Goal: Information Seeking & Learning: Understand process/instructions

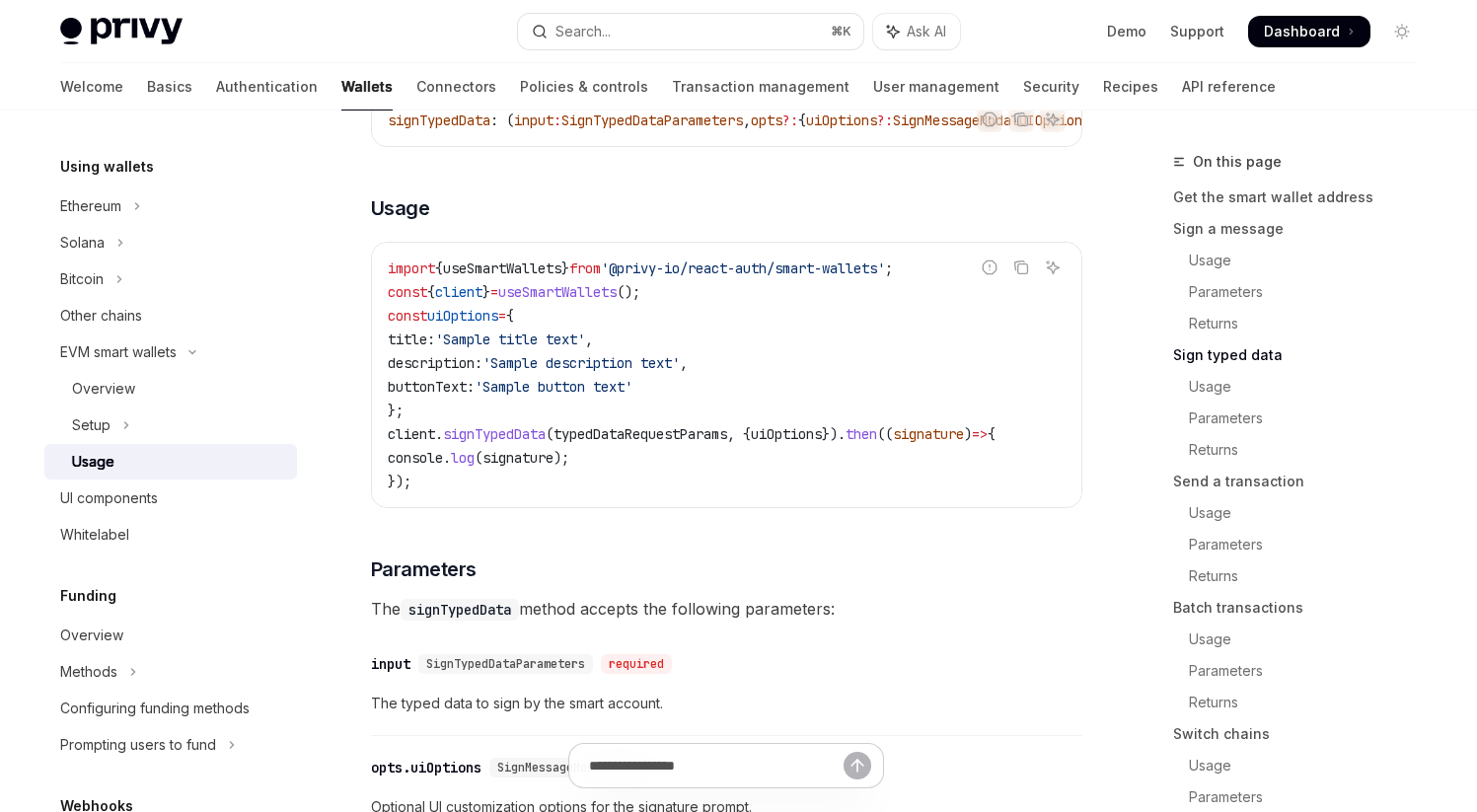
scroll to position [1882, 0]
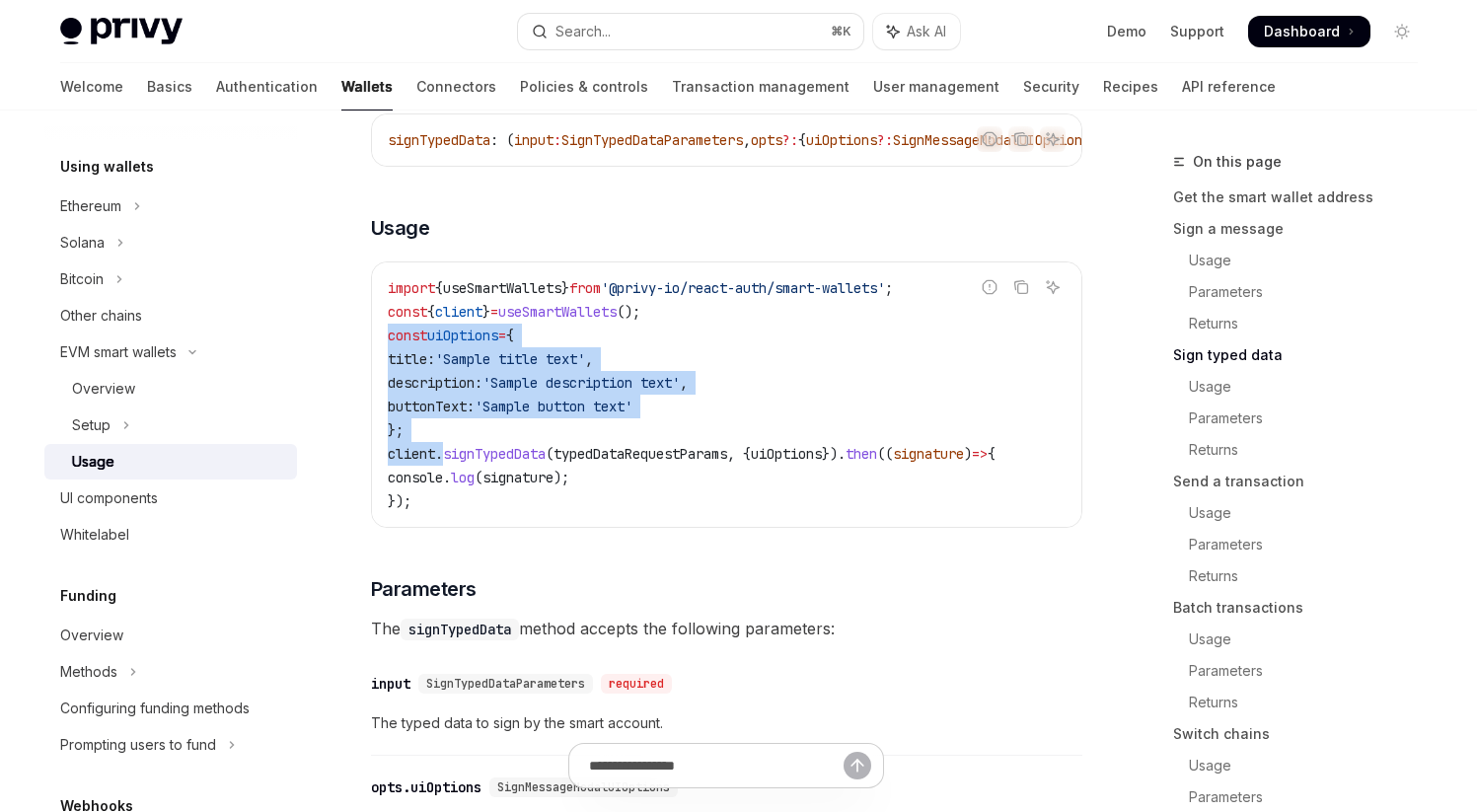
drag, startPoint x: 389, startPoint y: 370, endPoint x: 443, endPoint y: 479, distance: 121.6
click at [443, 479] on code "import { useSmartWallets } from '@privy-io/react-auth/smart-wallets' ; const { …" at bounding box center [727, 394] width 678 height 236
click at [494, 457] on code "import { useSmartWallets } from '@privy-io/react-auth/smart-wallets' ; const { …" at bounding box center [727, 394] width 678 height 236
drag, startPoint x: 391, startPoint y: 369, endPoint x: 459, endPoint y: 470, distance: 121.8
click at [459, 470] on code "import { useSmartWallets } from '@privy-io/react-auth/smart-wallets' ; const { …" at bounding box center [727, 394] width 678 height 236
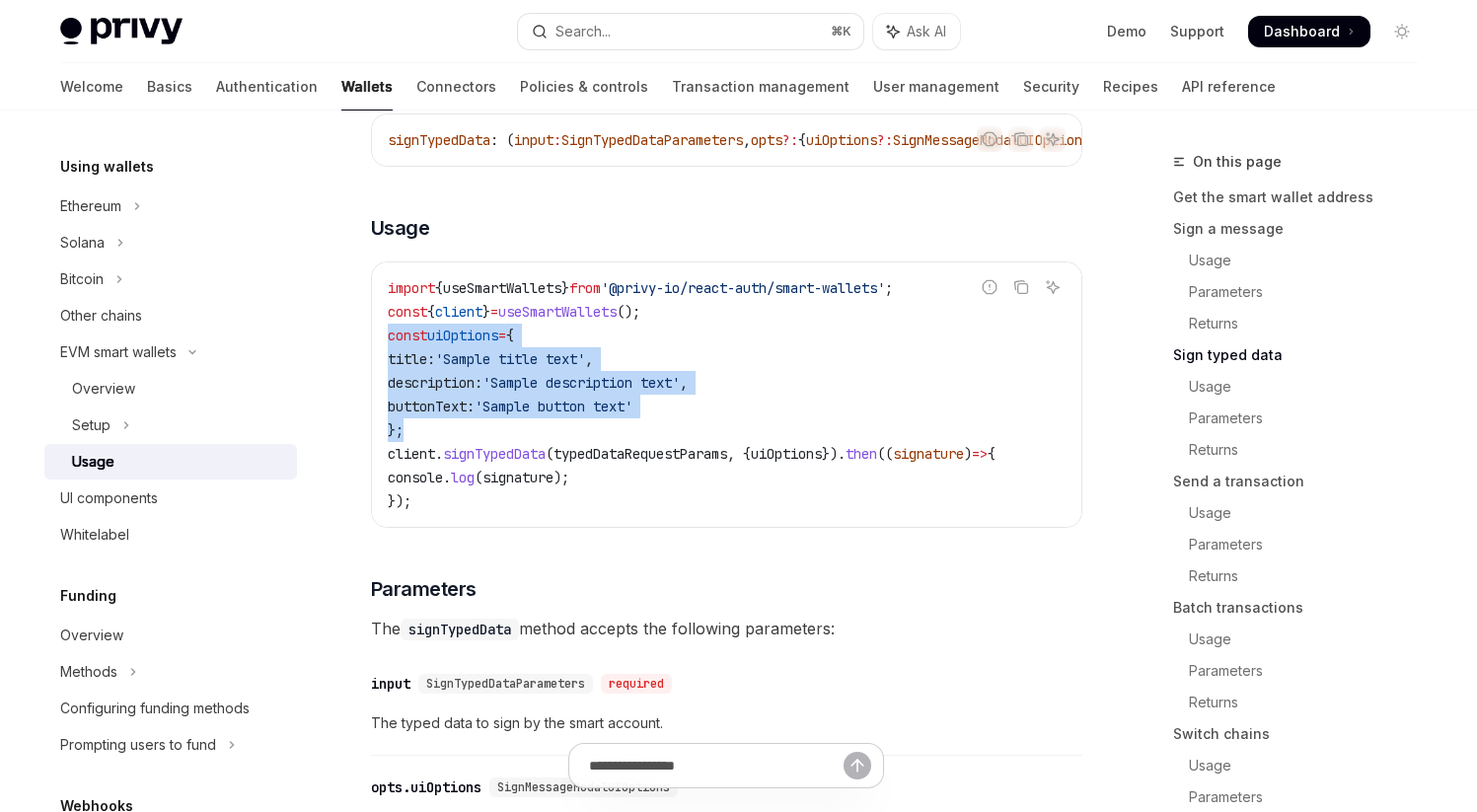
click at [459, 470] on code "import { useSmartWallets } from '@privy-io/react-auth/smart-wallets' ; const { …" at bounding box center [727, 394] width 678 height 236
drag, startPoint x: 387, startPoint y: 369, endPoint x: 426, endPoint y: 455, distance: 94.4
click at [426, 455] on code "import { useSmartWallets } from '@privy-io/react-auth/smart-wallets' ; const { …" at bounding box center [727, 394] width 678 height 236
drag, startPoint x: 390, startPoint y: 372, endPoint x: 489, endPoint y: 462, distance: 133.8
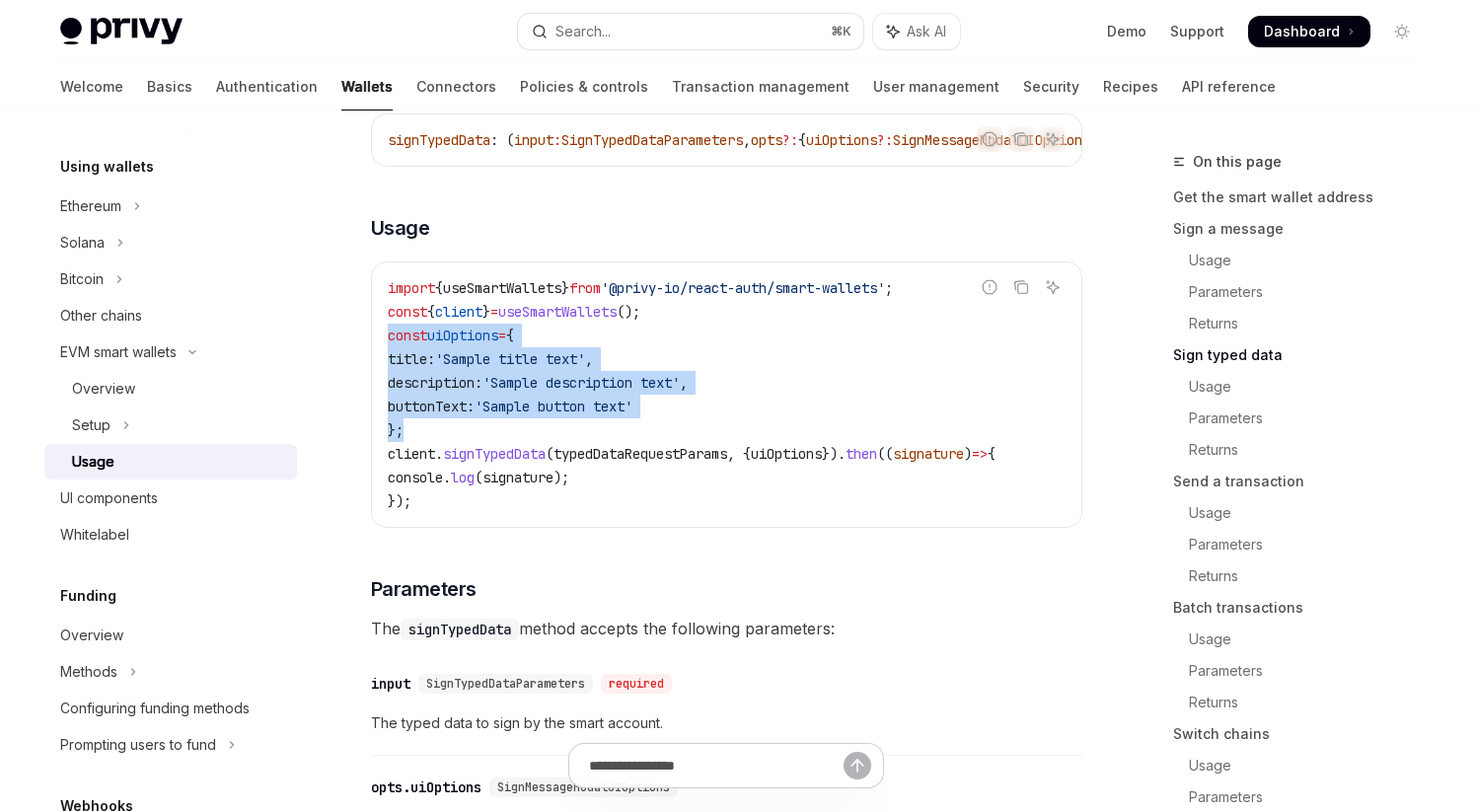
click at [489, 462] on code "import { useSmartWallets } from '@privy-io/react-auth/smart-wallets' ; const { …" at bounding box center [727, 394] width 678 height 236
drag, startPoint x: 387, startPoint y: 345, endPoint x: 455, endPoint y: 454, distance: 128.5
click at [455, 454] on code "import { useSmartWallets } from '@privy-io/react-auth/smart-wallets' ; const { …" at bounding box center [727, 394] width 678 height 236
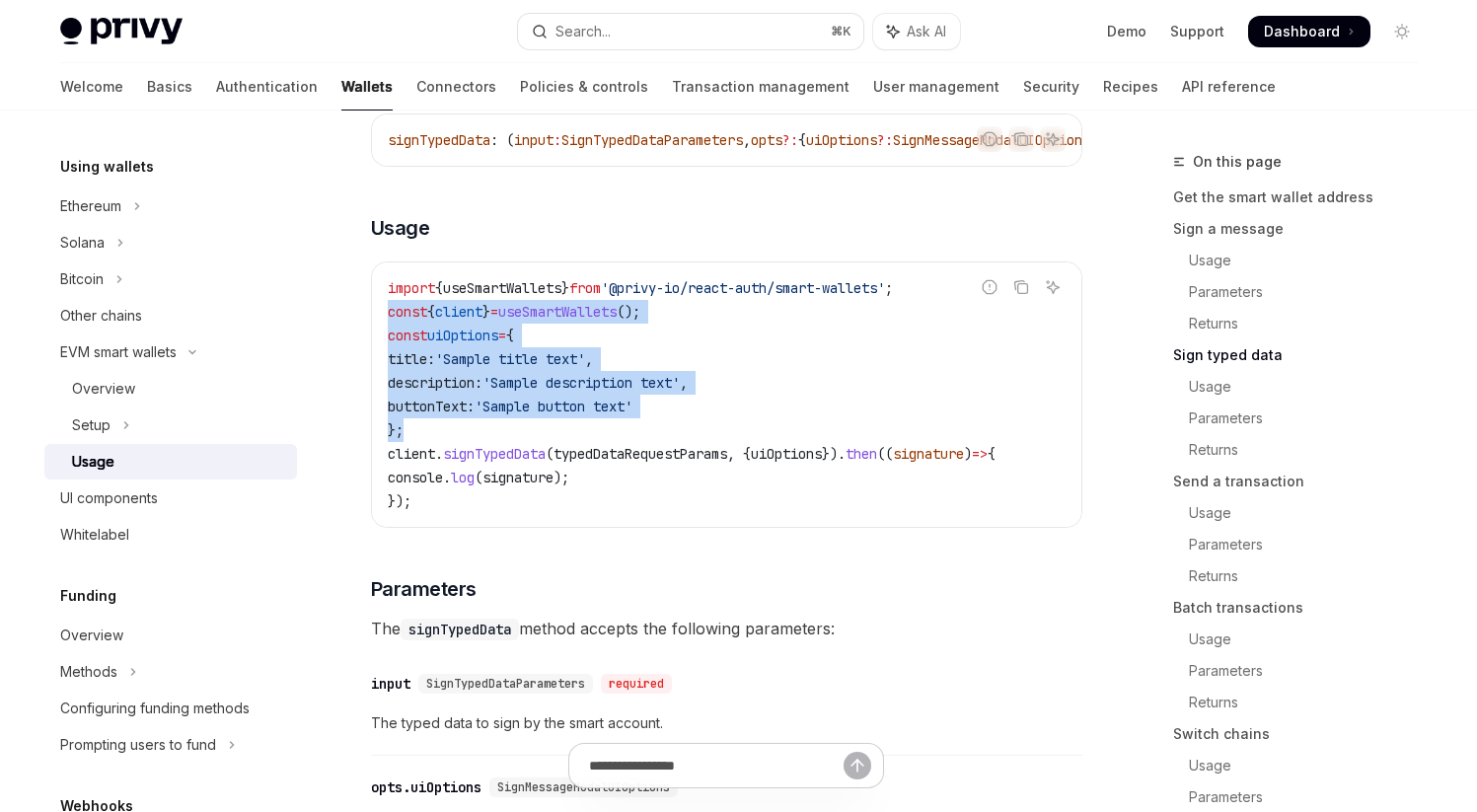
drag, startPoint x: 390, startPoint y: 342, endPoint x: 440, endPoint y: 450, distance: 119.0
click at [440, 450] on code "import { useSmartWallets } from '@privy-io/react-auth/smart-wallets' ; const { …" at bounding box center [727, 394] width 678 height 236
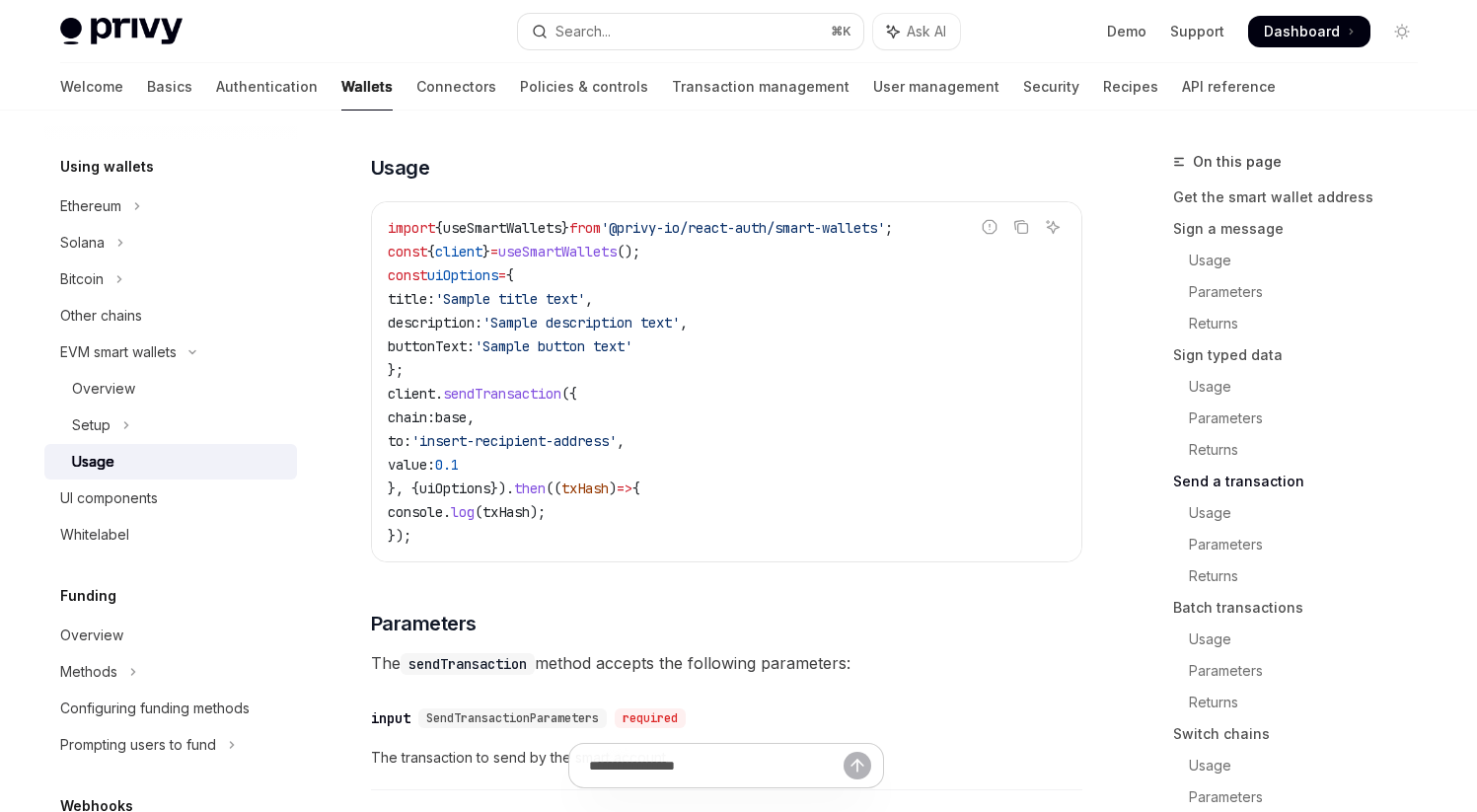
scroll to position [3062, 0]
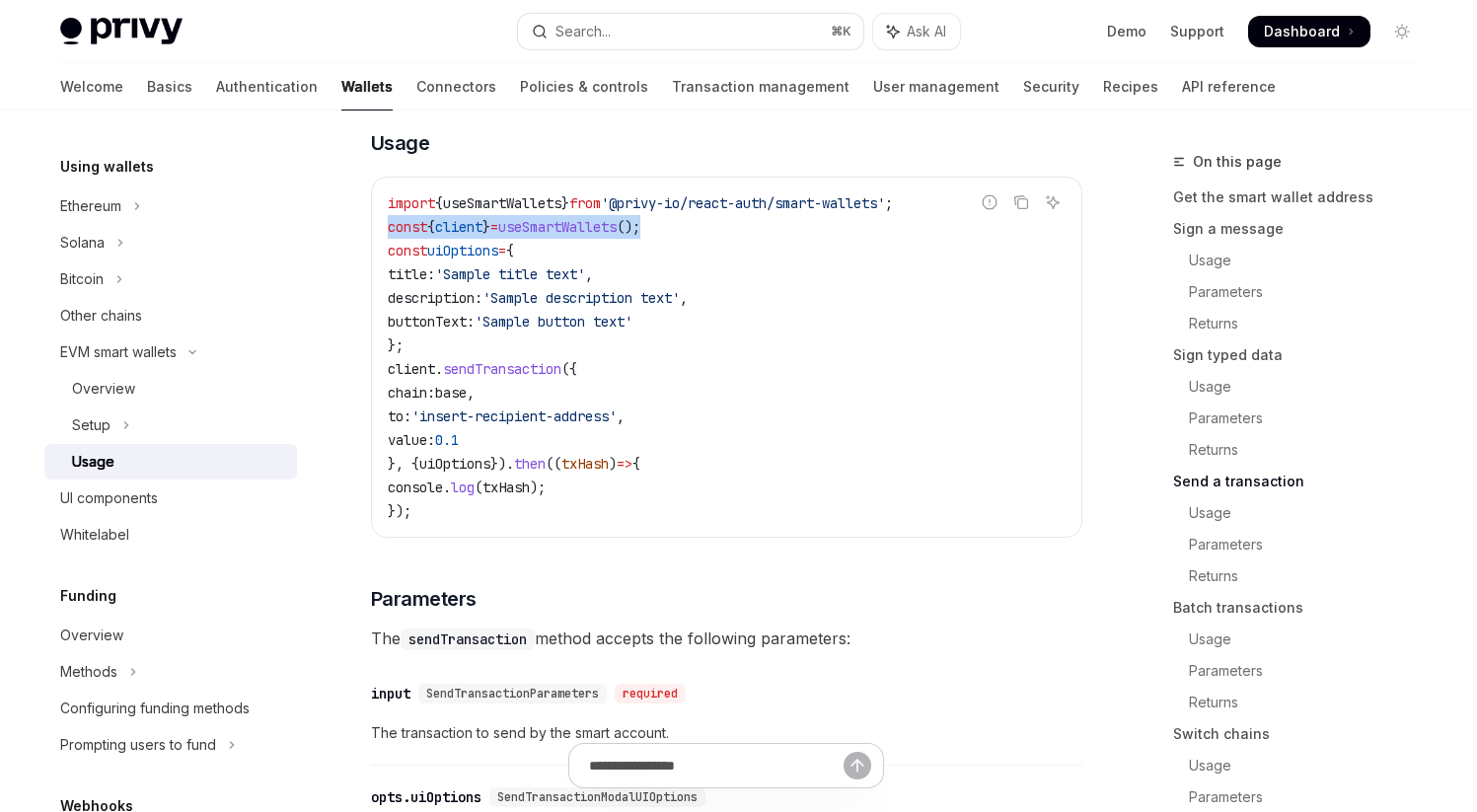
drag, startPoint x: 387, startPoint y: 275, endPoint x: 758, endPoint y: 275, distance: 371.0
click at [760, 275] on code "import { useSmartWallets } from '@privy-io/react-auth/smart-wallets' ; const { …" at bounding box center [727, 357] width 678 height 331
click at [758, 275] on code "import { useSmartWallets } from '@privy-io/react-auth/smart-wallets' ; const { …" at bounding box center [727, 357] width 678 height 331
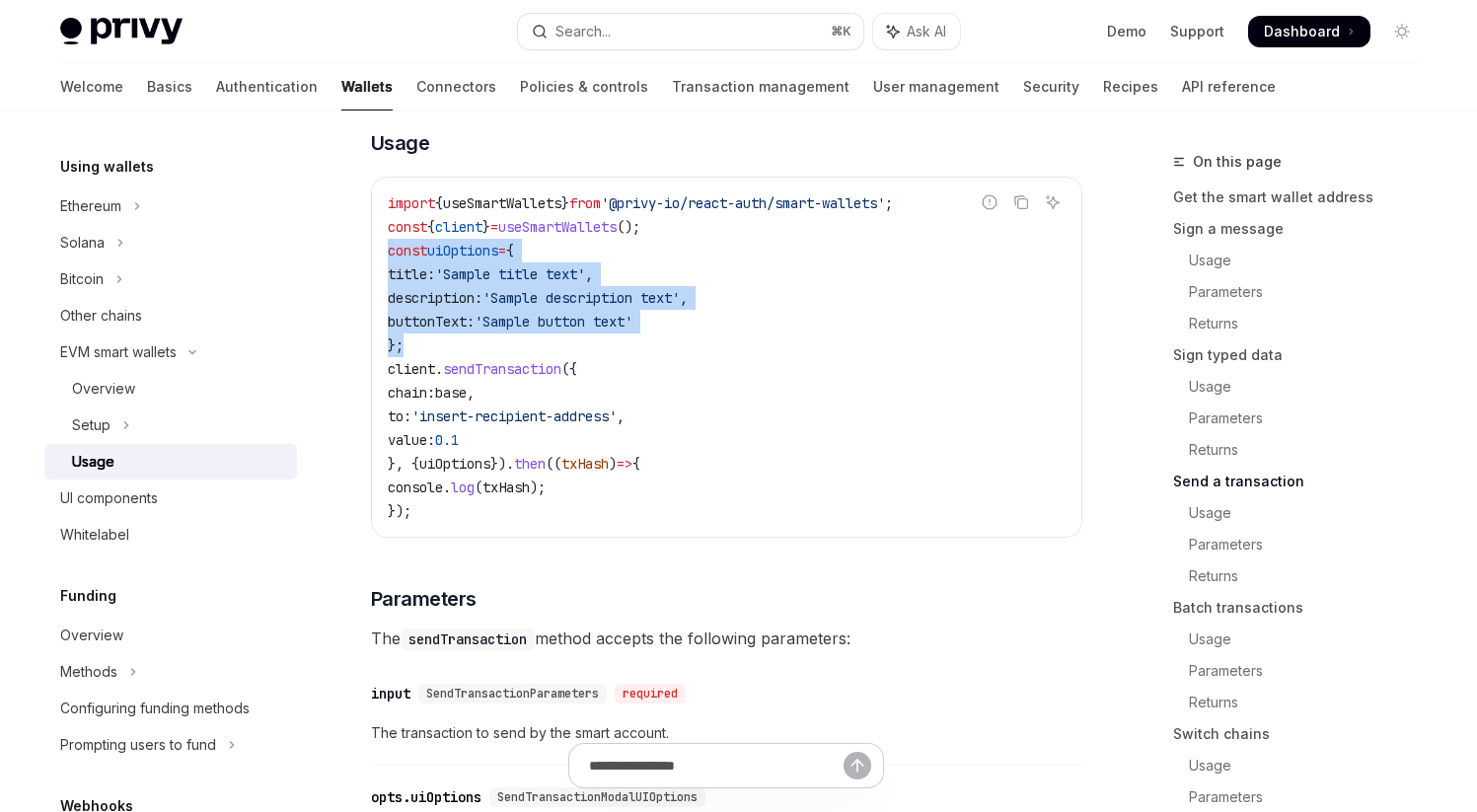
drag, startPoint x: 388, startPoint y: 301, endPoint x: 457, endPoint y: 400, distance: 120.7
click at [457, 400] on code "import { useSmartWallets } from '@privy-io/react-auth/smart-wallets' ; const { …" at bounding box center [727, 357] width 678 height 331
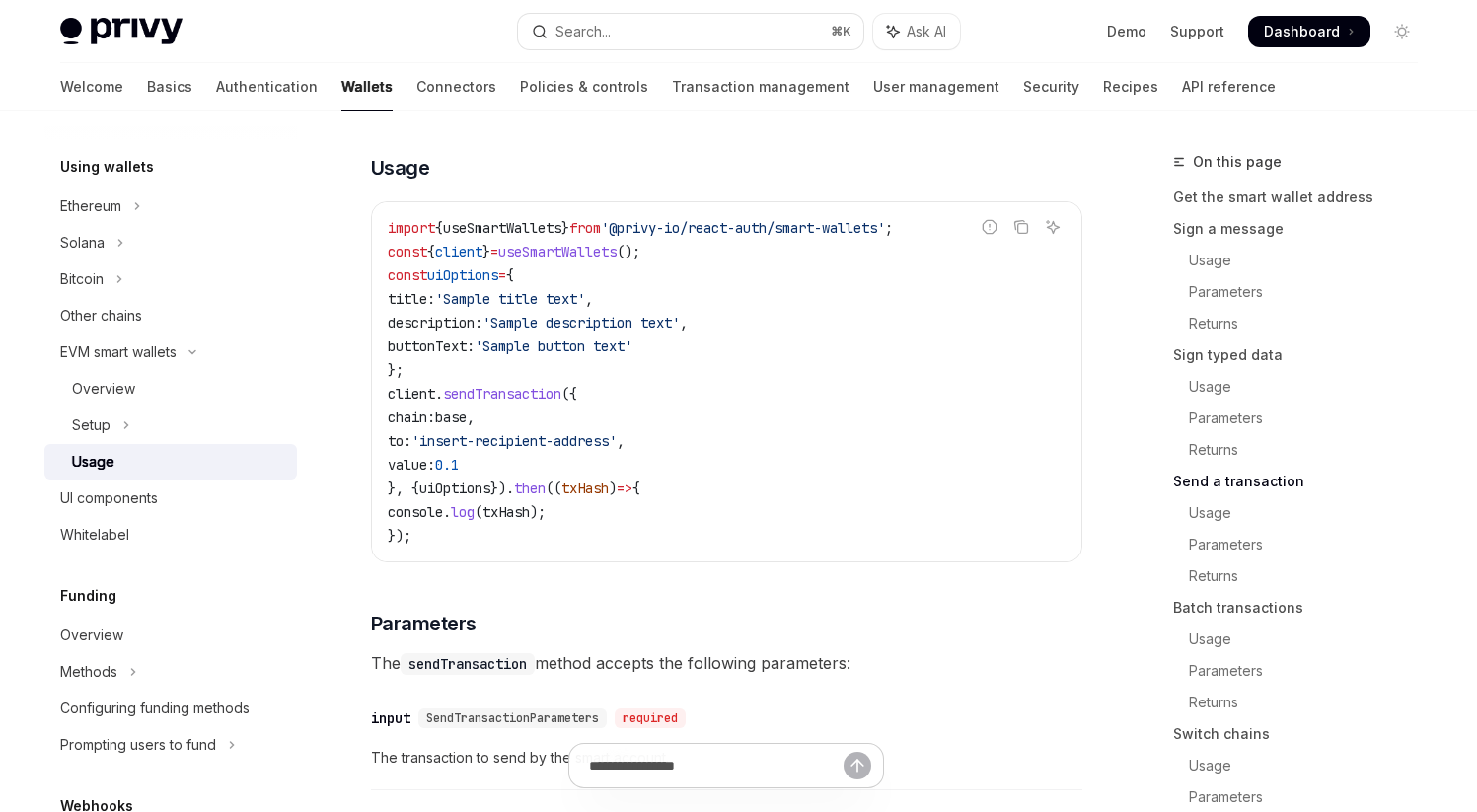
scroll to position [3040, 0]
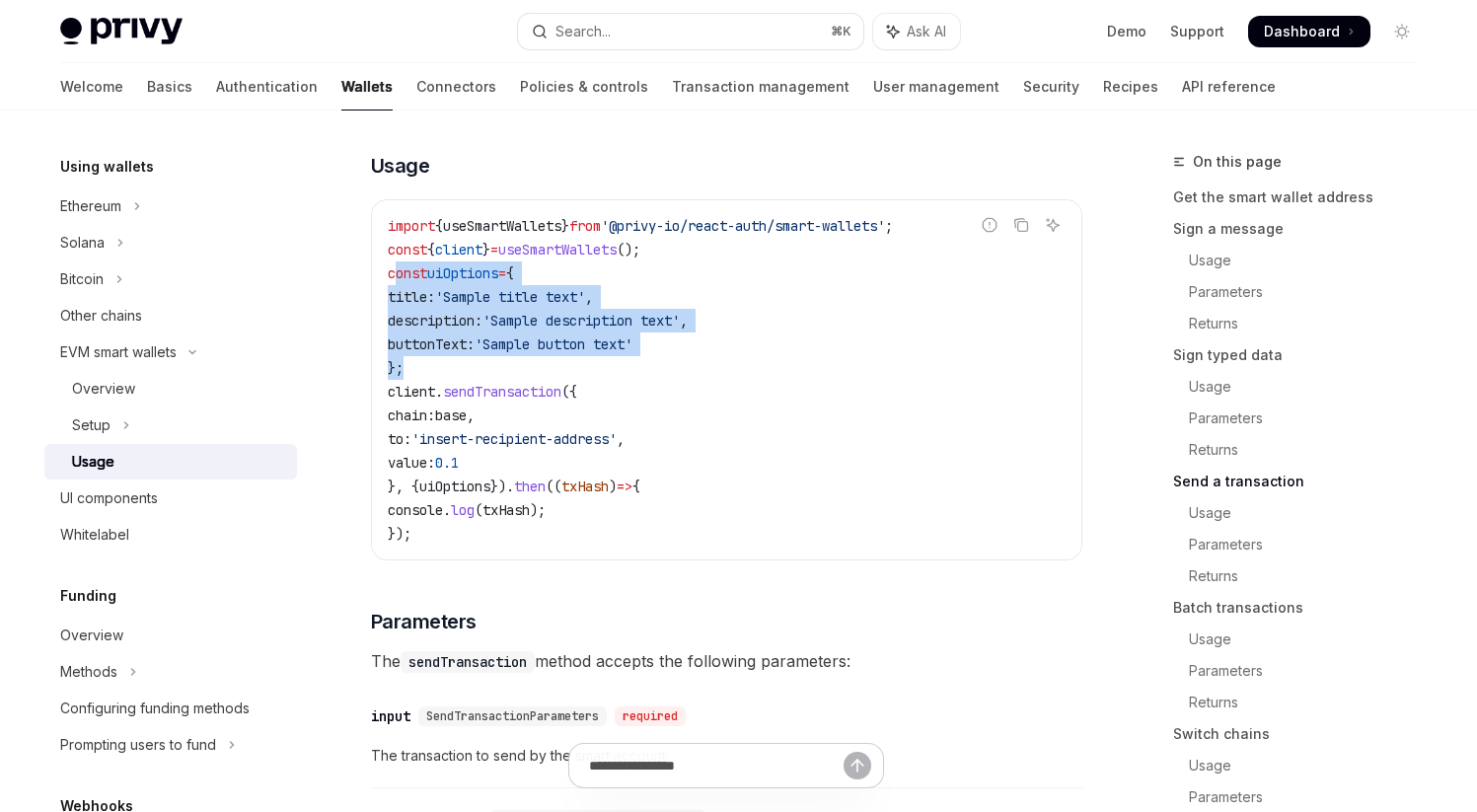
drag, startPoint x: 393, startPoint y: 323, endPoint x: 444, endPoint y: 423, distance: 112.3
click at [444, 423] on code "import { useSmartWallets } from '@privy-io/react-auth/smart-wallets' ; const { …" at bounding box center [727, 380] width 678 height 331
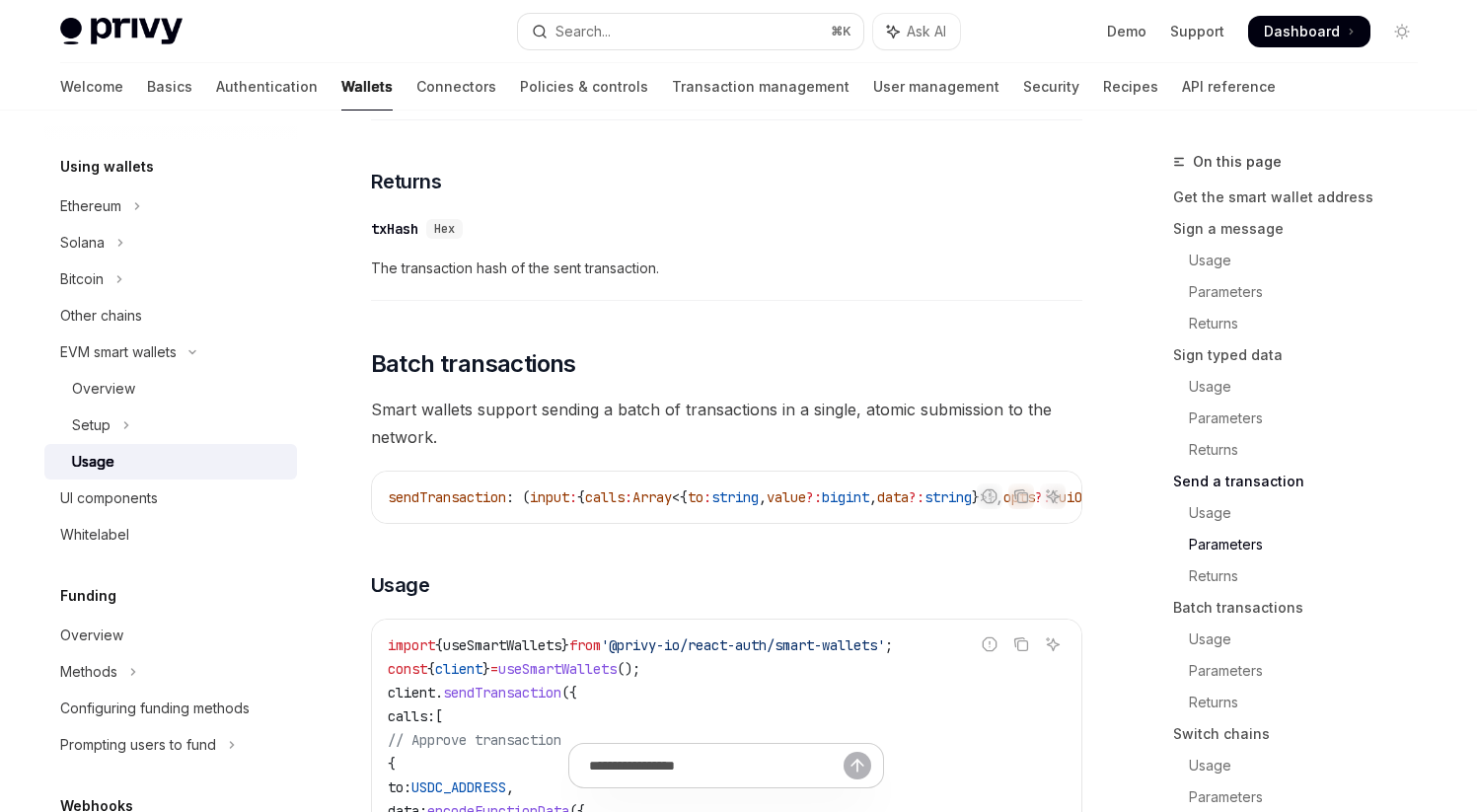
scroll to position [3841, 0]
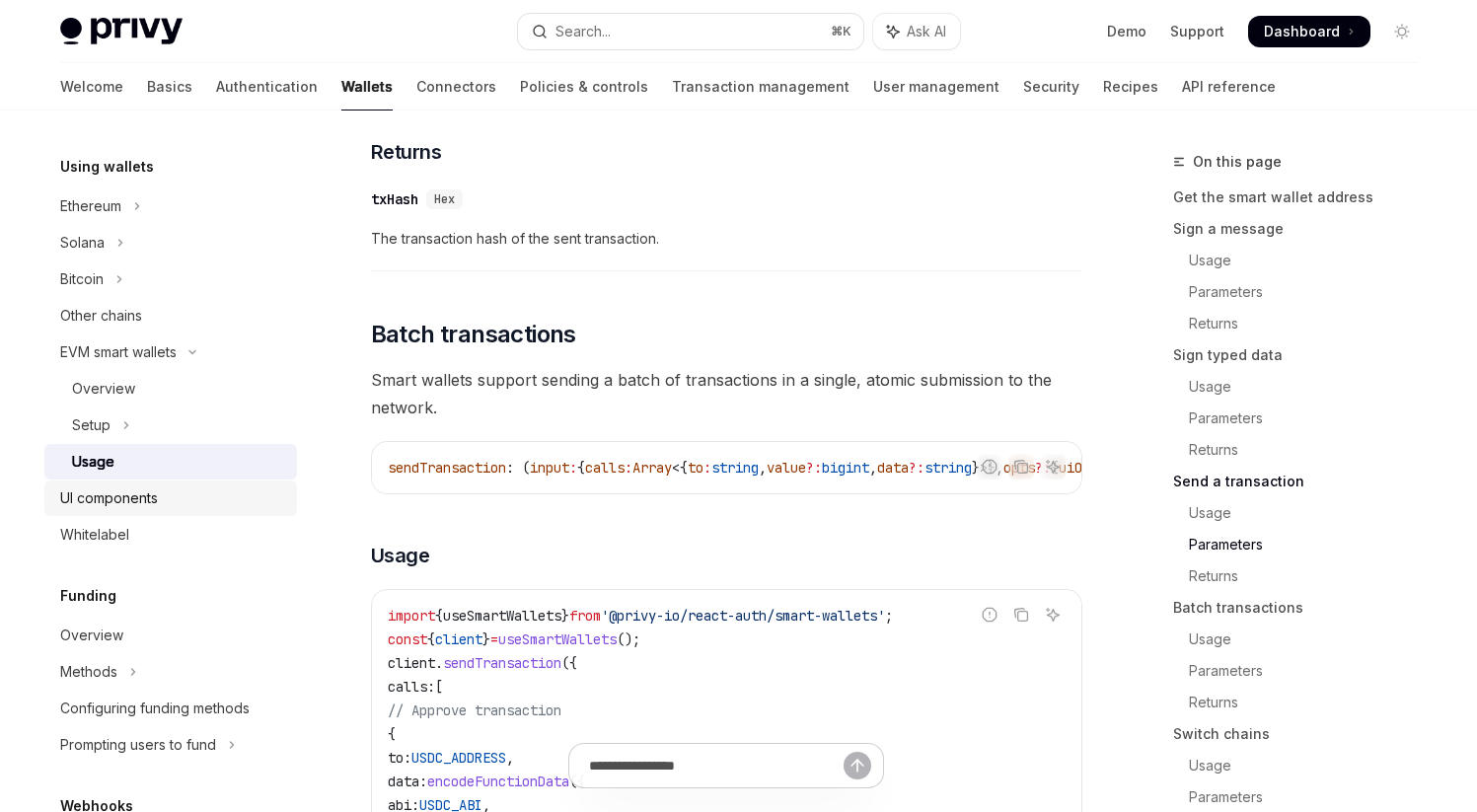
click at [127, 497] on div "UI components" at bounding box center [109, 498] width 98 height 24
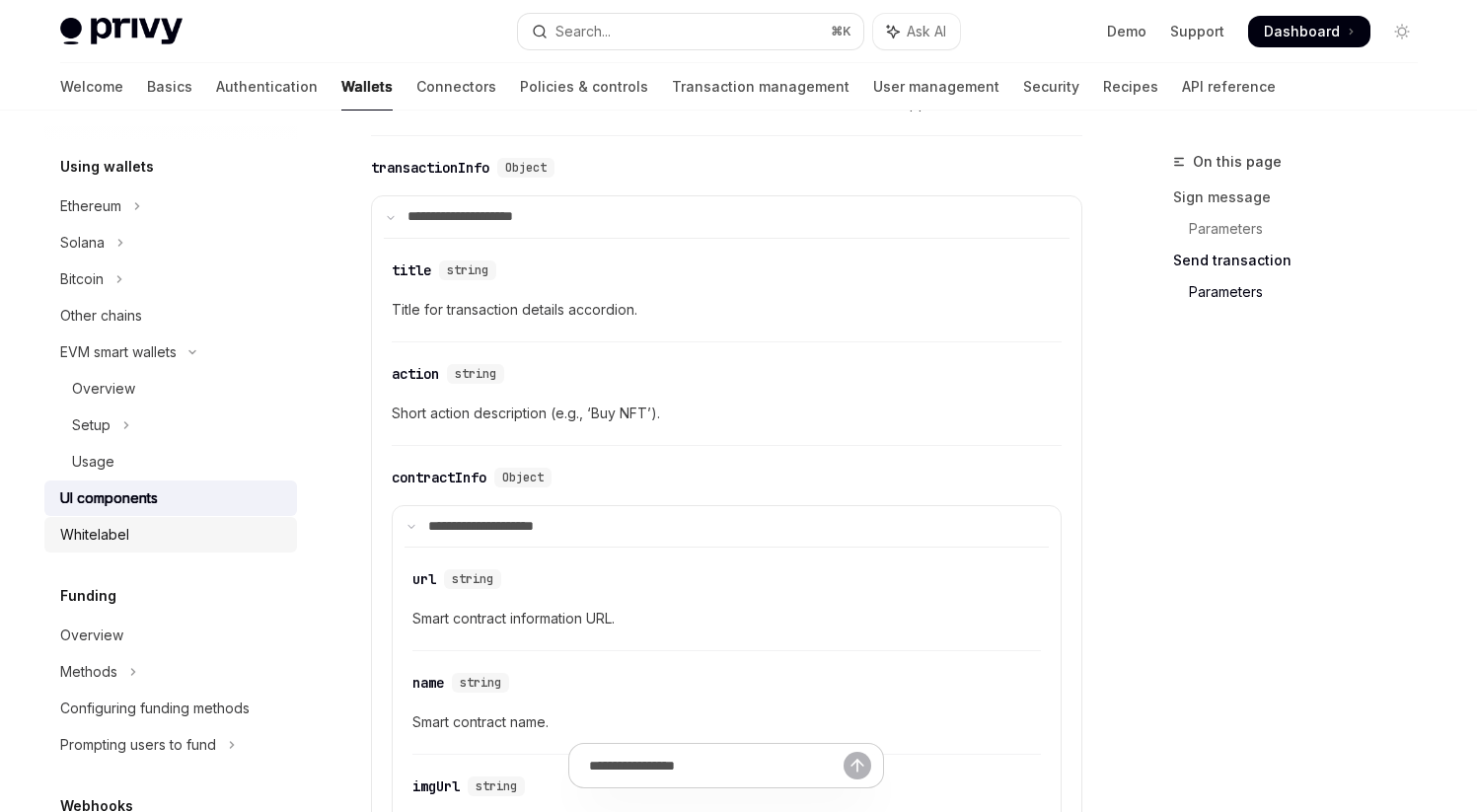
scroll to position [2645, 0]
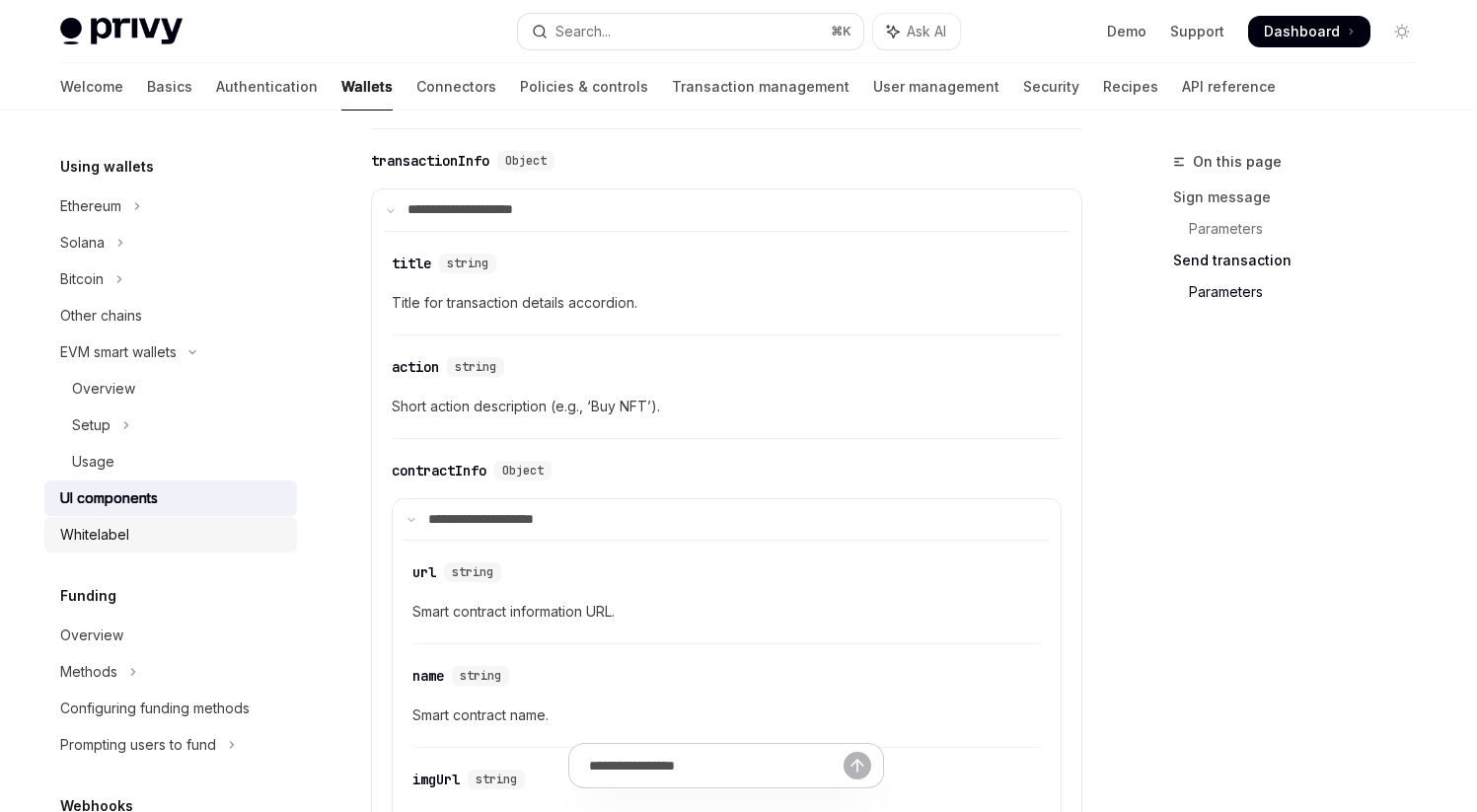
click at [122, 541] on div "Whitelabel" at bounding box center [94, 535] width 69 height 24
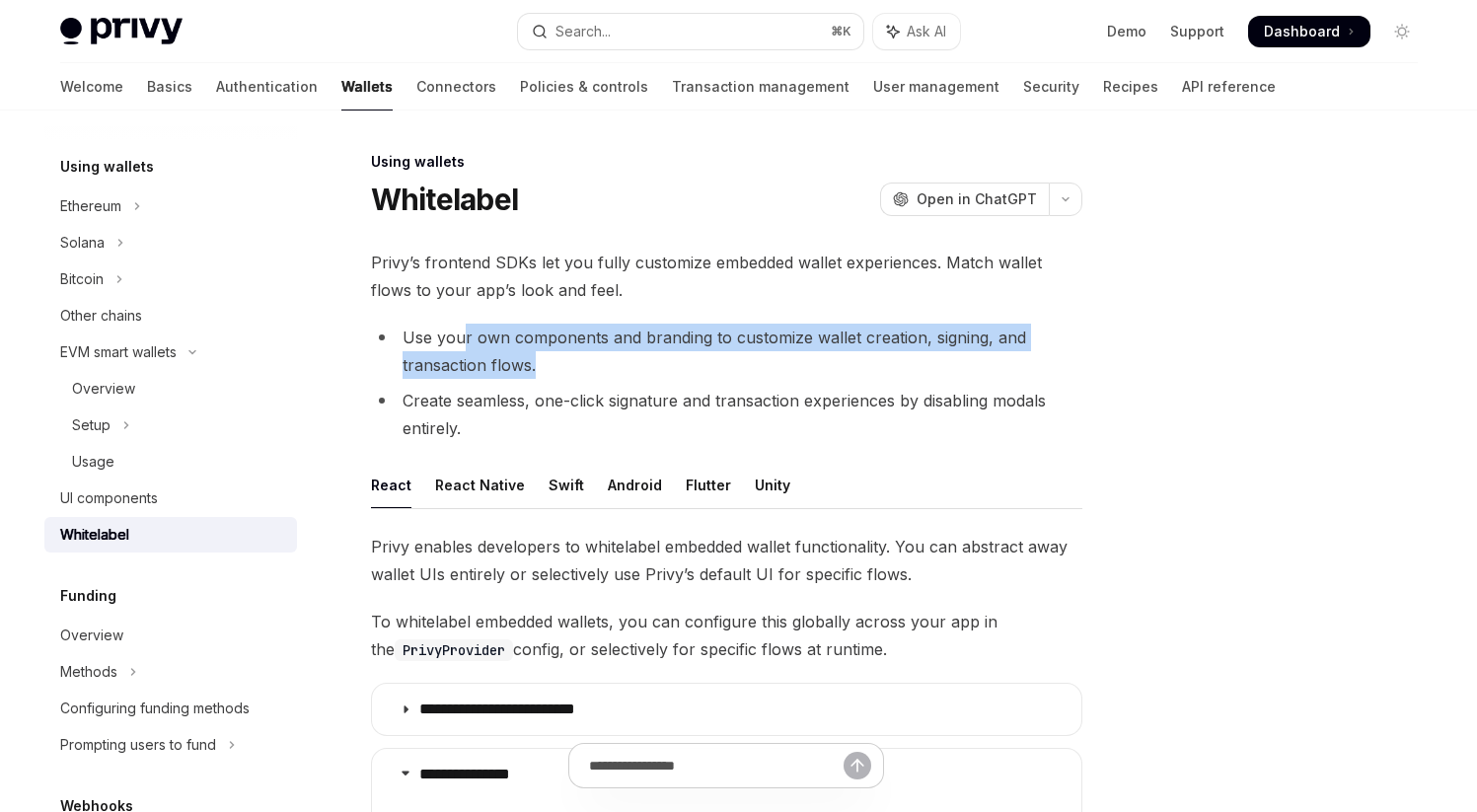
drag, startPoint x: 466, startPoint y: 339, endPoint x: 588, endPoint y: 366, distance: 125.0
click at [588, 366] on li "Use your own components and branding to customize wallet creation, signing, and…" at bounding box center [727, 350] width 712 height 55
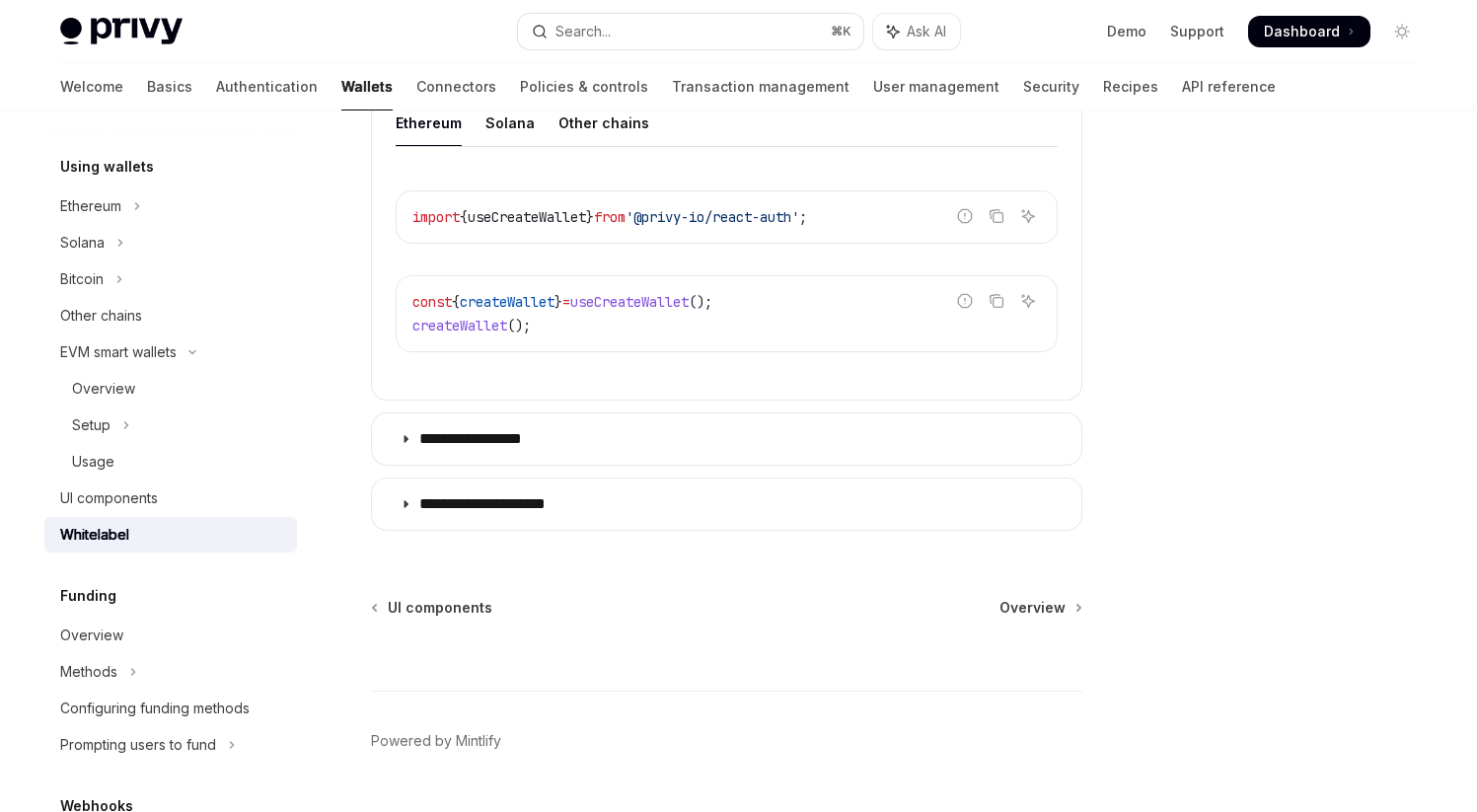
scroll to position [805, 0]
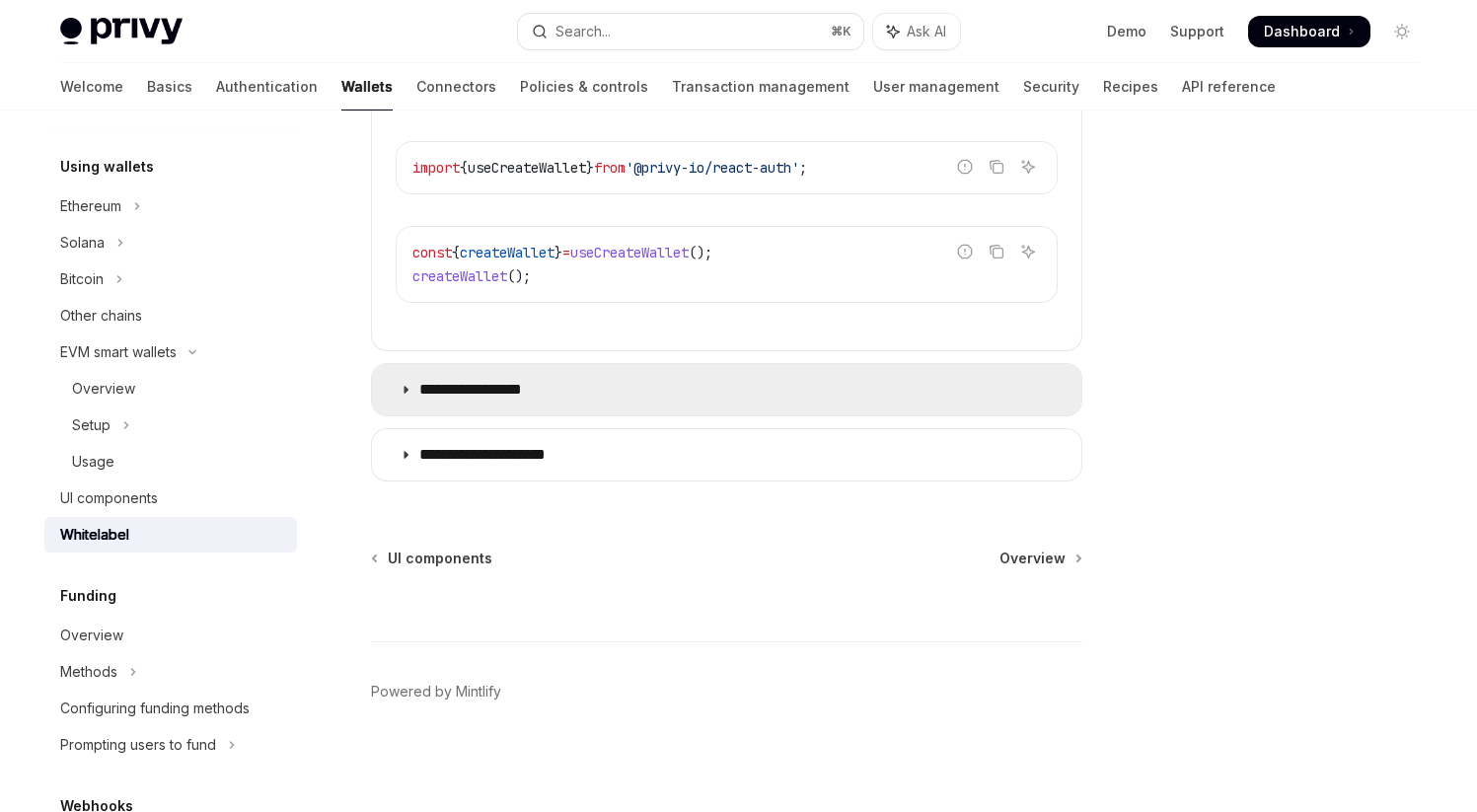
click at [408, 389] on icon at bounding box center [405, 390] width 12 height 12
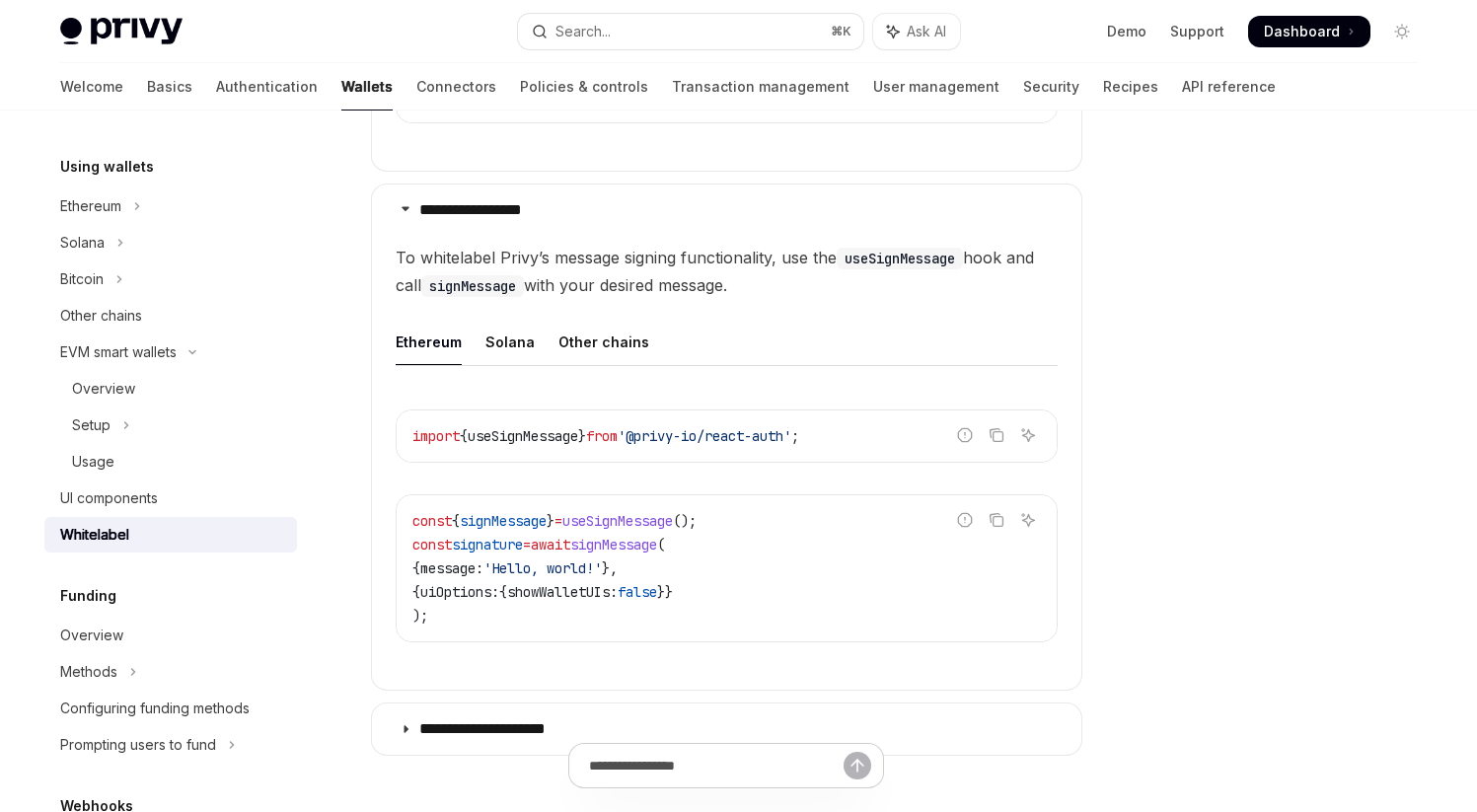
scroll to position [971, 0]
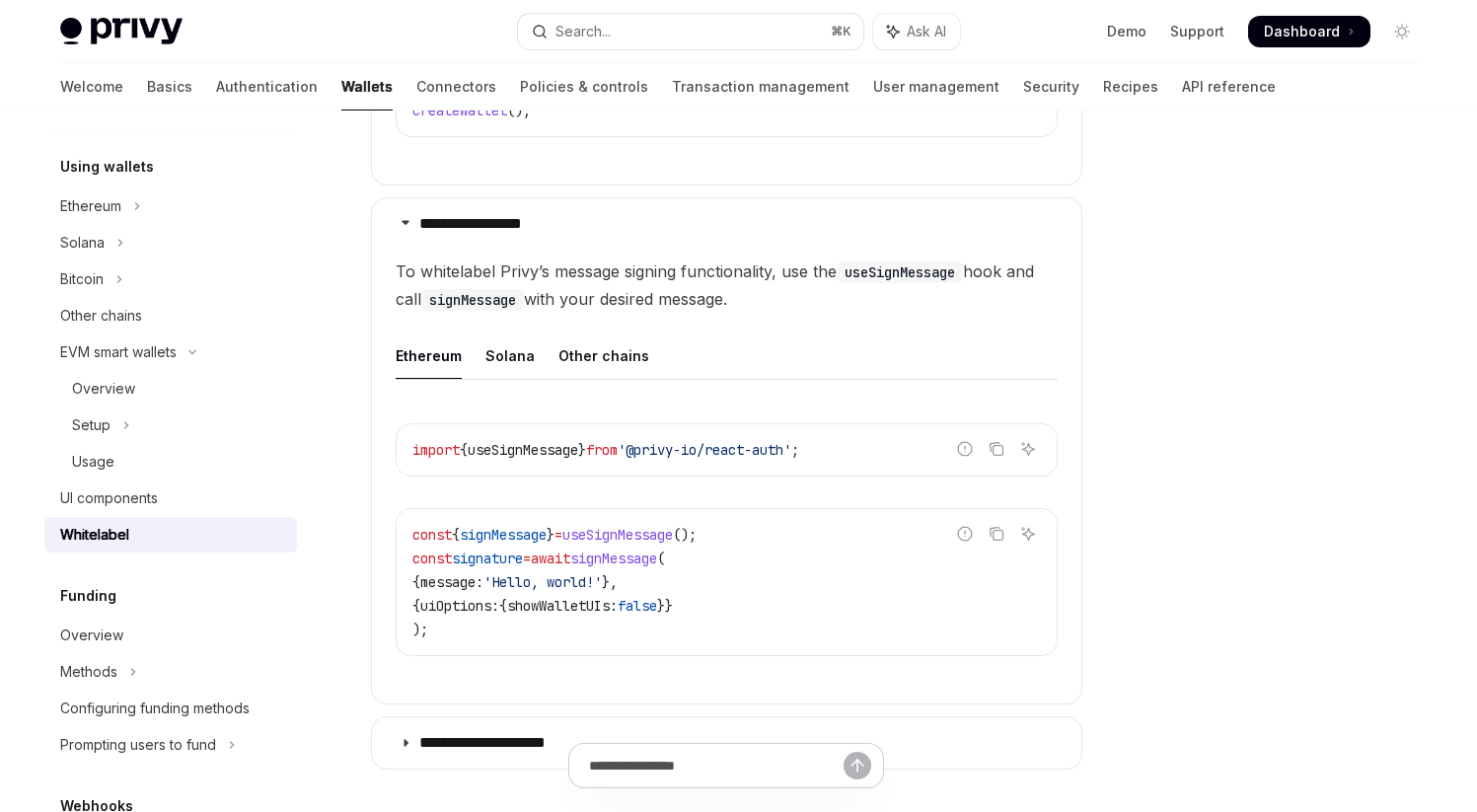
drag, startPoint x: 561, startPoint y: 268, endPoint x: 786, endPoint y: 303, distance: 227.7
click at [786, 303] on span "To whitelabel Privy’s message signing functionality, use the useSignMessage hoo…" at bounding box center [727, 284] width 662 height 55
drag, startPoint x: 618, startPoint y: 266, endPoint x: 765, endPoint y: 297, distance: 150.2
click at [765, 297] on span "To whitelabel Privy’s message signing functionality, use the useSignMessage hoo…" at bounding box center [727, 284] width 662 height 55
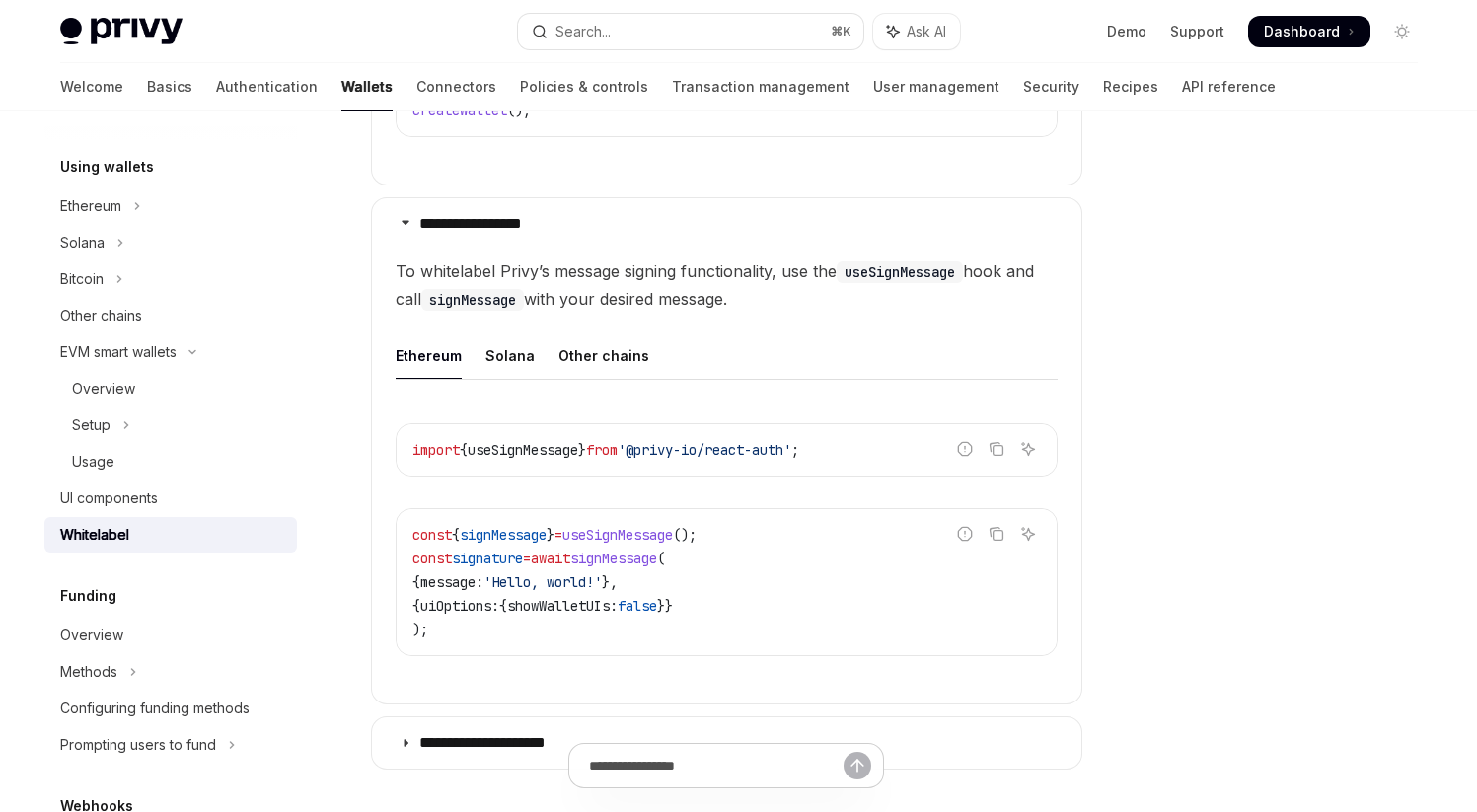
click at [765, 297] on span "To whitelabel Privy’s message signing functionality, use the useSignMessage hoo…" at bounding box center [727, 284] width 662 height 55
drag, startPoint x: 575, startPoint y: 270, endPoint x: 794, endPoint y: 305, distance: 221.8
click at [794, 305] on span "To whitelabel Privy’s message signing functionality, use the useSignMessage hoo…" at bounding box center [727, 284] width 662 height 55
click at [794, 304] on span "To whitelabel Privy’s message signing functionality, use the useSignMessage hoo…" at bounding box center [727, 284] width 662 height 55
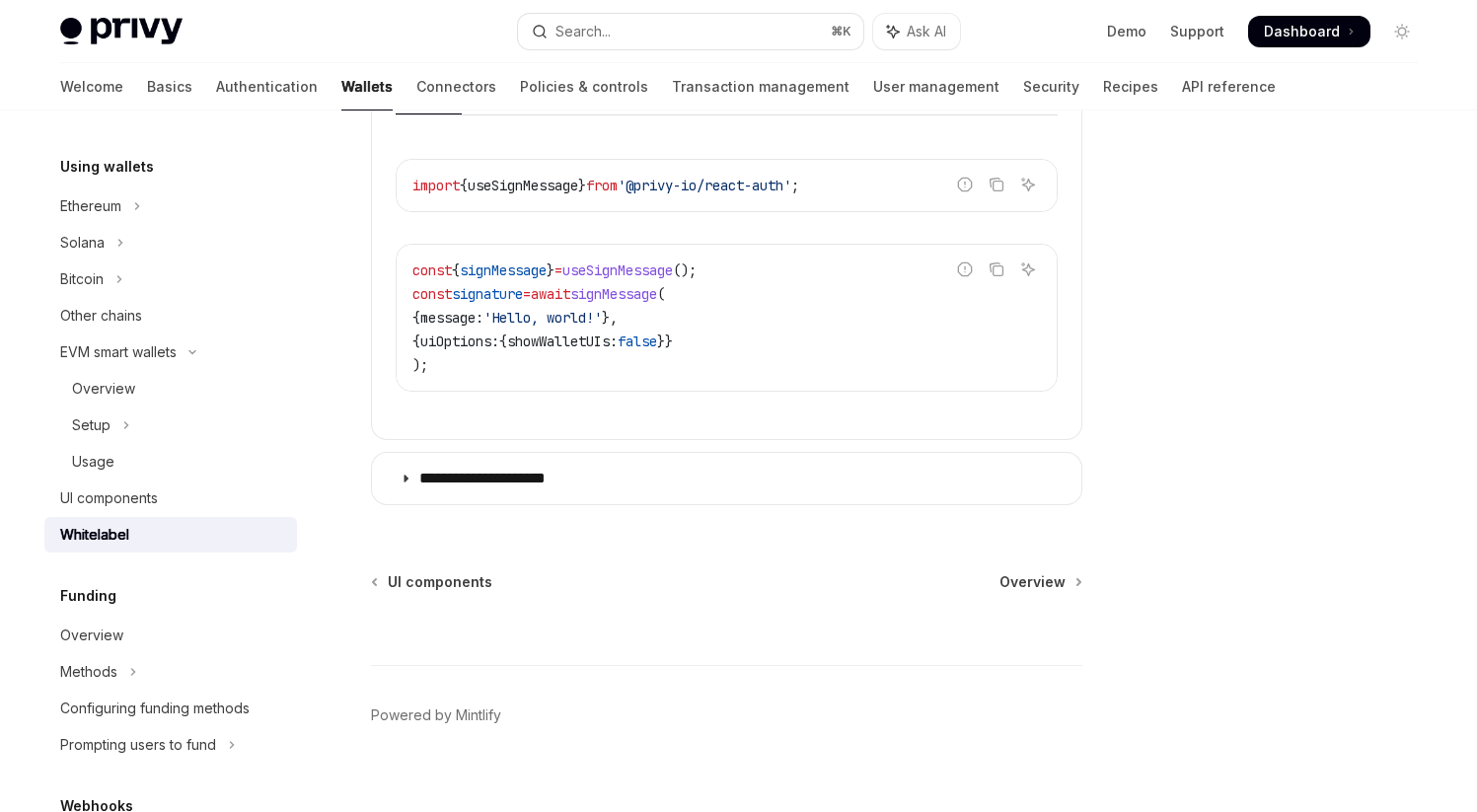
scroll to position [1259, 0]
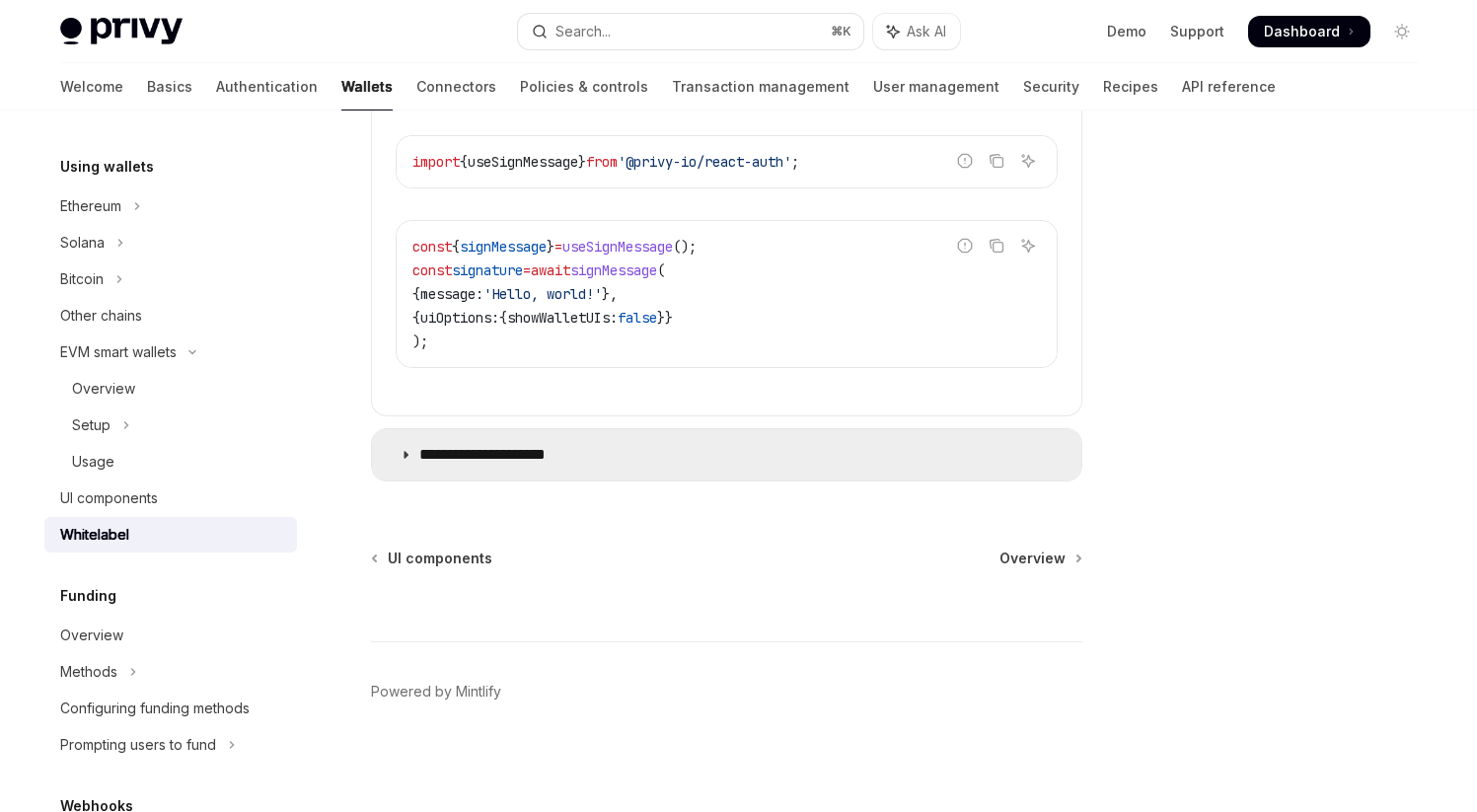
click at [400, 460] on icon at bounding box center [405, 455] width 12 height 12
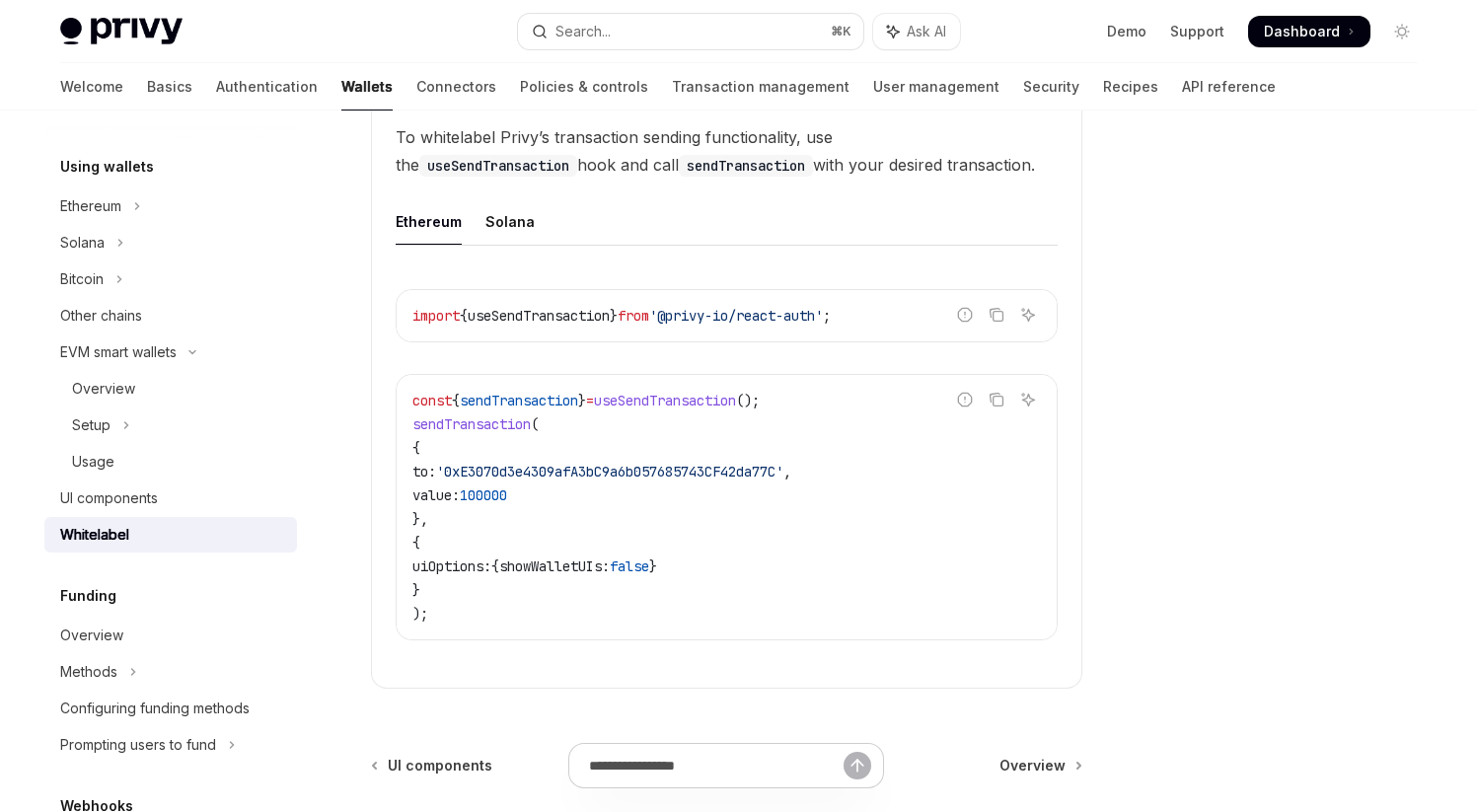
scroll to position [1638, 0]
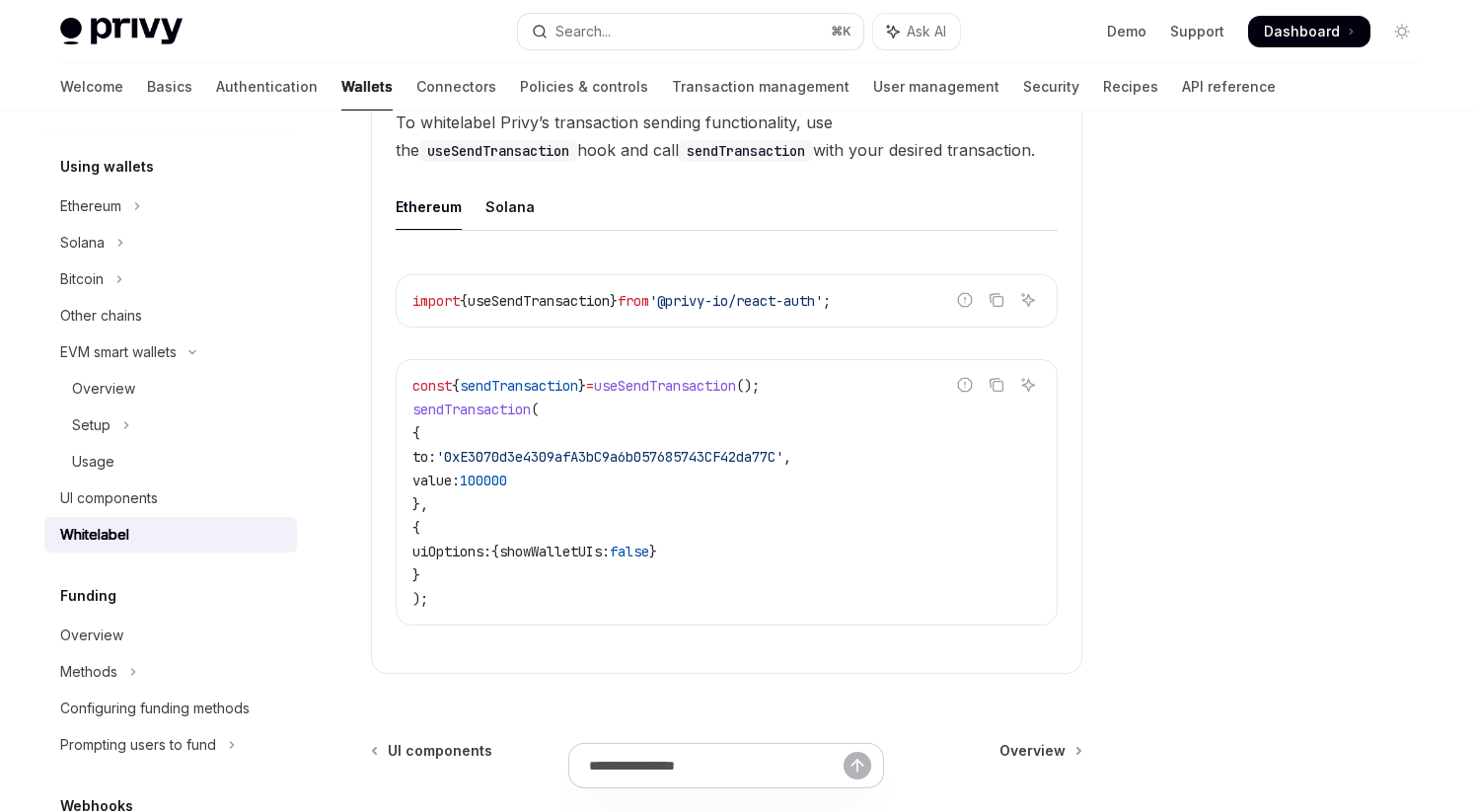
drag, startPoint x: 429, startPoint y: 430, endPoint x: 477, endPoint y: 506, distance: 89.9
click at [477, 506] on code "const { sendTransaction } = useSendTransaction (); sendTransaction ( { to: '0xE…" at bounding box center [727, 492] width 629 height 236
drag, startPoint x: 430, startPoint y: 430, endPoint x: 479, endPoint y: 521, distance: 103.4
click at [479, 521] on code "const { sendTransaction } = useSendTransaction (); sendTransaction ( { to: '0xE…" at bounding box center [727, 492] width 629 height 236
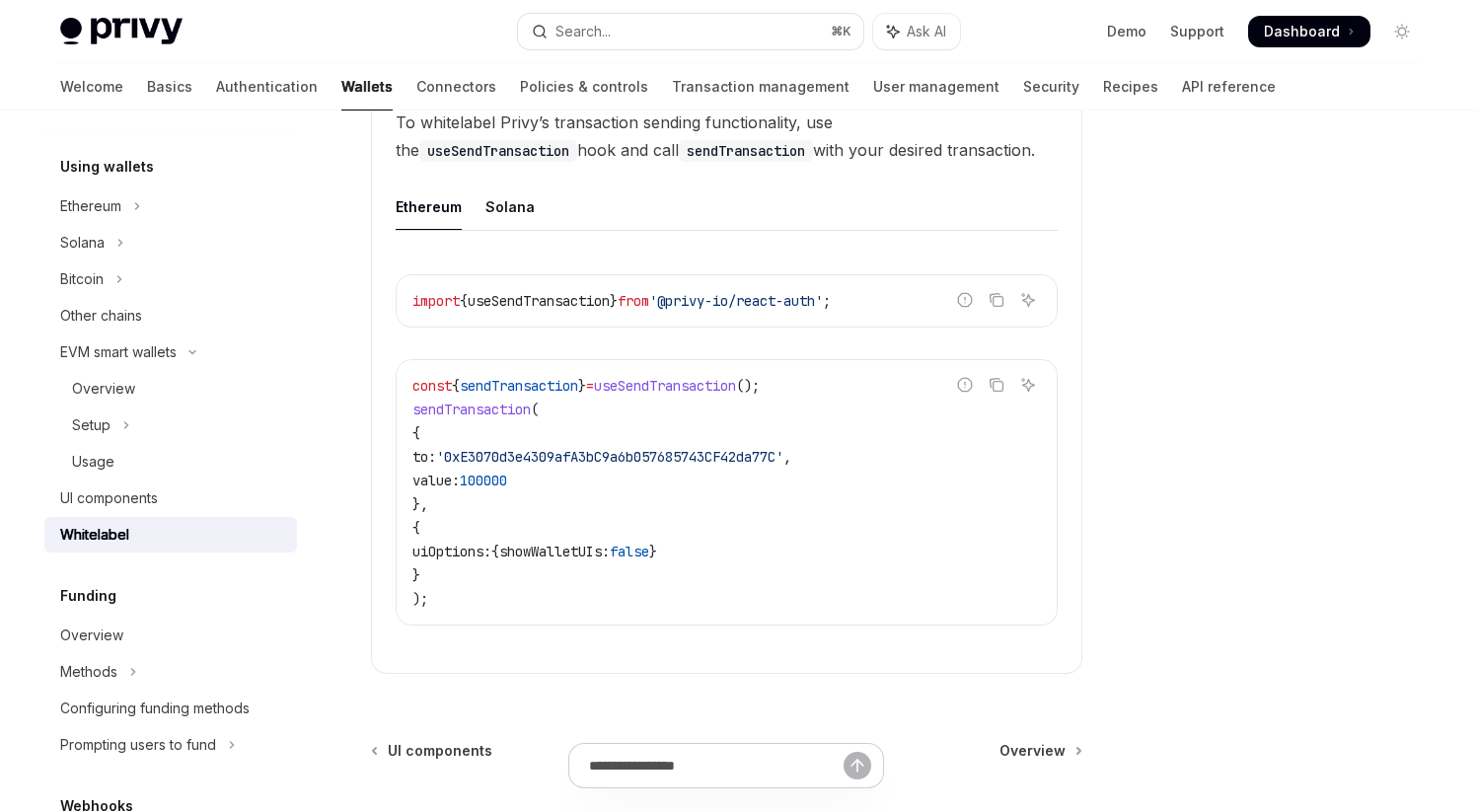
click at [479, 521] on code "const { sendTransaction } = useSendTransaction (); sendTransaction ( { to: '0xE…" at bounding box center [727, 492] width 629 height 236
drag, startPoint x: 431, startPoint y: 430, endPoint x: 471, endPoint y: 495, distance: 76.3
click at [471, 495] on code "const { sendTransaction } = useSendTransaction (); sendTransaction ( { to: '0xE…" at bounding box center [727, 492] width 629 height 236
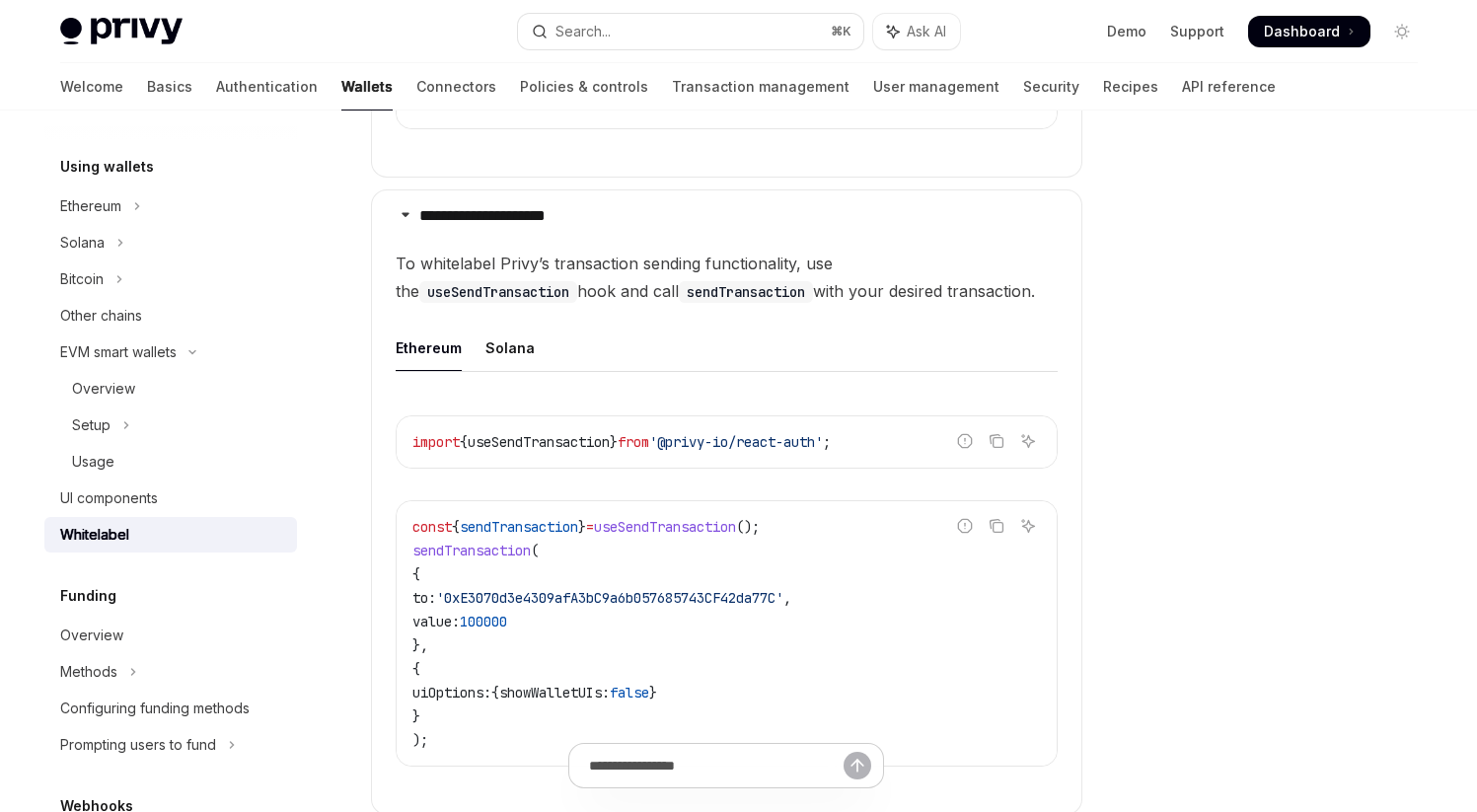
scroll to position [1499, 0]
click at [499, 345] on div "Solana" at bounding box center [509, 345] width 49 height 46
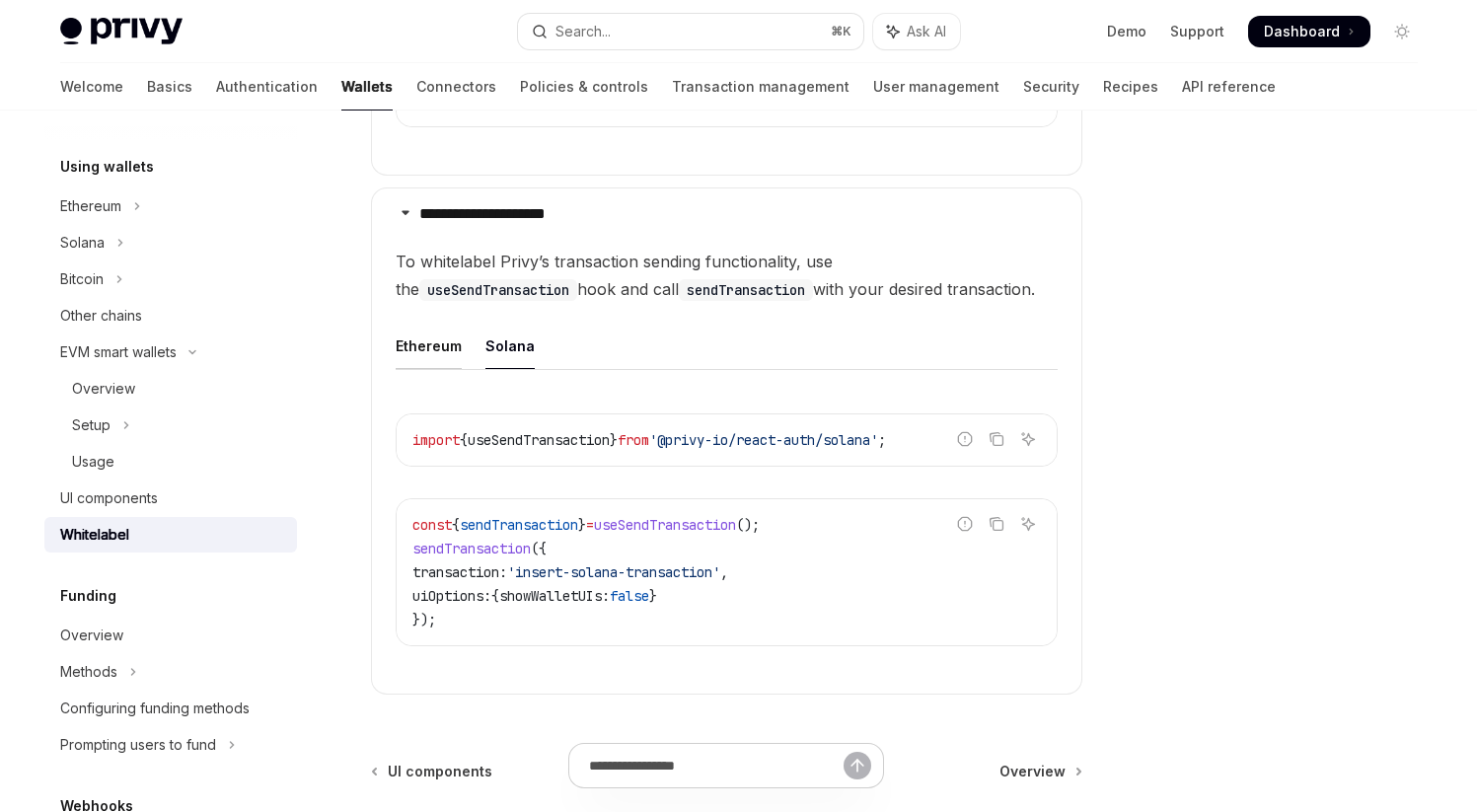
click at [426, 342] on div "Ethereum" at bounding box center [429, 345] width 66 height 46
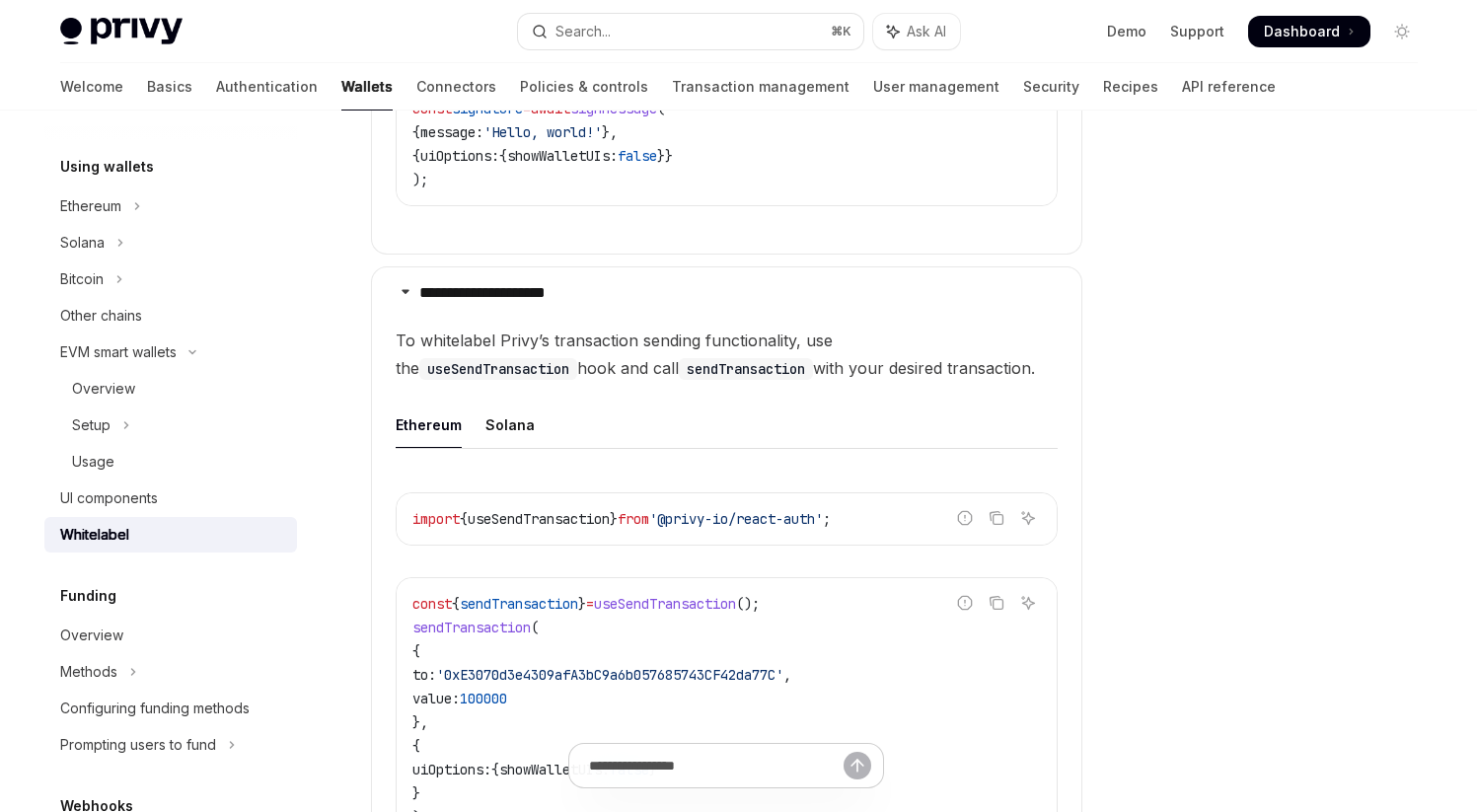
scroll to position [1440, 0]
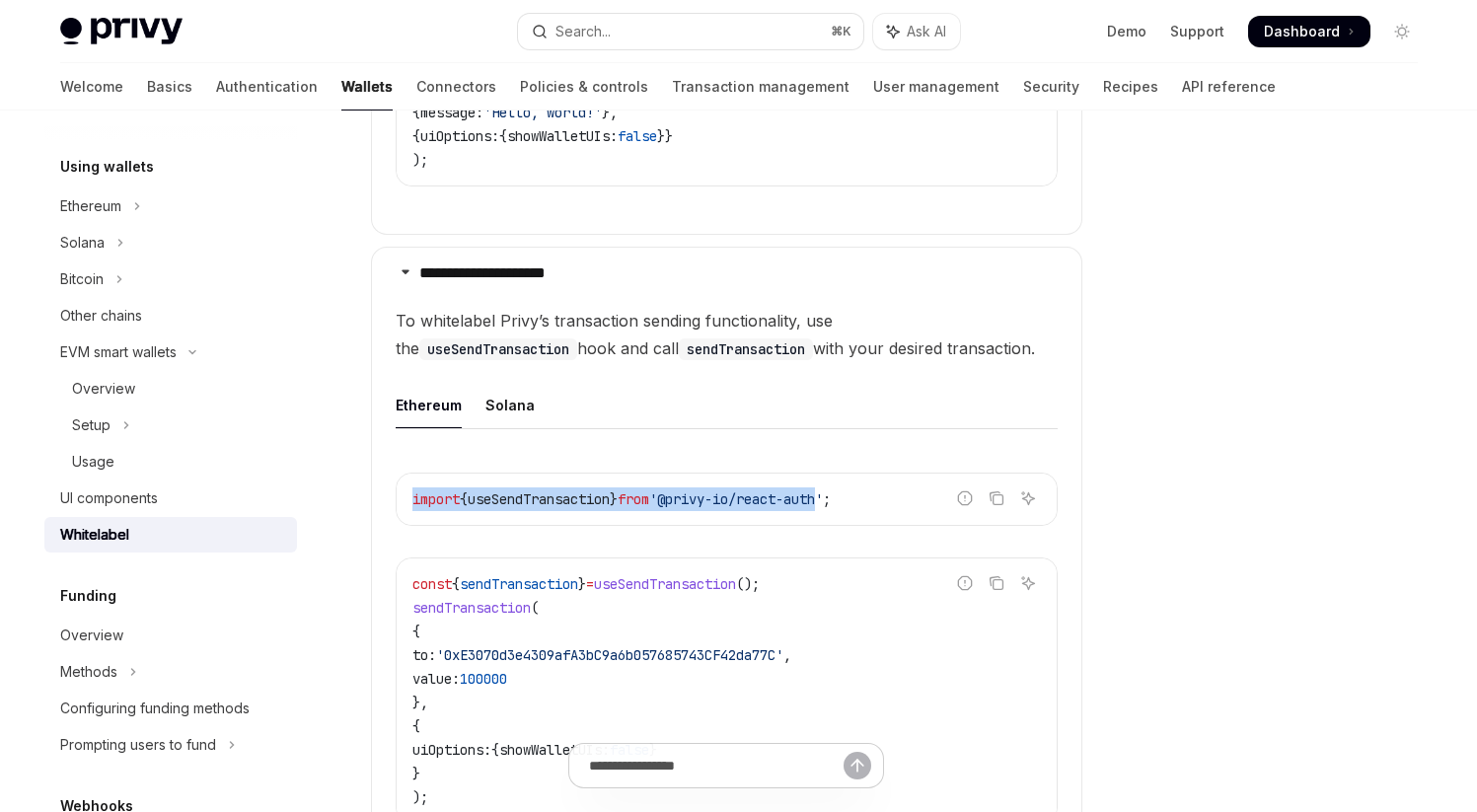
drag, startPoint x: 410, startPoint y: 497, endPoint x: 849, endPoint y: 507, distance: 439.1
click at [849, 507] on div "import { useSendTransaction } from '@privy-io/react-auth' ;" at bounding box center [727, 499] width 661 height 51
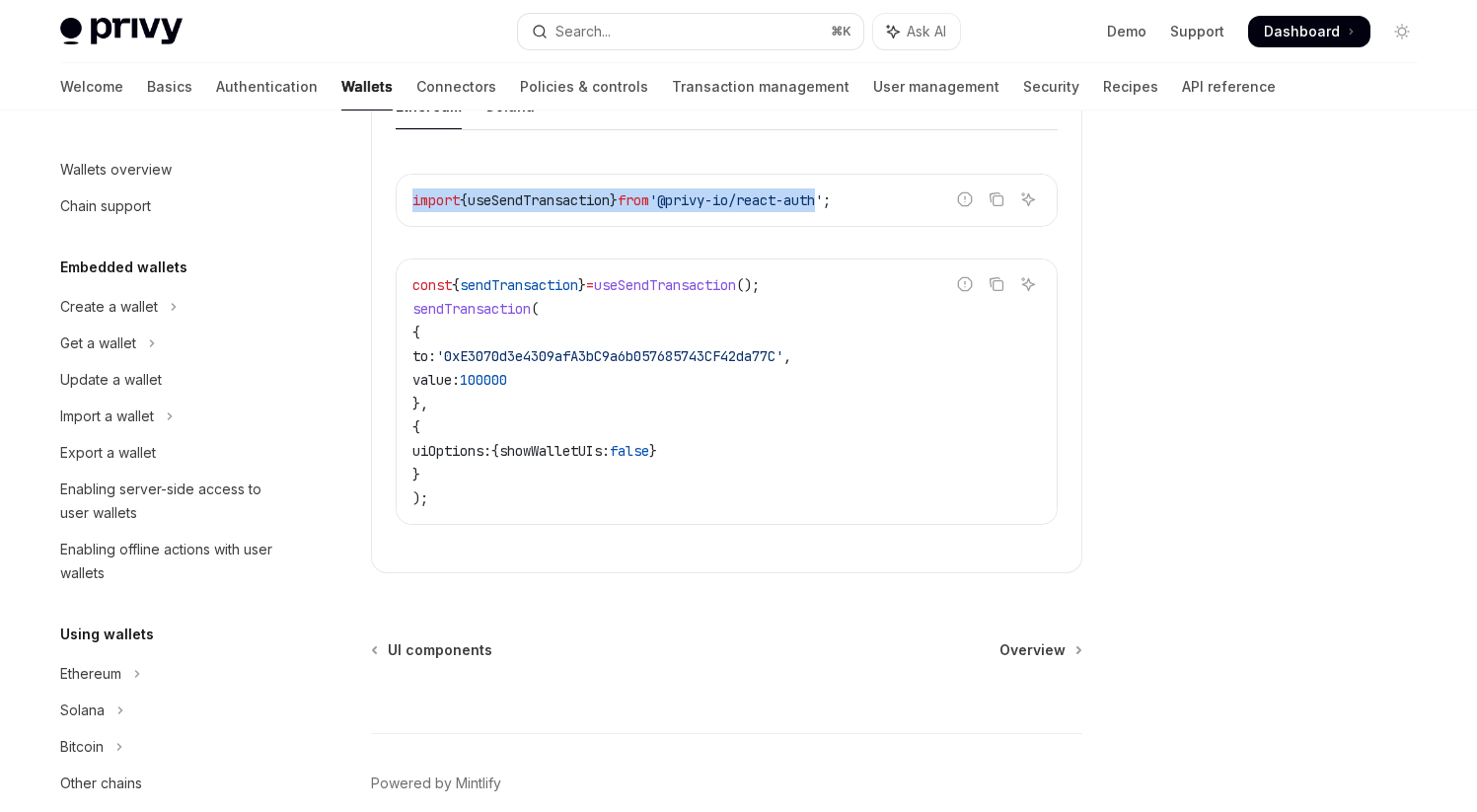
scroll to position [1738, 0]
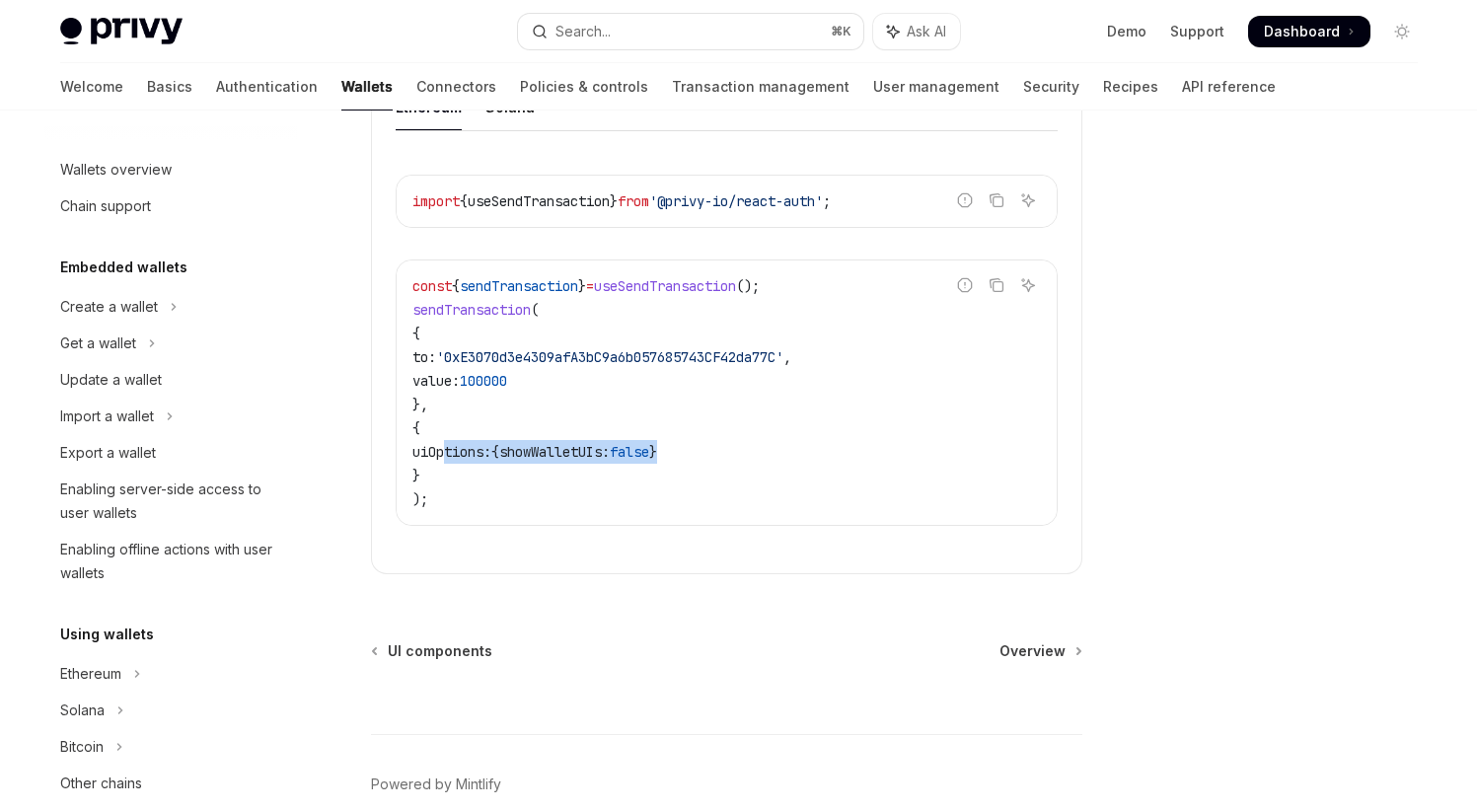
drag, startPoint x: 445, startPoint y: 451, endPoint x: 799, endPoint y: 451, distance: 354.0
click at [799, 451] on code "const { sendTransaction } = useSendTransaction (); sendTransaction ( { to: '0xE…" at bounding box center [727, 392] width 629 height 236
click at [798, 451] on code "const { sendTransaction } = useSendTransaction (); sendTransaction ( { to: '0xE…" at bounding box center [727, 392] width 629 height 236
drag, startPoint x: 426, startPoint y: 428, endPoint x: 467, endPoint y: 480, distance: 66.2
click at [467, 480] on code "const { sendTransaction } = useSendTransaction (); sendTransaction ( { to: '0xE…" at bounding box center [727, 392] width 629 height 236
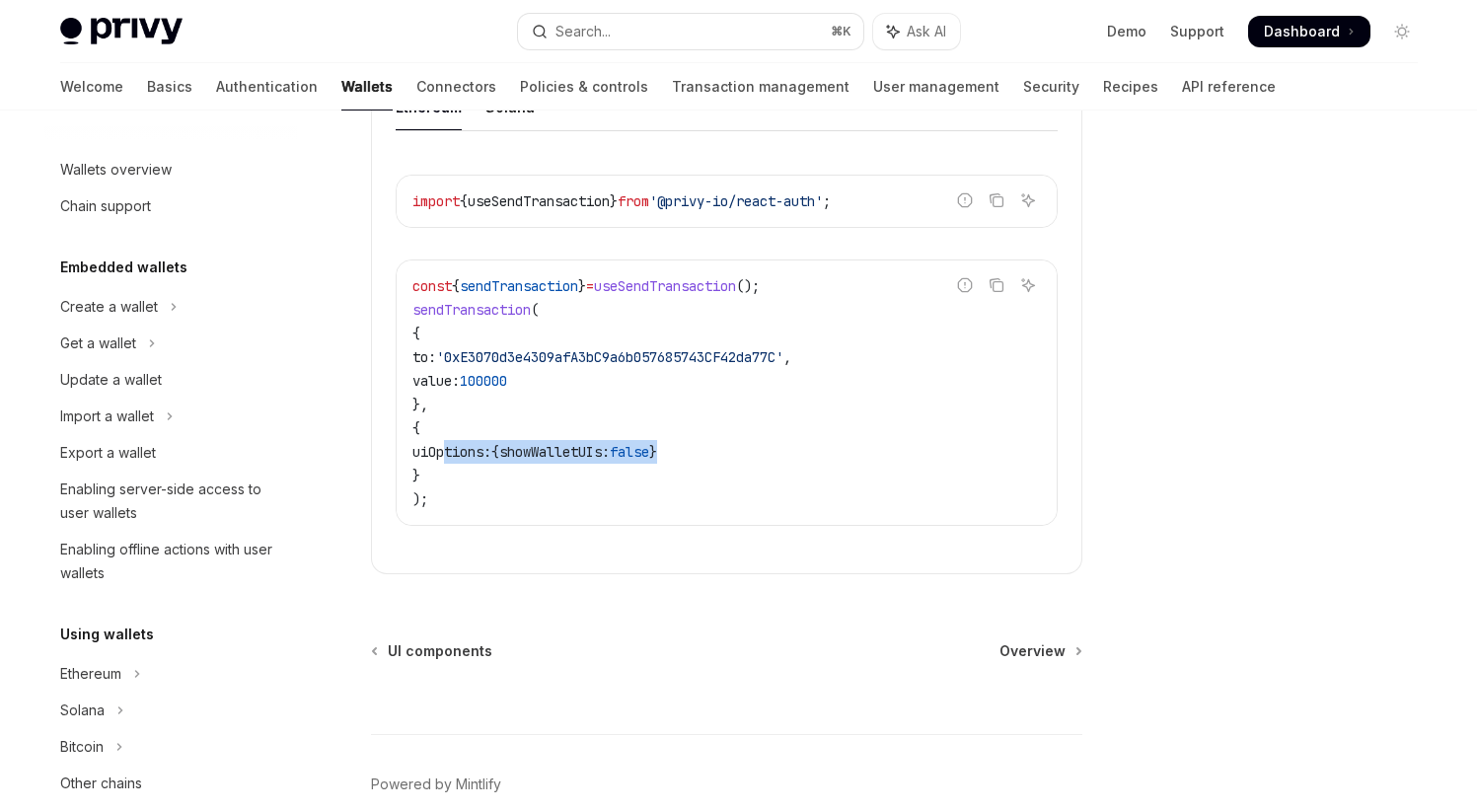
click at [467, 480] on code "const { sendTransaction } = useSendTransaction (); sendTransaction ( { to: '0xE…" at bounding box center [727, 392] width 629 height 236
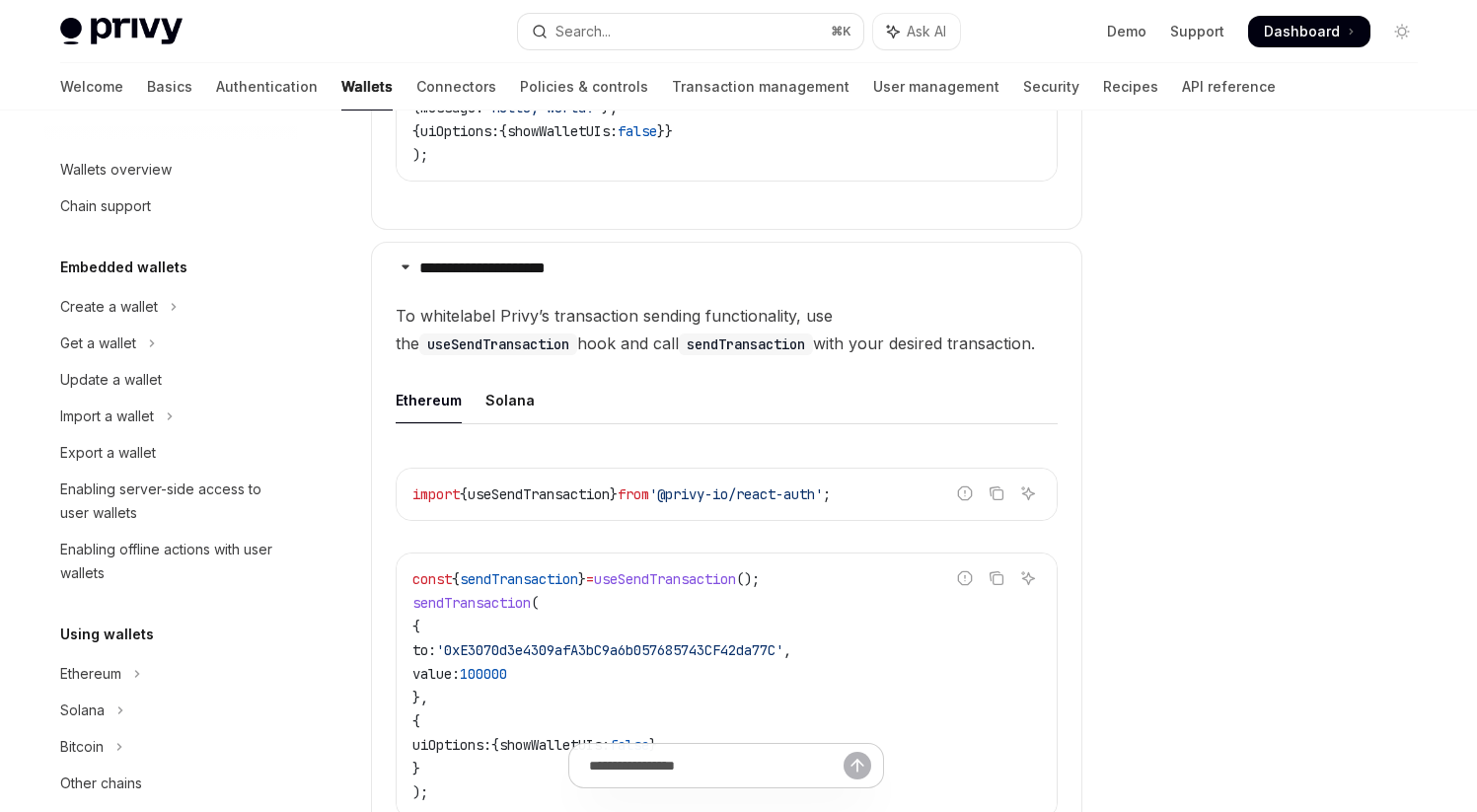
scroll to position [1422, 0]
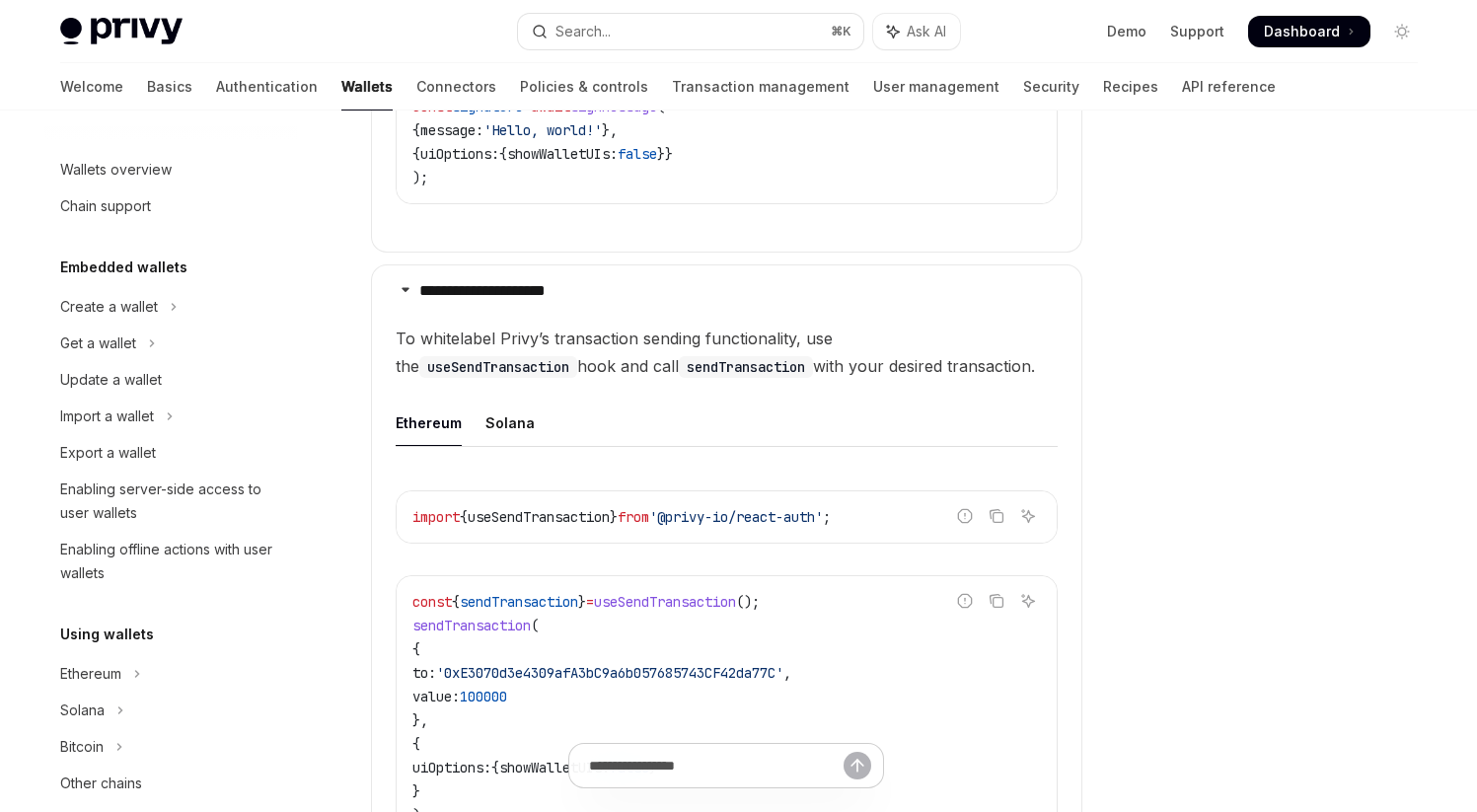
drag, startPoint x: 501, startPoint y: 364, endPoint x: 948, endPoint y: 370, distance: 447.0
click at [948, 370] on span "To whitelabel Privy’s transaction sending functionality, use the useSendTransac…" at bounding box center [727, 351] width 662 height 55
drag, startPoint x: 648, startPoint y: 367, endPoint x: 922, endPoint y: 366, distance: 274.0
click at [922, 367] on span "To whitelabel Privy’s transaction sending functionality, use the useSendTransac…" at bounding box center [727, 351] width 662 height 55
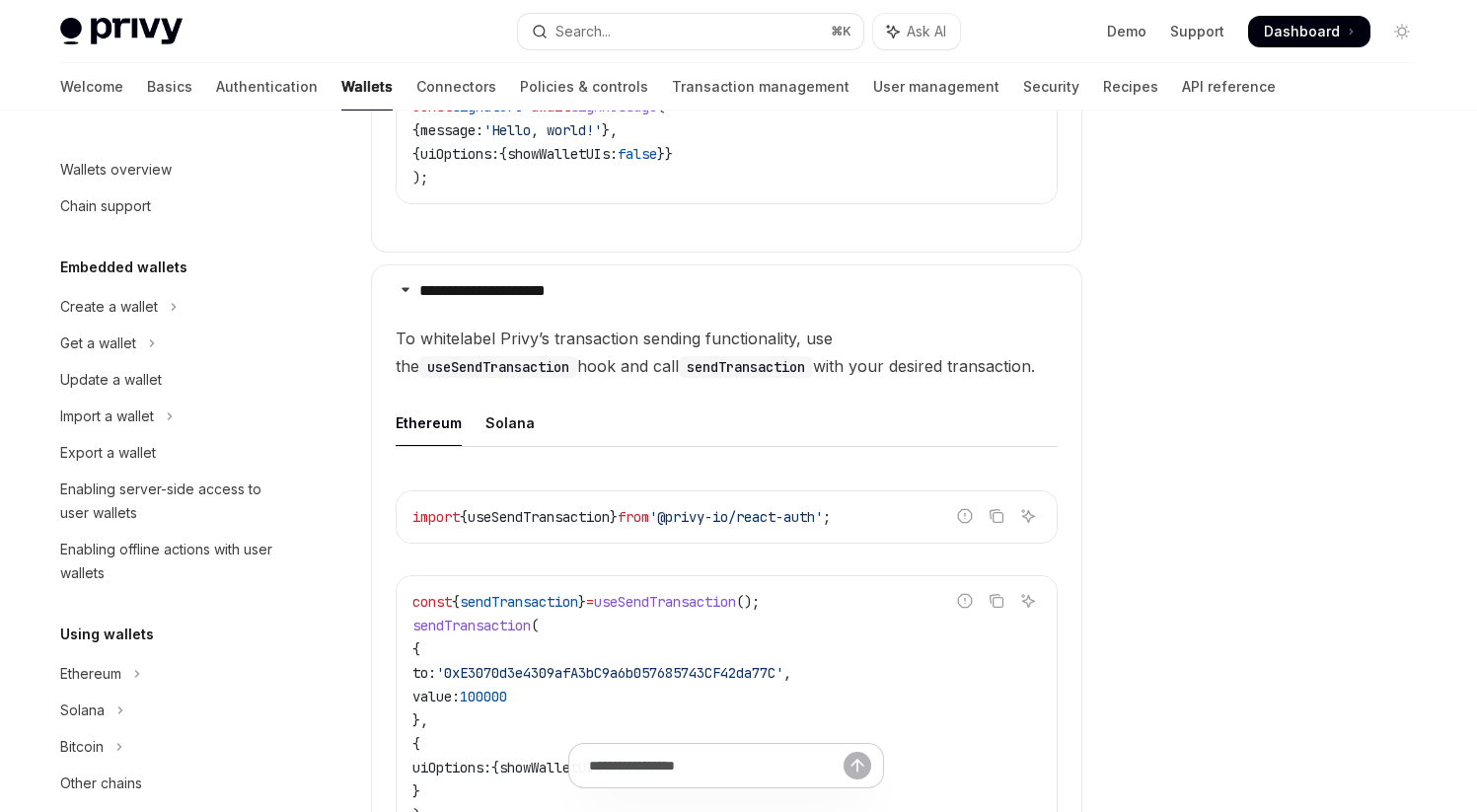
click at [922, 366] on span "To whitelabel Privy’s transaction sending functionality, use the useSendTransac…" at bounding box center [727, 351] width 662 height 55
drag, startPoint x: 396, startPoint y: 336, endPoint x: 1000, endPoint y: 372, distance: 605.1
click at [1000, 372] on span "To whitelabel Privy’s transaction sending functionality, use the useSendTransac…" at bounding box center [727, 351] width 662 height 55
drag, startPoint x: 397, startPoint y: 335, endPoint x: 872, endPoint y: 363, distance: 475.8
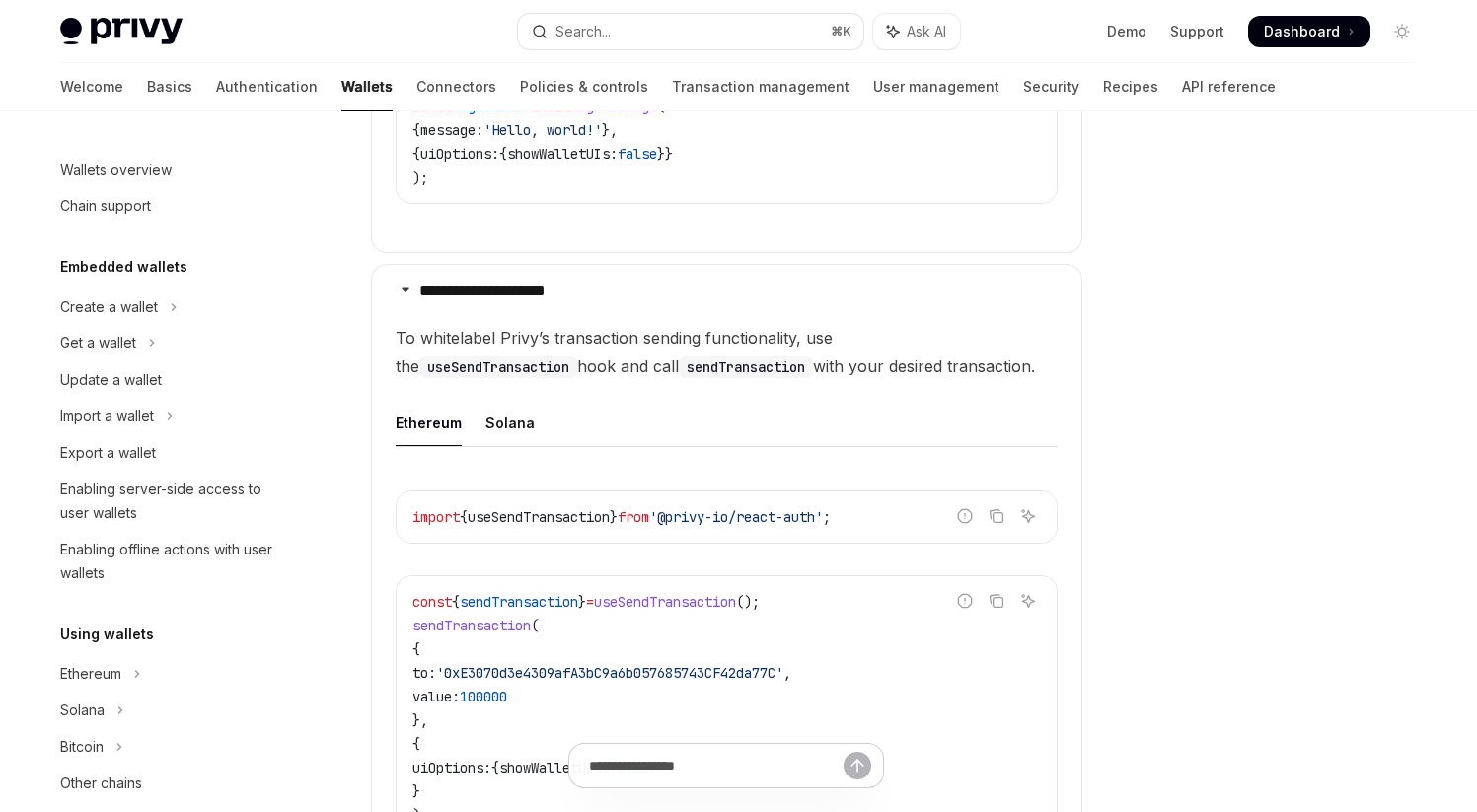
click at [872, 363] on span "To whitelabel Privy’s transaction sending functionality, use the useSendTransac…" at bounding box center [727, 351] width 662 height 55
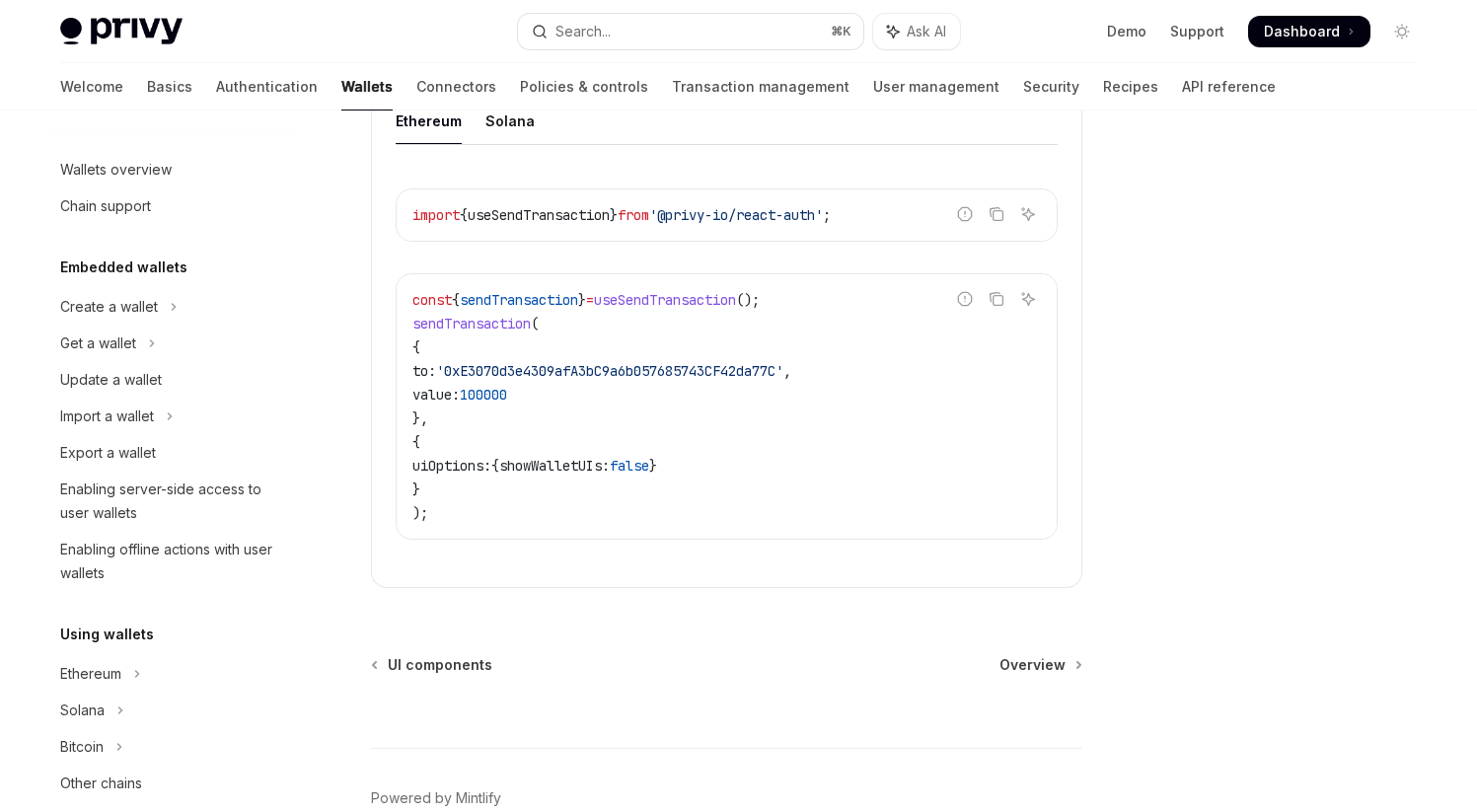
scroll to position [1729, 0]
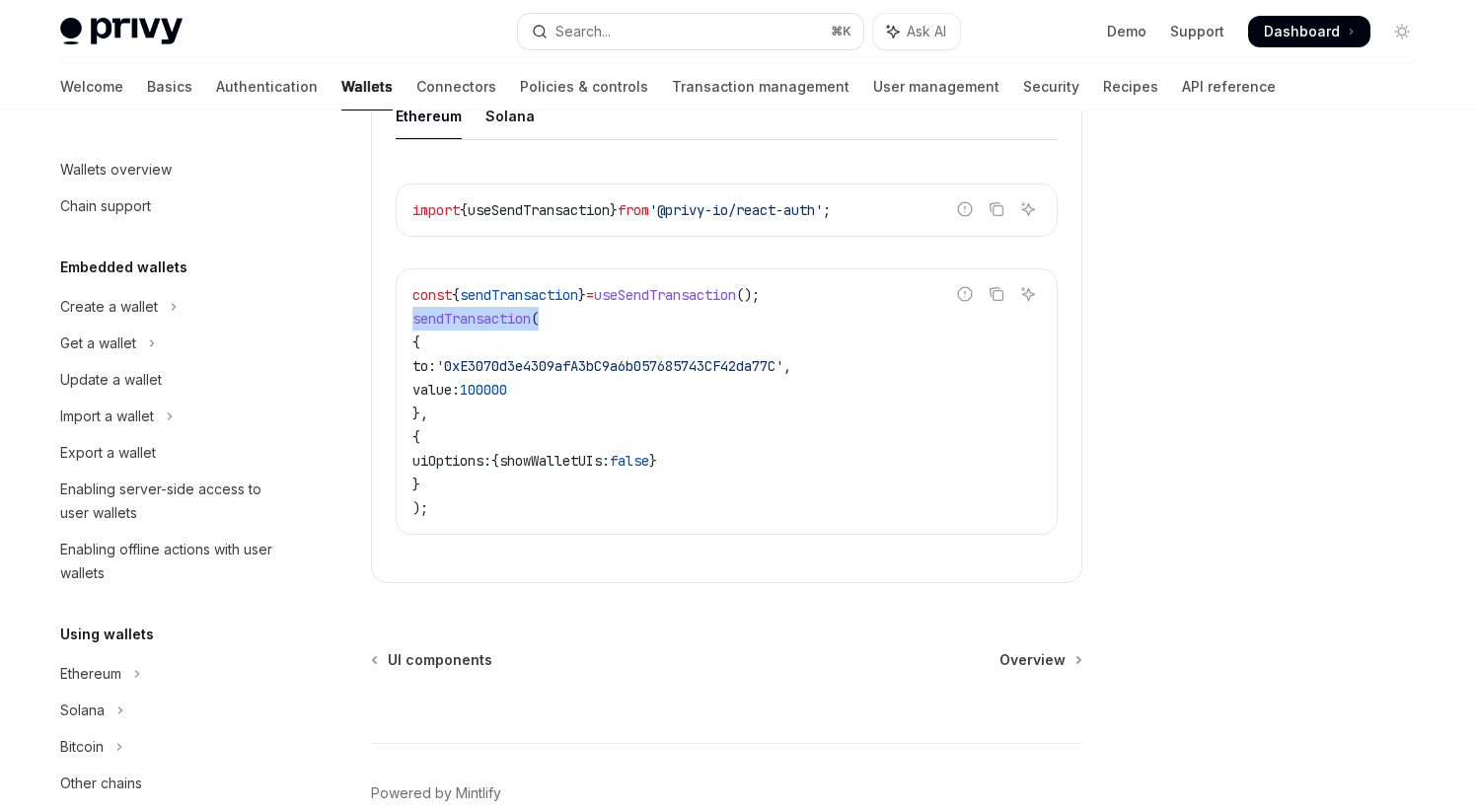
drag, startPoint x: 410, startPoint y: 319, endPoint x: 647, endPoint y: 319, distance: 237.0
click at [647, 319] on div "const { sendTransaction } = useSendTransaction (); sendTransaction ( { to: '0xE…" at bounding box center [727, 401] width 661 height 264
click at [647, 319] on code "const { sendTransaction } = useSendTransaction (); sendTransaction ( { to: '0xE…" at bounding box center [727, 401] width 629 height 236
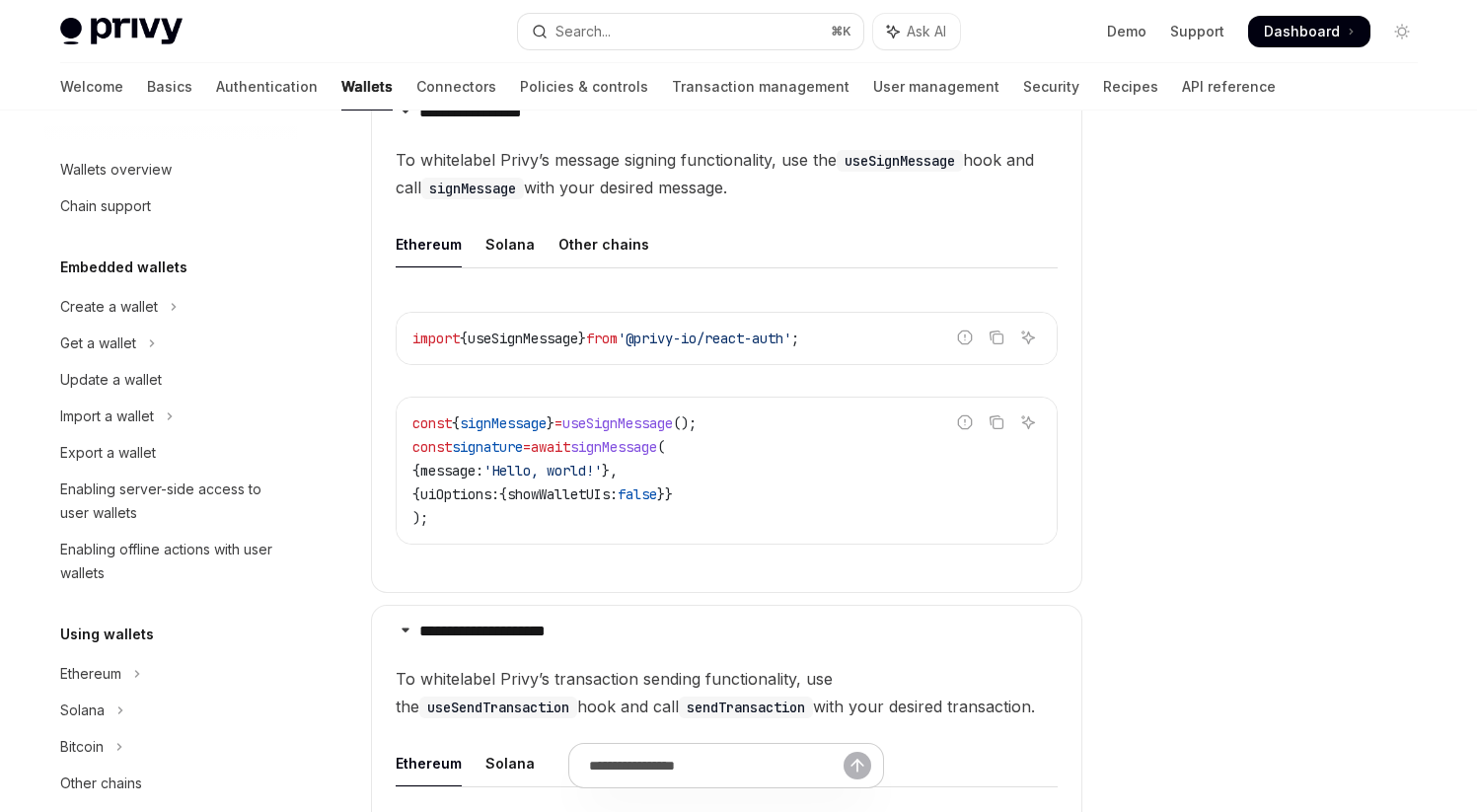
scroll to position [1090, 0]
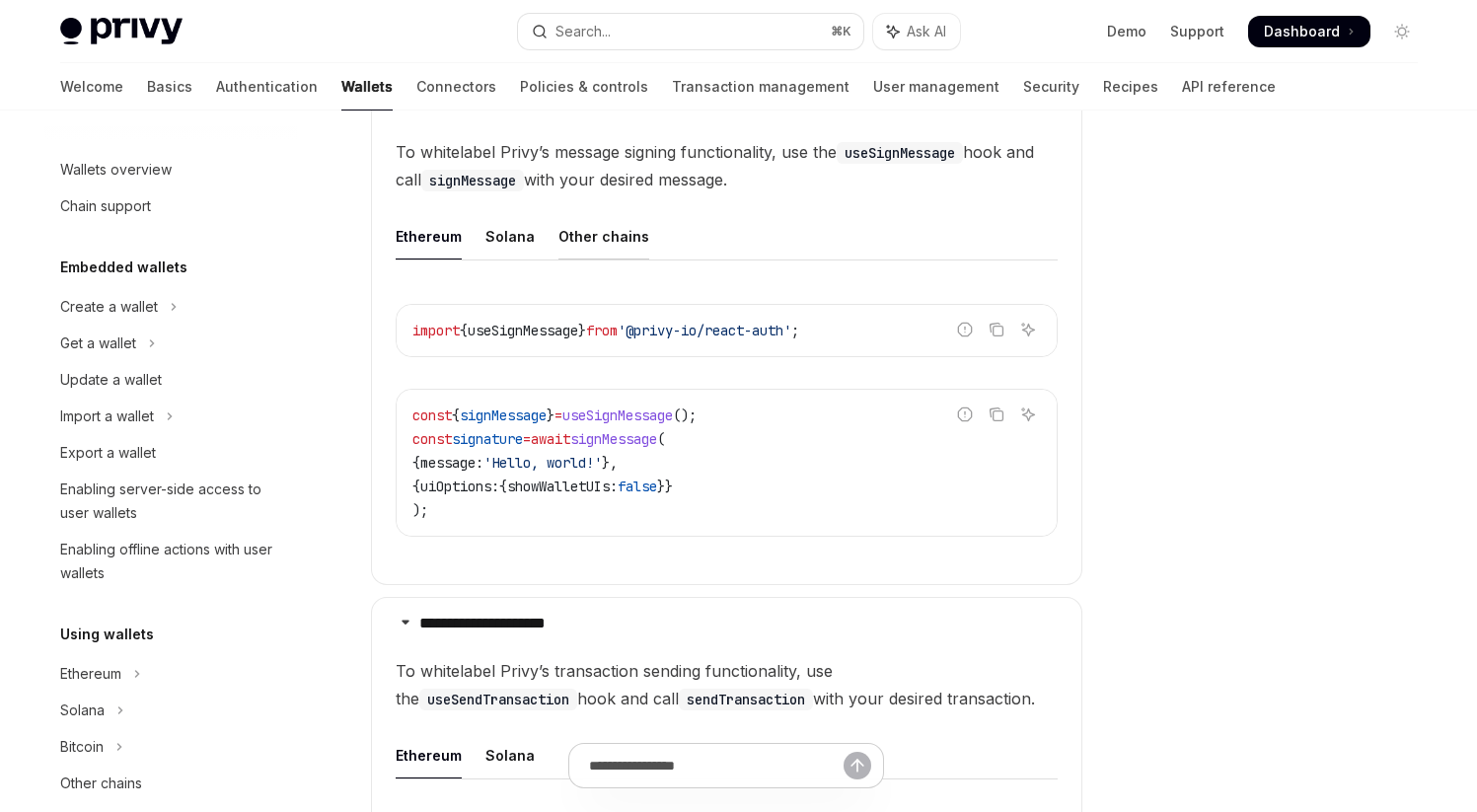
click at [597, 243] on div "Other chains" at bounding box center [604, 236] width 91 height 46
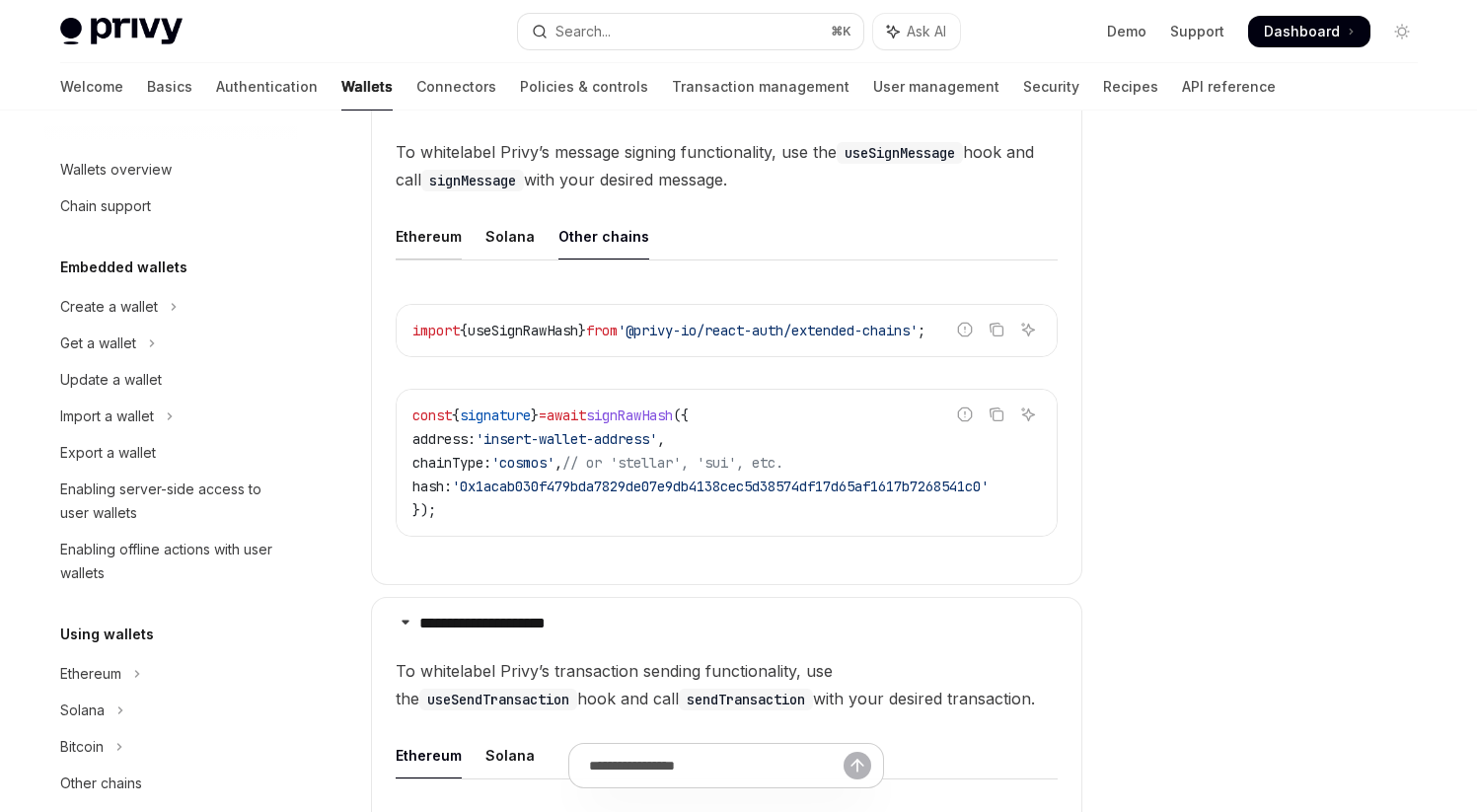
click at [441, 246] on div "Ethereum" at bounding box center [429, 236] width 66 height 46
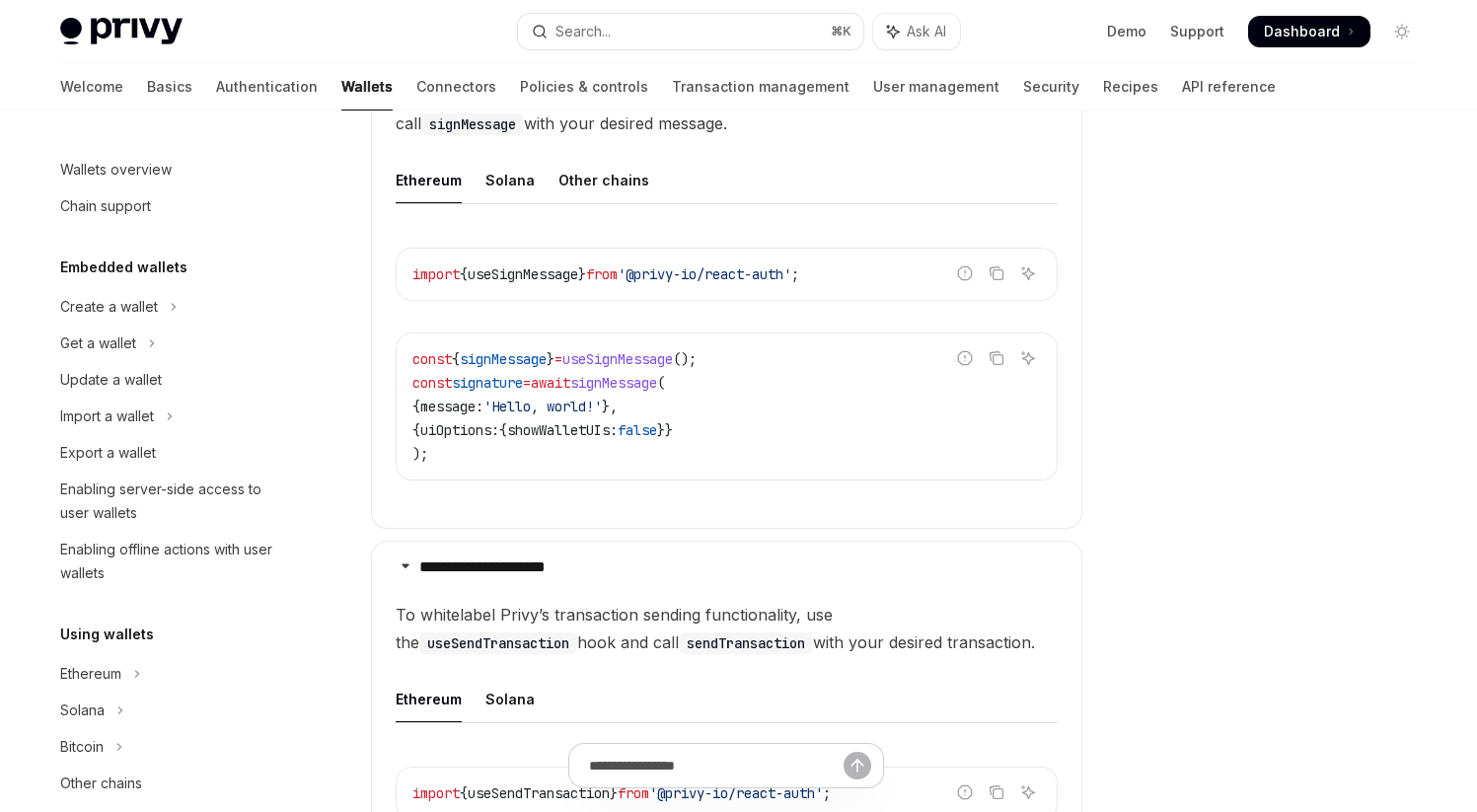
scroll to position [1153, 0]
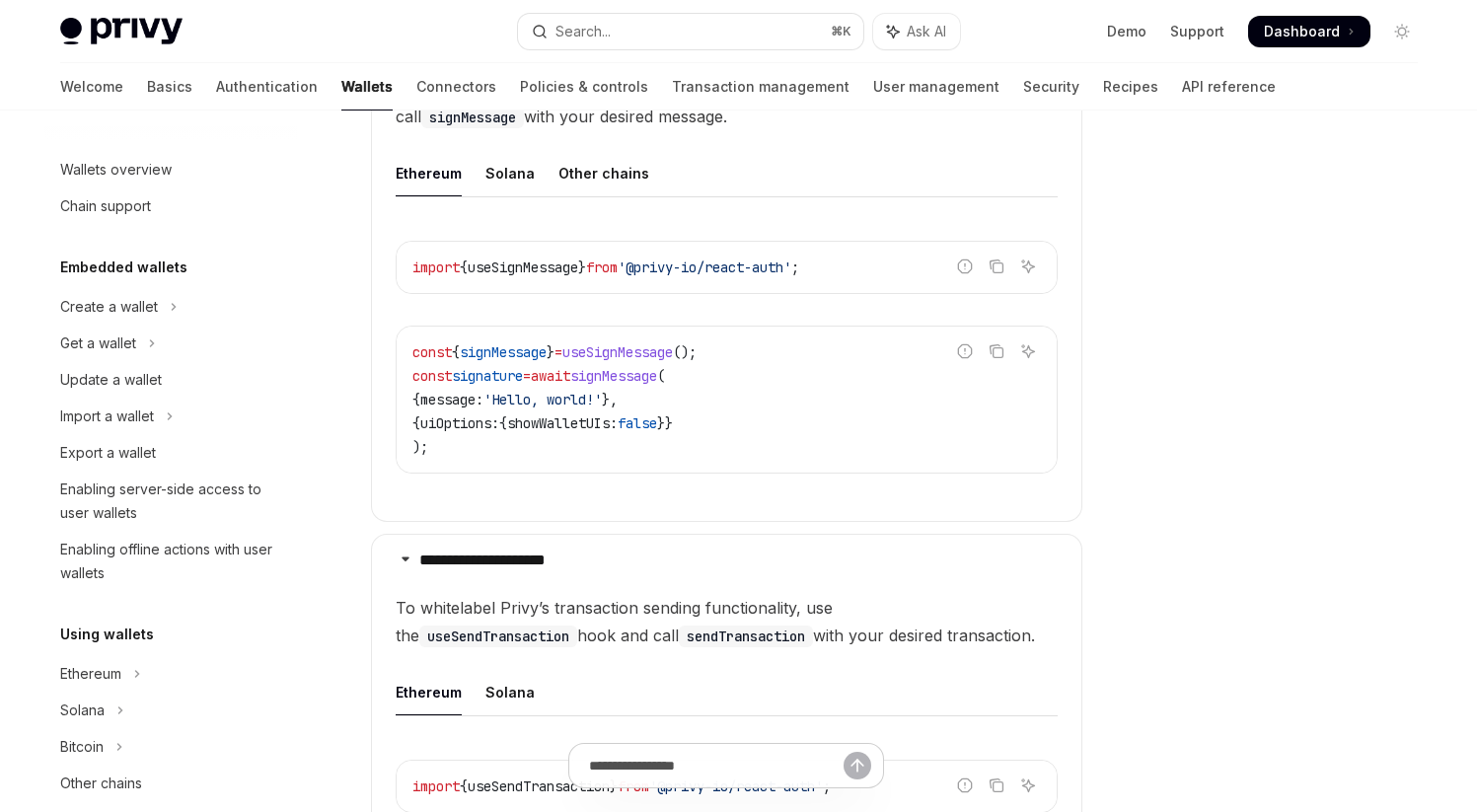
drag, startPoint x: 429, startPoint y: 423, endPoint x: 794, endPoint y: 423, distance: 365.0
click at [795, 423] on code "const { signMessage } = useSignMessage (); const signature = await signMessage …" at bounding box center [727, 399] width 629 height 119
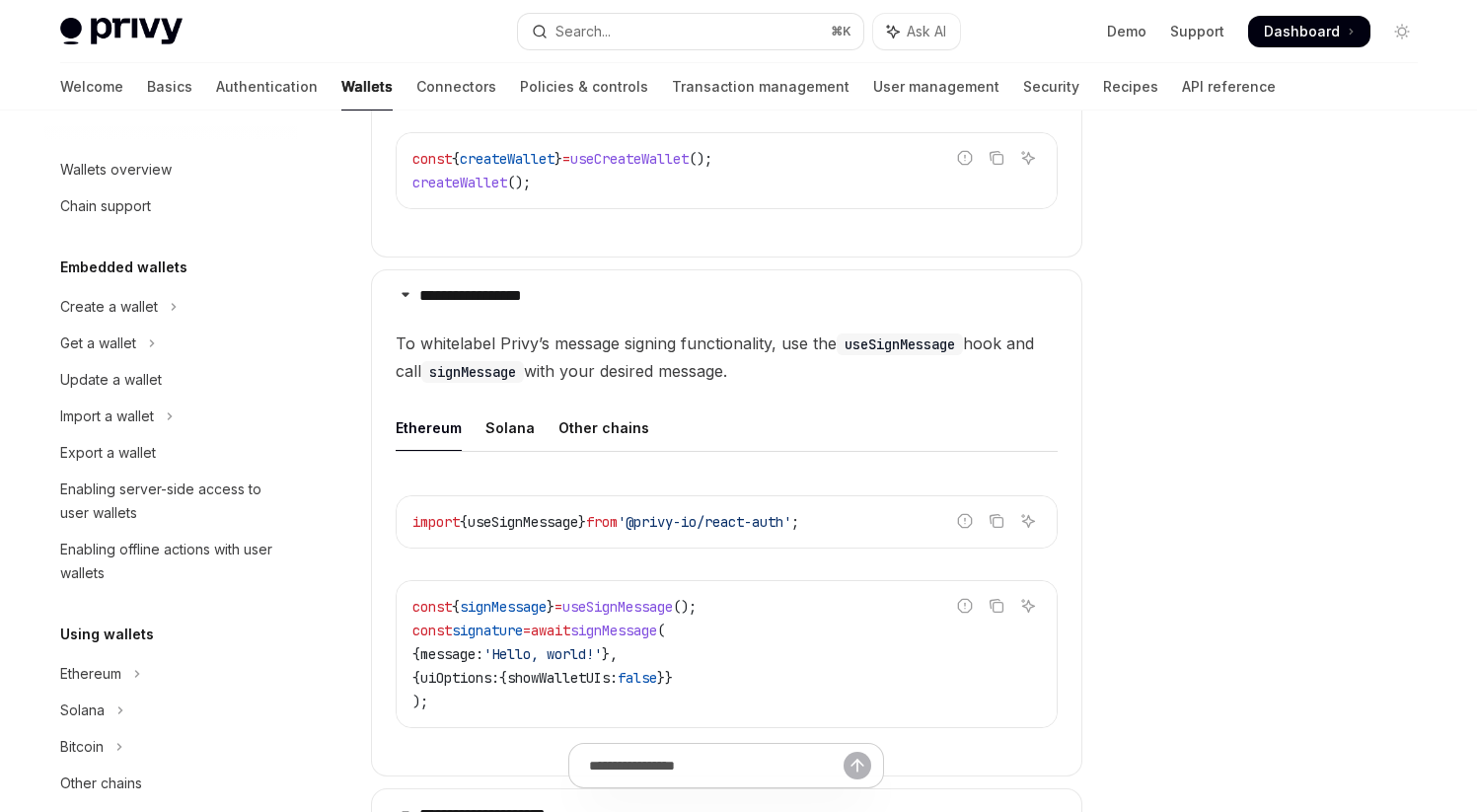
scroll to position [898, 0]
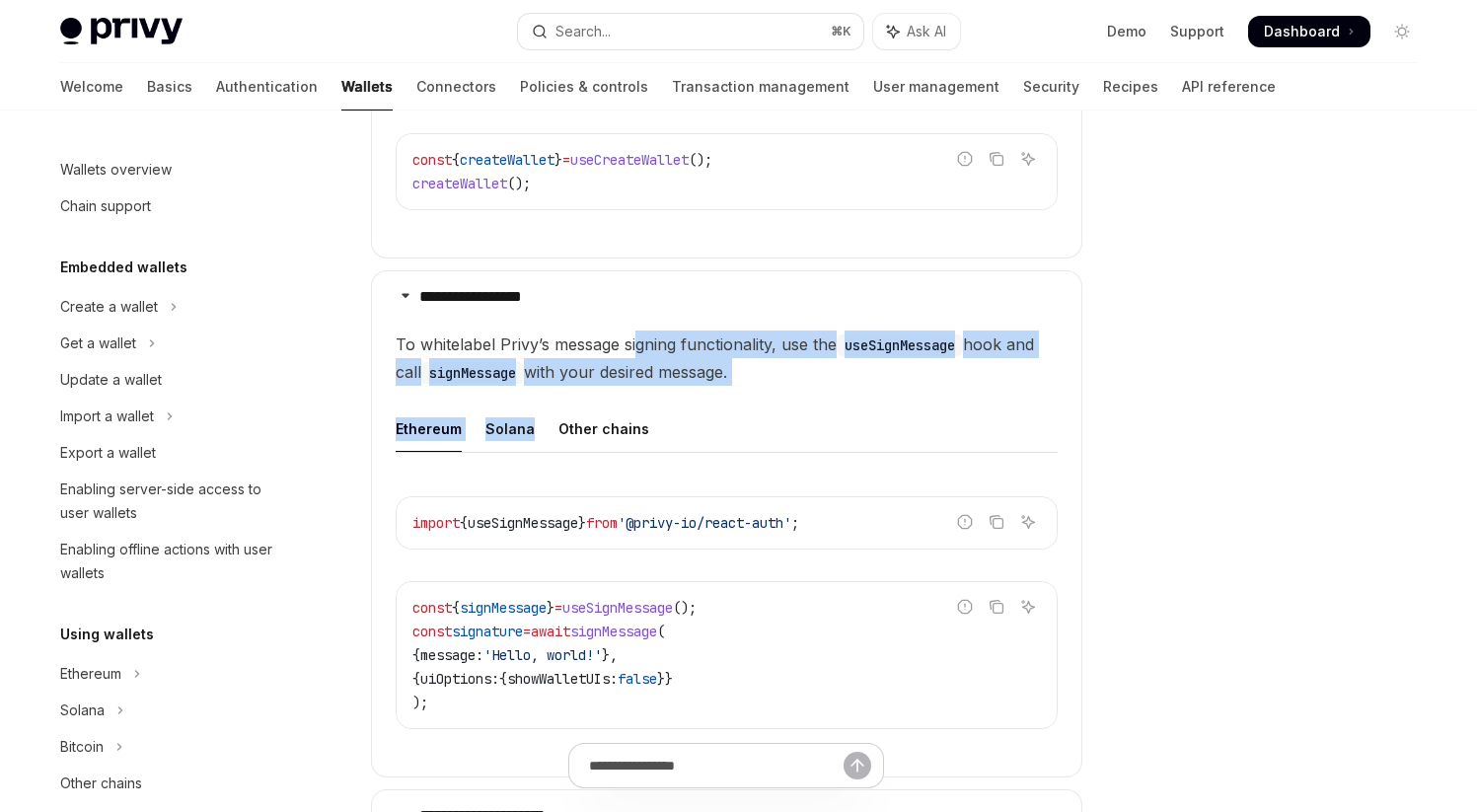
drag, startPoint x: 640, startPoint y: 344, endPoint x: 806, endPoint y: 387, distance: 171.5
click at [806, 387] on children "To whitelabel Privy’s message signing functionality, use the useSignMessage hoo…" at bounding box center [727, 545] width 662 height 430
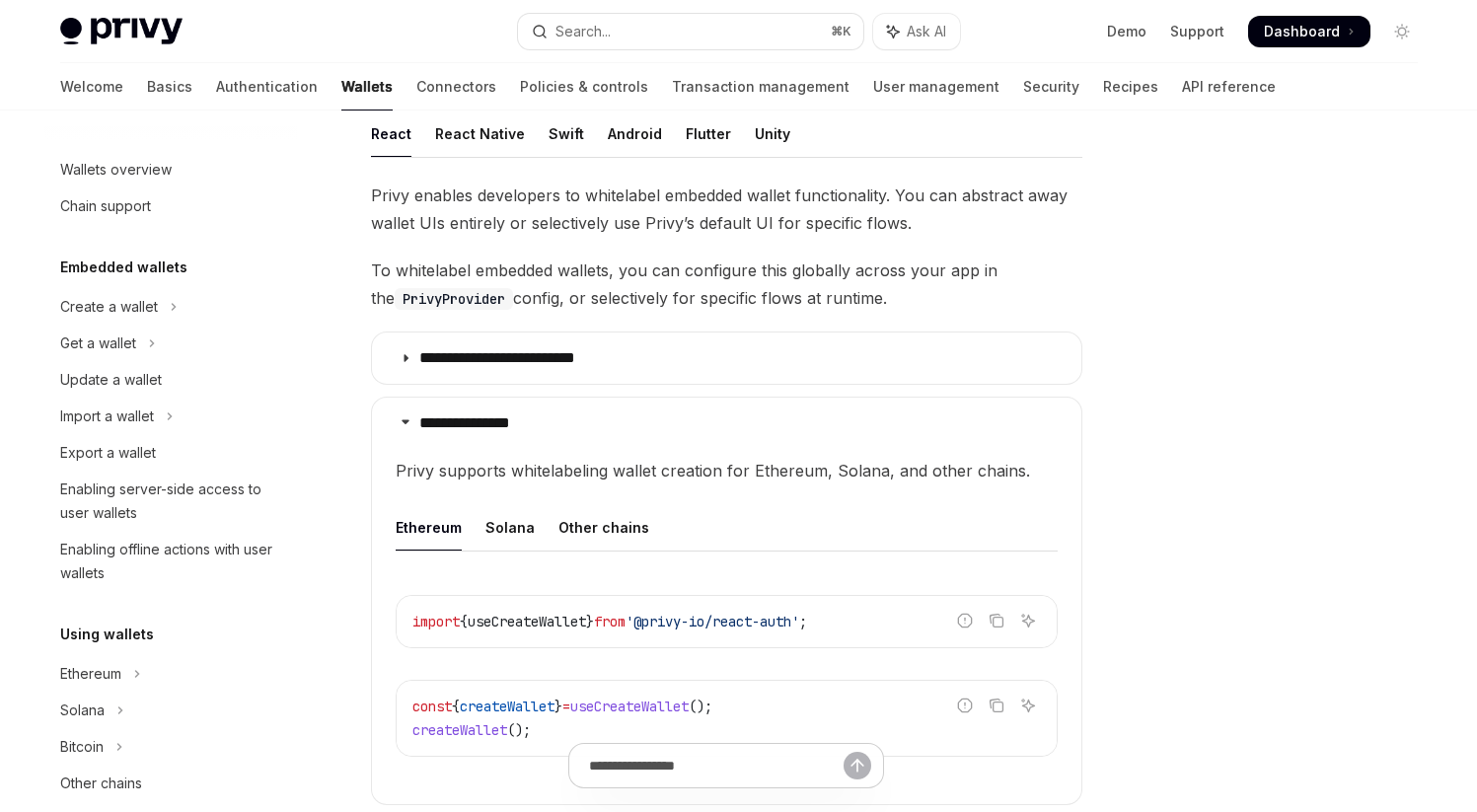
scroll to position [370, 0]
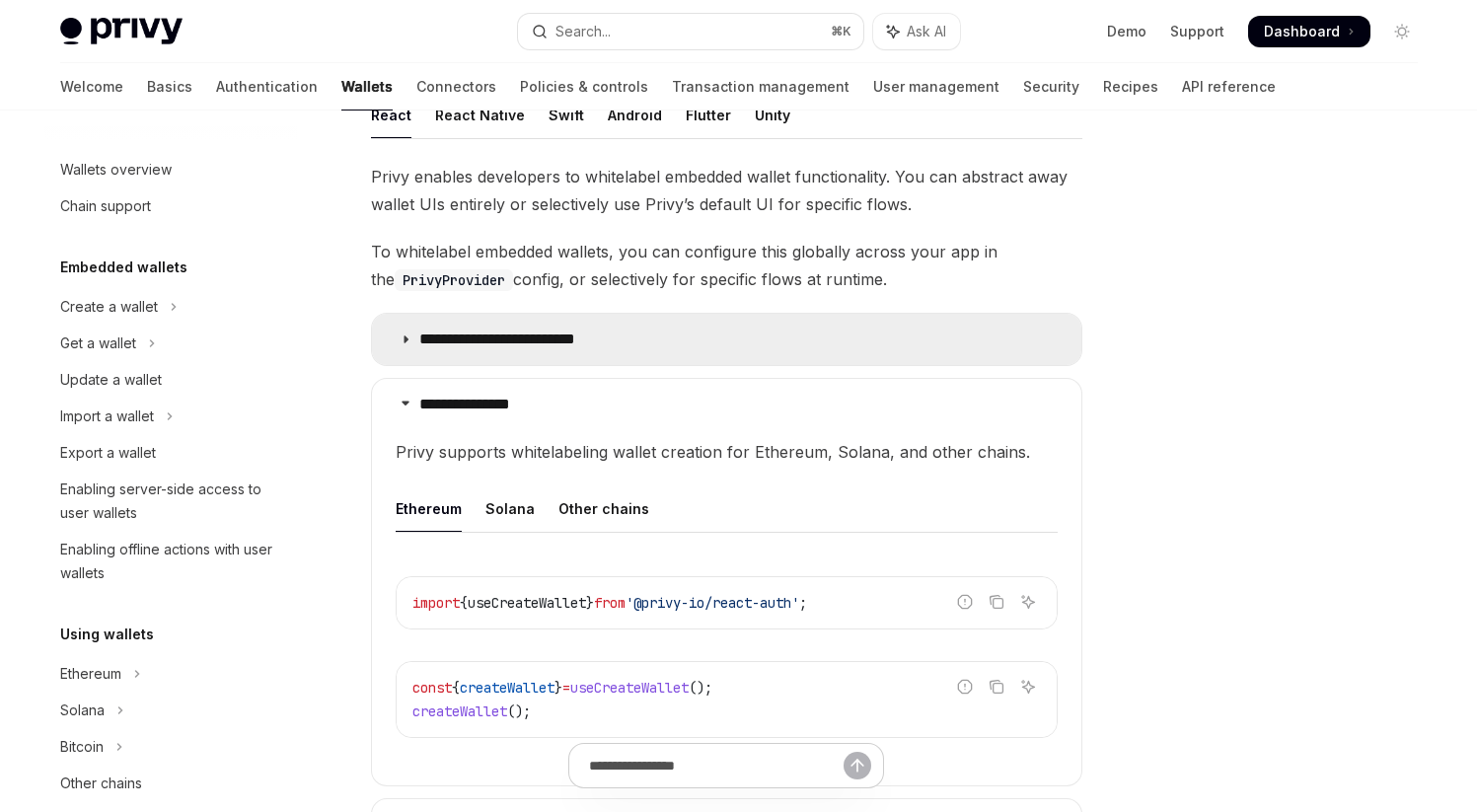
click at [403, 340] on icon at bounding box center [405, 339] width 12 height 12
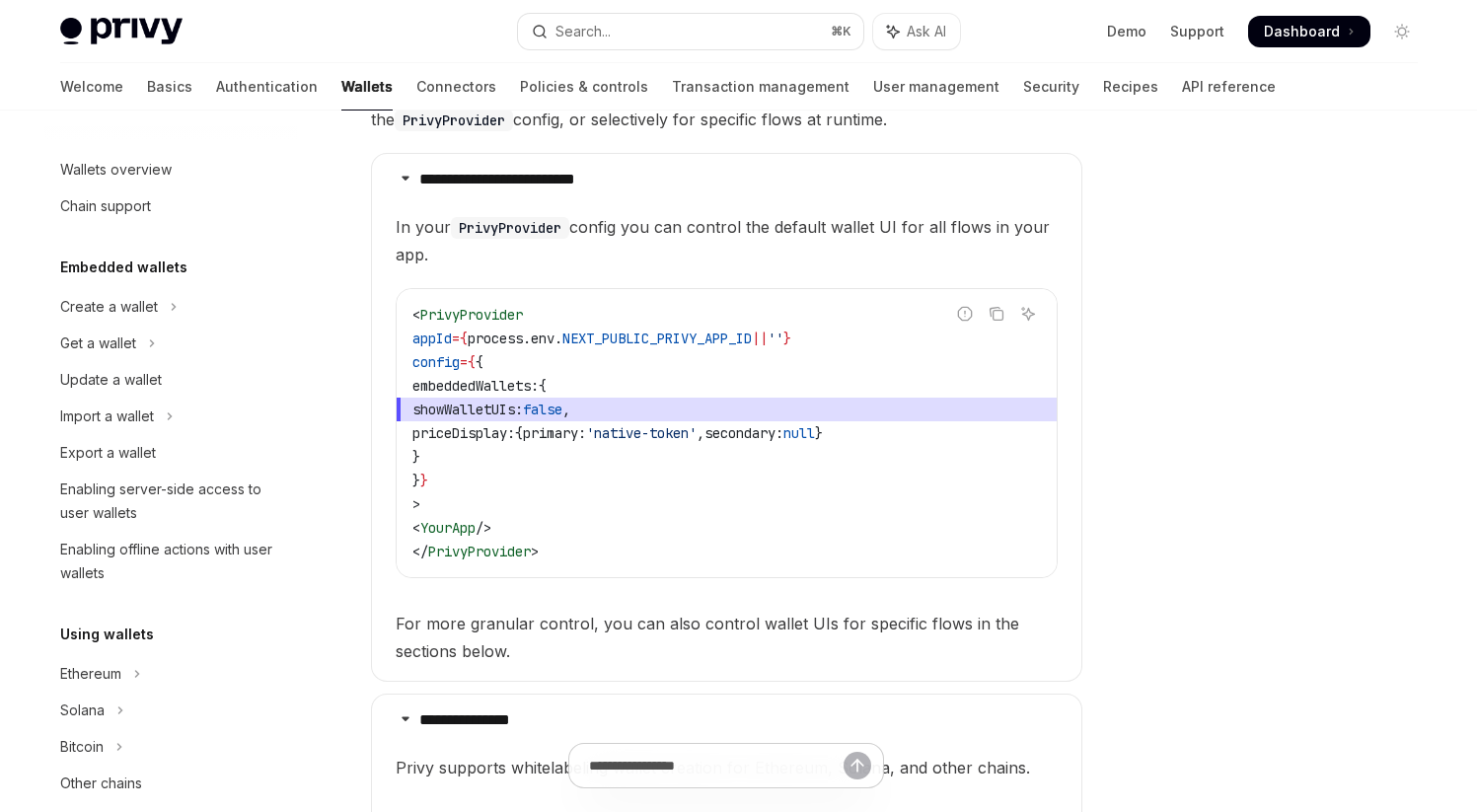
scroll to position [516, 0]
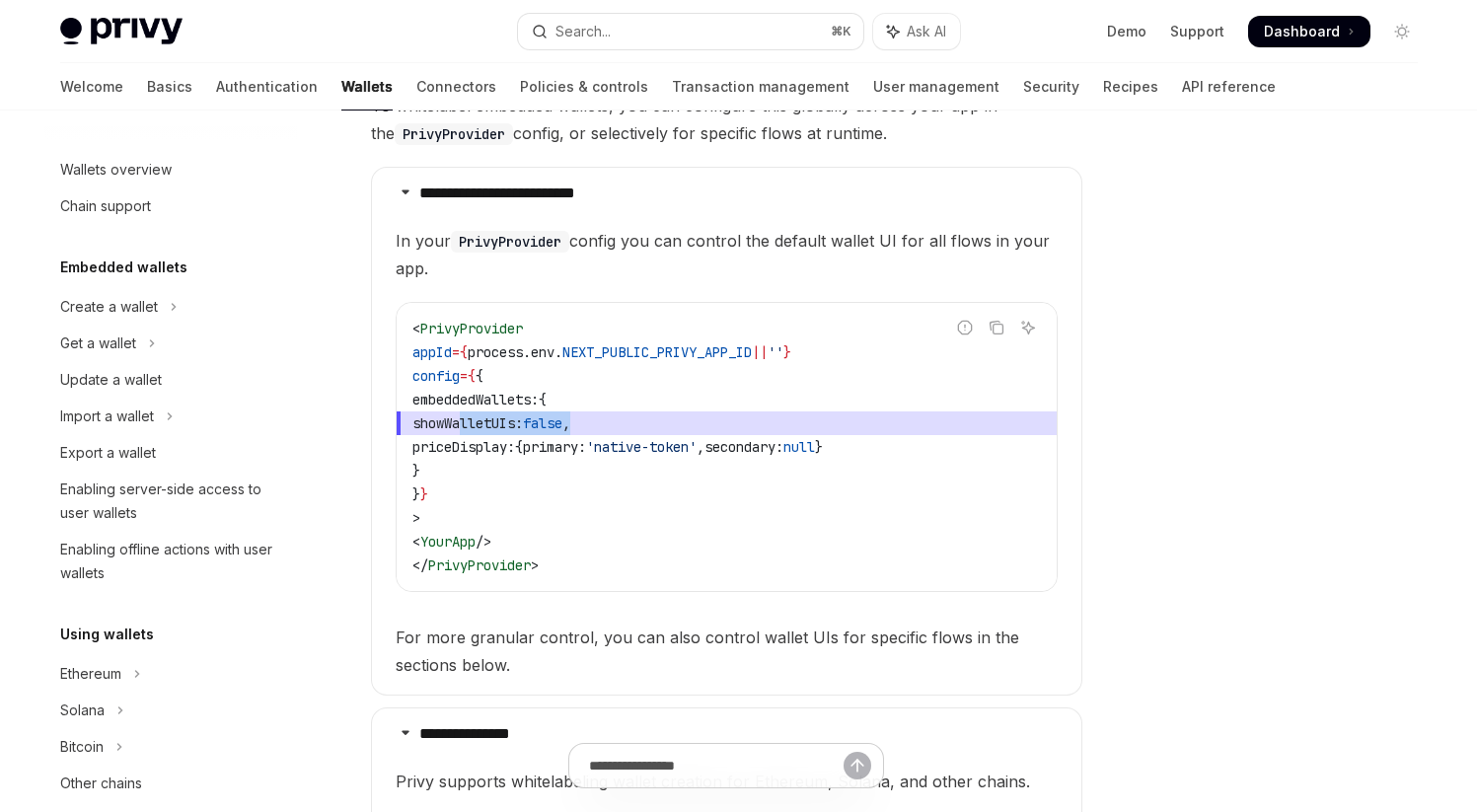
drag, startPoint x: 462, startPoint y: 425, endPoint x: 700, endPoint y: 425, distance: 238.0
click at [700, 425] on span "showWalletUIs: false ," at bounding box center [727, 423] width 629 height 24
drag, startPoint x: 461, startPoint y: 446, endPoint x: 1061, endPoint y: 454, distance: 600.1
click at [1061, 454] on details "**********" at bounding box center [727, 431] width 712 height 529
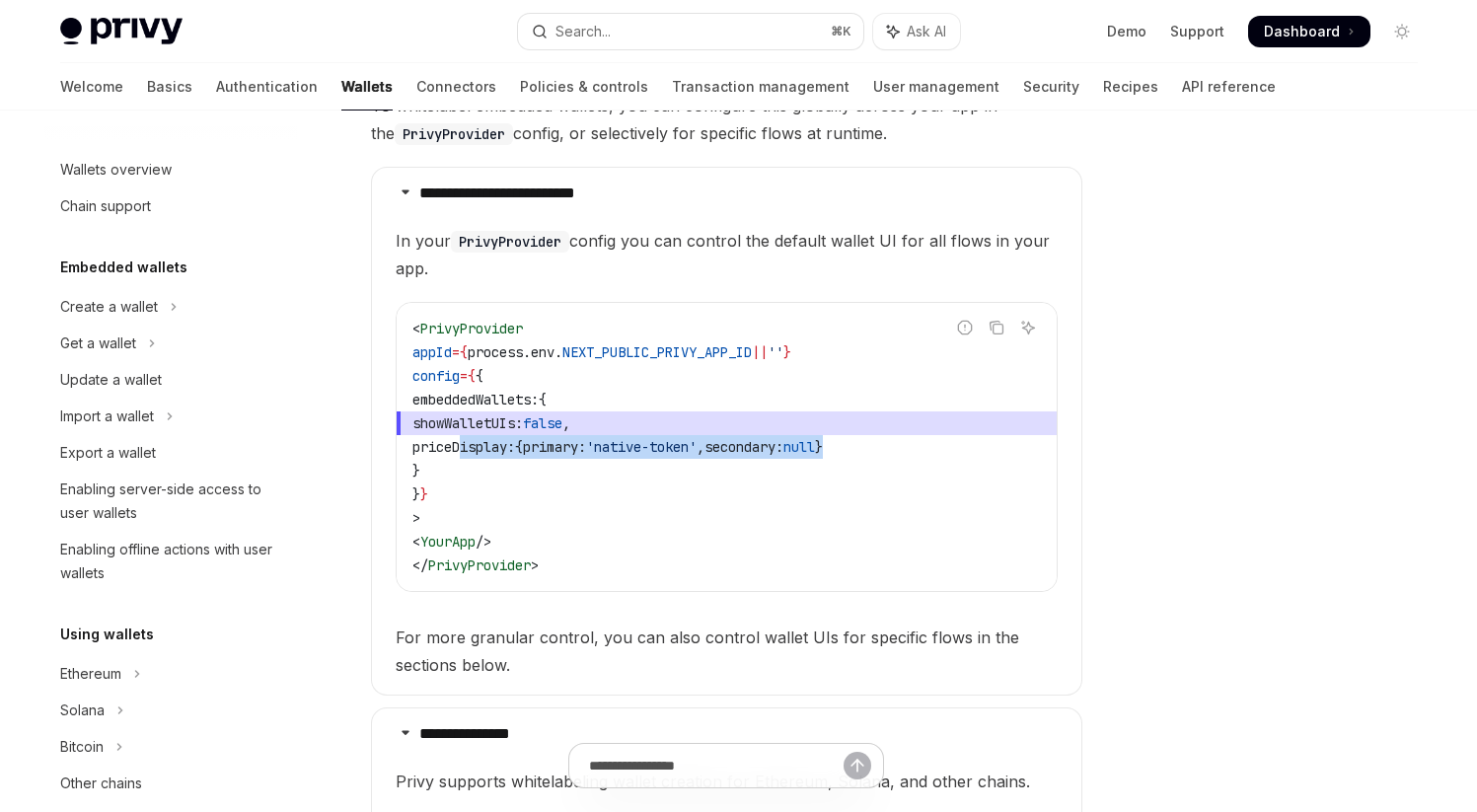
click at [1061, 454] on details "**********" at bounding box center [727, 431] width 712 height 529
drag, startPoint x: 464, startPoint y: 444, endPoint x: 909, endPoint y: 454, distance: 445.1
click at [823, 454] on span "priceDisplay: { primary: 'native-token' , secondary: null }" at bounding box center [617, 447] width 410 height 18
click at [815, 454] on span "null" at bounding box center [799, 447] width 32 height 18
drag, startPoint x: 464, startPoint y: 449, endPoint x: 930, endPoint y: 448, distance: 466.0
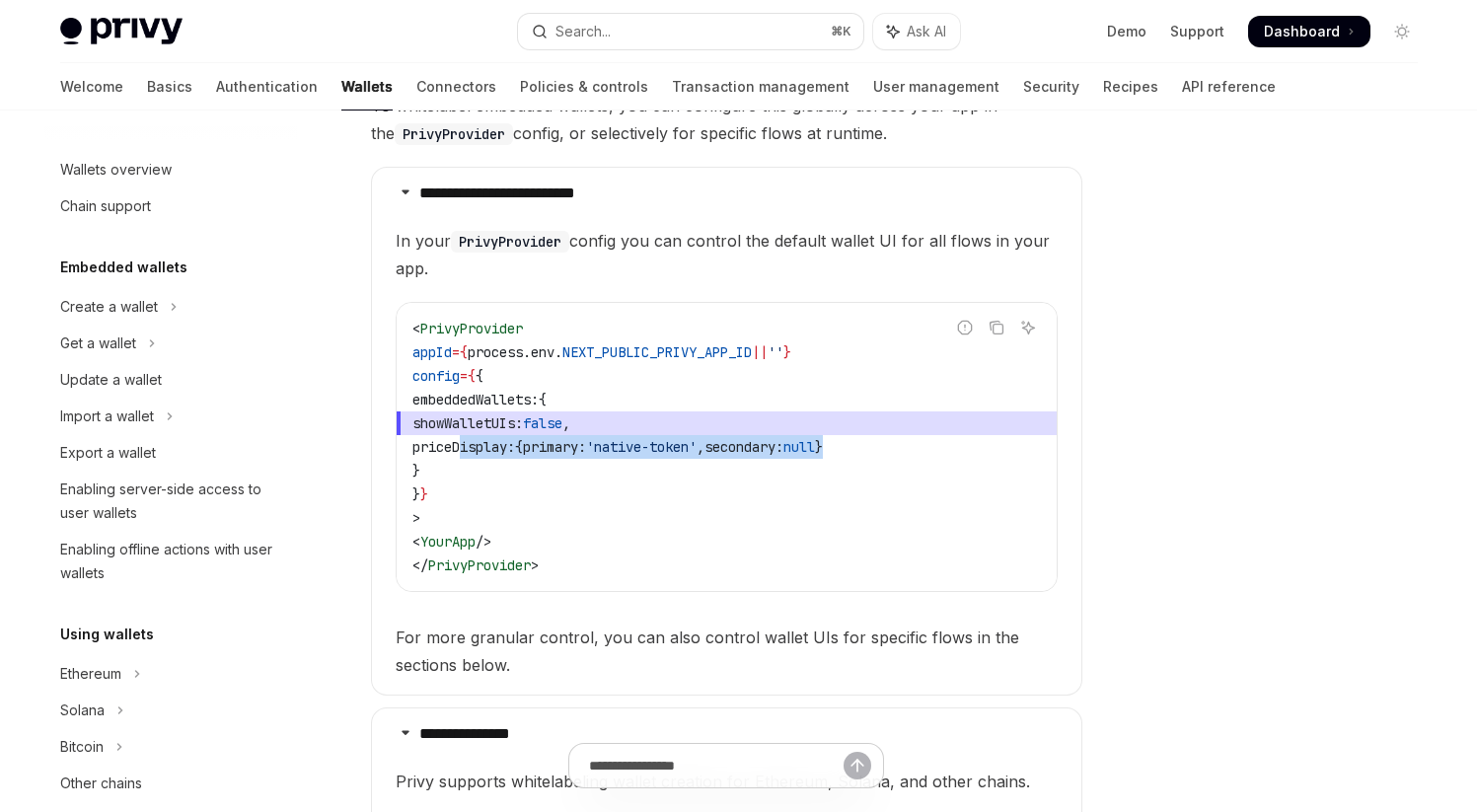
click at [931, 449] on code "< PrivyProvider appId = { process . env . NEXT_PUBLIC_PRIVY_APP_ID || '' } conf…" at bounding box center [727, 446] width 629 height 260
click at [930, 448] on code "< PrivyProvider appId = { process . env . NEXT_PUBLIC_PRIVY_APP_ID || '' } conf…" at bounding box center [727, 446] width 629 height 260
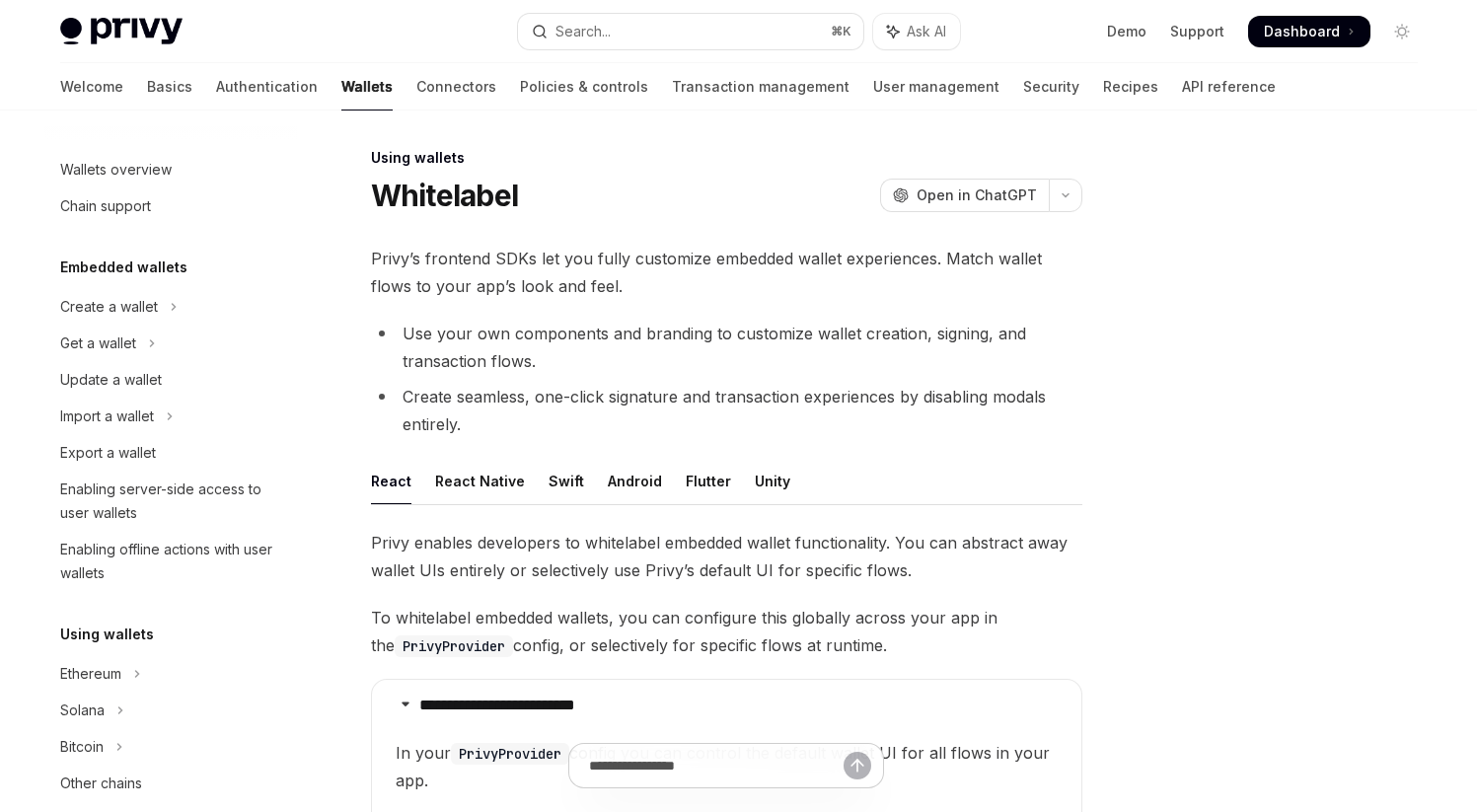
scroll to position [32, 0]
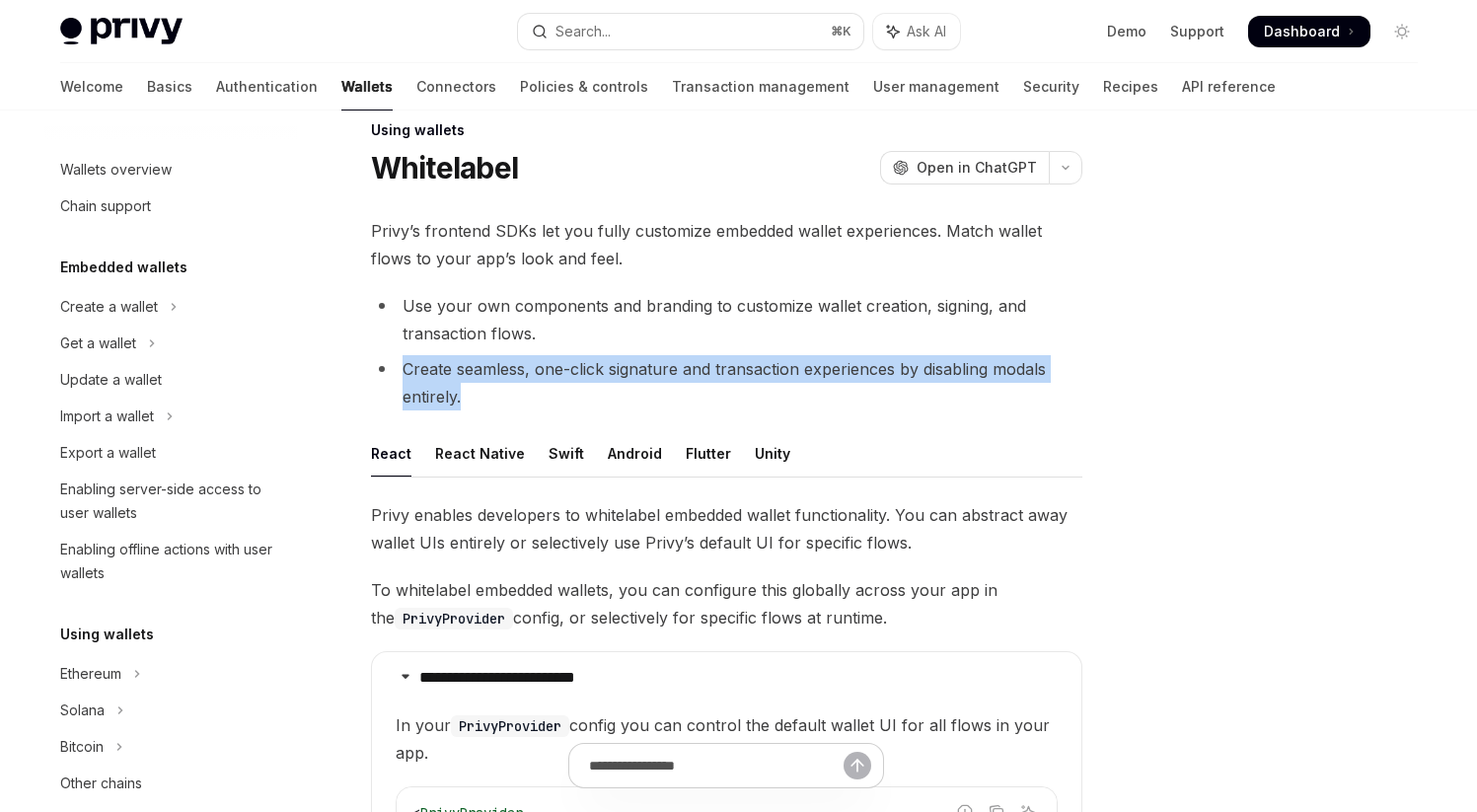
drag, startPoint x: 404, startPoint y: 368, endPoint x: 499, endPoint y: 394, distance: 98.5
click at [499, 394] on li "Create seamless, one-click signature and transaction experiences by disabling m…" at bounding box center [727, 382] width 712 height 55
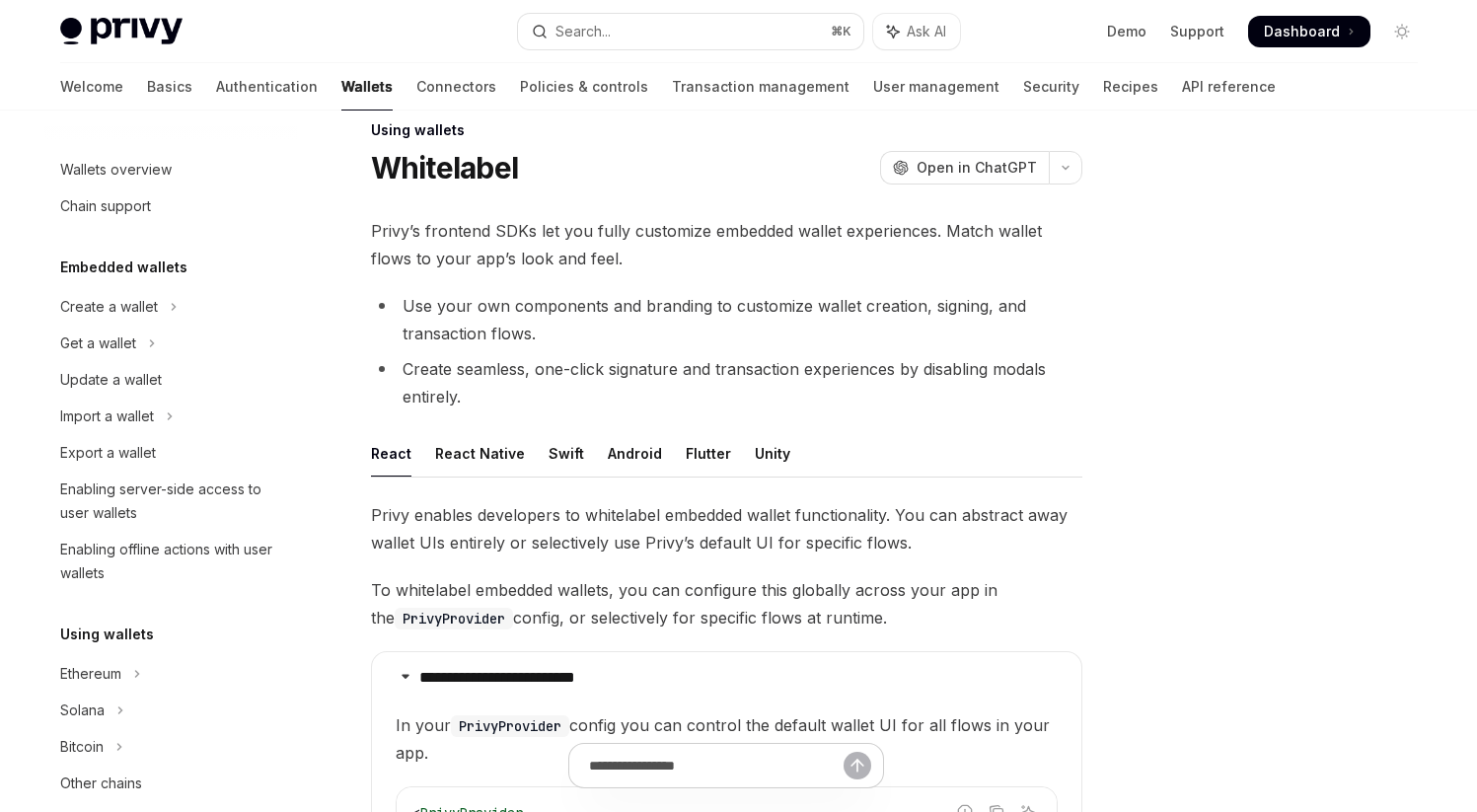
scroll to position [0, 0]
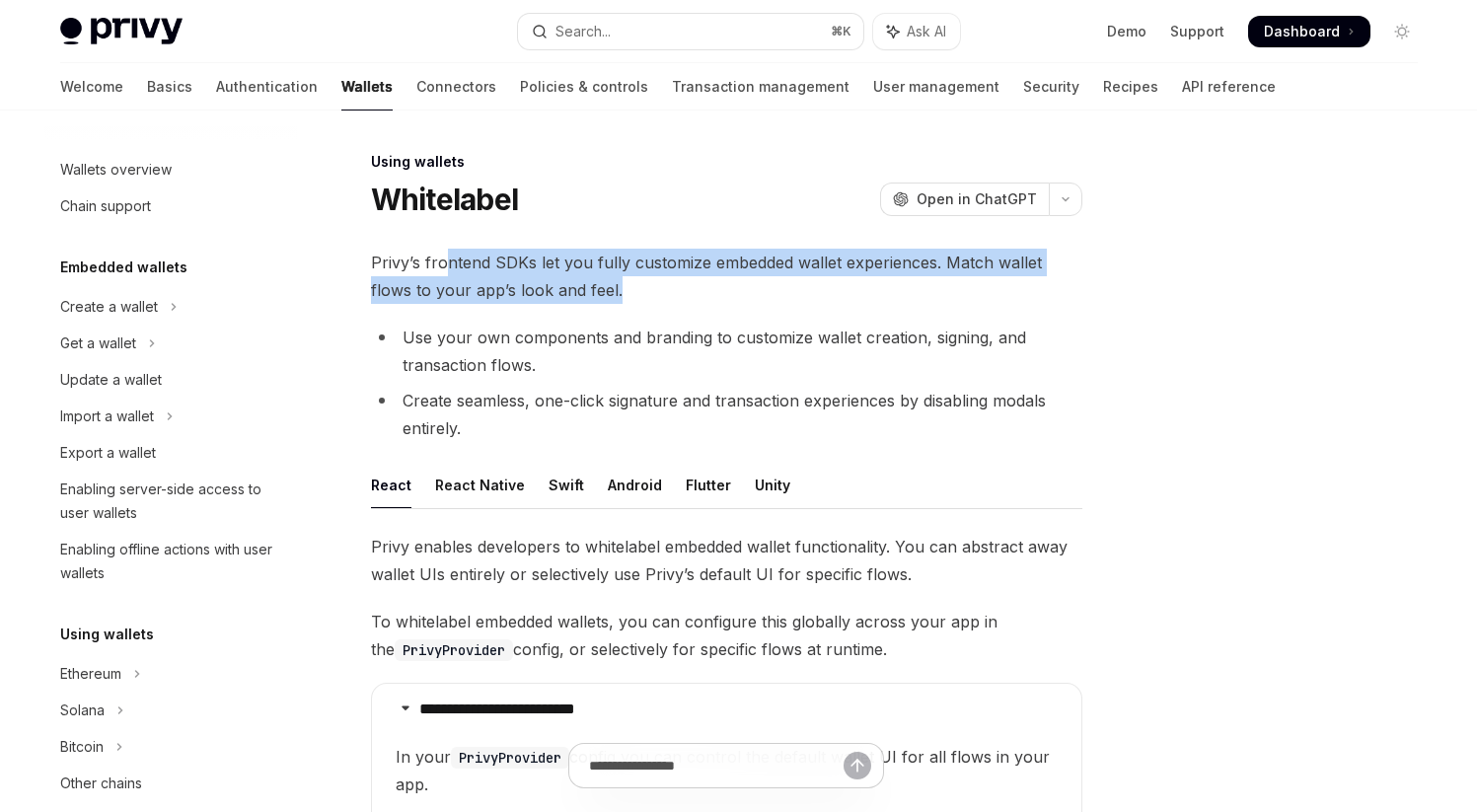
drag, startPoint x: 448, startPoint y: 257, endPoint x: 641, endPoint y: 302, distance: 198.2
click at [641, 302] on span "Privy’s frontend SDKs let you fully customize embedded wallet experiences. Matc…" at bounding box center [727, 275] width 712 height 55
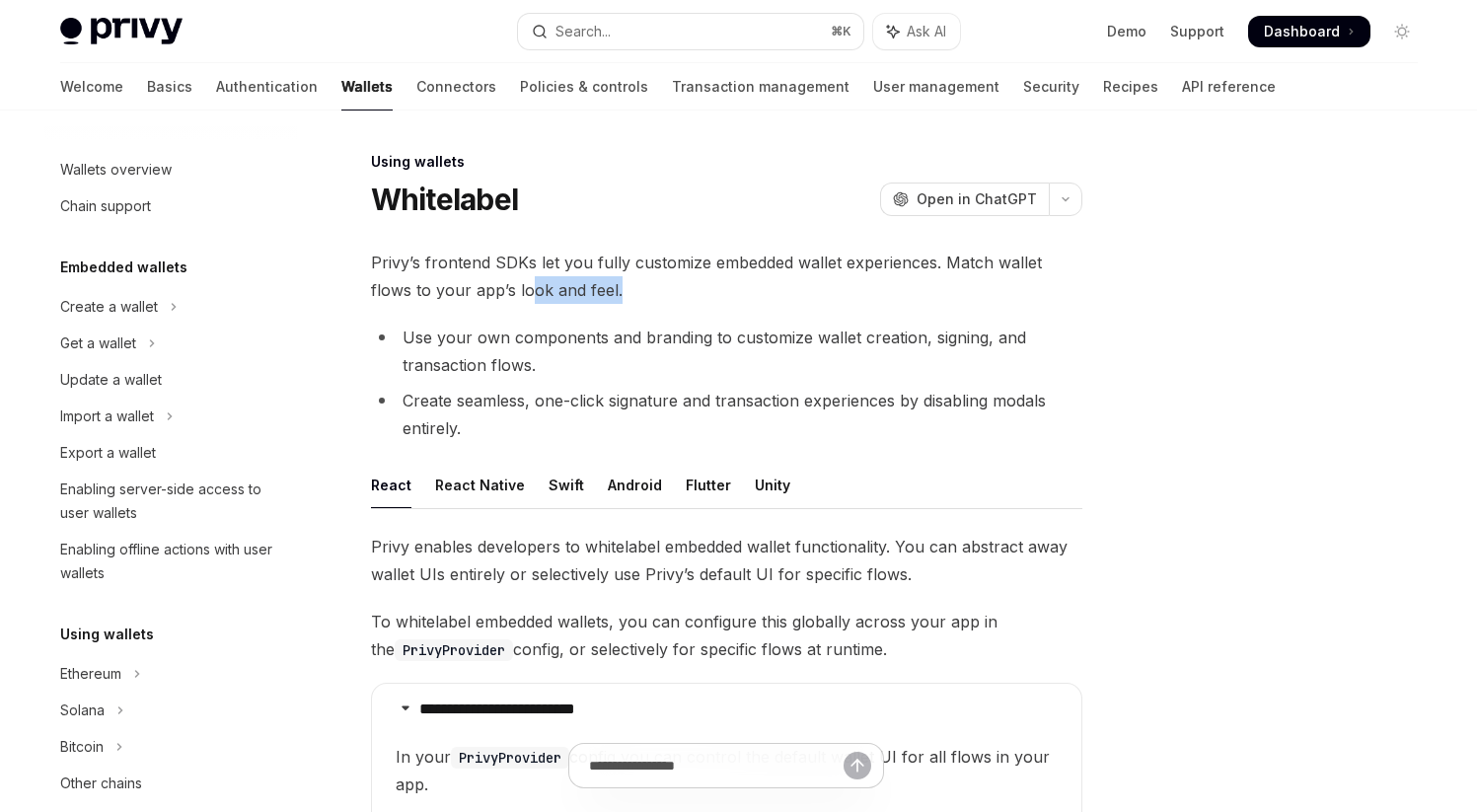
drag, startPoint x: 486, startPoint y: 287, endPoint x: 673, endPoint y: 287, distance: 187.0
click at [673, 287] on span "Privy’s frontend SDKs let you fully customize embedded wallet experiences. Matc…" at bounding box center [727, 275] width 712 height 55
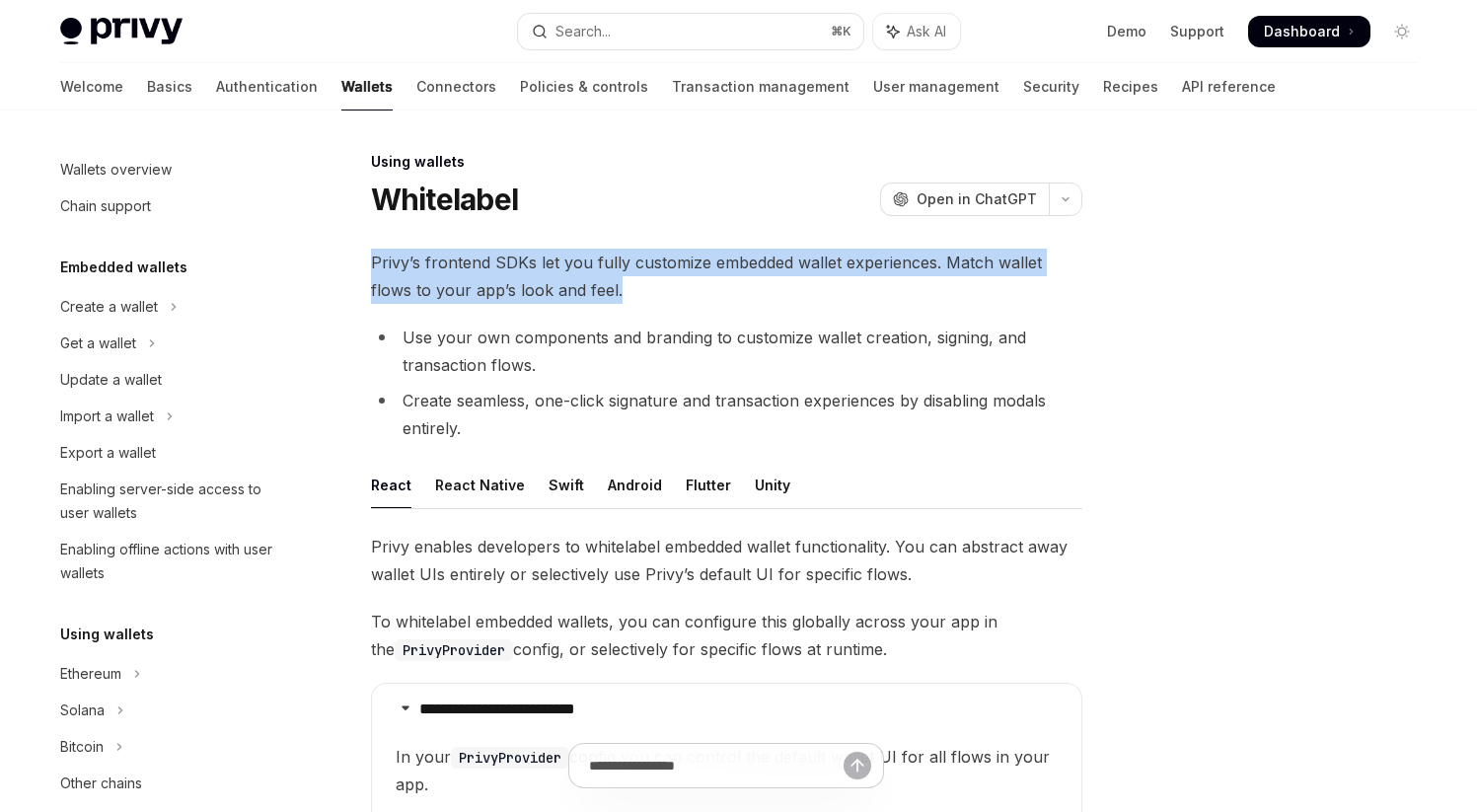
drag, startPoint x: 374, startPoint y: 261, endPoint x: 619, endPoint y: 291, distance: 246.8
click at [619, 291] on span "Privy’s frontend SDKs let you fully customize embedded wallet experiences. Matc…" at bounding box center [727, 275] width 712 height 55
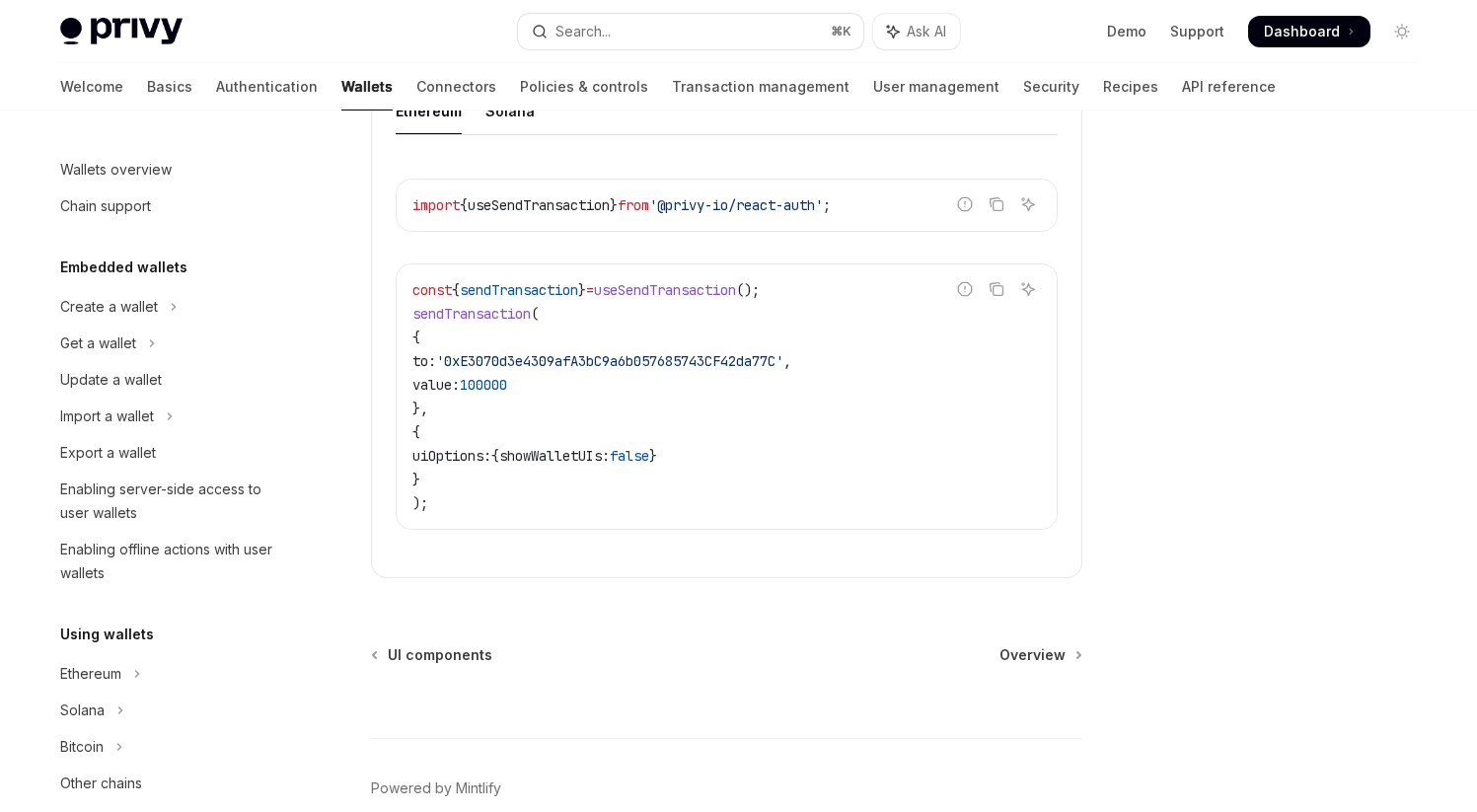
scroll to position [2198, 0]
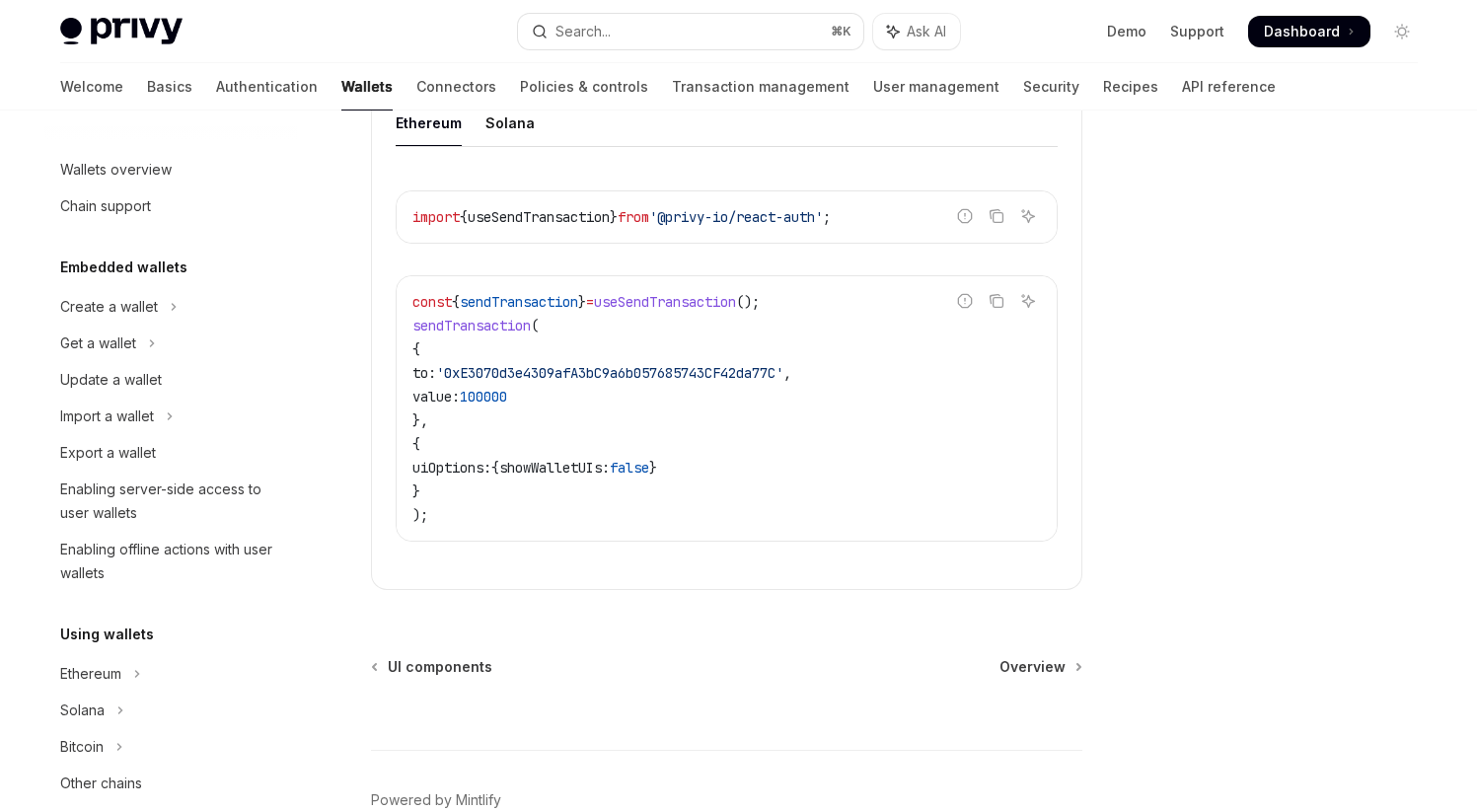
drag, startPoint x: 429, startPoint y: 344, endPoint x: 511, endPoint y: 506, distance: 181.6
click at [511, 506] on code "const { sendTransaction } = useSendTransaction (); sendTransaction ( { to: '0xE…" at bounding box center [727, 408] width 629 height 236
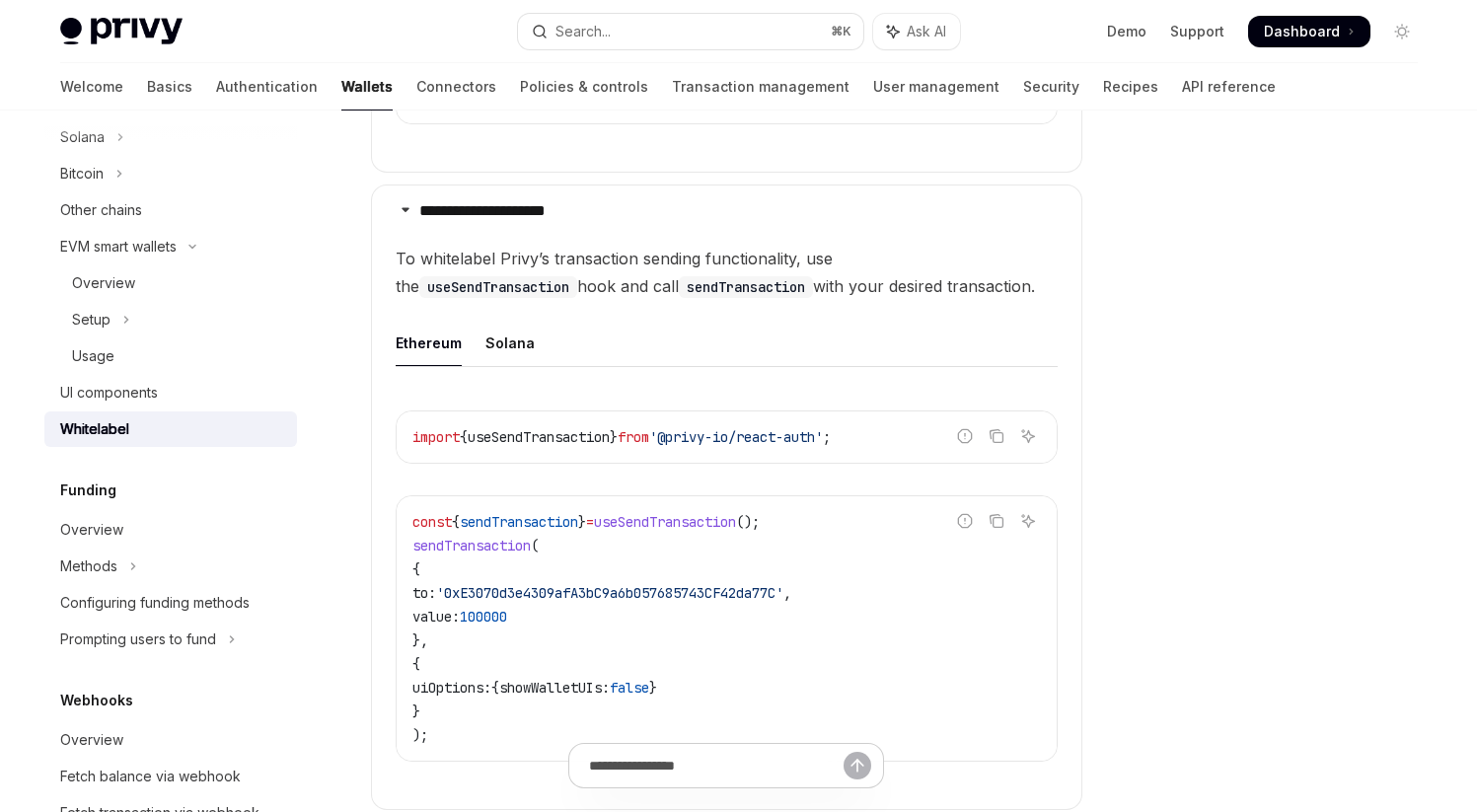
scroll to position [564, 0]
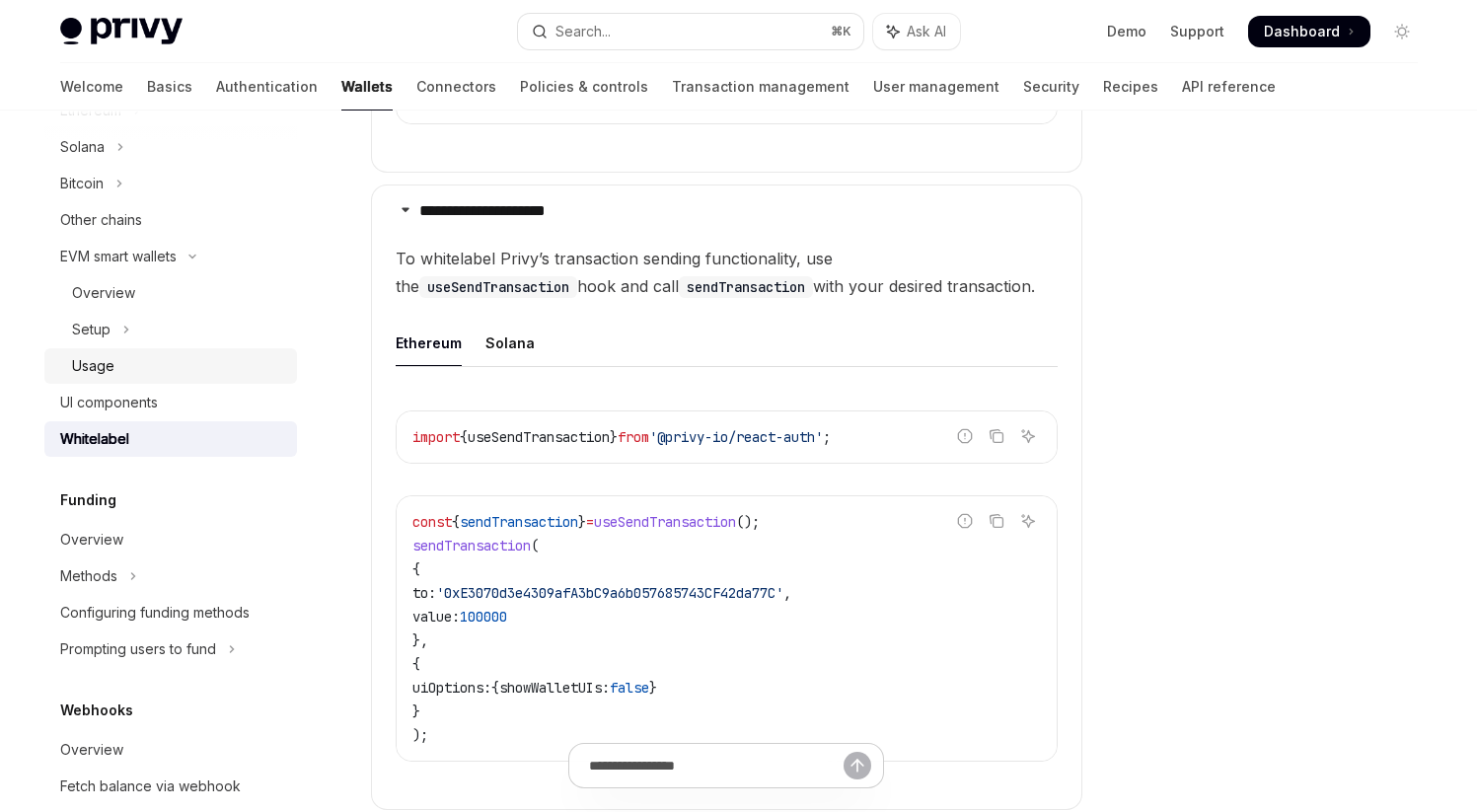
click at [125, 354] on div "Usage" at bounding box center [179, 366] width 214 height 24
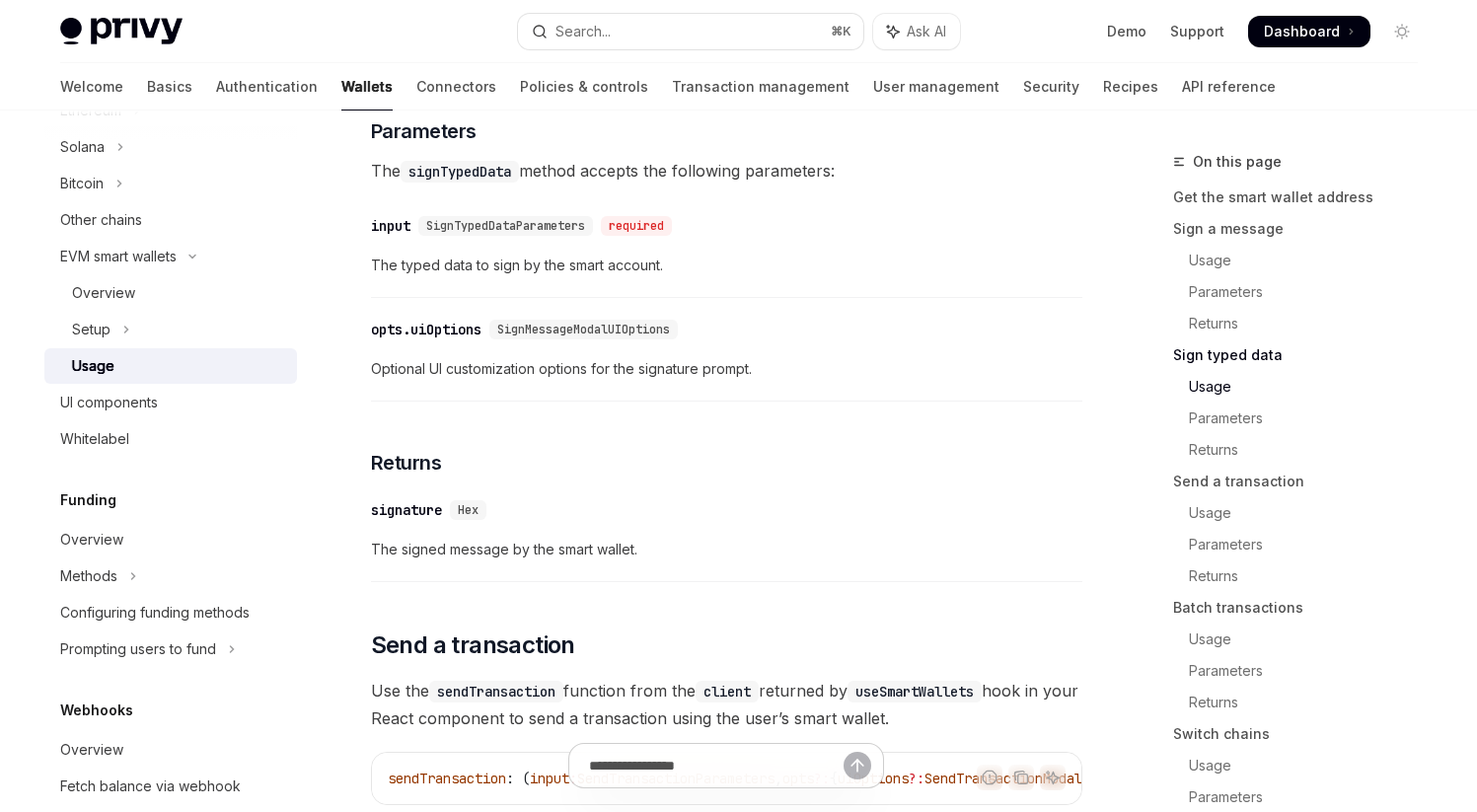
scroll to position [2335, 0]
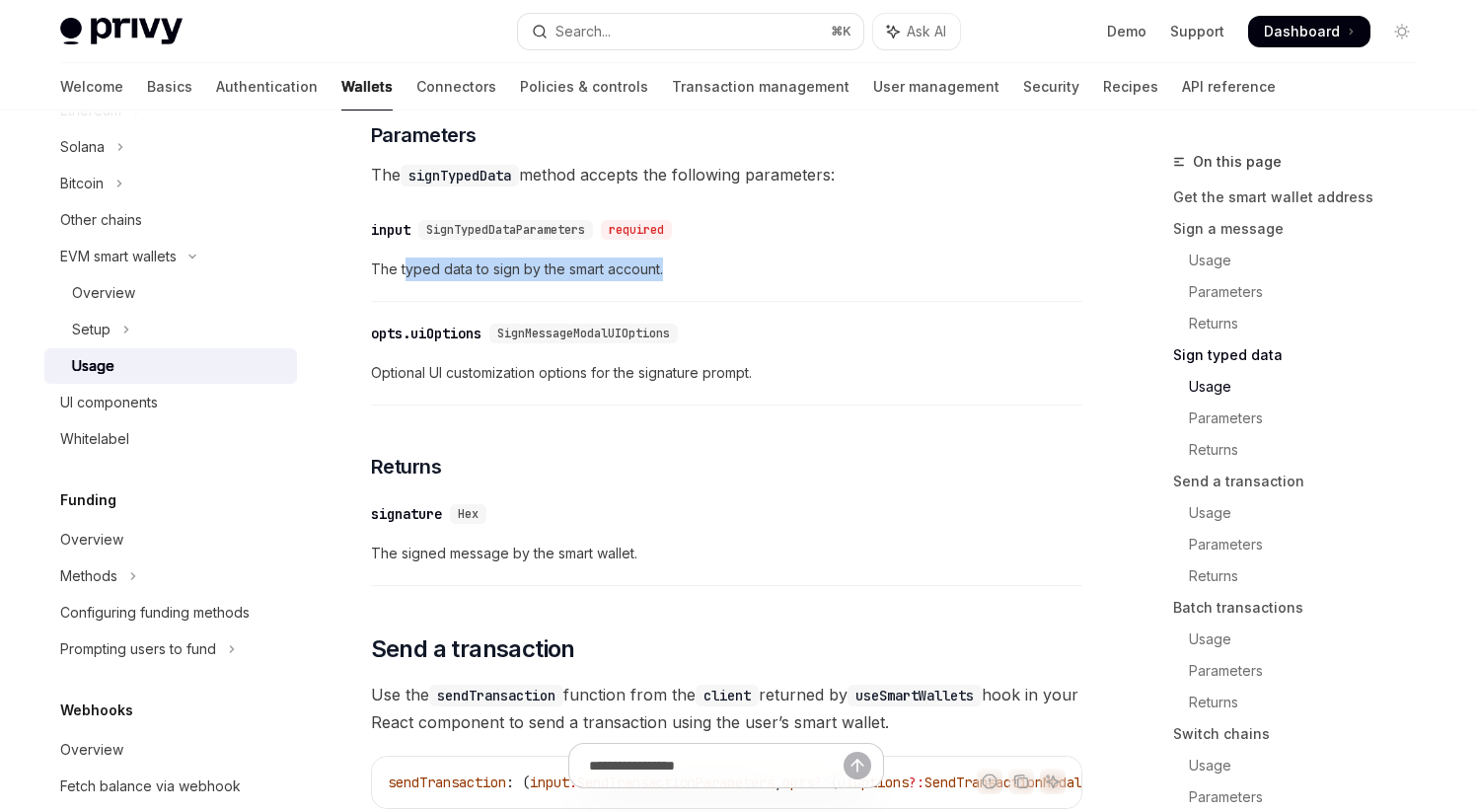
drag, startPoint x: 404, startPoint y: 308, endPoint x: 761, endPoint y: 314, distance: 357.1
click at [761, 281] on span "The typed data to sign by the smart account." at bounding box center [727, 269] width 712 height 24
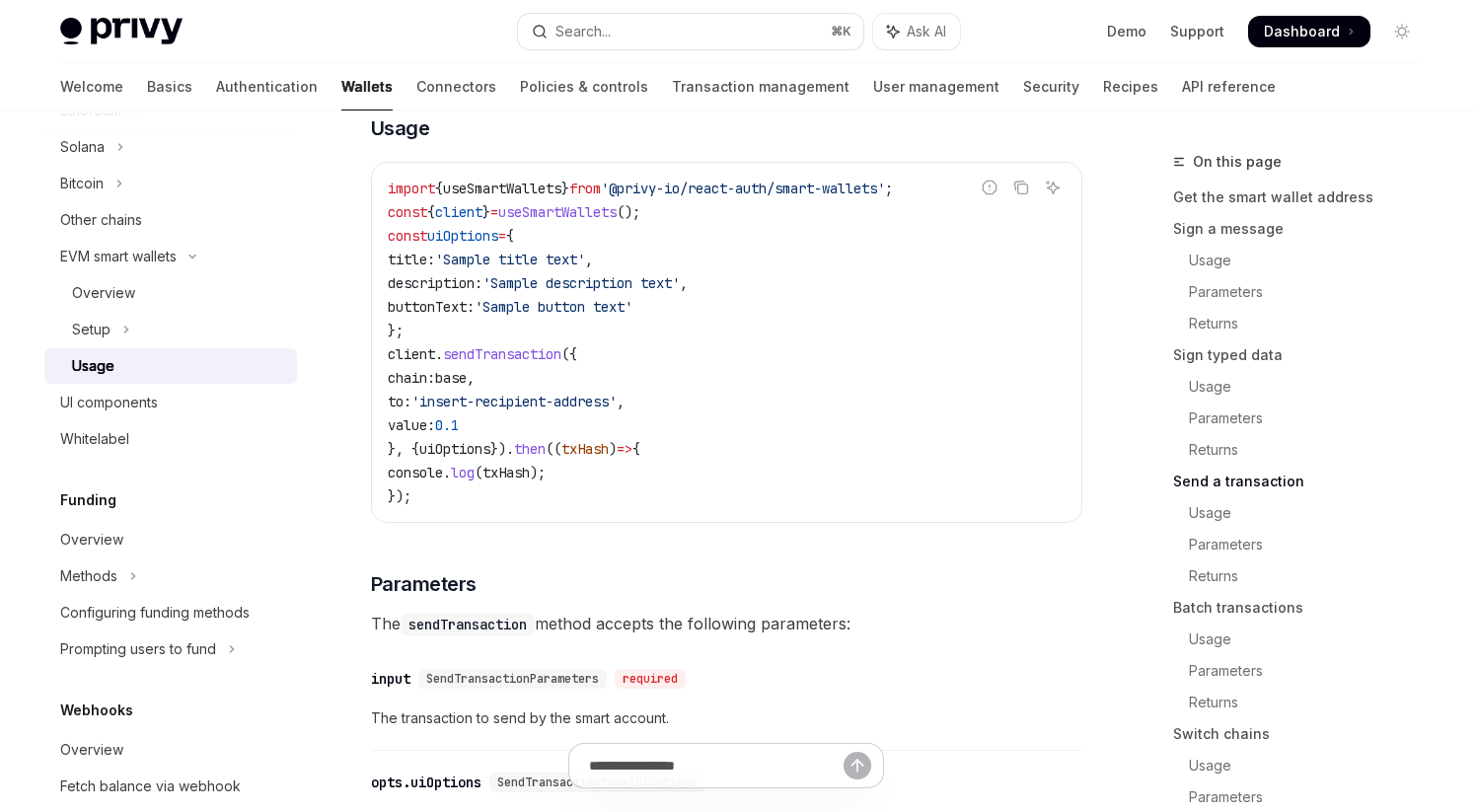
scroll to position [3080, 0]
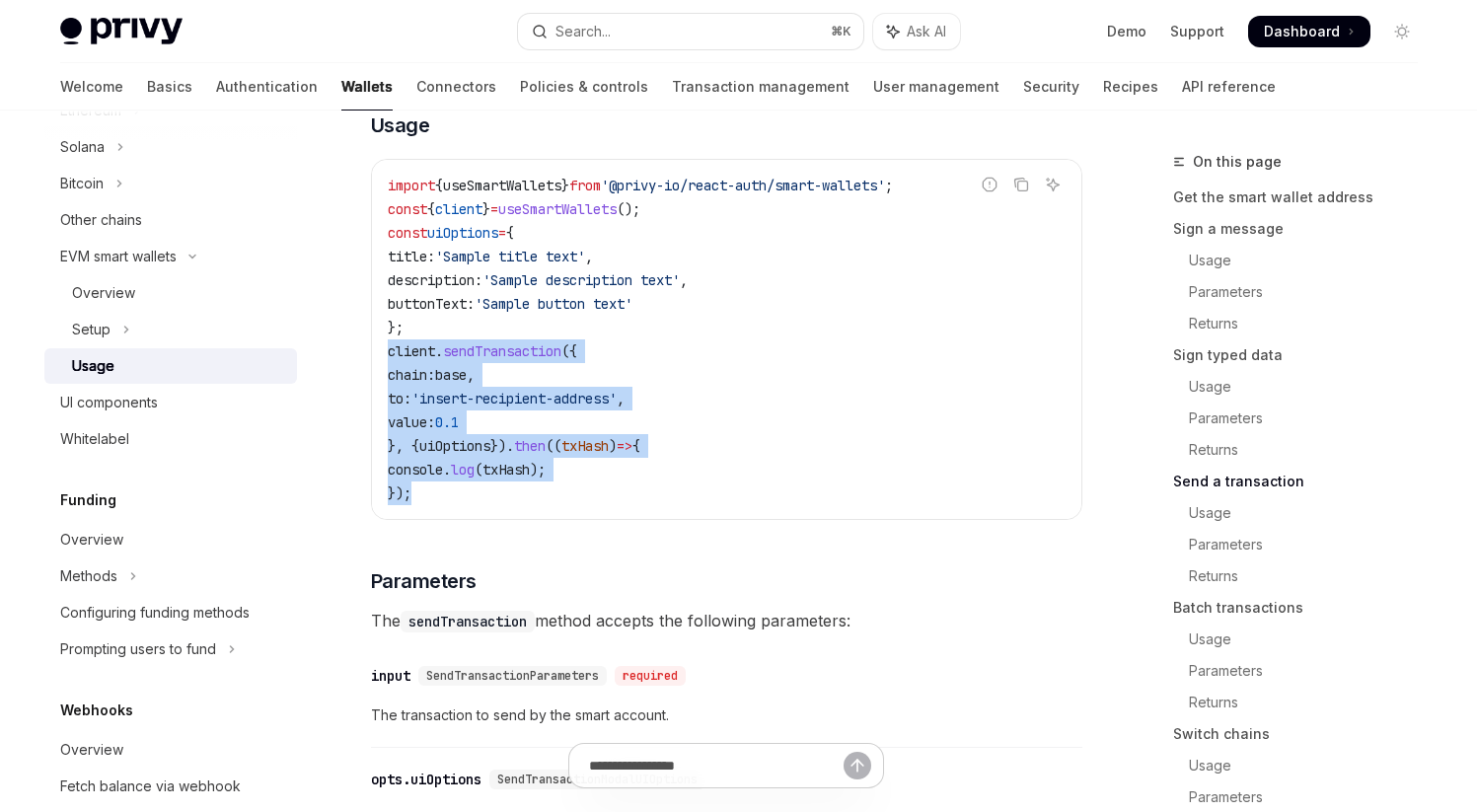
drag, startPoint x: 388, startPoint y: 399, endPoint x: 451, endPoint y: 534, distance: 149.0
click at [451, 505] on code "import { useSmartWallets } from '@privy-io/react-auth/smart-wallets' ; const { …" at bounding box center [727, 339] width 678 height 331
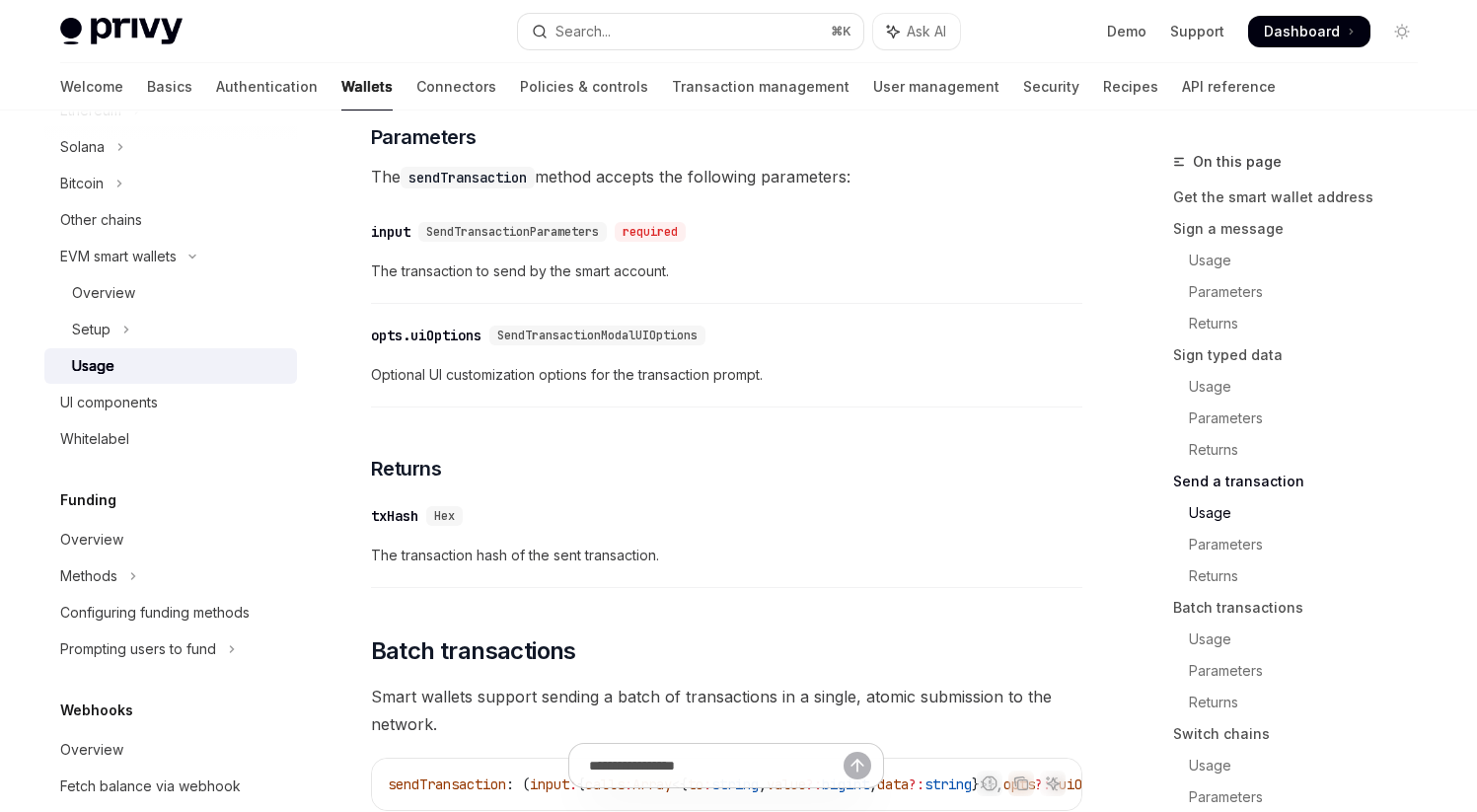
scroll to position [3525, 0]
drag, startPoint x: 424, startPoint y: 426, endPoint x: 872, endPoint y: 419, distance: 448.1
click at [885, 386] on span "Optional UI customization options for the transaction prompt." at bounding box center [727, 374] width 712 height 24
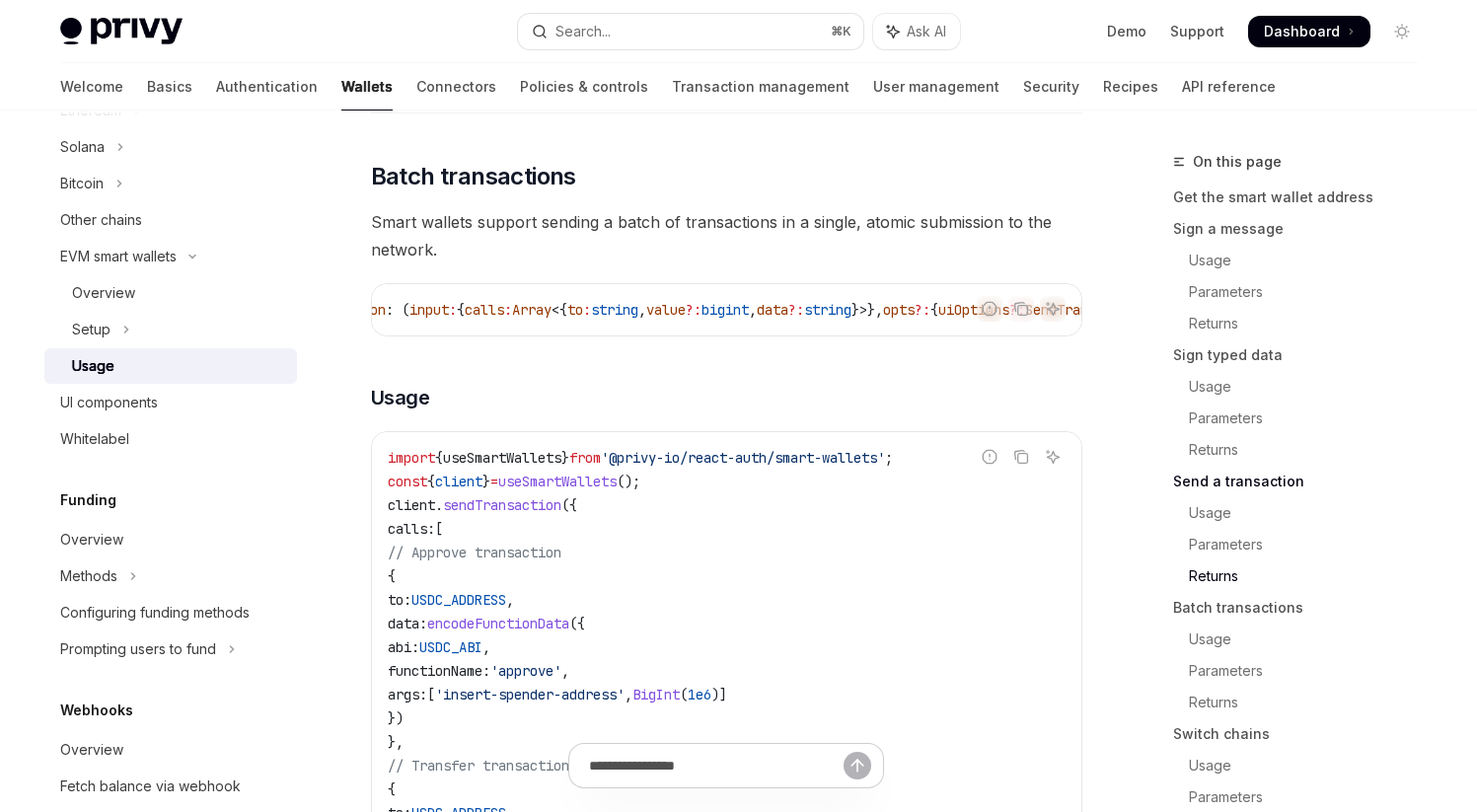
scroll to position [0, 14]
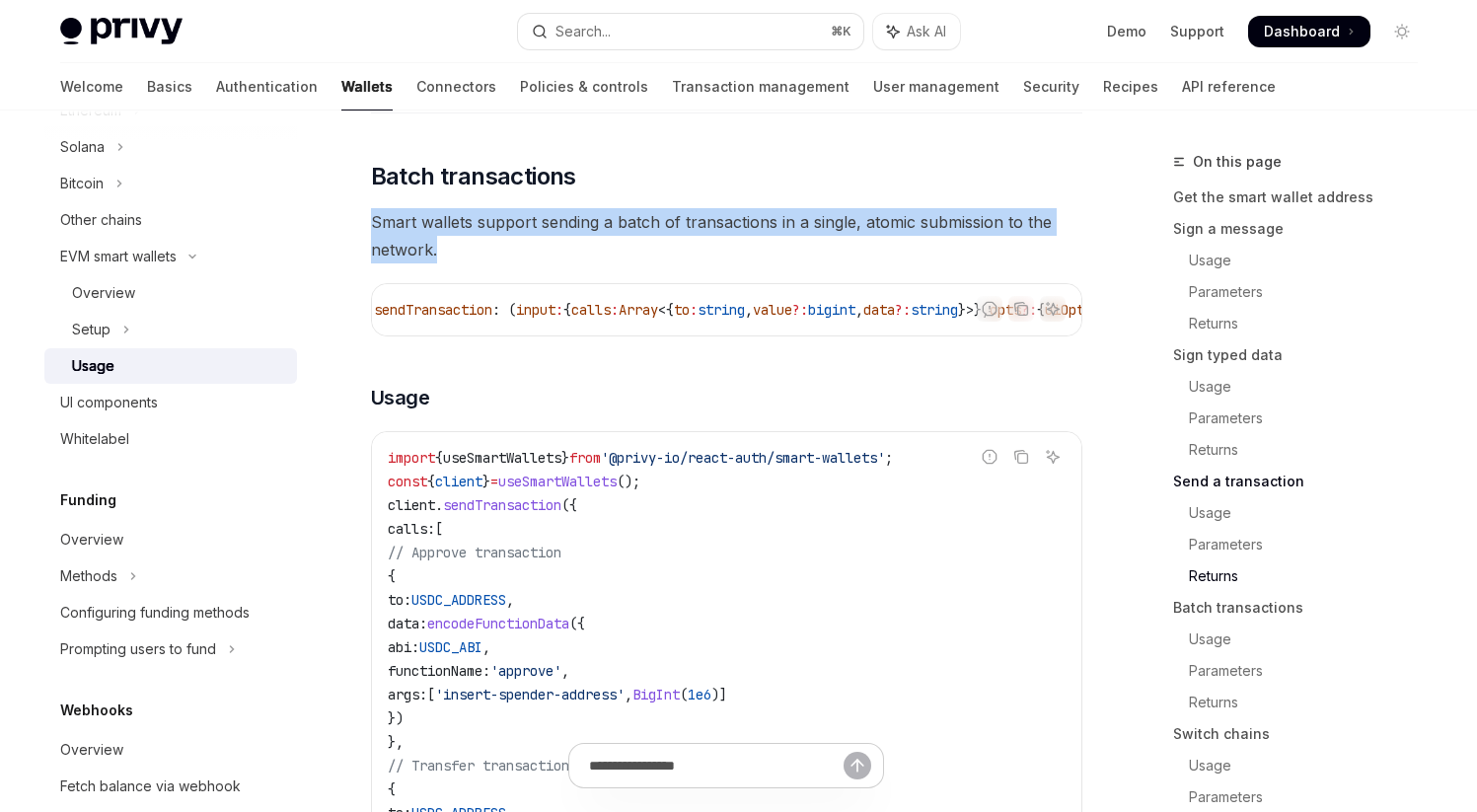
drag, startPoint x: 373, startPoint y: 271, endPoint x: 485, endPoint y: 298, distance: 115.2
click at [485, 263] on span "Smart wallets support sending a batch of transactions in a single, atomic submi…" at bounding box center [727, 235] width 712 height 55
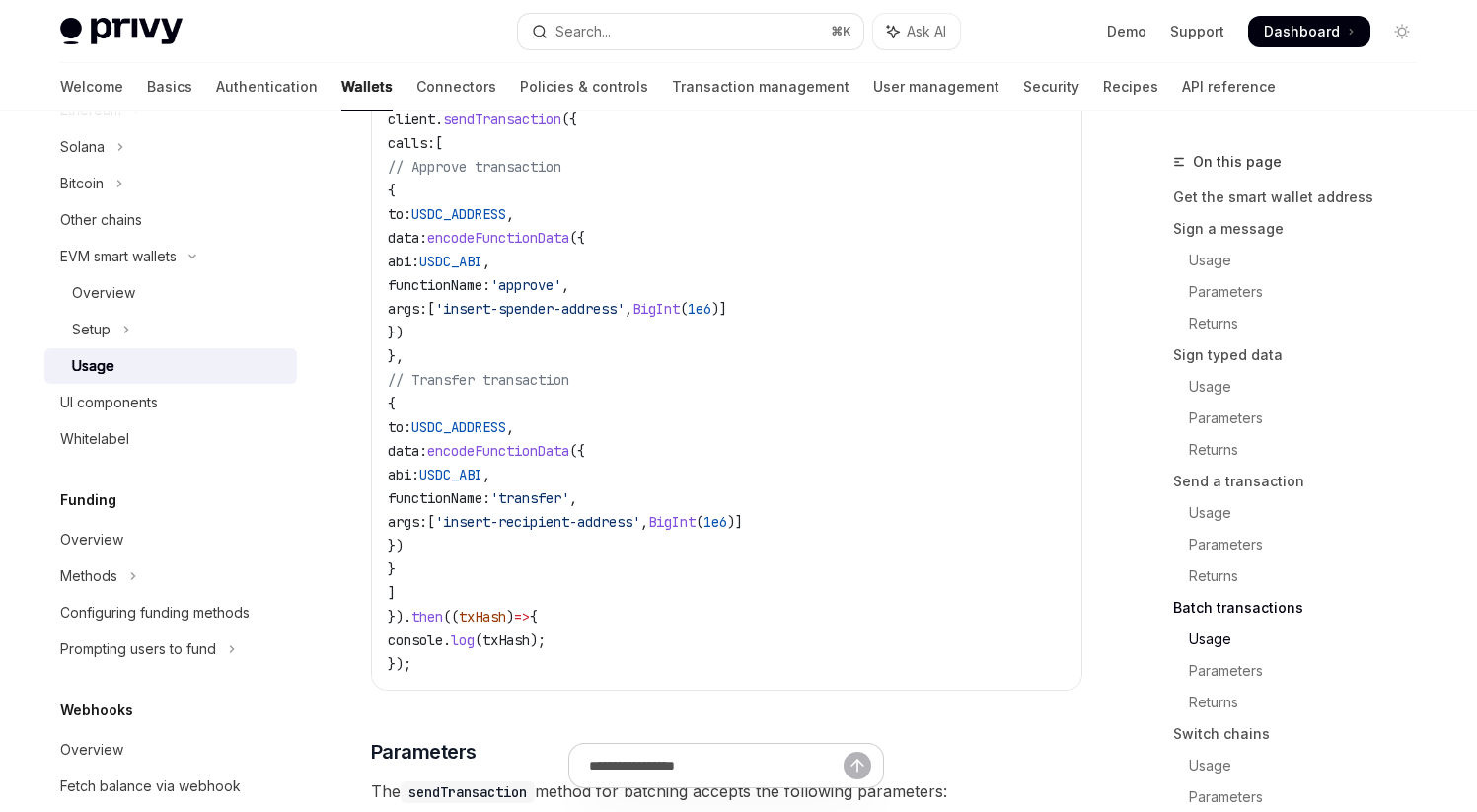
scroll to position [4388, 0]
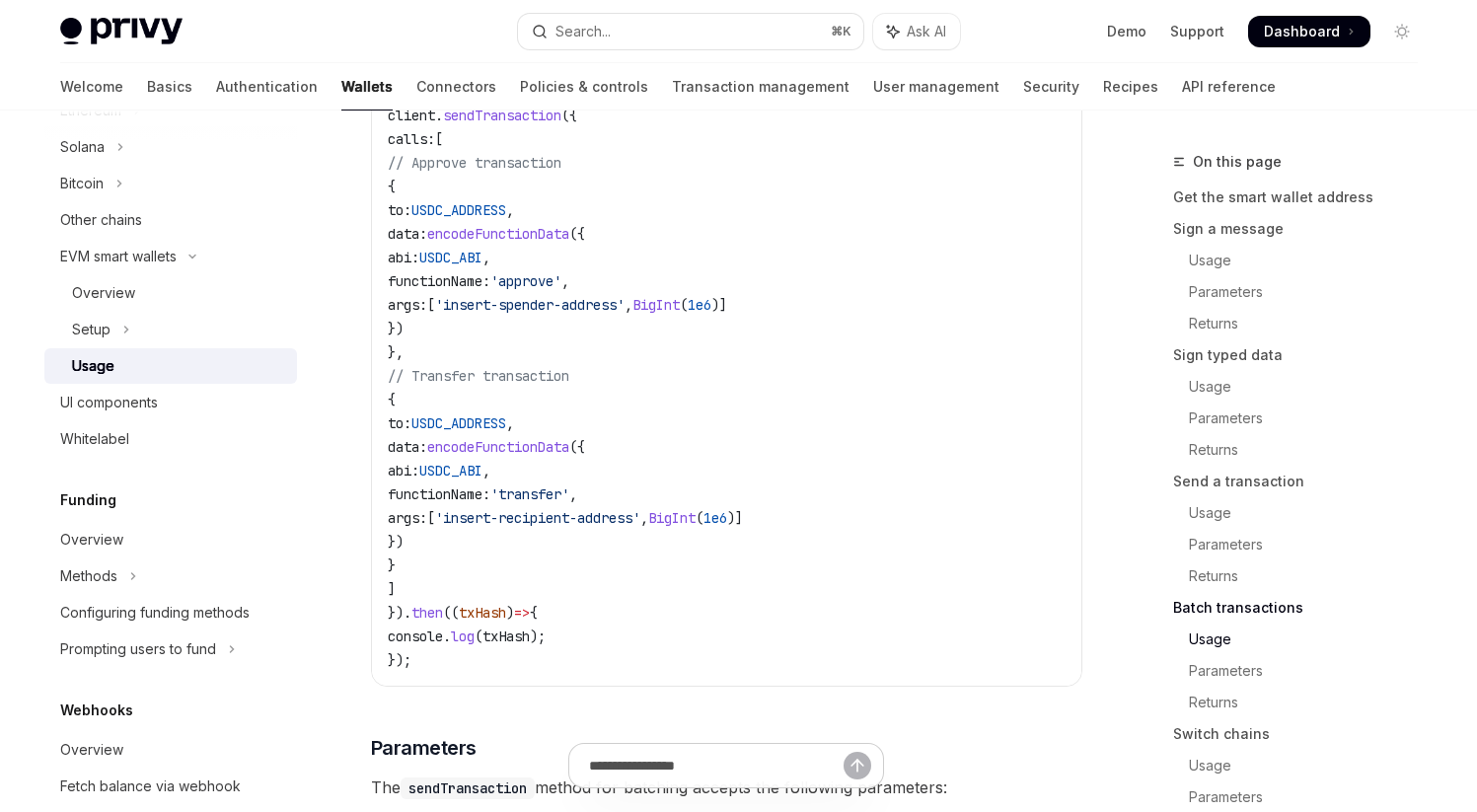
drag, startPoint x: 454, startPoint y: 456, endPoint x: 573, endPoint y: 619, distance: 201.8
click at [573, 619] on code "import { useSmartWallets } from '@privy-io/react-auth/smart-wallets' ; const { …" at bounding box center [727, 363] width 678 height 615
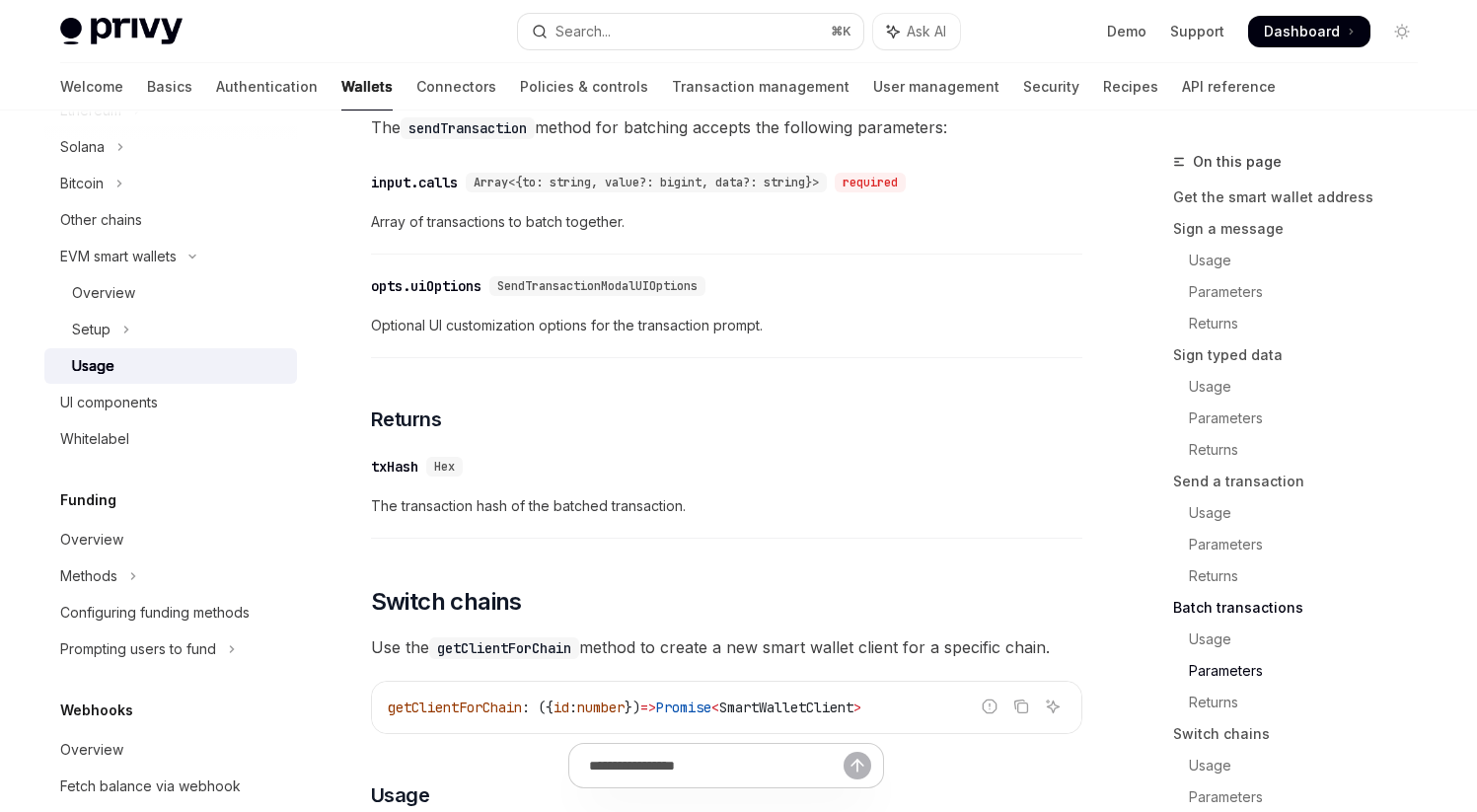
scroll to position [5048, 0]
click at [588, 295] on span "SendTransactionModalUIOptions" at bounding box center [597, 287] width 201 height 16
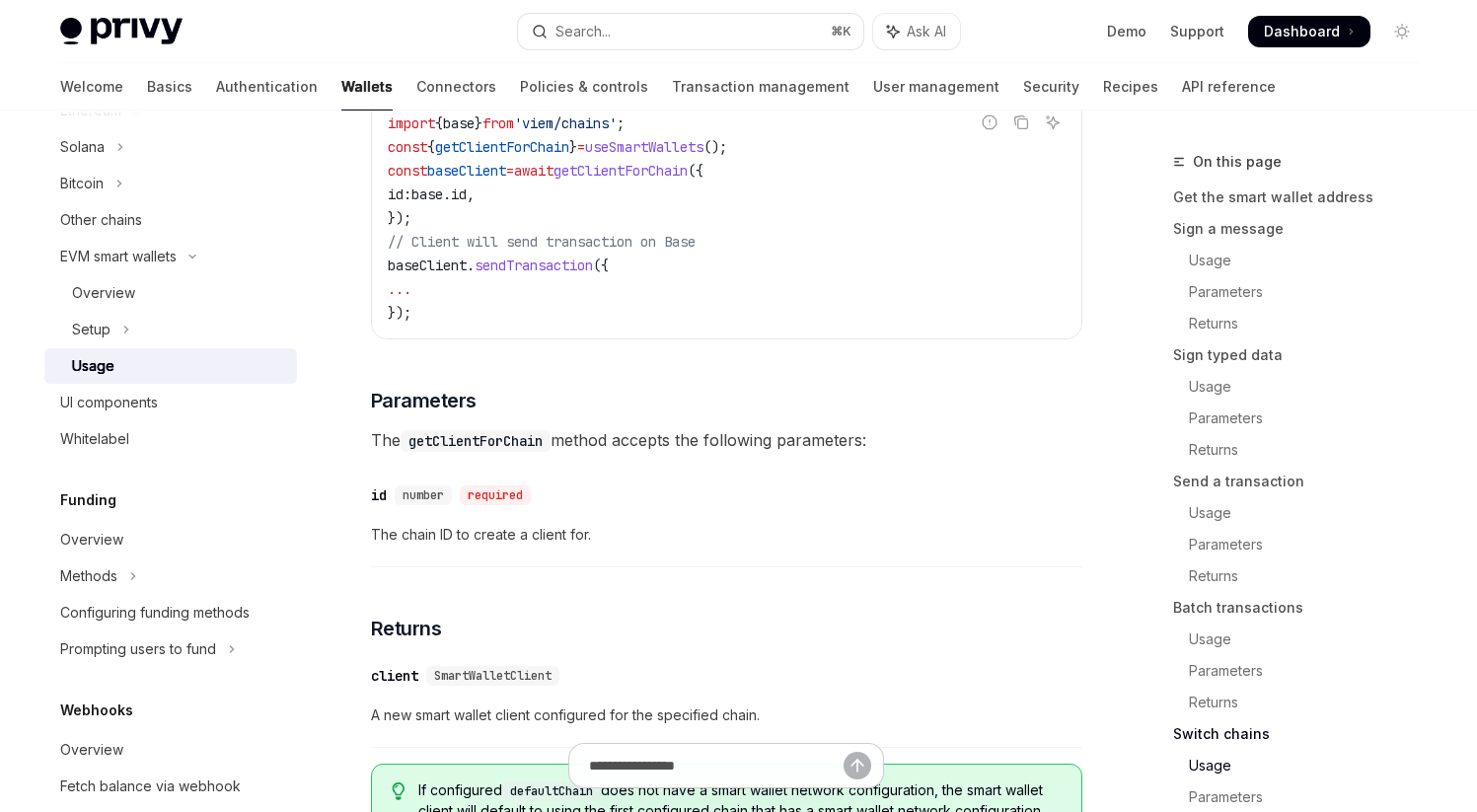
scroll to position [5761, 0]
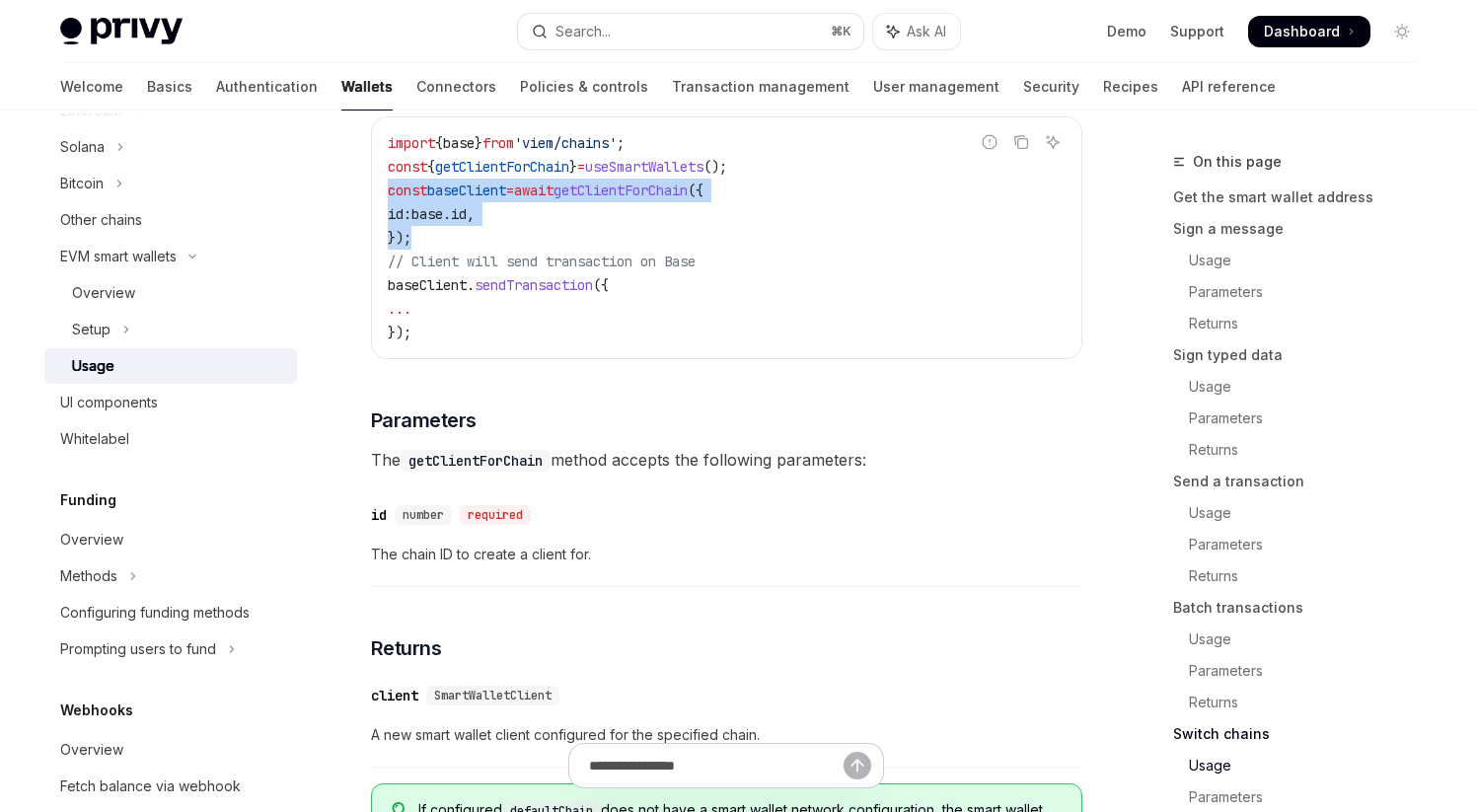
drag, startPoint x: 389, startPoint y: 245, endPoint x: 425, endPoint y: 299, distance: 64.9
click at [425, 299] on code "import { base } from 'viem/chains' ; const { getClientForChain } = useSmartWall…" at bounding box center [727, 238] width 678 height 213
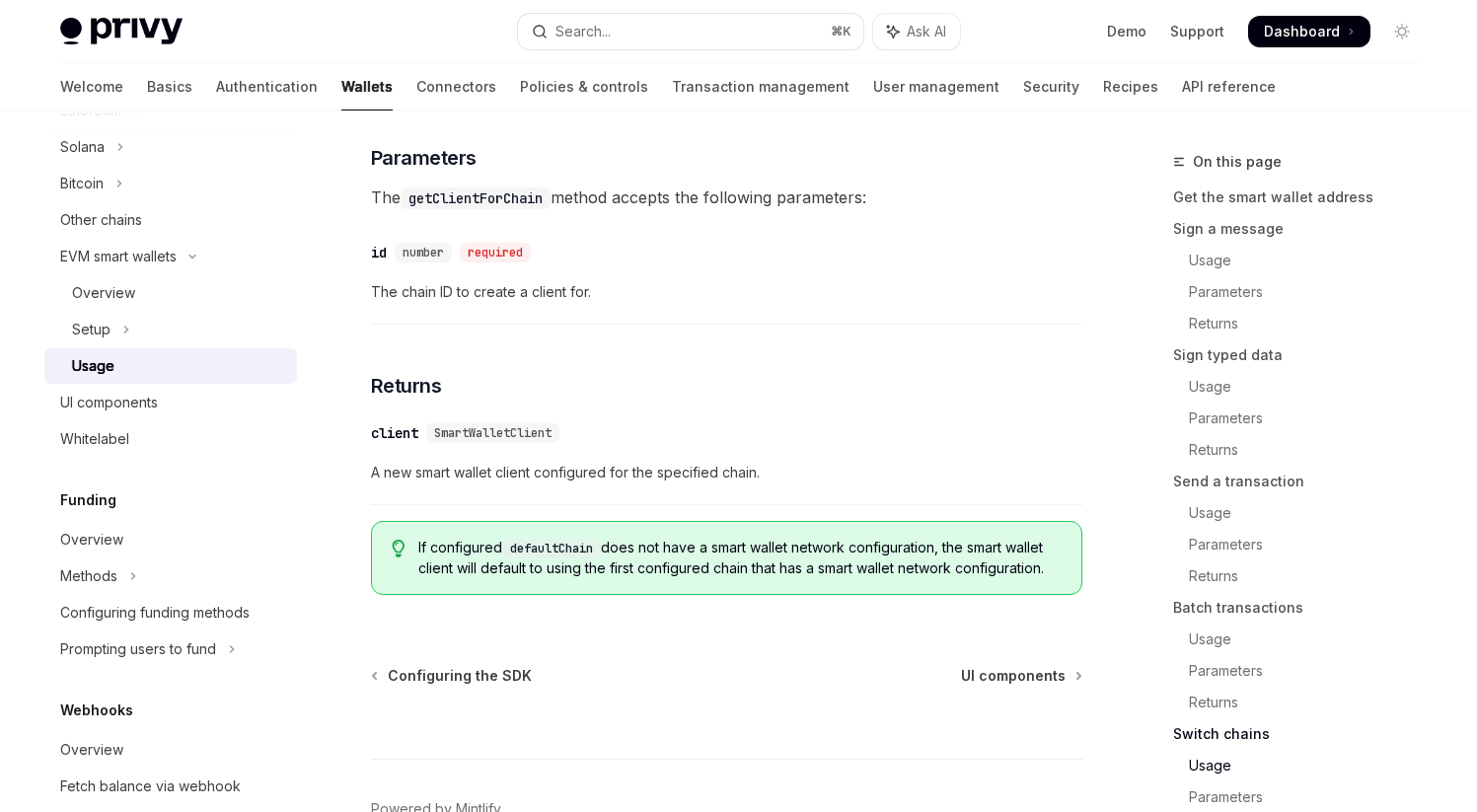
scroll to position [5984, 0]
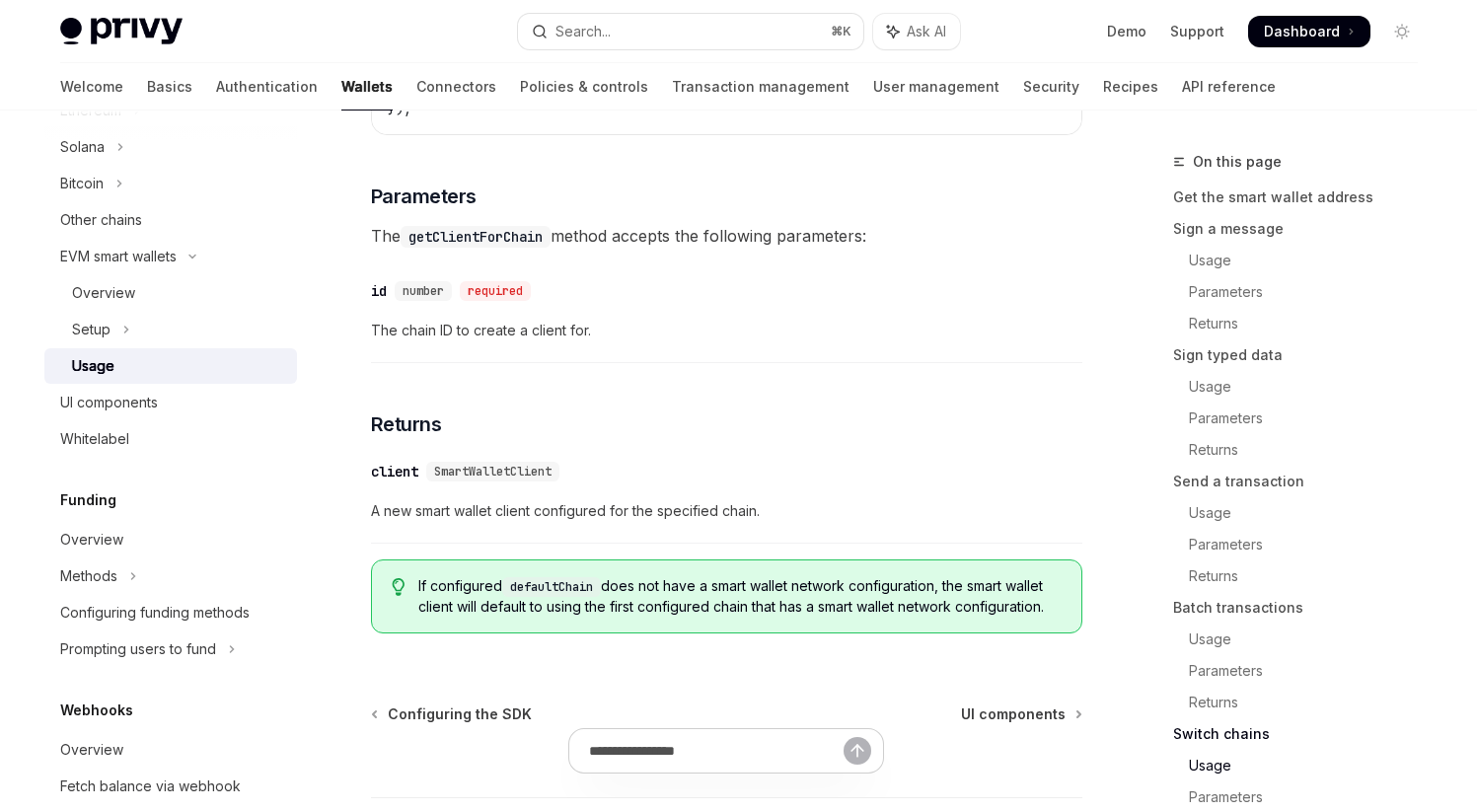
drag, startPoint x: 374, startPoint y: 290, endPoint x: 902, endPoint y: 290, distance: 528.0
click at [902, 249] on span "The getClientForChain method accepts the following parameters:" at bounding box center [727, 235] width 712 height 28
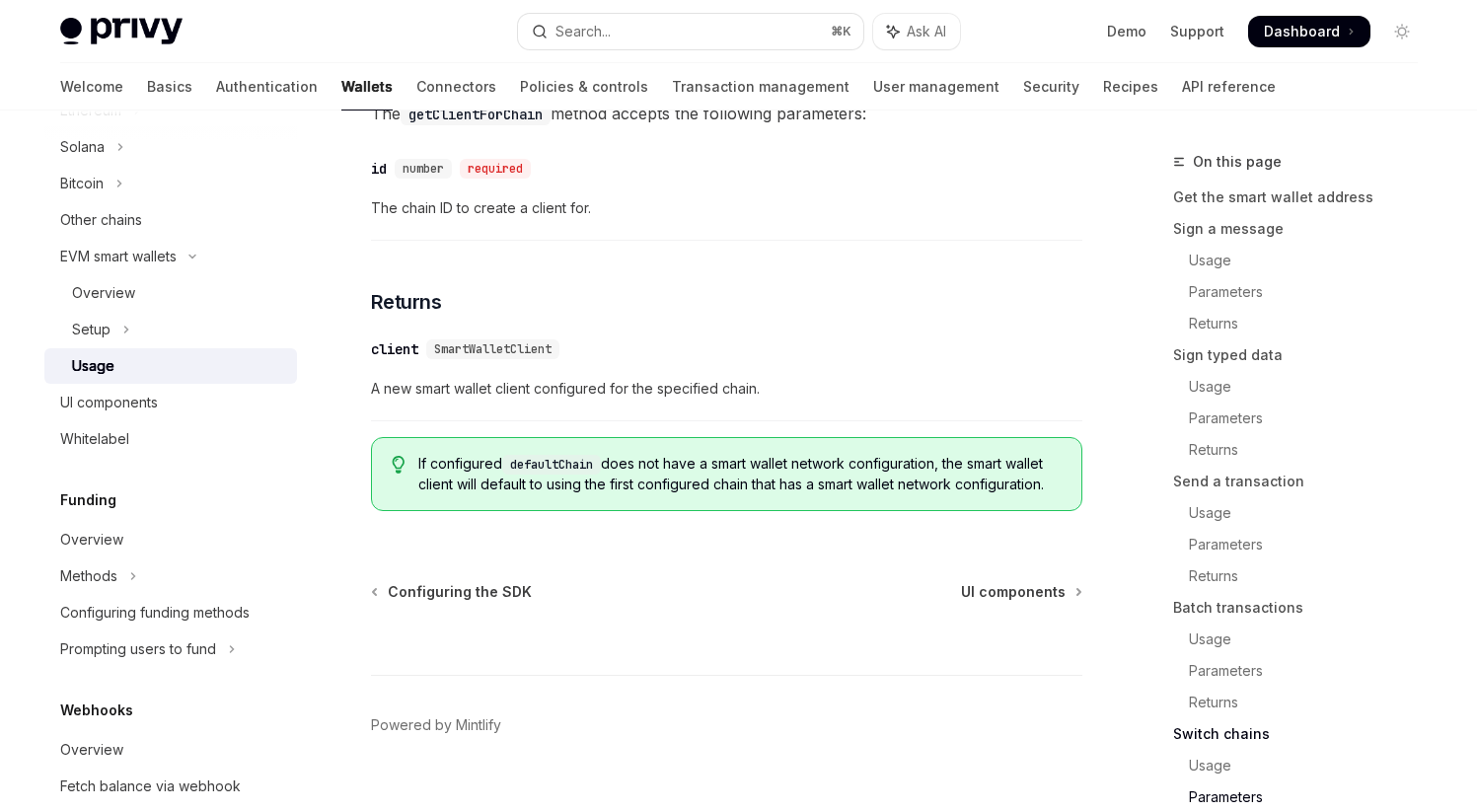
scroll to position [6195, 0]
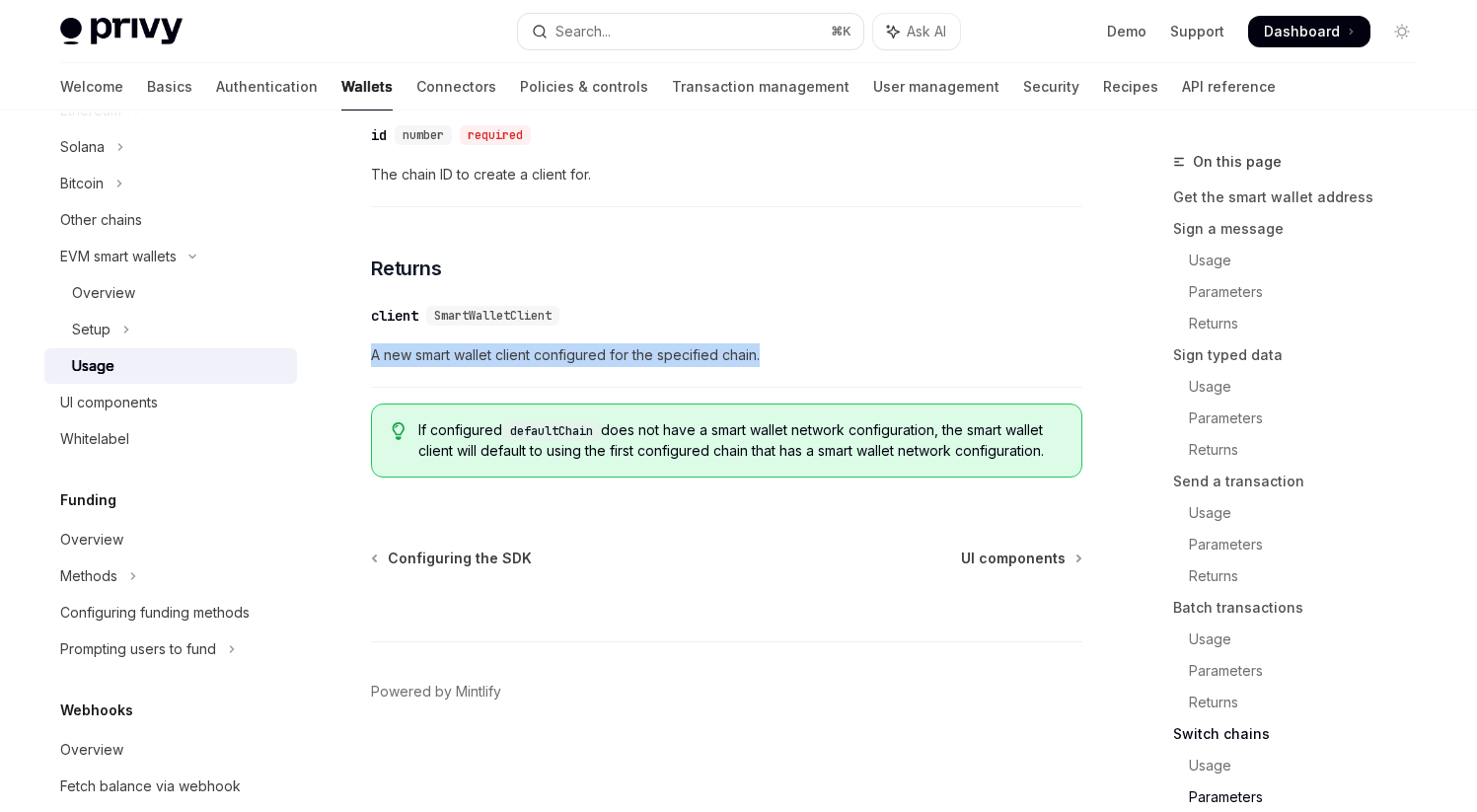
drag, startPoint x: 373, startPoint y: 360, endPoint x: 802, endPoint y: 360, distance: 429.0
click at [802, 360] on span "A new smart wallet client configured for the specified chain." at bounding box center [727, 355] width 712 height 24
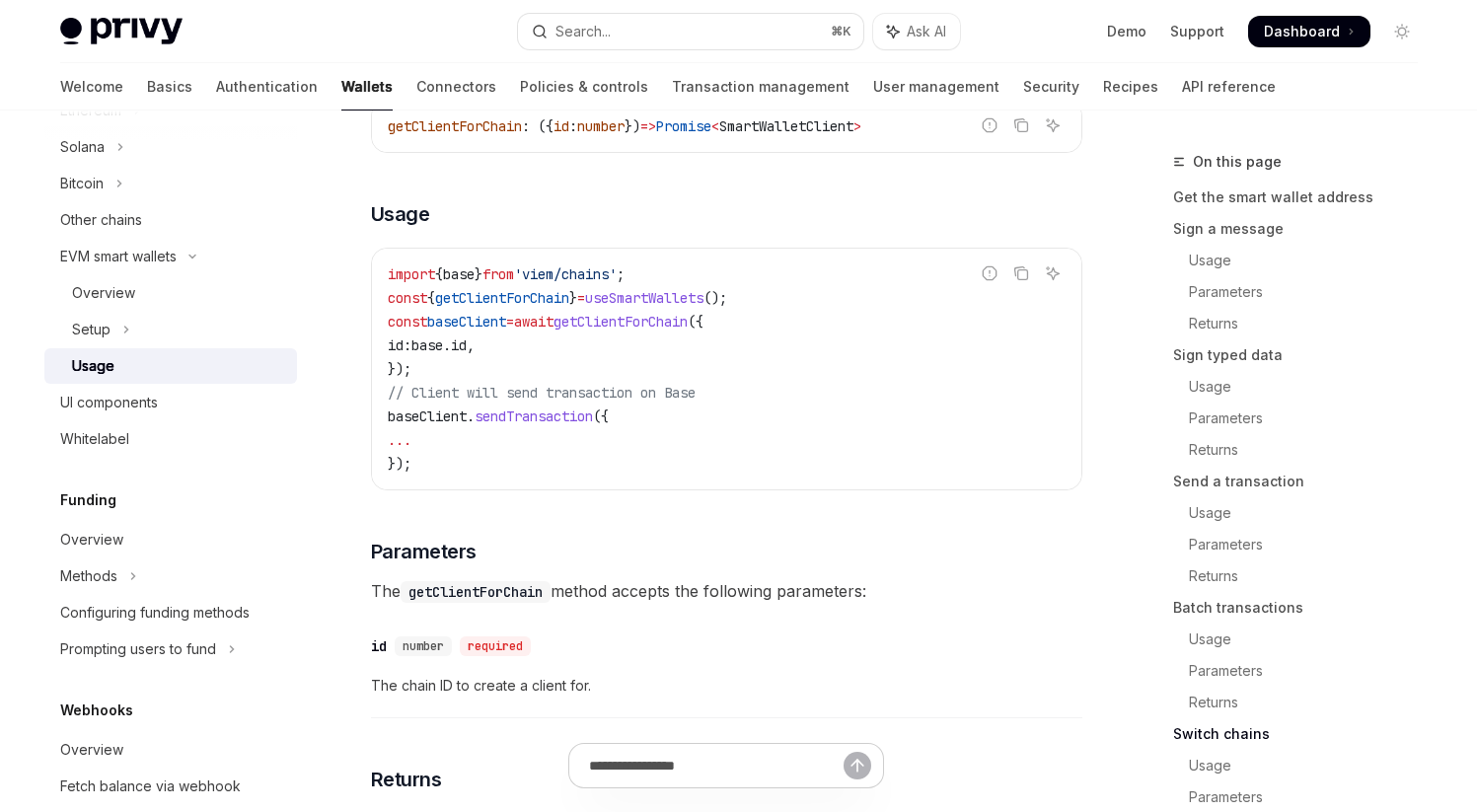
scroll to position [5643, 0]
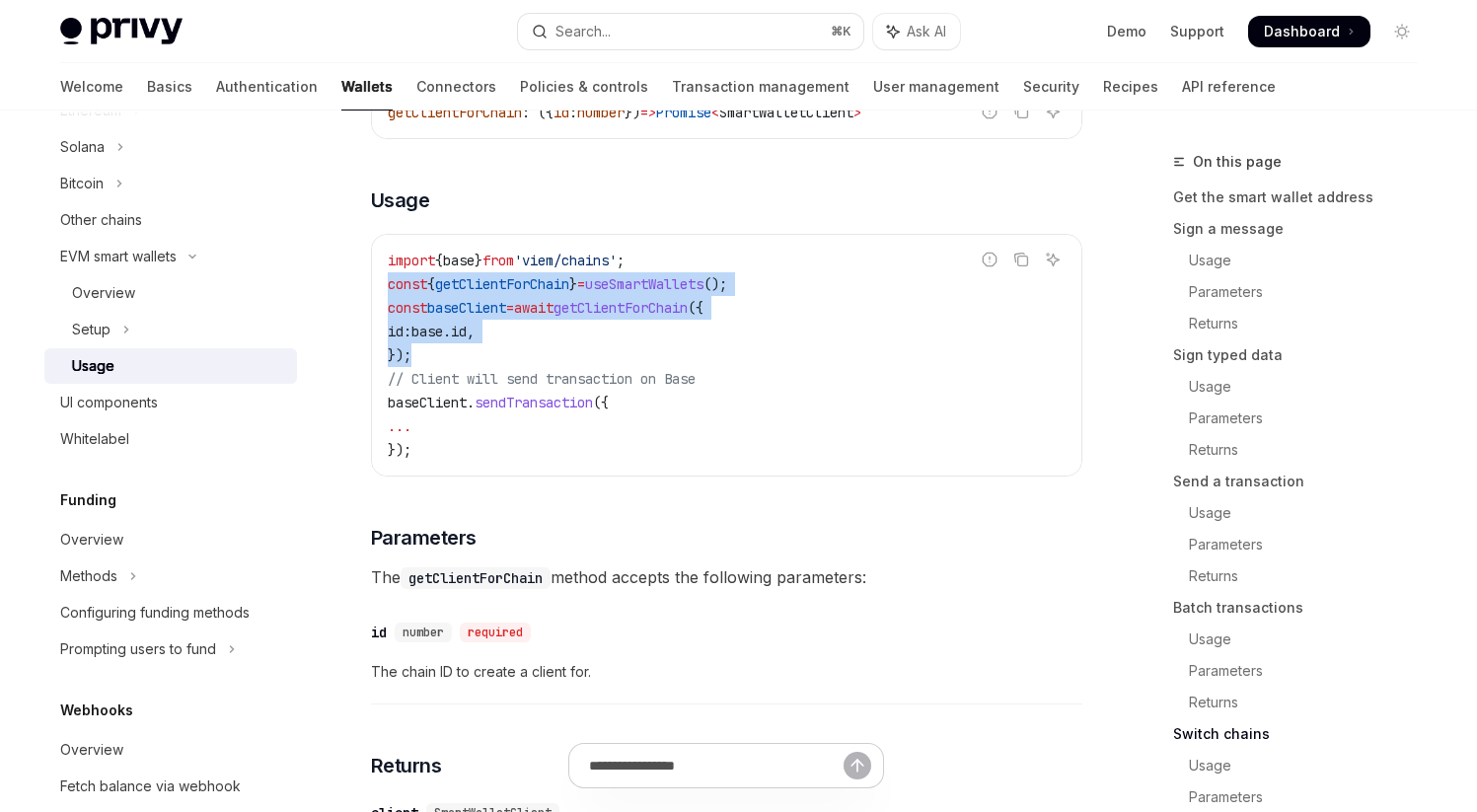
drag, startPoint x: 389, startPoint y: 341, endPoint x: 434, endPoint y: 400, distance: 74.2
click at [434, 400] on code "import { base } from 'viem/chains' ; const { getClientForChain } = useSmartWall…" at bounding box center [727, 355] width 678 height 213
drag, startPoint x: 388, startPoint y: 338, endPoint x: 436, endPoint y: 404, distance: 81.6
click at [436, 404] on code "import { base } from 'viem/chains' ; const { getClientForChain } = useSmartWall…" at bounding box center [727, 355] width 678 height 213
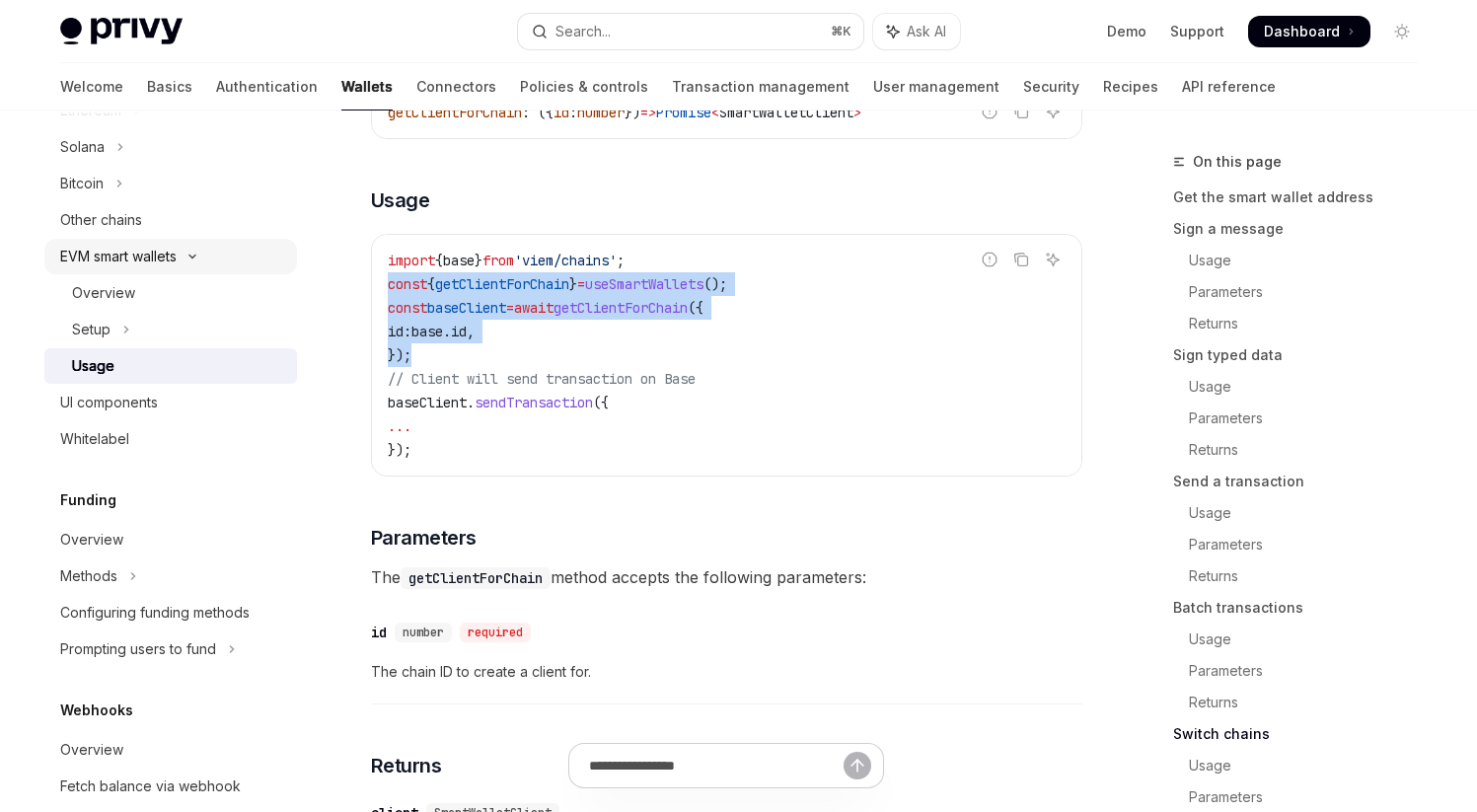
click at [122, 260] on div "EVM smart wallets" at bounding box center [118, 256] width 117 height 24
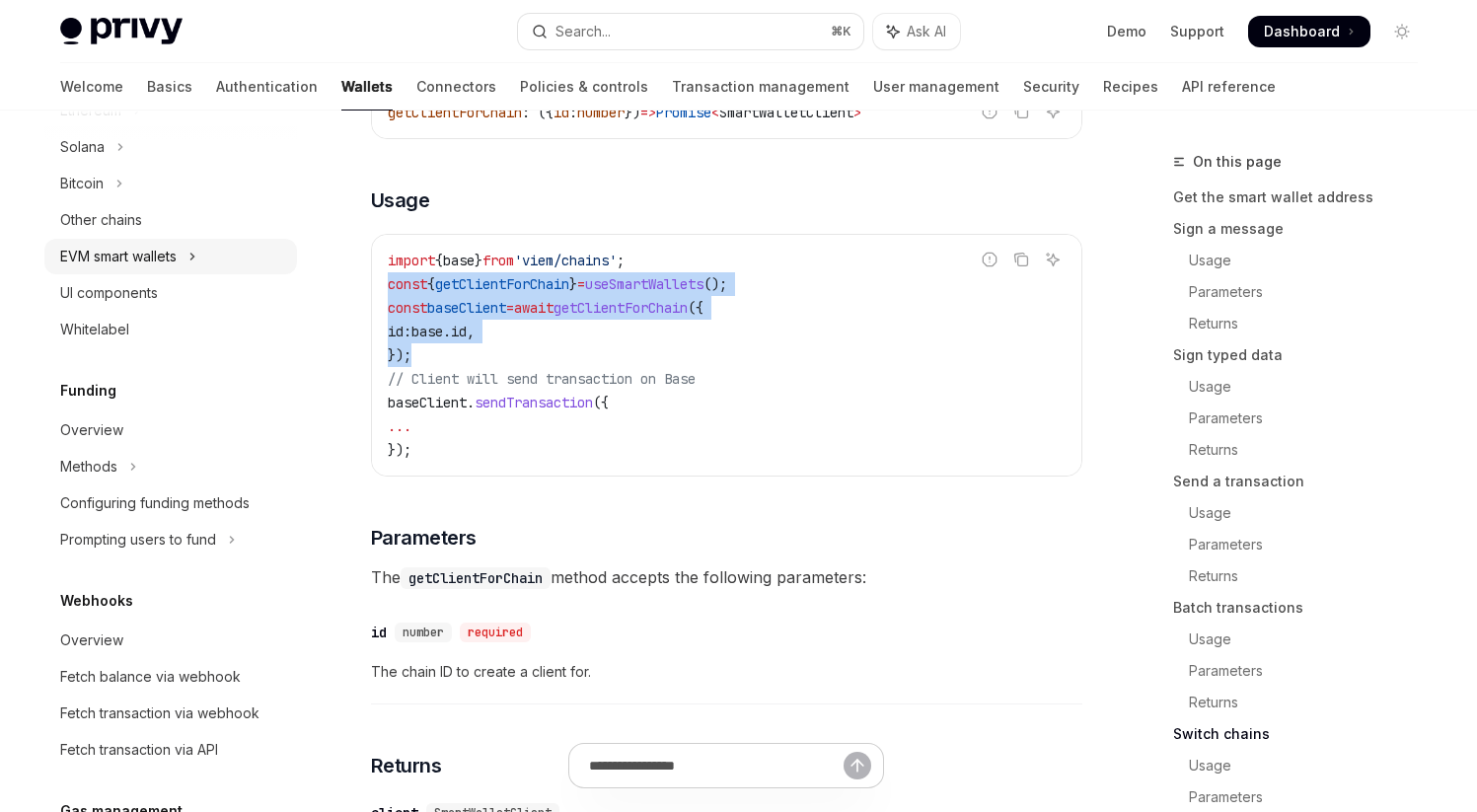
click at [123, 265] on div "EVM smart wallets" at bounding box center [118, 256] width 117 height 24
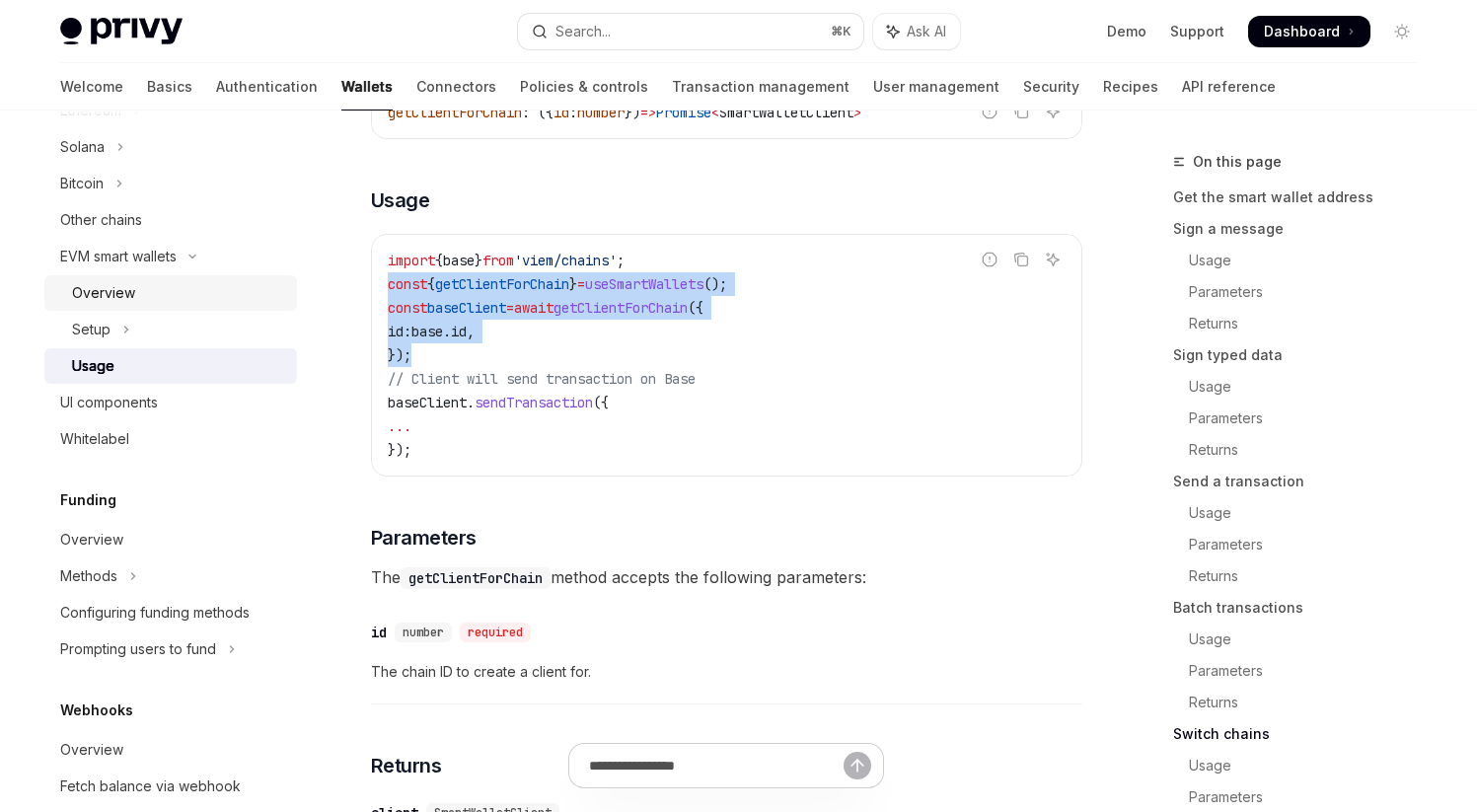
click at [121, 294] on div "Overview" at bounding box center [103, 293] width 63 height 24
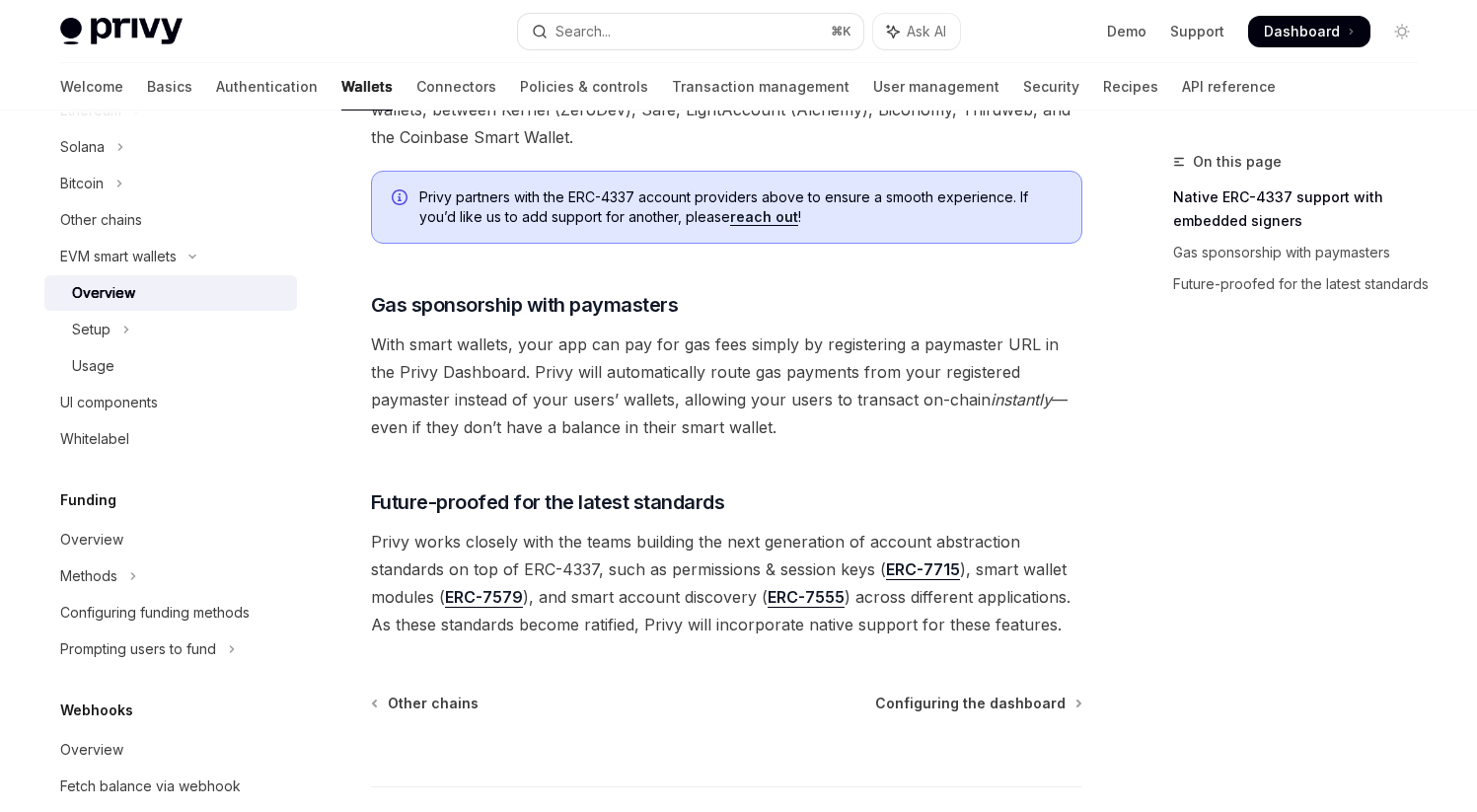
scroll to position [1385, 0]
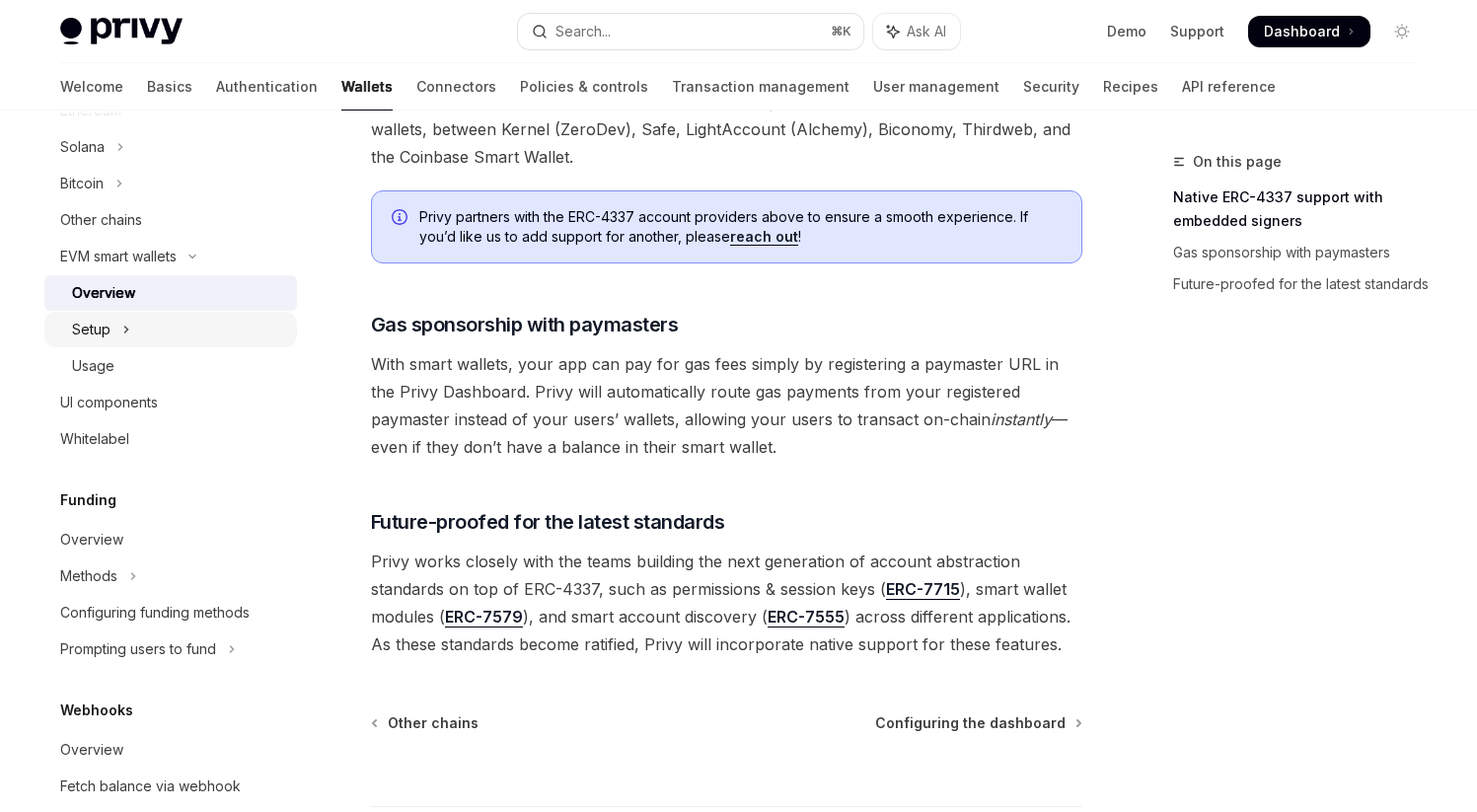
click at [90, 332] on div "Setup" at bounding box center [91, 329] width 39 height 24
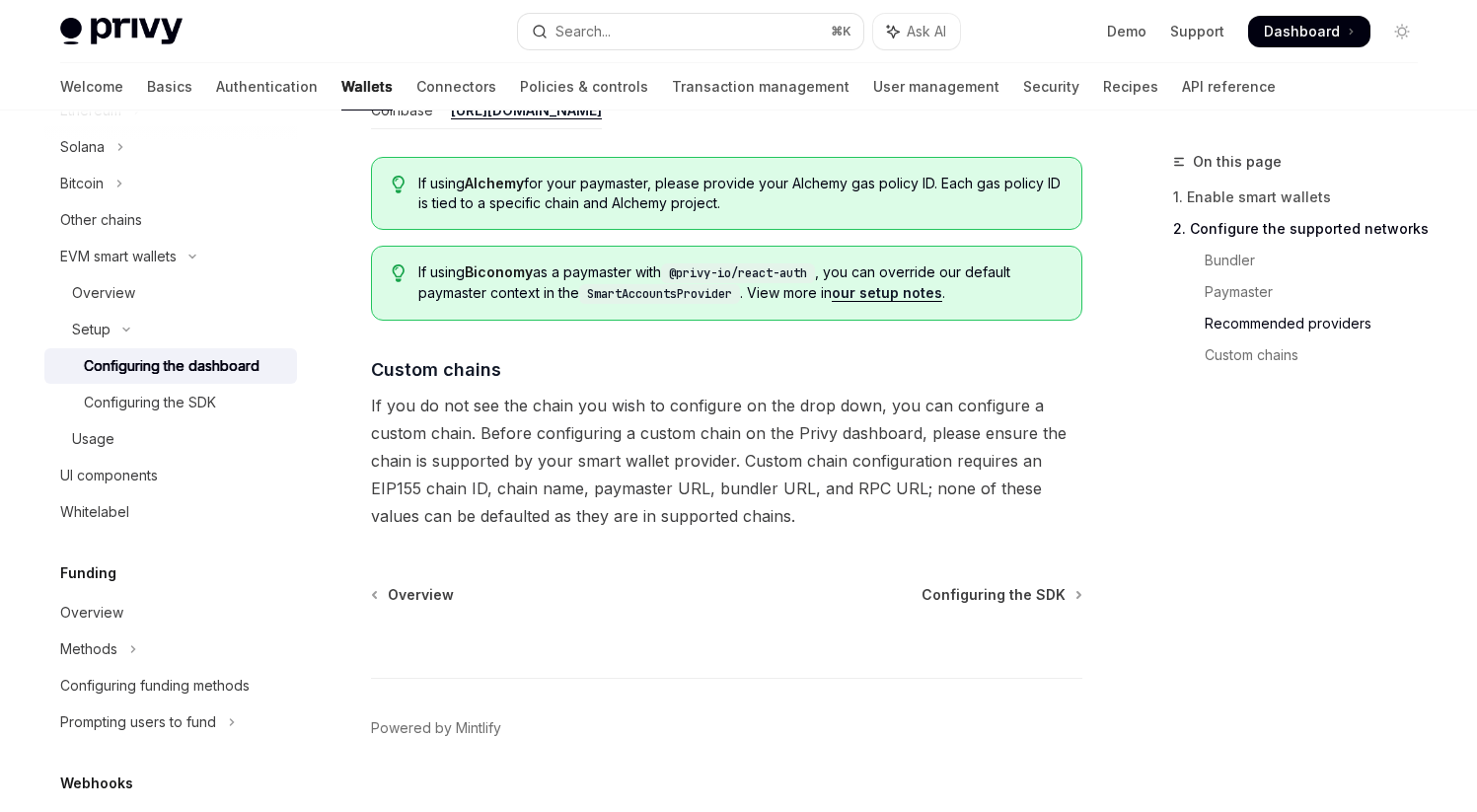
scroll to position [2600, 0]
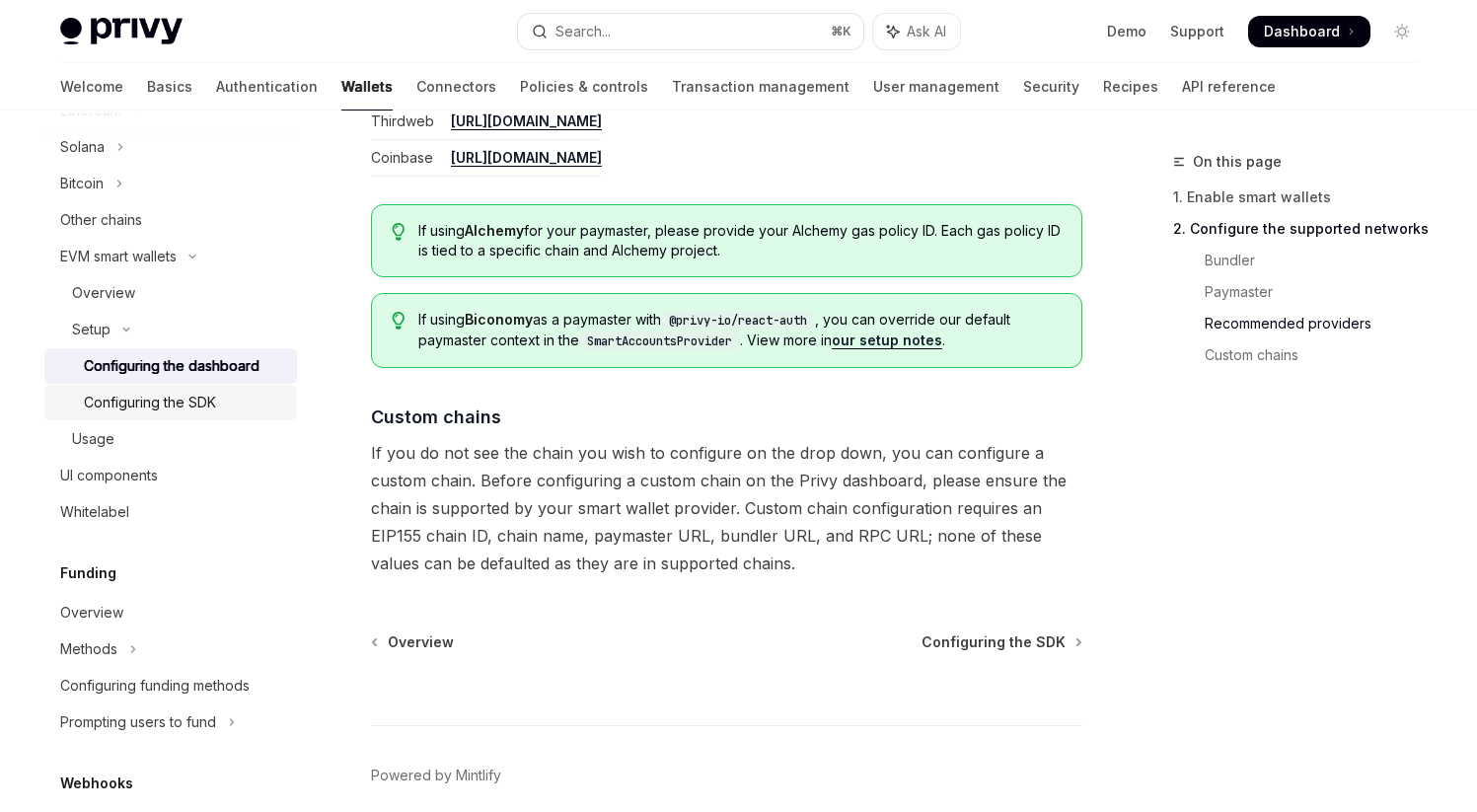
click at [163, 414] on link "Configuring the SDK" at bounding box center [170, 403] width 252 height 36
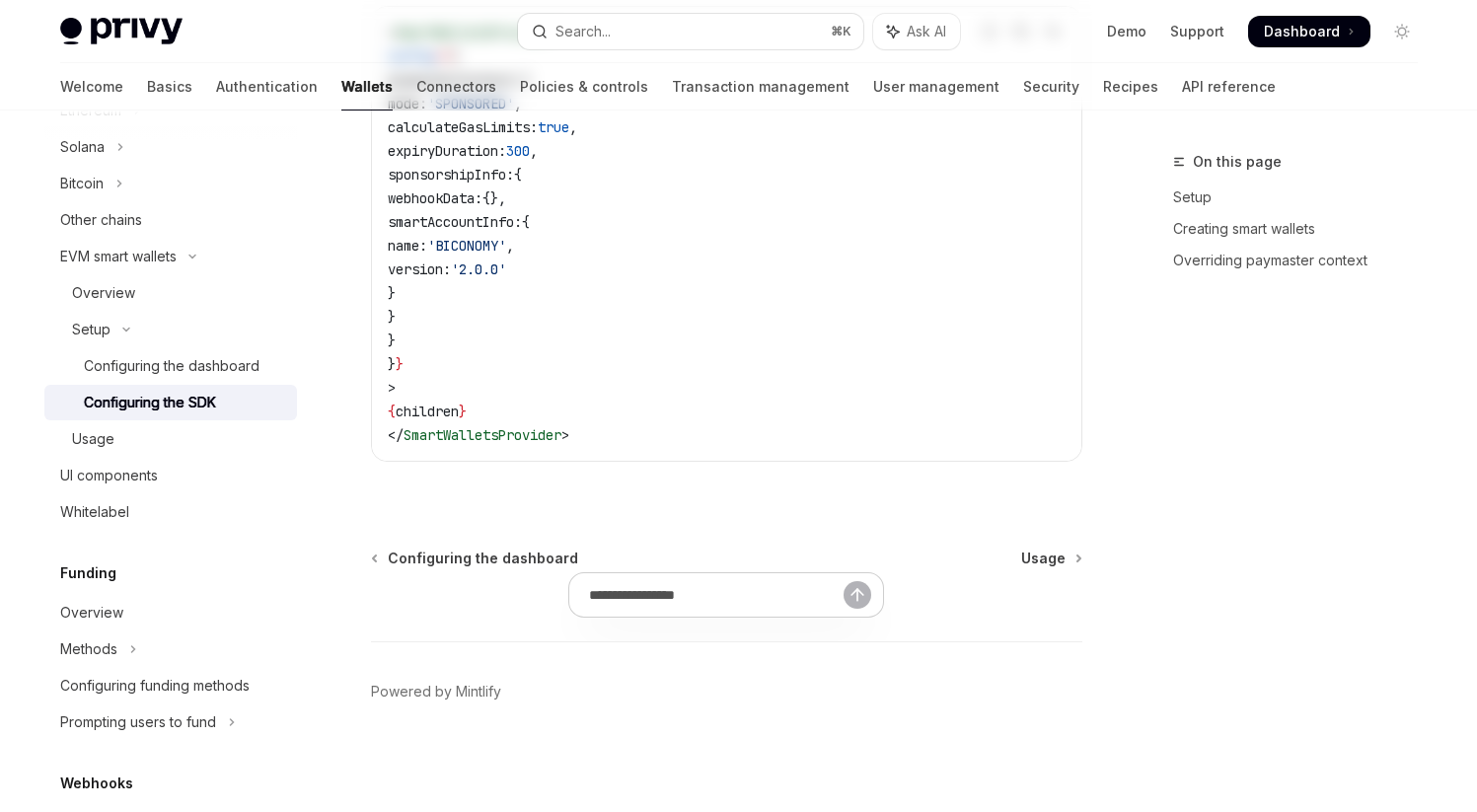
type textarea "*"
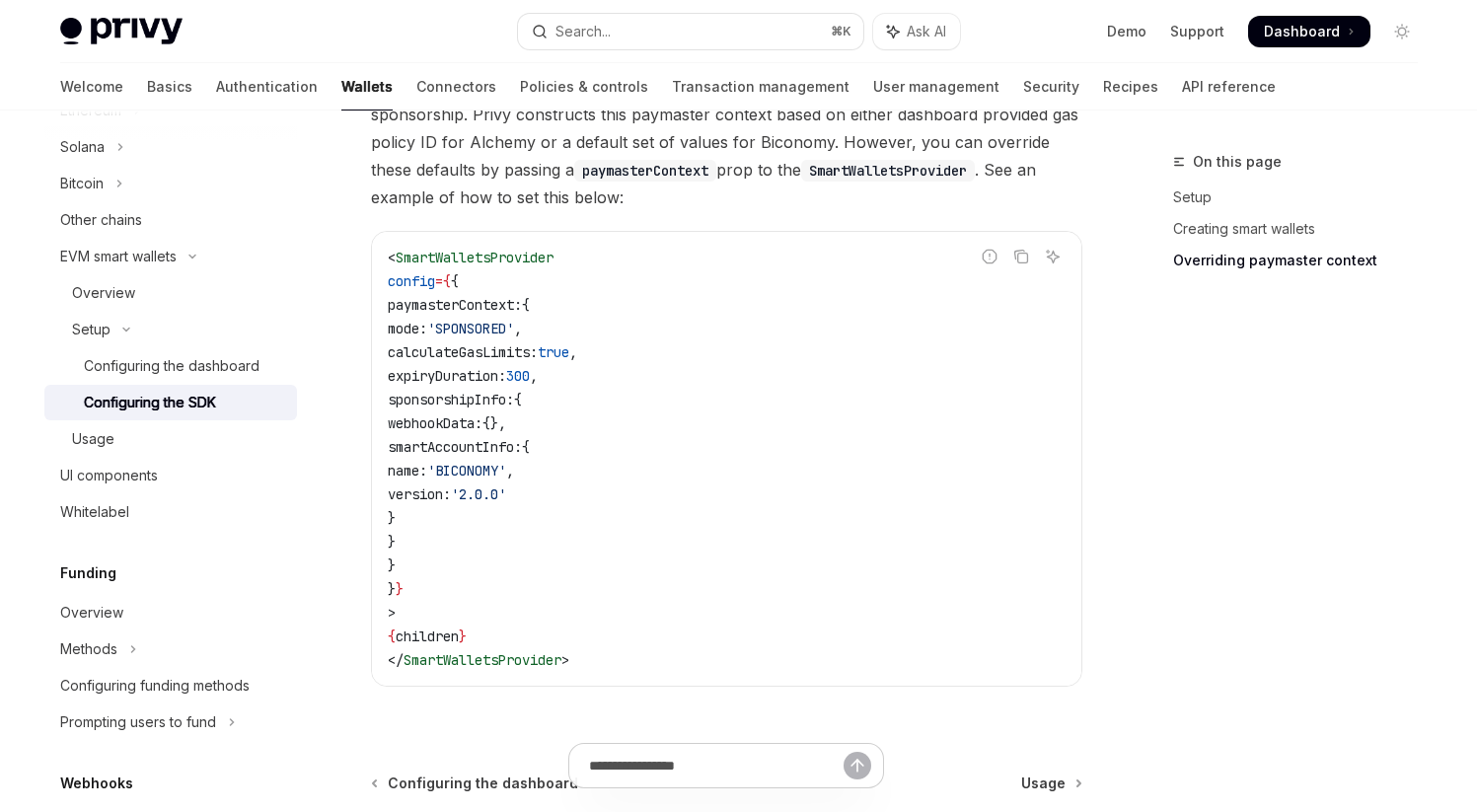
scroll to position [1554, 0]
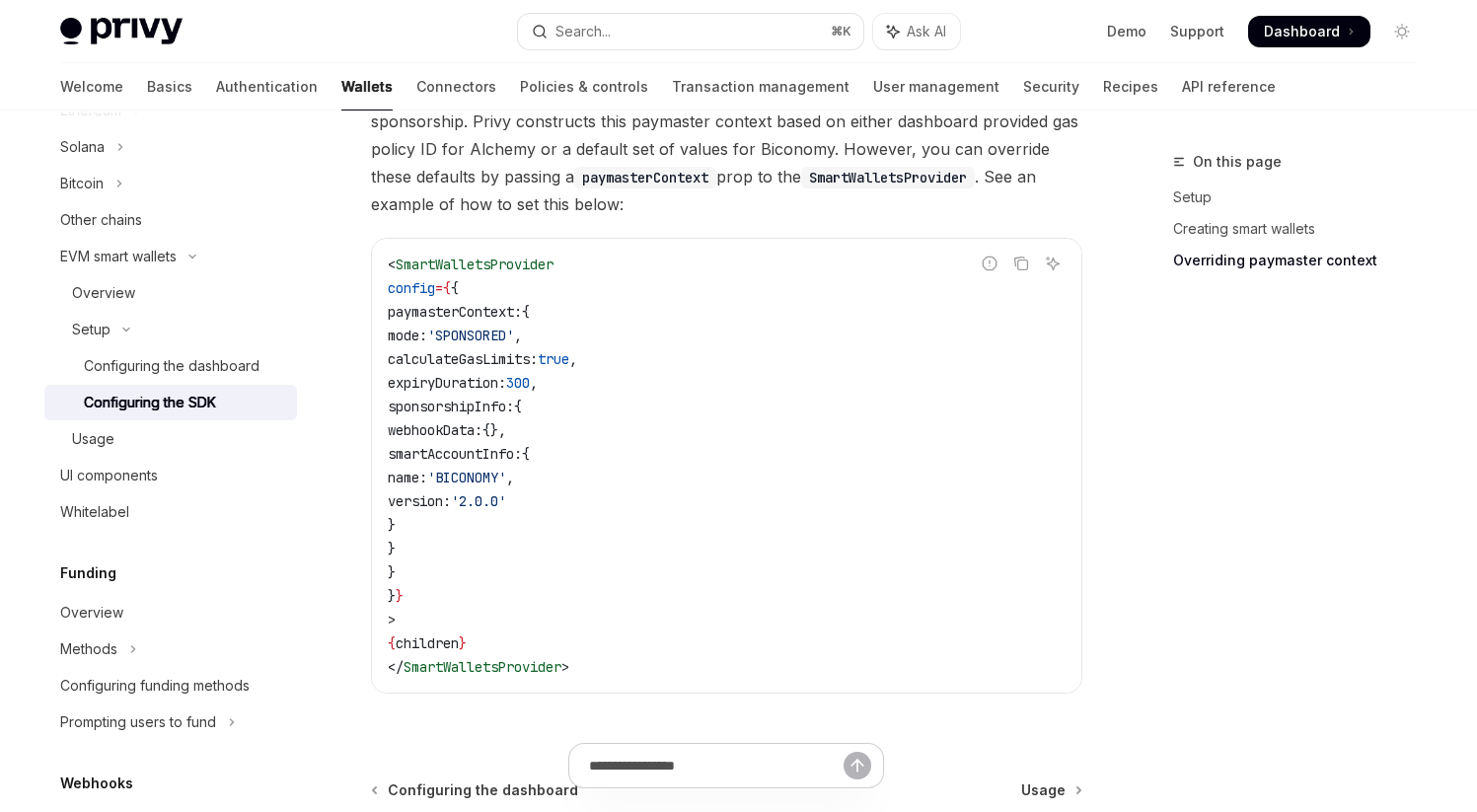
drag, startPoint x: 439, startPoint y: 409, endPoint x: 506, endPoint y: 549, distance: 155.2
click at [506, 550] on code "< SmartWalletsProvider config = { { paymasterContext: { mode: 'SPONSORED' , cal…" at bounding box center [727, 465] width 678 height 426
click at [506, 549] on code "< SmartWalletsProvider config = { { paymasterContext: { mode: 'SPONSORED' , cal…" at bounding box center [727, 465] width 678 height 426
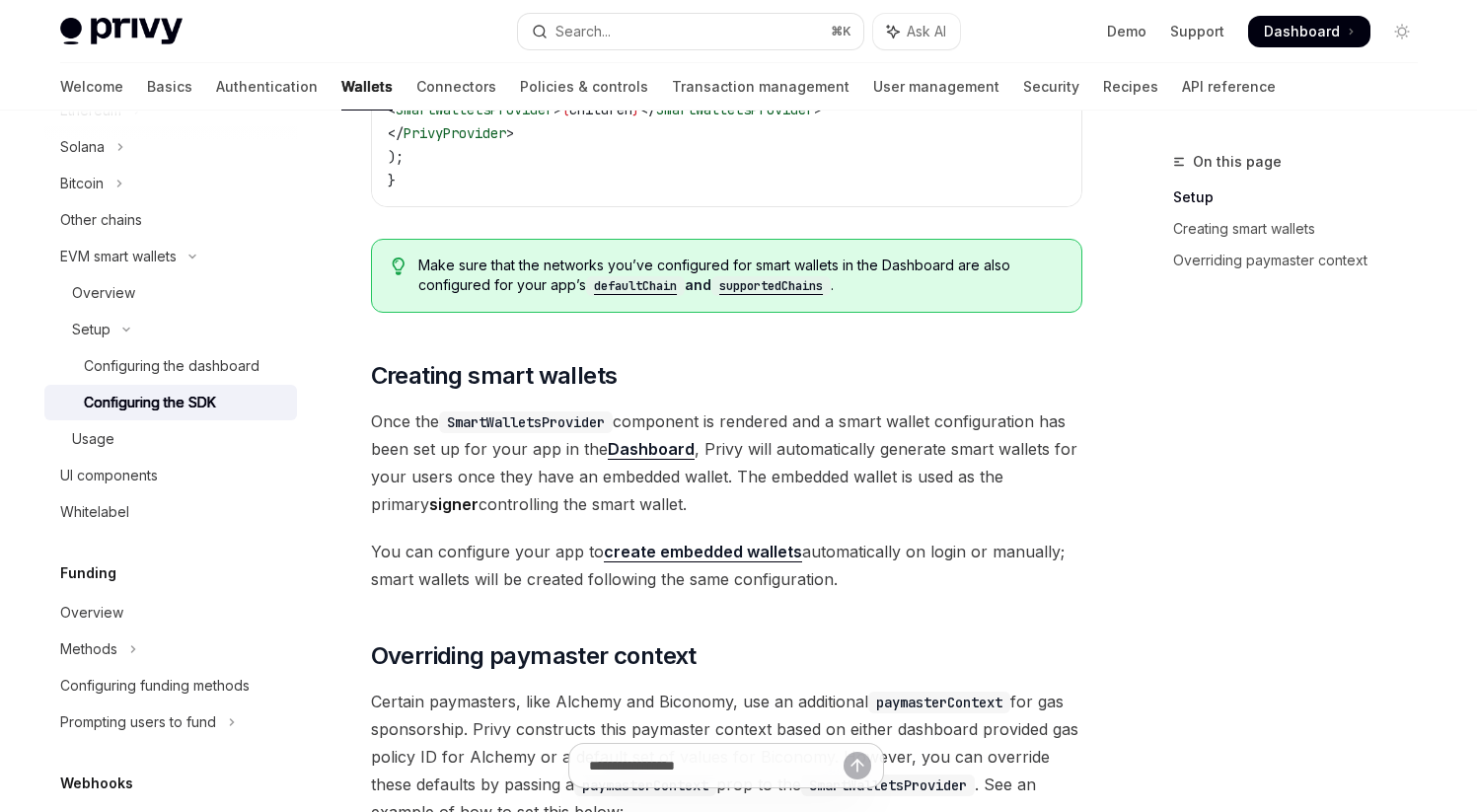
scroll to position [949, 0]
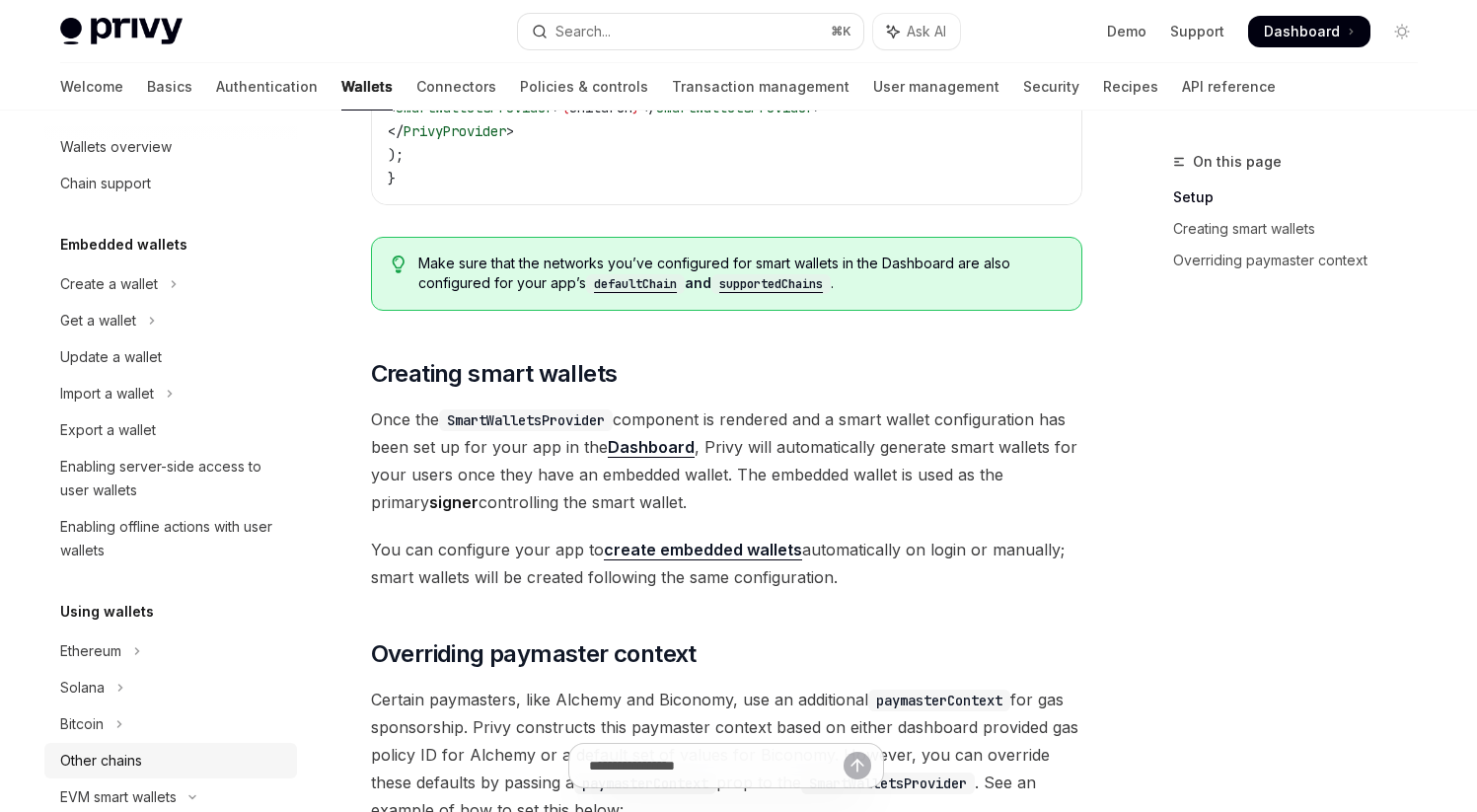
scroll to position [38, 0]
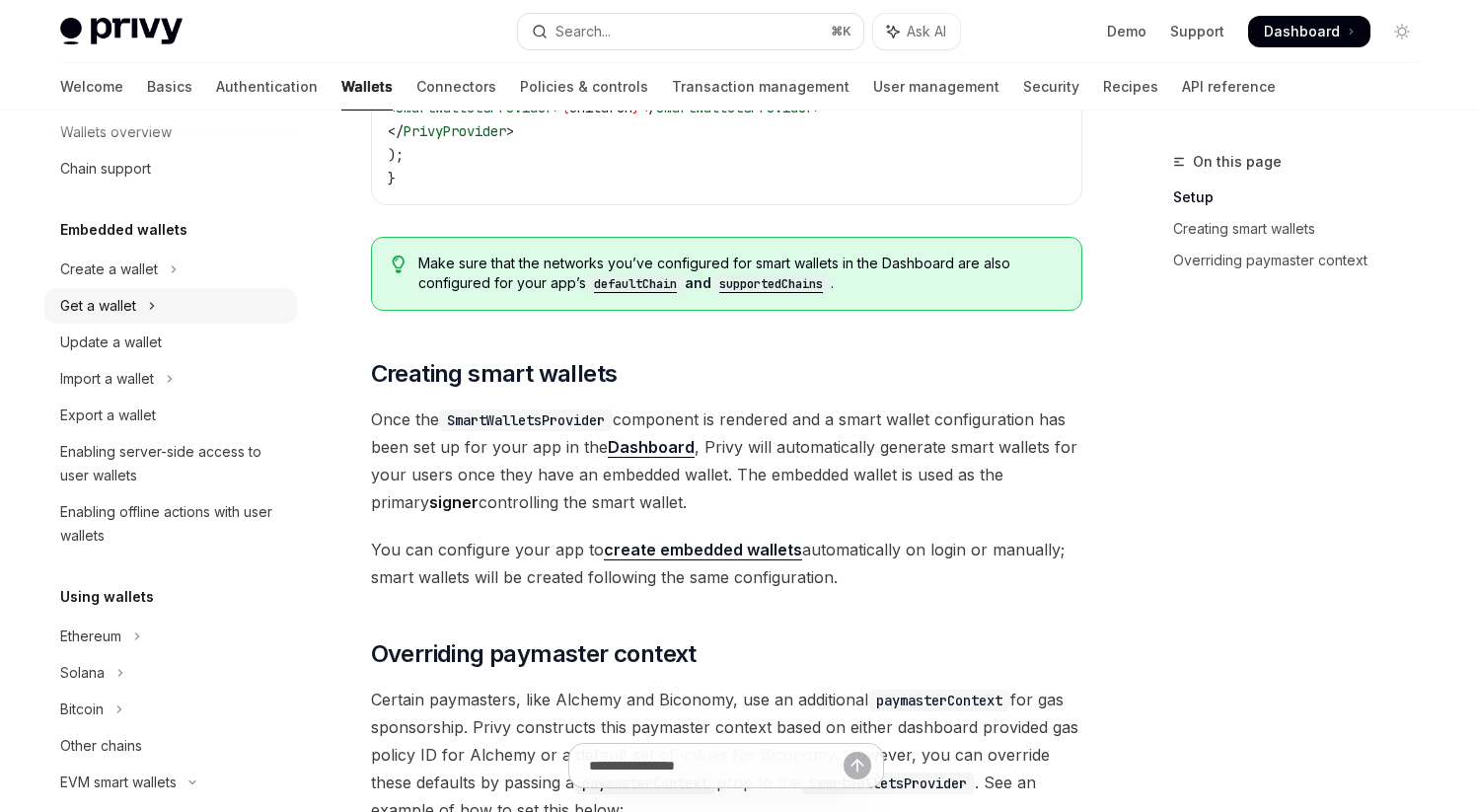
click at [123, 308] on div "Get a wallet" at bounding box center [98, 306] width 76 height 24
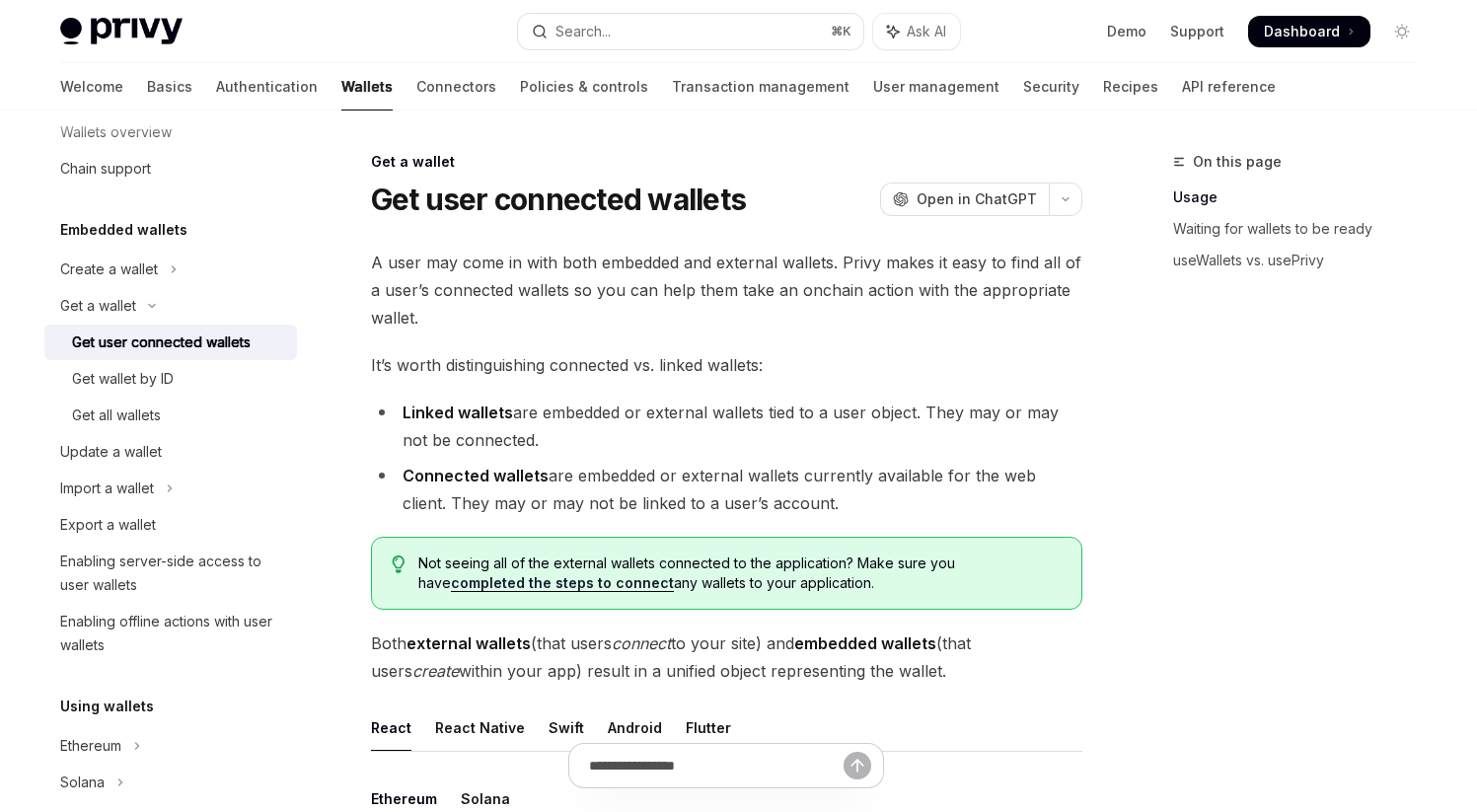
click at [125, 344] on div "Get user connected wallets" at bounding box center [161, 342] width 179 height 24
type textarea "*"
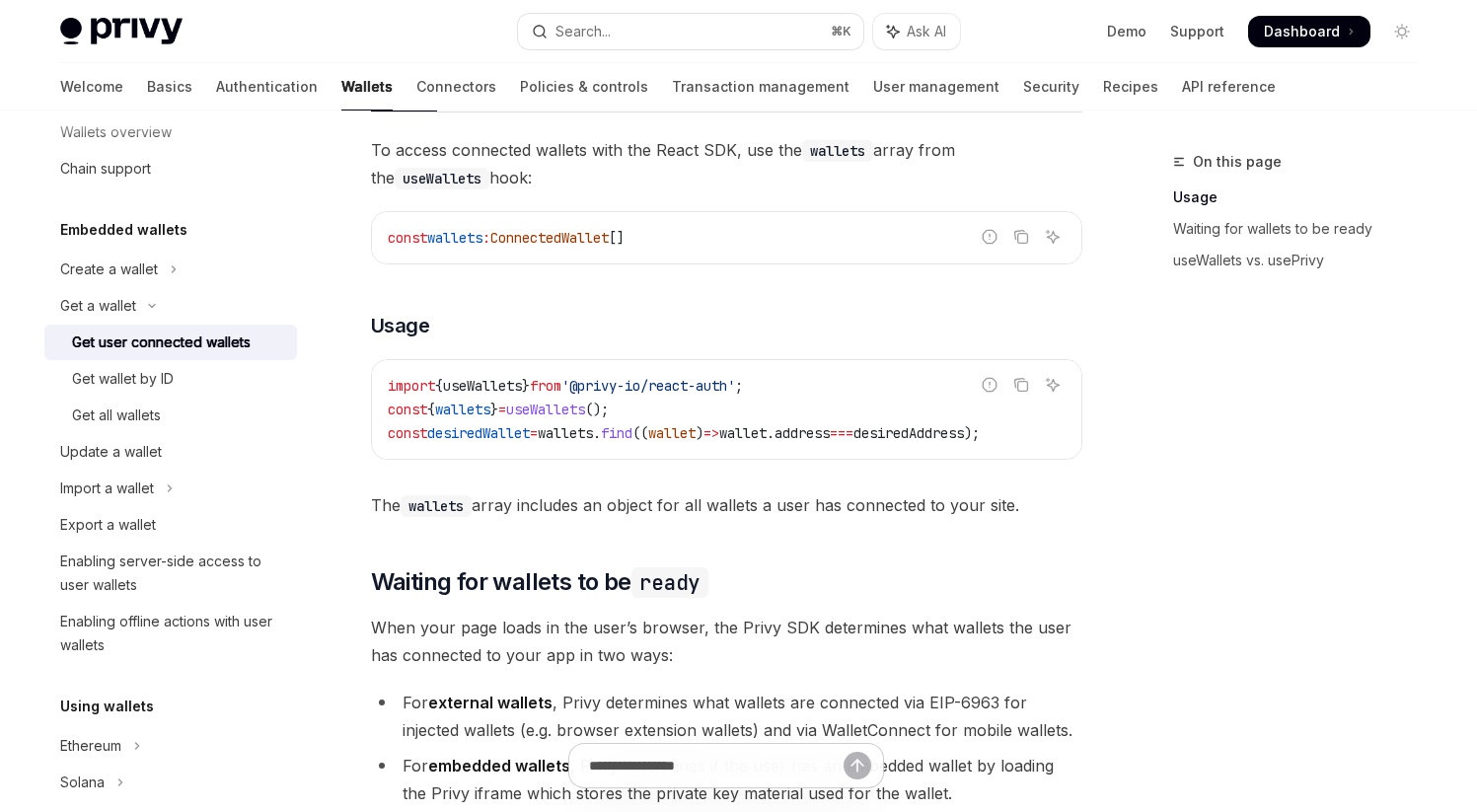
scroll to position [708, 0]
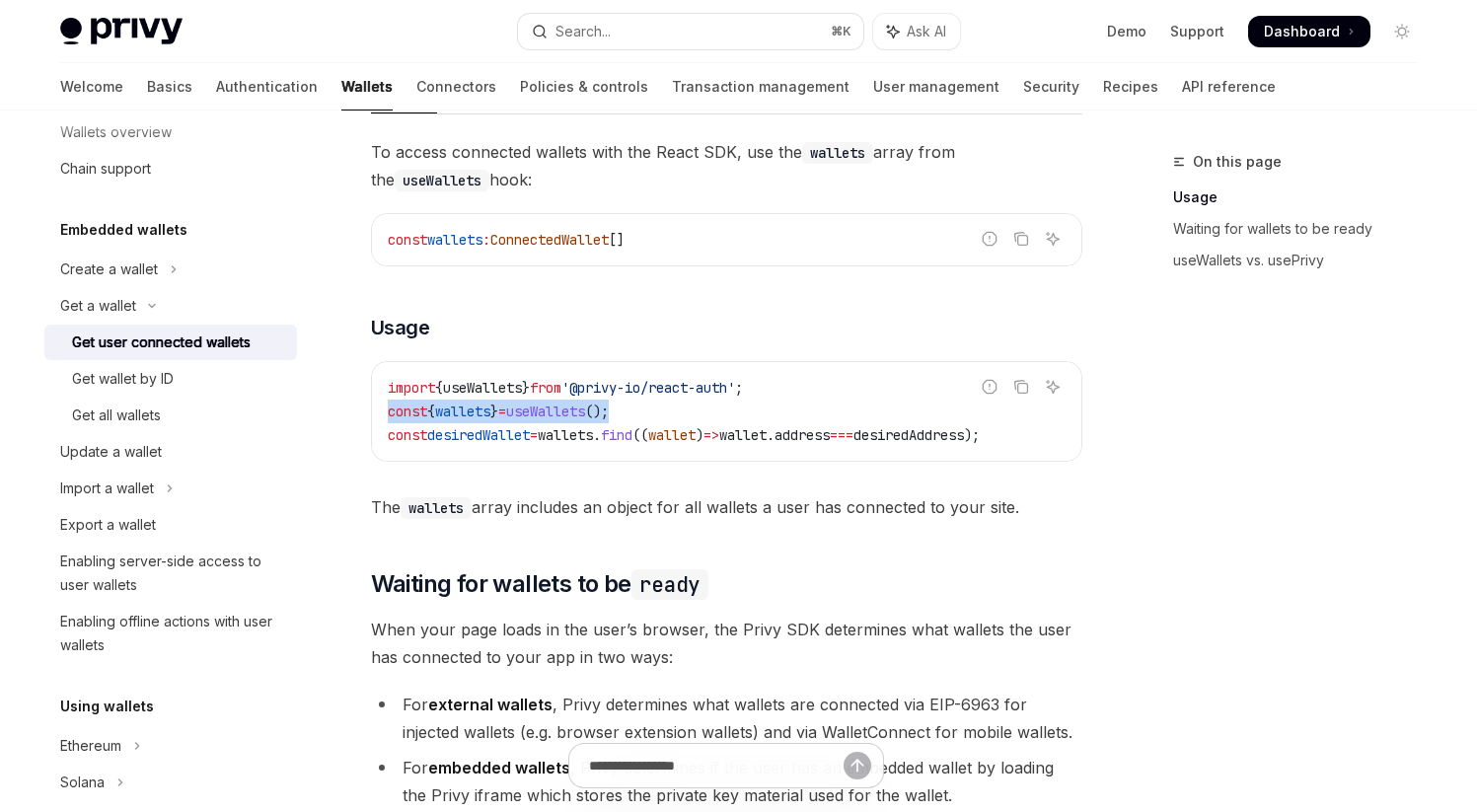
drag, startPoint x: 390, startPoint y: 410, endPoint x: 675, endPoint y: 410, distance: 285.0
click at [675, 410] on code "import { useWallets } from '@privy-io/react-auth' ; const { wallets } = useWall…" at bounding box center [727, 411] width 678 height 71
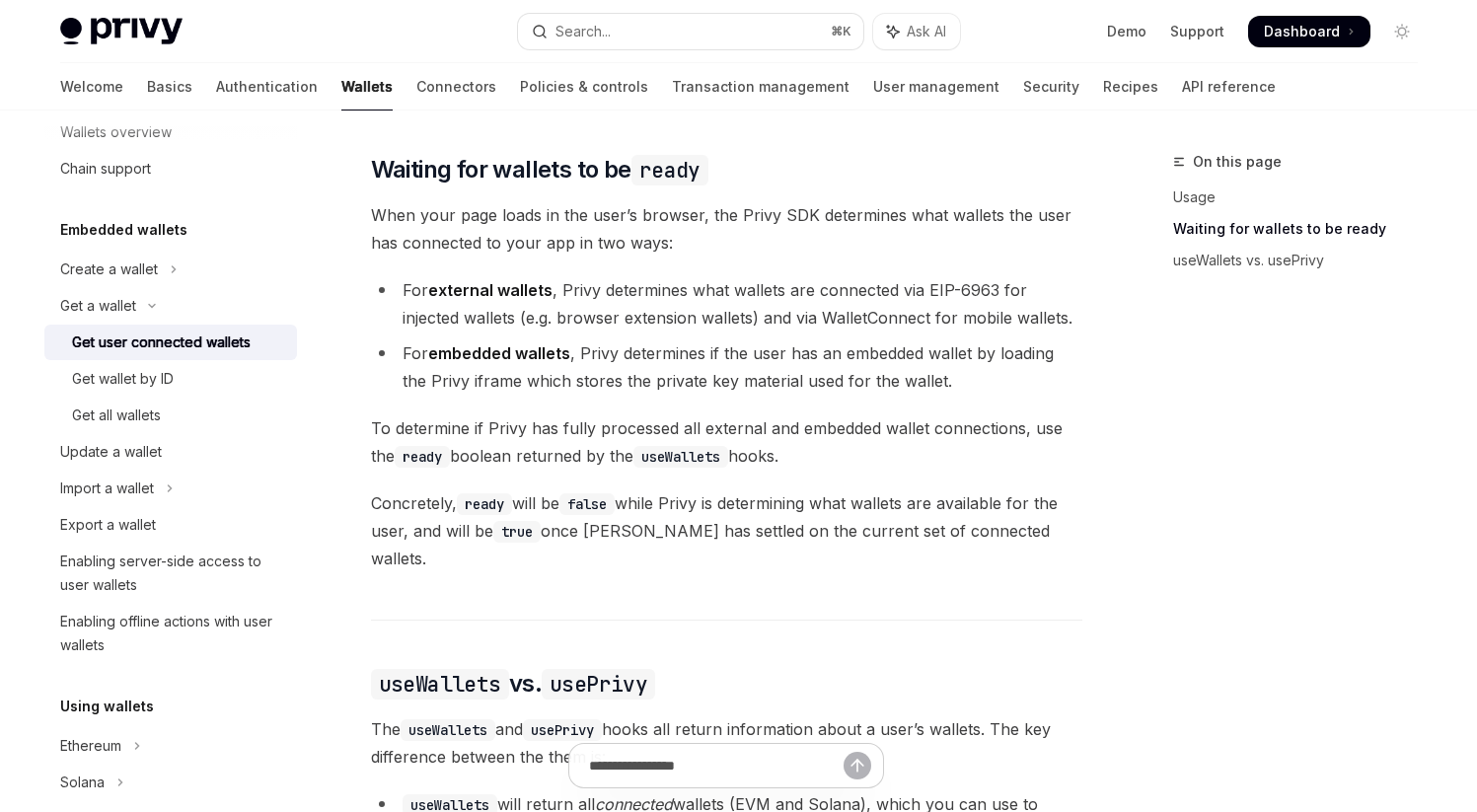
scroll to position [1137, 0]
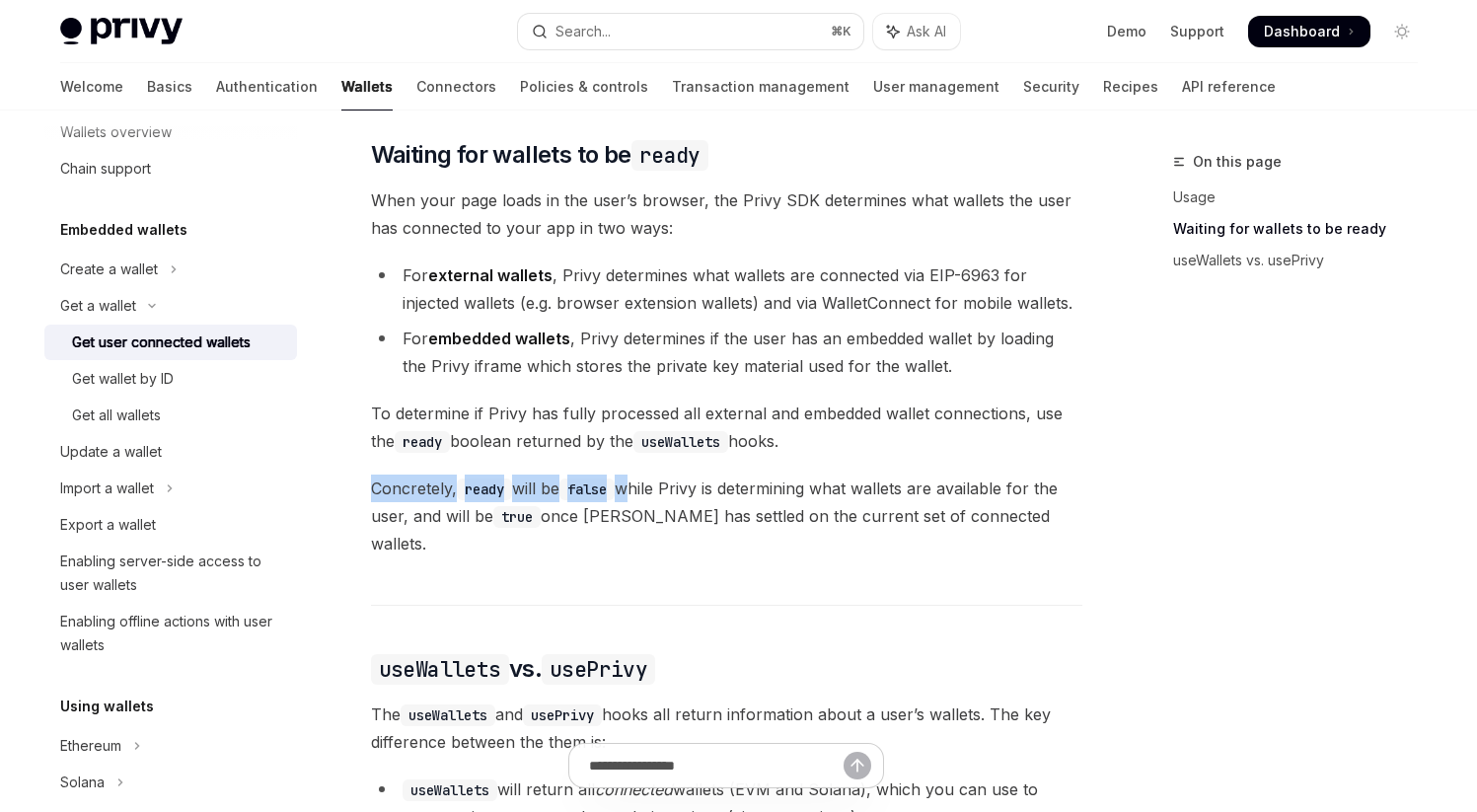
drag, startPoint x: 638, startPoint y: 497, endPoint x: 860, endPoint y: 541, distance: 226.3
click at [860, 541] on div "Ethereum Solana To access connected wallets with the React SDK, use the wallets…" at bounding box center [727, 419] width 712 height 1563
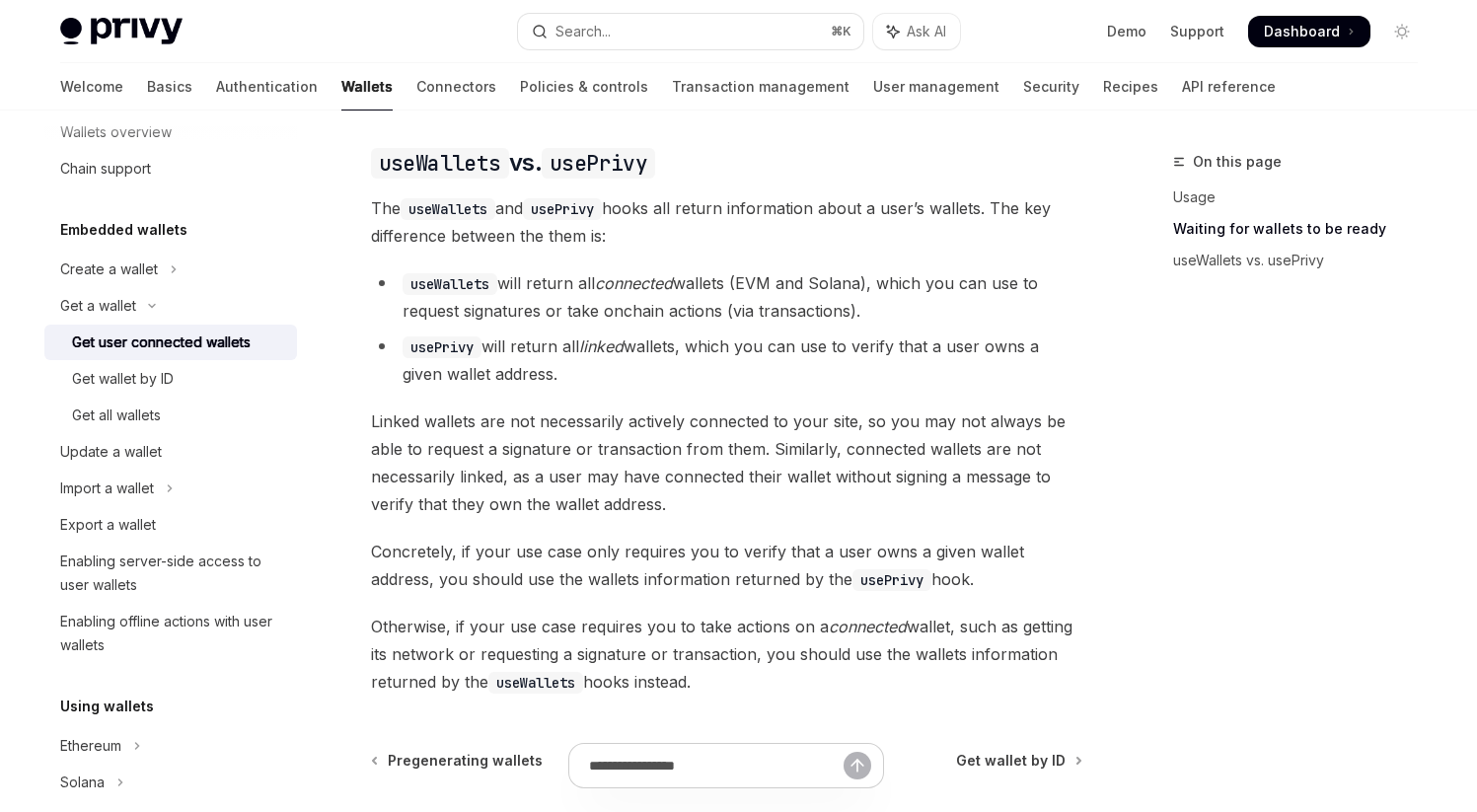
scroll to position [1583, 0]
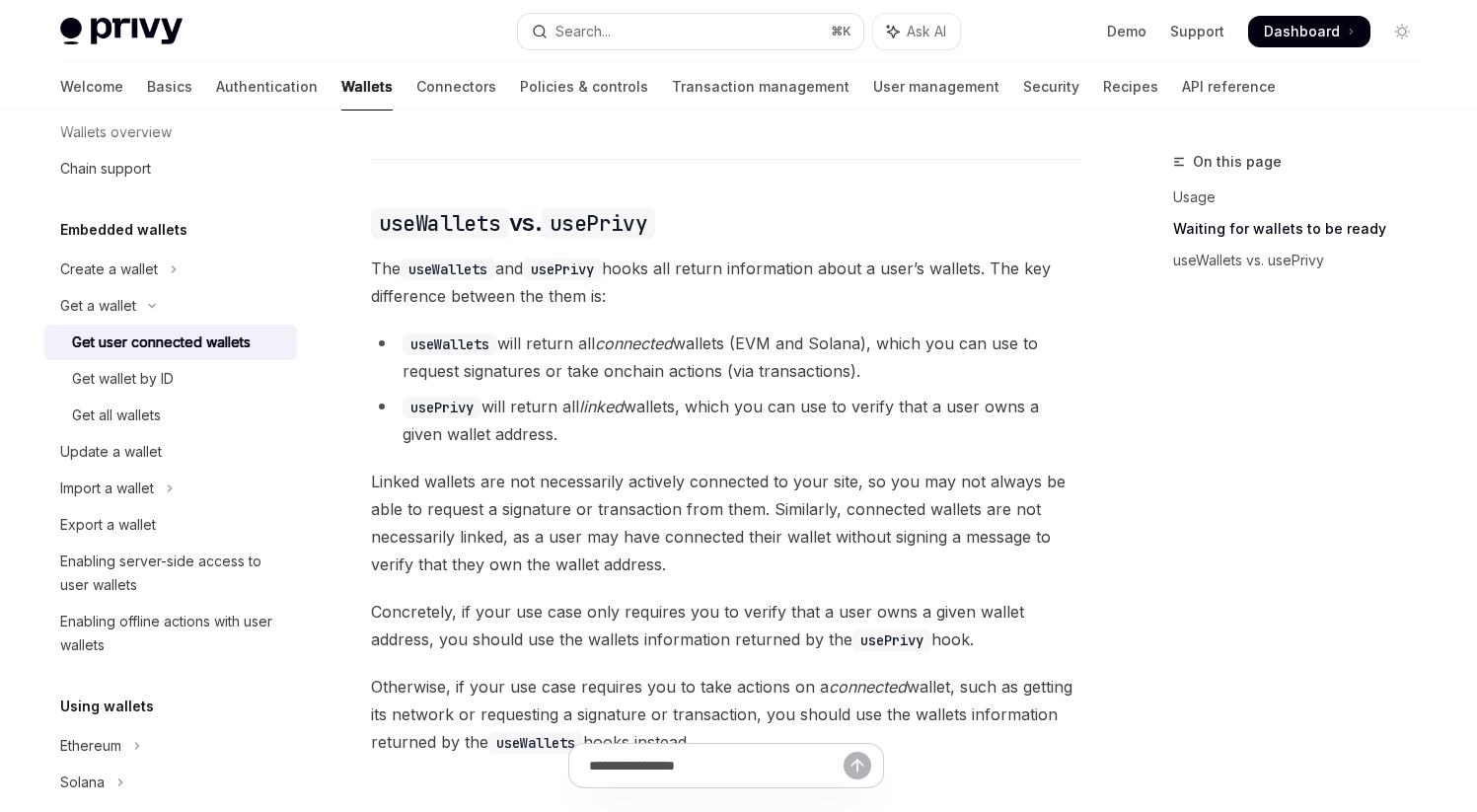
drag, startPoint x: 512, startPoint y: 322, endPoint x: 879, endPoint y: 362, distance: 369.2
click at [879, 362] on li "useWallets will return all connected wallets (EVM and Solana), which you can us…" at bounding box center [727, 356] width 712 height 55
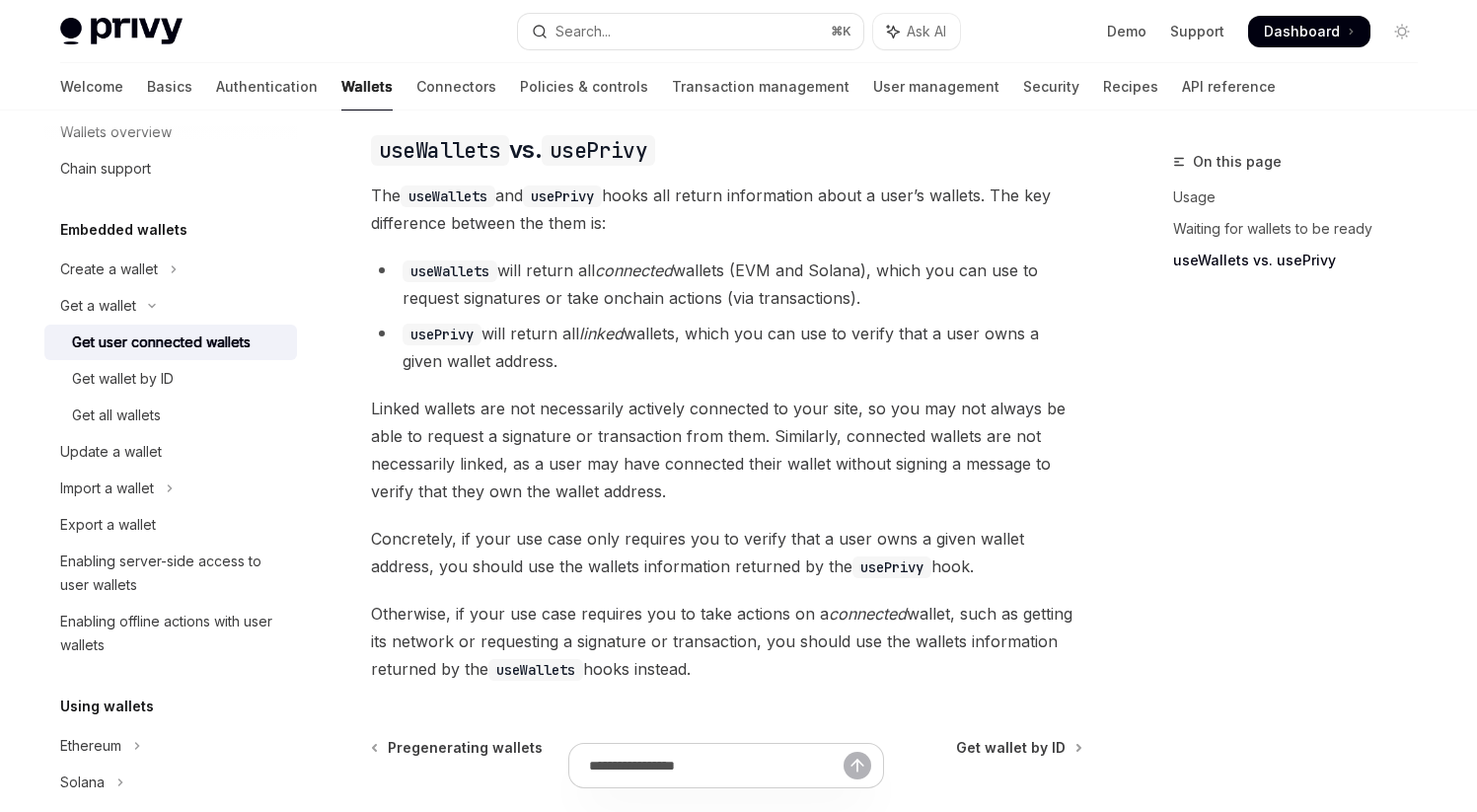
scroll to position [1666, 0]
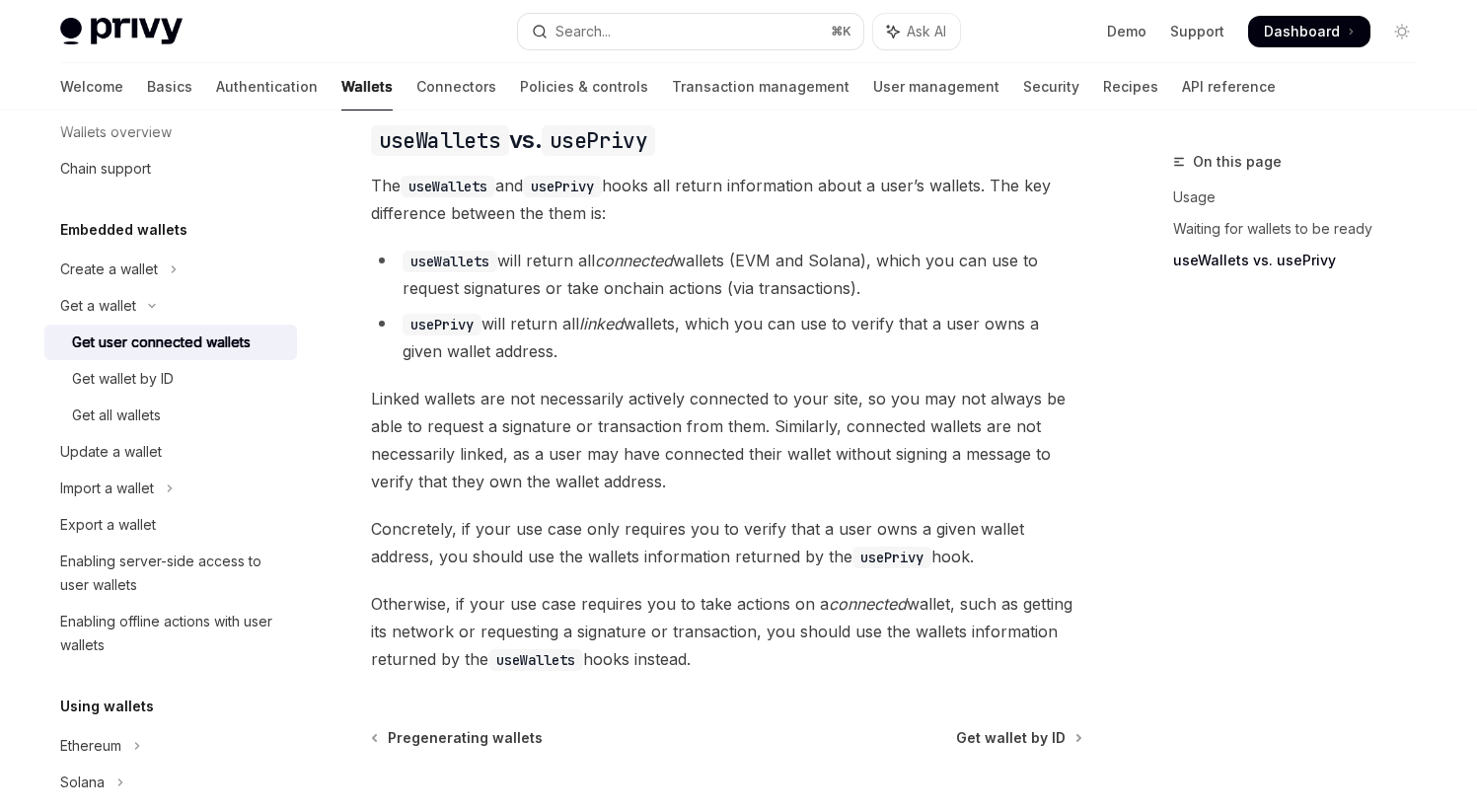
drag, startPoint x: 410, startPoint y: 238, endPoint x: 574, endPoint y: 332, distance: 189.0
click at [574, 332] on ul "useWallets will return all connected wallets (EVM and Solana), which you can us…" at bounding box center [727, 305] width 712 height 119
copy ul "useWallets will return all connected wallets (EVM and Solana), which you can us…"
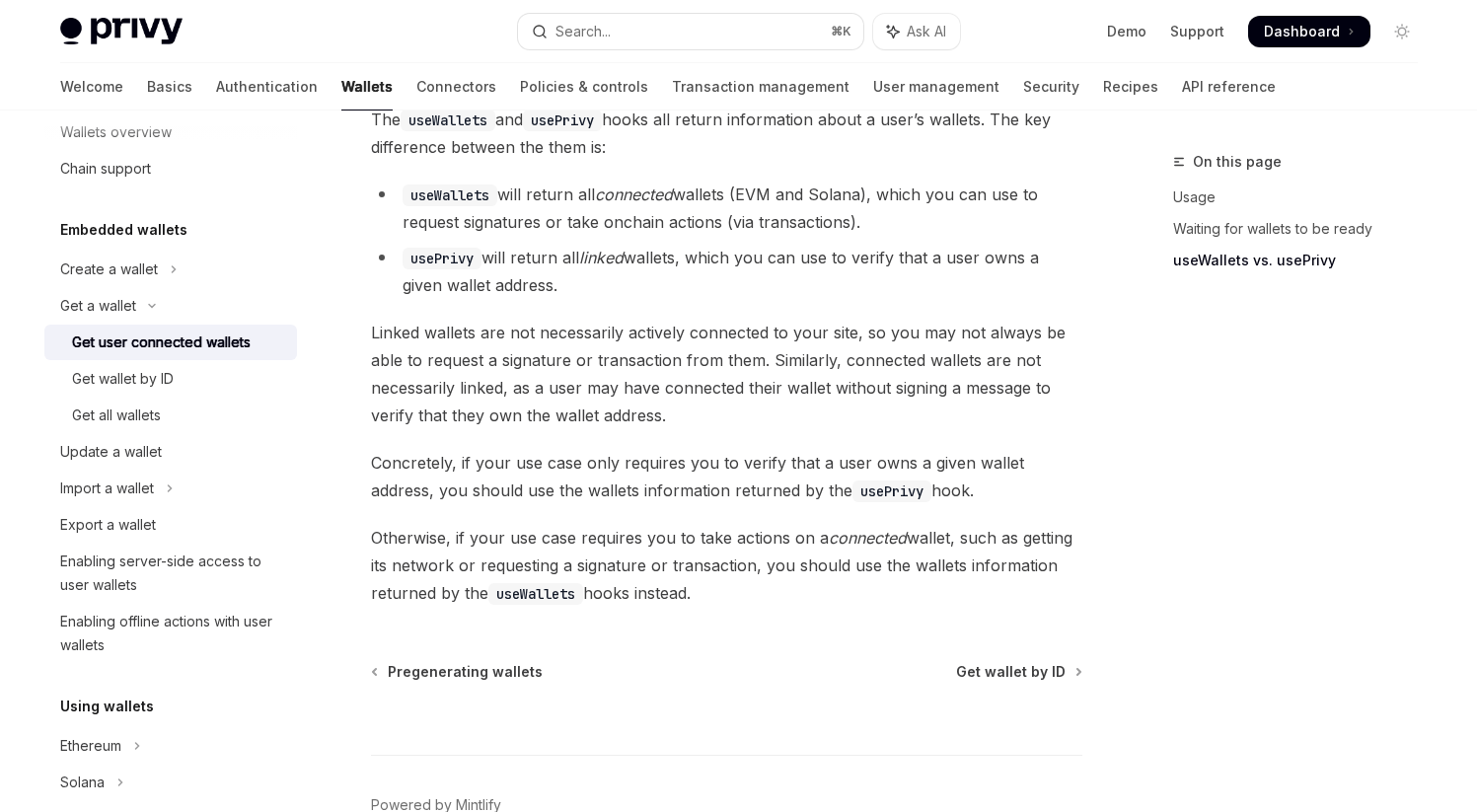
drag, startPoint x: 374, startPoint y: 314, endPoint x: 741, endPoint y: 566, distance: 445.2
copy div "Linked wallets are not necessarily actively connected to your site, so you may …"
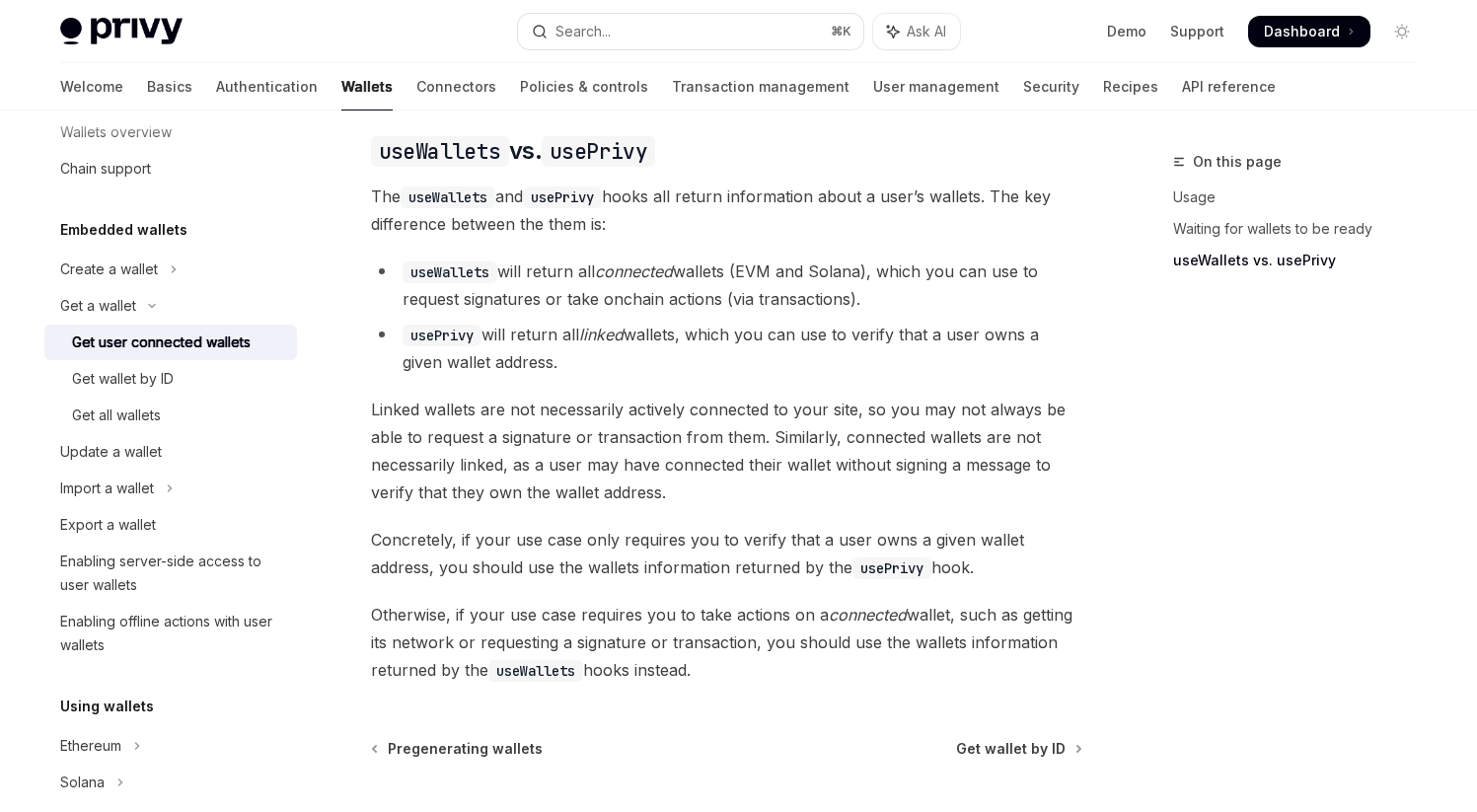
scroll to position [1647, 0]
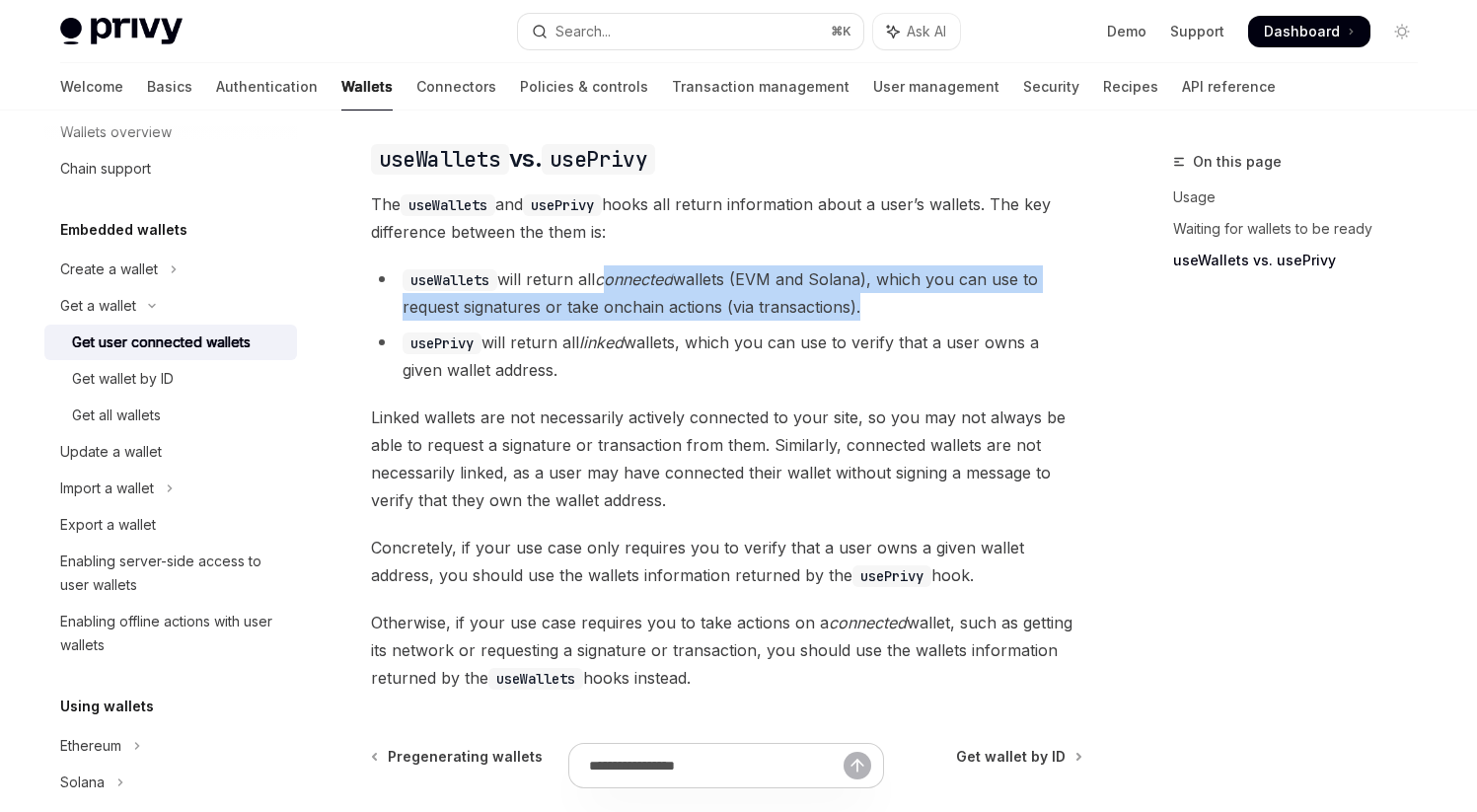
drag, startPoint x: 610, startPoint y: 261, endPoint x: 882, endPoint y: 303, distance: 275.2
click at [882, 303] on ul "useWallets will return all connected wallets (EVM and Solana), which you can us…" at bounding box center [727, 324] width 712 height 119
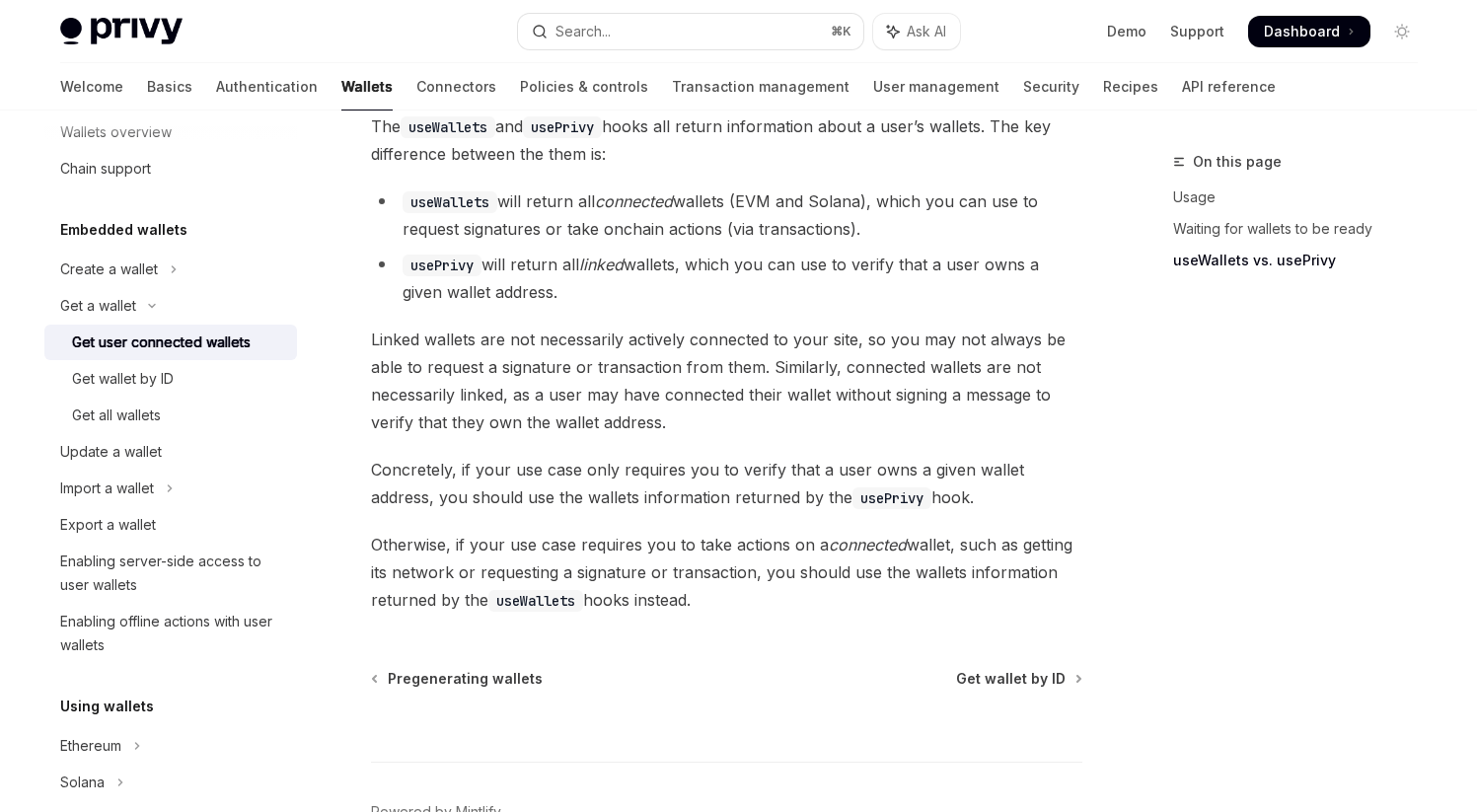
scroll to position [1723, 0]
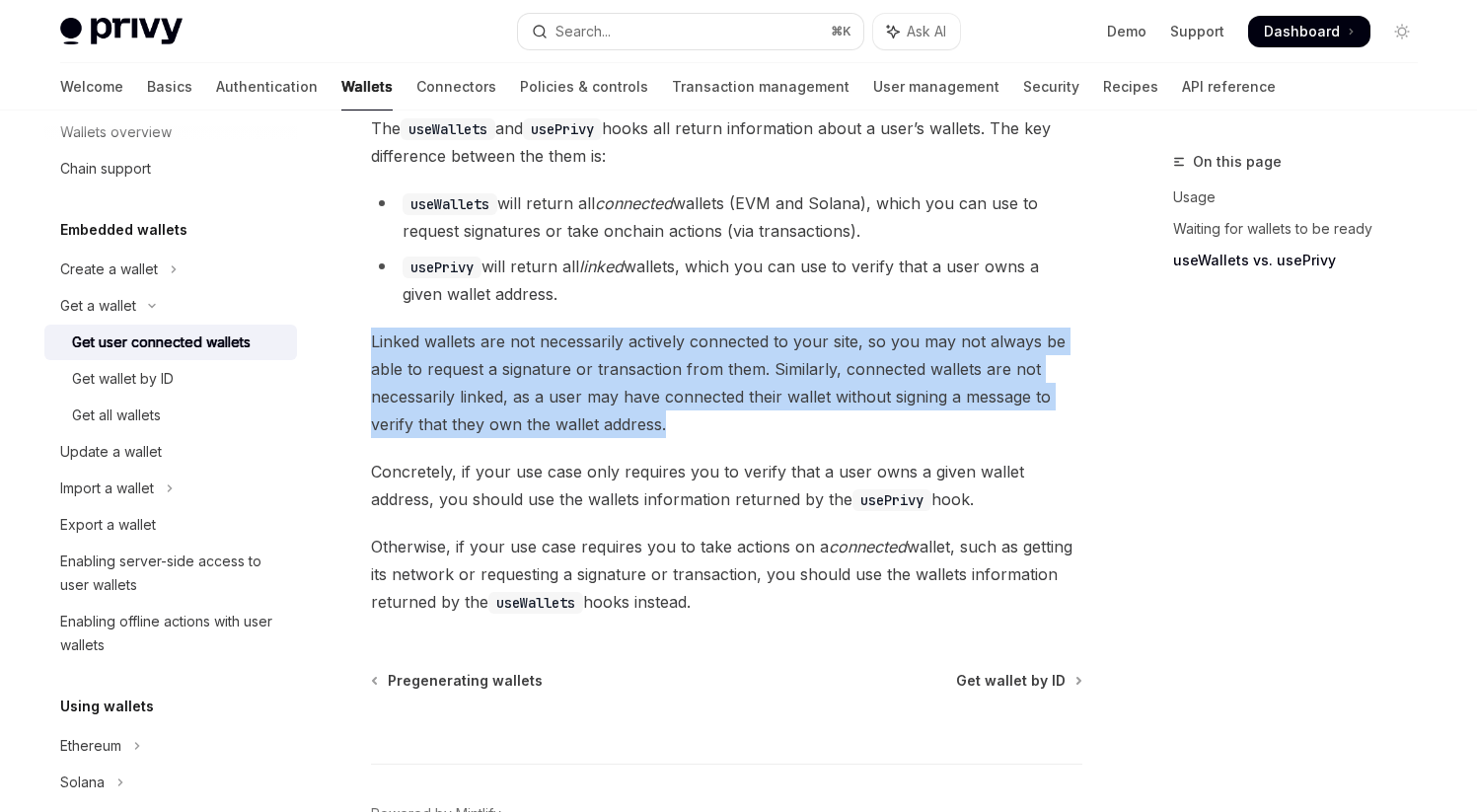
drag, startPoint x: 374, startPoint y: 318, endPoint x: 740, endPoint y: 403, distance: 375.7
click at [740, 403] on span "Linked wallets are not necessarily actively connected to your site, so you may …" at bounding box center [727, 382] width 712 height 111
drag, startPoint x: 370, startPoint y: 319, endPoint x: 779, endPoint y: 430, distance: 423.8
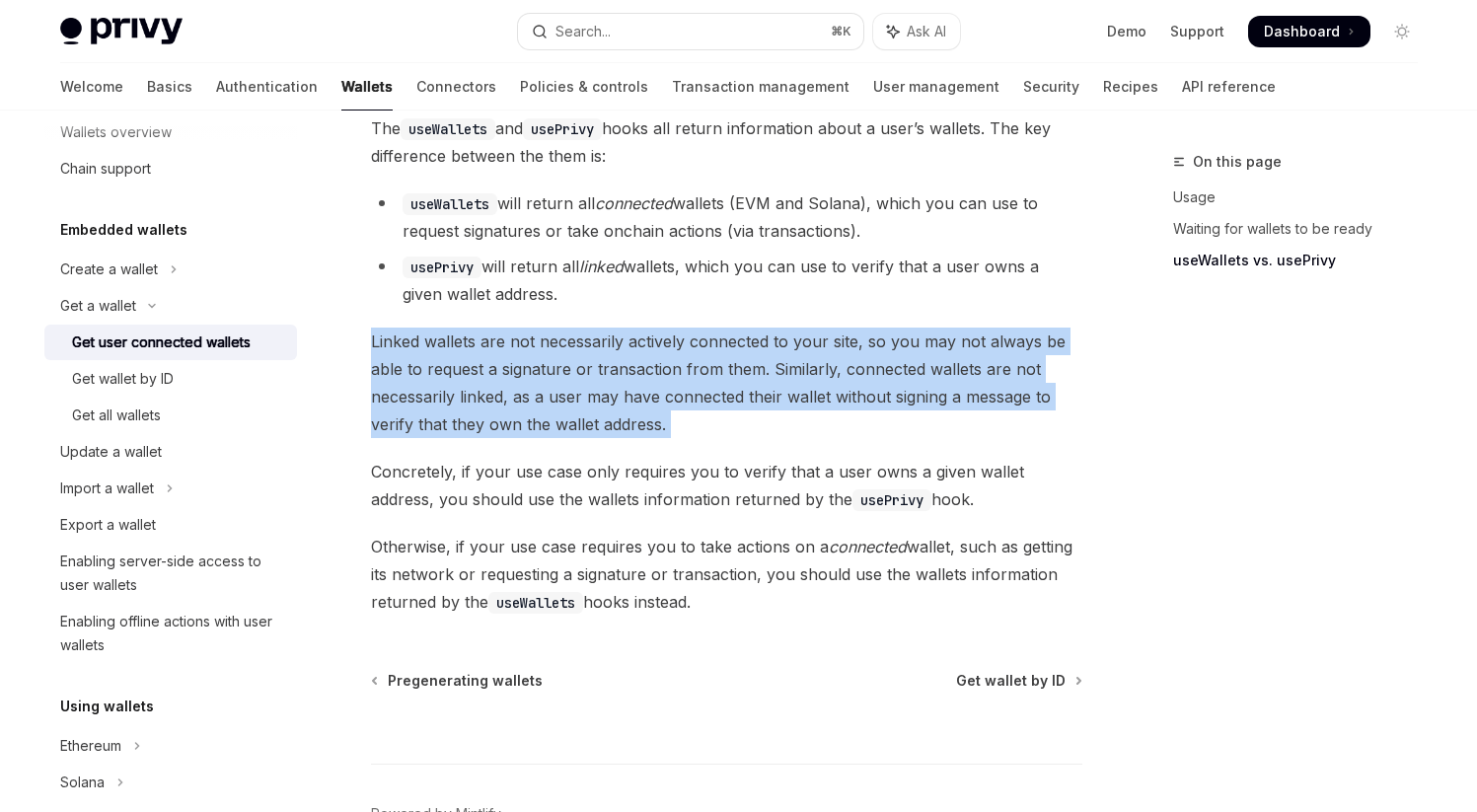
drag, startPoint x: 372, startPoint y: 322, endPoint x: 775, endPoint y: 407, distance: 411.9
click at [775, 408] on span "Linked wallets are not necessarily actively connected to your site, so you may …" at bounding box center [727, 382] width 712 height 111
click at [775, 407] on span "Linked wallets are not necessarily actively connected to your site, so you may …" at bounding box center [727, 382] width 712 height 111
drag, startPoint x: 372, startPoint y: 322, endPoint x: 806, endPoint y: 427, distance: 446.5
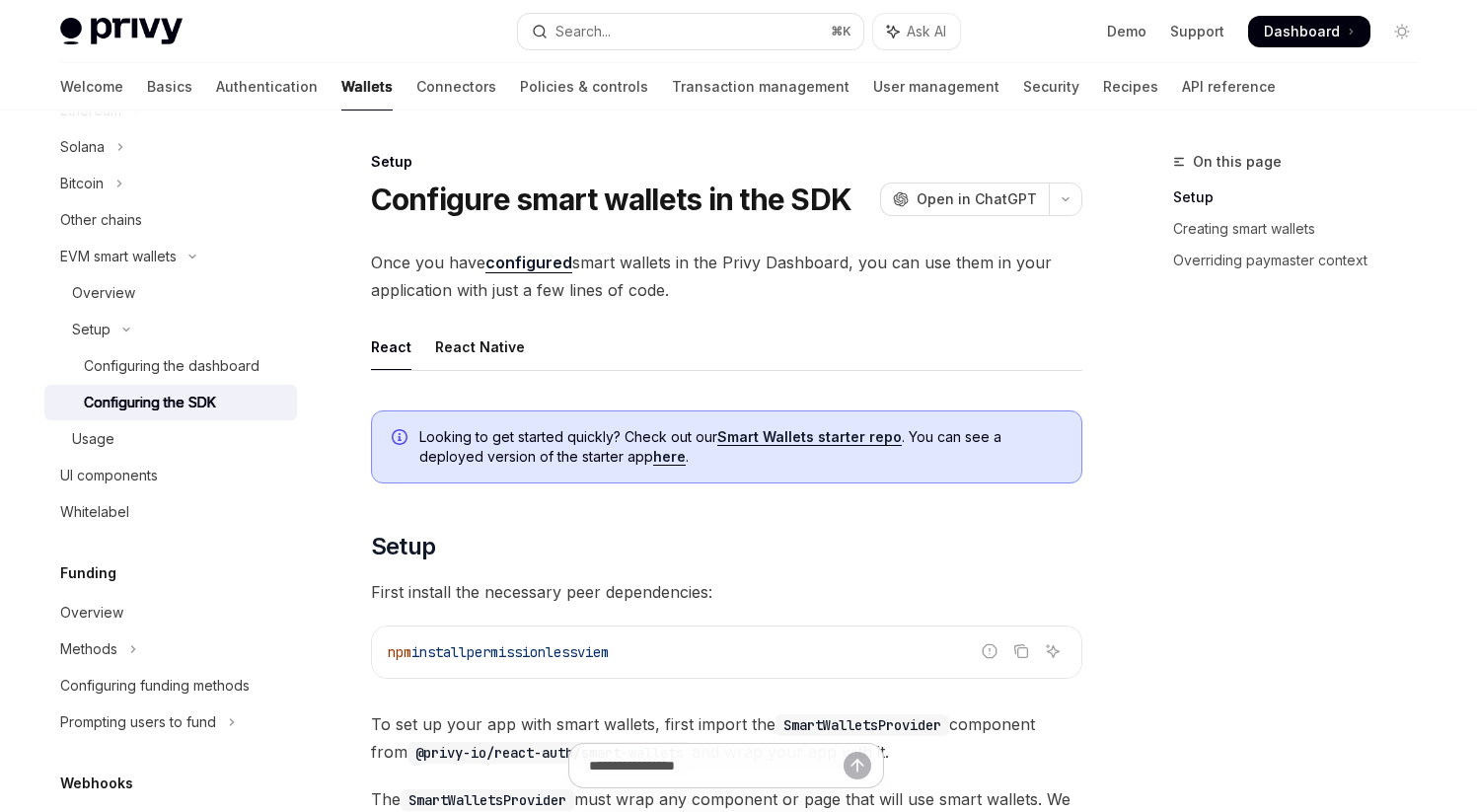
drag, startPoint x: 374, startPoint y: 260, endPoint x: 806, endPoint y: 297, distance: 433.6
click at [806, 298] on span "Once you have configured smart wallets in the Privy Dashboard, you can use them…" at bounding box center [727, 275] width 712 height 55
click at [806, 297] on span "Once you have configured smart wallets in the Privy Dashboard, you can use them…" at bounding box center [727, 275] width 712 height 55
drag, startPoint x: 372, startPoint y: 263, endPoint x: 763, endPoint y: 298, distance: 392.6
click at [763, 298] on span "Once you have configured smart wallets in the Privy Dashboard, you can use them…" at bounding box center [727, 275] width 712 height 55
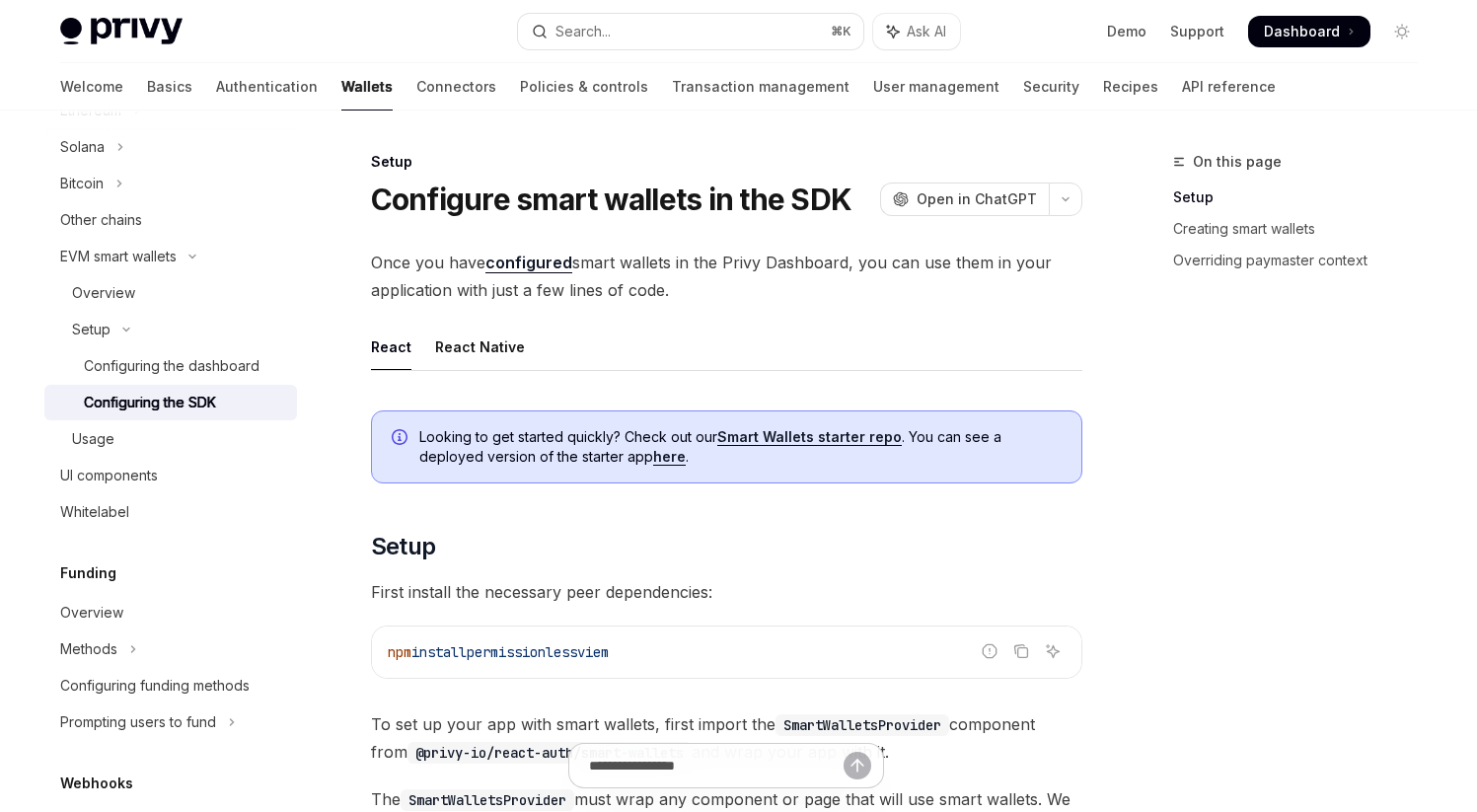
click at [763, 298] on span "Once you have configured smart wallets in the Privy Dashboard, you can use them…" at bounding box center [727, 275] width 712 height 55
drag, startPoint x: 372, startPoint y: 262, endPoint x: 786, endPoint y: 270, distance: 414.1
click at [786, 270] on span "Once you have configured smart wallets in the Privy Dashboard, you can use them…" at bounding box center [727, 275] width 712 height 55
click at [786, 269] on span "Once you have configured smart wallets in the Privy Dashboard, you can use them…" at bounding box center [727, 275] width 712 height 55
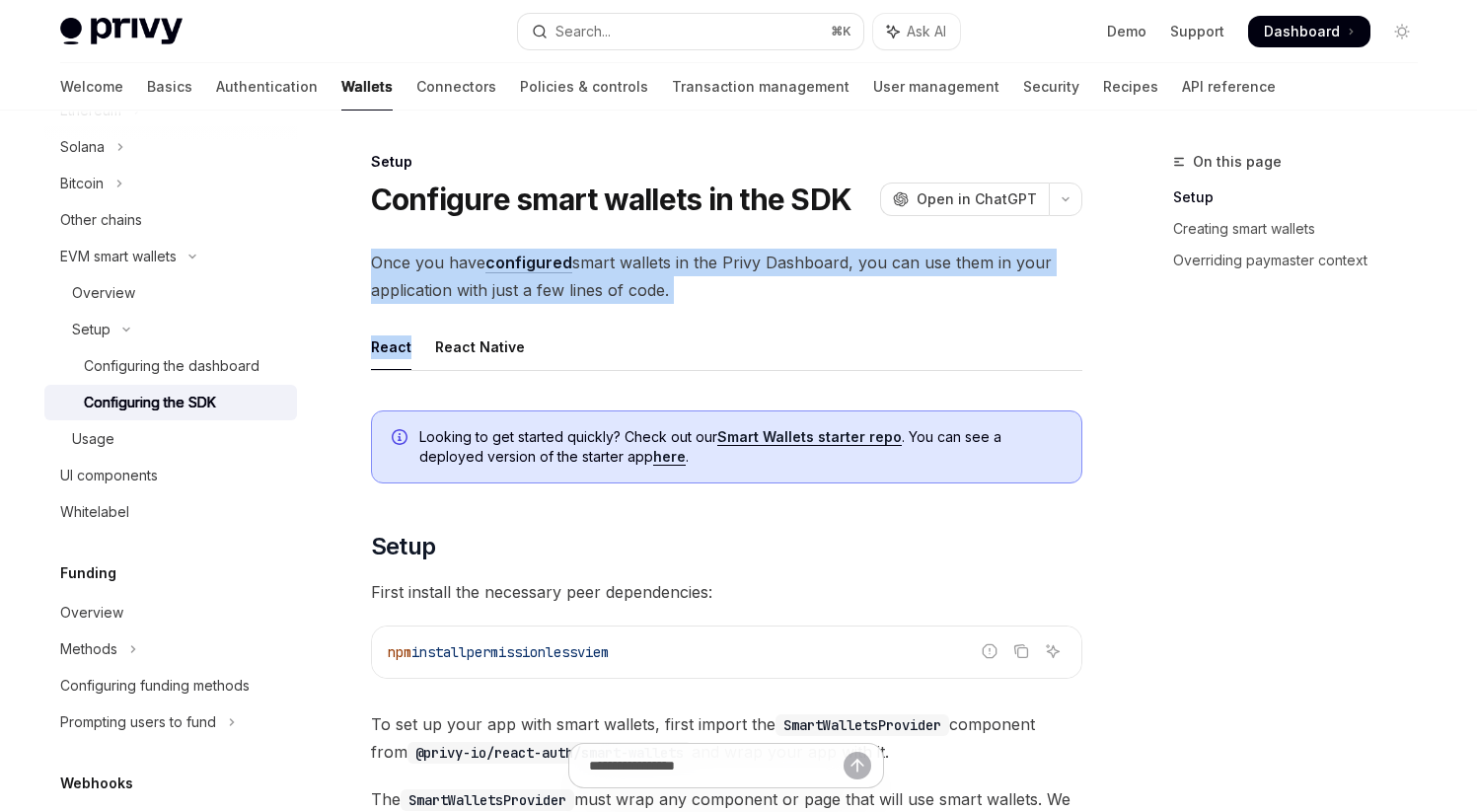
drag, startPoint x: 371, startPoint y: 261, endPoint x: 844, endPoint y: 314, distance: 476.0
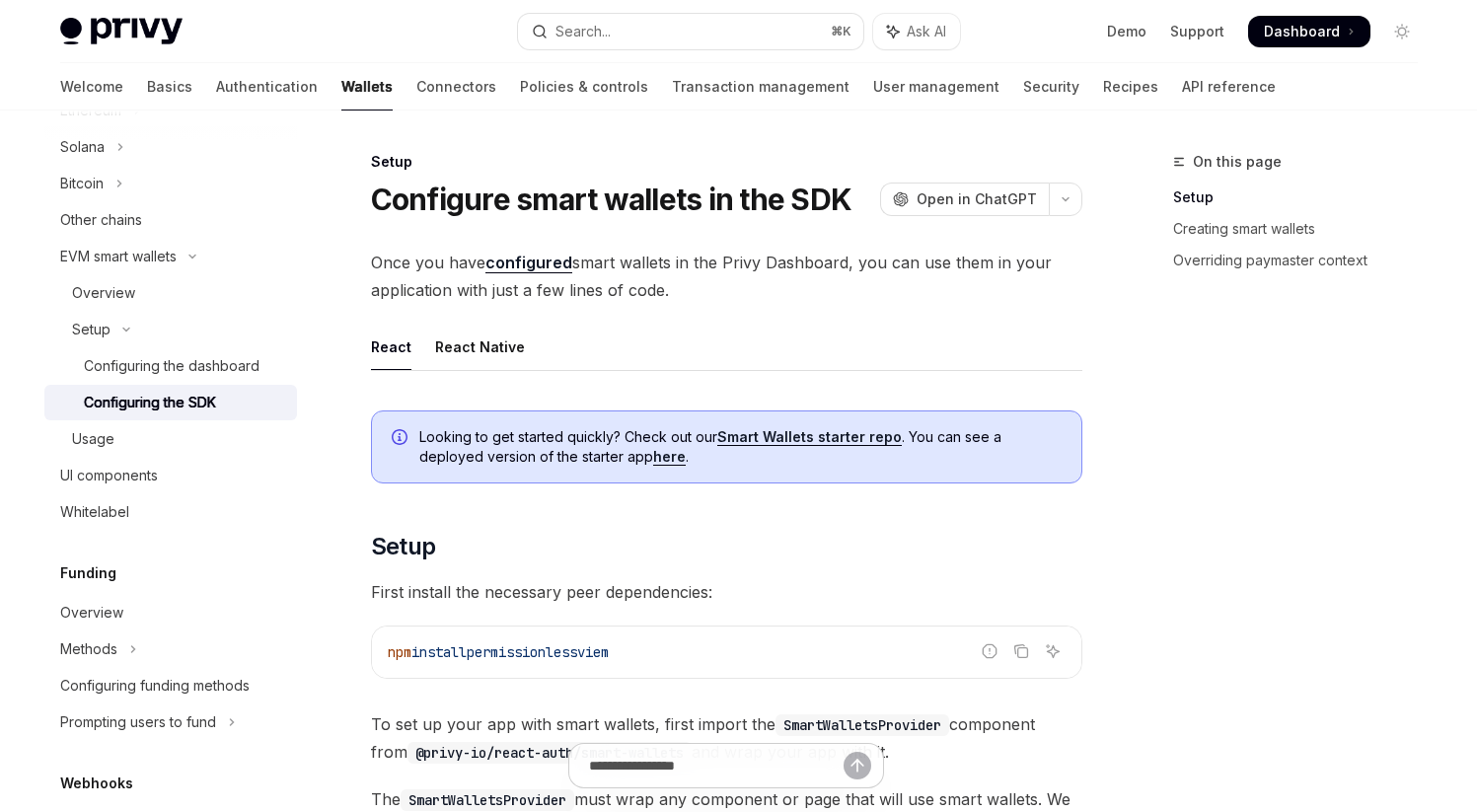
drag, startPoint x: 375, startPoint y: 265, endPoint x: 713, endPoint y: 293, distance: 339.2
click at [713, 293] on span "Once you have configured smart wallets in the Privy Dashboard, you can use them…" at bounding box center [727, 275] width 712 height 55
drag, startPoint x: 375, startPoint y: 263, endPoint x: 724, endPoint y: 299, distance: 350.9
click at [724, 299] on span "Once you have configured smart wallets in the Privy Dashboard, you can use them…" at bounding box center [727, 275] width 712 height 55
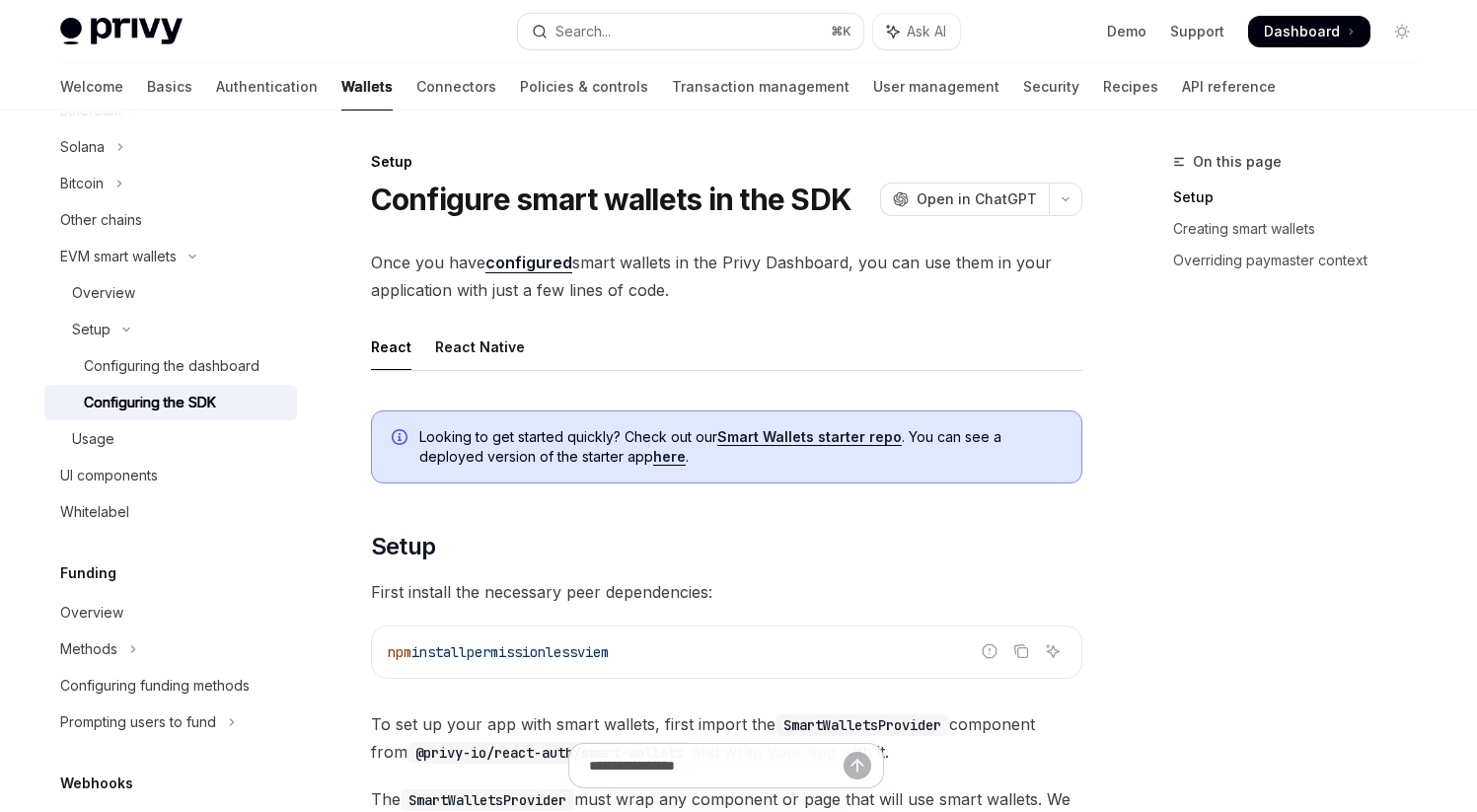
click at [724, 298] on span "Once you have configured smart wallets in the Privy Dashboard, you can use them…" at bounding box center [727, 275] width 712 height 55
drag, startPoint x: 373, startPoint y: 260, endPoint x: 754, endPoint y: 292, distance: 382.3
click at [754, 292] on span "Once you have configured smart wallets in the Privy Dashboard, you can use them…" at bounding box center [727, 275] width 712 height 55
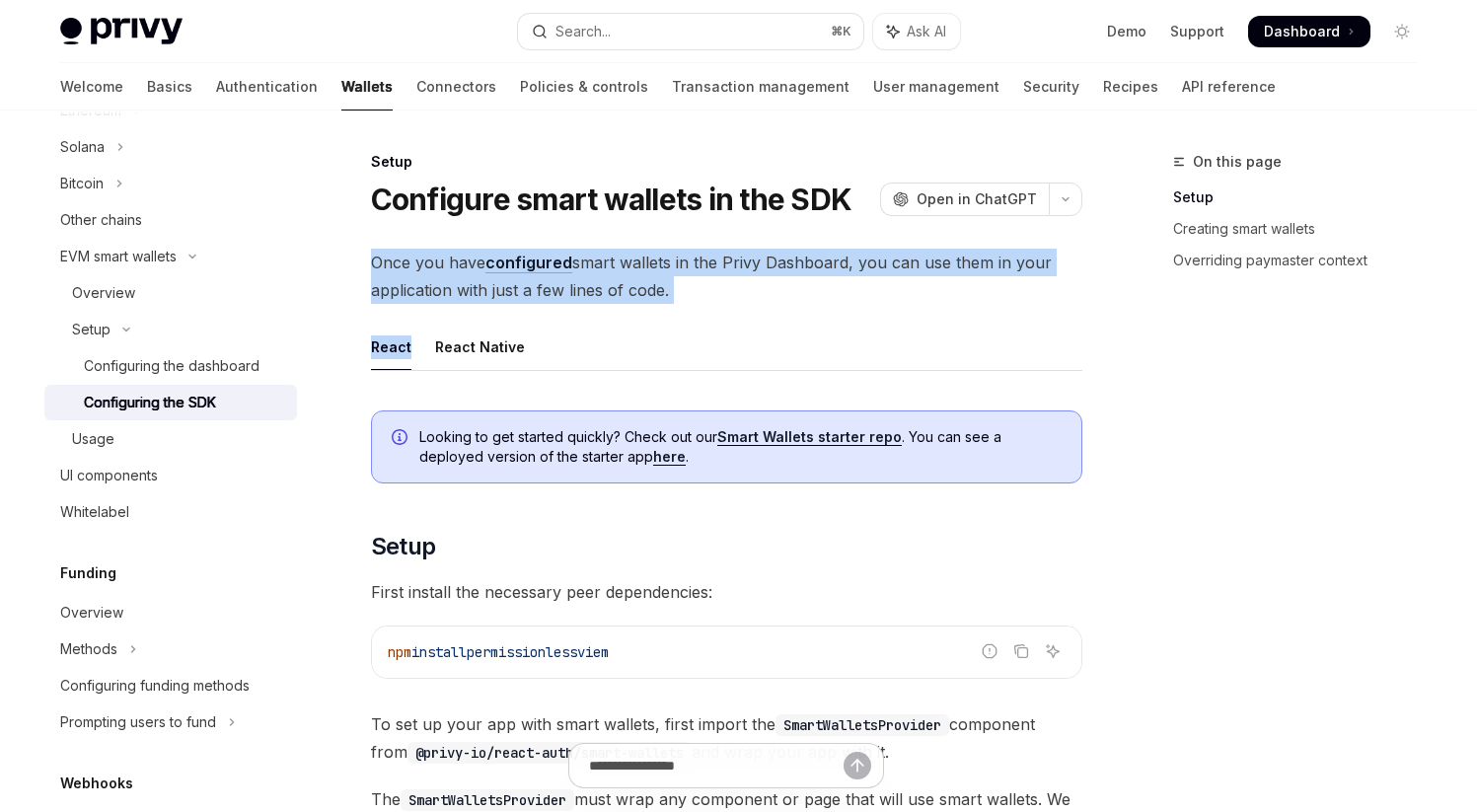
drag, startPoint x: 376, startPoint y: 265, endPoint x: 750, endPoint y: 308, distance: 376.5
drag, startPoint x: 372, startPoint y: 261, endPoint x: 775, endPoint y: 278, distance: 403.4
click at [775, 278] on span "Once you have configured smart wallets in the Privy Dashboard, you can use them…" at bounding box center [727, 275] width 712 height 55
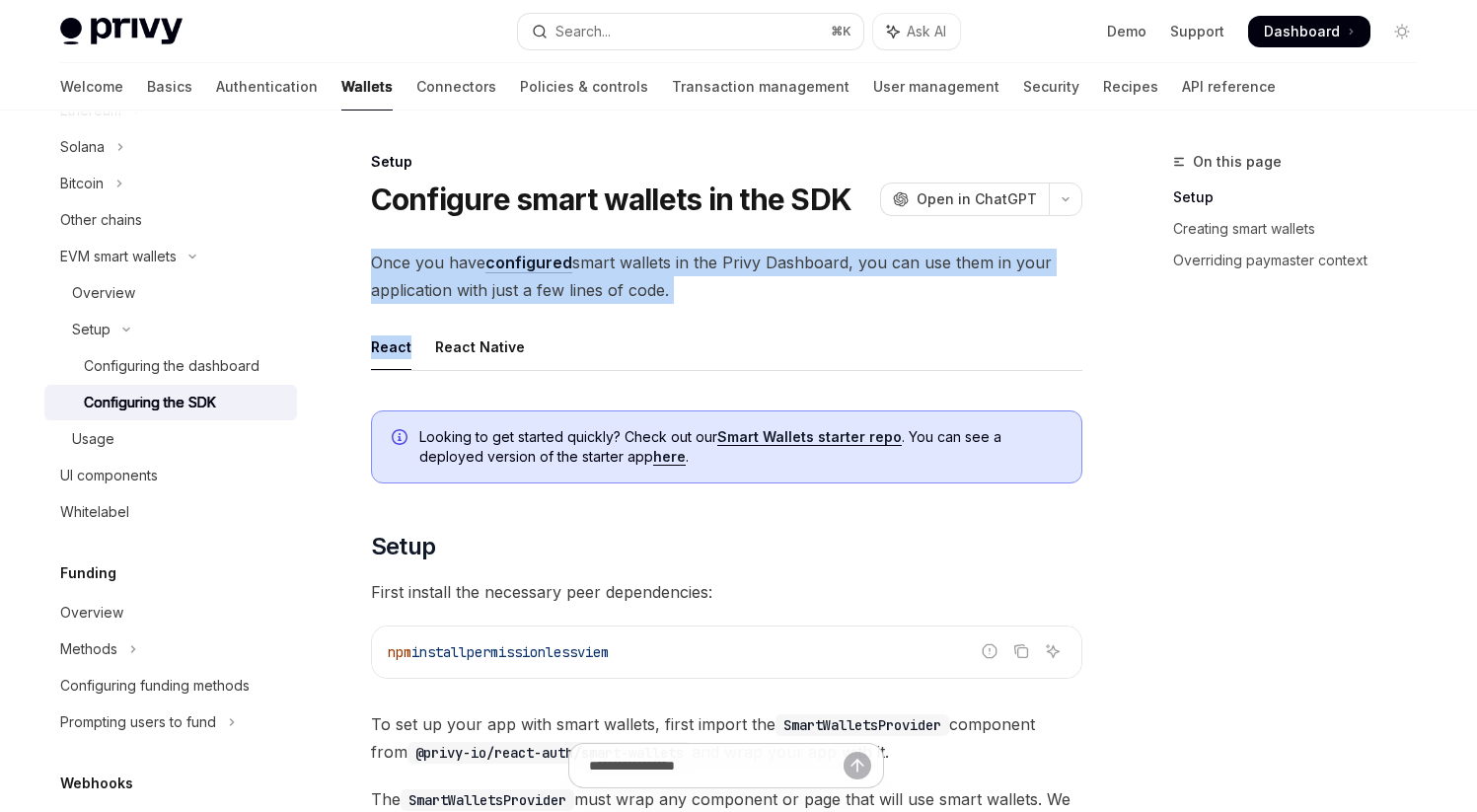
click at [775, 278] on span "Once you have configured smart wallets in the Privy Dashboard, you can use them…" at bounding box center [727, 275] width 712 height 55
drag, startPoint x: 372, startPoint y: 264, endPoint x: 831, endPoint y: 312, distance: 461.5
drag, startPoint x: 374, startPoint y: 261, endPoint x: 722, endPoint y: 302, distance: 350.4
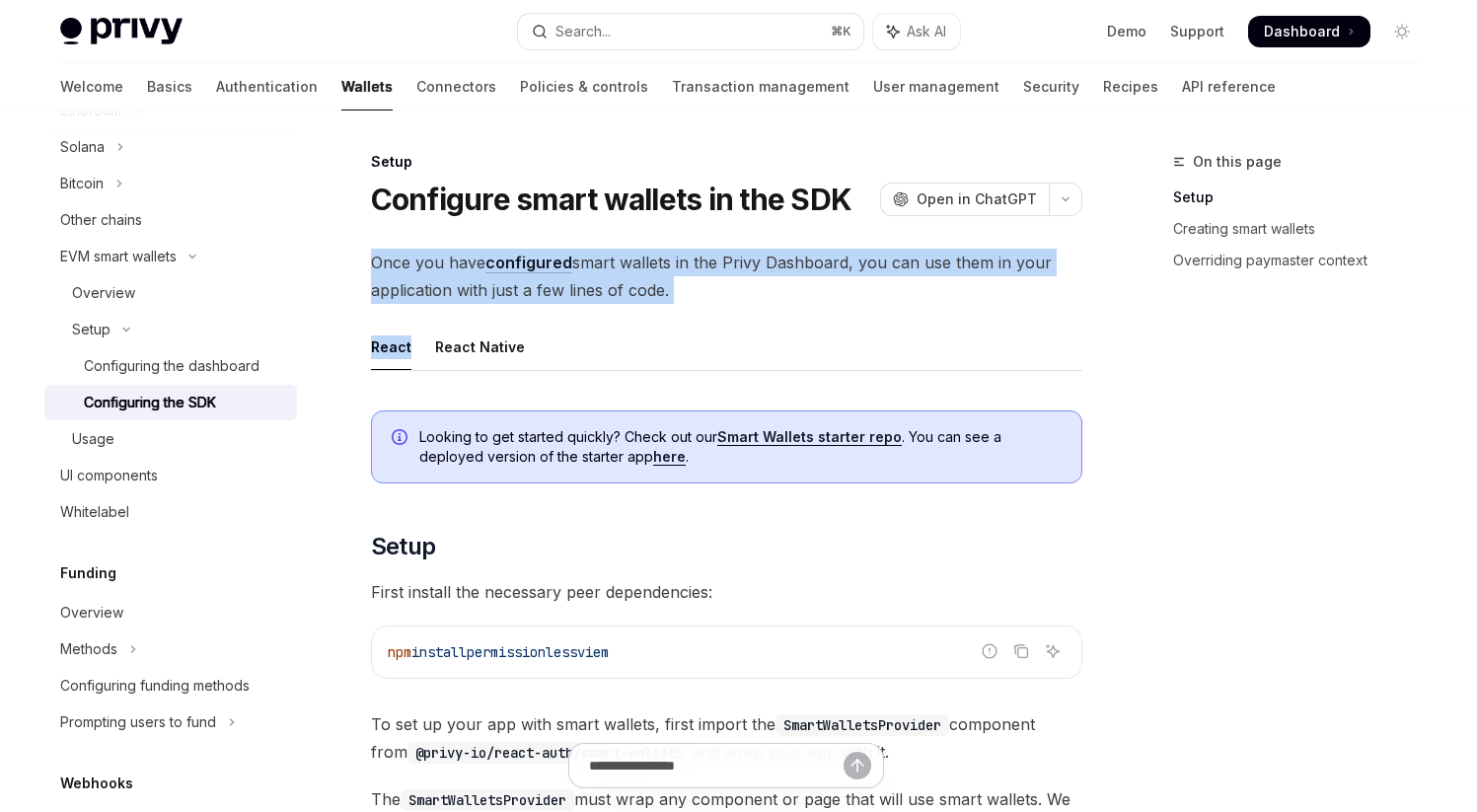
click at [722, 303] on span "Once you have configured smart wallets in the Privy Dashboard, you can use them…" at bounding box center [727, 275] width 712 height 55
click at [722, 302] on span "Once you have configured smart wallets in the Privy Dashboard, you can use them…" at bounding box center [727, 275] width 712 height 55
drag, startPoint x: 370, startPoint y: 267, endPoint x: 764, endPoint y: 295, distance: 395.0
click at [764, 295] on span "Once you have configured smart wallets in the Privy Dashboard, you can use them…" at bounding box center [727, 275] width 712 height 55
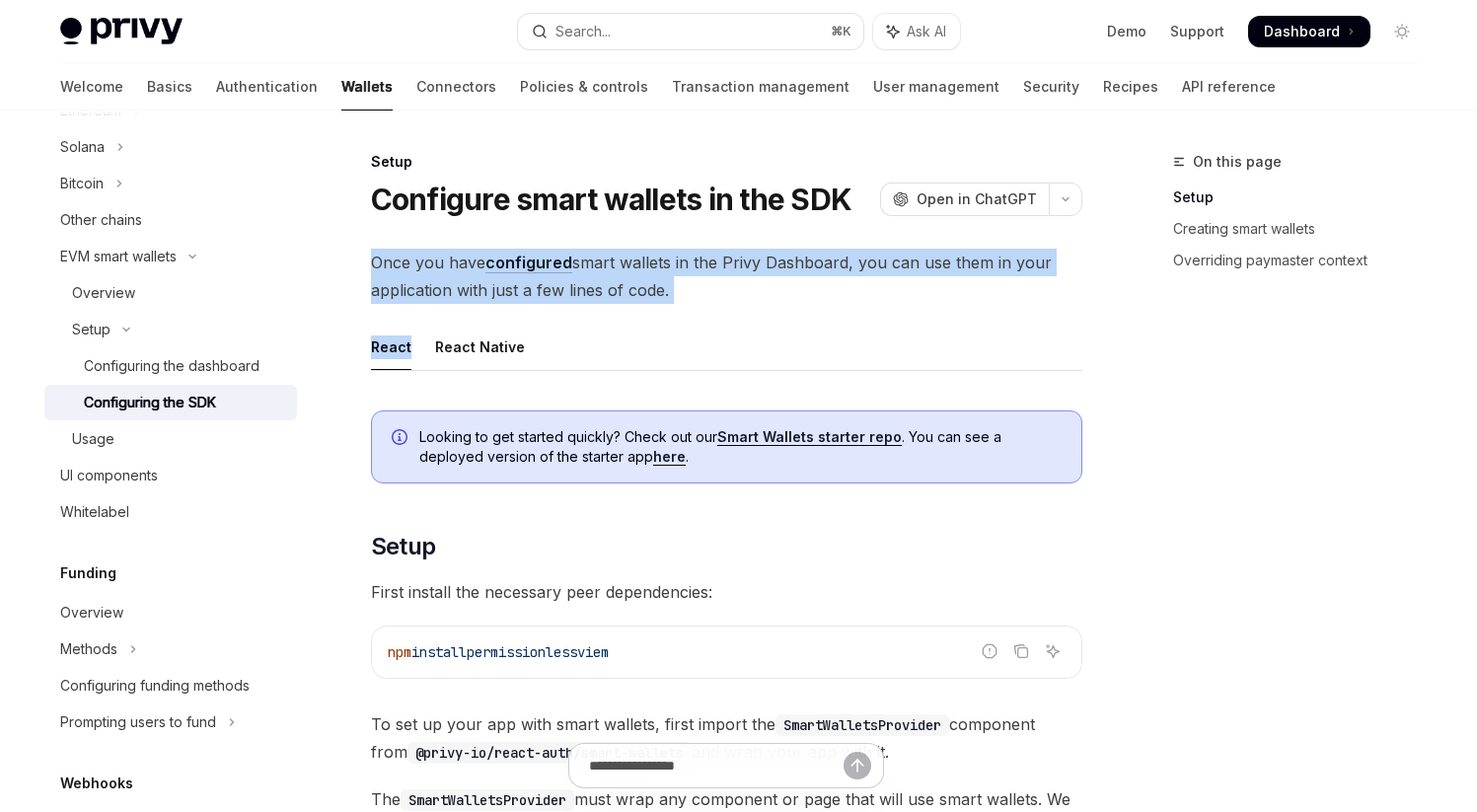
drag, startPoint x: 376, startPoint y: 260, endPoint x: 744, endPoint y: 288, distance: 369.1
click at [744, 288] on span "Once you have configured smart wallets in the Privy Dashboard, you can use them…" at bounding box center [727, 275] width 712 height 55
drag, startPoint x: 379, startPoint y: 260, endPoint x: 759, endPoint y: 297, distance: 381.8
click at [759, 297] on span "Once you have configured smart wallets in the Privy Dashboard, you can use them…" at bounding box center [727, 275] width 712 height 55
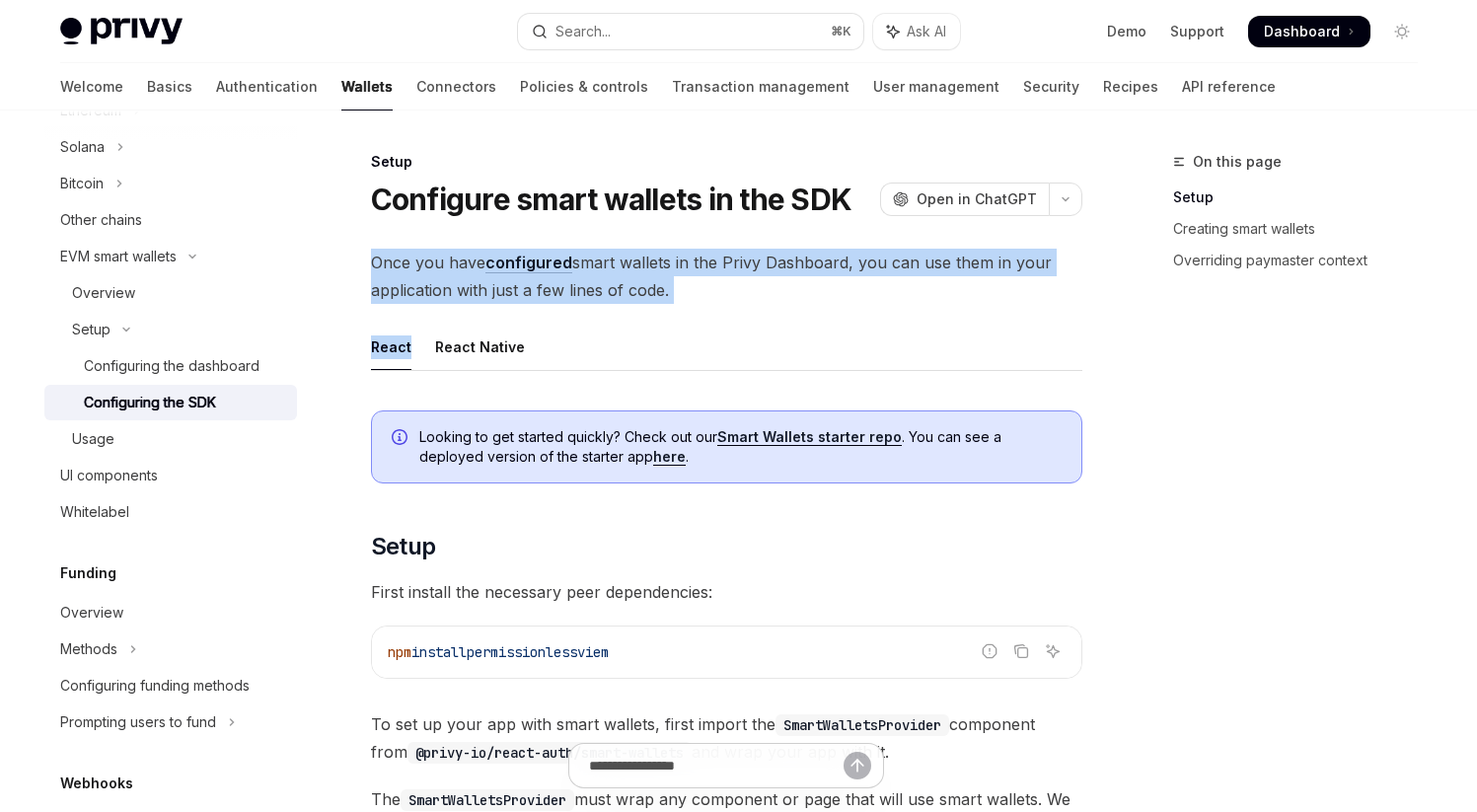
click at [759, 297] on span "Once you have configured smart wallets in the Privy Dashboard, you can use them…" at bounding box center [727, 275] width 712 height 55
drag, startPoint x: 371, startPoint y: 265, endPoint x: 812, endPoint y: 302, distance: 442.5
click at [812, 303] on span "Once you have configured smart wallets in the Privy Dashboard, you can use them…" at bounding box center [727, 275] width 712 height 55
click at [812, 302] on span "Once you have configured smart wallets in the Privy Dashboard, you can use them…" at bounding box center [727, 275] width 712 height 55
drag, startPoint x: 375, startPoint y: 264, endPoint x: 788, endPoint y: 310, distance: 415.6
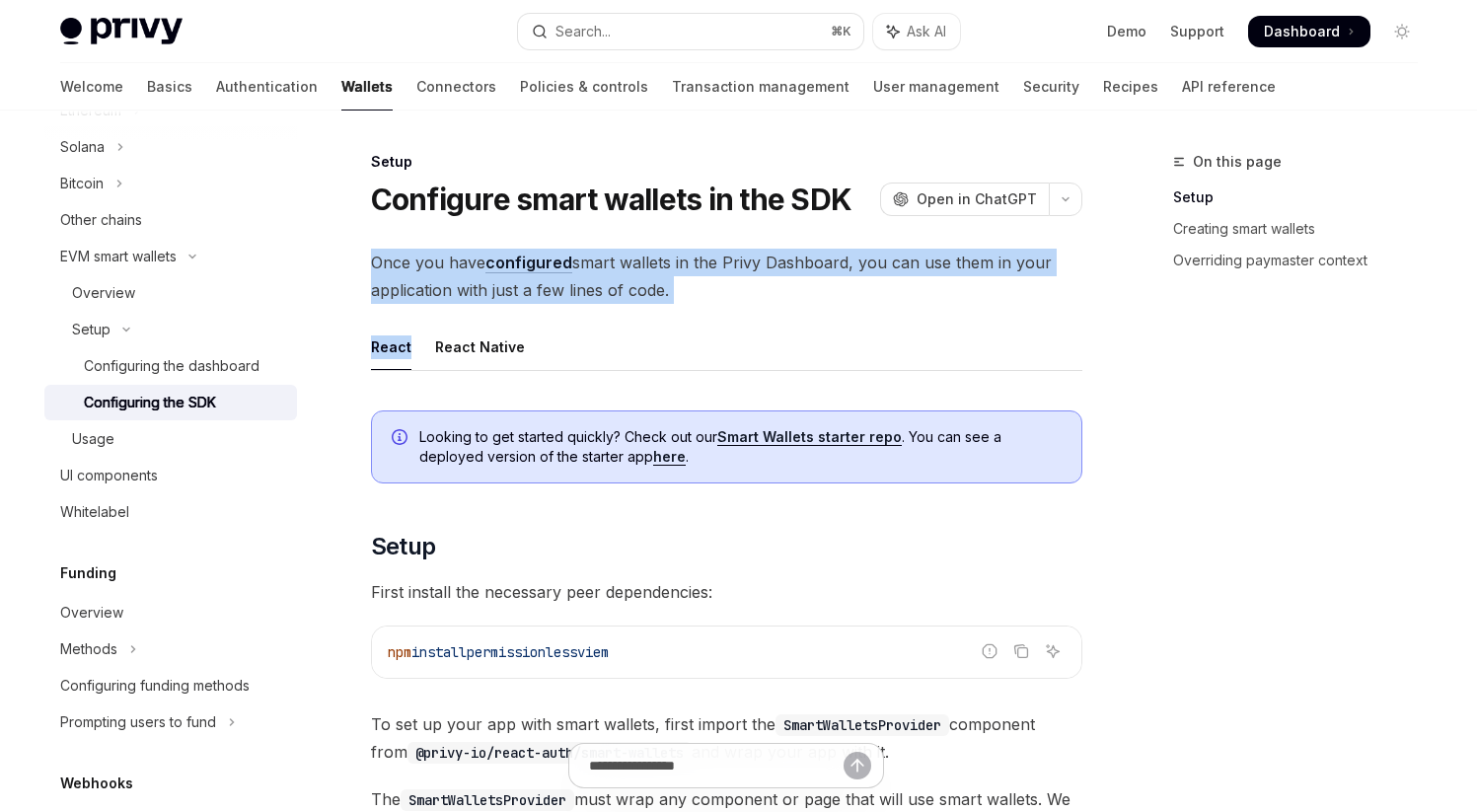
click at [388, 282] on span "Once you have configured smart wallets in the Privy Dashboard, you can use them…" at bounding box center [727, 275] width 712 height 55
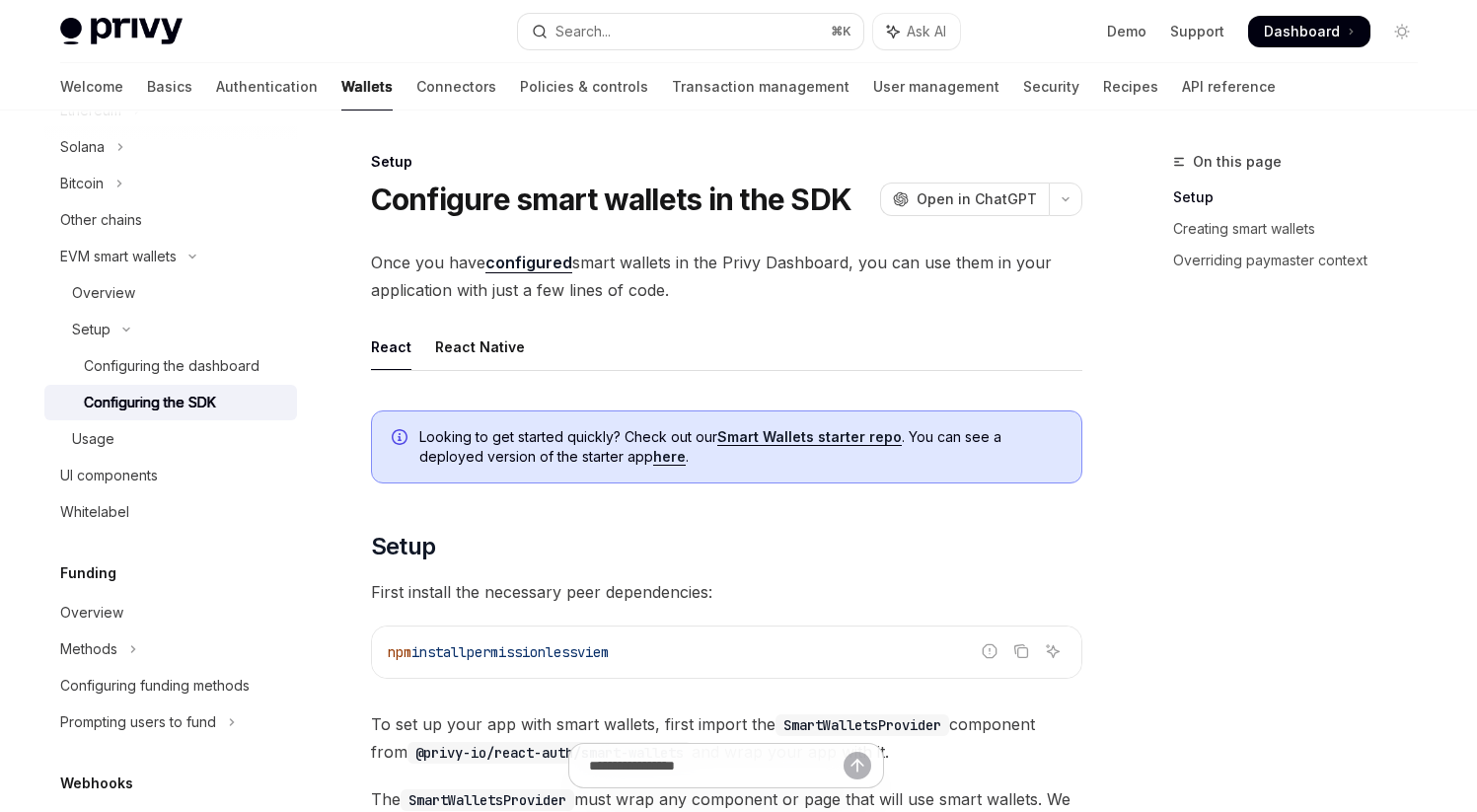
drag, startPoint x: 376, startPoint y: 264, endPoint x: 764, endPoint y: 288, distance: 388.7
click at [764, 288] on span "Once you have configured smart wallets in the Privy Dashboard, you can use them…" at bounding box center [727, 275] width 712 height 55
click at [764, 287] on span "Once you have configured smart wallets in the Privy Dashboard, you can use them…" at bounding box center [727, 275] width 712 height 55
drag, startPoint x: 373, startPoint y: 262, endPoint x: 785, endPoint y: 281, distance: 412.4
click at [785, 282] on span "Once you have configured smart wallets in the Privy Dashboard, you can use them…" at bounding box center [727, 275] width 712 height 55
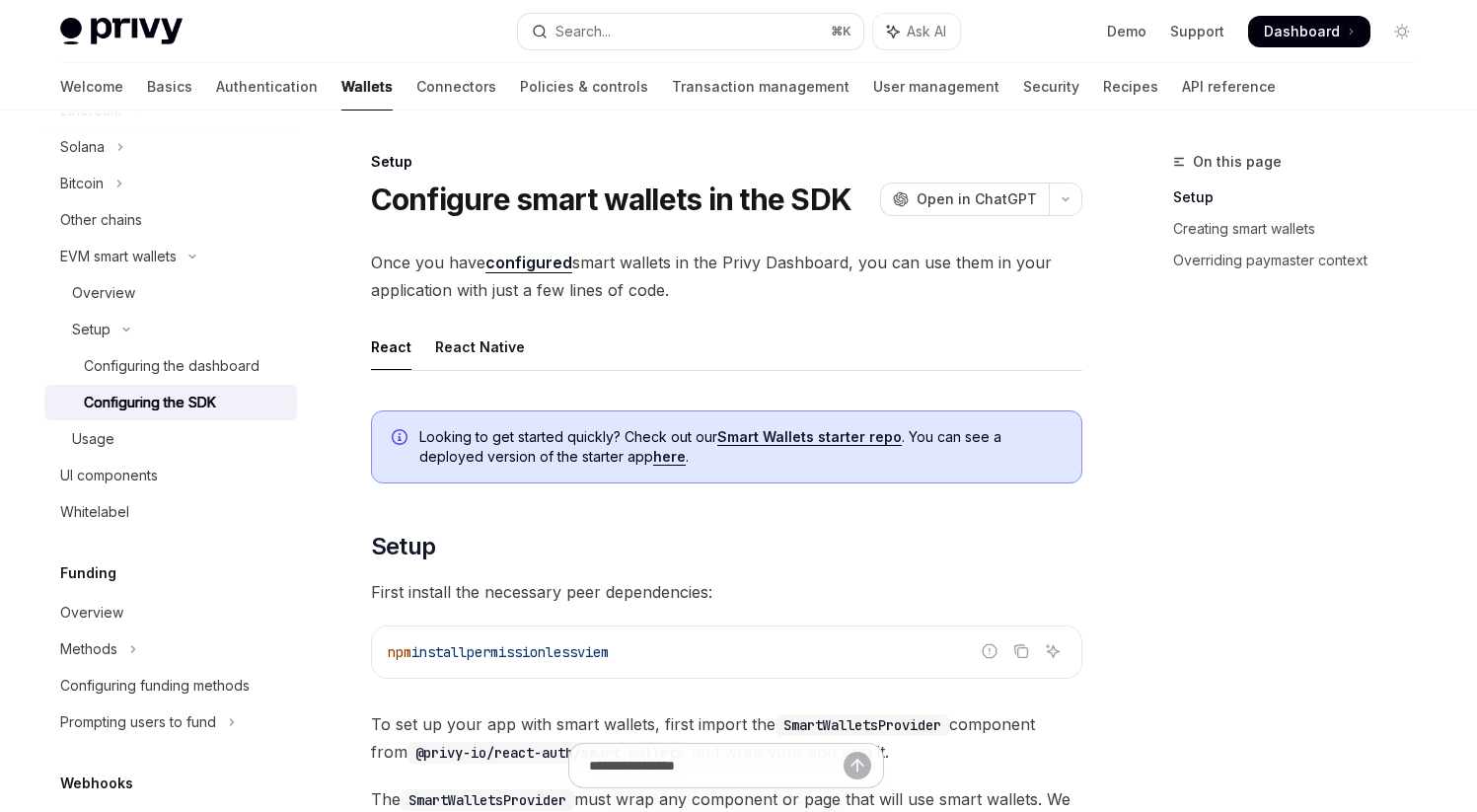
click at [785, 281] on span "Once you have configured smart wallets in the Privy Dashboard, you can use them…" at bounding box center [727, 275] width 712 height 55
drag, startPoint x: 374, startPoint y: 266, endPoint x: 780, endPoint y: 293, distance: 406.9
click at [780, 293] on span "Once you have configured smart wallets in the Privy Dashboard, you can use them…" at bounding box center [727, 275] width 712 height 55
drag, startPoint x: 373, startPoint y: 261, endPoint x: 800, endPoint y: 283, distance: 427.6
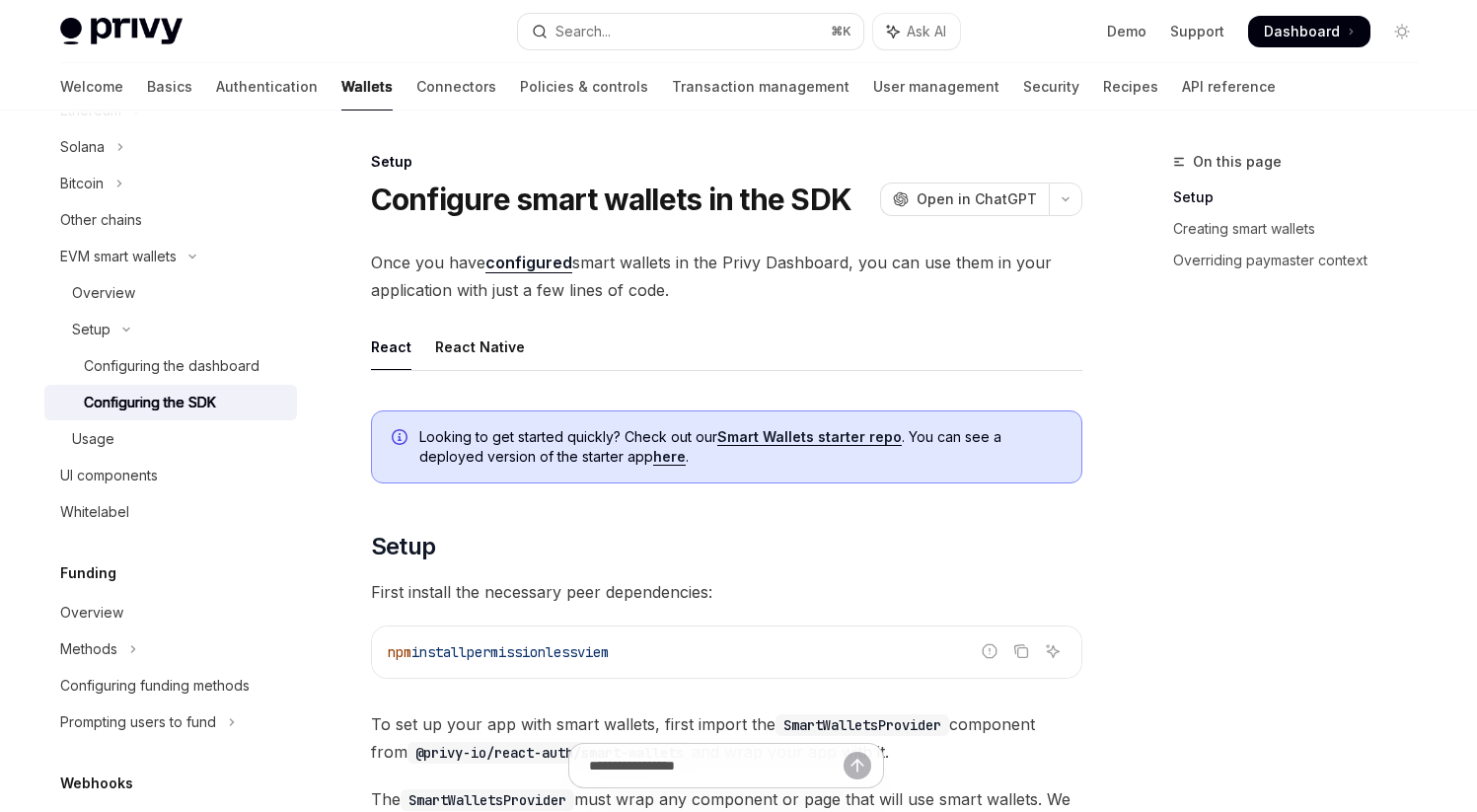
click at [800, 283] on span "Once you have configured smart wallets in the Privy Dashboard, you can use them…" at bounding box center [727, 275] width 712 height 55
click at [408, 254] on span "Once you have configured smart wallets in the Privy Dashboard, you can use them…" at bounding box center [727, 275] width 712 height 55
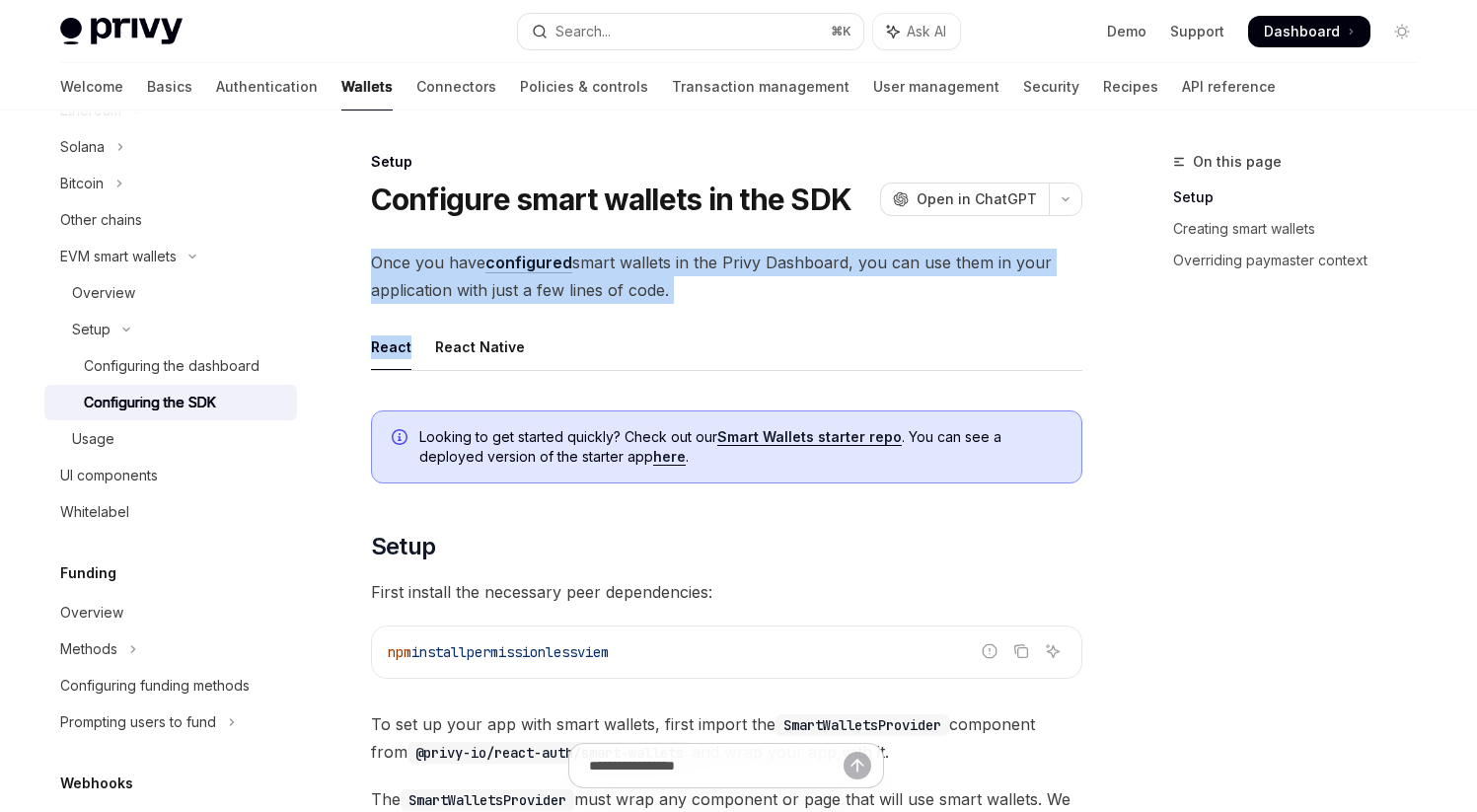
drag, startPoint x: 371, startPoint y: 265, endPoint x: 814, endPoint y: 304, distance: 444.7
drag, startPoint x: 374, startPoint y: 264, endPoint x: 867, endPoint y: 302, distance: 494.5
click at [867, 302] on span "Once you have configured smart wallets in the Privy Dashboard, you can use them…" at bounding box center [727, 275] width 712 height 55
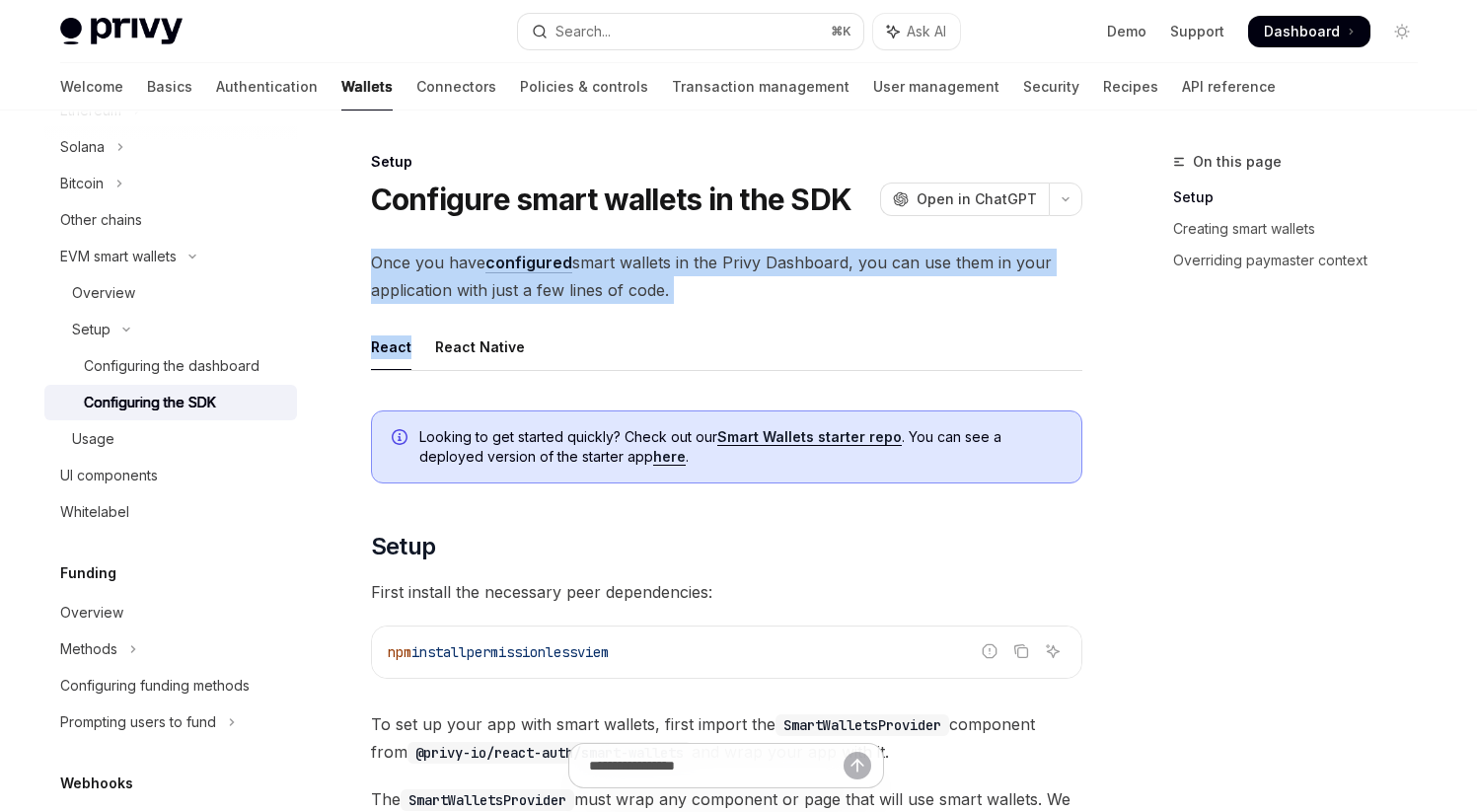
click at [434, 264] on span "Once you have configured smart wallets in the Privy Dashboard, you can use them…" at bounding box center [727, 275] width 712 height 55
drag, startPoint x: 375, startPoint y: 264, endPoint x: 776, endPoint y: 290, distance: 401.8
click at [776, 290] on span "Once you have configured smart wallets in the Privy Dashboard, you can use them…" at bounding box center [727, 275] width 712 height 55
drag, startPoint x: 374, startPoint y: 262, endPoint x: 763, endPoint y: 307, distance: 391.6
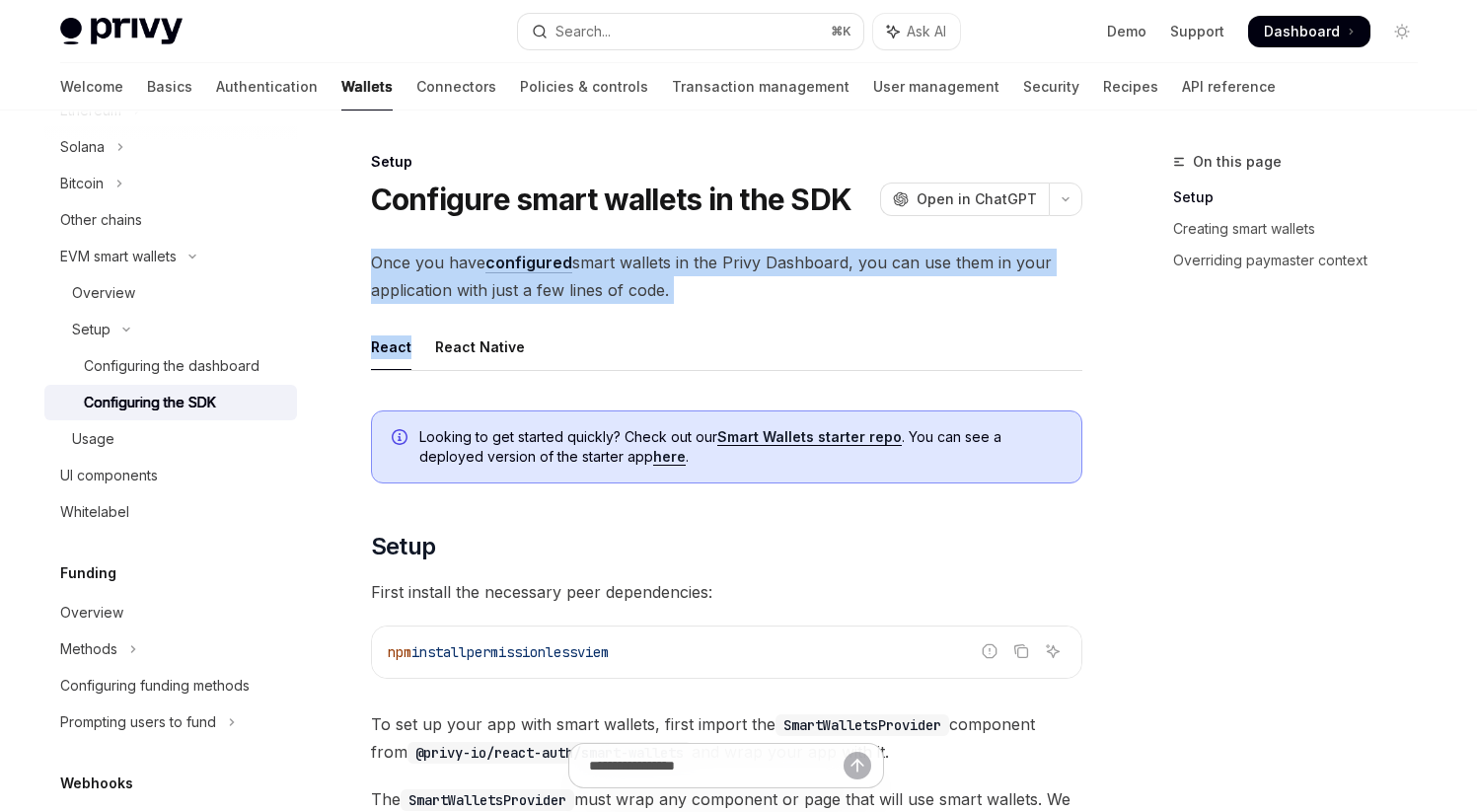
drag, startPoint x: 374, startPoint y: 262, endPoint x: 771, endPoint y: 292, distance: 398.1
click at [771, 292] on span "Once you have configured smart wallets in the Privy Dashboard, you can use them…" at bounding box center [727, 275] width 712 height 55
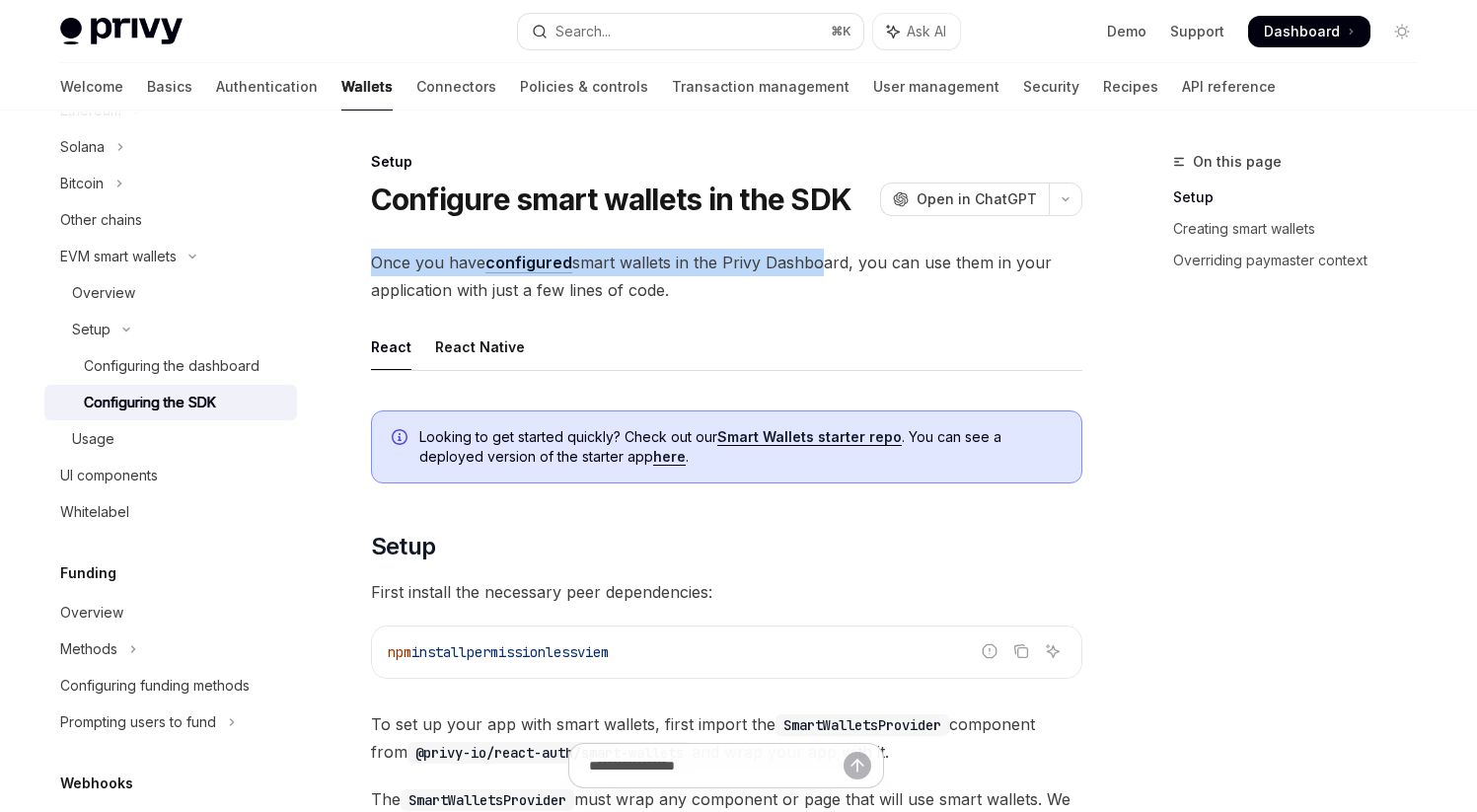
drag, startPoint x: 374, startPoint y: 262, endPoint x: 809, endPoint y: 272, distance: 435.1
click at [809, 273] on span "Once you have configured smart wallets in the Privy Dashboard, you can use them…" at bounding box center [727, 275] width 712 height 55
click at [809, 272] on span "Once you have configured smart wallets in the Privy Dashboard, you can use them…" at bounding box center [727, 275] width 712 height 55
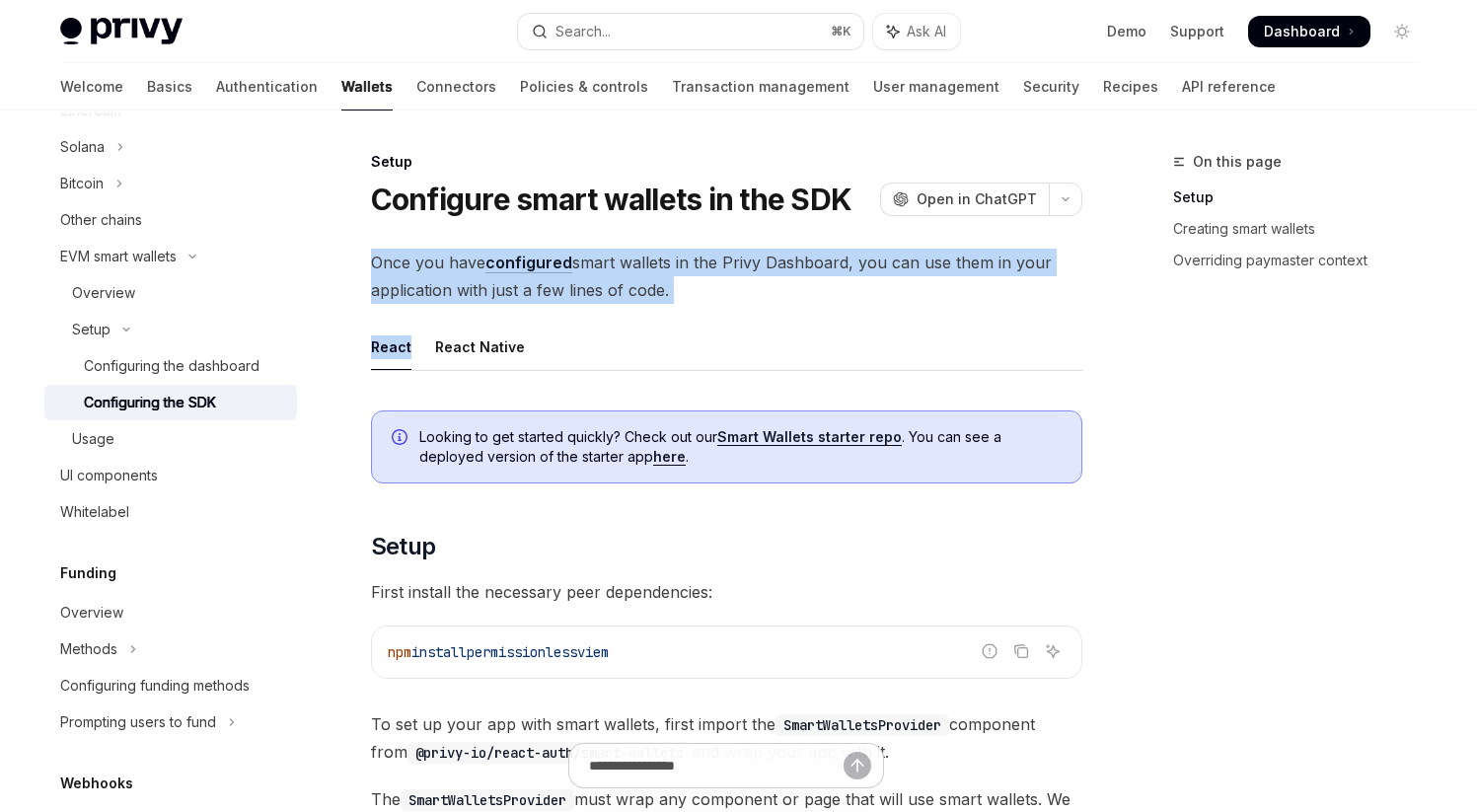
drag, startPoint x: 374, startPoint y: 262, endPoint x: 771, endPoint y: 309, distance: 399.8
drag, startPoint x: 376, startPoint y: 264, endPoint x: 799, endPoint y: 286, distance: 423.6
click at [799, 286] on span "Once you have configured smart wallets in the Privy Dashboard, you can use them…" at bounding box center [727, 275] width 712 height 55
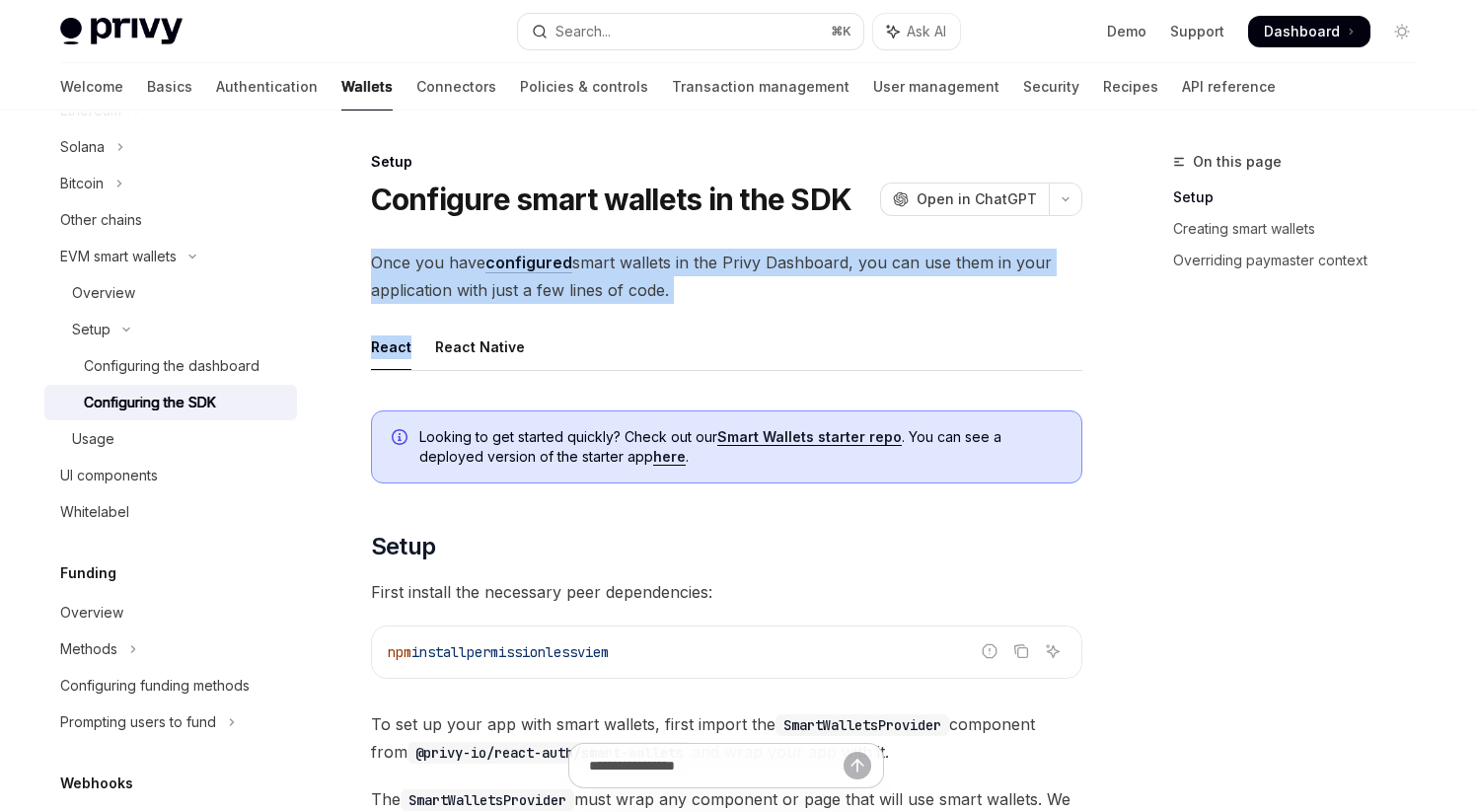
click at [799, 286] on span "Once you have configured smart wallets in the Privy Dashboard, you can use them…" at bounding box center [727, 275] width 712 height 55
drag, startPoint x: 371, startPoint y: 266, endPoint x: 898, endPoint y: 302, distance: 528.2
click at [898, 302] on span "Once you have configured smart wallets in the Privy Dashboard, you can use them…" at bounding box center [727, 275] width 712 height 55
click at [452, 271] on span "Once you have configured smart wallets in the Privy Dashboard, you can use them…" at bounding box center [727, 275] width 712 height 55
drag, startPoint x: 373, startPoint y: 261, endPoint x: 741, endPoint y: 291, distance: 369.2
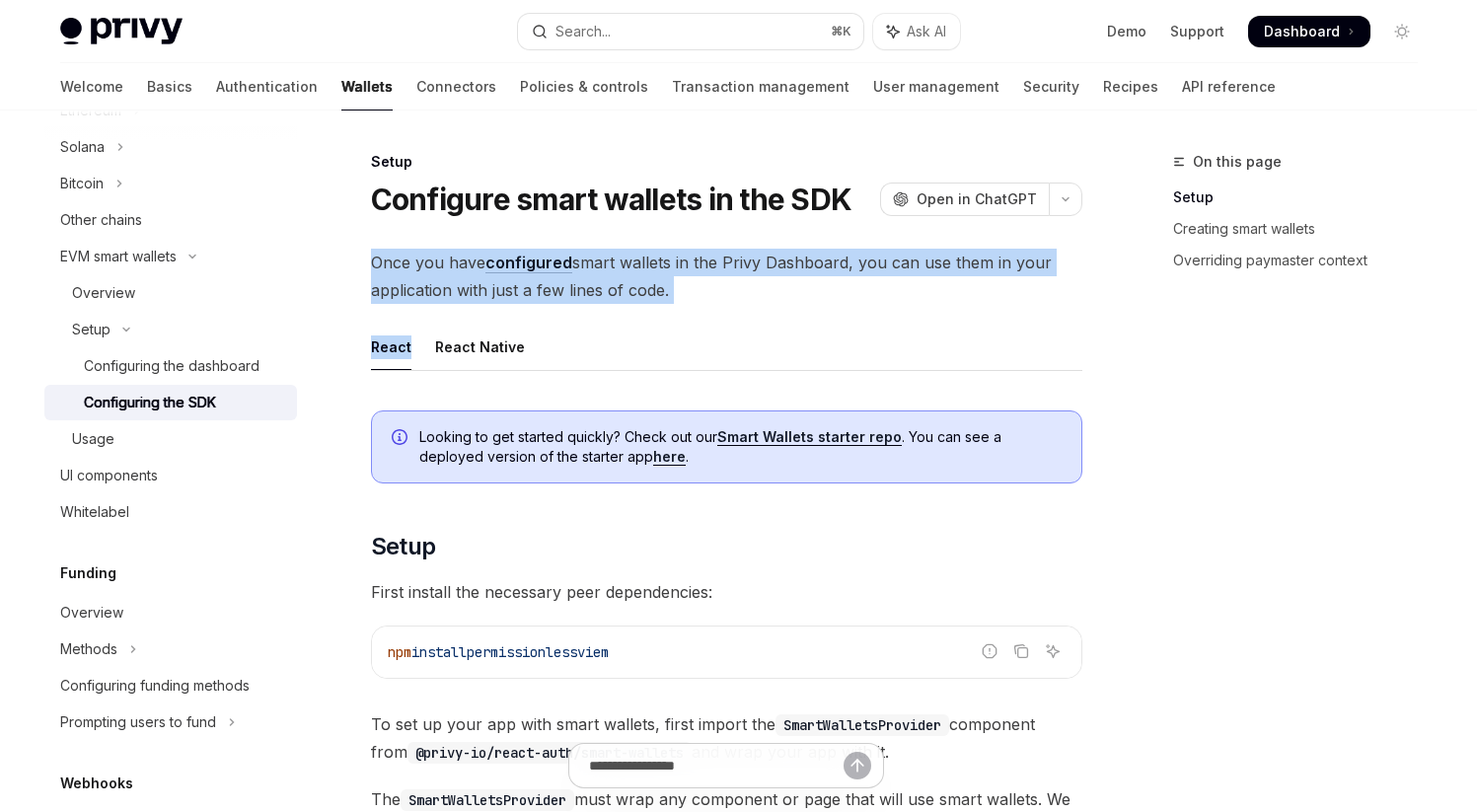
click at [741, 291] on span "Once you have configured smart wallets in the Privy Dashboard, you can use them…" at bounding box center [727, 275] width 712 height 55
drag
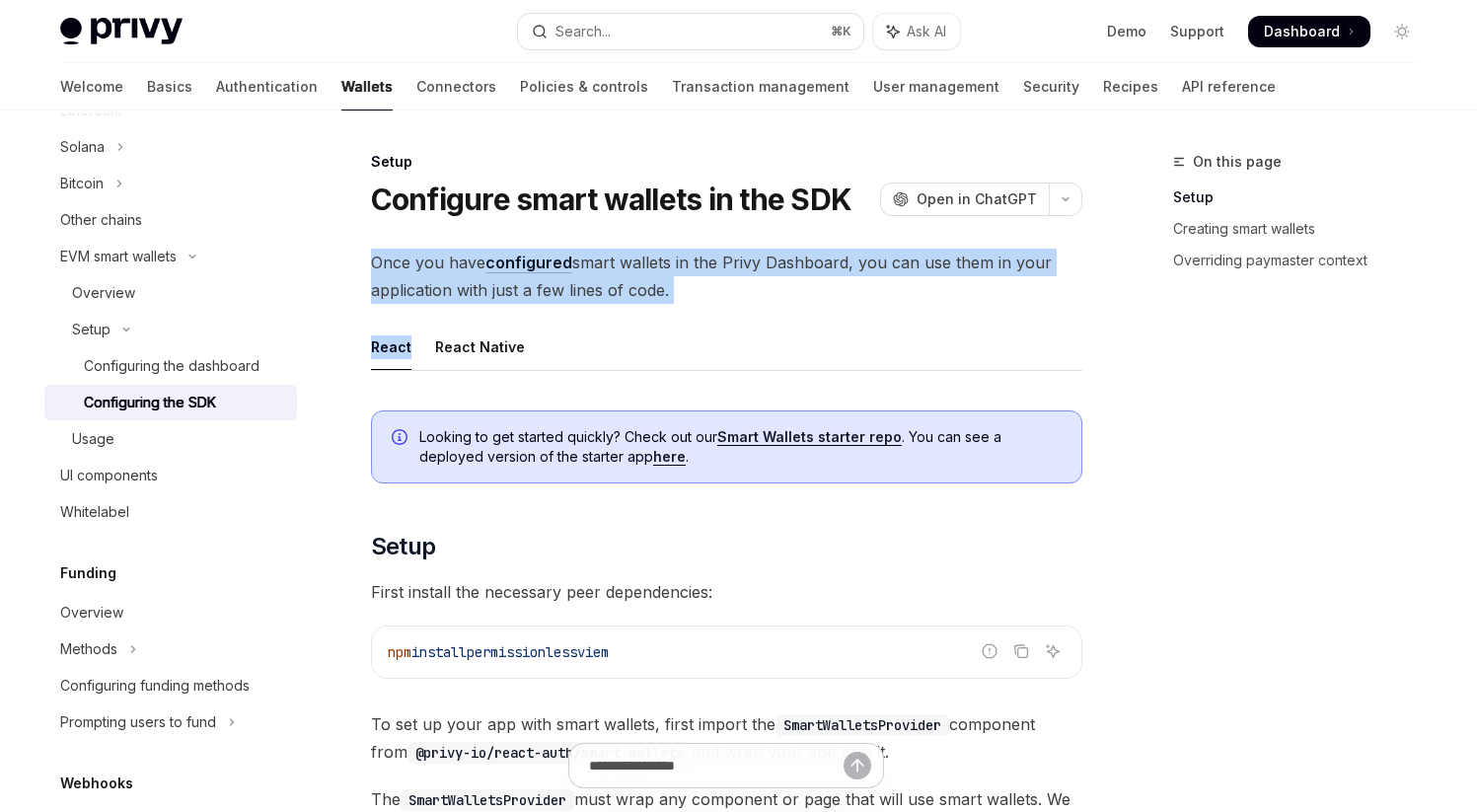
click at [772, 295] on span "Once you have configured smart wallets in the Privy Dashboard, you can use them…" at bounding box center [727, 275] width 712 height 55
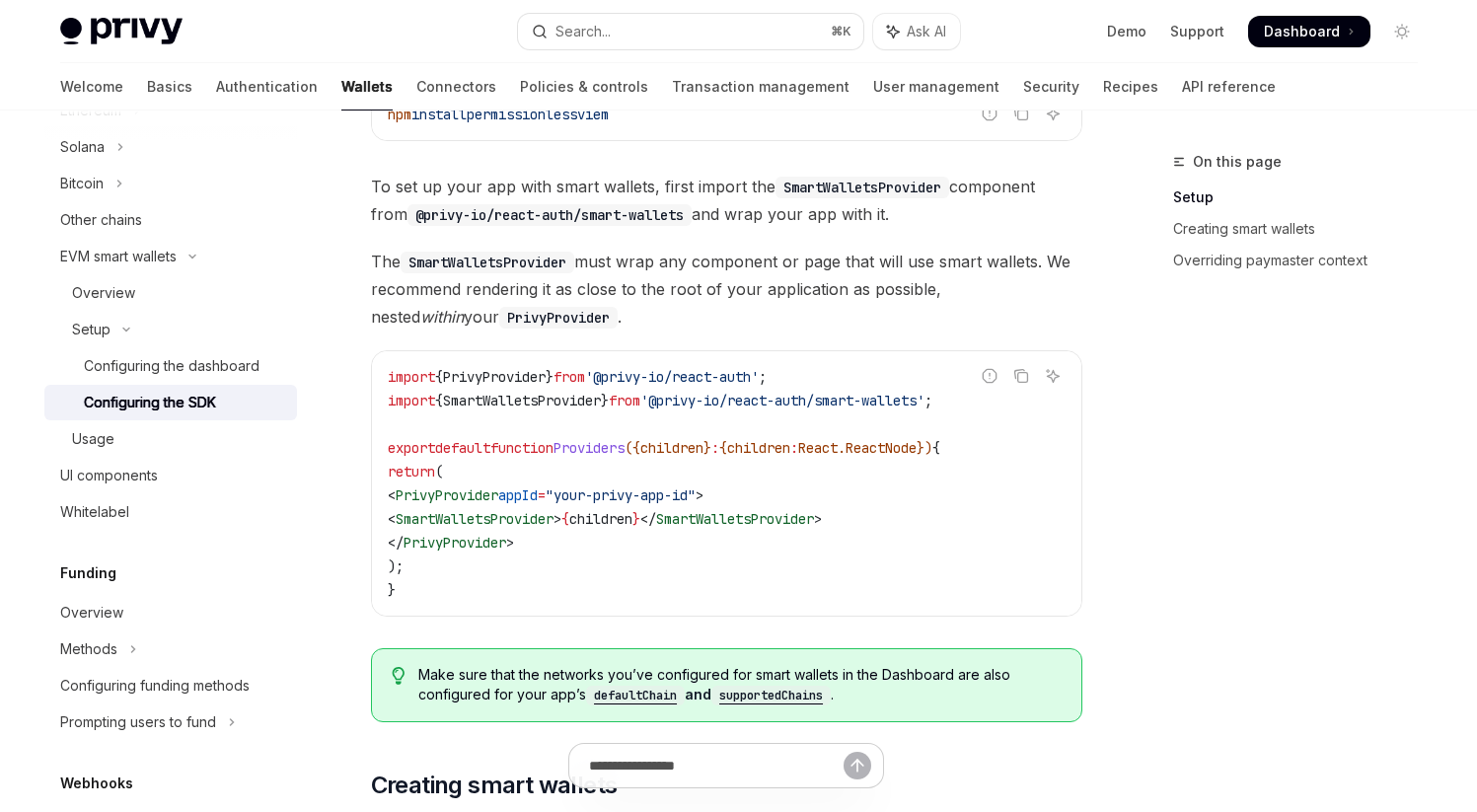
scroll to position [457, 0]
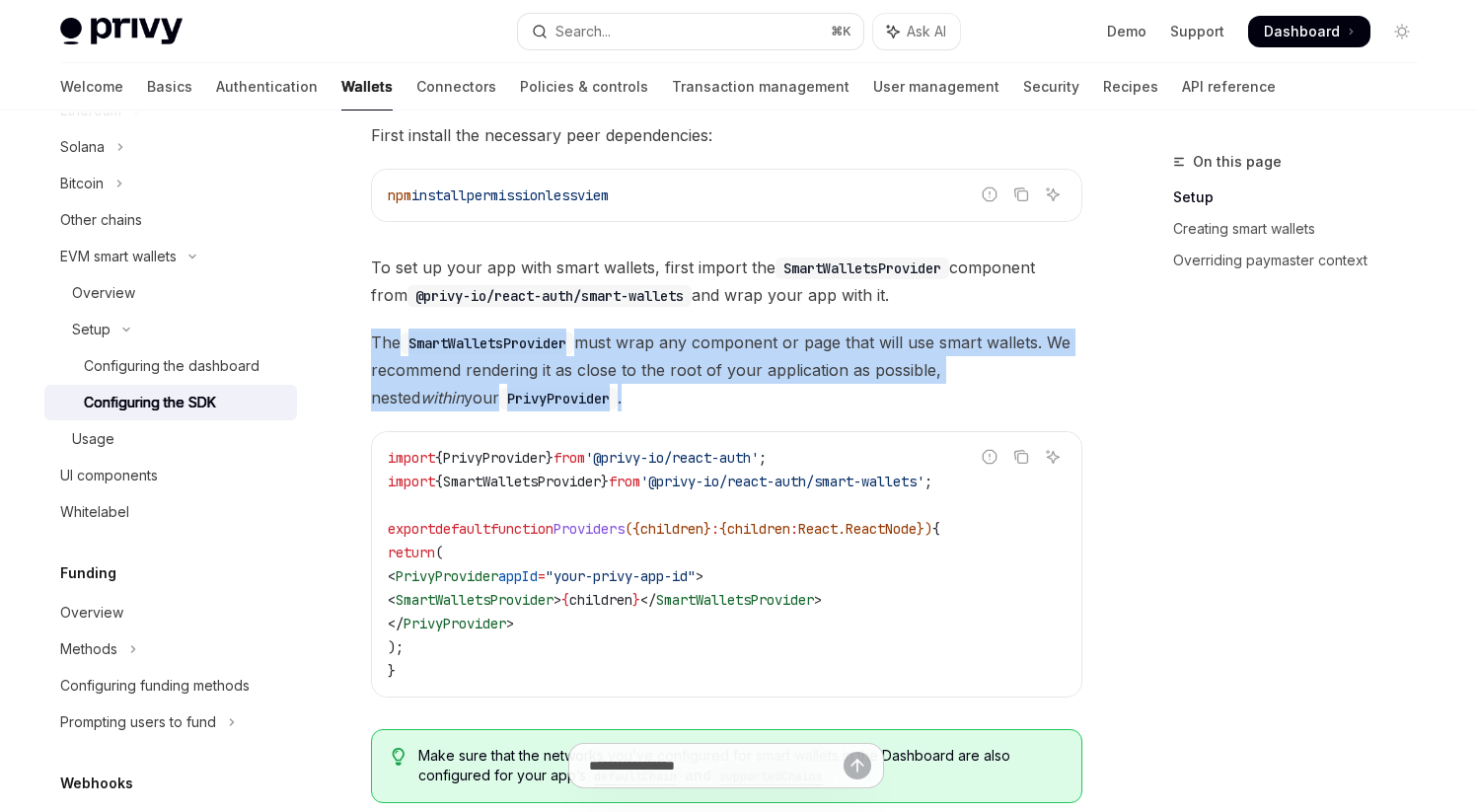
drag, startPoint x: 372, startPoint y: 344, endPoint x: 561, endPoint y: 409, distance: 199.9
click at [561, 409] on span "The SmartWalletsProvider must wrap any component or page that will use smart wa…" at bounding box center [727, 369] width 712 height 83
drag, startPoint x: 375, startPoint y: 344, endPoint x: 541, endPoint y: 408, distance: 177.9
click at [542, 409] on span "The SmartWalletsProvider must wrap any component or page that will use smart wa…" at bounding box center [727, 369] width 712 height 83
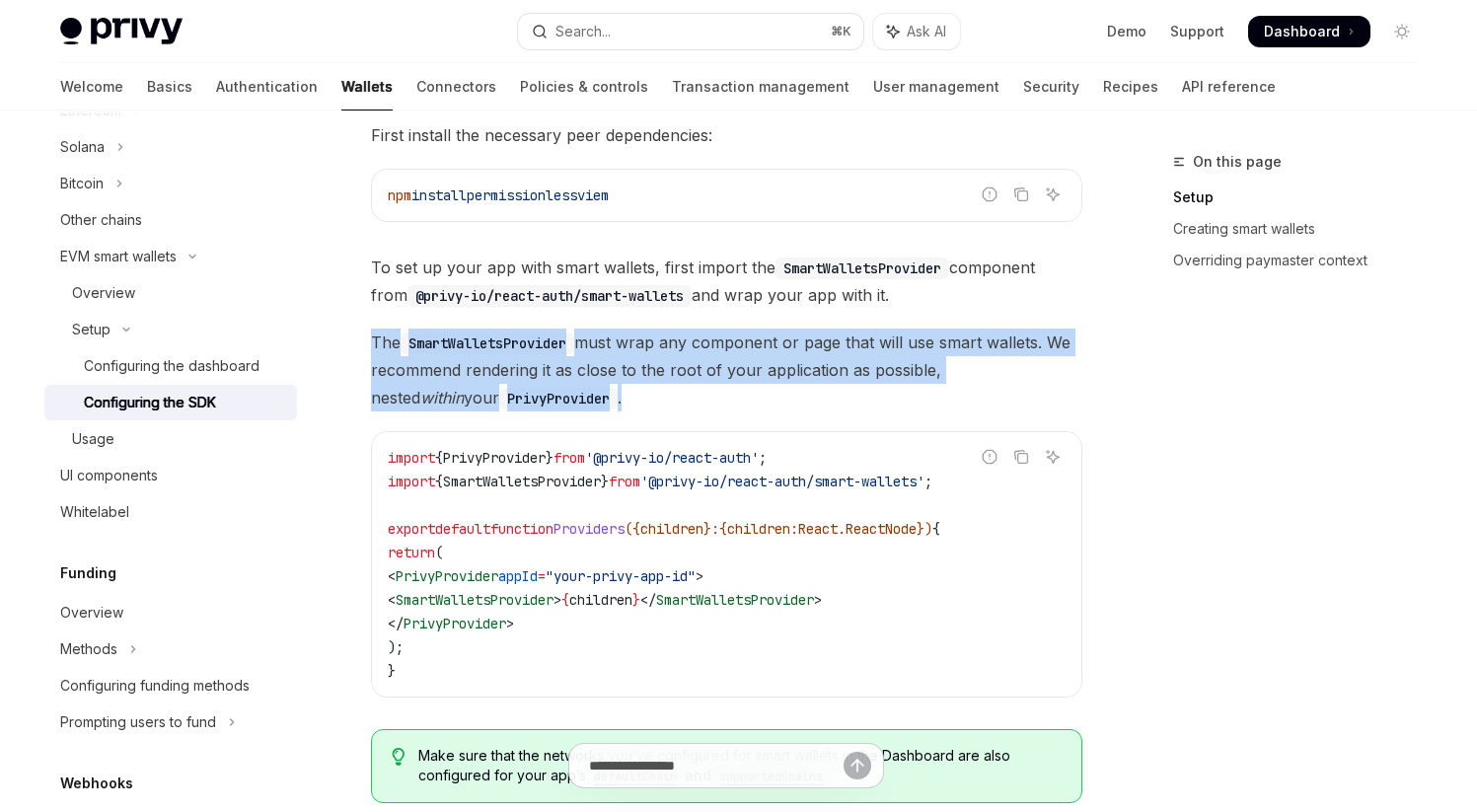
click at [541, 408] on span "The SmartWalletsProvider must wrap any component or page that will use smart wa…" at bounding box center [727, 369] width 712 height 83
drag, startPoint x: 373, startPoint y: 342, endPoint x: 579, endPoint y: 407, distance: 216.0
click at [579, 408] on span "The SmartWalletsProvider must wrap any component or page that will use smart wa…" at bounding box center [727, 369] width 712 height 83
click at [579, 407] on span "The SmartWalletsProvider must wrap any component or page that will use smart wa…" at bounding box center [727, 369] width 712 height 83
drag, startPoint x: 374, startPoint y: 340, endPoint x: 562, endPoint y: 401, distance: 197.6
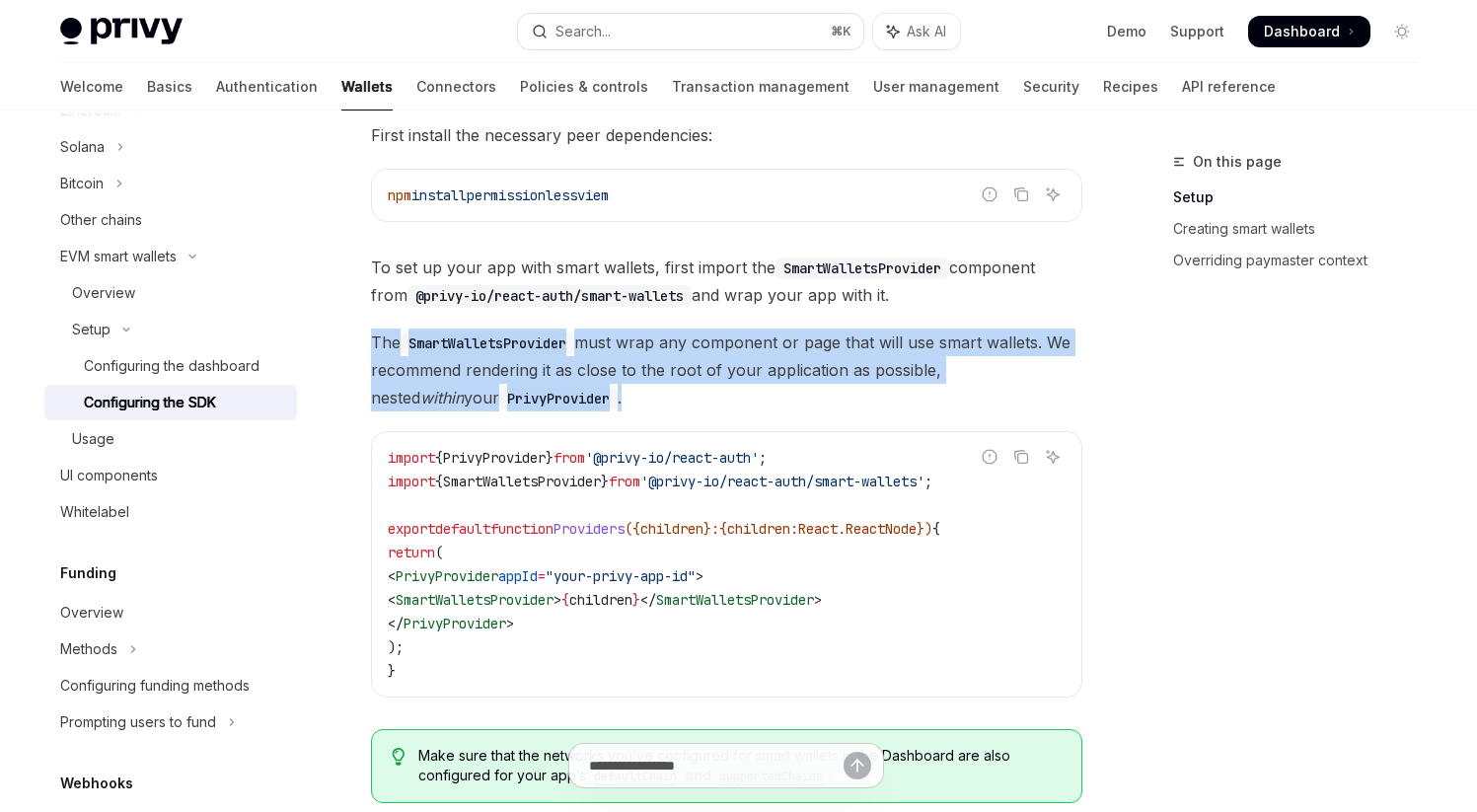
click at [562, 402] on span "The SmartWalletsProvider must wrap any component or page that will use smart wa…" at bounding box center [727, 369] width 712 height 83
click at [562, 401] on span "The SmartWalletsProvider must wrap any component or page that will use smart wa…" at bounding box center [727, 369] width 712 height 83
drag, startPoint x: 370, startPoint y: 336, endPoint x: 567, endPoint y: 406, distance: 209.1
click at [567, 407] on span "The SmartWalletsProvider must wrap any component or page that will use smart wa…" at bounding box center [727, 369] width 712 height 83
click at [447, 377] on span "The SmartWalletsProvider must wrap any component or page that will use smart wa…" at bounding box center [727, 369] width 712 height 83
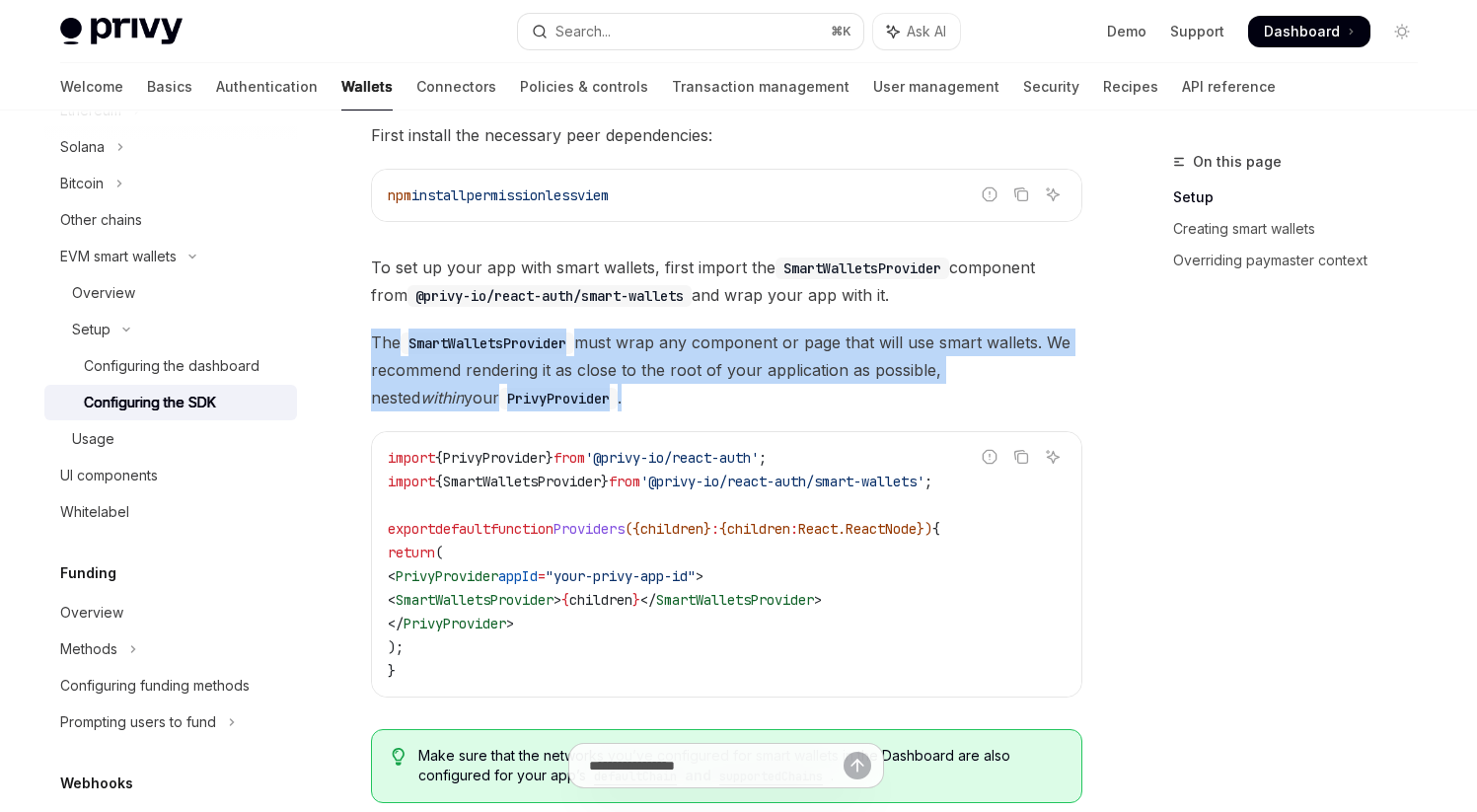
drag, startPoint x: 373, startPoint y: 341, endPoint x: 563, endPoint y: 408, distance: 201.5
click at [563, 409] on span "The SmartWalletsProvider must wrap any component or page that will use smart wa…" at bounding box center [727, 369] width 712 height 83
click at [563, 408] on span "The SmartWalletsProvider must wrap any component or page that will use smart wa…" at bounding box center [727, 369] width 712 height 83
drag, startPoint x: 375, startPoint y: 344, endPoint x: 554, endPoint y: 392, distance: 185.3
click at [554, 393] on span "The SmartWalletsProvider must wrap any component or page that will use smart wa…" at bounding box center [727, 369] width 712 height 83
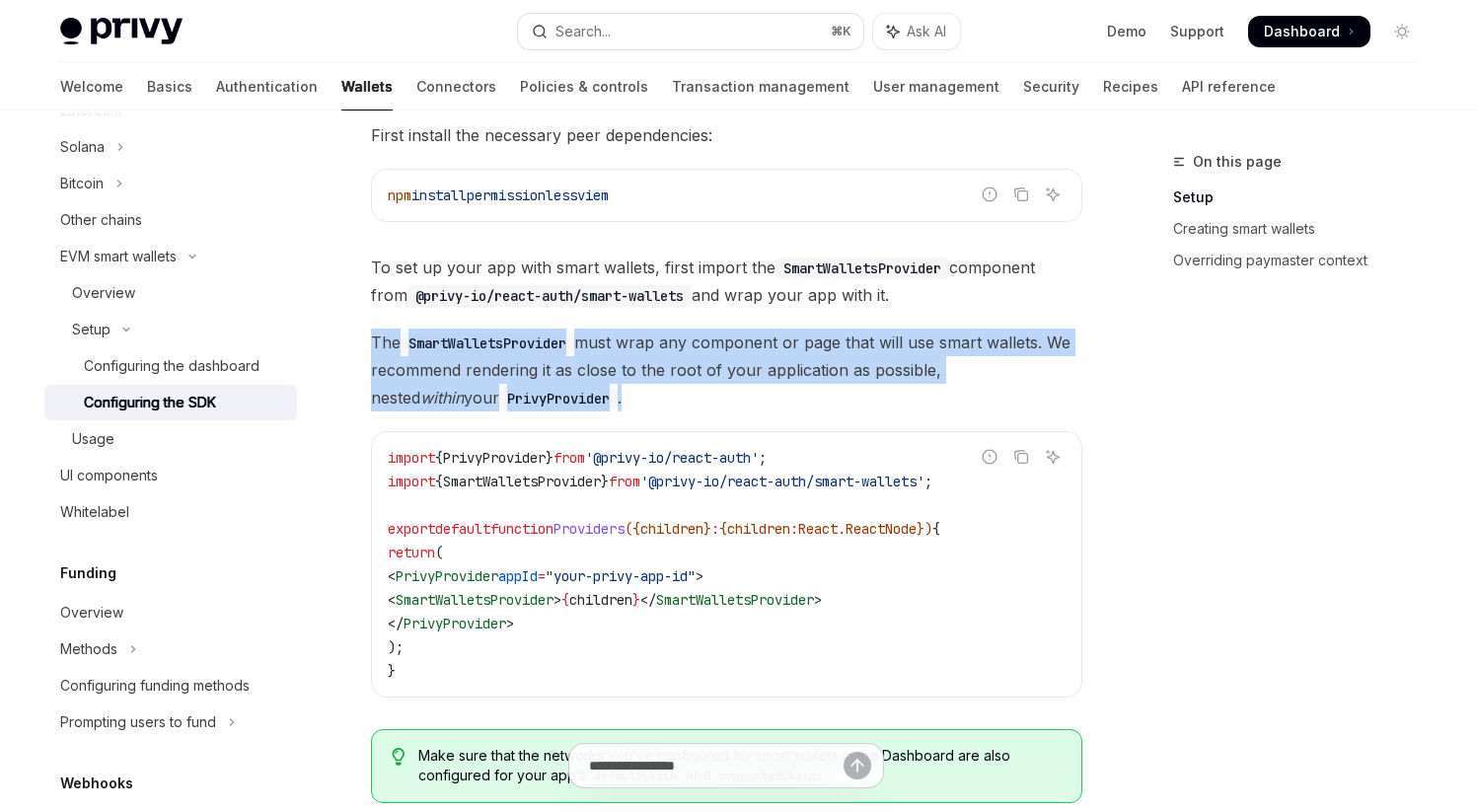
click at [554, 392] on span "The SmartWalletsProvider must wrap any component or page that will use smart wa…" at bounding box center [727, 369] width 712 height 83
drag, startPoint x: 372, startPoint y: 340, endPoint x: 555, endPoint y: 398, distance: 192.0
click at [555, 398] on span "The SmartWalletsProvider must wrap any component or page that will use smart wa…" at bounding box center [727, 369] width 712 height 83
drag, startPoint x: 375, startPoint y: 340, endPoint x: 536, endPoint y: 399, distance: 171.5
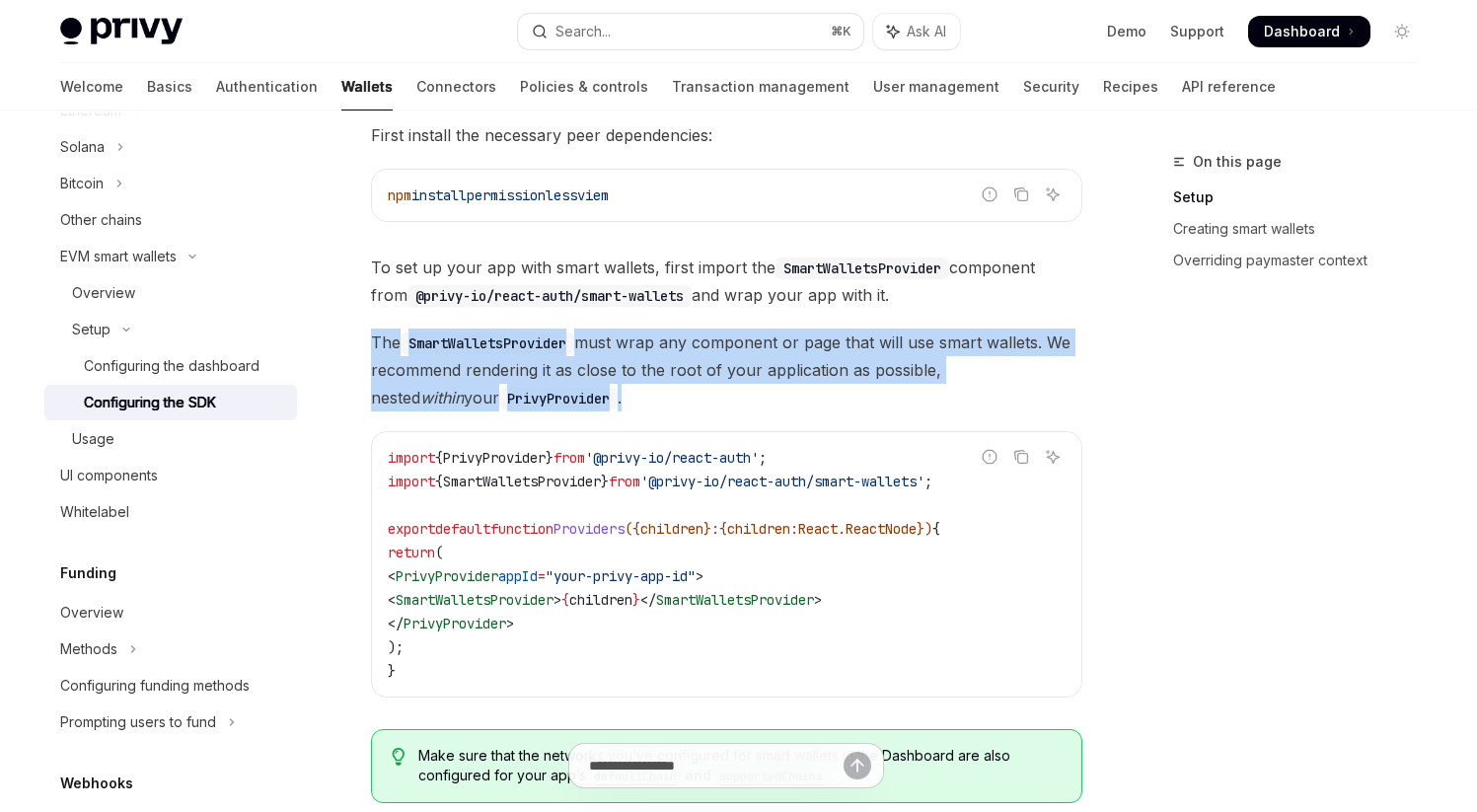
click at [536, 399] on span "The SmartWalletsProvider must wrap any component or page that will use smart wa…" at bounding box center [727, 369] width 712 height 83
drag, startPoint x: 376, startPoint y: 344, endPoint x: 550, endPoint y: 399, distance: 182.5
click at [550, 400] on span "The SmartWalletsProvider must wrap any component or page that will use smart wa…" at bounding box center [727, 369] width 712 height 83
click at [550, 399] on span "The SmartWalletsProvider must wrap any component or page that will use smart wa…" at bounding box center [727, 369] width 712 height 83
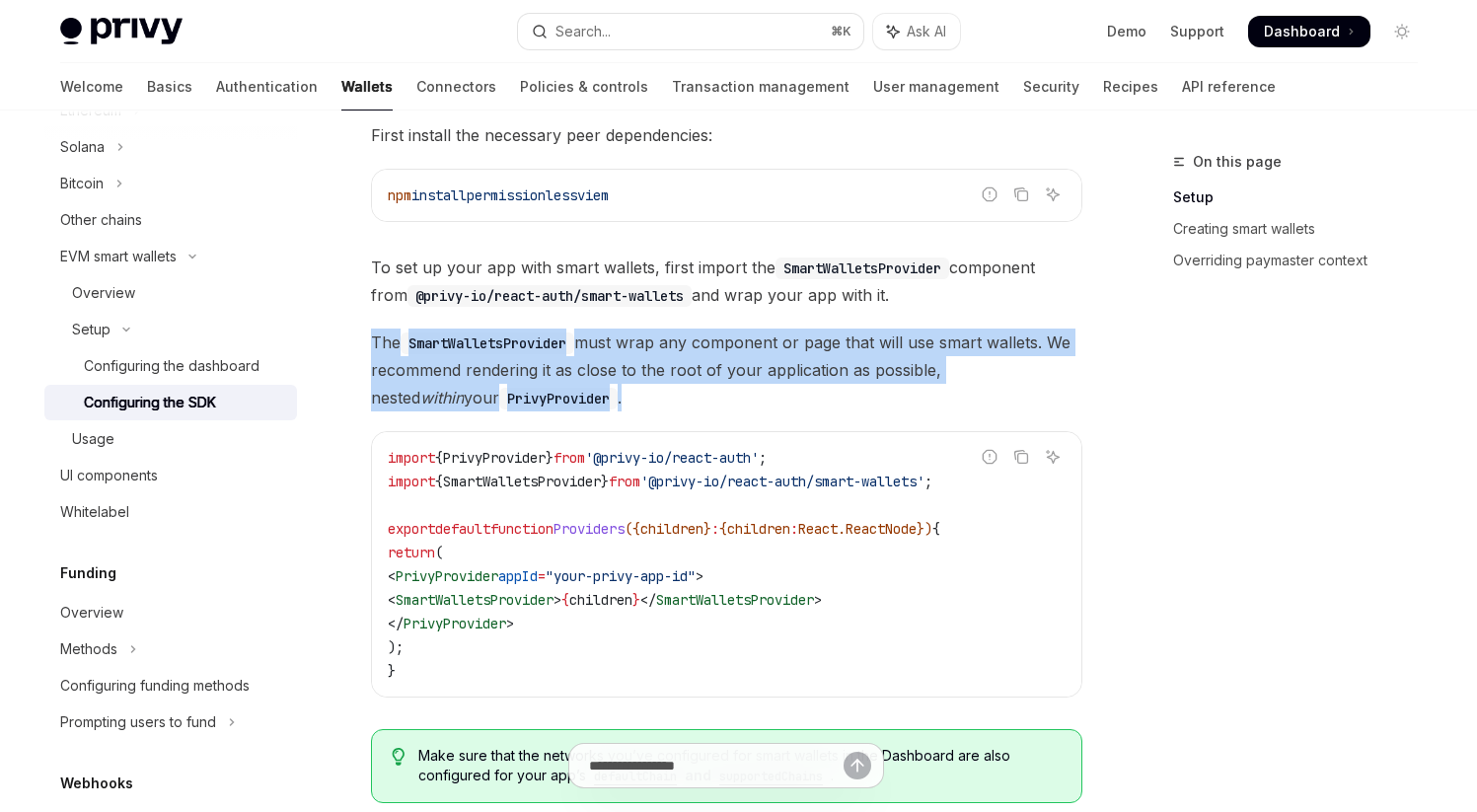
drag, startPoint x: 373, startPoint y: 336, endPoint x: 535, endPoint y: 388, distance: 170.1
click at [535, 389] on span "The SmartWalletsProvider must wrap any component or page that will use smart wa…" at bounding box center [727, 369] width 712 height 83
click at [535, 388] on span "The SmartWalletsProvider must wrap any component or page that will use smart wa…" at bounding box center [727, 369] width 712 height 83
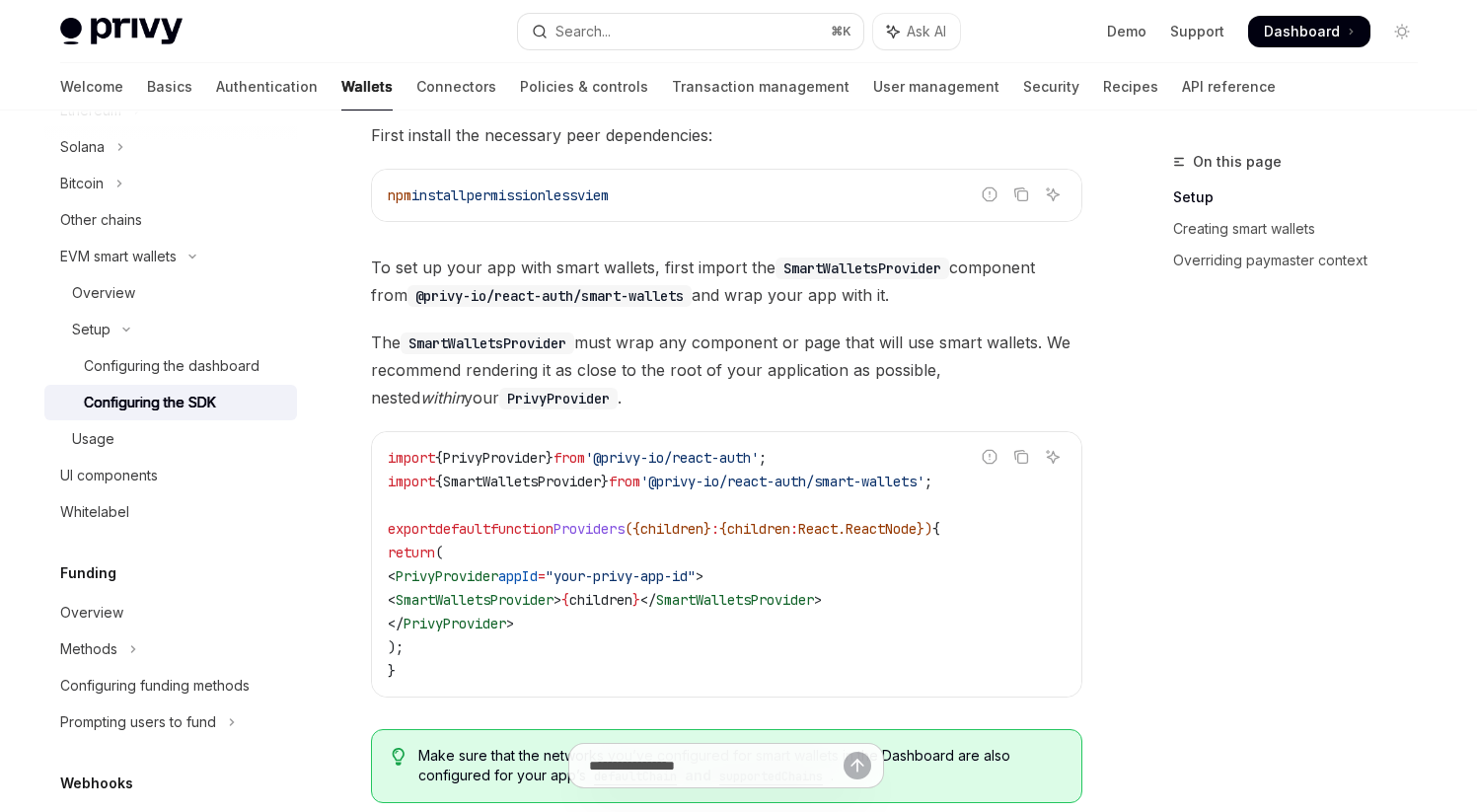
drag, startPoint x: 375, startPoint y: 341, endPoint x: 571, endPoint y: 419, distance: 211.0
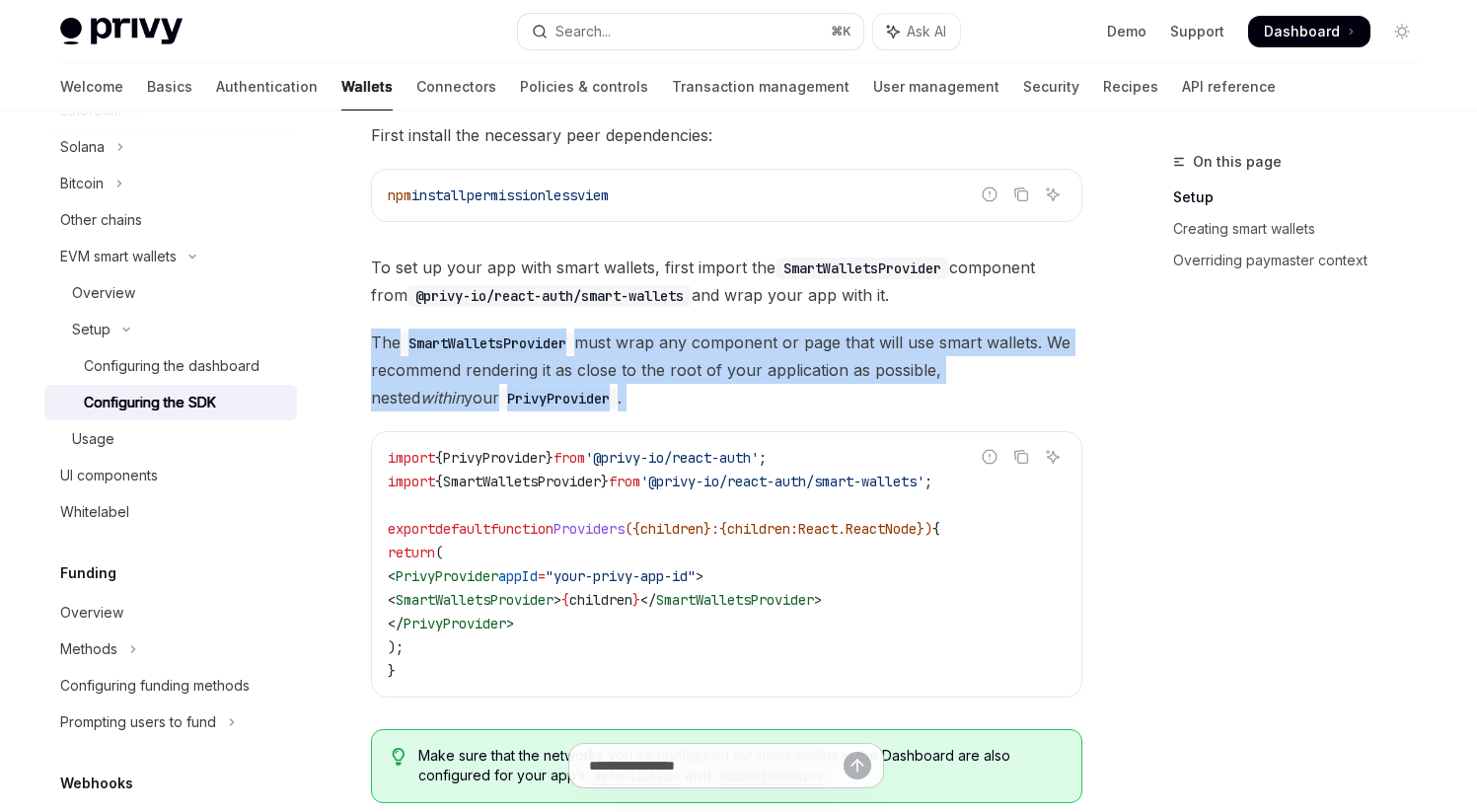
drag, startPoint x: 373, startPoint y: 340, endPoint x: 584, endPoint y: 411, distance: 222.6
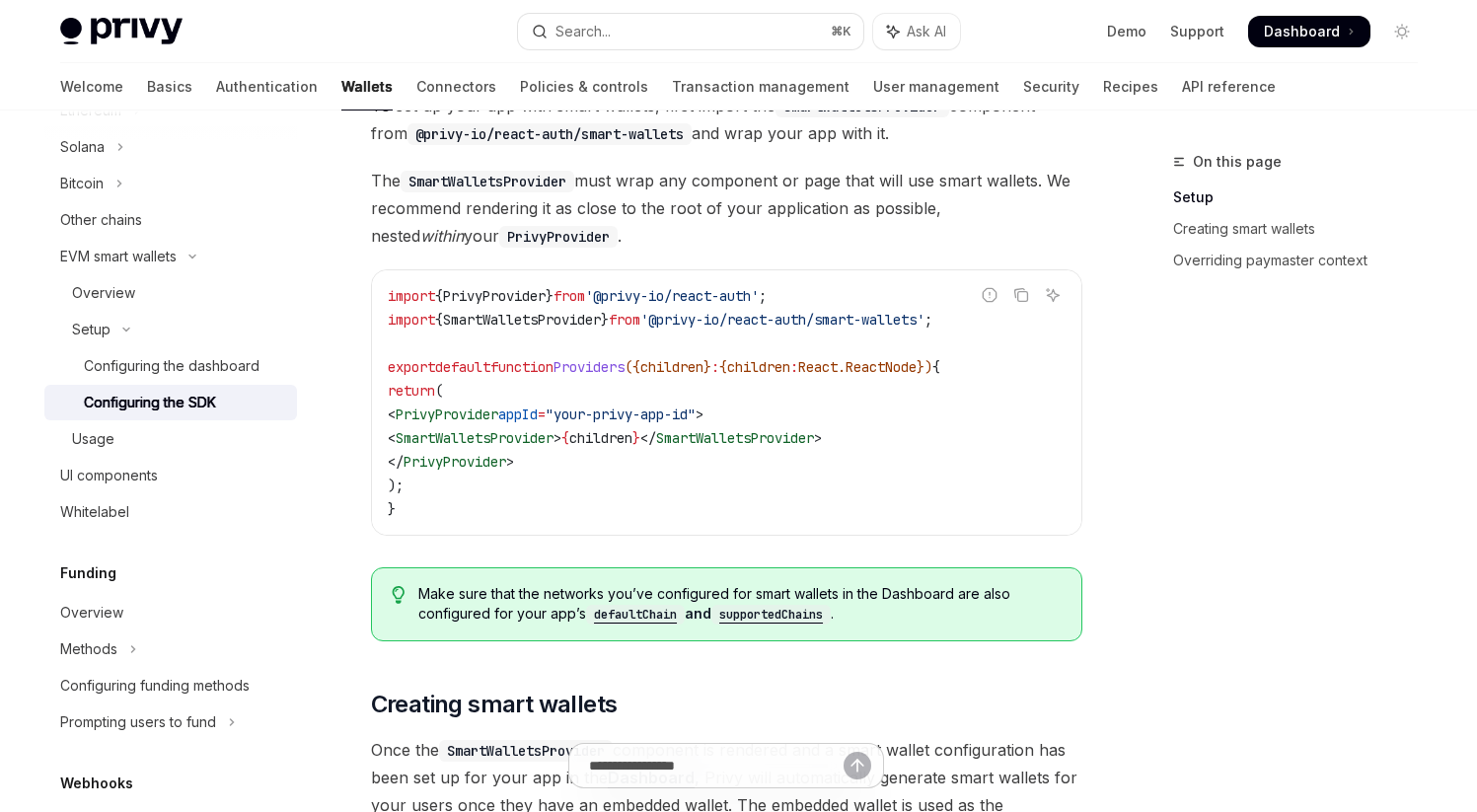
scroll to position [619, 0]
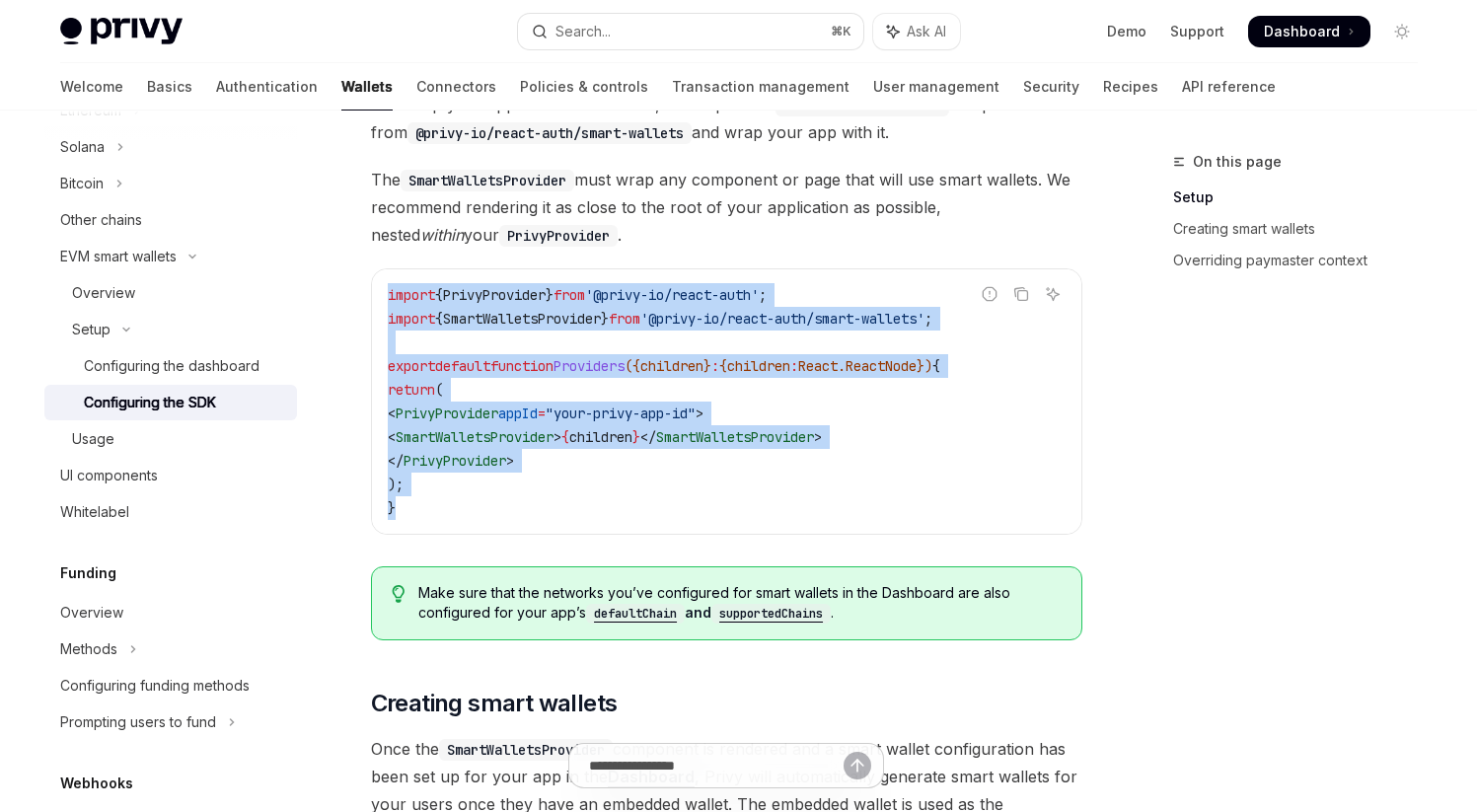
drag, startPoint x: 388, startPoint y: 296, endPoint x: 466, endPoint y: 524, distance: 241.0
click at [466, 524] on div "import { PrivyProvider } from '@privy-io/react-auth' ; import { SmartWalletsPro…" at bounding box center [727, 401] width 710 height 264
drag, startPoint x: 389, startPoint y: 297, endPoint x: 462, endPoint y: 523, distance: 237.5
click at [462, 523] on div "import { PrivyProvider } from '@privy-io/react-auth' ; import { SmartWalletsPro…" at bounding box center [727, 401] width 710 height 264
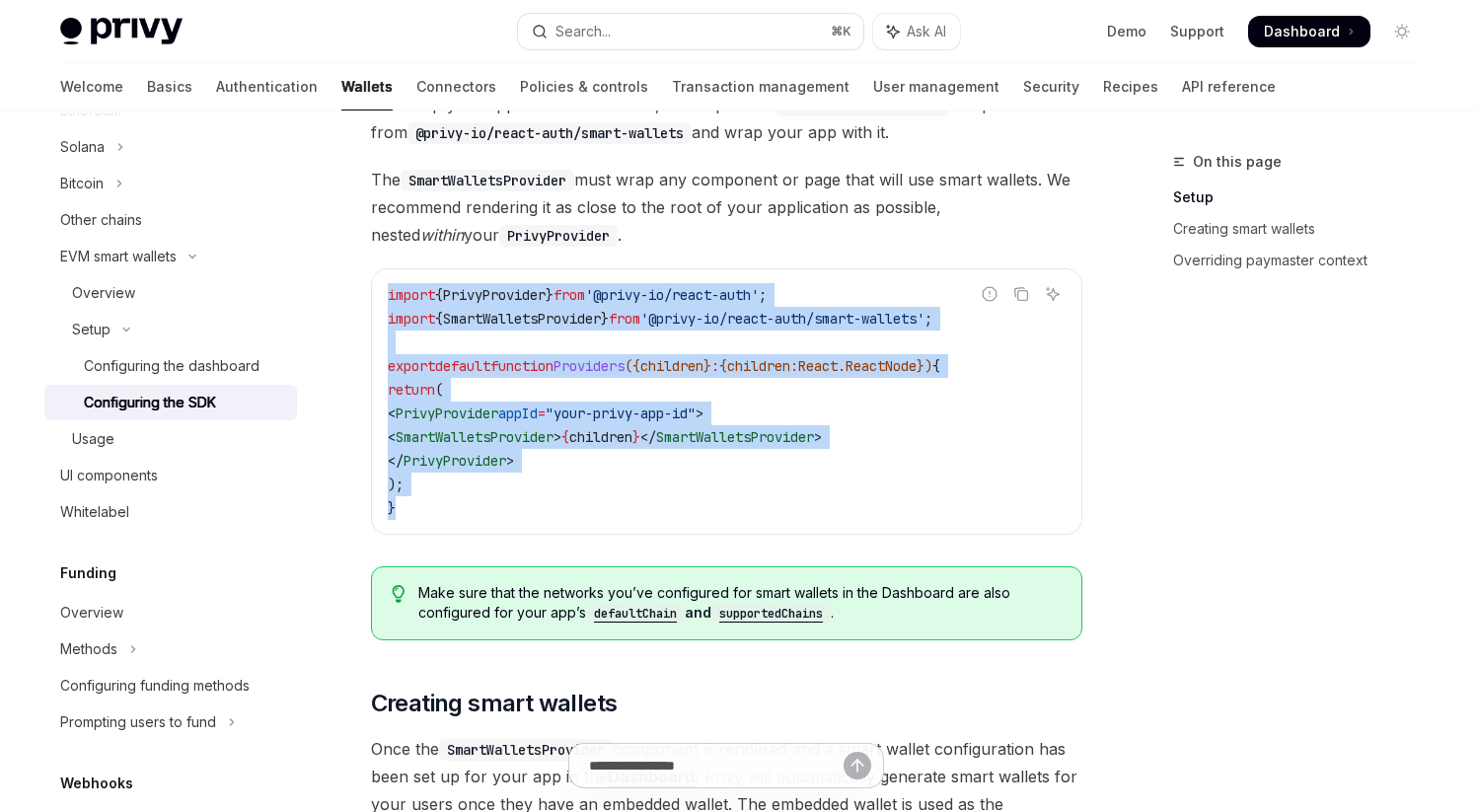
click at [462, 523] on div "import { PrivyProvider } from '@privy-io/react-auth' ; import { SmartWalletsPro…" at bounding box center [727, 401] width 710 height 264
drag, startPoint x: 387, startPoint y: 291, endPoint x: 448, endPoint y: 509, distance: 226.4
click at [448, 509] on code "import { PrivyProvider } from '@privy-io/react-auth' ; import { SmartWalletsPro…" at bounding box center [727, 401] width 678 height 236
drag, startPoint x: 389, startPoint y: 292, endPoint x: 468, endPoint y: 520, distance: 241.3
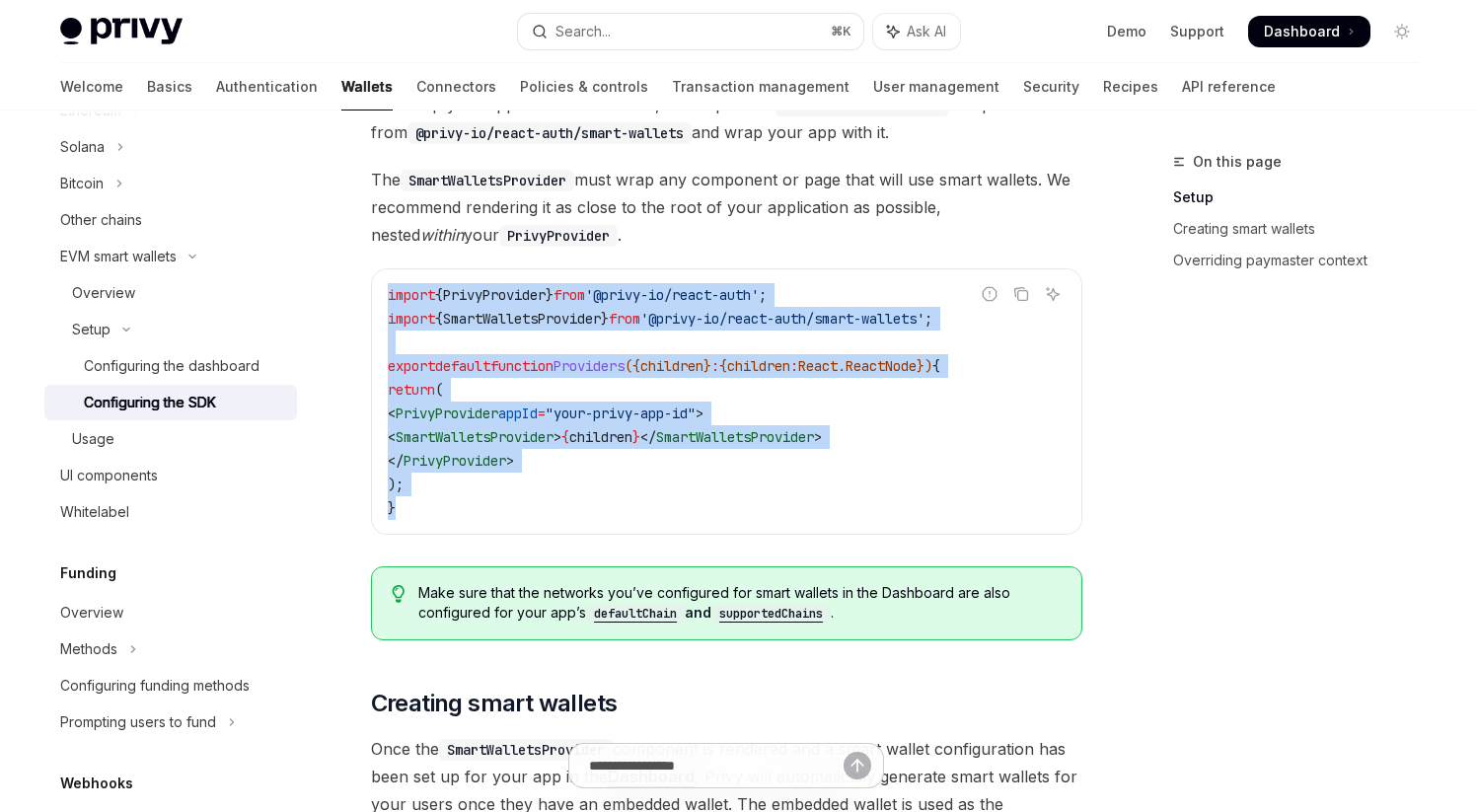
click at [468, 520] on div "import { PrivyProvider } from '@privy-io/react-auth' ; import { SmartWalletsPro…" at bounding box center [727, 401] width 710 height 264
drag, startPoint x: 387, startPoint y: 293, endPoint x: 443, endPoint y: 530, distance: 243.5
click at [443, 530] on div "import { PrivyProvider } from '@privy-io/react-auth' ; import { SmartWalletsPro…" at bounding box center [727, 401] width 710 height 264
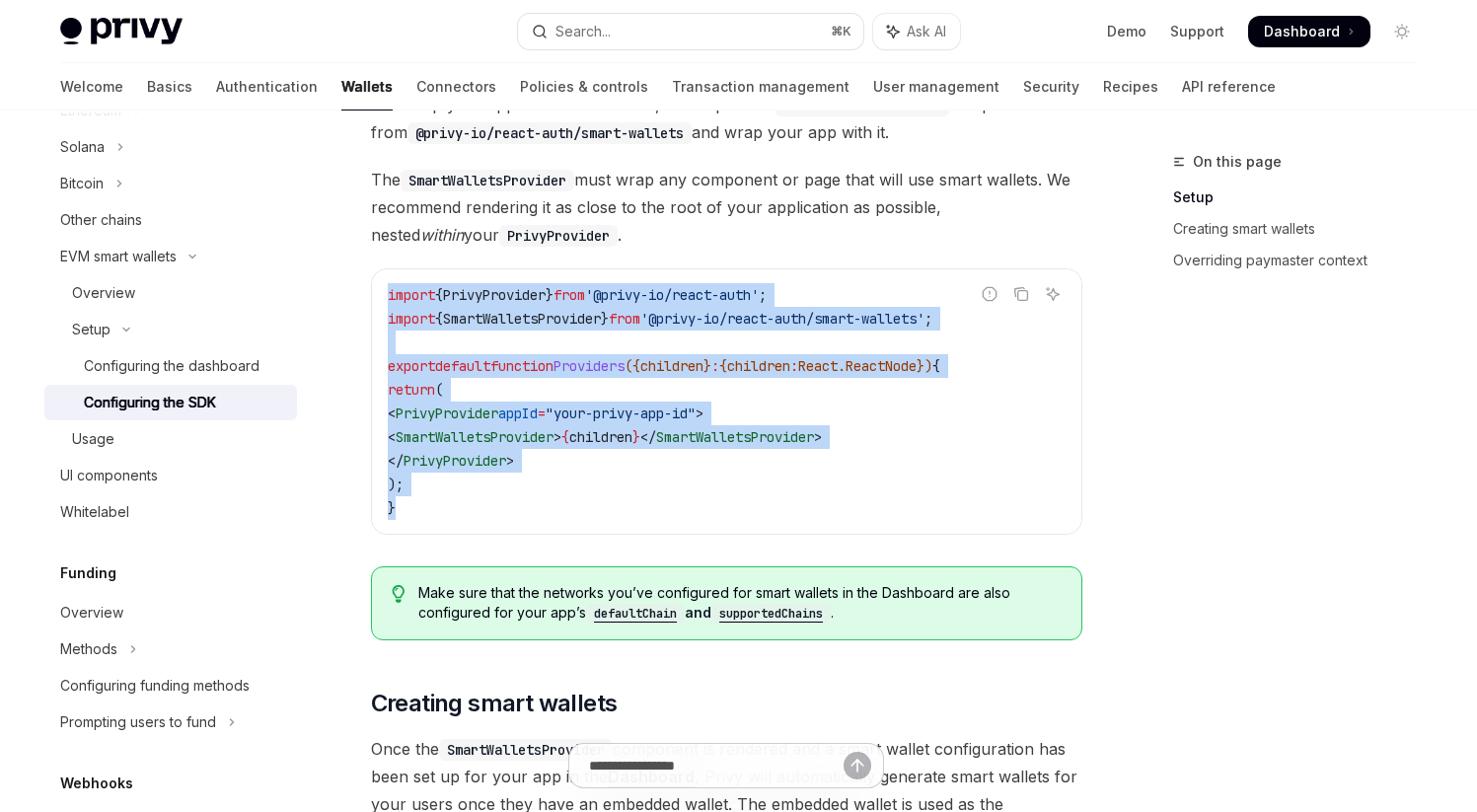
drag, startPoint x: 389, startPoint y: 297, endPoint x: 455, endPoint y: 531, distance: 243.1
click at [455, 532] on div "import { PrivyProvider } from '@privy-io/react-auth' ; import { SmartWalletsPro…" at bounding box center [727, 401] width 710 height 264
click at [455, 531] on div "import { PrivyProvider } from '@privy-io/react-auth' ; import { SmartWalletsPro…" at bounding box center [727, 401] width 710 height 264
drag, startPoint x: 390, startPoint y: 294, endPoint x: 456, endPoint y: 534, distance: 248.9
click at [456, 535] on div "Looking to get started quickly? Check out our Smart Wallets starter repo . You …" at bounding box center [727, 718] width 712 height 1885
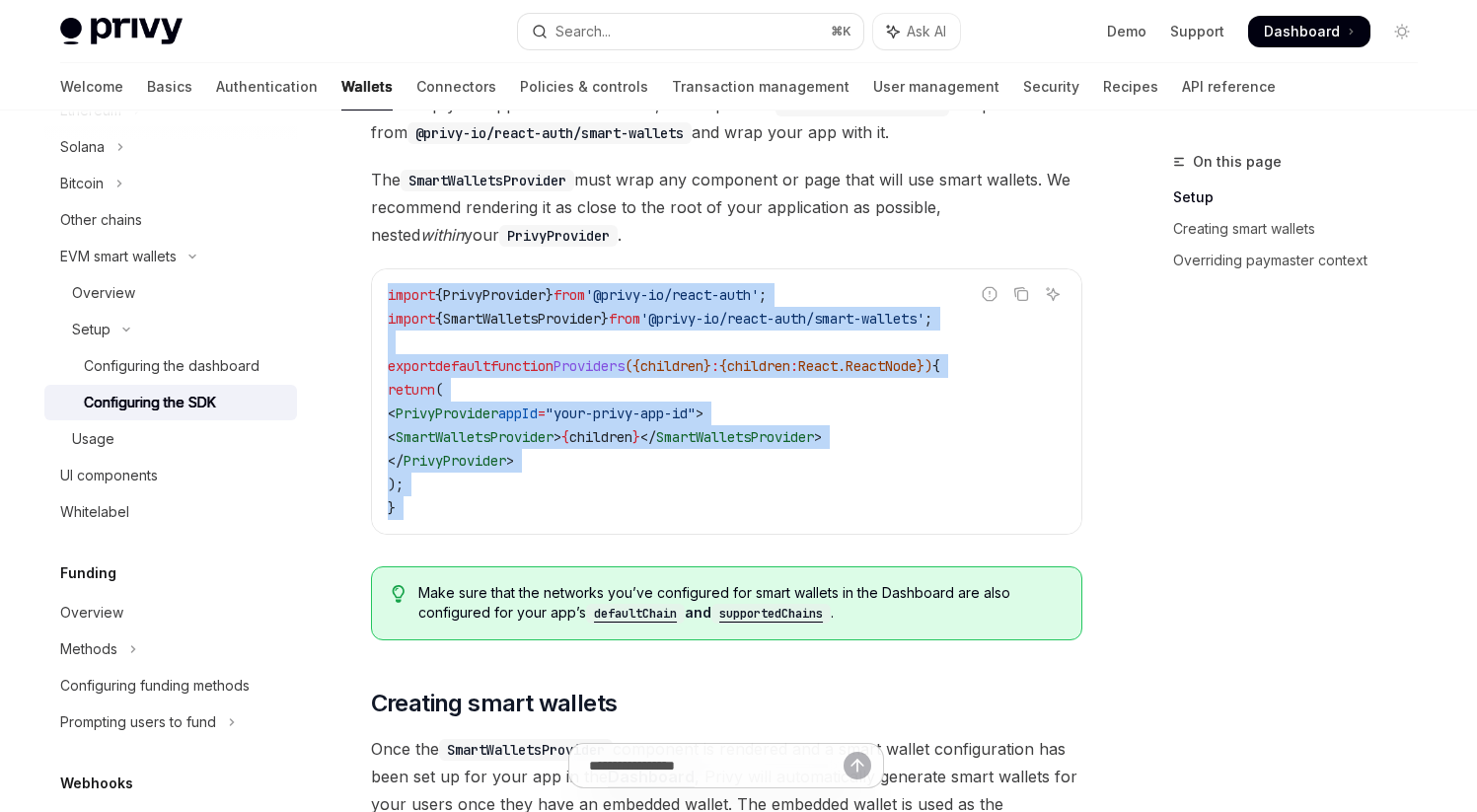
click at [456, 534] on div "Report incorrect code Copy Ask AI import { PrivyProvider } from '@privy-io/reac…" at bounding box center [727, 401] width 712 height 266
drag, startPoint x: 389, startPoint y: 297, endPoint x: 456, endPoint y: 505, distance: 218.5
click at [456, 505] on code "import { PrivyProvider } from '@privy-io/react-auth' ; import { SmartWalletsPro…" at bounding box center [727, 401] width 678 height 236
drag, startPoint x: 388, startPoint y: 295, endPoint x: 447, endPoint y: 509, distance: 222.0
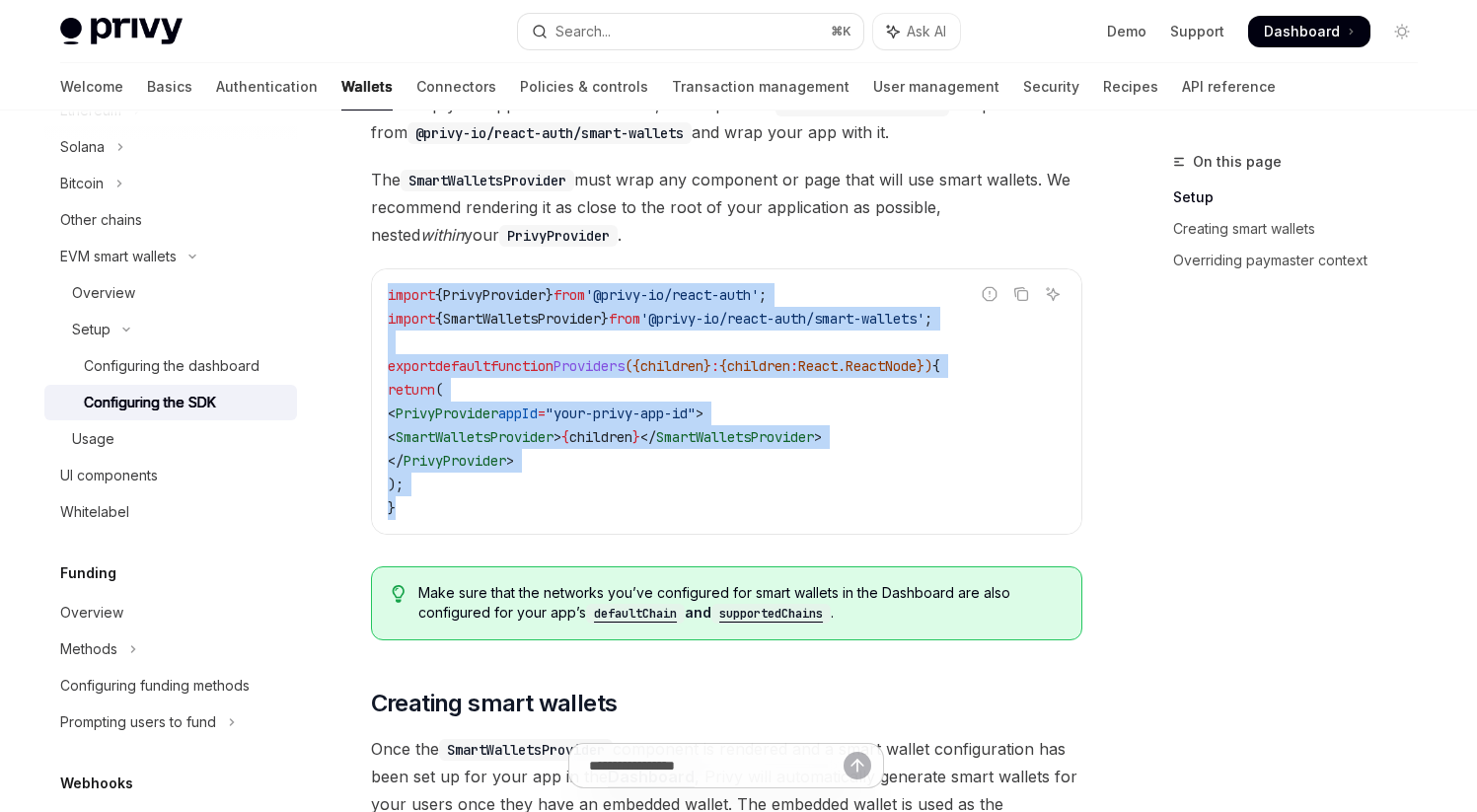
click at [447, 509] on code "import { PrivyProvider } from '@privy-io/react-auth' ; import { SmartWalletsPro…" at bounding box center [727, 401] width 678 height 236
drag, startPoint x: 388, startPoint y: 295, endPoint x: 447, endPoint y: 514, distance: 226.8
click at [447, 514] on code "import { PrivyProvider } from '@privy-io/react-auth' ; import { SmartWalletsPro…" at bounding box center [727, 401] width 678 height 236
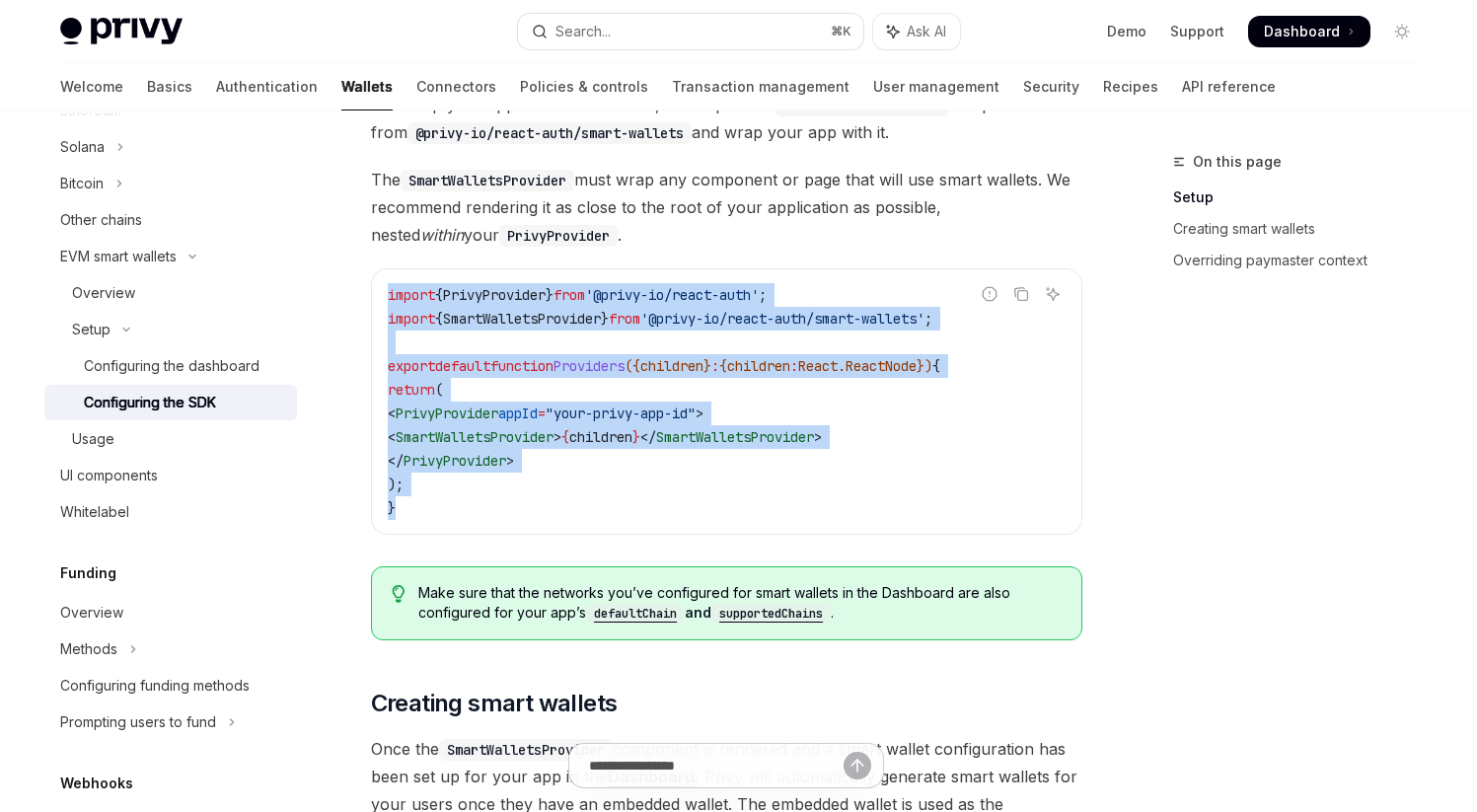
drag, startPoint x: 387, startPoint y: 294, endPoint x: 451, endPoint y: 517, distance: 232.0
click at [451, 517] on code "import { PrivyProvider } from '@privy-io/react-auth' ; import { SmartWalletsPro…" at bounding box center [727, 401] width 678 height 236
drag, startPoint x: 389, startPoint y: 296, endPoint x: 468, endPoint y: 547, distance: 263.1
click at [468, 547] on div "Looking to get started quickly? Check out our Smart Wallets starter repo . You …" at bounding box center [727, 718] width 712 height 1885
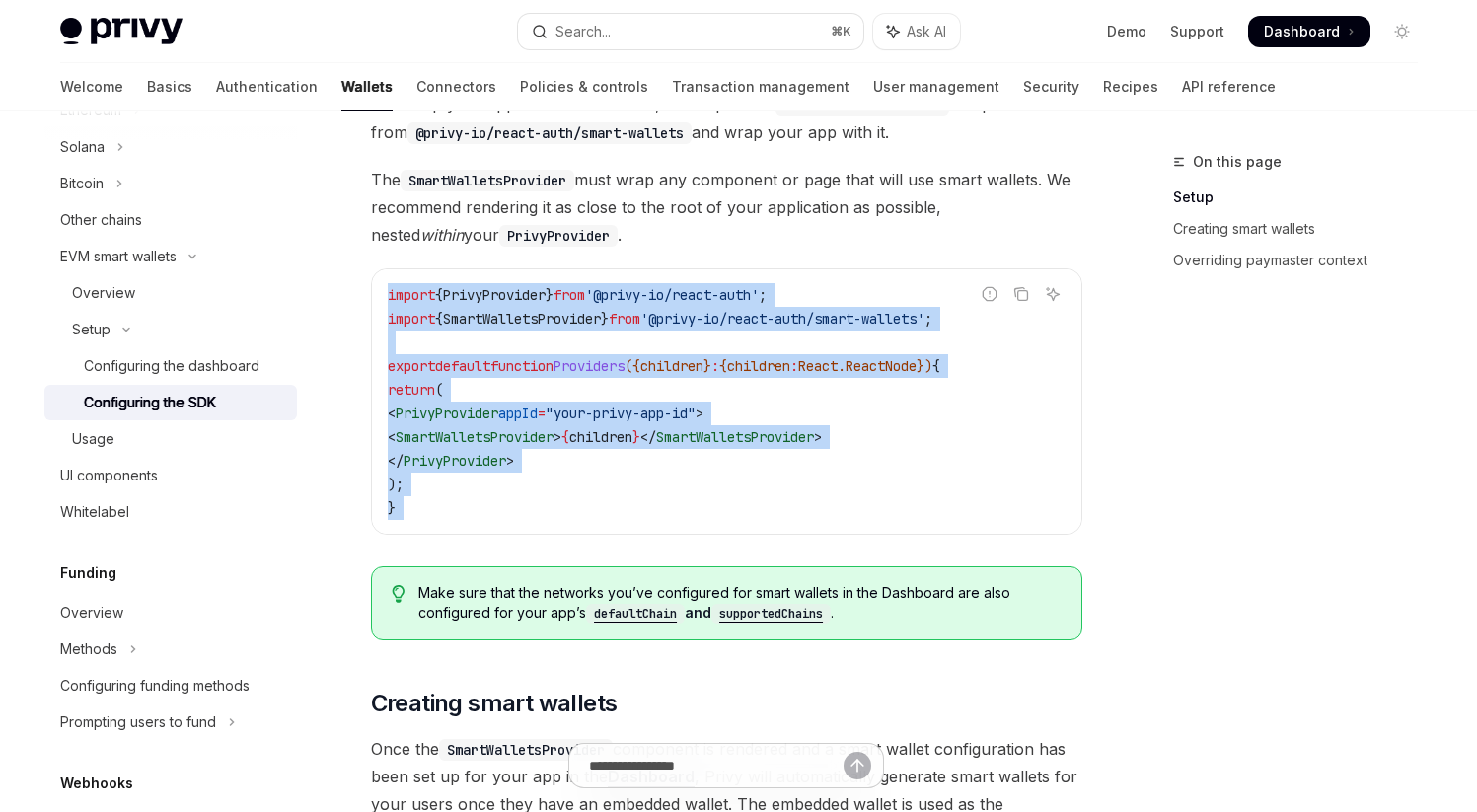
click at [468, 547] on div "Looking to get started quickly? Check out our Smart Wallets starter repo . You …" at bounding box center [727, 718] width 712 height 1885
drag, startPoint x: 385, startPoint y: 293, endPoint x: 458, endPoint y: 519, distance: 237.5
click at [458, 519] on div "import { PrivyProvider } from '@privy-io/react-auth' ; import { SmartWalletsPro…" at bounding box center [727, 401] width 710 height 264
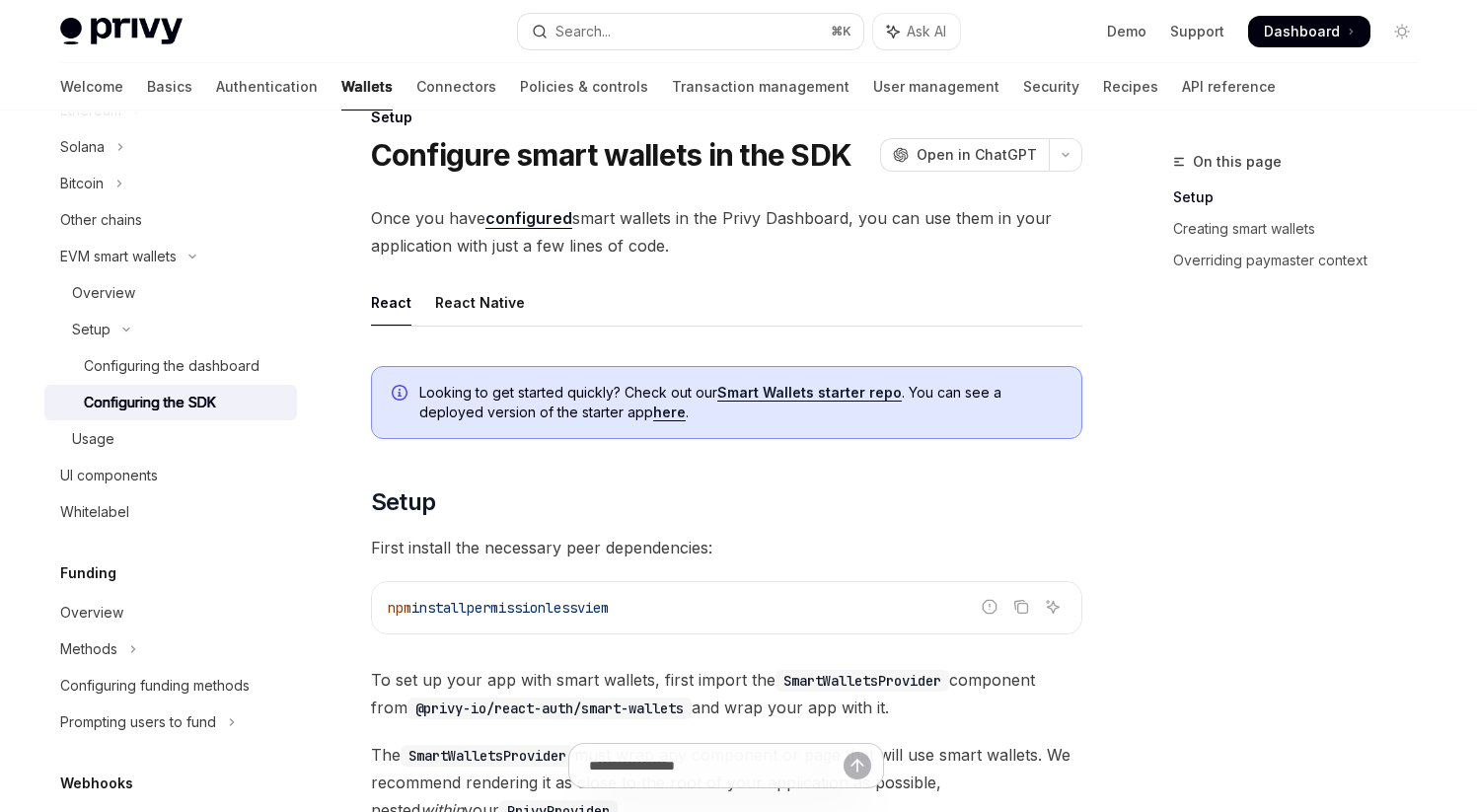
scroll to position [0, 0]
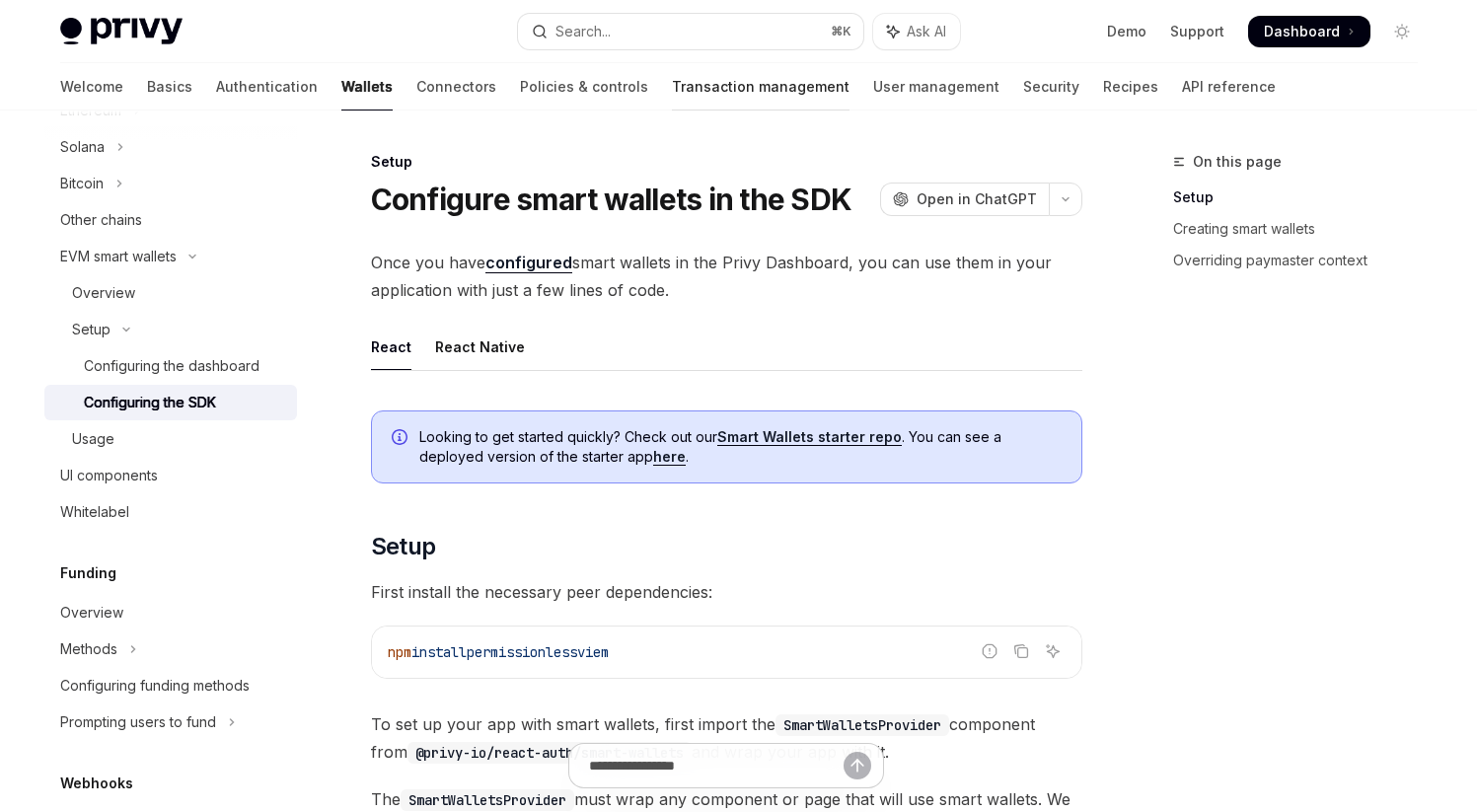
click at [672, 86] on link "Transaction management" at bounding box center [760, 86] width 178 height 47
type textarea "*"
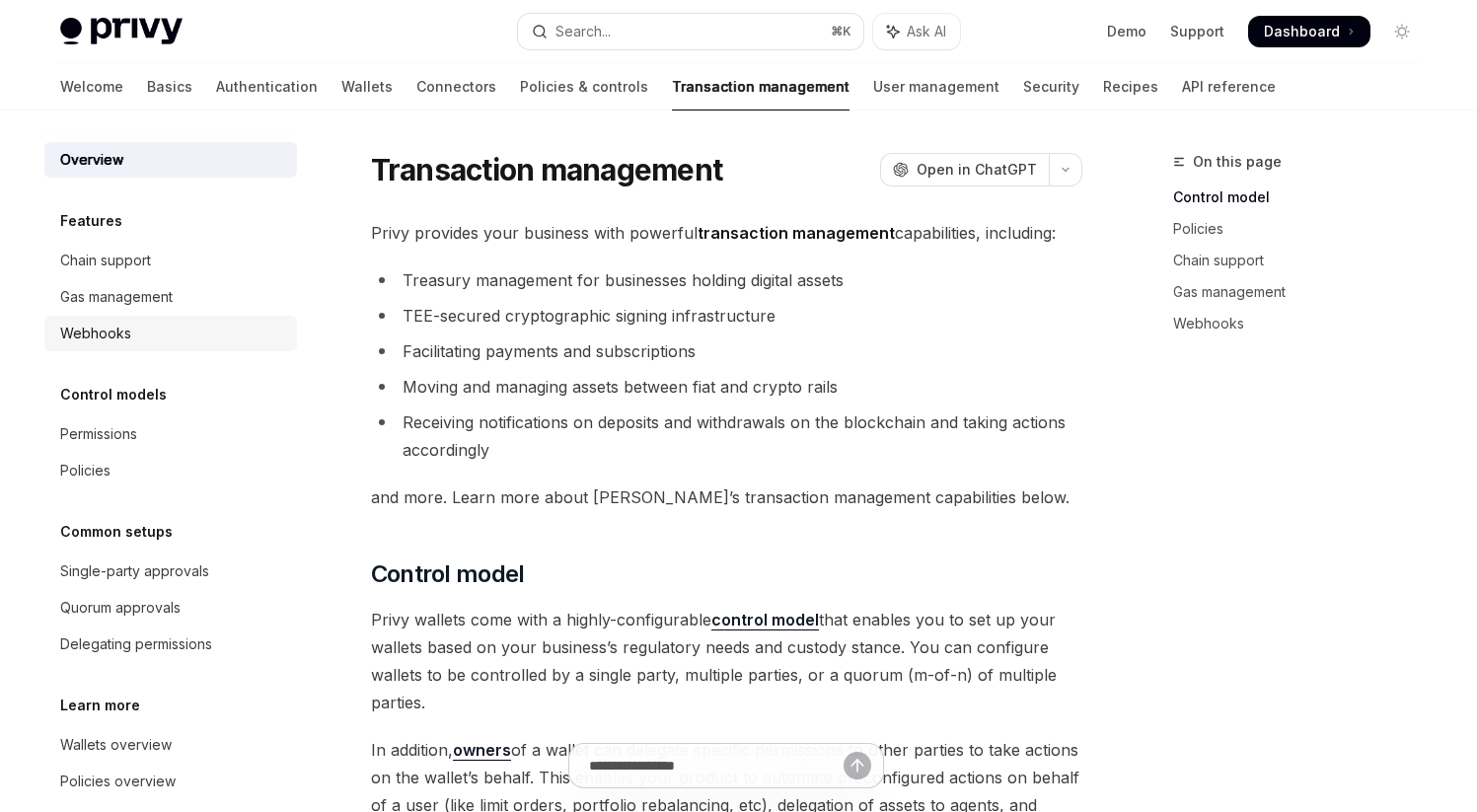
click at [133, 336] on div "Webhooks" at bounding box center [172, 333] width 225 height 24
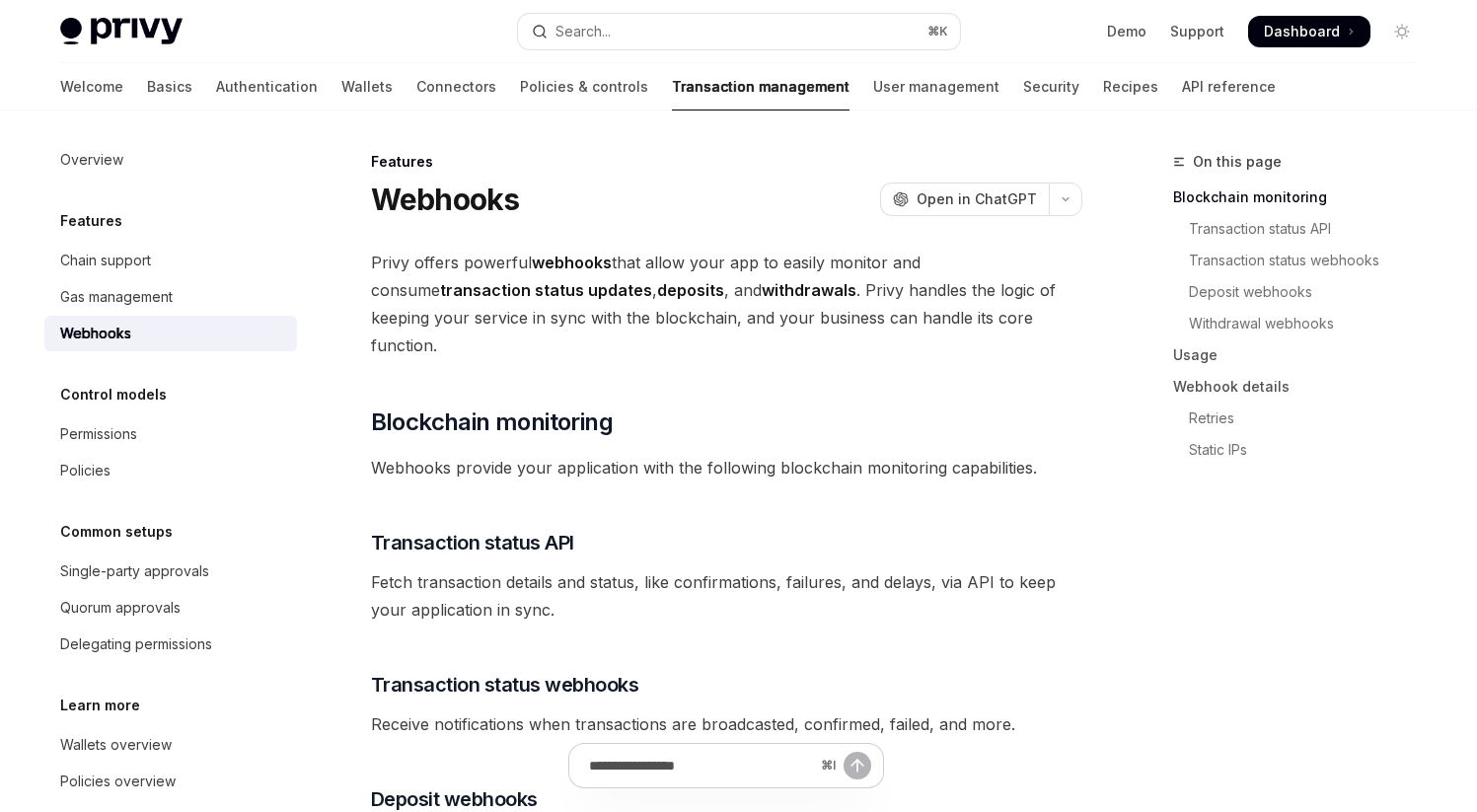
click at [149, 37] on img at bounding box center [121, 32] width 123 height 28
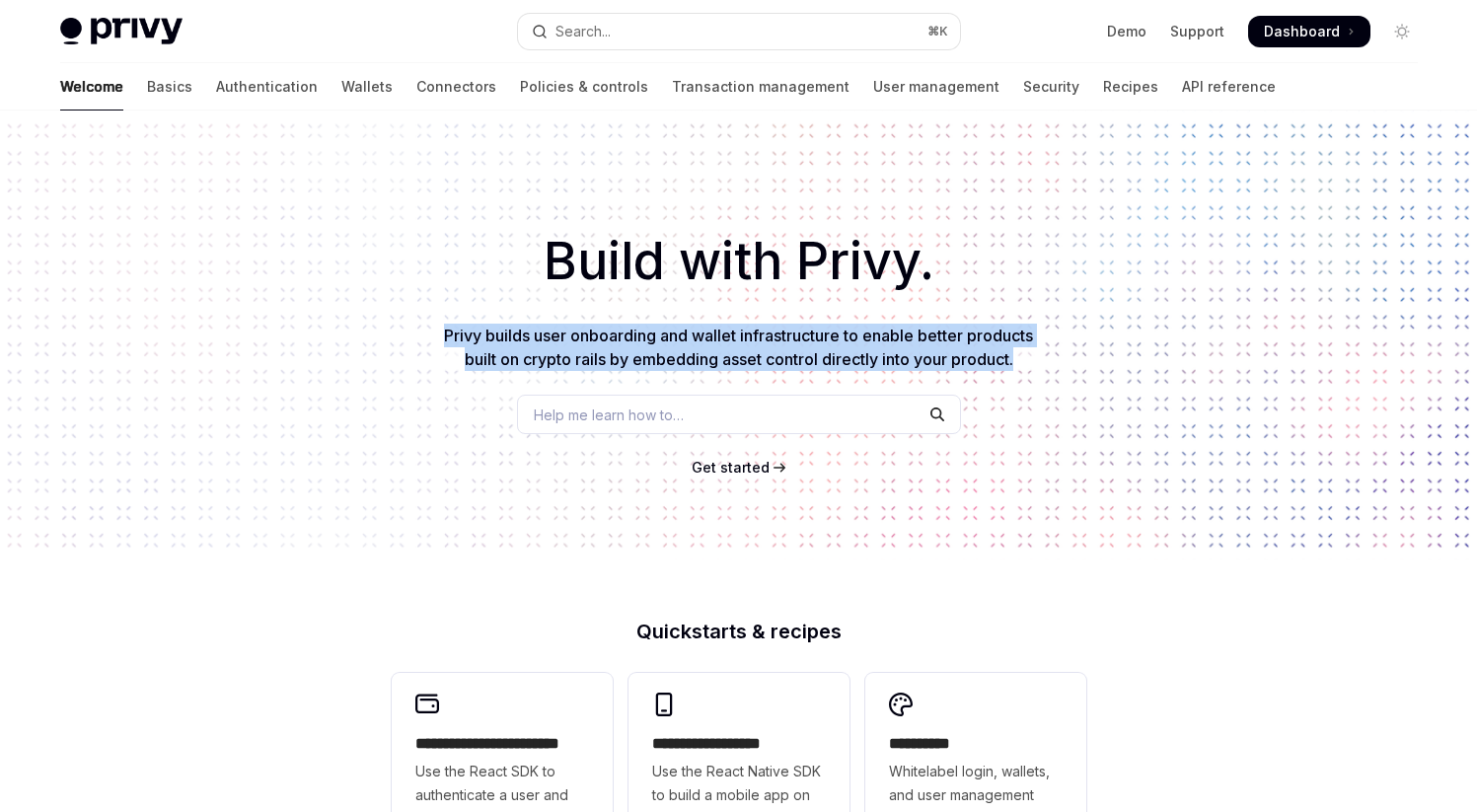
drag, startPoint x: 443, startPoint y: 337, endPoint x: 1050, endPoint y: 356, distance: 607.3
click at [1050, 356] on div "Build with Privy. Privy builds user onboarding and wallet infrastructure to ena…" at bounding box center [738, 335] width 1477 height 450
drag, startPoint x: 443, startPoint y: 336, endPoint x: 1048, endPoint y: 371, distance: 606.0
click at [1048, 371] on div "Build with Privy. Privy builds user onboarding and wallet infrastructure to ena…" at bounding box center [738, 335] width 1477 height 450
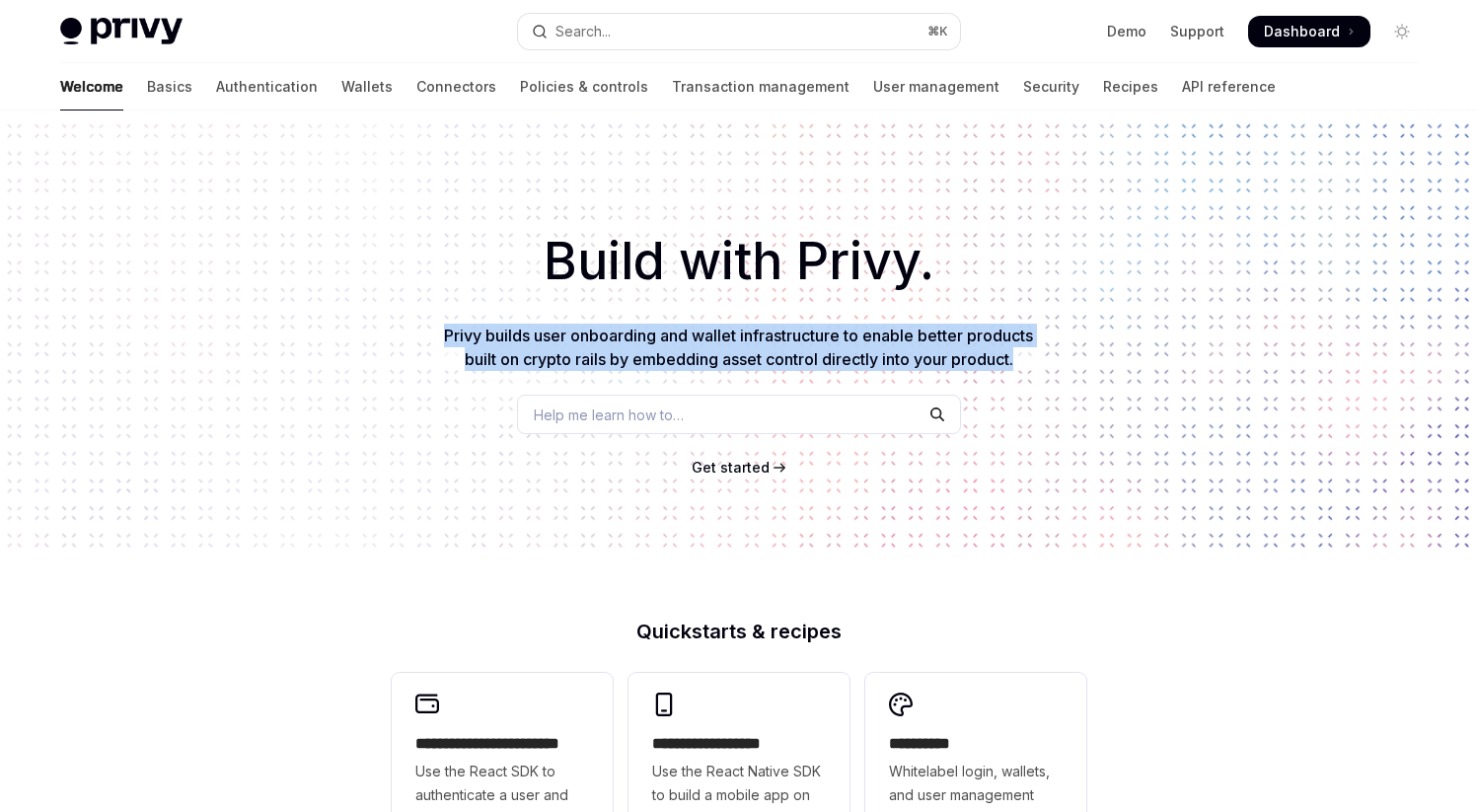
click at [1048, 371] on div "Build with Privy. Privy builds user onboarding and wallet infrastructure to ena…" at bounding box center [738, 335] width 1477 height 450
drag, startPoint x: 445, startPoint y: 335, endPoint x: 1042, endPoint y: 354, distance: 597.3
click at [1042, 354] on div "Build with Privy. Privy builds user onboarding and wallet infrastructure to ena…" at bounding box center [738, 335] width 1477 height 450
click at [475, 332] on span "Privy builds user onboarding and wallet infrastructure to enable better product…" at bounding box center [738, 347] width 589 height 44
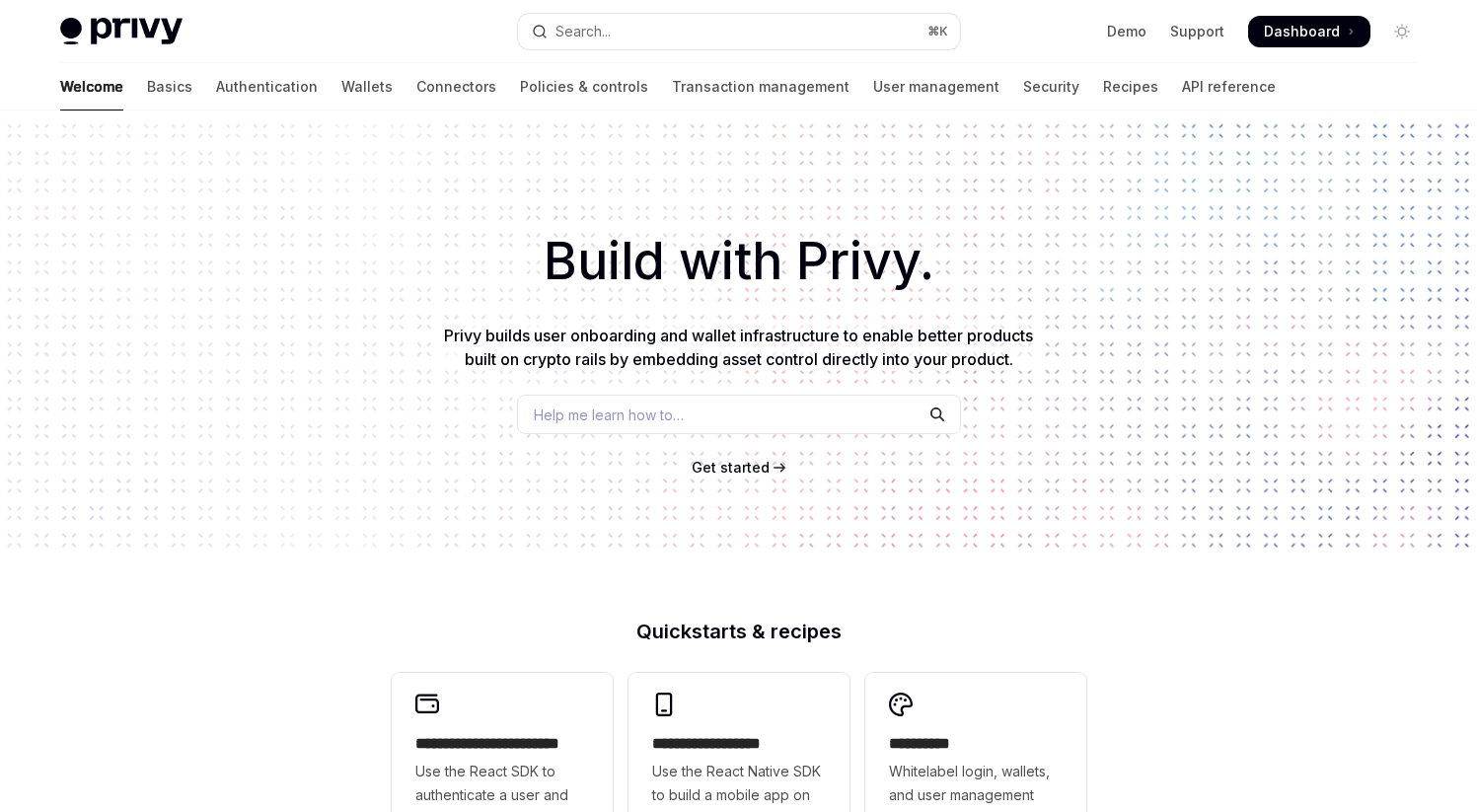
drag, startPoint x: 440, startPoint y: 337, endPoint x: 1138, endPoint y: 371, distance: 698.8
click at [1138, 371] on div "Build with Privy. Privy builds user onboarding and wallet infrastructure to ena…" at bounding box center [738, 335] width 1477 height 450
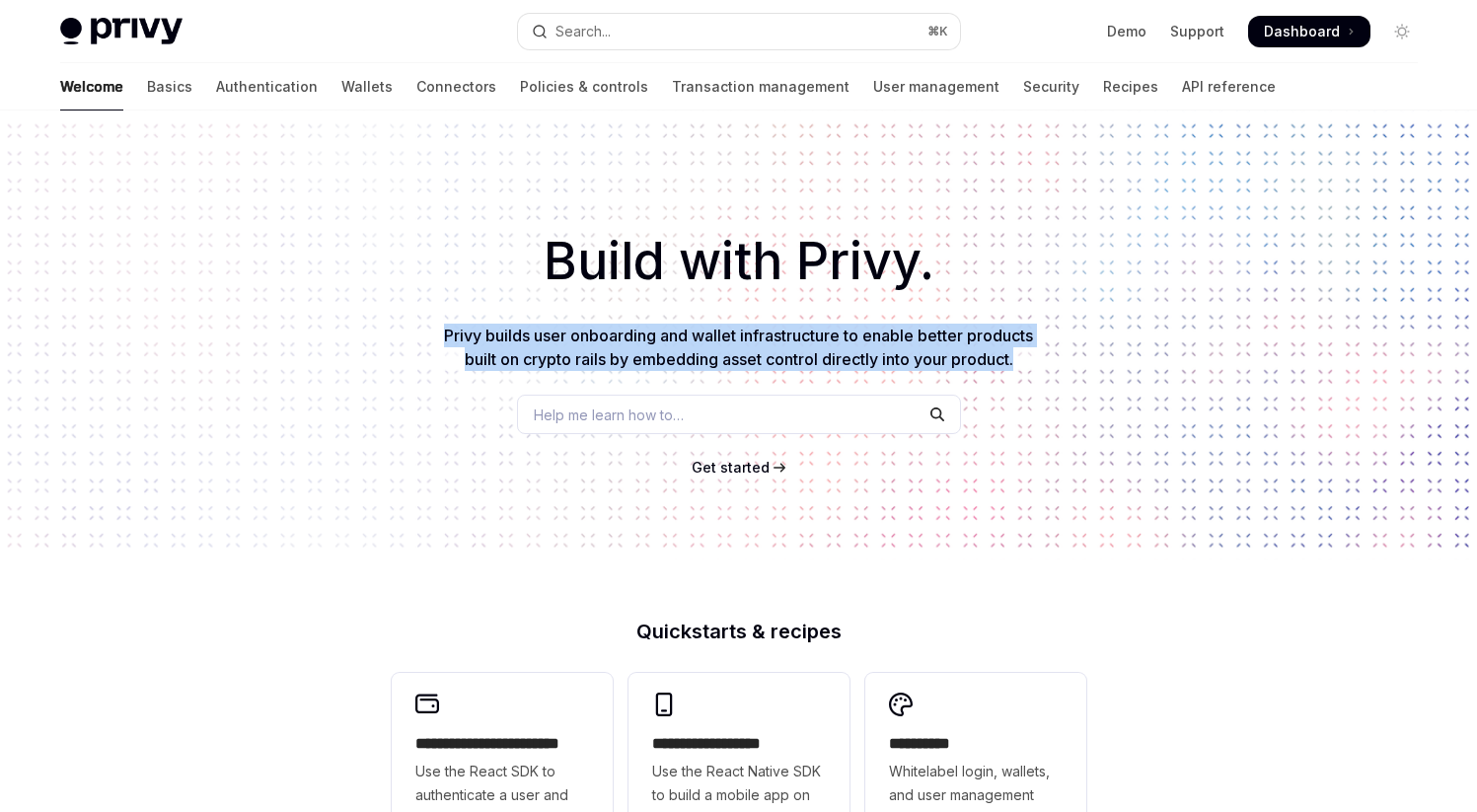
drag, startPoint x: 442, startPoint y: 335, endPoint x: 1085, endPoint y: 365, distance: 643.7
click at [1085, 365] on div "Build with Privy. Privy builds user onboarding and wallet infrastructure to ena…" at bounding box center [738, 335] width 1477 height 450
click at [448, 335] on span "Privy builds user onboarding and wallet infrastructure to enable better product…" at bounding box center [738, 347] width 589 height 44
drag, startPoint x: 441, startPoint y: 335, endPoint x: 1086, endPoint y: 359, distance: 645.4
click at [1086, 359] on div "Build with Privy. Privy builds user onboarding and wallet infrastructure to ena…" at bounding box center [738, 335] width 1477 height 450
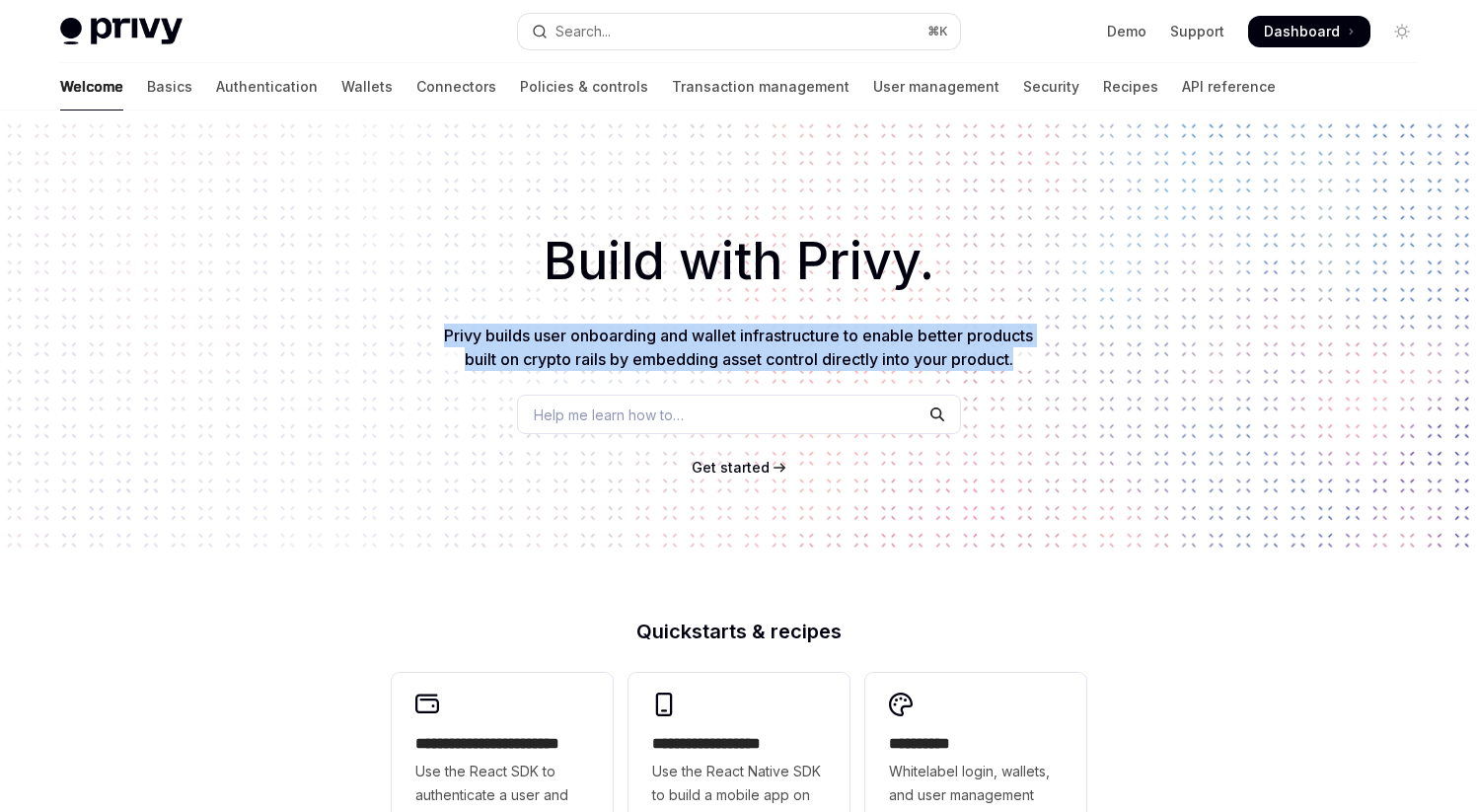
click at [1086, 359] on div "Build with Privy. Privy builds user onboarding and wallet infrastructure to ena…" at bounding box center [738, 335] width 1477 height 450
drag, startPoint x: 442, startPoint y: 336, endPoint x: 1041, endPoint y: 378, distance: 600.5
click at [1041, 379] on div "Build with Privy. Privy builds user onboarding and wallet infrastructure to ena…" at bounding box center [738, 335] width 1477 height 450
click at [1041, 378] on div "Build with Privy. Privy builds user onboarding and wallet infrastructure to ena…" at bounding box center [738, 335] width 1477 height 450
drag, startPoint x: 441, startPoint y: 330, endPoint x: 1085, endPoint y: 376, distance: 645.6
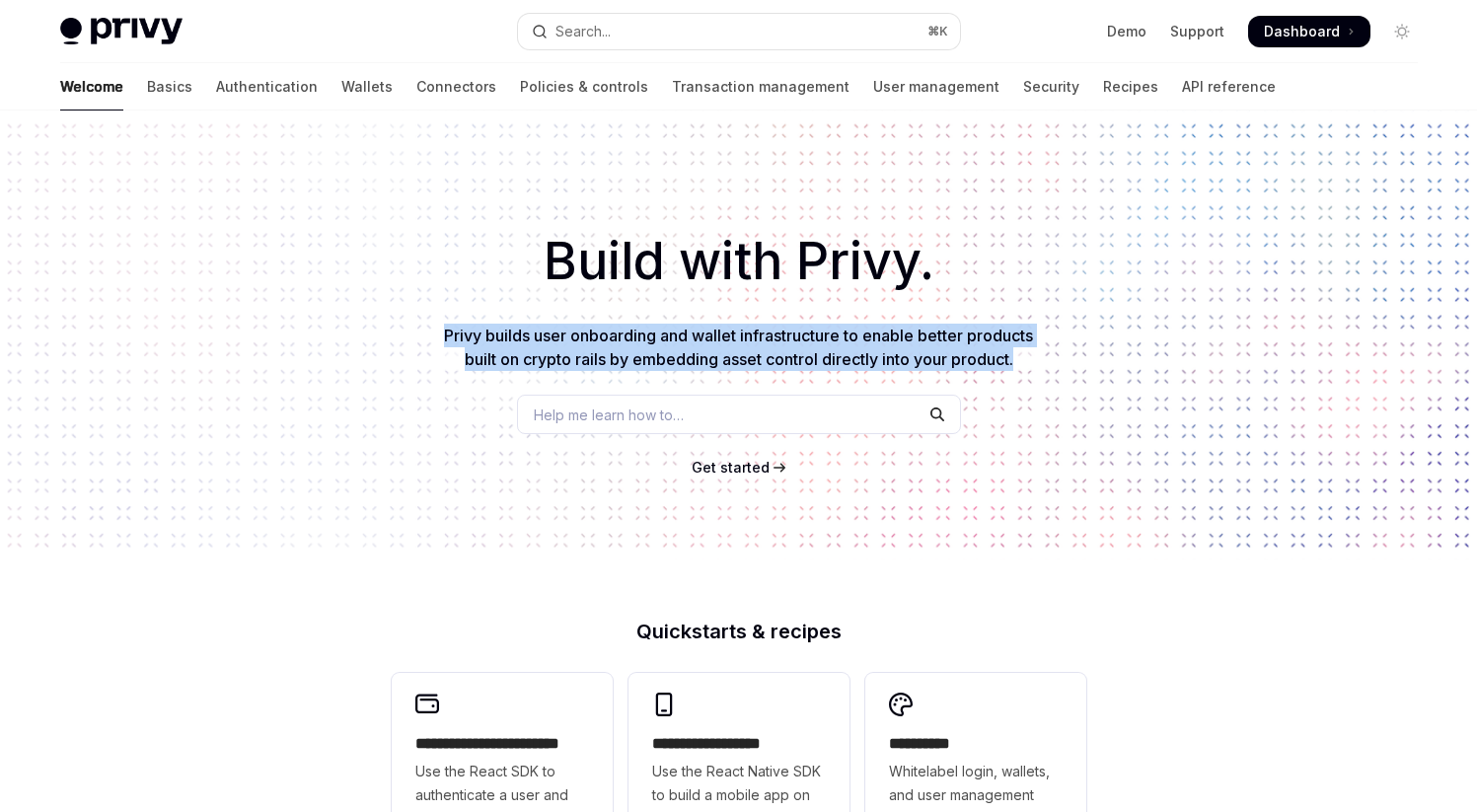
click at [1085, 376] on div "Build with Privy. Privy builds user onboarding and wallet infrastructure to ena…" at bounding box center [738, 335] width 1477 height 450
click at [672, 91] on link "Transaction management" at bounding box center [760, 86] width 178 height 47
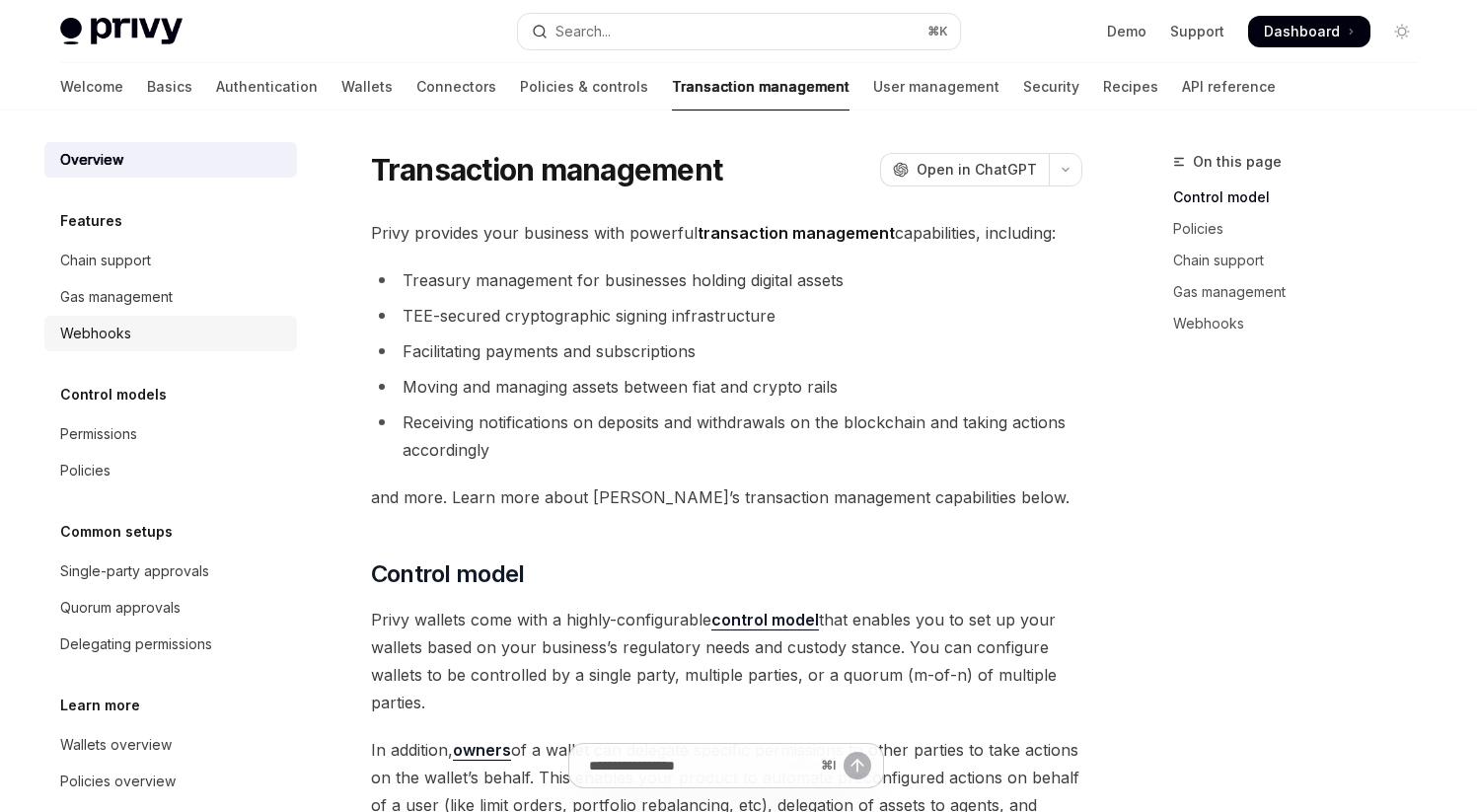
click at [115, 337] on div "Webhooks" at bounding box center [95, 333] width 71 height 24
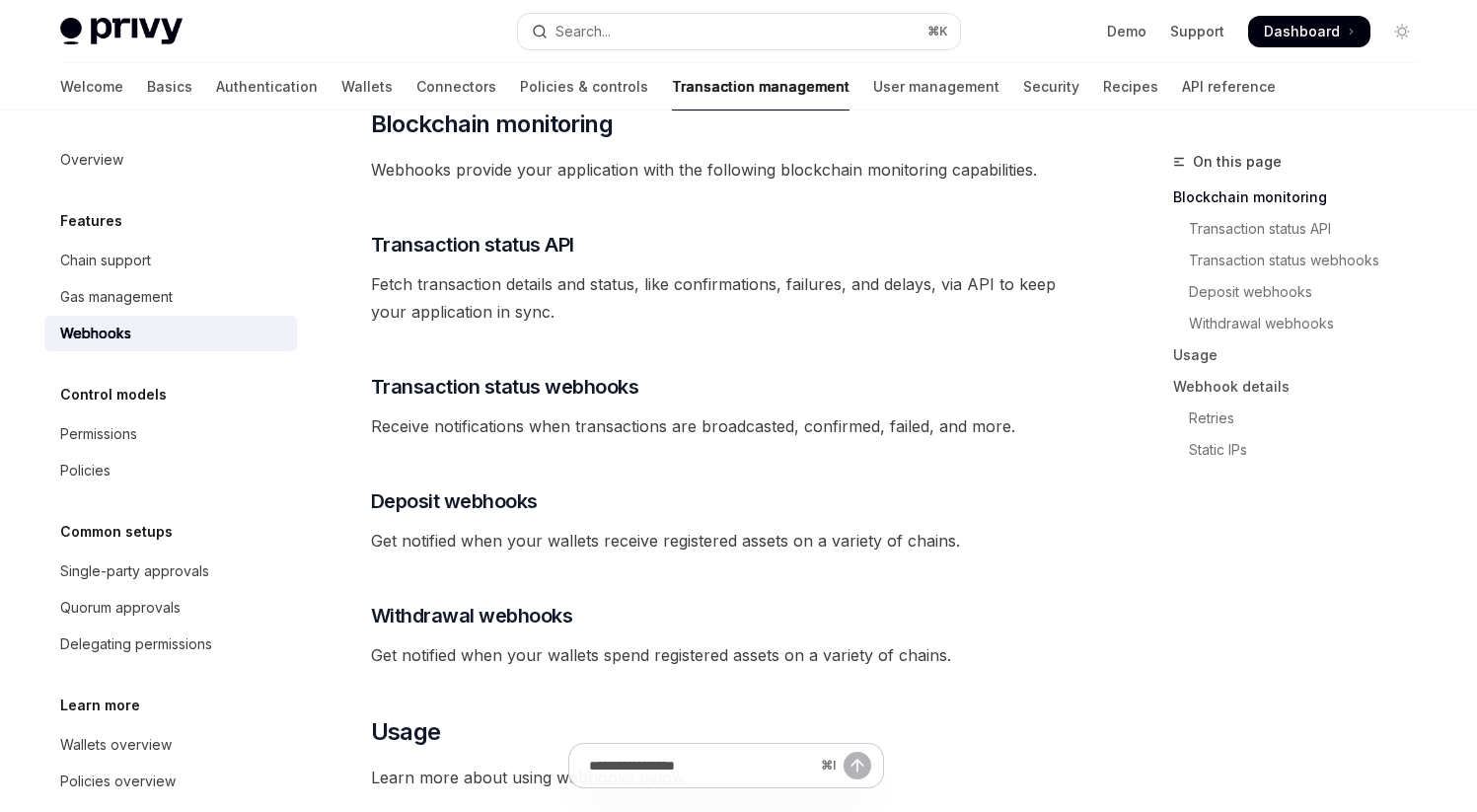
scroll to position [301, 0]
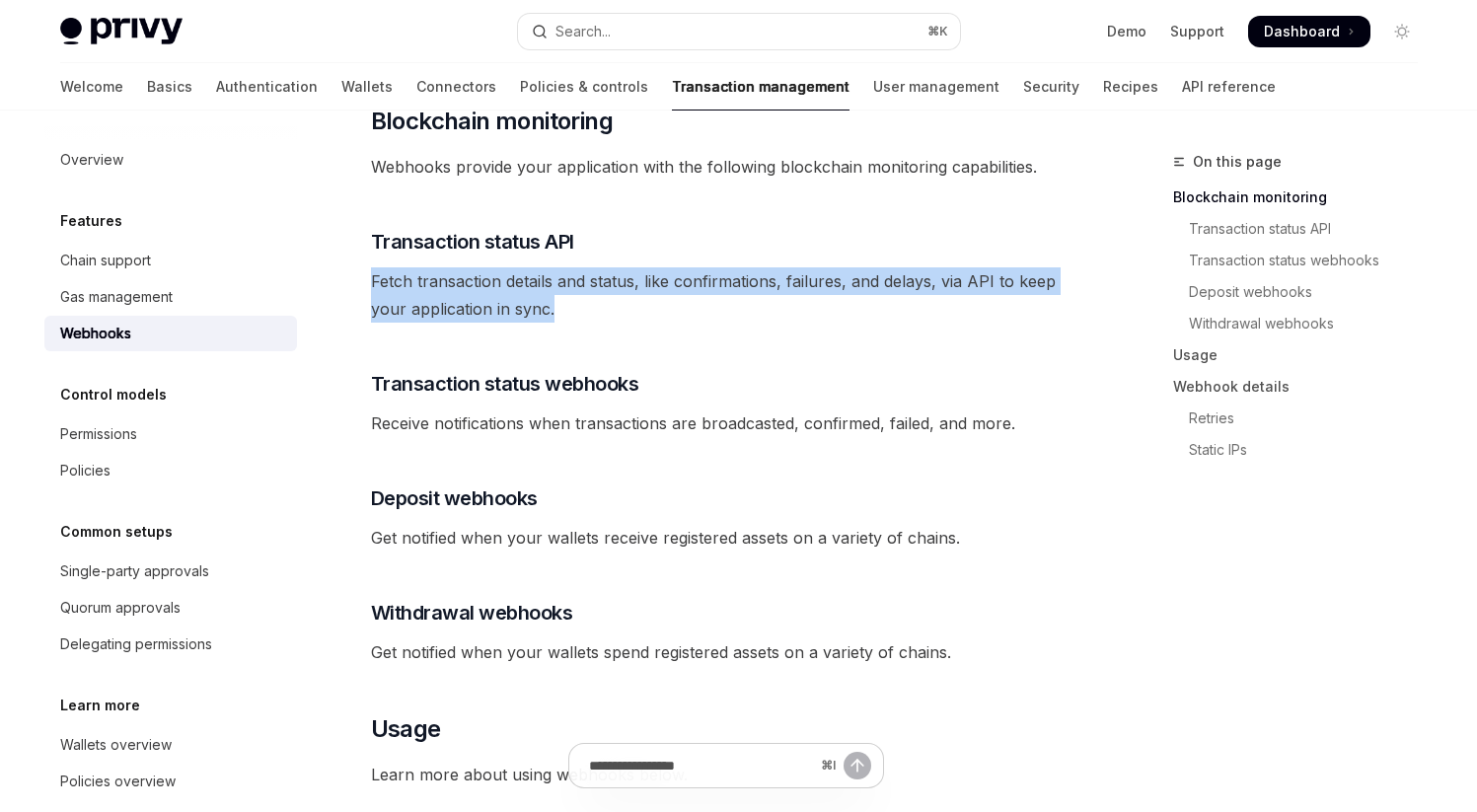
drag, startPoint x: 373, startPoint y: 255, endPoint x: 648, endPoint y: 290, distance: 277.2
click at [648, 290] on span "Fetch transaction details and status, like confirmations, failures, and delays,…" at bounding box center [727, 294] width 712 height 55
drag, startPoint x: 367, startPoint y: 248, endPoint x: 632, endPoint y: 285, distance: 267.6
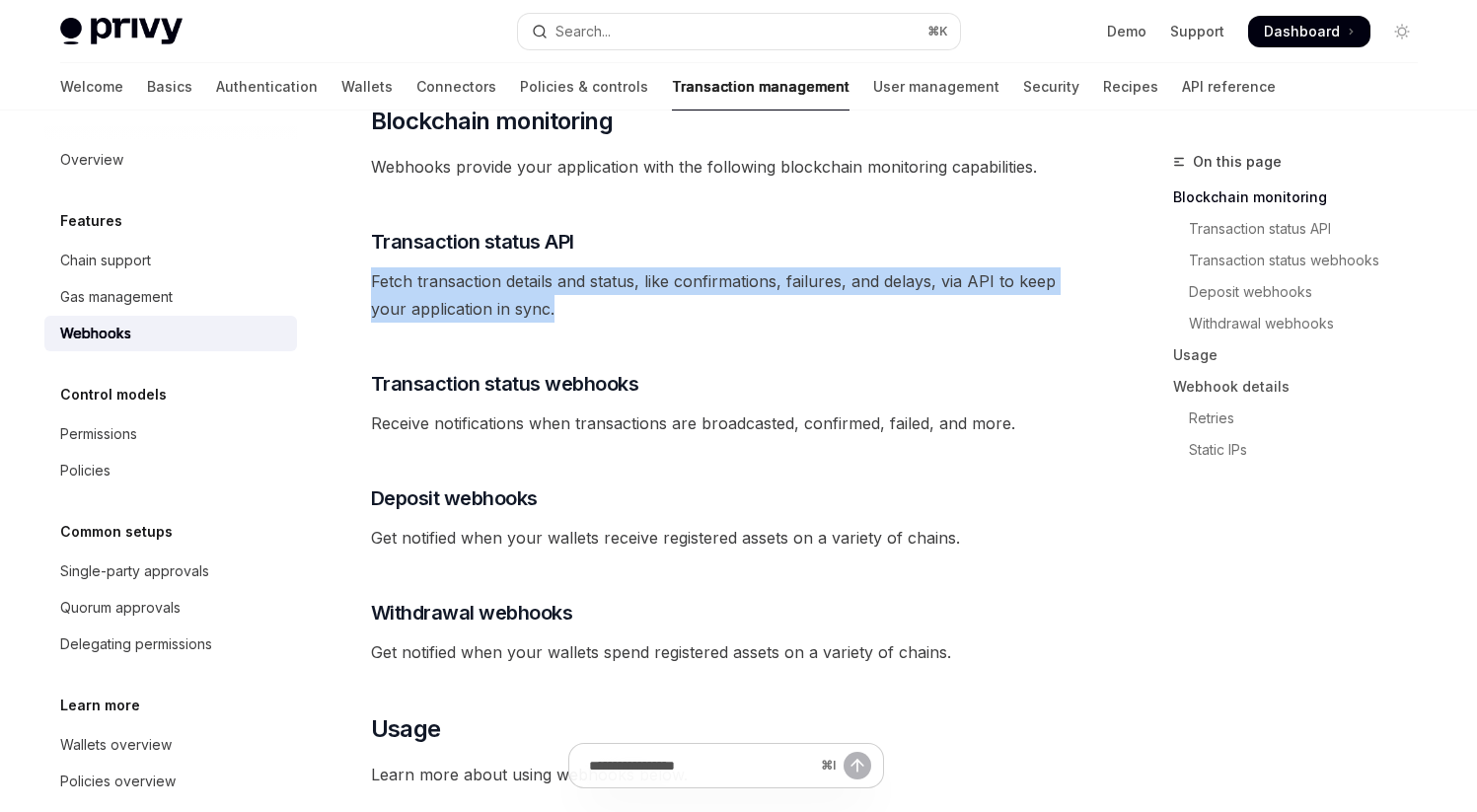
click at [451, 267] on span "Fetch transaction details and status, like confirmations, failures, and delays,…" at bounding box center [727, 294] width 712 height 55
drag, startPoint x: 372, startPoint y: 257, endPoint x: 647, endPoint y: 286, distance: 276.5
click at [647, 286] on span "Fetch transaction details and status, like confirmations, failures, and delays,…" at bounding box center [727, 294] width 712 height 55
drag, startPoint x: 372, startPoint y: 258, endPoint x: 673, endPoint y: 306, distance: 304.8
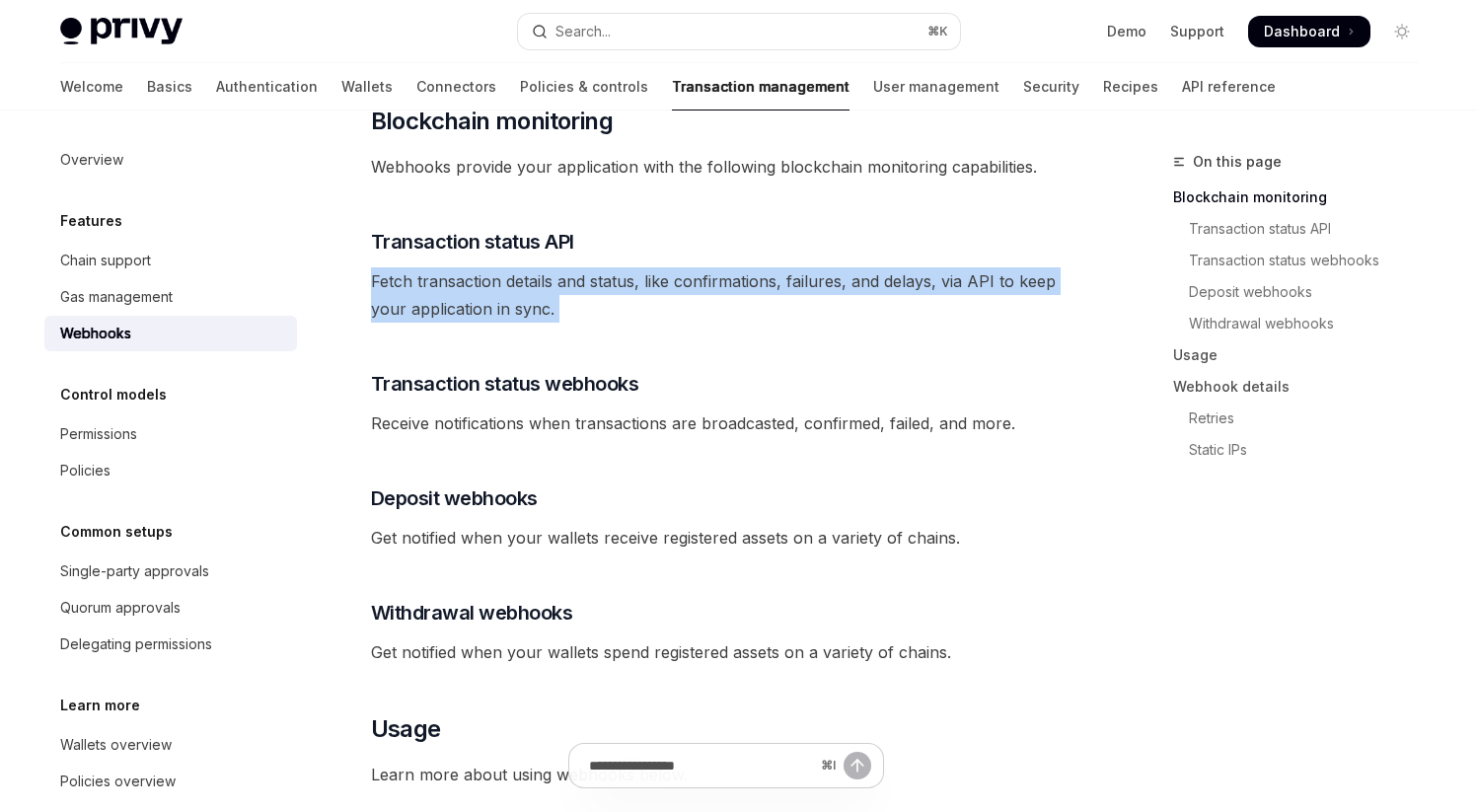
click at [675, 306] on div "Privy offers powerful webhooks that allow your app to easily monitor and consum…" at bounding box center [727, 730] width 712 height 1564
click at [388, 267] on span "Fetch transaction details and status, like confirmations, failures, and delays,…" at bounding box center [727, 294] width 712 height 55
drag, startPoint x: 363, startPoint y: 252, endPoint x: 673, endPoint y: 290, distance: 312.3
click at [673, 290] on span "Fetch transaction details and status, like confirmations, failures, and delays,…" at bounding box center [727, 294] width 712 height 55
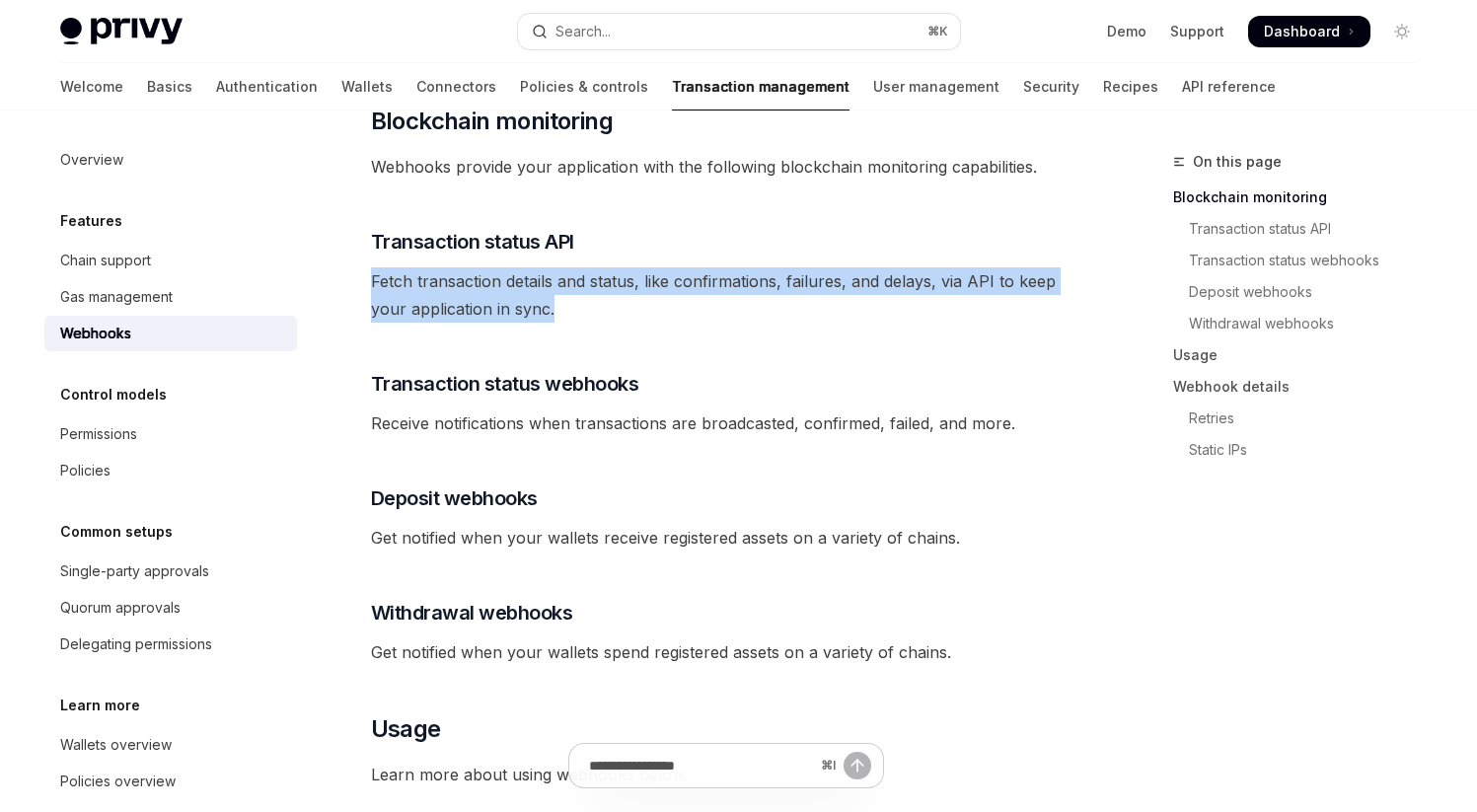
drag, startPoint x: 374, startPoint y: 255, endPoint x: 607, endPoint y: 281, distance: 234.4
click at [607, 281] on span "Fetch transaction details and status, like confirmations, failures, and delays,…" at bounding box center [727, 294] width 712 height 55
drag, startPoint x: 373, startPoint y: 250, endPoint x: 677, endPoint y: 295, distance: 307.3
click at [677, 295] on div "Privy offers powerful webhooks that allow your app to easily monitor and consum…" at bounding box center [727, 730] width 712 height 1564
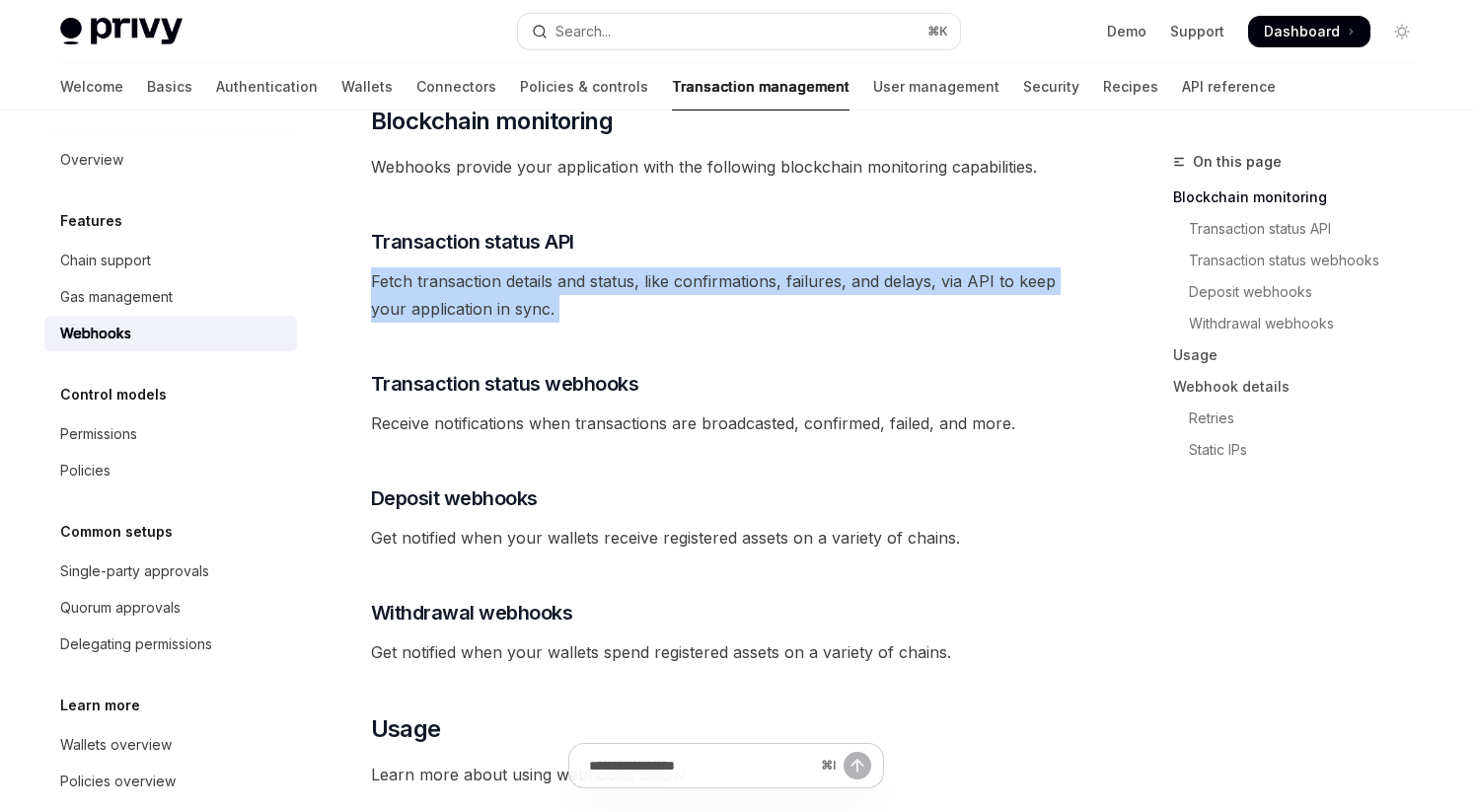
click at [677, 295] on div "Privy offers powerful webhooks that allow your app to easily monitor and consum…" at bounding box center [727, 730] width 712 height 1564
drag, startPoint x: 372, startPoint y: 254, endPoint x: 652, endPoint y: 277, distance: 280.9
click at [652, 277] on span "Fetch transaction details and status, like confirmations, failures, and delays,…" at bounding box center [727, 294] width 712 height 55
drag, startPoint x: 369, startPoint y: 251, endPoint x: 671, endPoint y: 284, distance: 303.8
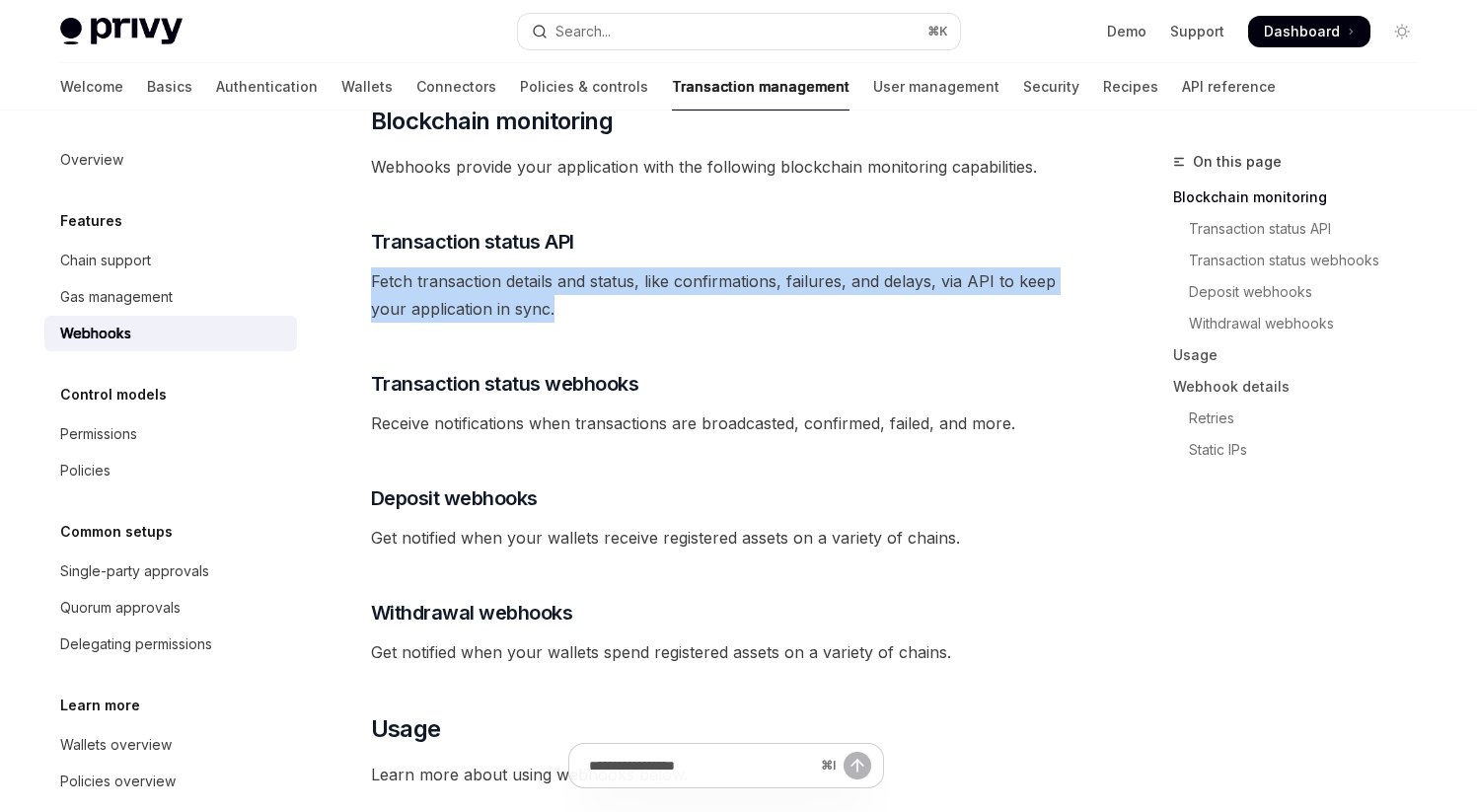
click at [671, 284] on span "Fetch transaction details and status, like confirmations, failures, and delays,…" at bounding box center [727, 294] width 712 height 55
drag, startPoint x: 377, startPoint y: 258, endPoint x: 675, endPoint y: 308, distance: 302.2
click at [675, 308] on div "Privy offers powerful webhooks that allow your app to easily monitor and consum…" at bounding box center [727, 730] width 712 height 1564
click at [490, 275] on span "Fetch transaction details and status, like confirmations, failures, and delays,…" at bounding box center [727, 294] width 712 height 55
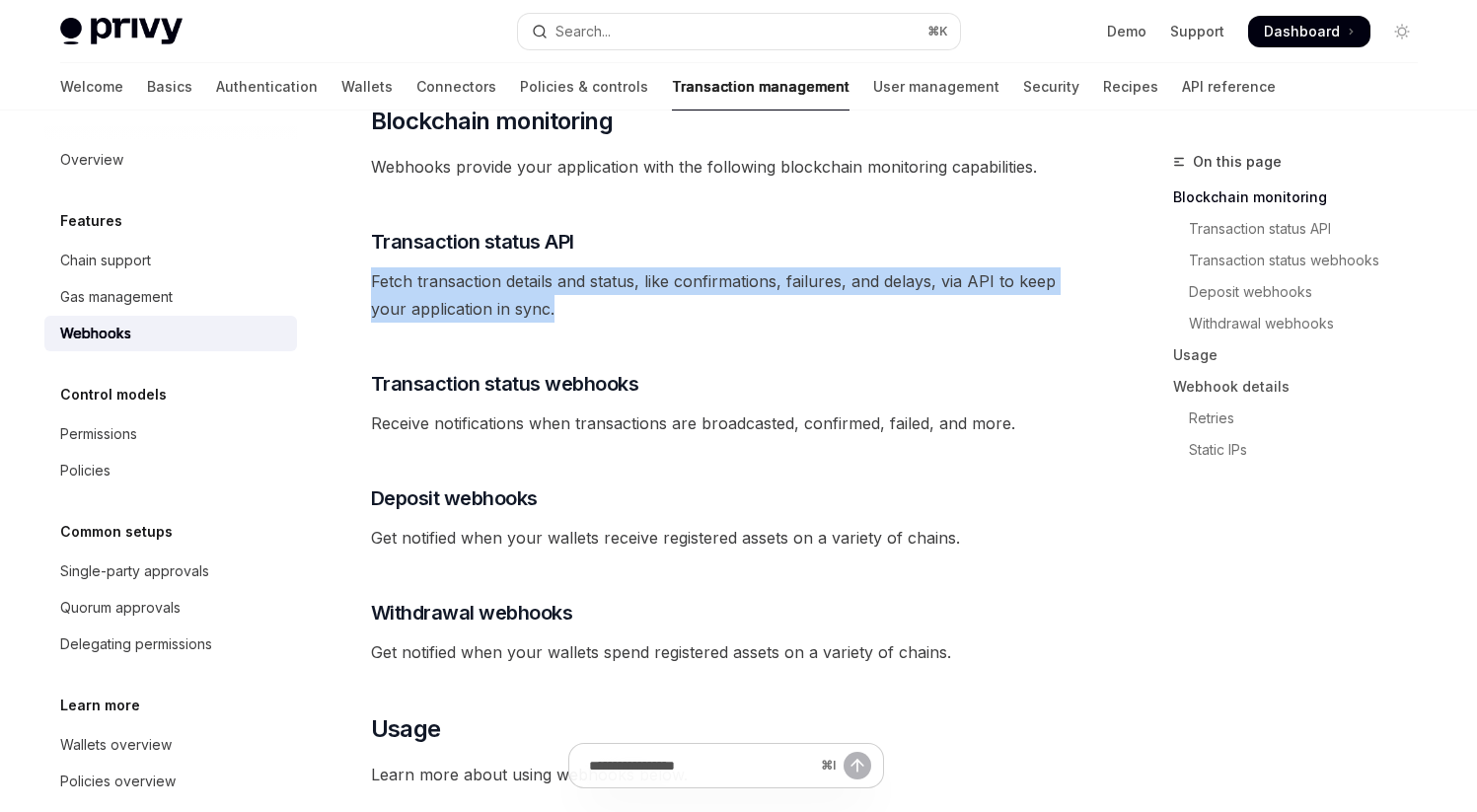
drag, startPoint x: 366, startPoint y: 253, endPoint x: 637, endPoint y: 292, distance: 273.8
click at [637, 292] on span "Fetch transaction details and status, like confirmations, failures, and delays,…" at bounding box center [727, 294] width 712 height 55
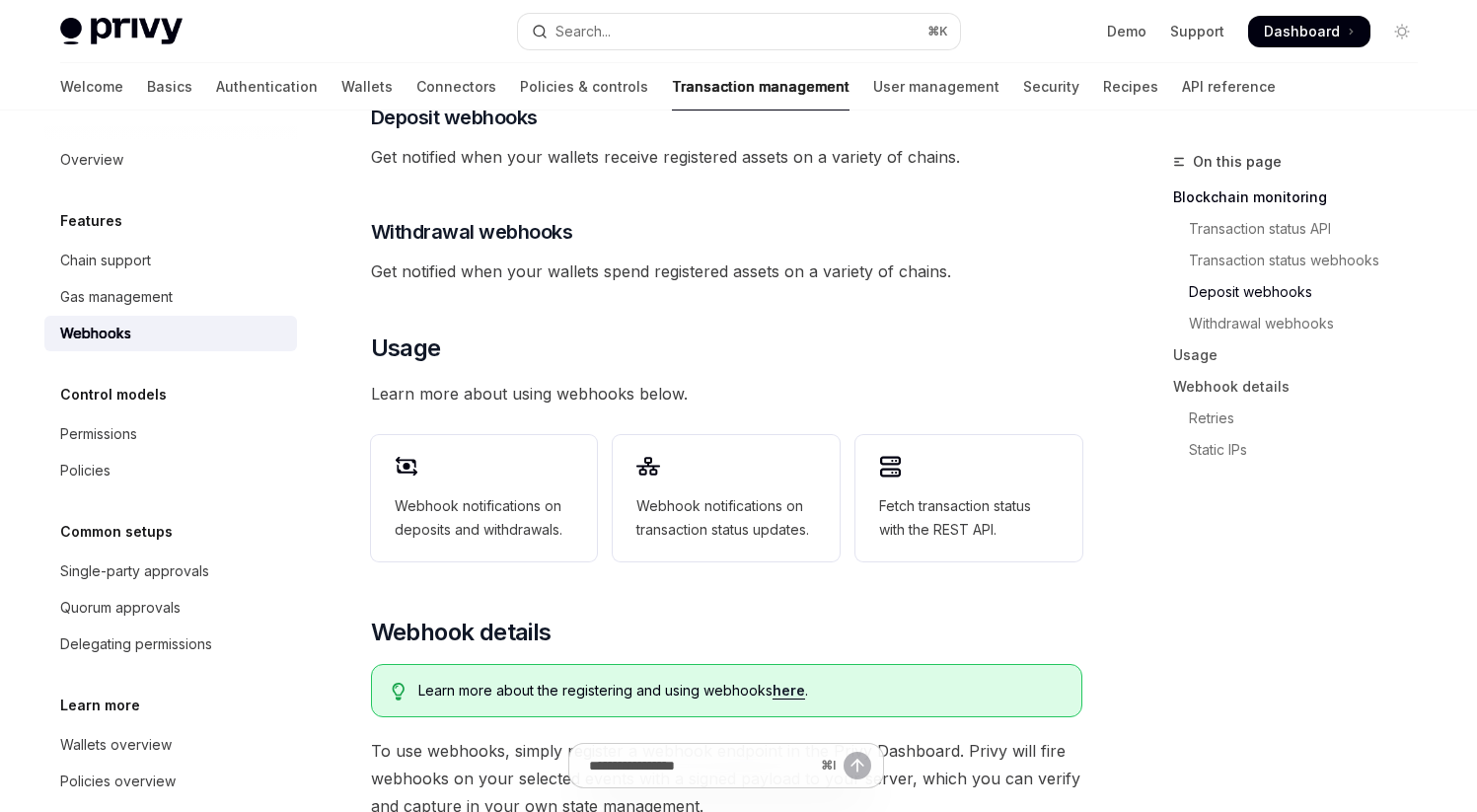
scroll to position [611, 0]
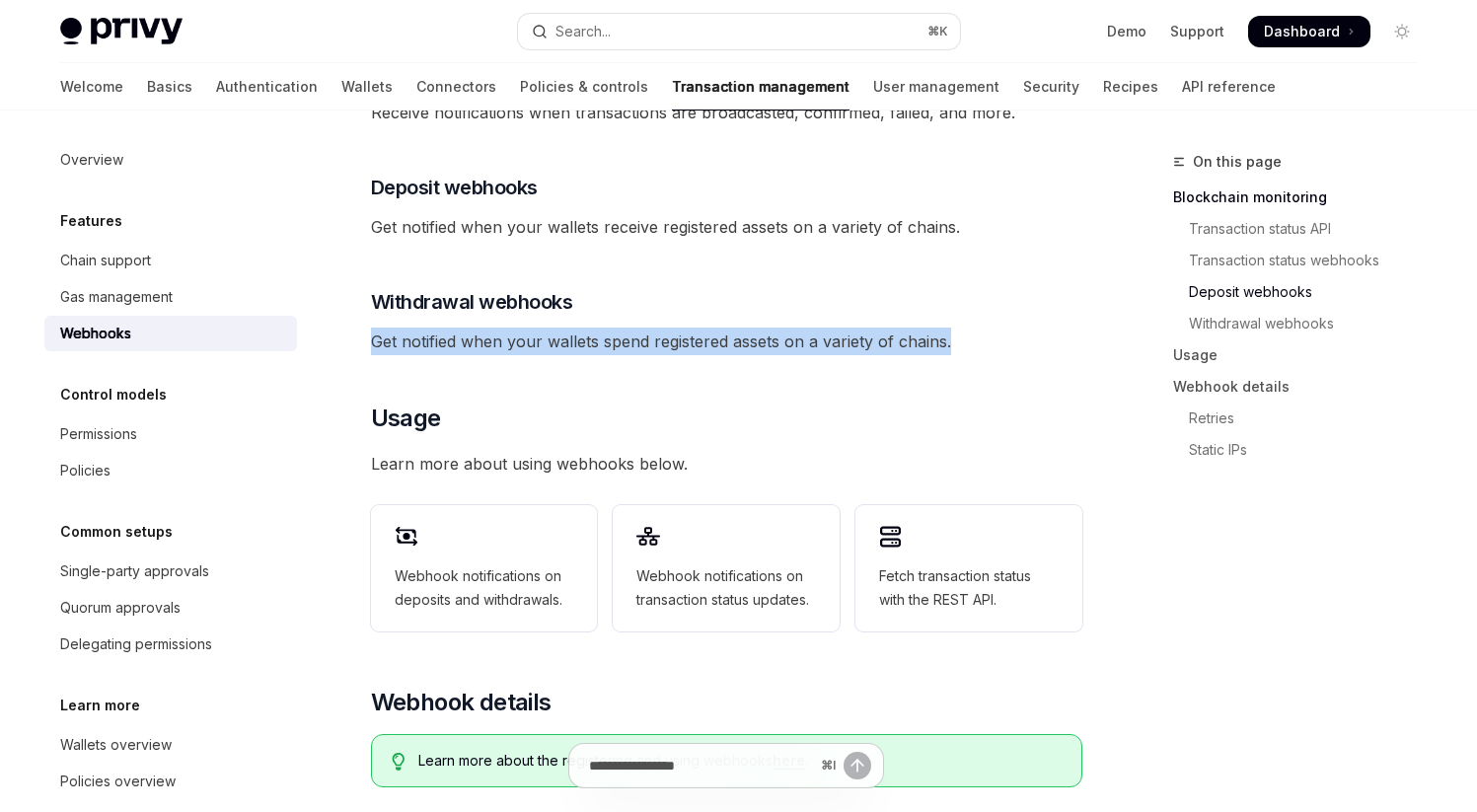
drag, startPoint x: 375, startPoint y: 313, endPoint x: 1044, endPoint y: 313, distance: 669.0
click at [1044, 327] on span "Get notified when your wallets spend registered assets on a variety of chains." at bounding box center [727, 341] width 712 height 28
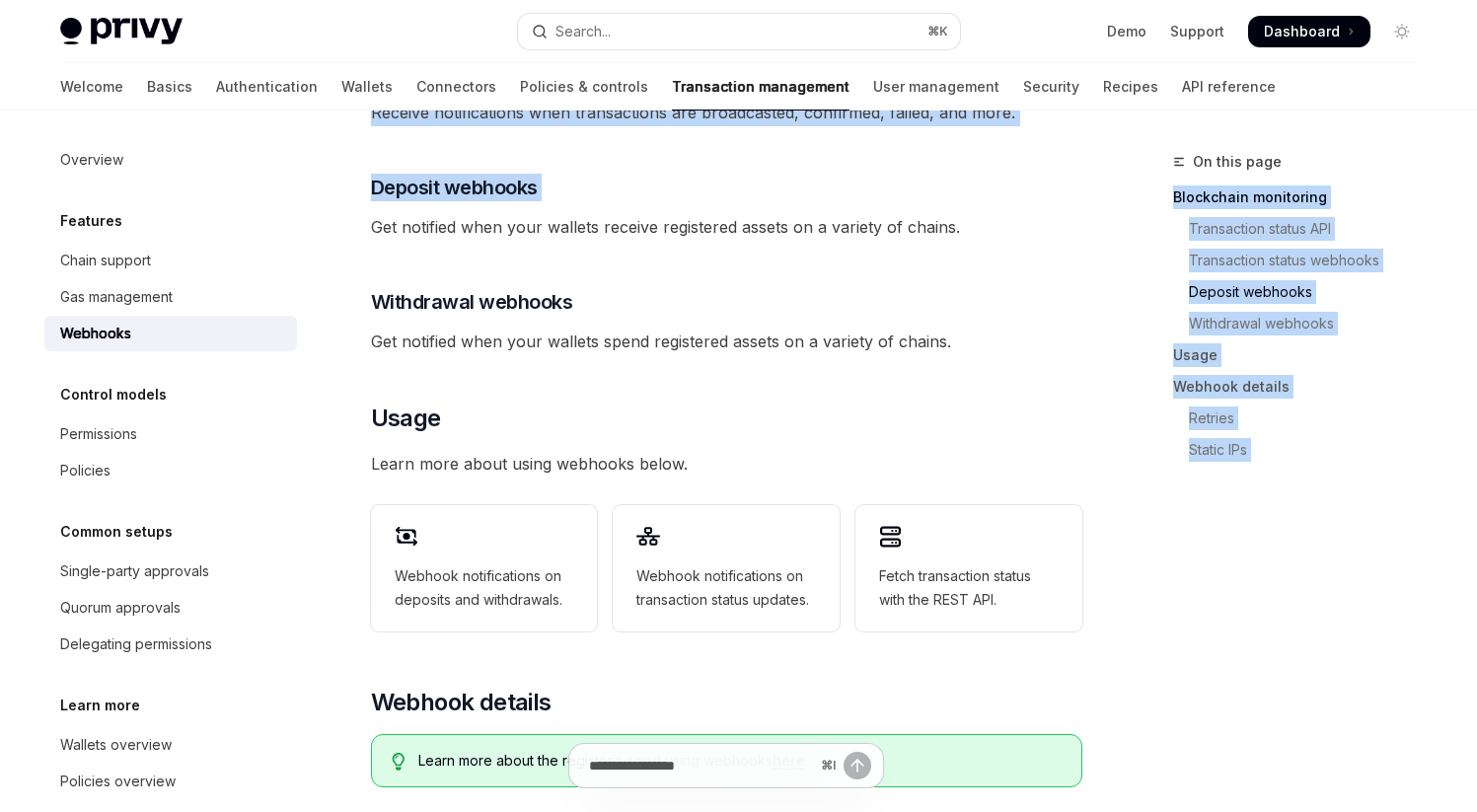
drag, startPoint x: 372, startPoint y: 201, endPoint x: 1137, endPoint y: 200, distance: 765.0
click at [1140, 200] on div "On this page Blockchain monitoring Transaction status API Transaction status we…" at bounding box center [738, 510] width 1389 height 2021
click at [1137, 200] on div "On this page Blockchain monitoring Transaction status API Transaction status we…" at bounding box center [1283, 315] width 300 height 331
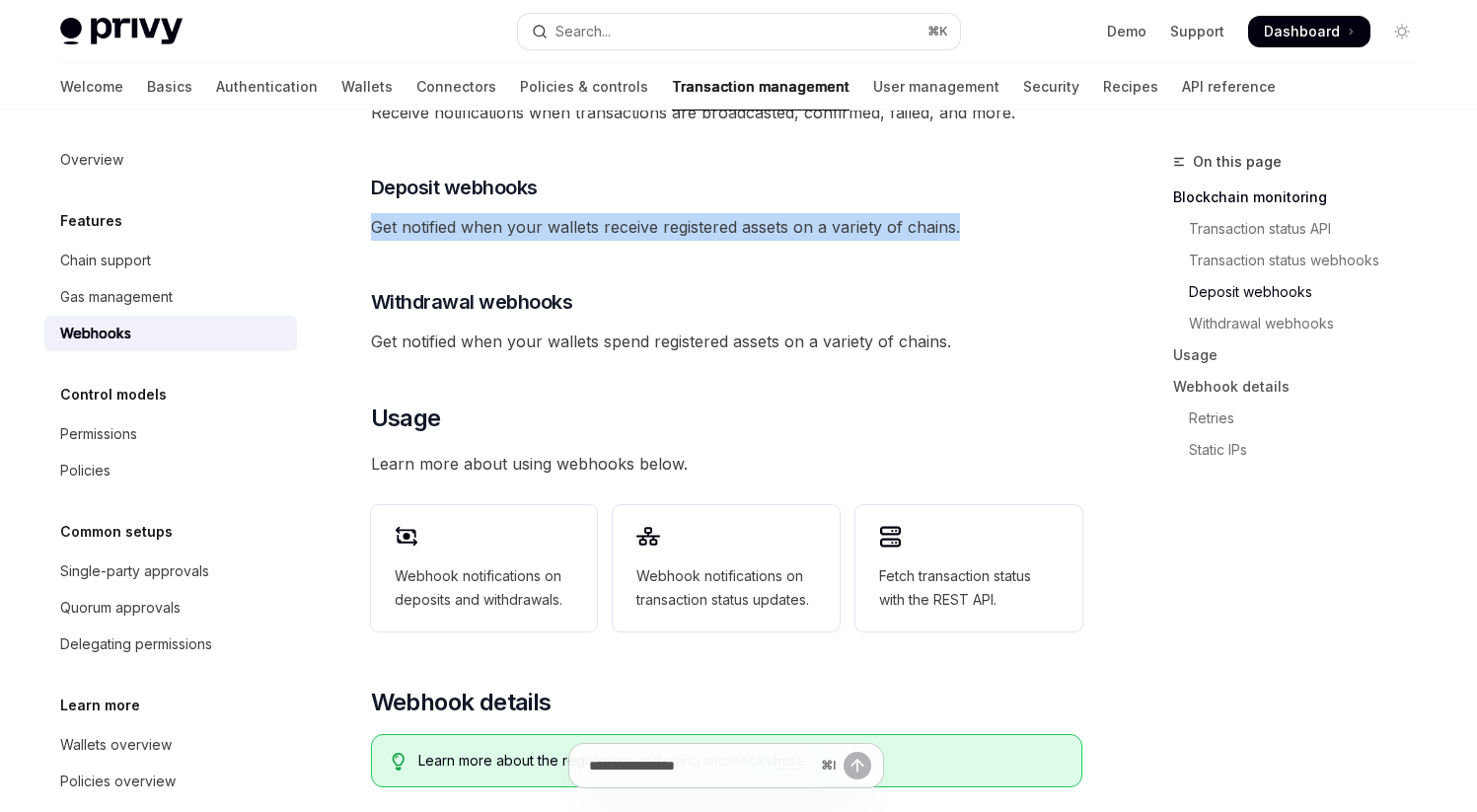
drag, startPoint x: 370, startPoint y: 203, endPoint x: 1017, endPoint y: 203, distance: 647.0
click at [1017, 213] on span "Get notified when your wallets receive registered assets on a variety of chains." at bounding box center [727, 227] width 712 height 28
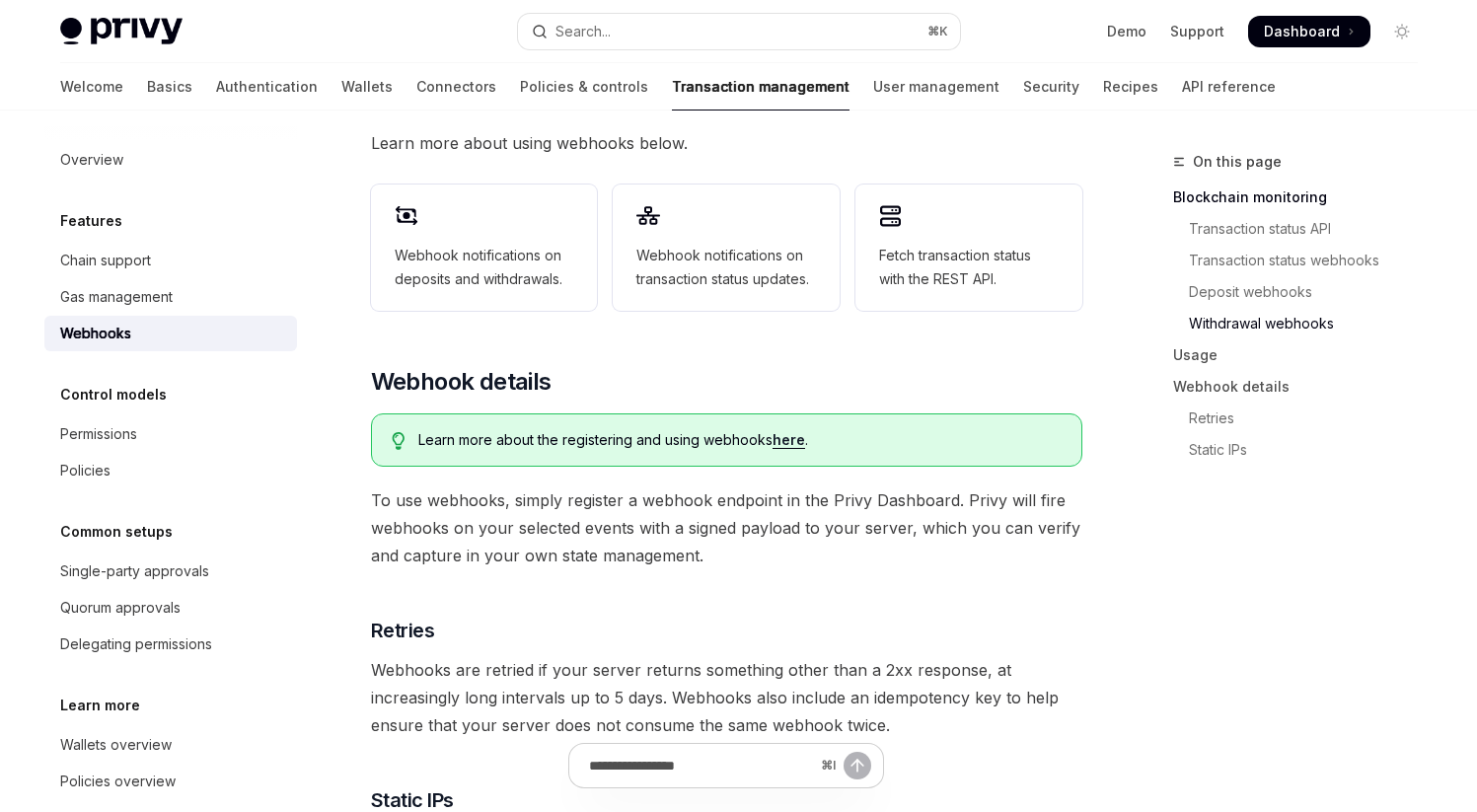
scroll to position [0, 0]
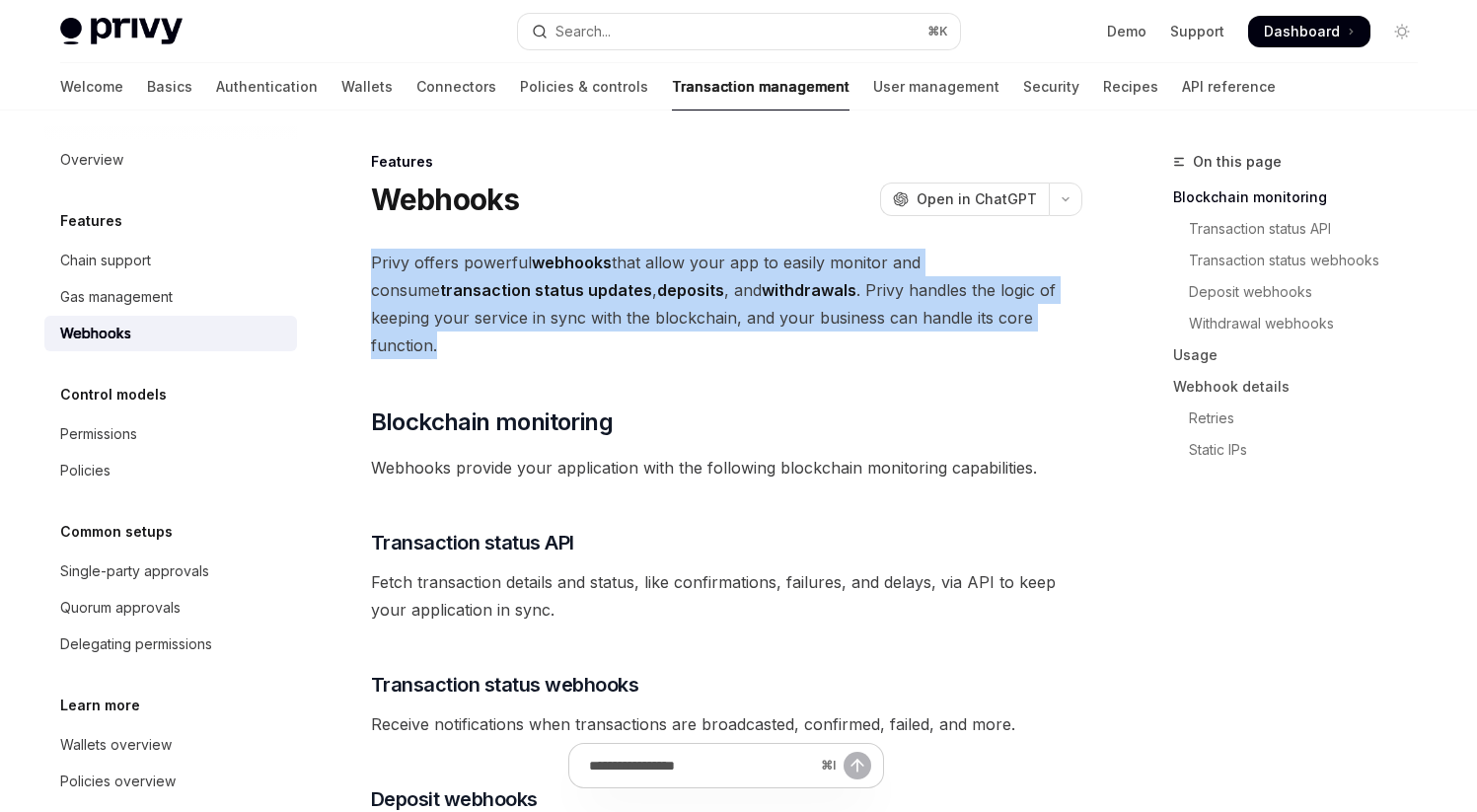
drag, startPoint x: 372, startPoint y: 264, endPoint x: 996, endPoint y: 313, distance: 625.9
click at [996, 313] on span "Privy offers powerful webhooks that allow your app to easily monitor and consum…" at bounding box center [727, 303] width 712 height 111
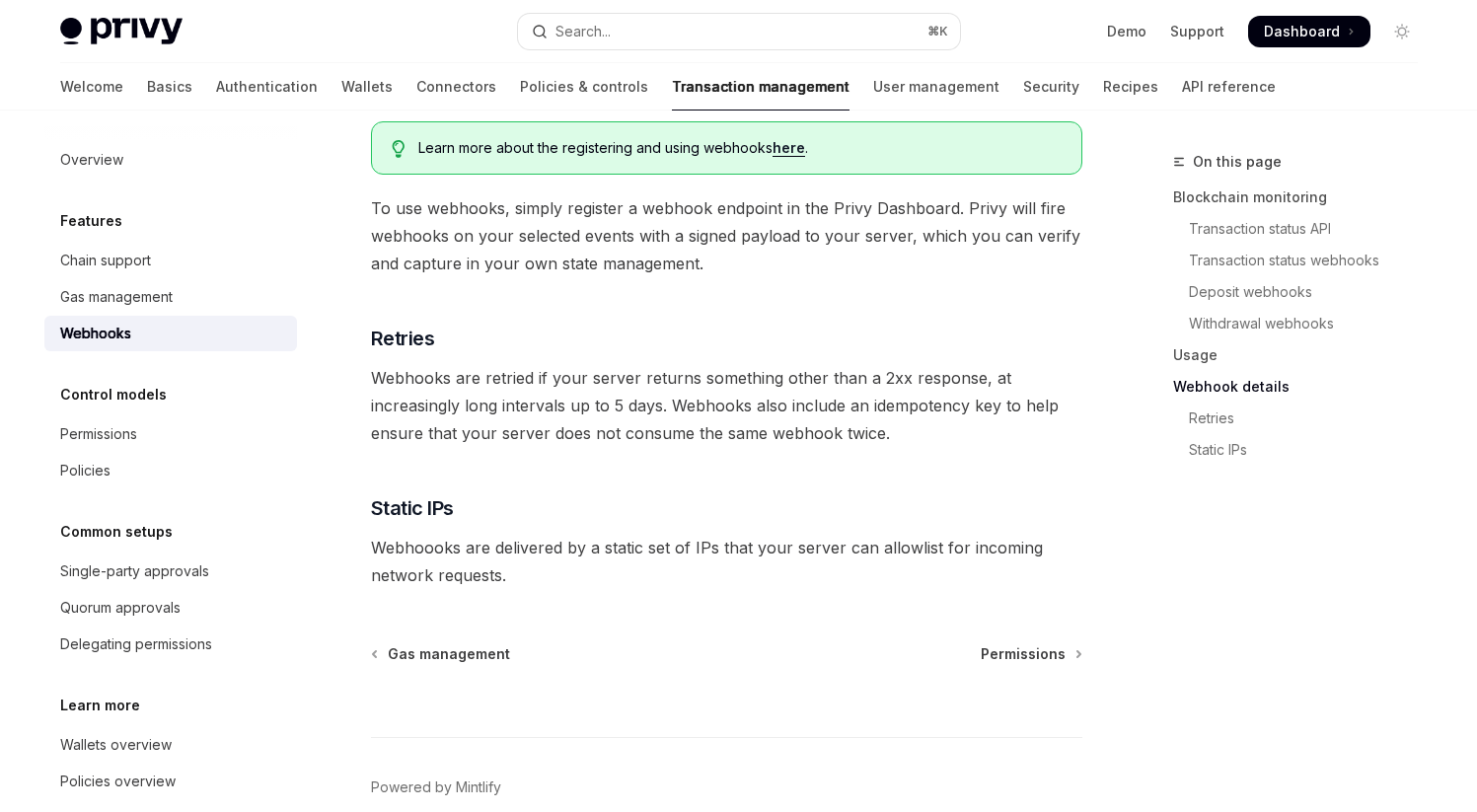
scroll to position [1292, 0]
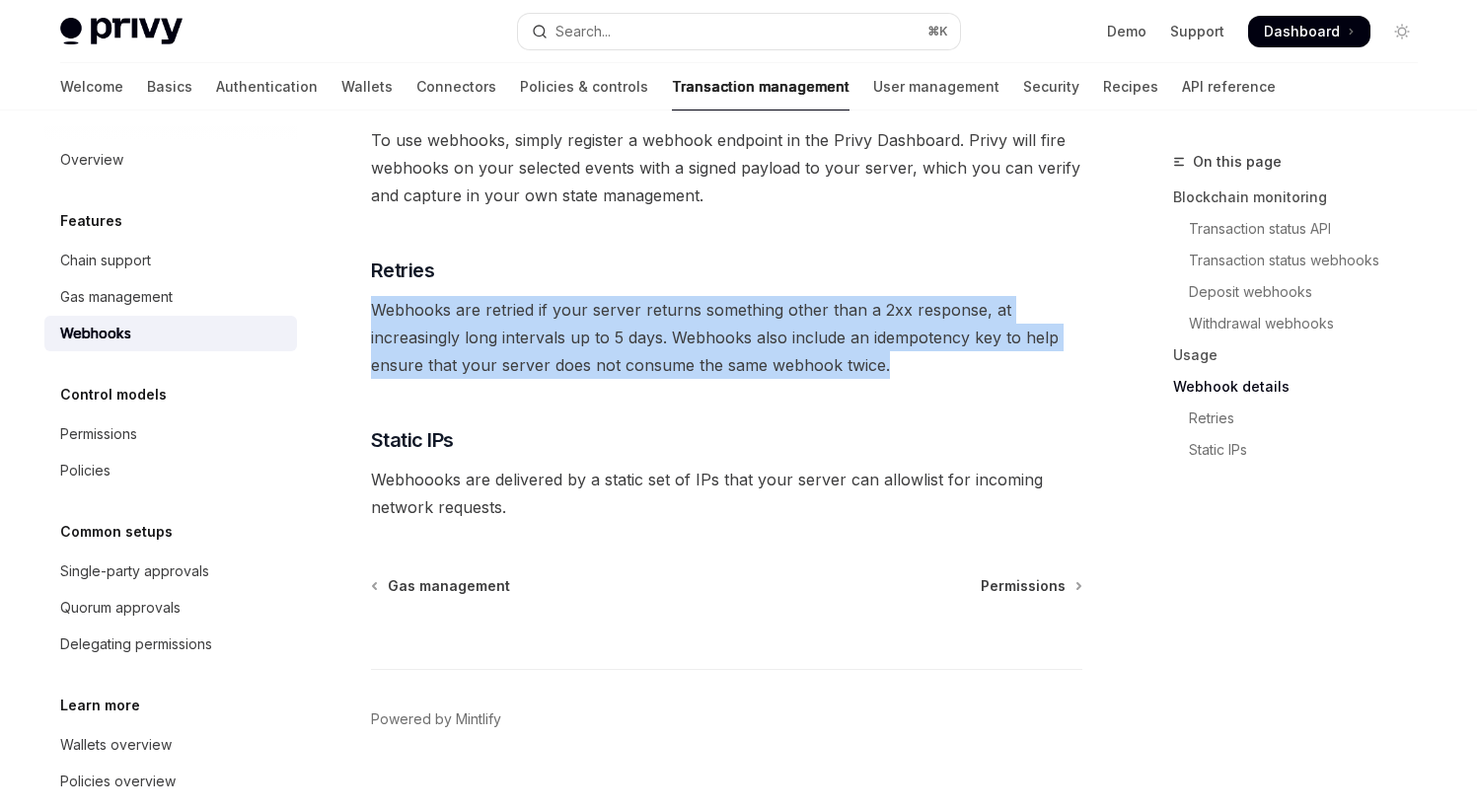
drag, startPoint x: 375, startPoint y: 284, endPoint x: 933, endPoint y: 344, distance: 561.2
click at [933, 344] on span "Webhooks are retried if your server returns something other than a 2xx response…" at bounding box center [727, 337] width 712 height 83
drag, startPoint x: 376, startPoint y: 282, endPoint x: 1019, endPoint y: 347, distance: 646.3
click at [1019, 347] on span "Webhooks are retried if your server returns something other than a 2xx response…" at bounding box center [727, 337] width 712 height 83
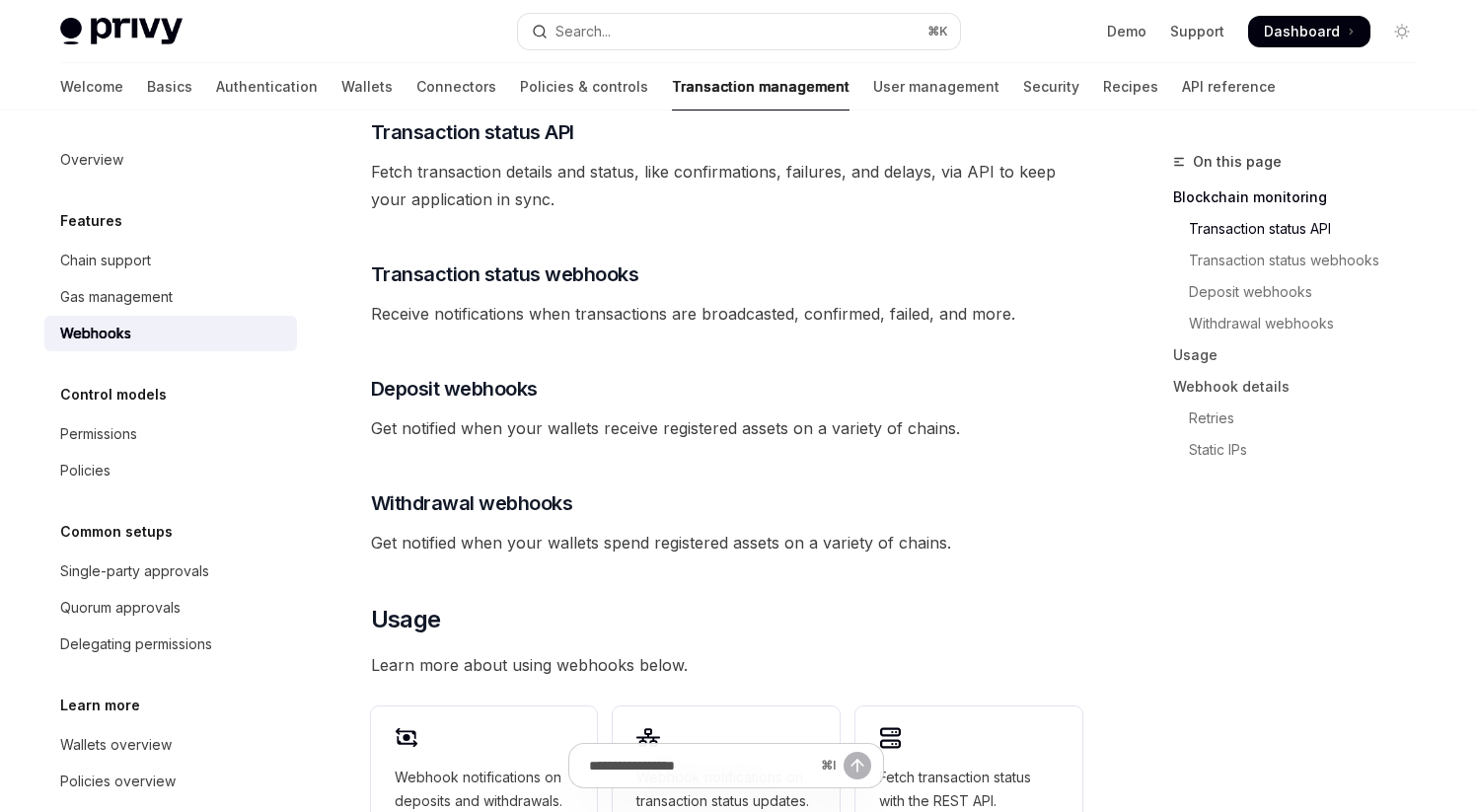
scroll to position [385, 0]
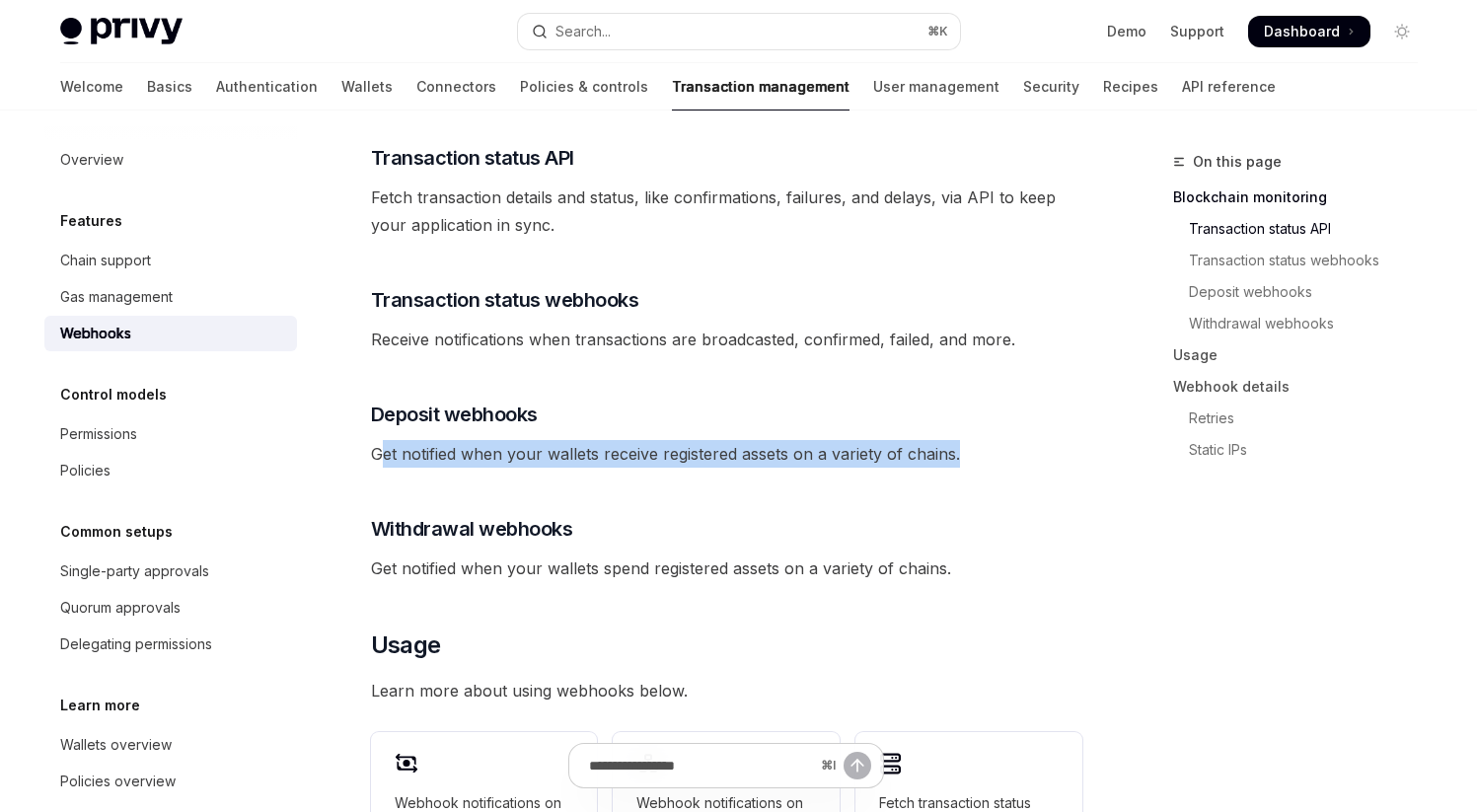
drag, startPoint x: 377, startPoint y: 430, endPoint x: 1100, endPoint y: 430, distance: 723.0
click at [1100, 430] on div "On this page Blockchain monitoring Transaction status API Transaction status we…" at bounding box center [738, 736] width 1389 height 2021
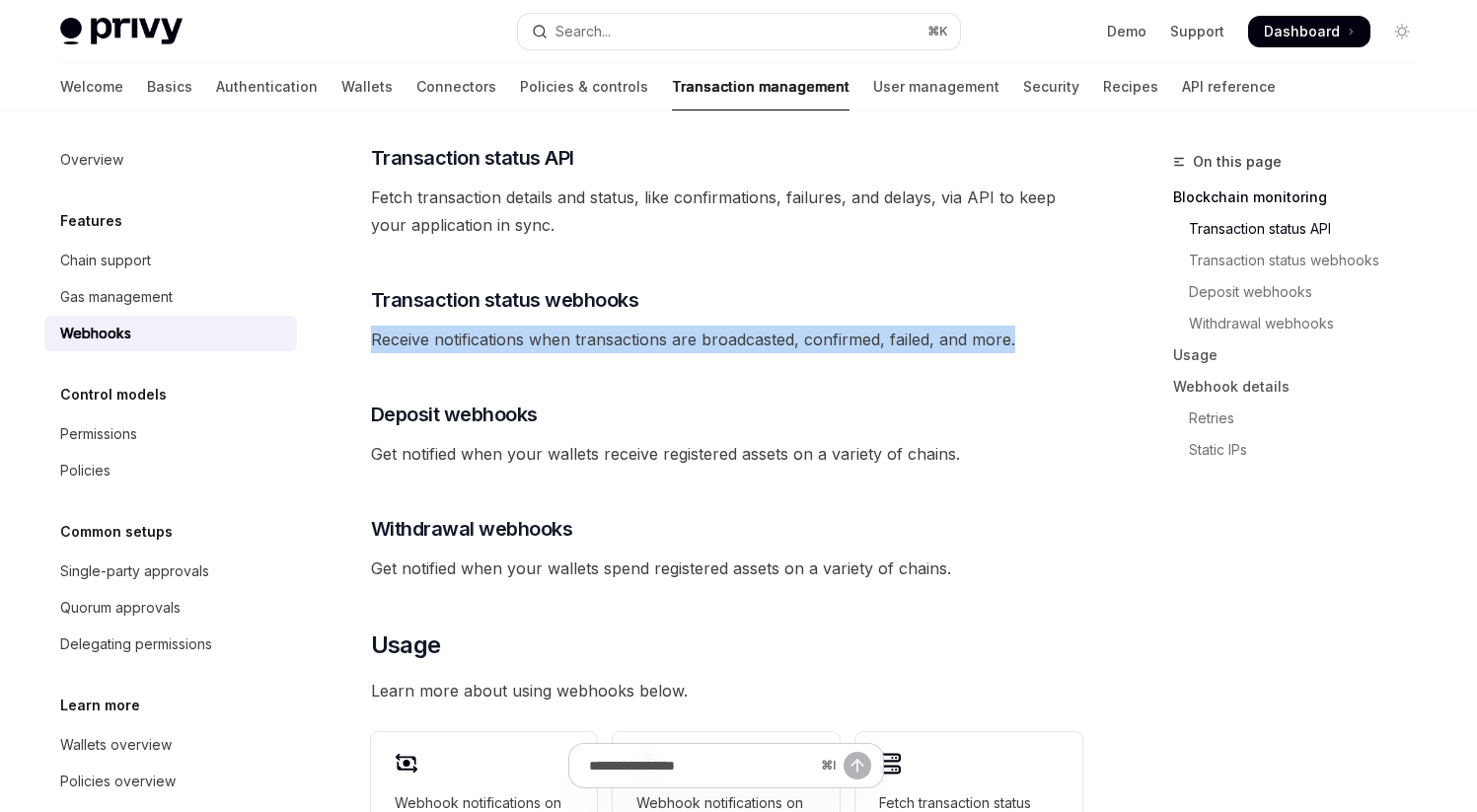
drag, startPoint x: 373, startPoint y: 308, endPoint x: 1109, endPoint y: 308, distance: 736.0
click at [1109, 308] on div "On this page Blockchain monitoring Transaction status API Transaction status we…" at bounding box center [738, 736] width 1389 height 2021
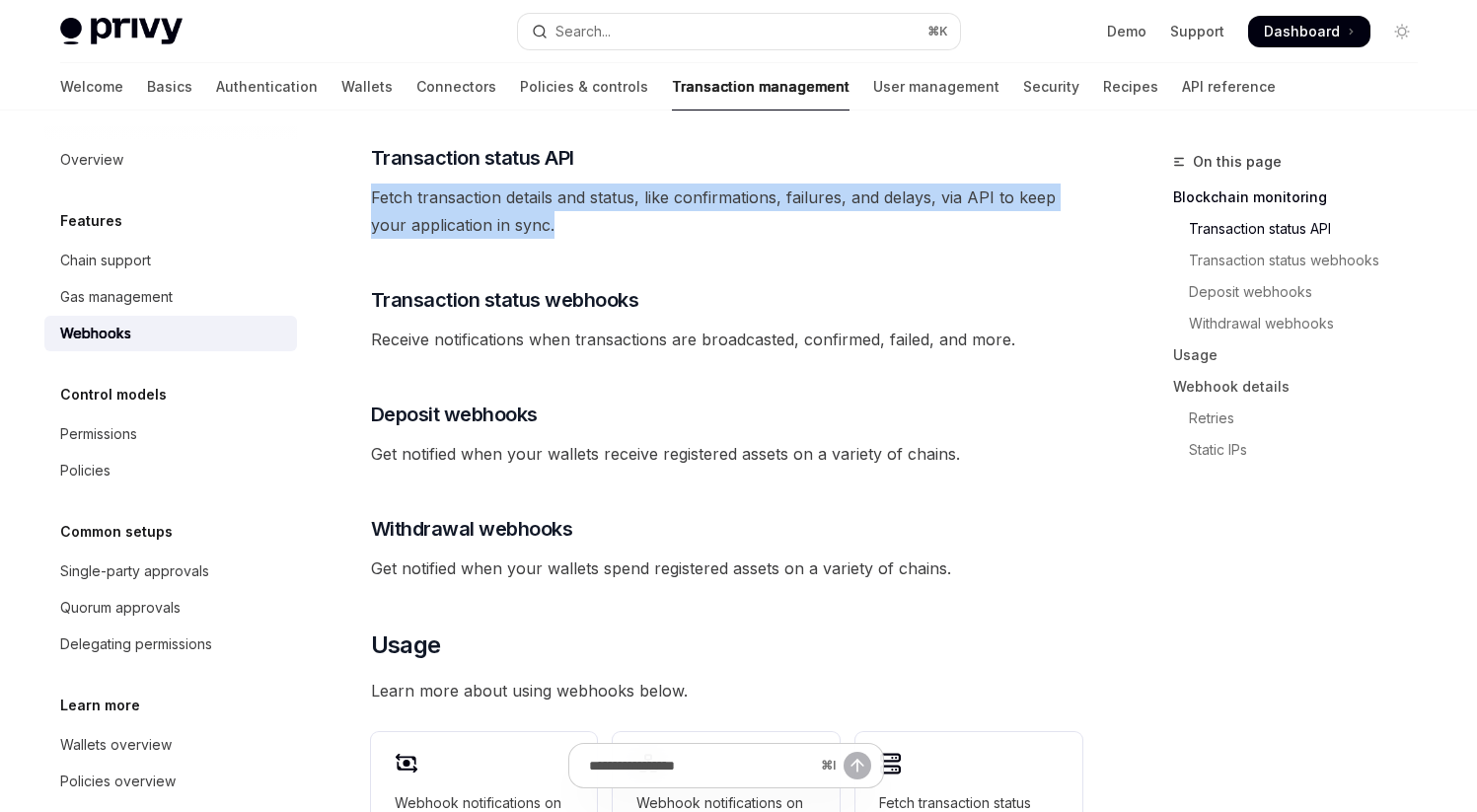
drag, startPoint x: 372, startPoint y: 176, endPoint x: 622, endPoint y: 197, distance: 250.9
click at [622, 197] on span "Fetch transaction details and status, like confirmations, failures, and delays,…" at bounding box center [727, 210] width 712 height 55
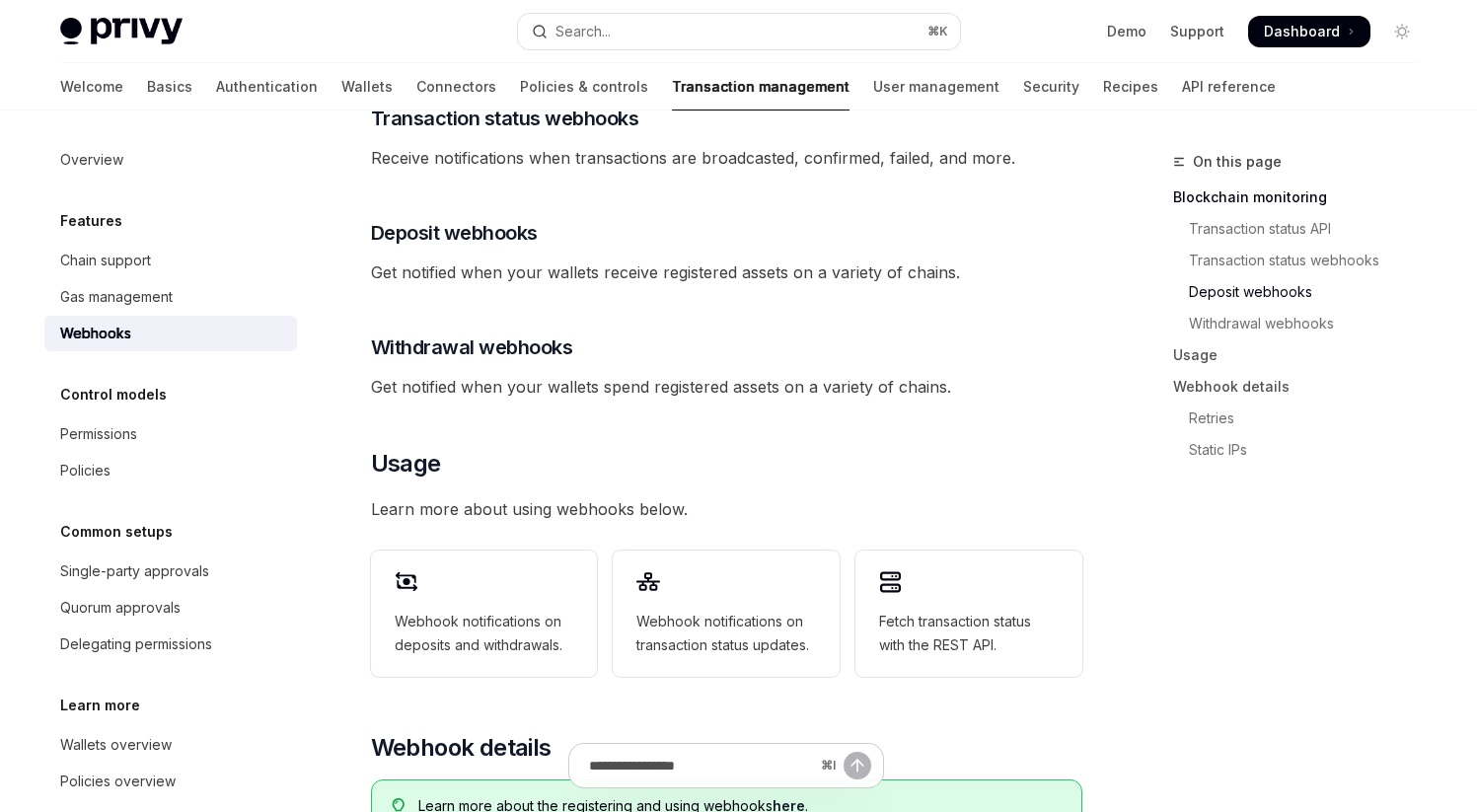
scroll to position [547, 0]
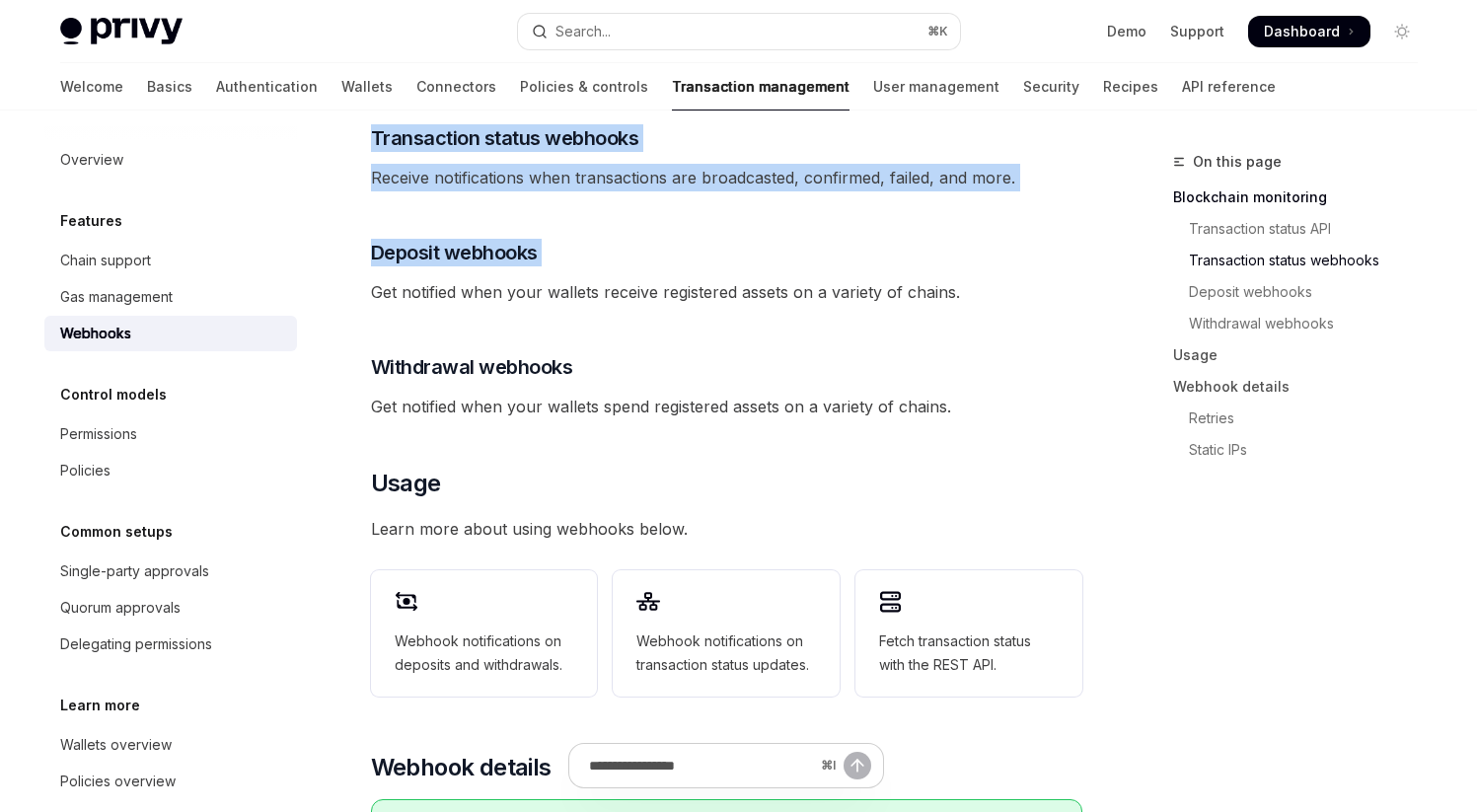
drag, startPoint x: 374, startPoint y: 265, endPoint x: 1118, endPoint y: 265, distance: 744.0
click at [1119, 265] on div "On this page Blockchain monitoring Transaction status API Transaction status we…" at bounding box center [738, 575] width 1389 height 2021
click at [1118, 265] on div "On this page Blockchain monitoring Transaction status API Transaction status we…" at bounding box center [738, 575] width 1389 height 2021
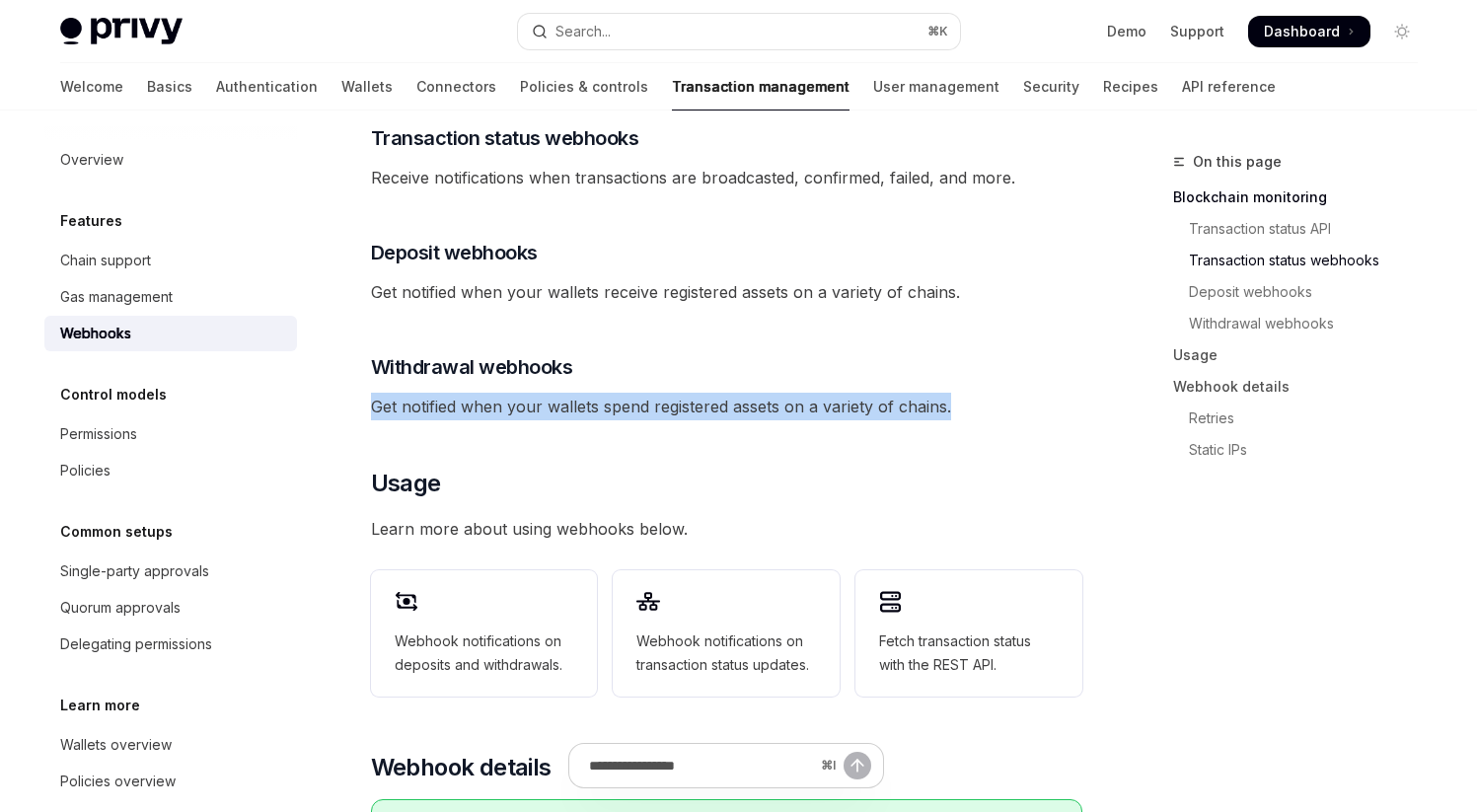
drag, startPoint x: 375, startPoint y: 379, endPoint x: 1024, endPoint y: 387, distance: 649.0
click at [1024, 393] on span "Get notified when your wallets spend registered assets on a variety of chains." at bounding box center [727, 407] width 712 height 28
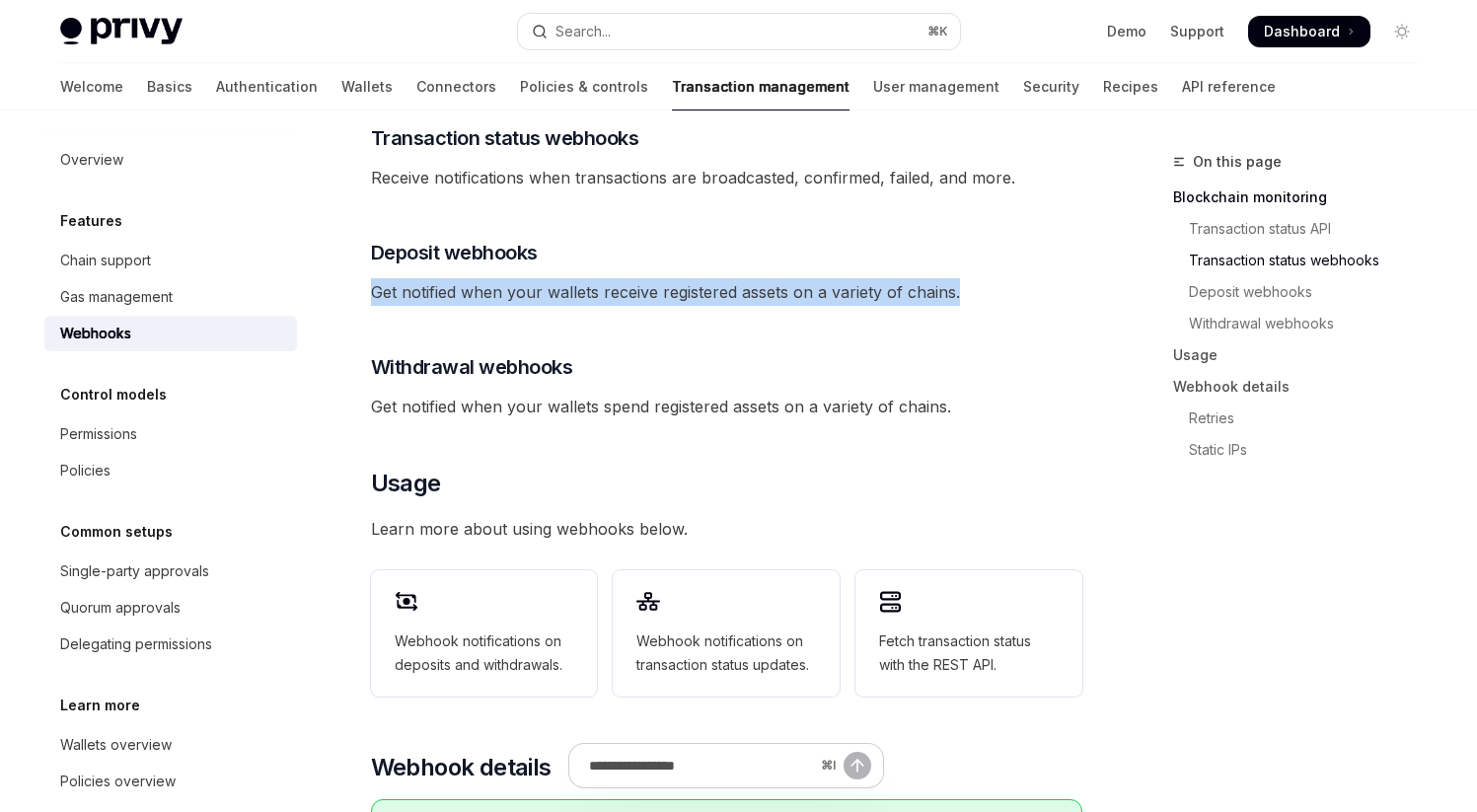
drag, startPoint x: 372, startPoint y: 269, endPoint x: 1023, endPoint y: 269, distance: 651.0
click at [1023, 278] on span "Get notified when your wallets receive registered assets on a variety of chains." at bounding box center [727, 292] width 712 height 28
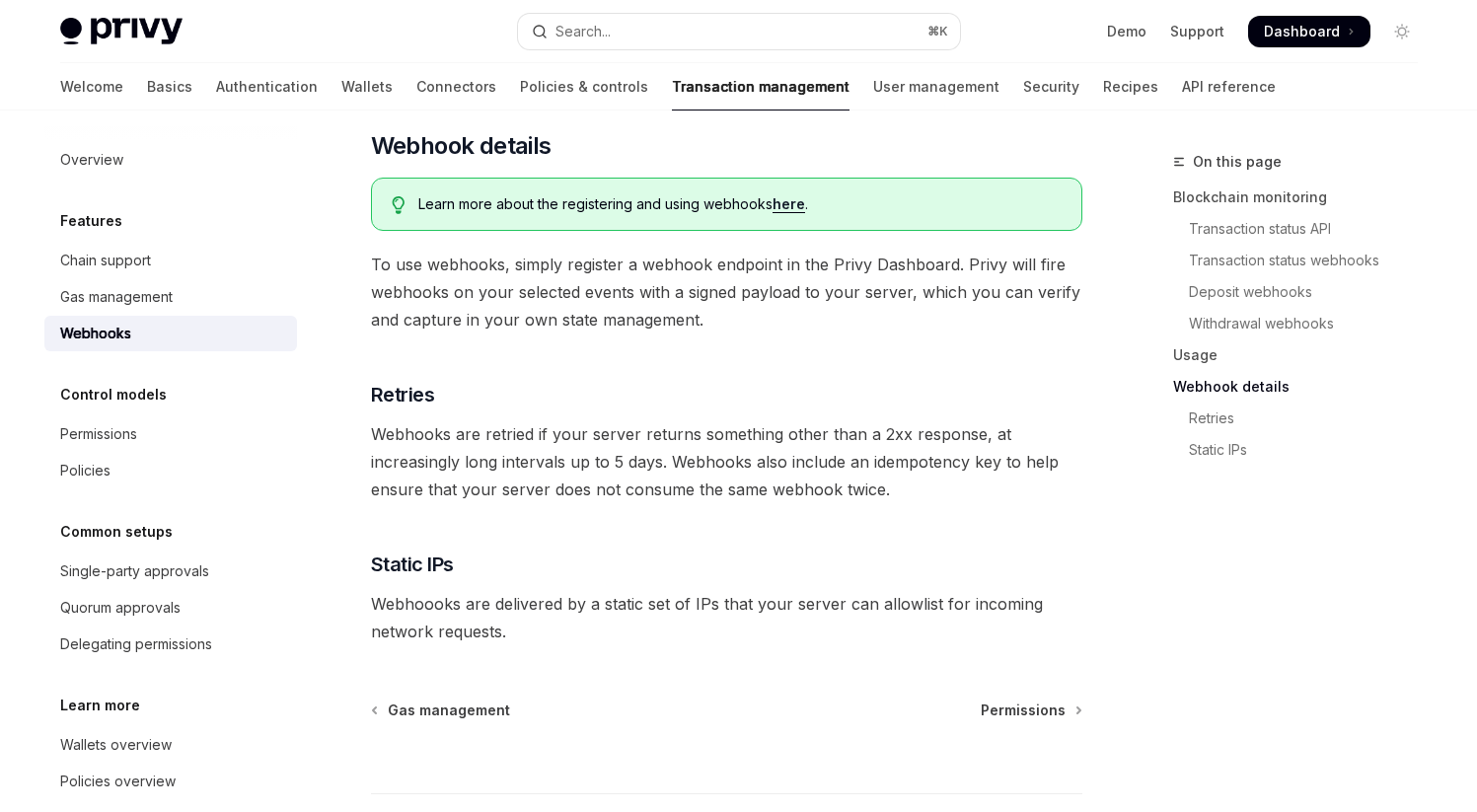
scroll to position [1177, 0]
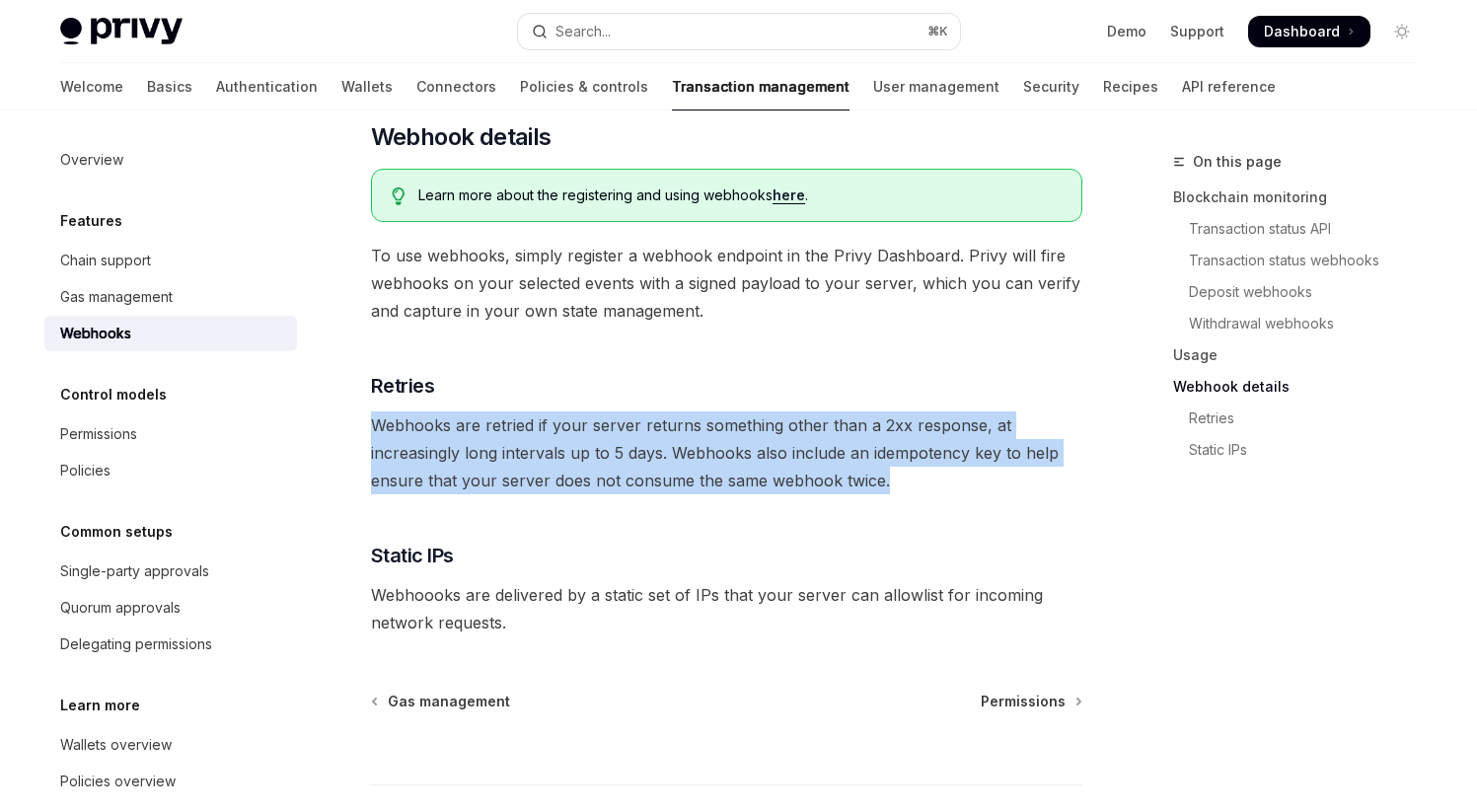
drag, startPoint x: 370, startPoint y: 400, endPoint x: 1017, endPoint y: 450, distance: 648.9
click at [1017, 450] on span "Webhooks are retried if your server returns something other than a 2xx response…" at bounding box center [727, 452] width 712 height 83
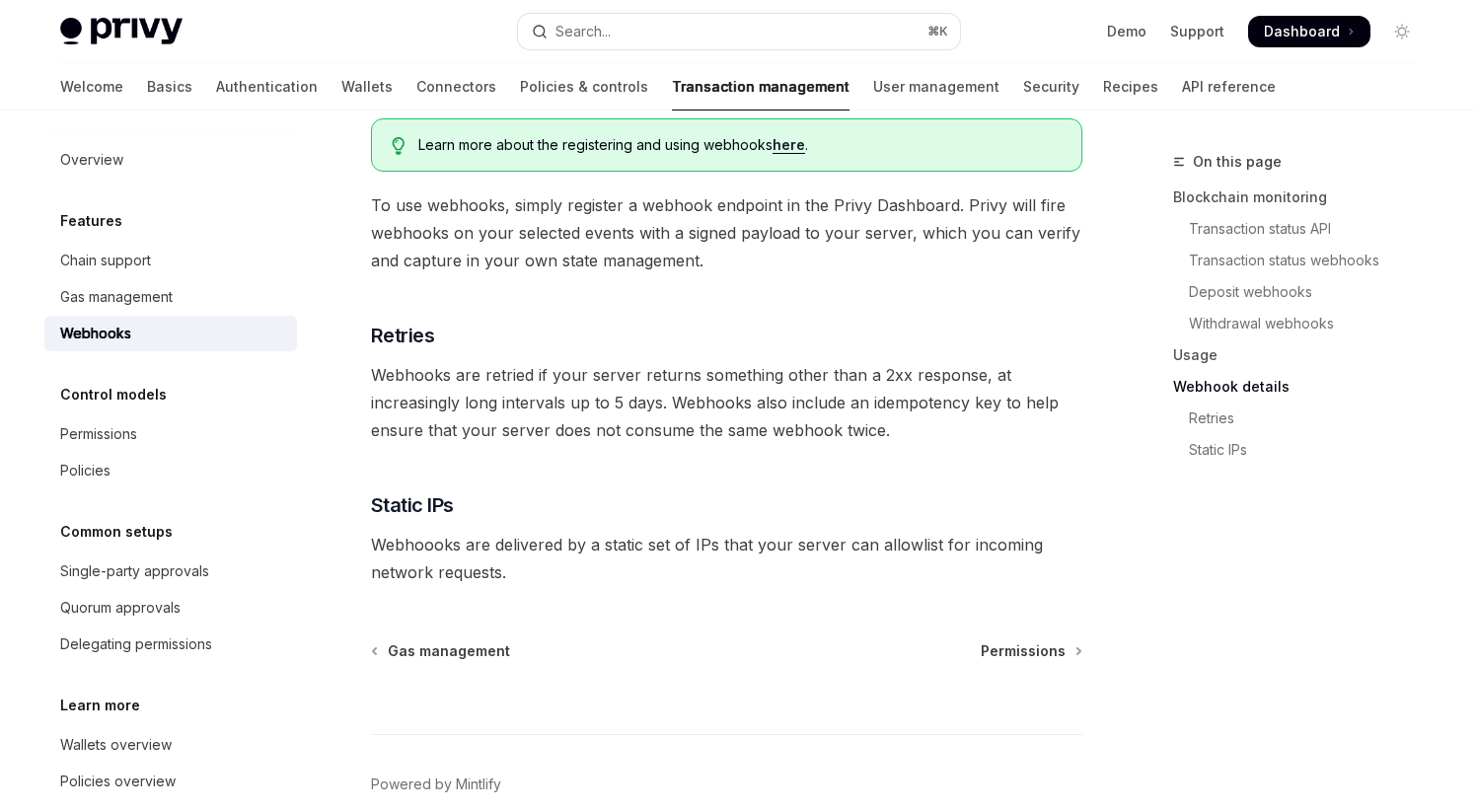
scroll to position [1226, 0]
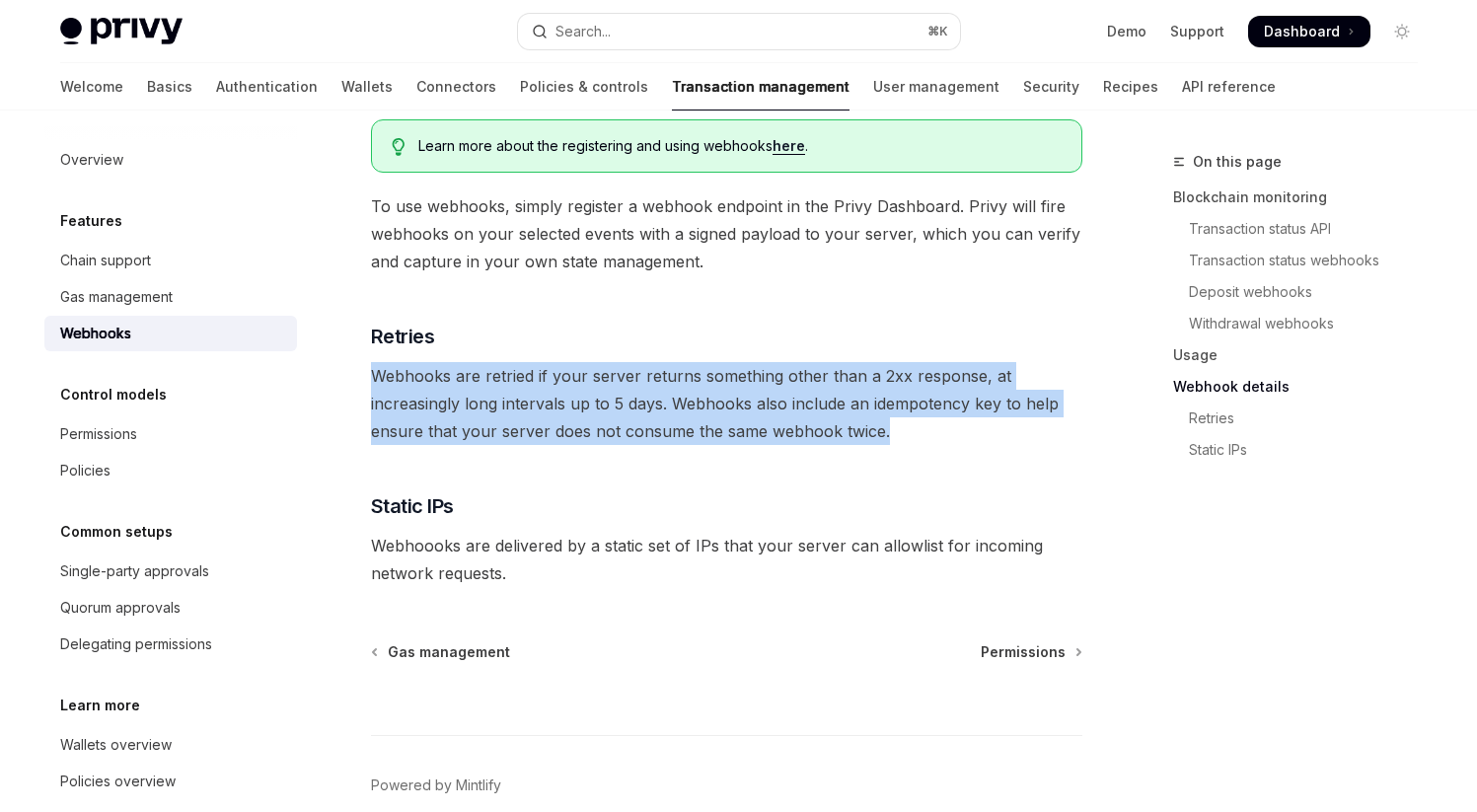
drag, startPoint x: 373, startPoint y: 342, endPoint x: 964, endPoint y: 390, distance: 592.9
click at [964, 390] on span "Webhooks are retried if your server returns something other than a 2xx response…" at bounding box center [727, 403] width 712 height 83
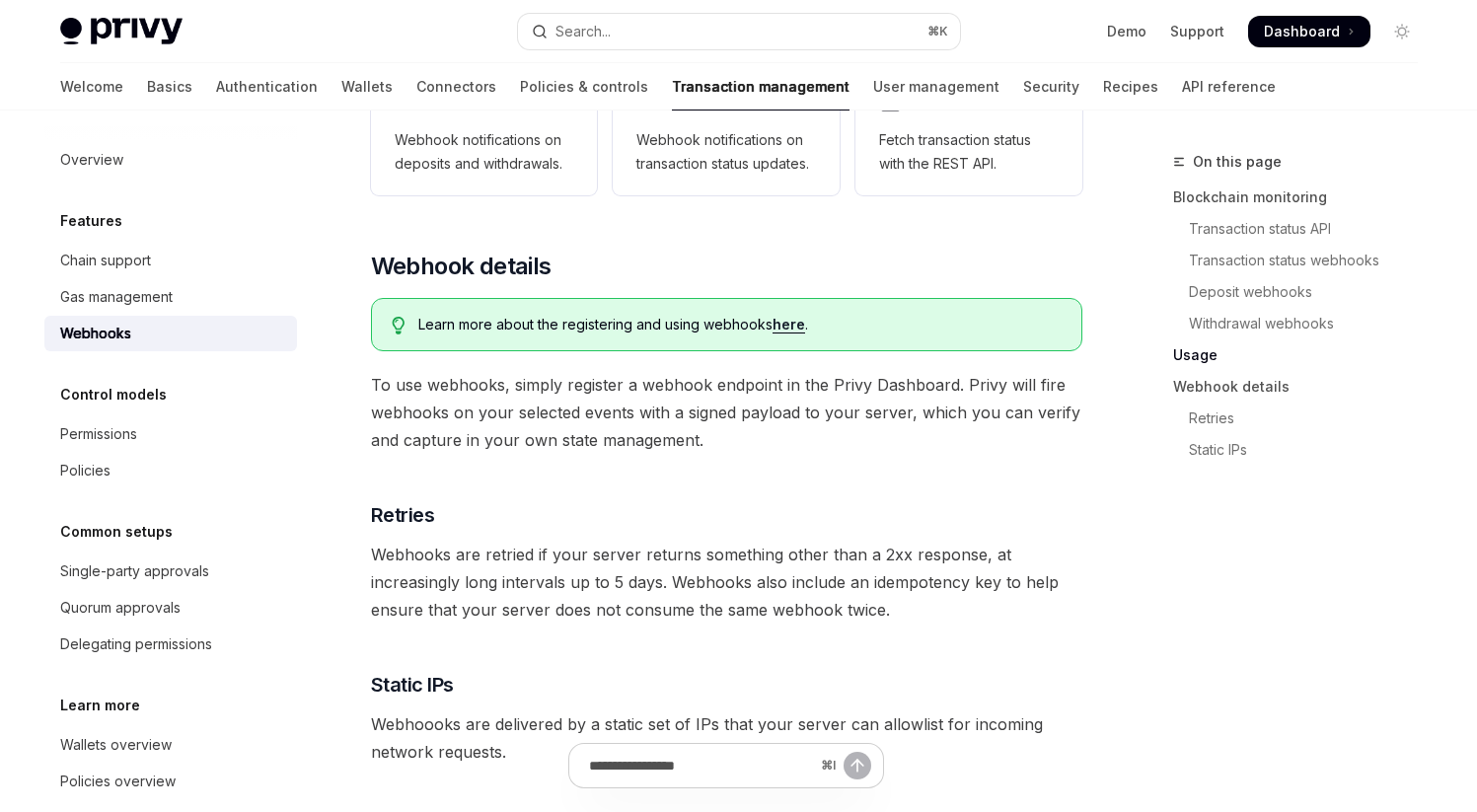
scroll to position [1043, 0]
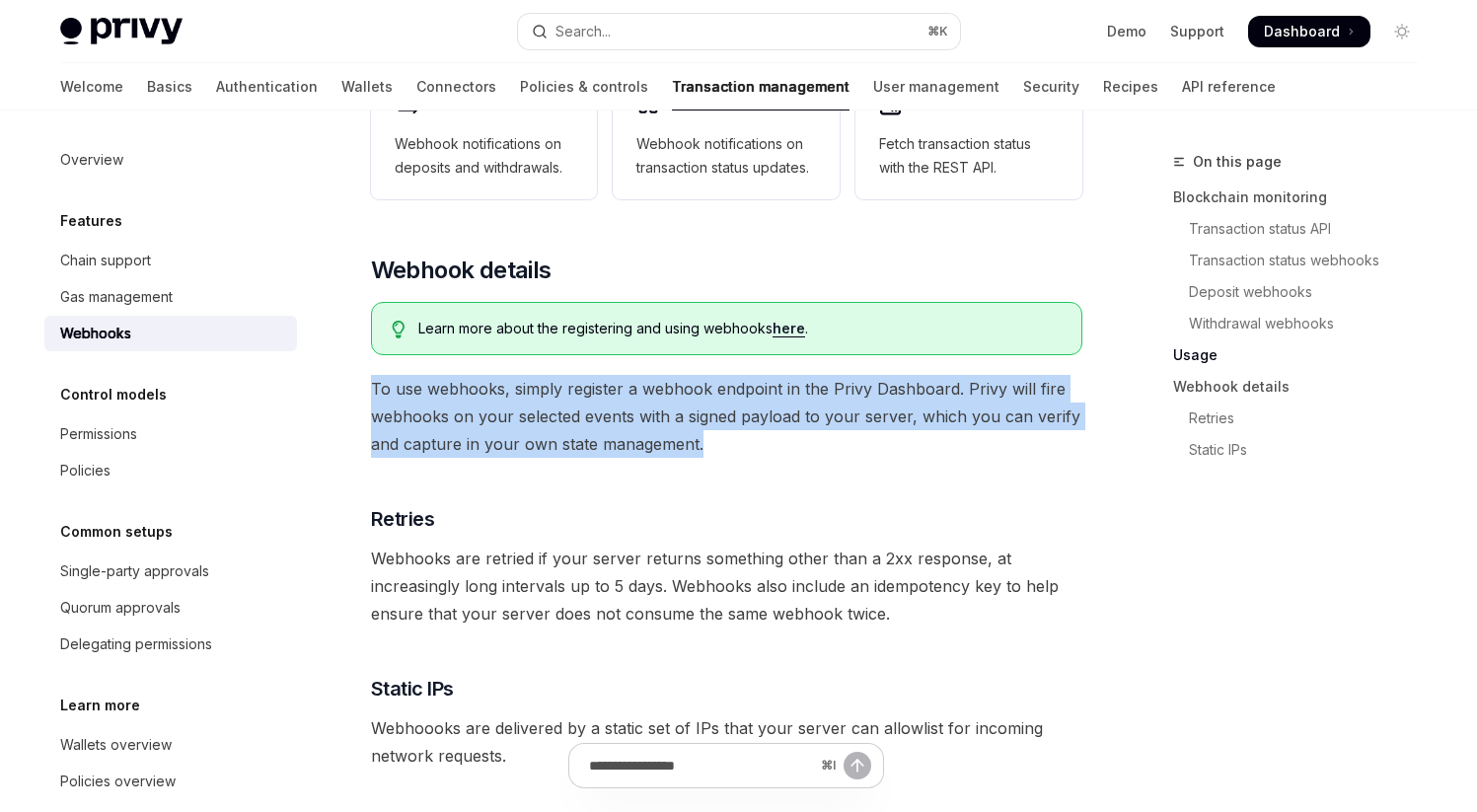
drag, startPoint x: 374, startPoint y: 362, endPoint x: 782, endPoint y: 406, distance: 410.4
click at [782, 407] on span "To use webhooks, simply register a webhook endpoint in the Privy Dashboard. Pri…" at bounding box center [727, 416] width 712 height 83
click at [782, 406] on span "To use webhooks, simply register a webhook endpoint in the Privy Dashboard. Pri…" at bounding box center [727, 416] width 712 height 83
drag, startPoint x: 374, startPoint y: 360, endPoint x: 821, endPoint y: 442, distance: 454.5
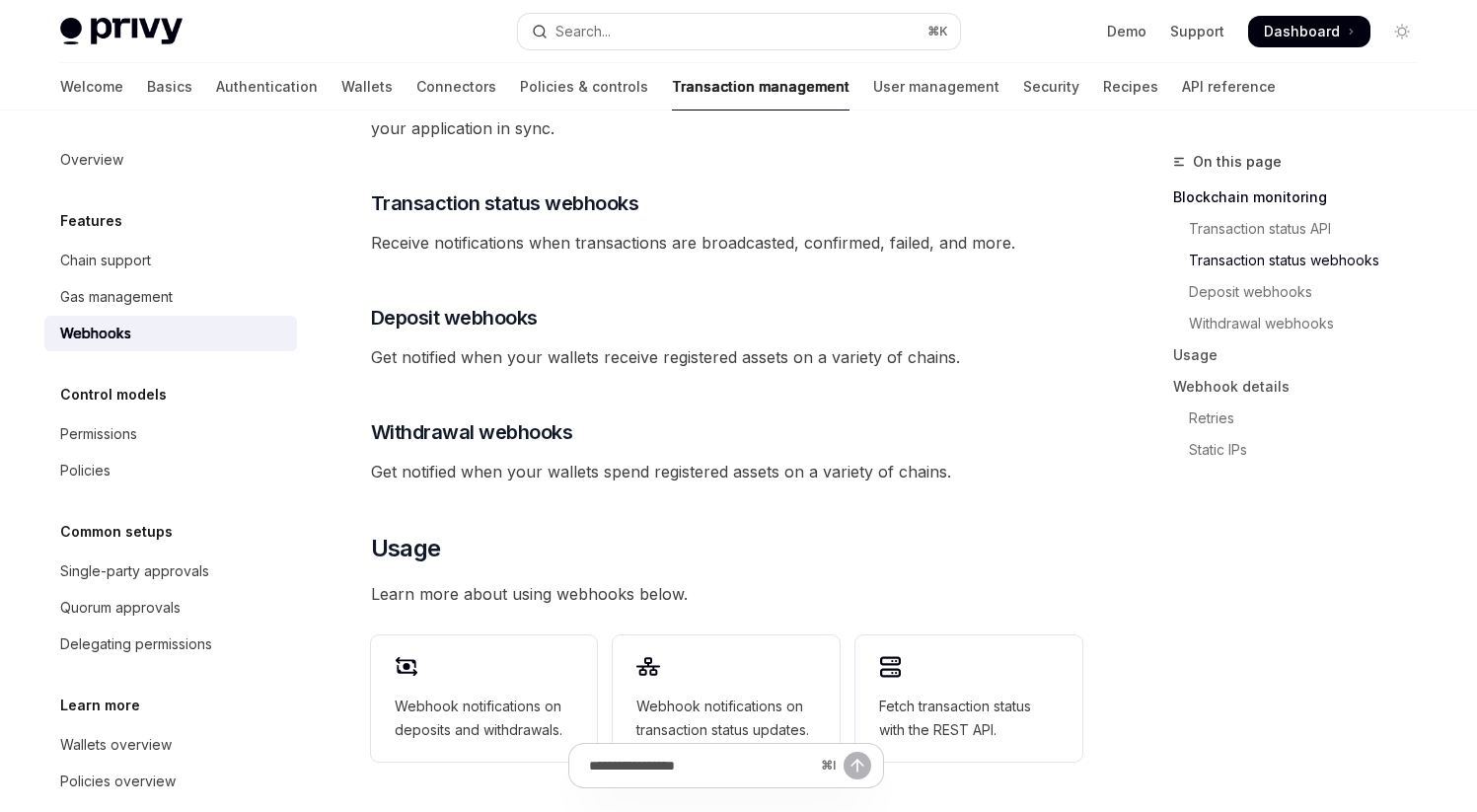
scroll to position [471, 0]
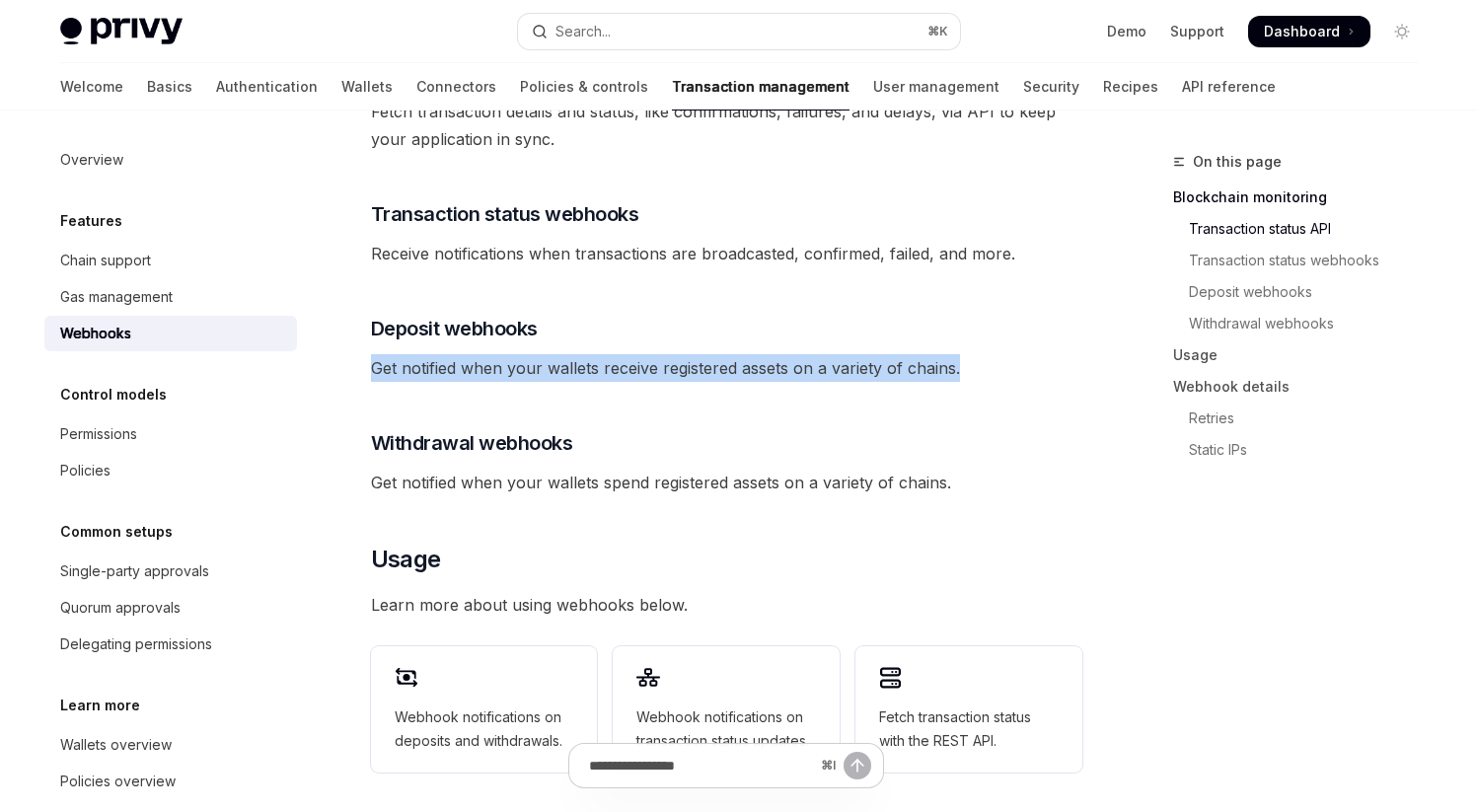
drag, startPoint x: 372, startPoint y: 339, endPoint x: 1062, endPoint y: 340, distance: 690.0
click at [1062, 354] on span "Get notified when your wallets receive registered assets on a variety of chains." at bounding box center [727, 368] width 712 height 28
drag, startPoint x: 373, startPoint y: 340, endPoint x: 1021, endPoint y: 339, distance: 648.0
click at [1021, 354] on span "Get notified when your wallets receive registered assets on a variety of chains." at bounding box center [727, 368] width 712 height 28
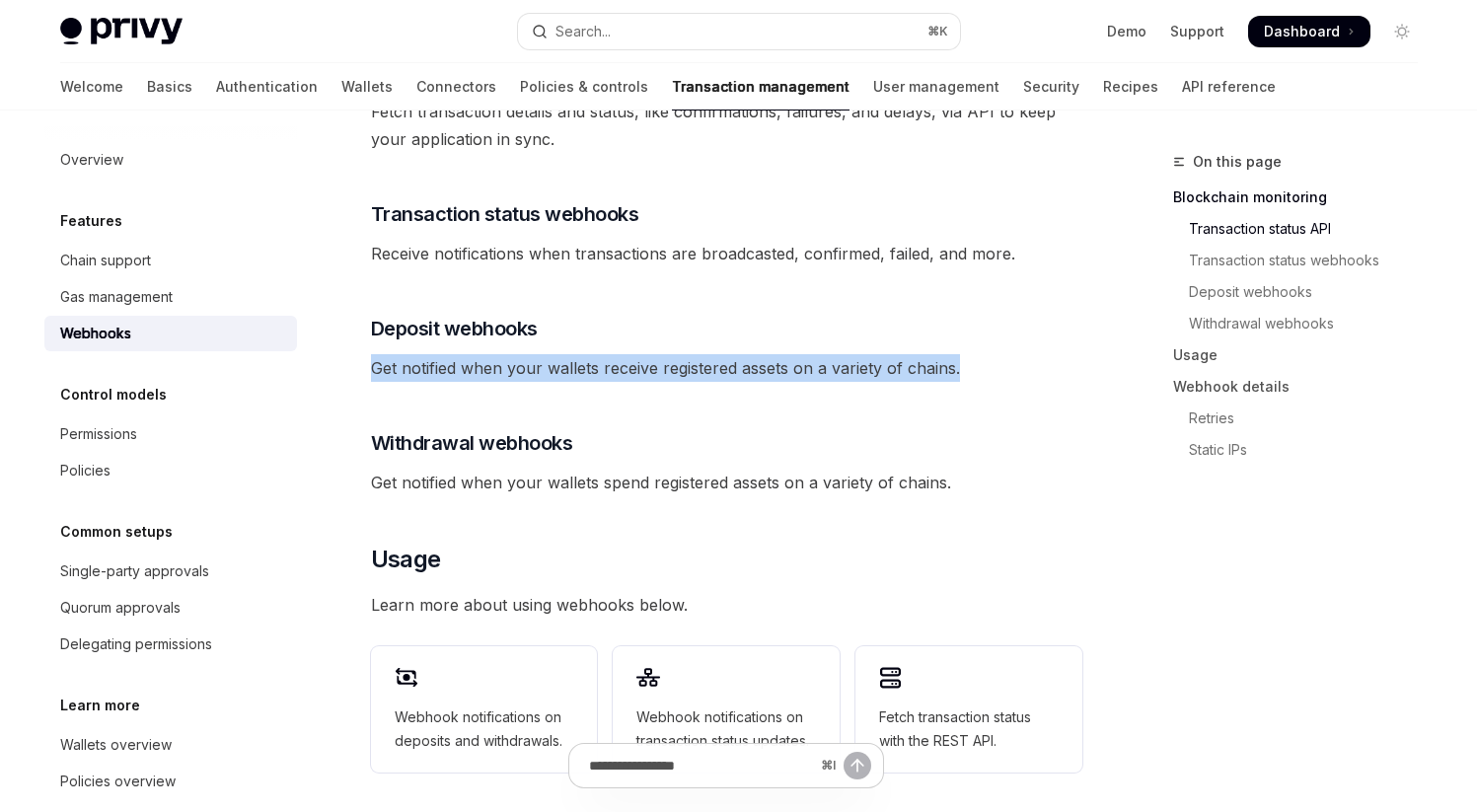
click at [1021, 354] on span "Get notified when your wallets receive registered assets on a variety of chains." at bounding box center [727, 368] width 712 height 28
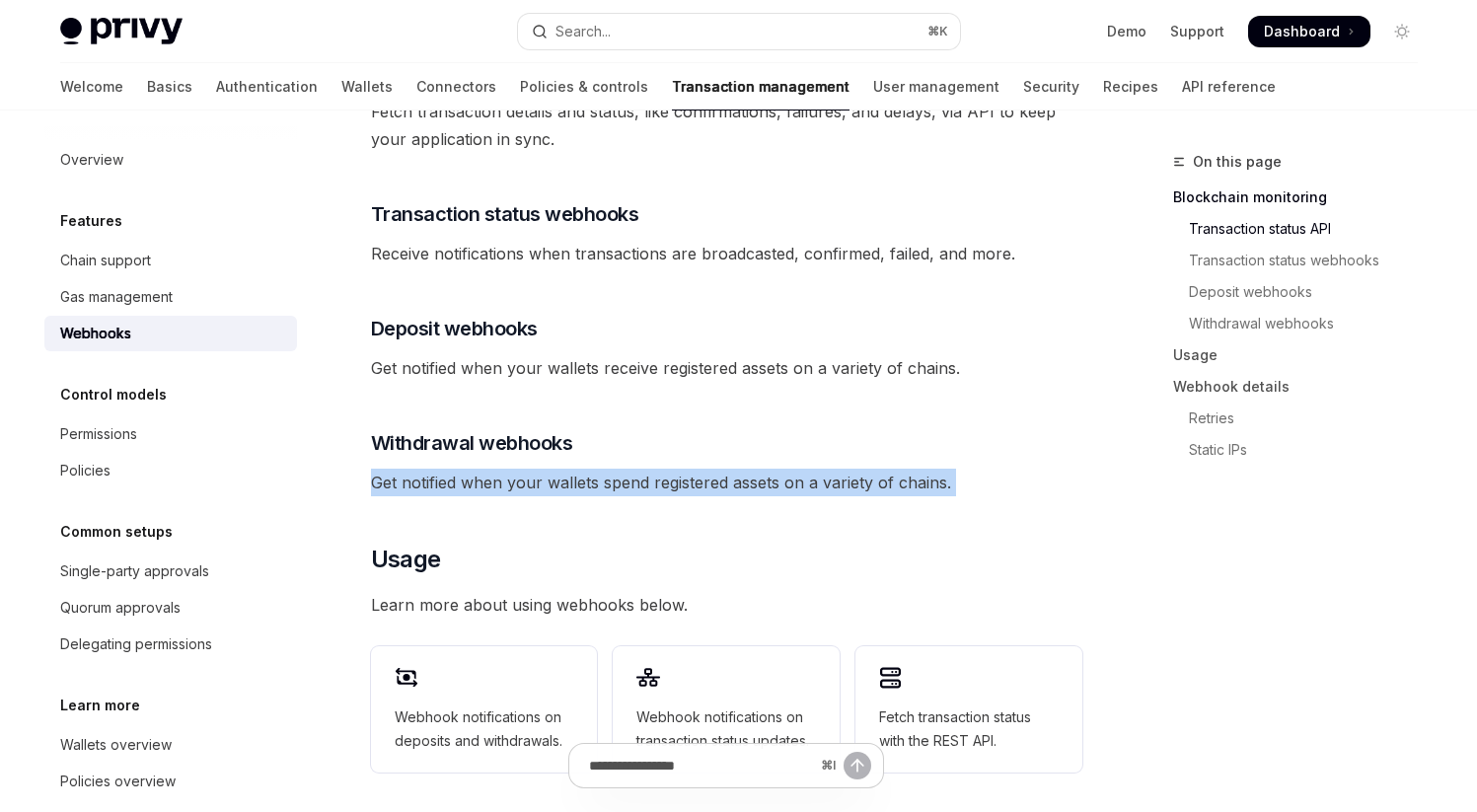
drag, startPoint x: 375, startPoint y: 453, endPoint x: 1048, endPoint y: 469, distance: 673.2
click at [1048, 470] on div "Privy offers powerful webhooks that allow your app to easily monitor and consum…" at bounding box center [727, 561] width 712 height 1564
click at [1048, 469] on div "Privy offers powerful webhooks that allow your app to easily monitor and consum…" at bounding box center [727, 561] width 712 height 1564
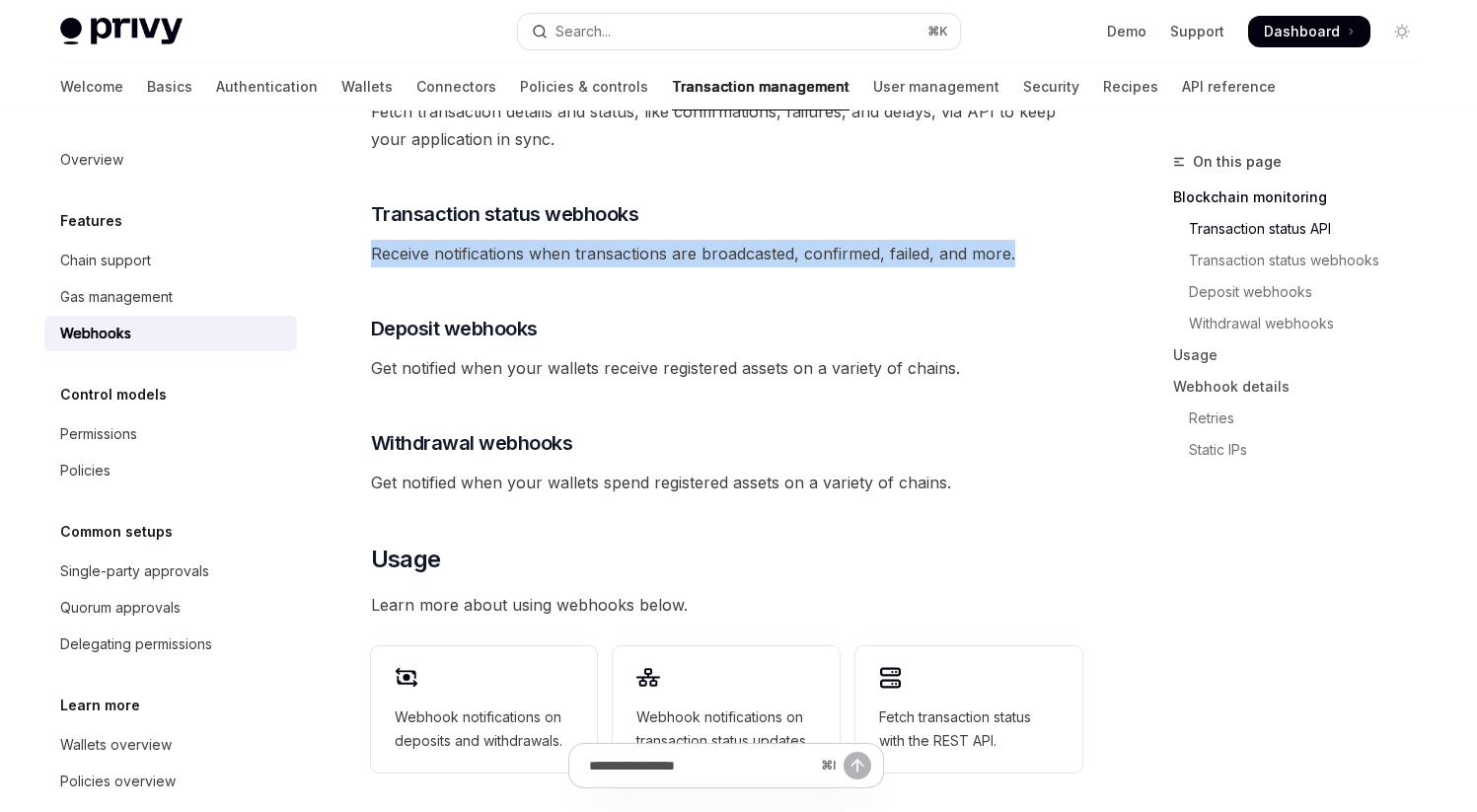
drag, startPoint x: 371, startPoint y: 227, endPoint x: 1103, endPoint y: 229, distance: 732.0
click at [1103, 230] on div "On this page Blockchain monitoring Transaction status API Transaction status we…" at bounding box center [738, 650] width 1389 height 2021
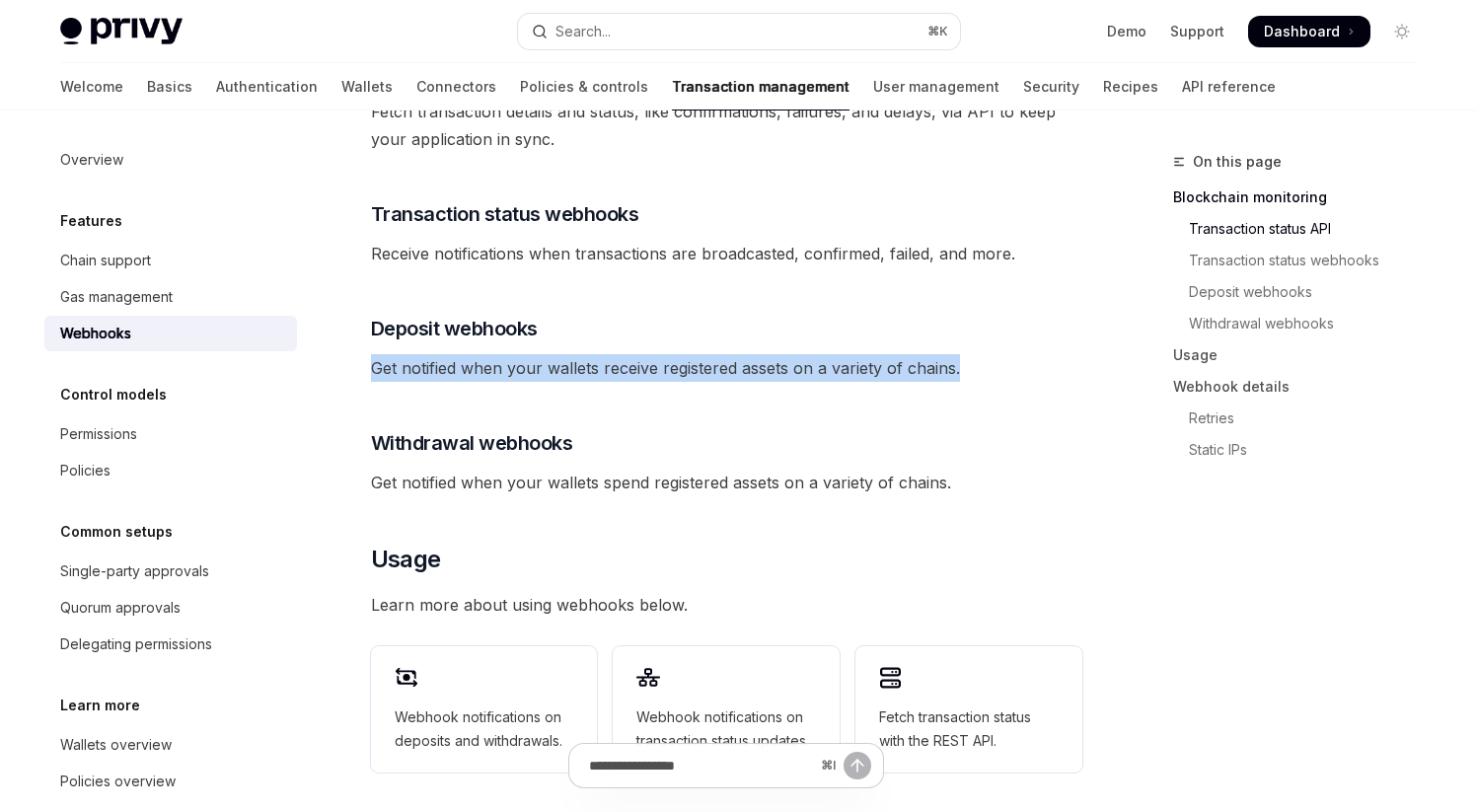
drag, startPoint x: 370, startPoint y: 344, endPoint x: 979, endPoint y: 344, distance: 609.0
click at [979, 344] on div "Features Webhooks OpenAI Open in ChatGPT OpenAI Open in ChatGPT Privy offers po…" at bounding box center [542, 670] width 1090 height 1981
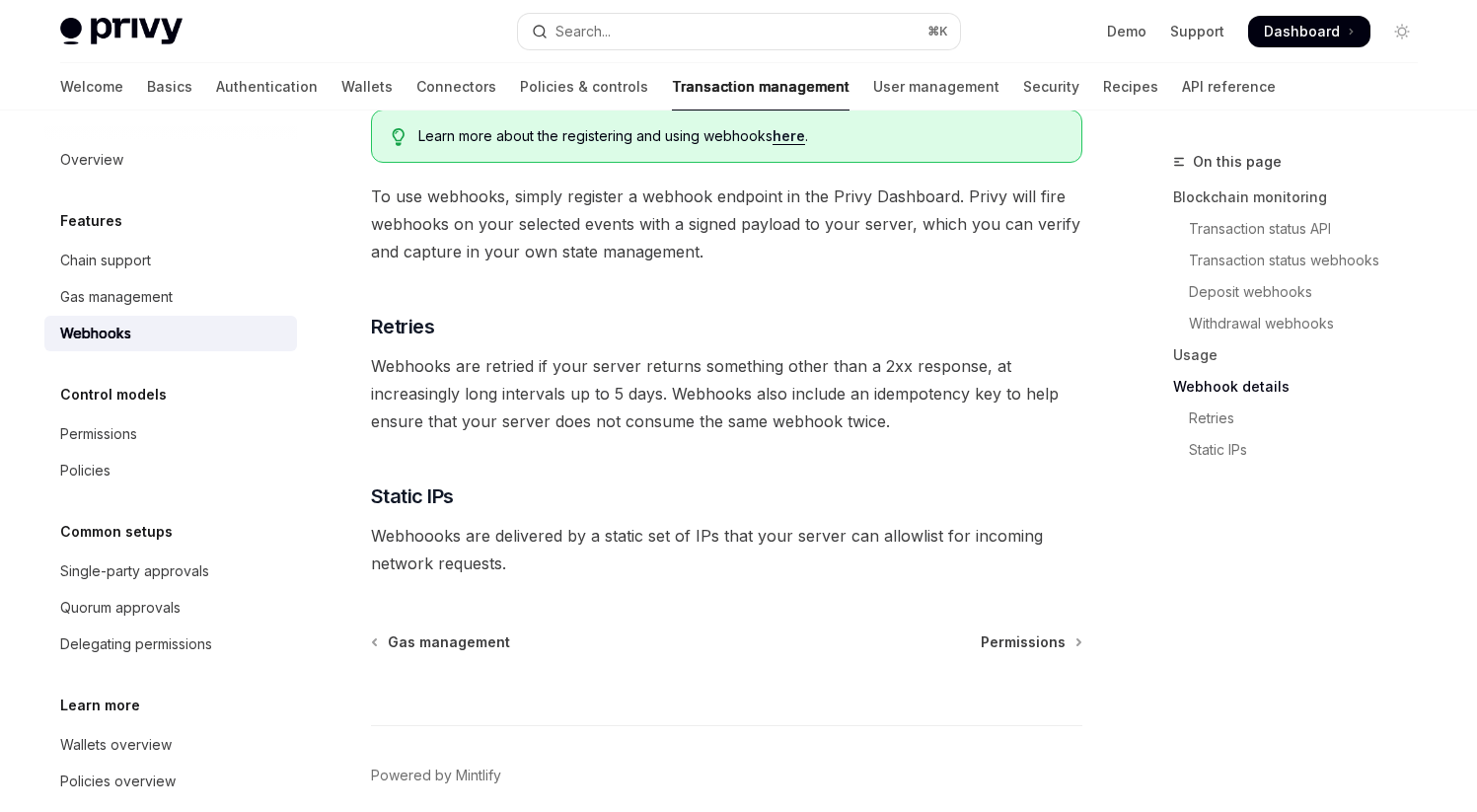
scroll to position [1216, 0]
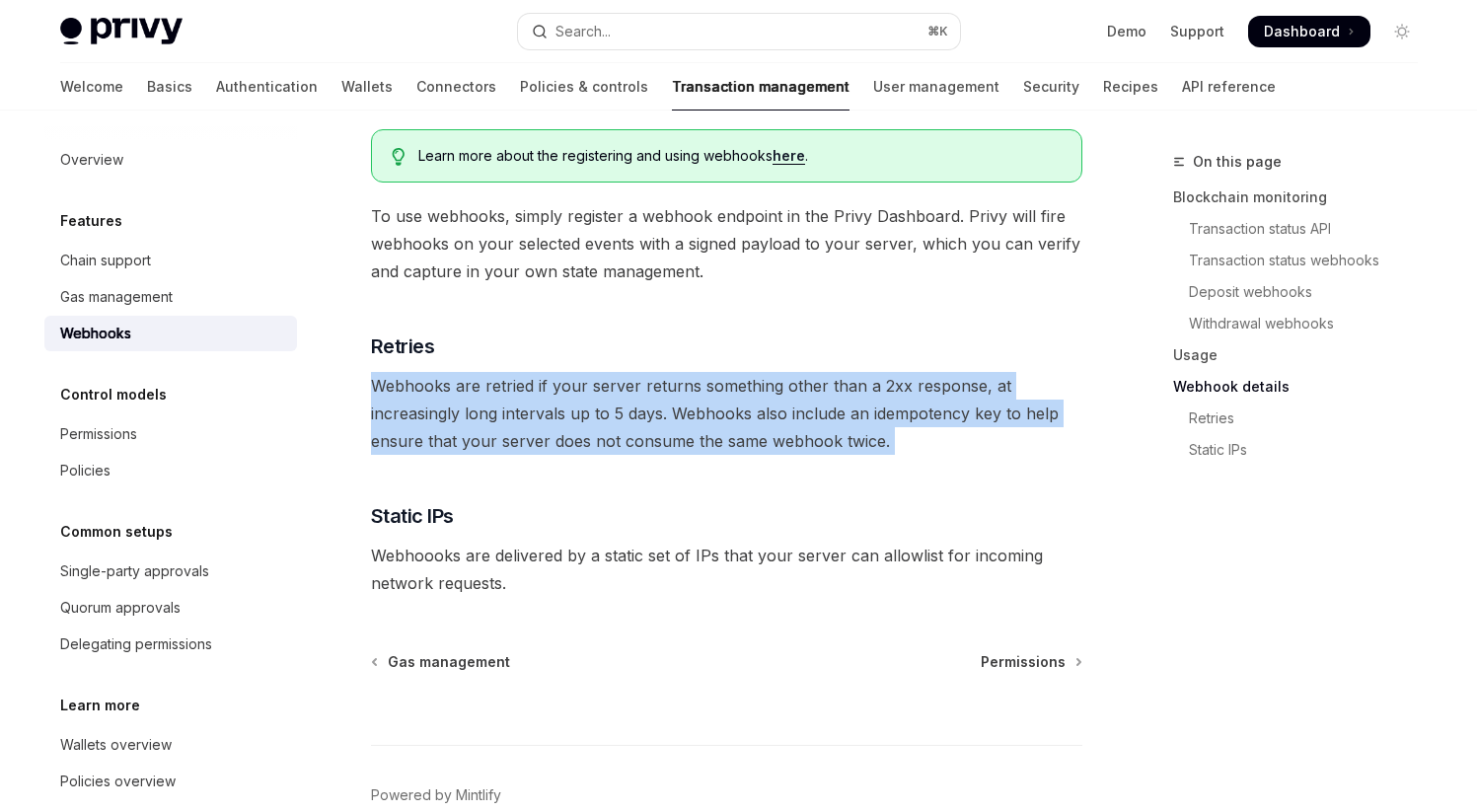
drag, startPoint x: 373, startPoint y: 355, endPoint x: 950, endPoint y: 430, distance: 581.9
drag, startPoint x: 658, startPoint y: 362, endPoint x: 921, endPoint y: 418, distance: 268.9
click at [921, 420] on span "Webhooks are retried if your server returns something other than a 2xx response…" at bounding box center [727, 413] width 712 height 83
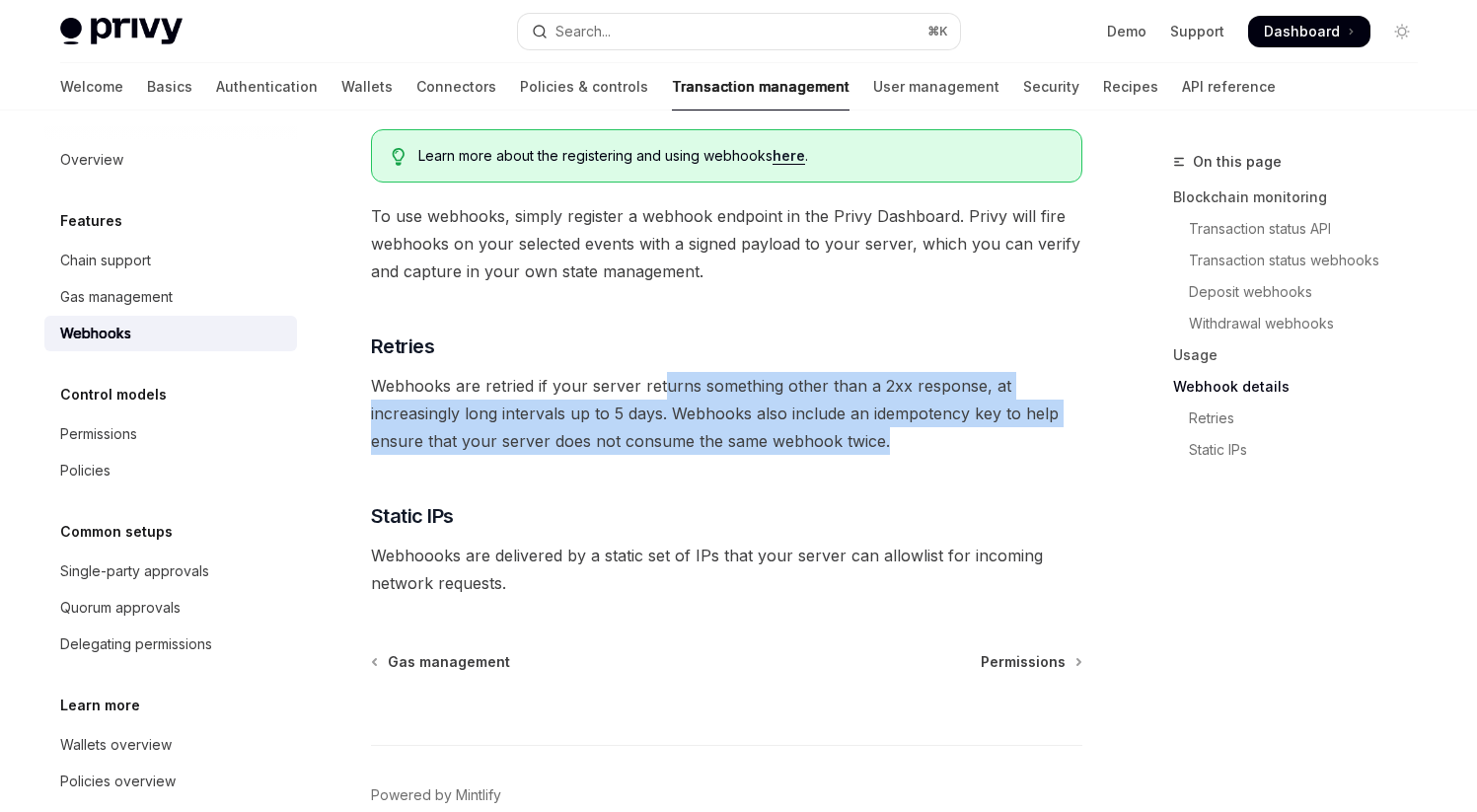
click at [921, 418] on span "Webhooks are retried if your server returns something other than a 2xx response…" at bounding box center [727, 413] width 712 height 83
drag, startPoint x: 370, startPoint y: 359, endPoint x: 1007, endPoint y: 434, distance: 641.4
drag, startPoint x: 376, startPoint y: 363, endPoint x: 966, endPoint y: 417, distance: 592.5
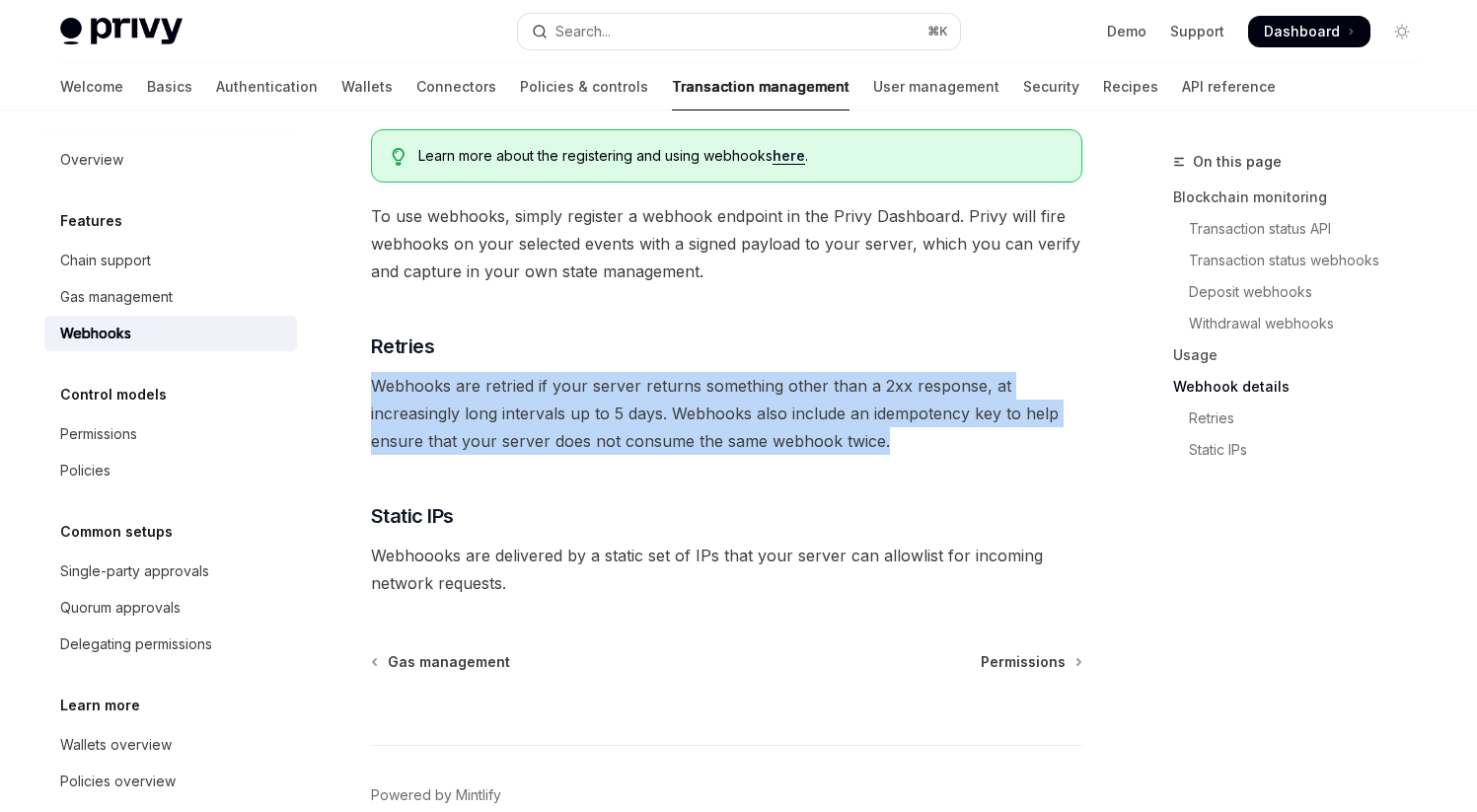
click at [966, 420] on span "Webhooks are retried if your server returns something other than a 2xx response…" at bounding box center [727, 413] width 712 height 83
click at [966, 417] on span "Webhooks are retried if your server returns something other than a 2xx response…" at bounding box center [727, 413] width 712 height 83
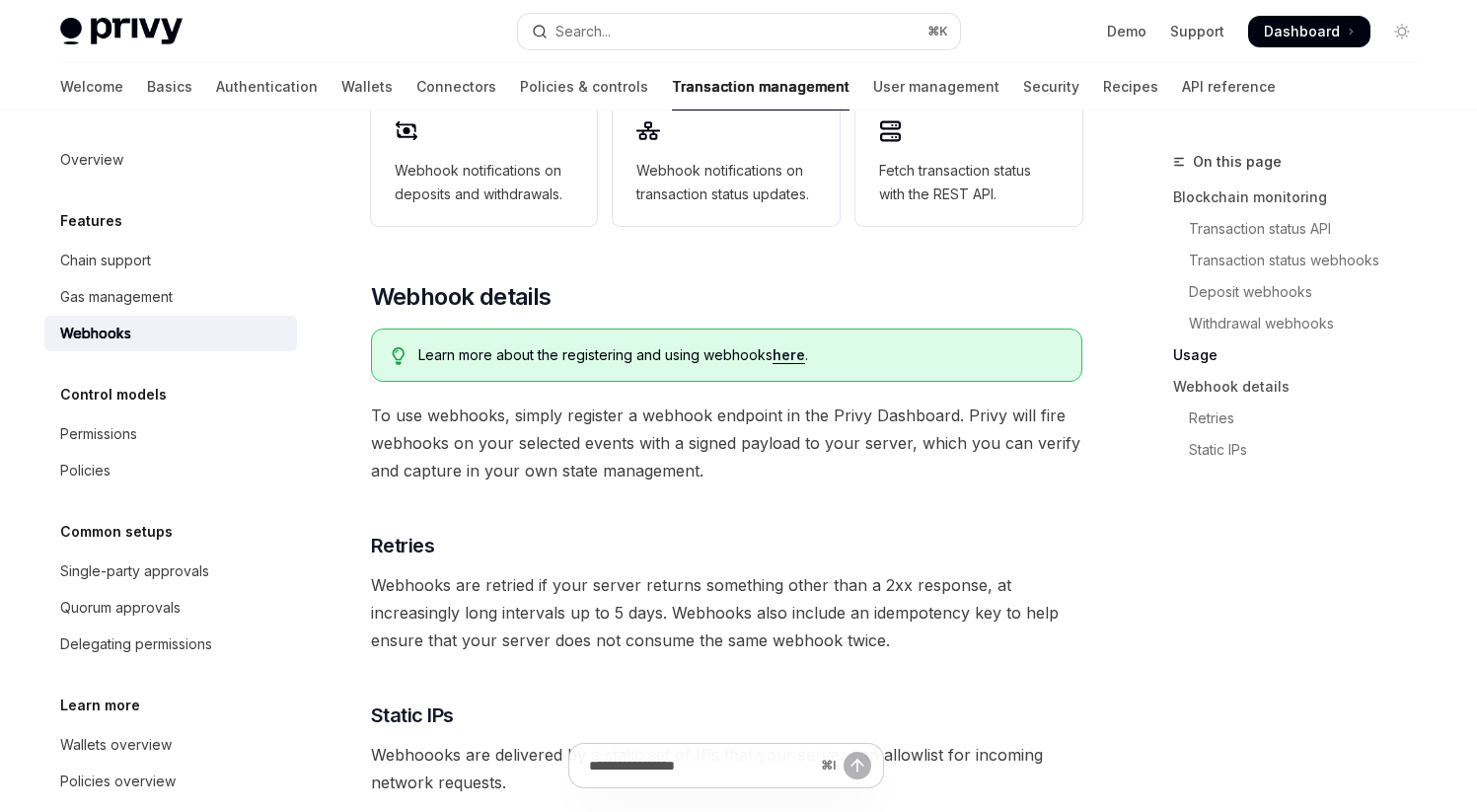
scroll to position [1045, 0]
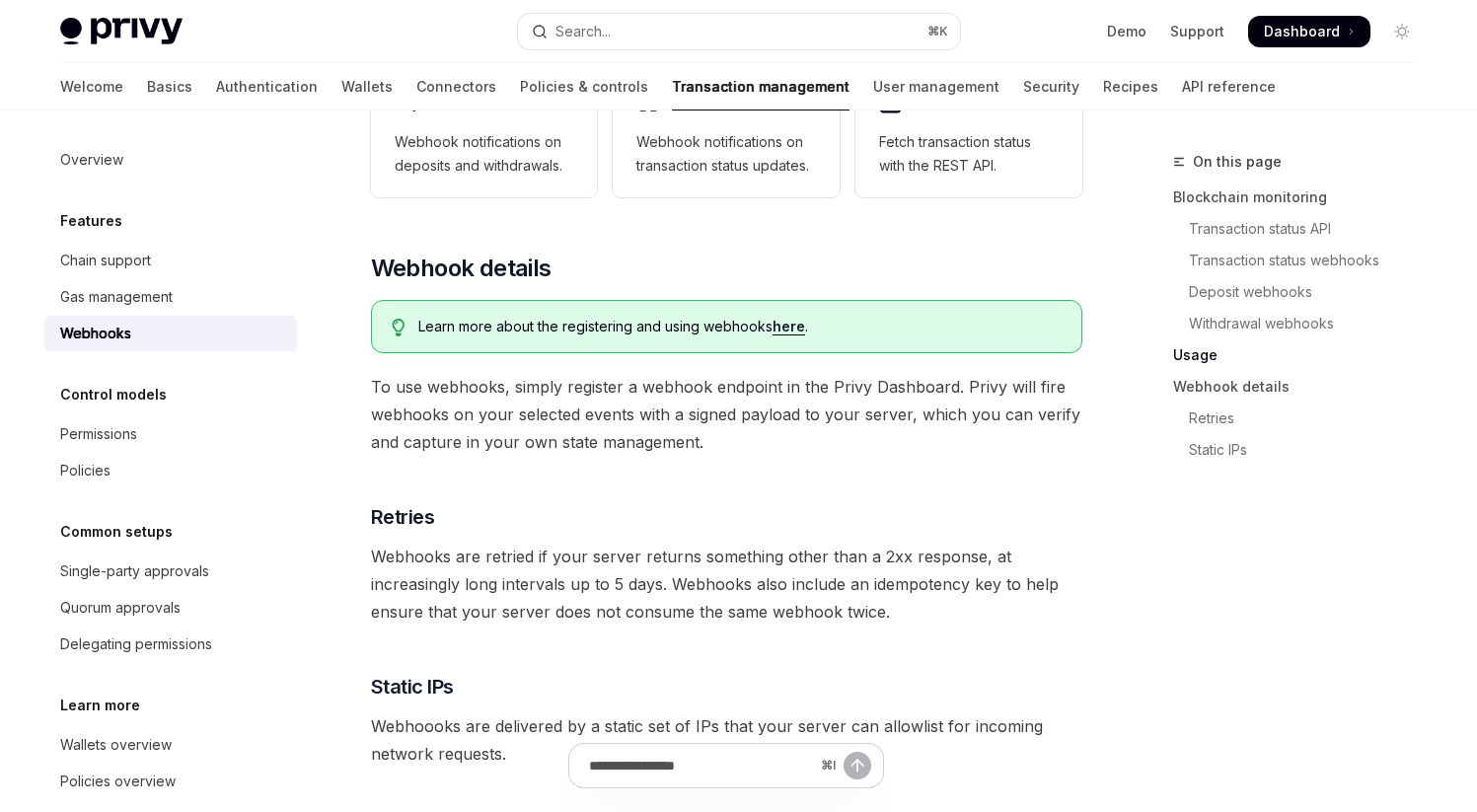
click at [796, 317] on link "here" at bounding box center [788, 326] width 33 height 18
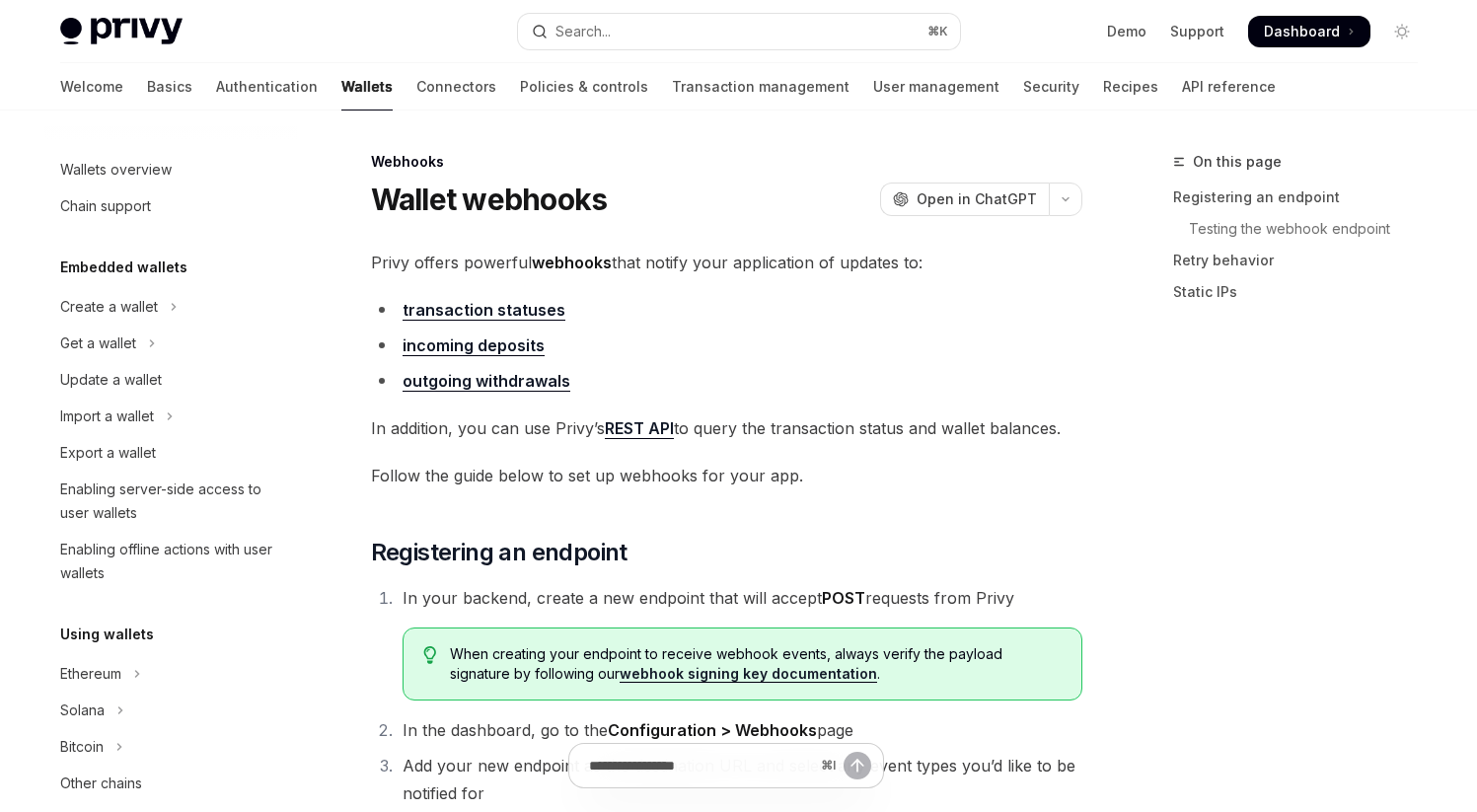
scroll to position [742, 0]
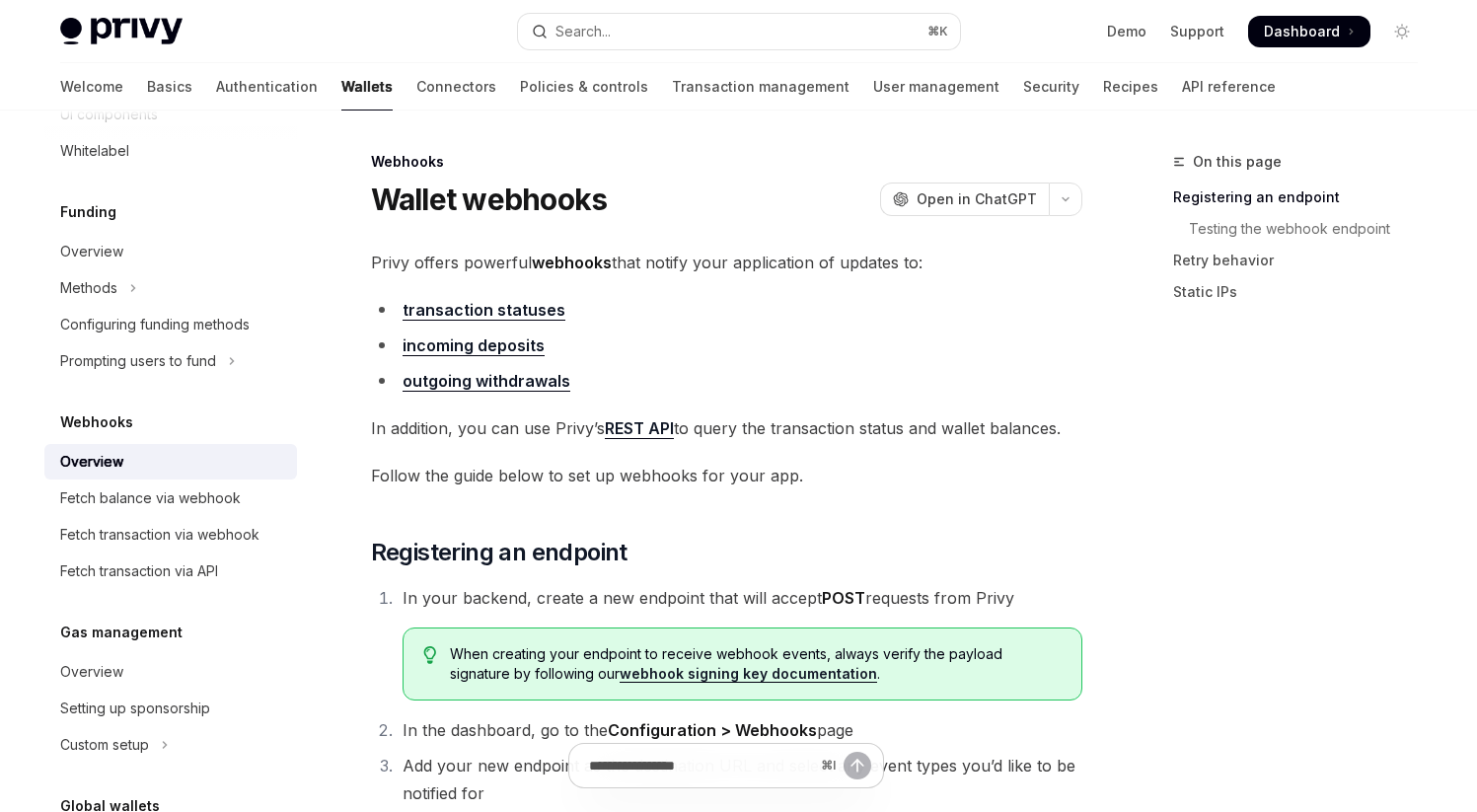
click at [484, 348] on link "incoming deposits" at bounding box center [473, 345] width 142 height 21
click at [481, 314] on link "transaction statuses" at bounding box center [483, 310] width 163 height 21
type textarea "*"
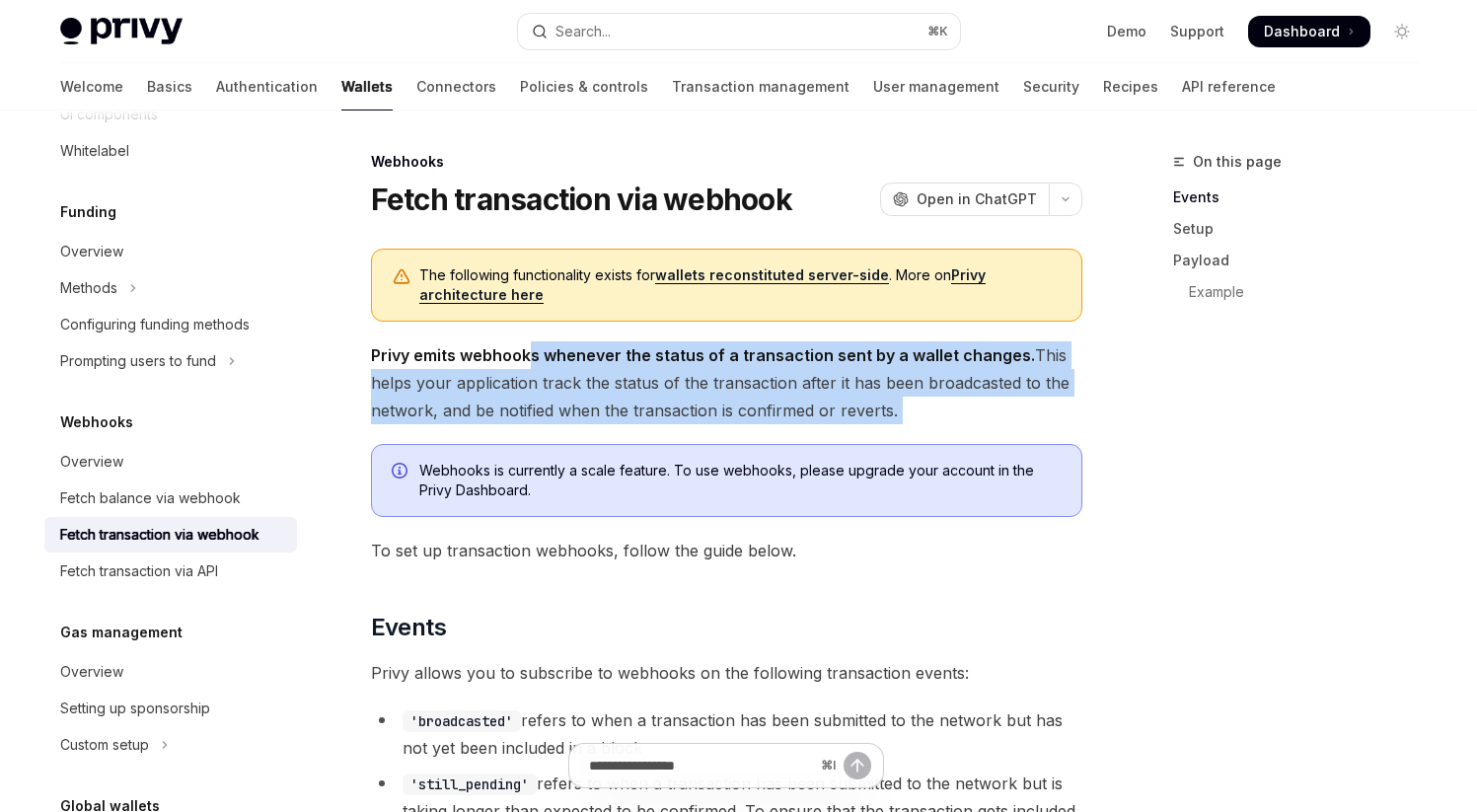
drag, startPoint x: 531, startPoint y: 355, endPoint x: 845, endPoint y: 430, distance: 322.8
drag, startPoint x: 637, startPoint y: 357, endPoint x: 931, endPoint y: 406, distance: 298.1
click at [931, 406] on span "Privy emits webhooks whenever the status of a transaction sent by a wallet chan…" at bounding box center [727, 382] width 712 height 83
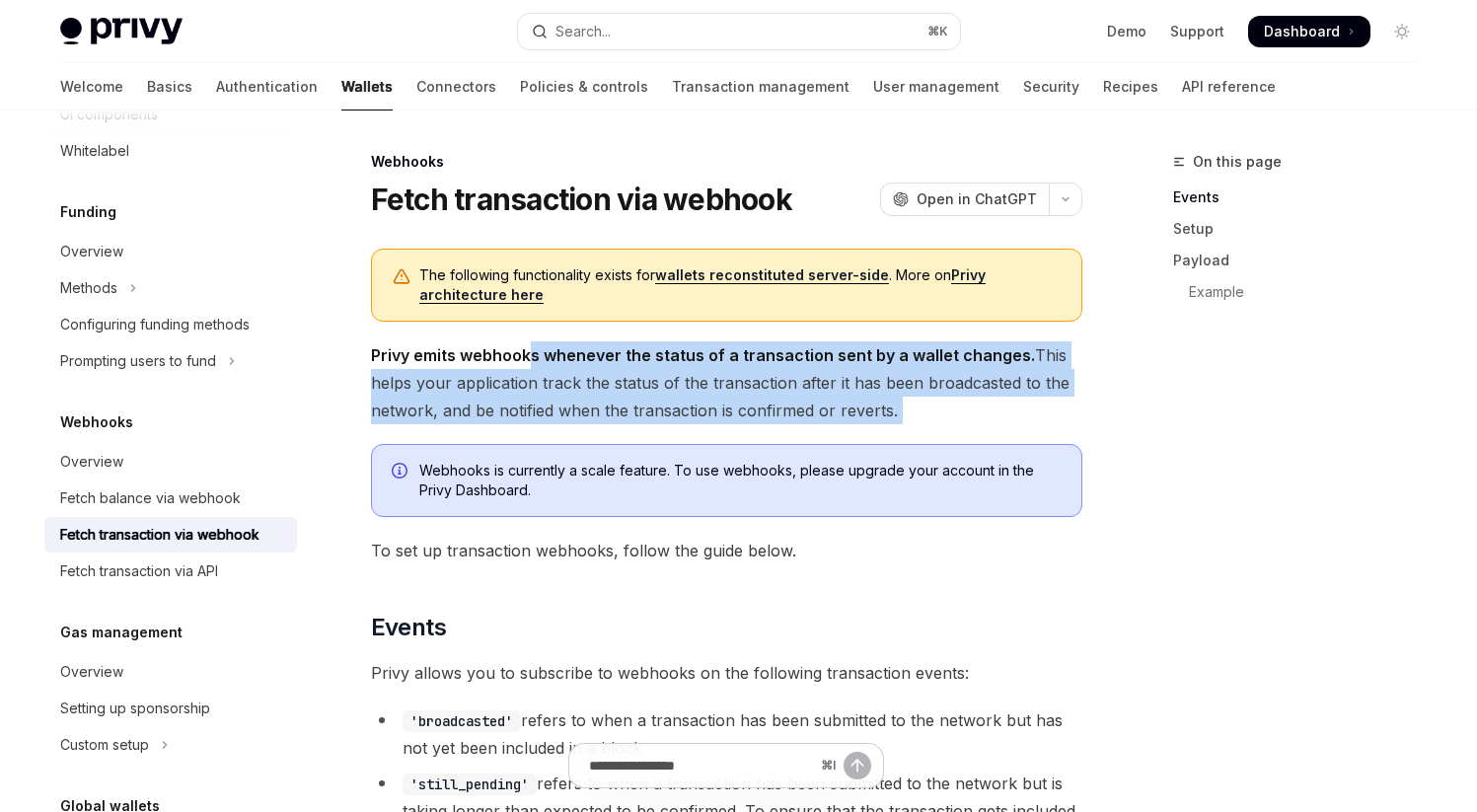
click at [635, 385] on span "Privy emits webhooks whenever the status of a transaction sent by a wallet chan…" at bounding box center [727, 382] width 712 height 83
drag, startPoint x: 599, startPoint y: 387, endPoint x: 959, endPoint y: 416, distance: 361.2
click at [959, 416] on span "Privy emits webhooks whenever the status of a transaction sent by a wallet chan…" at bounding box center [727, 382] width 712 height 83
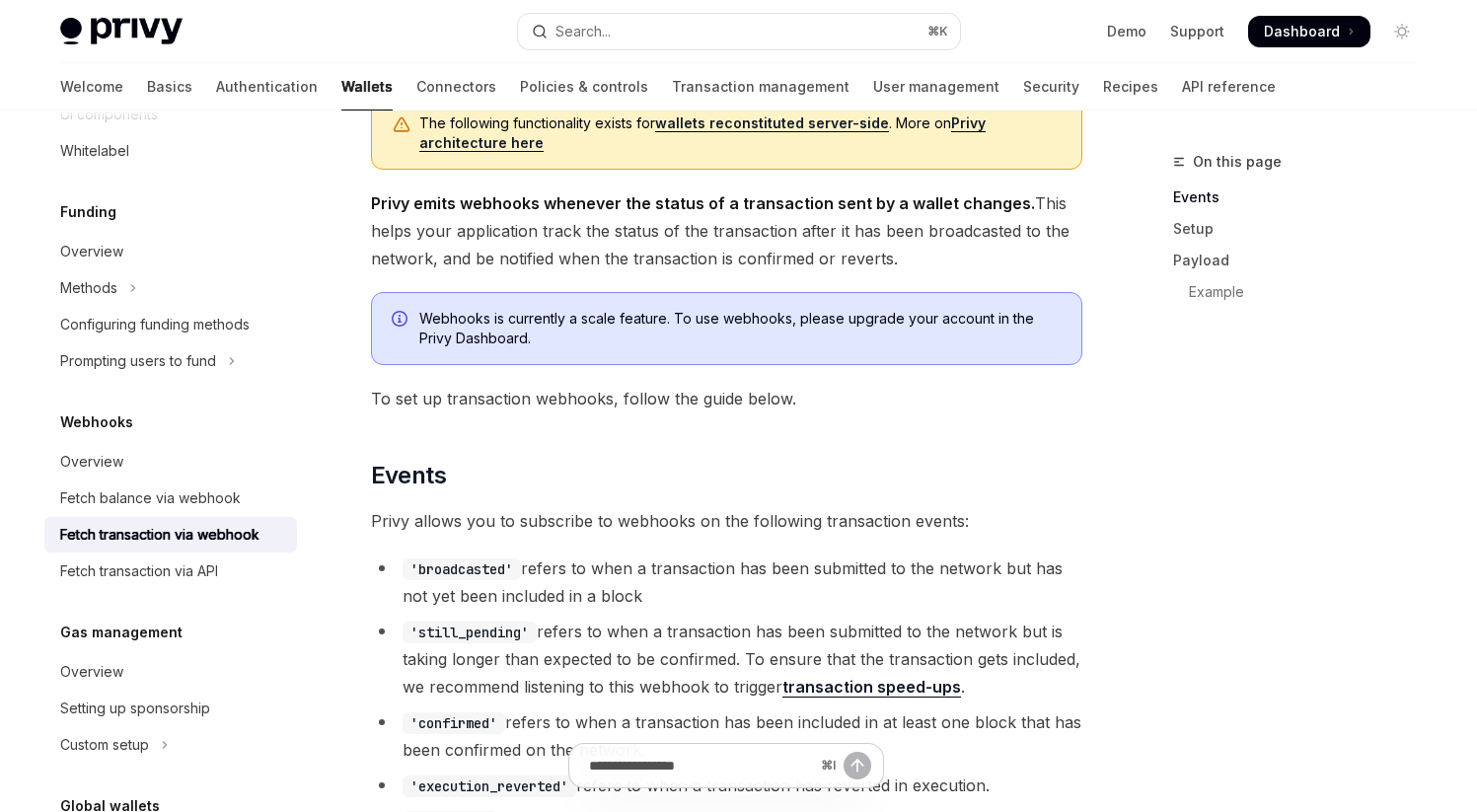
scroll to position [151, 0]
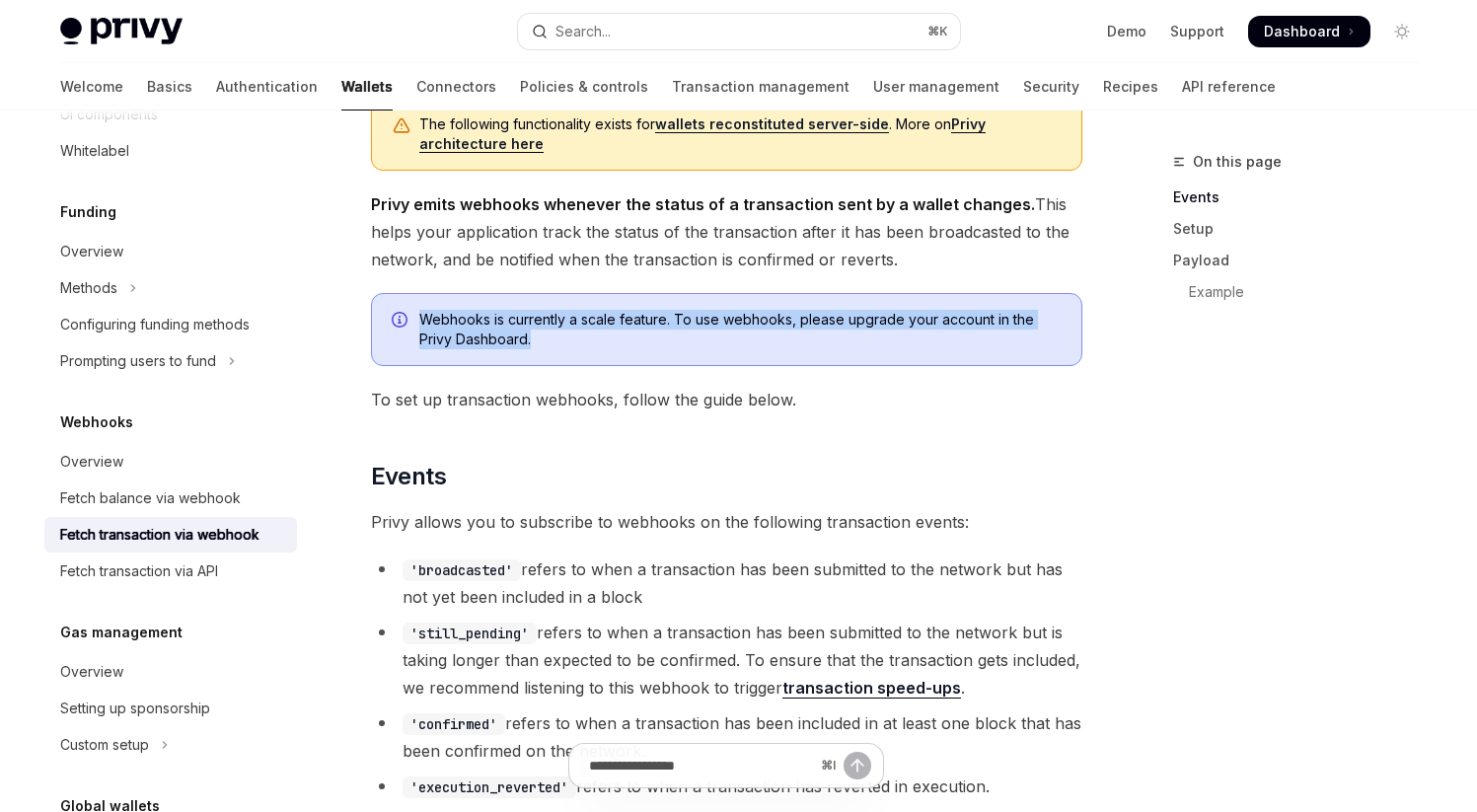
drag, startPoint x: 423, startPoint y: 320, endPoint x: 584, endPoint y: 345, distance: 162.9
click at [584, 346] on span "Webhooks is currently a scale feature. To use webhooks, please upgrade your acc…" at bounding box center [740, 329] width 643 height 40
click at [584, 345] on span "Webhooks is currently a scale feature. To use webhooks, please upgrade your acc…" at bounding box center [740, 329] width 643 height 40
drag, startPoint x: 420, startPoint y: 319, endPoint x: 647, endPoint y: 348, distance: 228.8
click at [647, 348] on span "Webhooks is currently a scale feature. To use webhooks, please upgrade your acc…" at bounding box center [740, 329] width 643 height 40
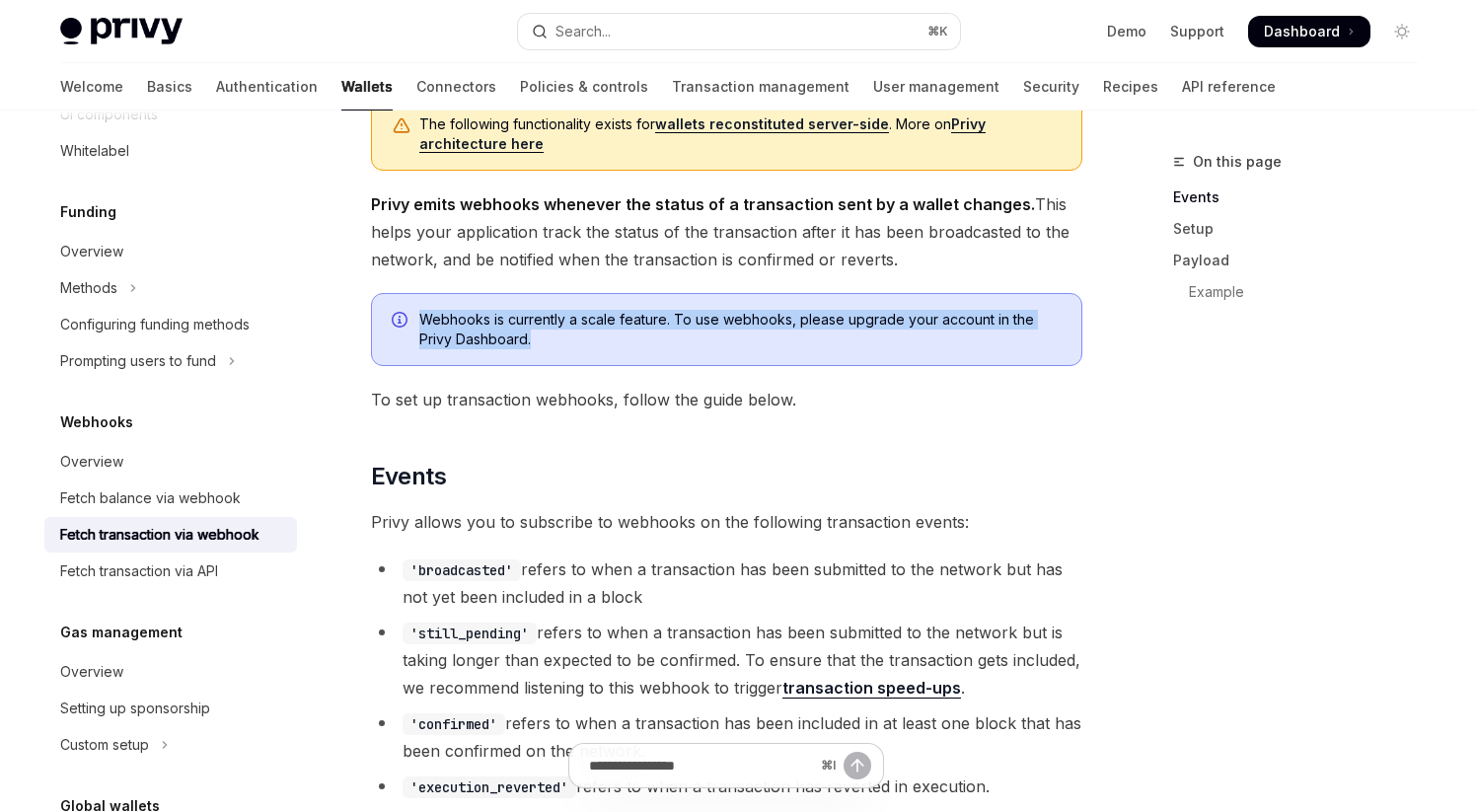
click at [647, 348] on span "Webhooks is currently a scale feature. To use webhooks, please upgrade your acc…" at bounding box center [740, 329] width 643 height 40
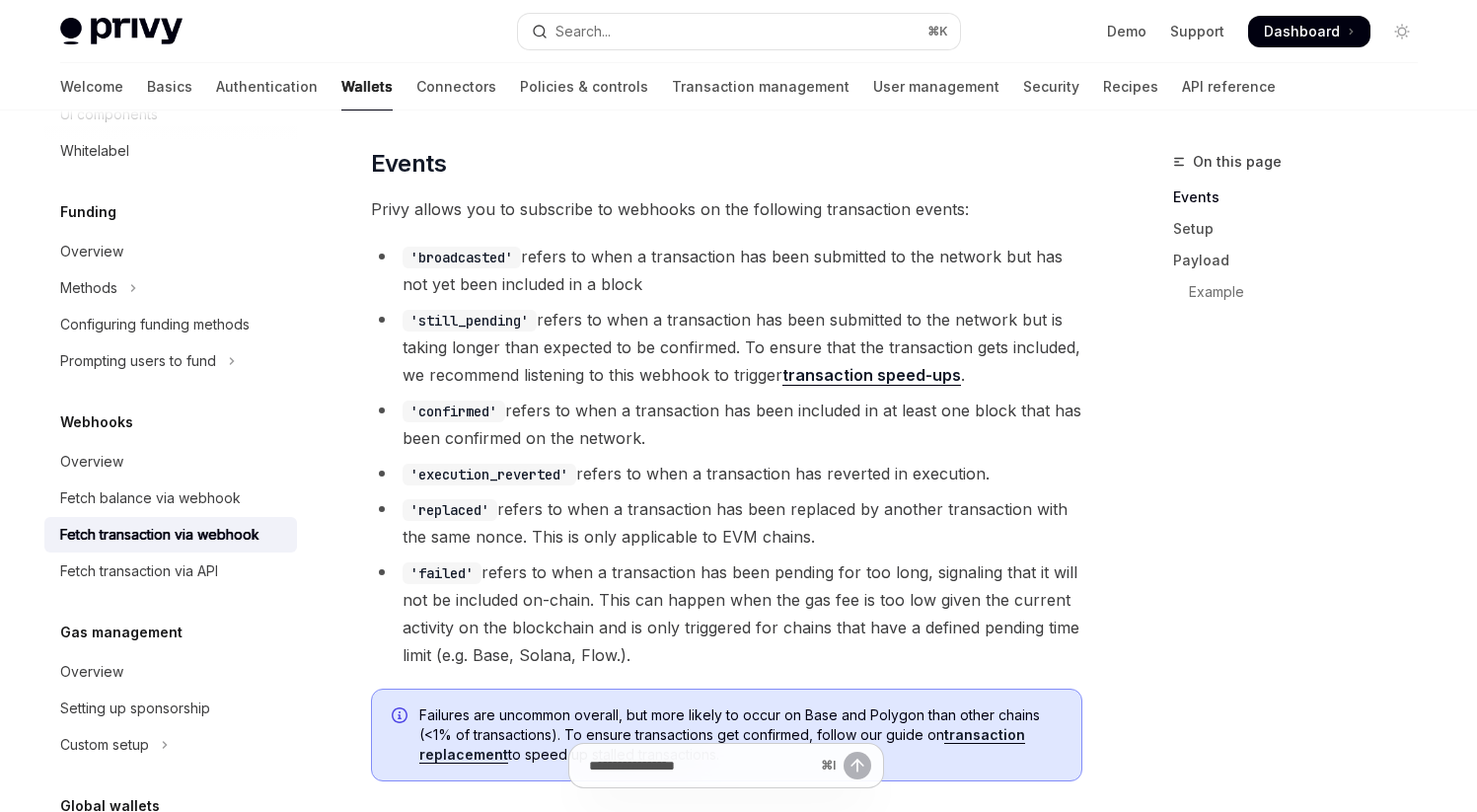
scroll to position [458, 0]
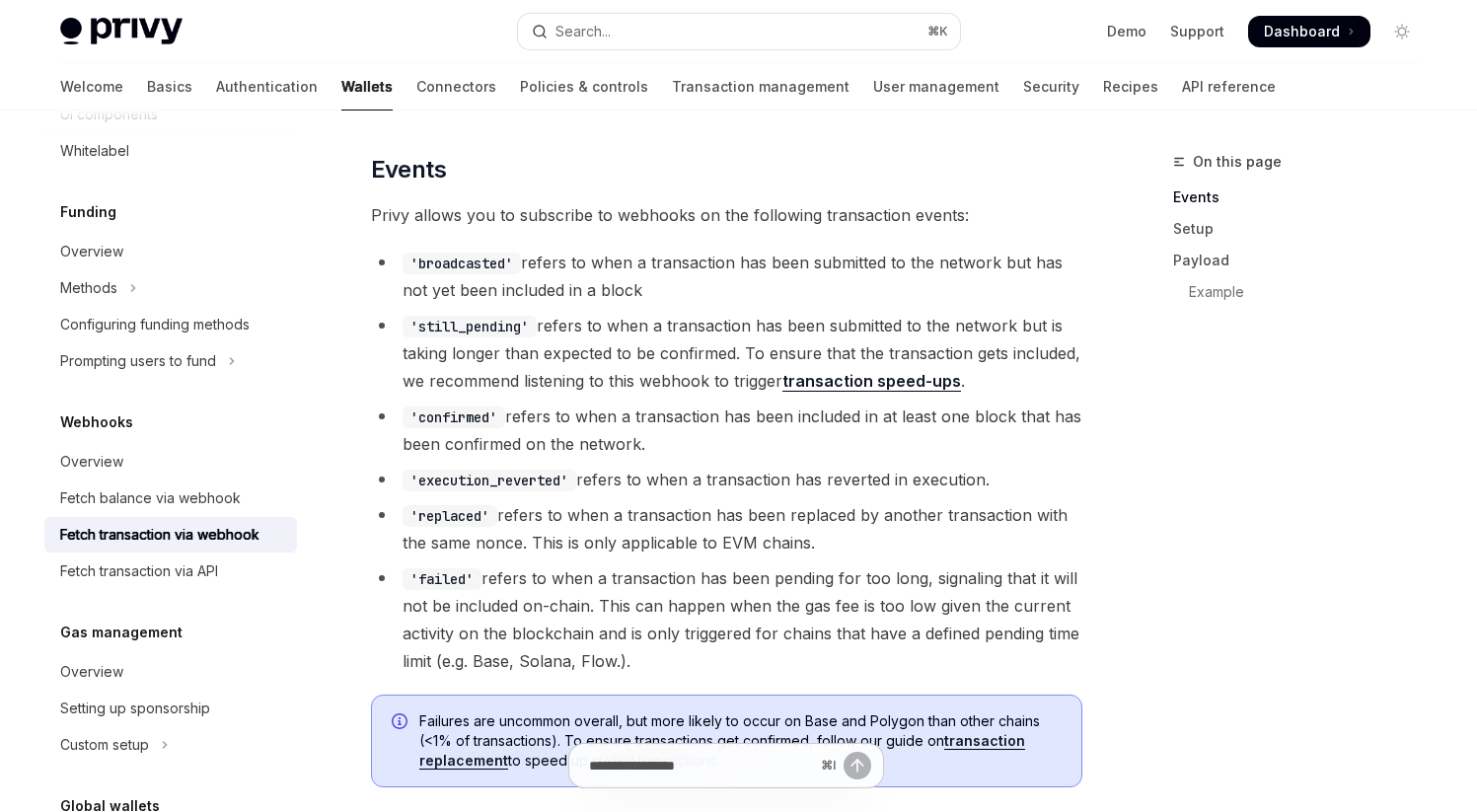
drag, startPoint x: 533, startPoint y: 260, endPoint x: 673, endPoint y: 289, distance: 143.0
click at [673, 289] on li "'broadcasted' refers to when a transaction has been submitted to the network bu…" at bounding box center [727, 275] width 712 height 55
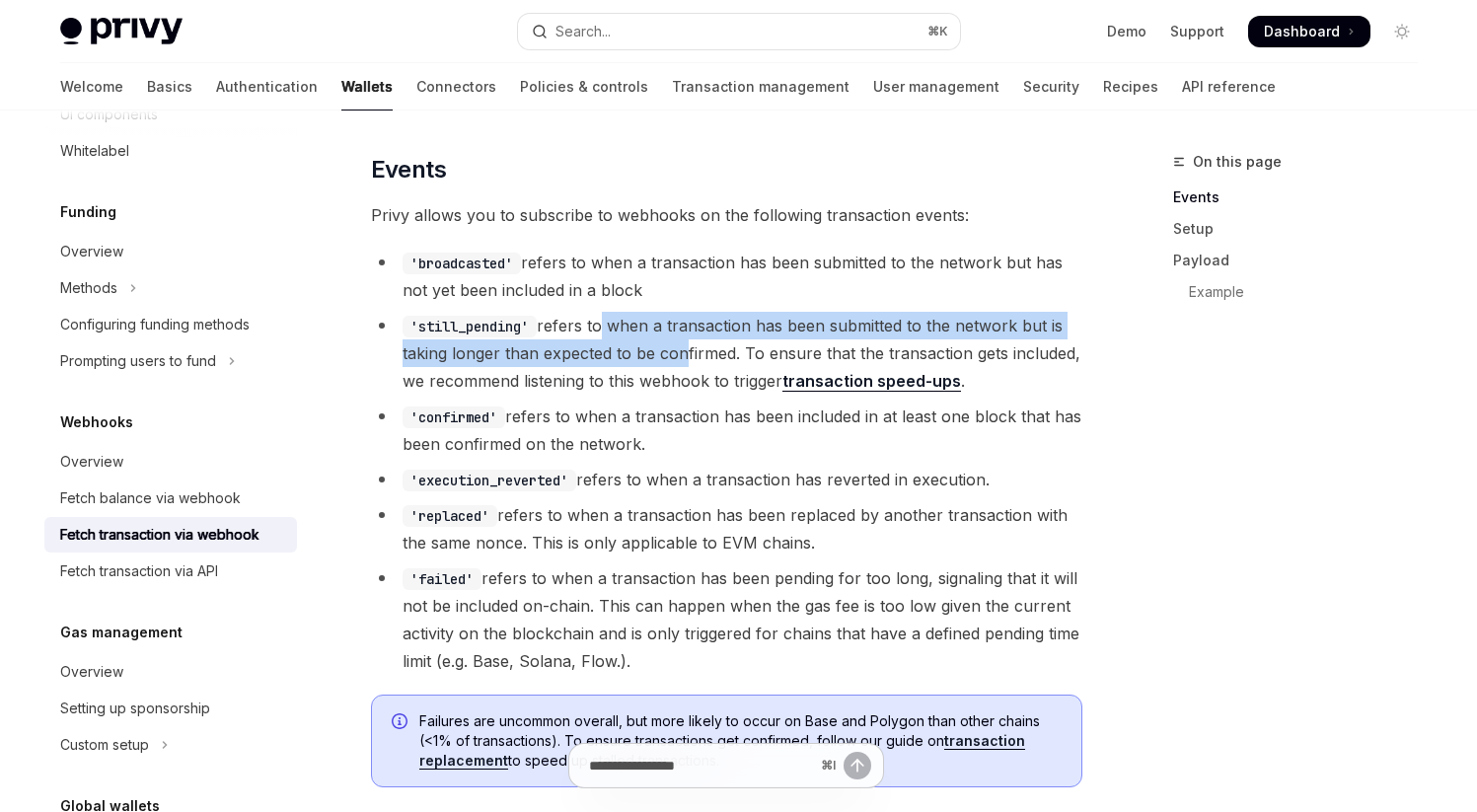
drag, startPoint x: 599, startPoint y: 323, endPoint x: 680, endPoint y: 363, distance: 90.3
click at [681, 364] on li "'still_pending' refers to when a transaction has been submitted to the network …" at bounding box center [727, 352] width 712 height 83
click at [680, 363] on li "'still_pending' refers to when a transaction has been submitted to the network …" at bounding box center [727, 352] width 712 height 83
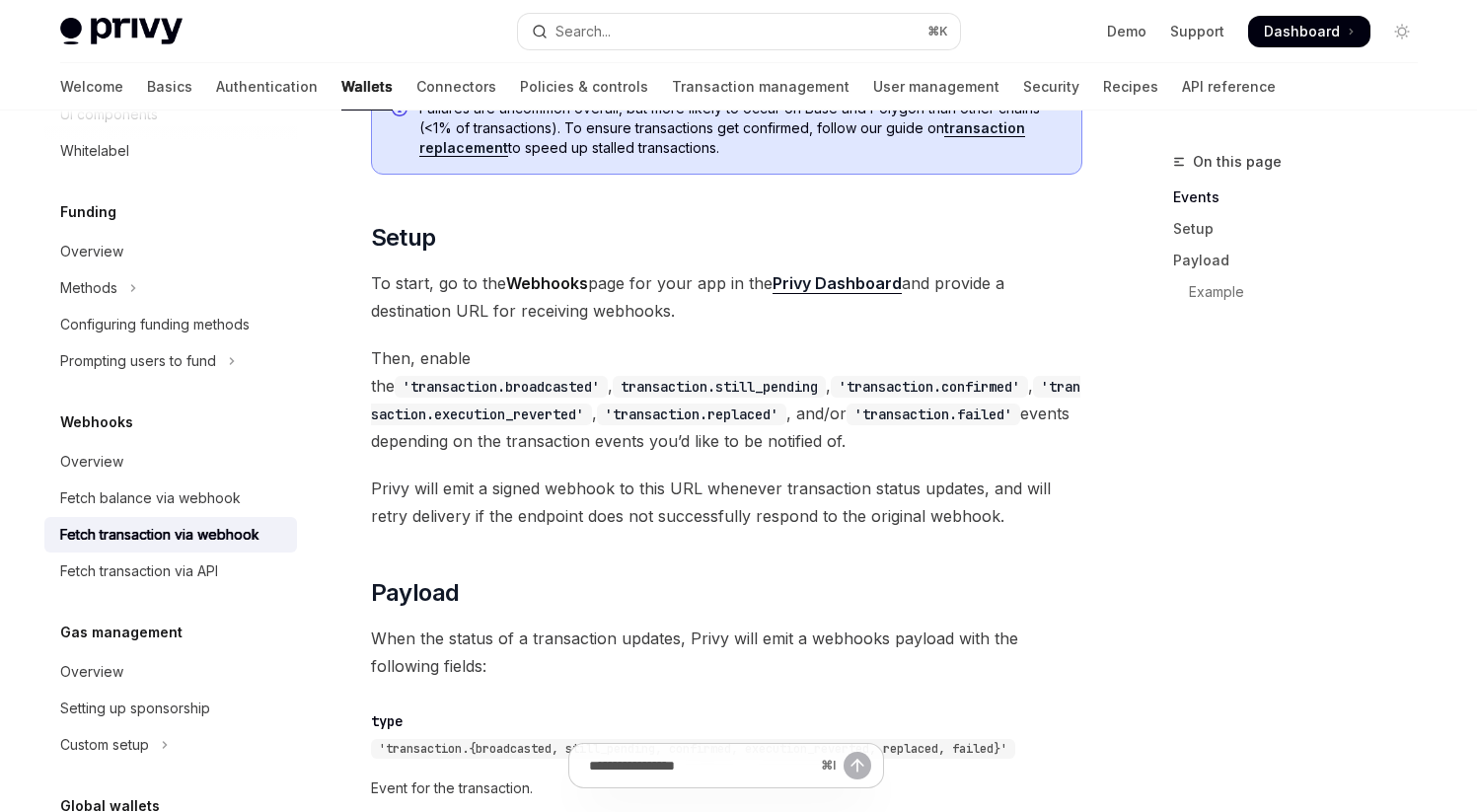
scroll to position [1040, 0]
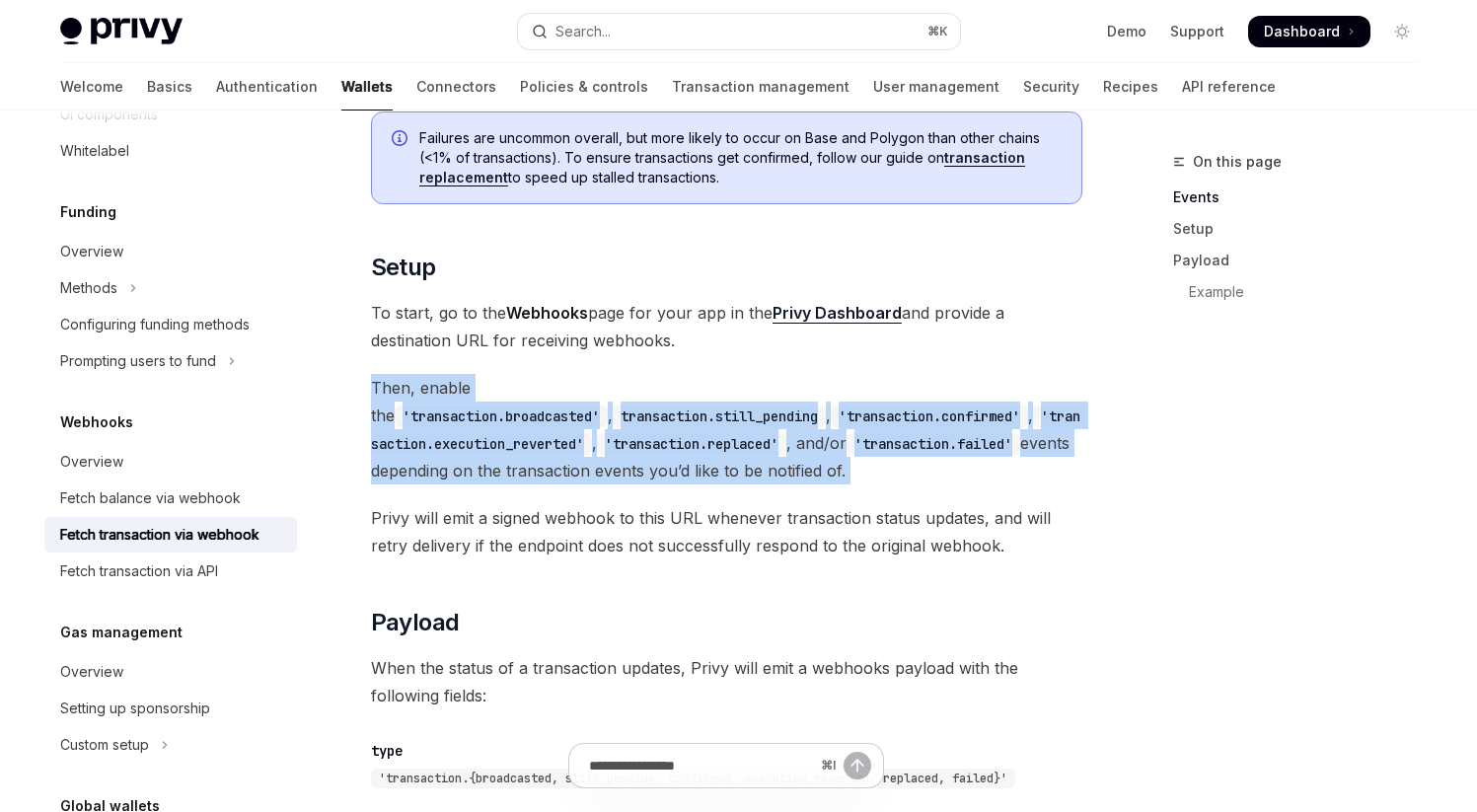
drag, startPoint x: 371, startPoint y: 389, endPoint x: 548, endPoint y: 490, distance: 203.8
click at [548, 490] on div "The following functionality exists for wallets reconstituted server-side . More…" at bounding box center [727, 401] width 712 height 2386
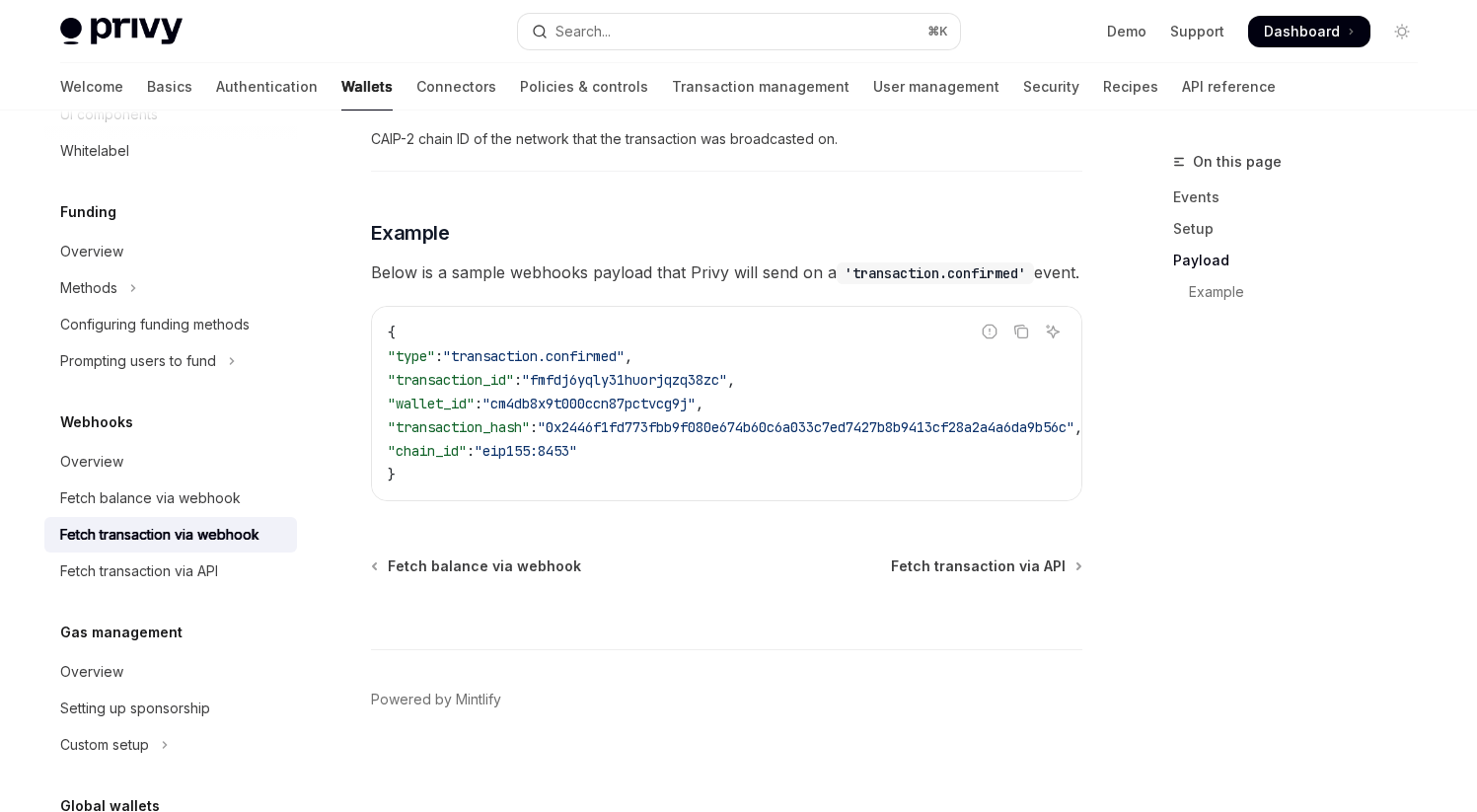
scroll to position [2114, 0]
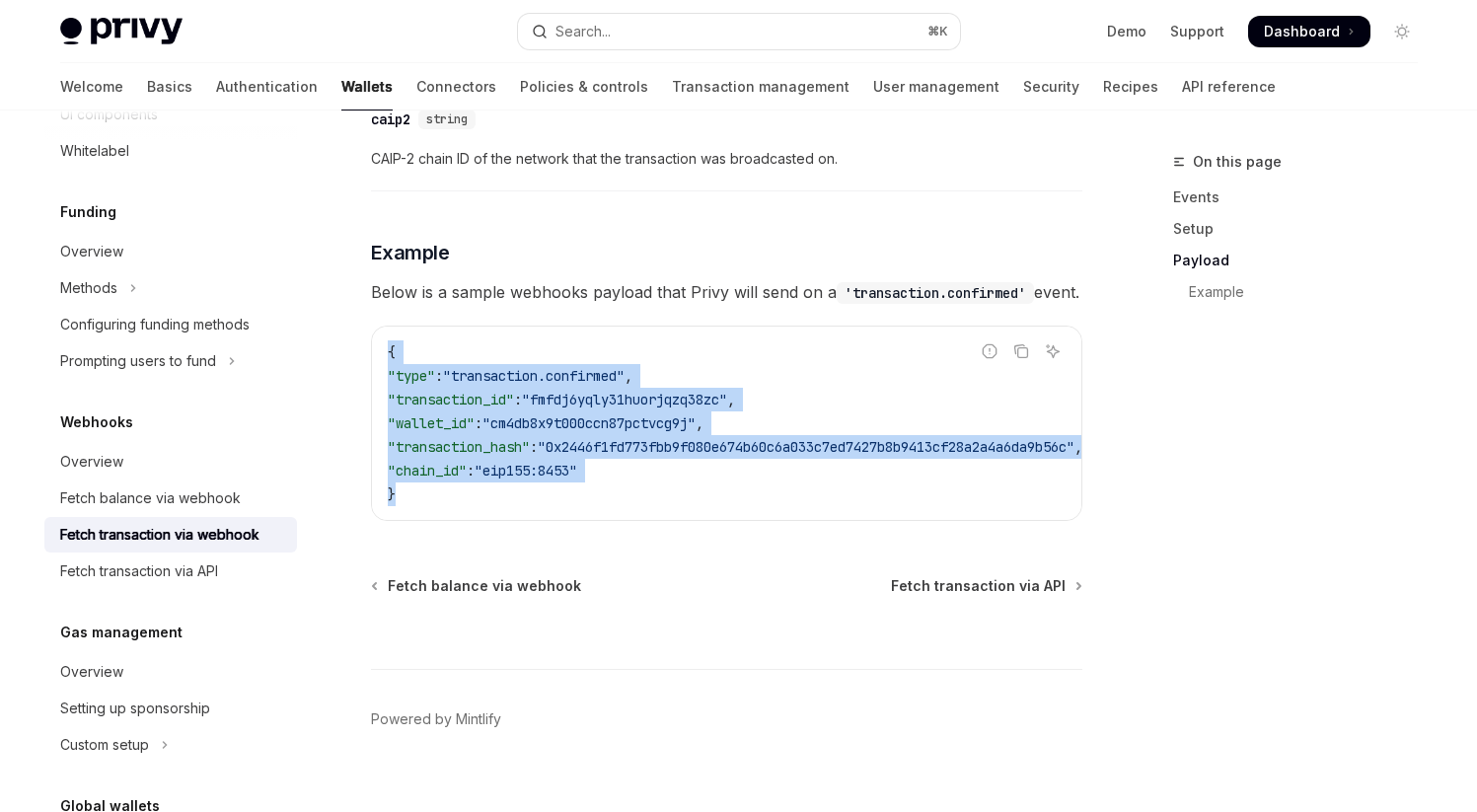
drag, startPoint x: 391, startPoint y: 380, endPoint x: 447, endPoint y: 538, distance: 167.6
click at [447, 520] on div "{ "type" : "transaction.confirmed" , "transaction_id" : "fmfdj6yqly31huorjqzq38…" at bounding box center [727, 423] width 710 height 194
click at [422, 438] on code "{ "type" : "transaction.confirmed" , "transaction_id" : "fmfdj6yqly31huorjqzq38…" at bounding box center [759, 423] width 742 height 166
drag, startPoint x: 389, startPoint y: 377, endPoint x: 447, endPoint y: 555, distance: 187.2
click at [447, 520] on div "{ "type" : "transaction.confirmed" , "transaction_id" : "fmfdj6yqly31huorjqzq38…" at bounding box center [727, 423] width 710 height 194
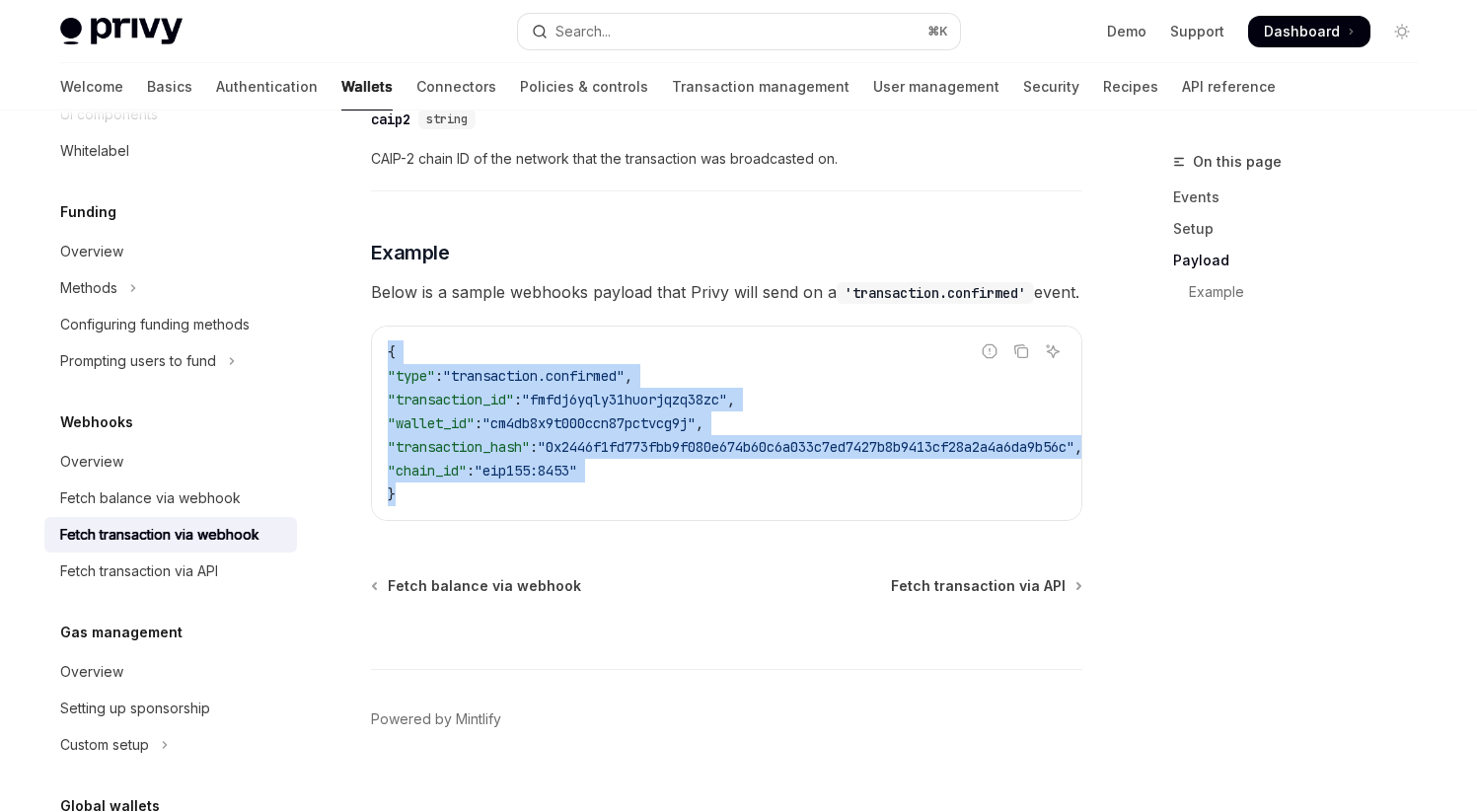
click at [488, 506] on code "{ "type" : "transaction.confirmed" , "transaction_id" : "fmfdj6yqly31huorjqzq38…" at bounding box center [759, 423] width 742 height 166
drag, startPoint x: 387, startPoint y: 381, endPoint x: 450, endPoint y: 507, distance: 140.9
click at [450, 506] on code "{ "type" : "transaction.confirmed" , "transaction_id" : "fmfdj6yqly31huorjqzq38…" at bounding box center [759, 423] width 742 height 166
drag, startPoint x: 390, startPoint y: 381, endPoint x: 451, endPoint y: 529, distance: 160.1
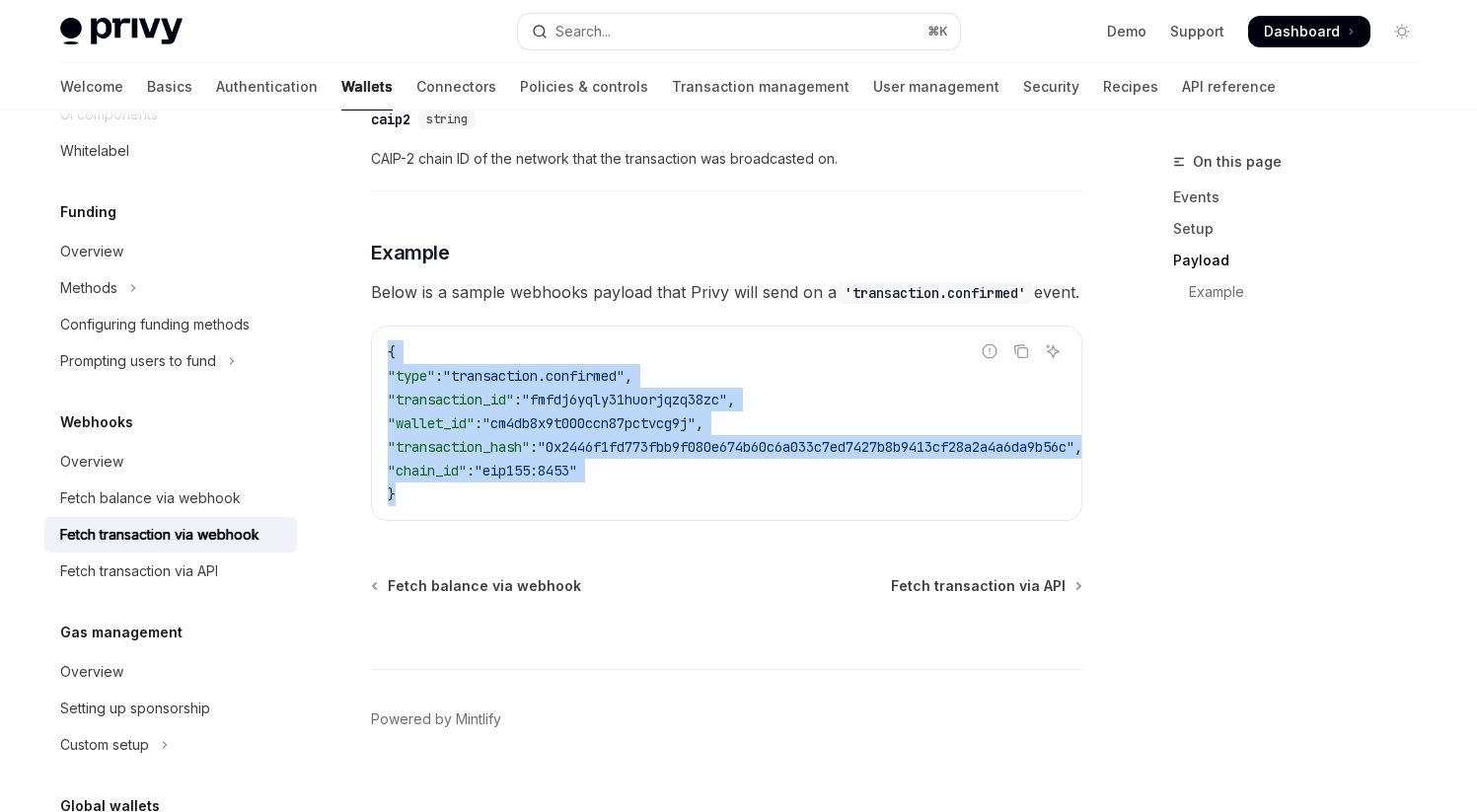
click at [451, 506] on code "{ "type" : "transaction.confirmed" , "transaction_id" : "fmfdj6yqly31huorjqzq38…" at bounding box center [759, 423] width 742 height 166
click at [494, 506] on code "{ "type" : "transaction.confirmed" , "transaction_id" : "fmfdj6yqly31huorjqzq38…" at bounding box center [759, 423] width 742 height 166
drag, startPoint x: 386, startPoint y: 376, endPoint x: 461, endPoint y: 524, distance: 165.9
click at [461, 520] on div "{ "type" : "transaction.confirmed" , "transaction_id" : "fmfdj6yqly31huorjqzq38…" at bounding box center [727, 423] width 710 height 194
click at [534, 506] on code "{ "type" : "transaction.confirmed" , "transaction_id" : "fmfdj6yqly31huorjqzq38…" at bounding box center [759, 423] width 742 height 166
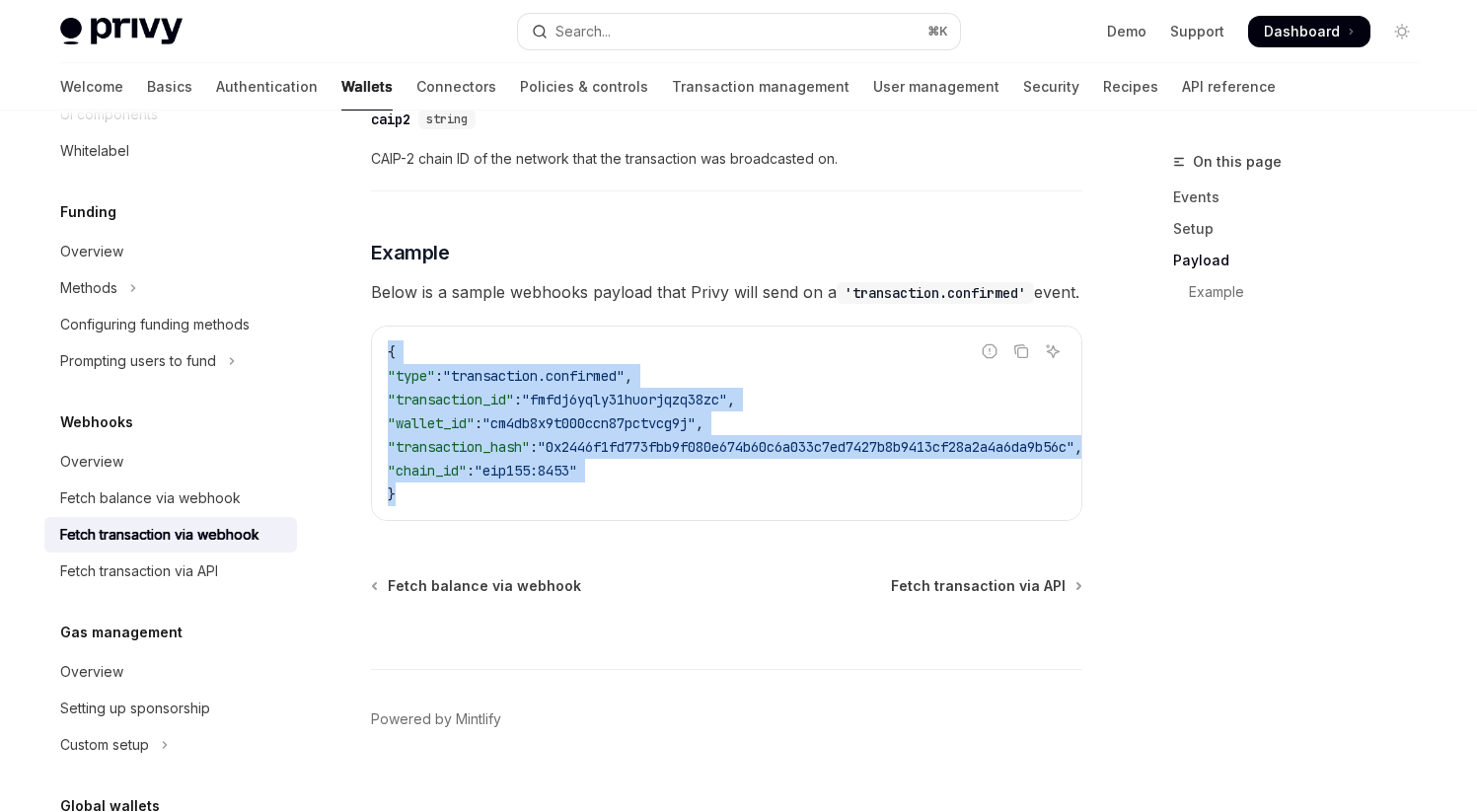
drag, startPoint x: 391, startPoint y: 380, endPoint x: 472, endPoint y: 522, distance: 163.5
click at [472, 506] on code "{ "type" : "transaction.confirmed" , "transaction_id" : "fmfdj6yqly31huorjqzq38…" at bounding box center [759, 423] width 742 height 166
drag, startPoint x: 387, startPoint y: 375, endPoint x: 444, endPoint y: 527, distance: 162.3
click at [444, 506] on code "{ "type" : "transaction.confirmed" , "transaction_id" : "fmfdj6yqly31huorjqzq38…" at bounding box center [759, 423] width 742 height 166
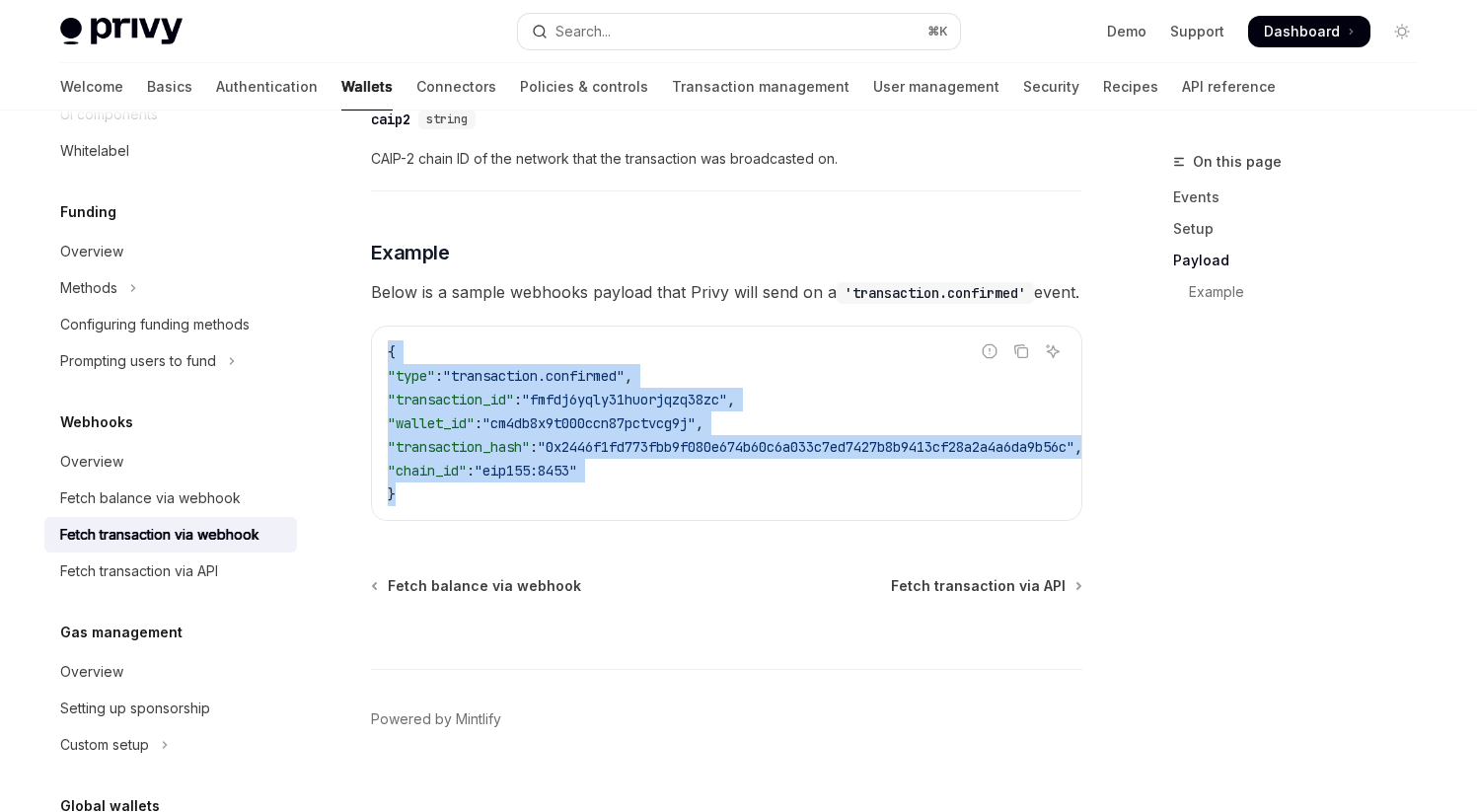
click at [520, 506] on code "{ "type" : "transaction.confirmed" , "transaction_id" : "fmfdj6yqly31huorjqzq38…" at bounding box center [759, 423] width 742 height 166
drag, startPoint x: 386, startPoint y: 377, endPoint x: 461, endPoint y: 498, distance: 142.4
click at [461, 498] on div "{ "type" : "transaction.confirmed" , "transaction_id" : "fmfdj6yqly31huorjqzq38…" at bounding box center [727, 423] width 710 height 194
click at [507, 520] on div "{ "type" : "transaction.confirmed" , "transaction_id" : "fmfdj6yqly31huorjqzq38…" at bounding box center [727, 423] width 710 height 194
drag, startPoint x: 390, startPoint y: 377, endPoint x: 441, endPoint y: 528, distance: 159.4
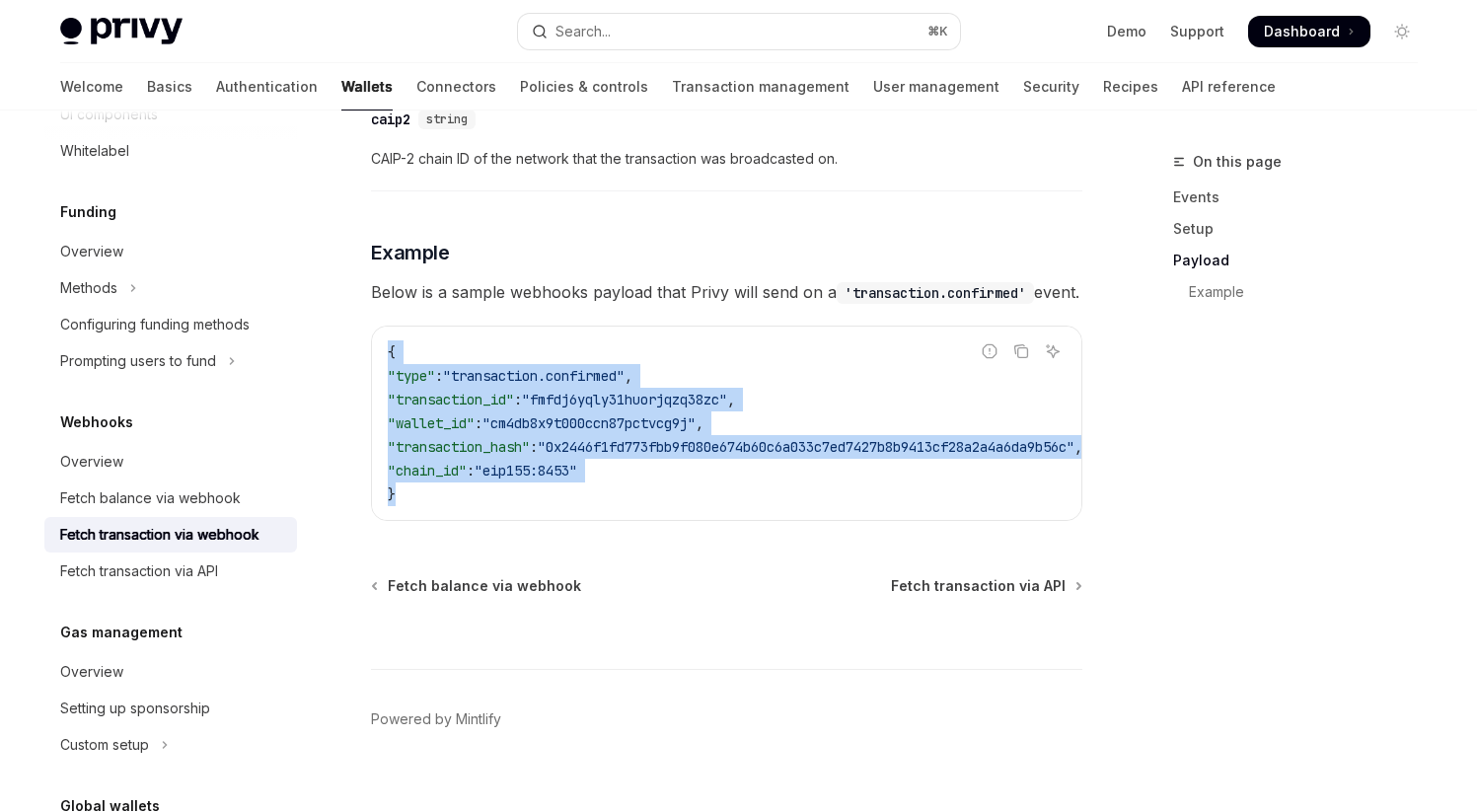
click at [441, 506] on code "{ "type" : "transaction.confirmed" , "transaction_id" : "fmfdj6yqly31huorjqzq38…" at bounding box center [759, 423] width 742 height 166
click at [508, 520] on div "{ "type" : "transaction.confirmed" , "transaction_id" : "fmfdj6yqly31huorjqzq38…" at bounding box center [727, 423] width 710 height 194
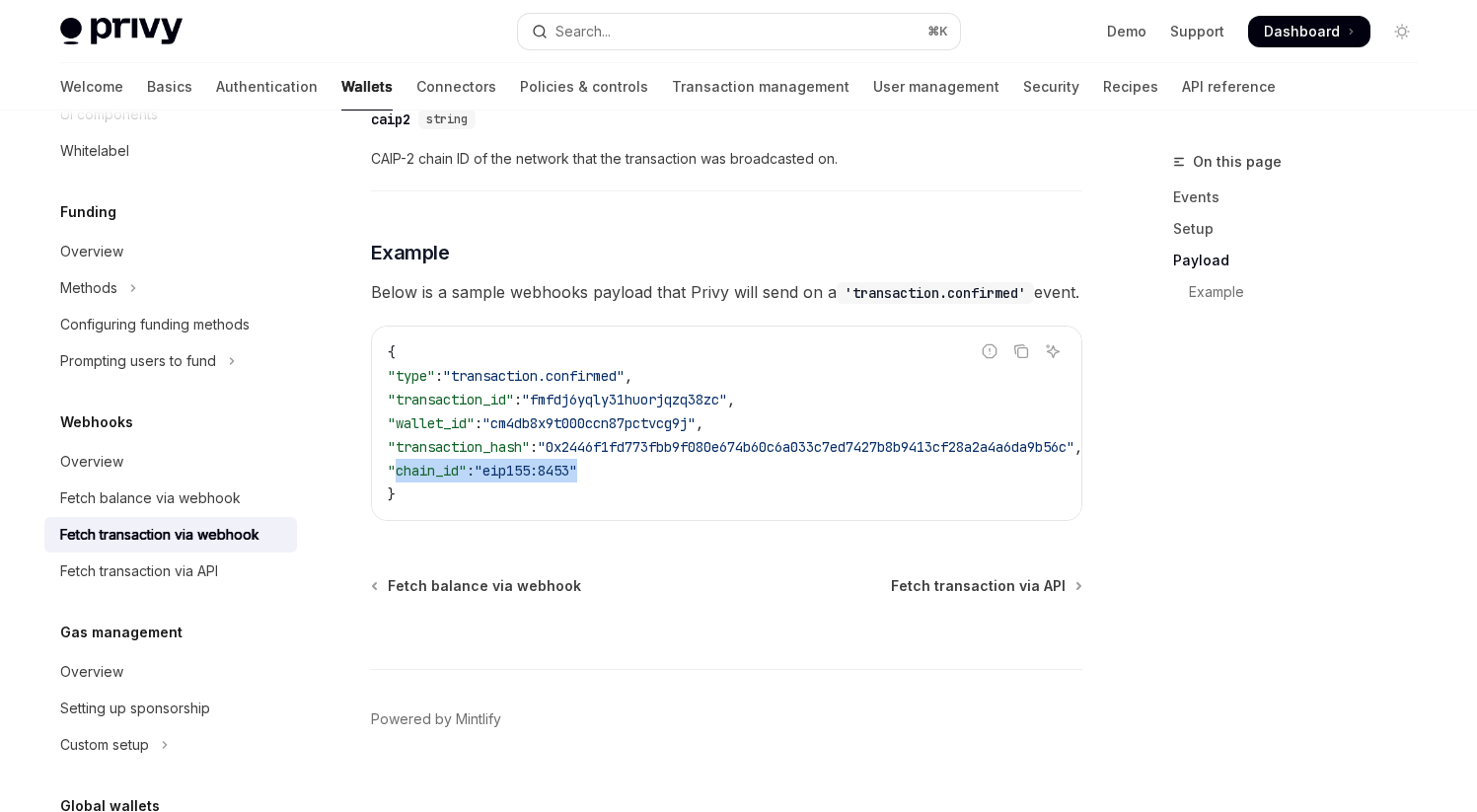
drag, startPoint x: 396, startPoint y: 492, endPoint x: 685, endPoint y: 496, distance: 289.0
click at [685, 496] on code "{ "type" : "transaction.confirmed" , "transaction_id" : "fmfdj6yqly31huorjqzq38…" at bounding box center [759, 423] width 742 height 166
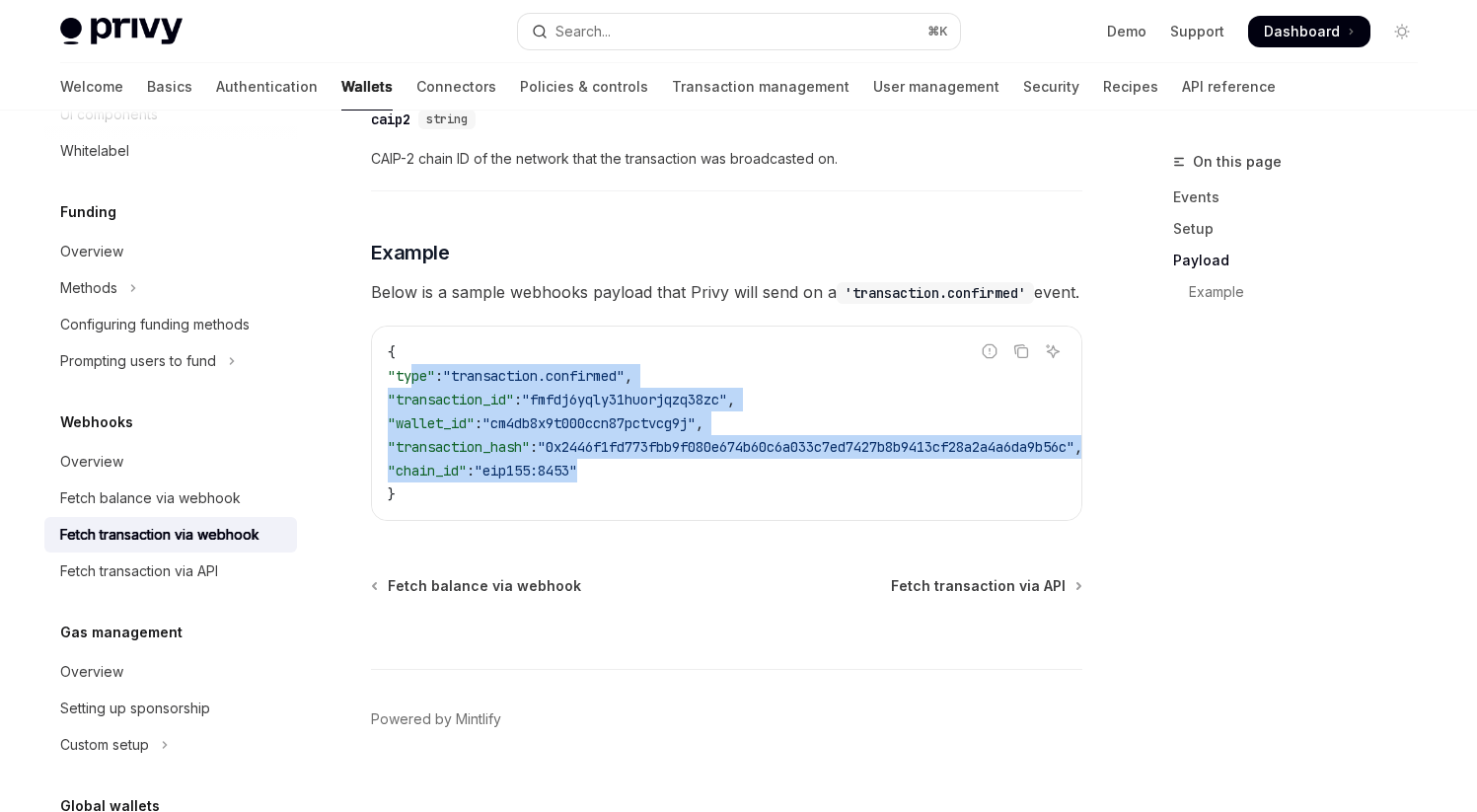
drag, startPoint x: 408, startPoint y: 404, endPoint x: 637, endPoint y: 492, distance: 245.3
click at [637, 492] on code "{ "type" : "transaction.confirmed" , "transaction_id" : "fmfdj6yqly31huorjqzq38…" at bounding box center [759, 423] width 742 height 166
drag, startPoint x: 407, startPoint y: 402, endPoint x: 633, endPoint y: 490, distance: 242.5
click at [633, 490] on code "{ "type" : "transaction.confirmed" , "transaction_id" : "fmfdj6yqly31huorjqzq38…" at bounding box center [759, 423] width 742 height 166
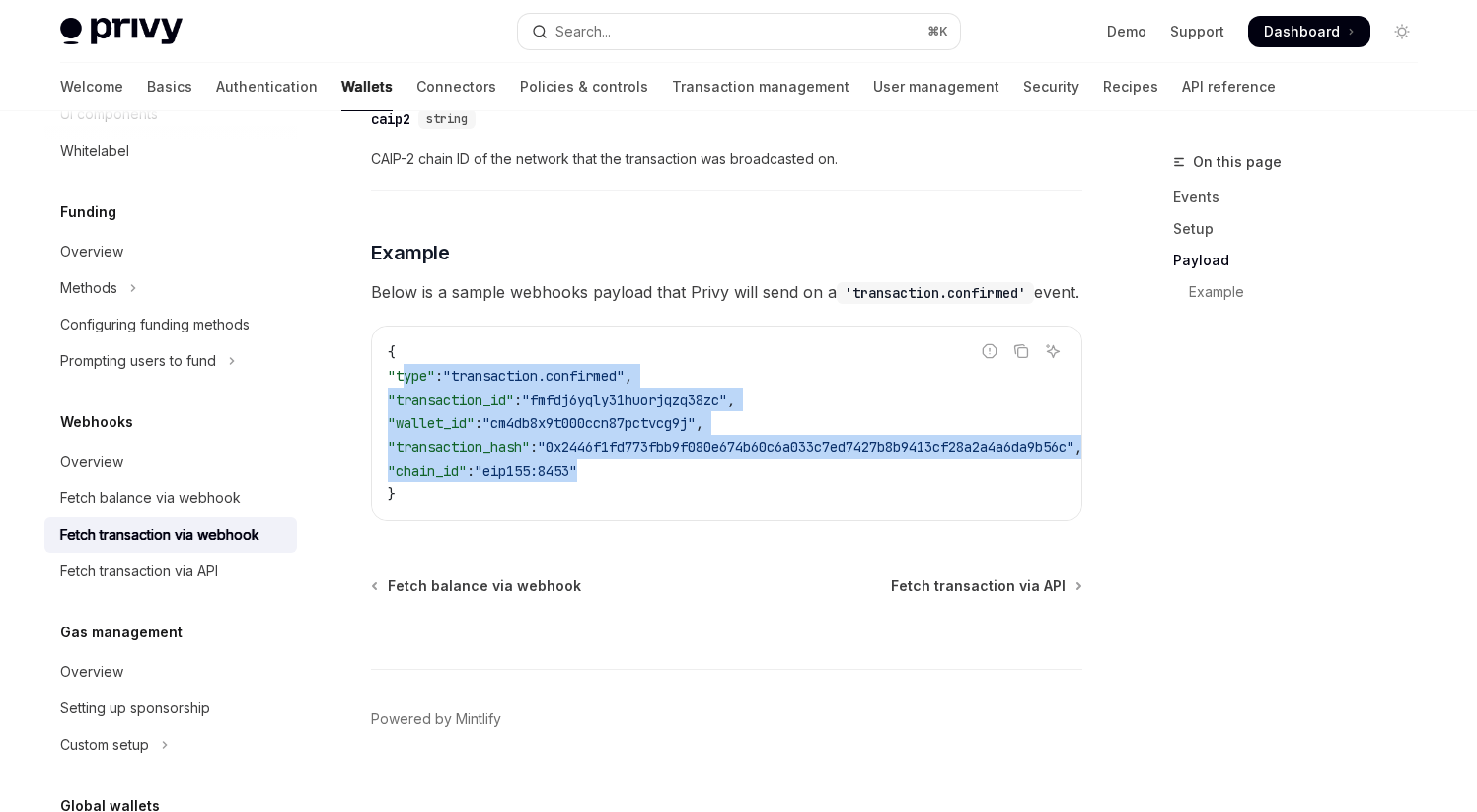
click at [633, 490] on code "{ "type" : "transaction.confirmed" , "transaction_id" : "fmfdj6yqly31huorjqzq38…" at bounding box center [759, 423] width 742 height 166
drag, startPoint x: 405, startPoint y: 403, endPoint x: 656, endPoint y: 495, distance: 267.3
click at [656, 495] on code "{ "type" : "transaction.confirmed" , "transaction_id" : "fmfdj6yqly31huorjqzq38…" at bounding box center [759, 423] width 742 height 166
drag, startPoint x: 406, startPoint y: 403, endPoint x: 633, endPoint y: 489, distance: 242.7
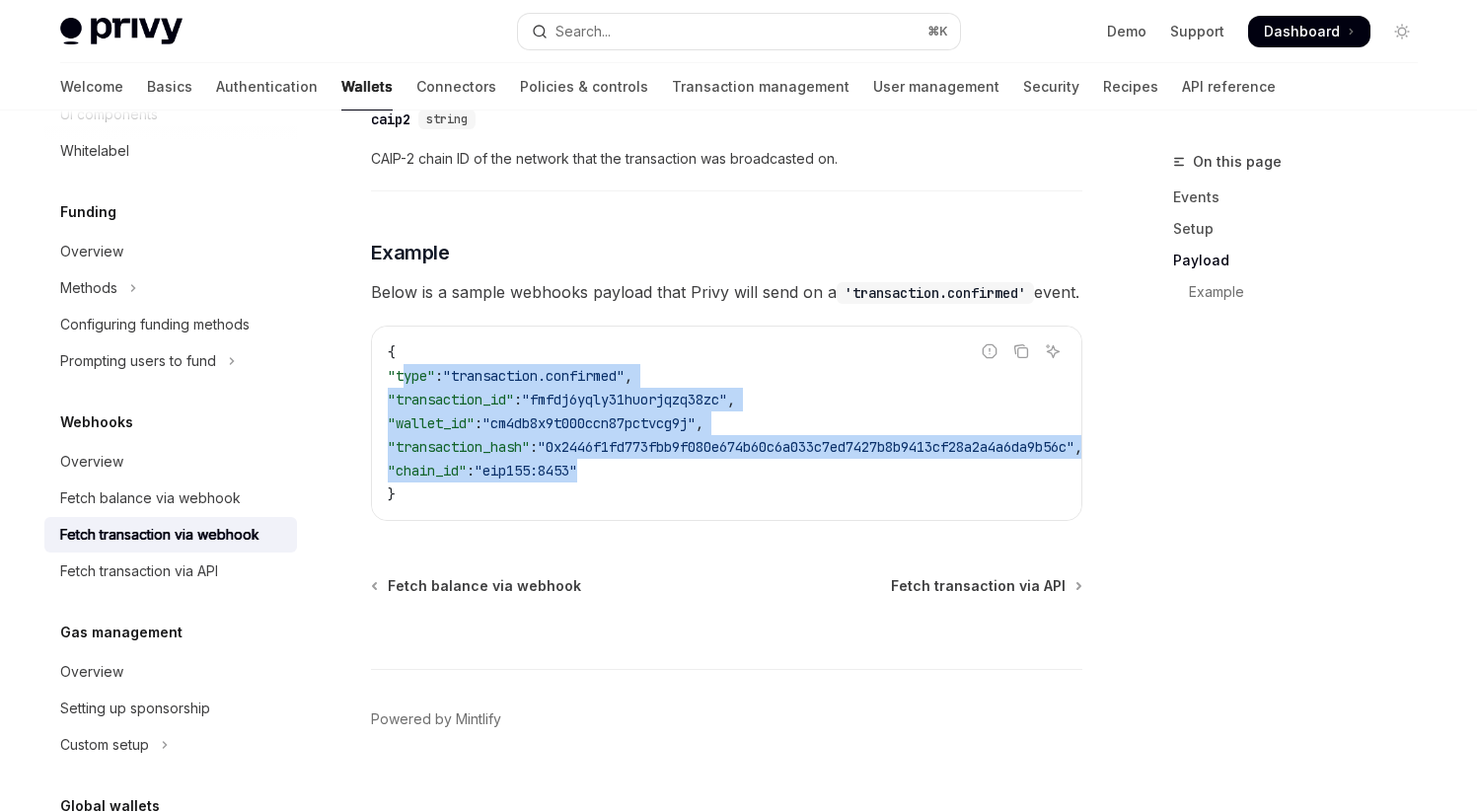
click at [633, 489] on code "{ "type" : "transaction.confirmed" , "transaction_id" : "fmfdj6yqly31huorjqzq38…" at bounding box center [759, 423] width 742 height 166
drag, startPoint x: 406, startPoint y: 405, endPoint x: 637, endPoint y: 492, distance: 246.8
click at [637, 492] on code "{ "type" : "transaction.confirmed" , "transaction_id" : "fmfdj6yqly31huorjqzq38…" at bounding box center [759, 423] width 742 height 166
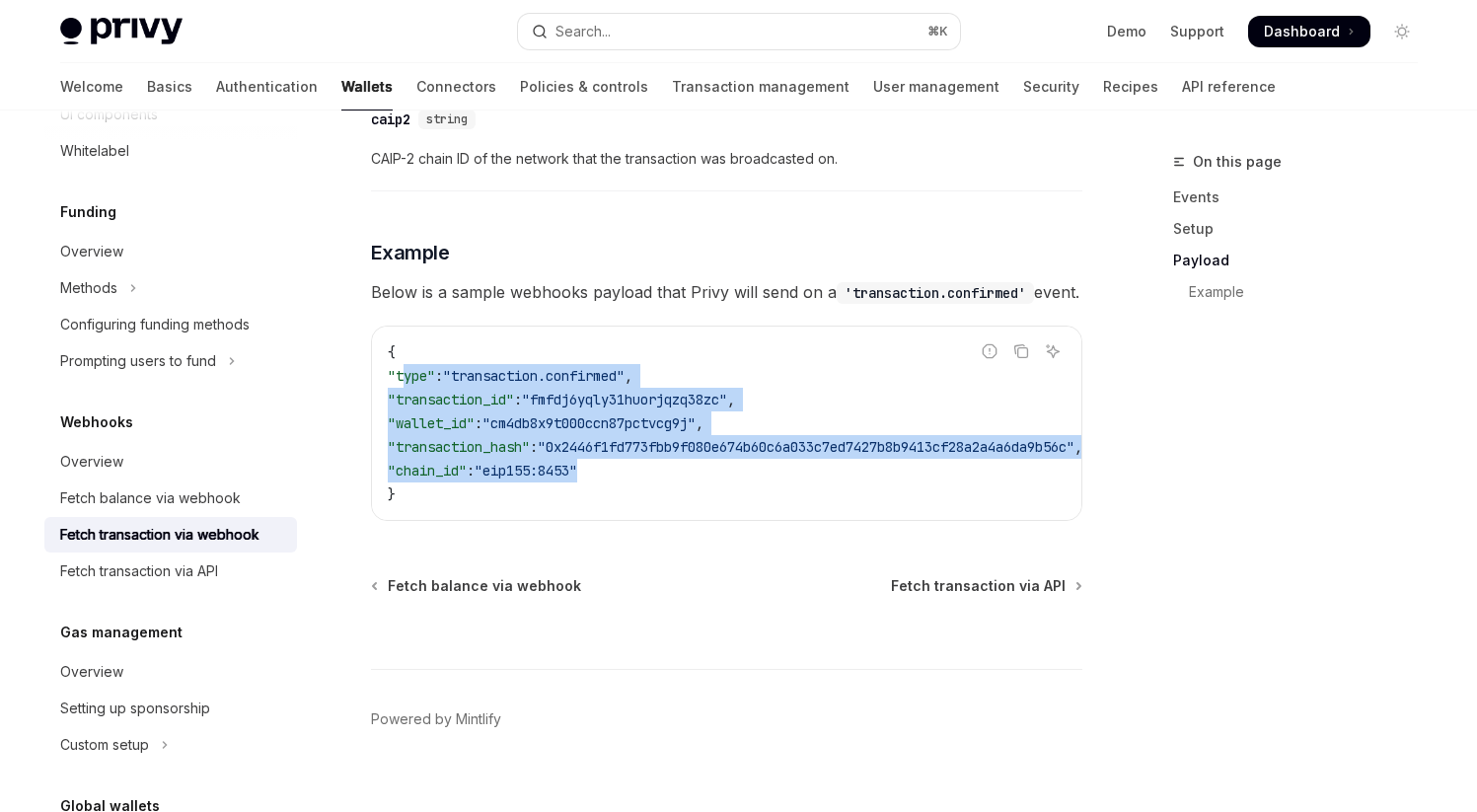
drag, startPoint x: 404, startPoint y: 403, endPoint x: 661, endPoint y: 502, distance: 275.4
click at [661, 502] on code "{ "type" : "transaction.confirmed" , "transaction_id" : "fmfdj6yqly31huorjqzq38…" at bounding box center [759, 423] width 742 height 166
drag, startPoint x: 402, startPoint y: 403, endPoint x: 691, endPoint y: 504, distance: 306.1
click at [691, 504] on code "{ "type" : "transaction.confirmed" , "transaction_id" : "fmfdj6yqly31huorjqzq38…" at bounding box center [759, 423] width 742 height 166
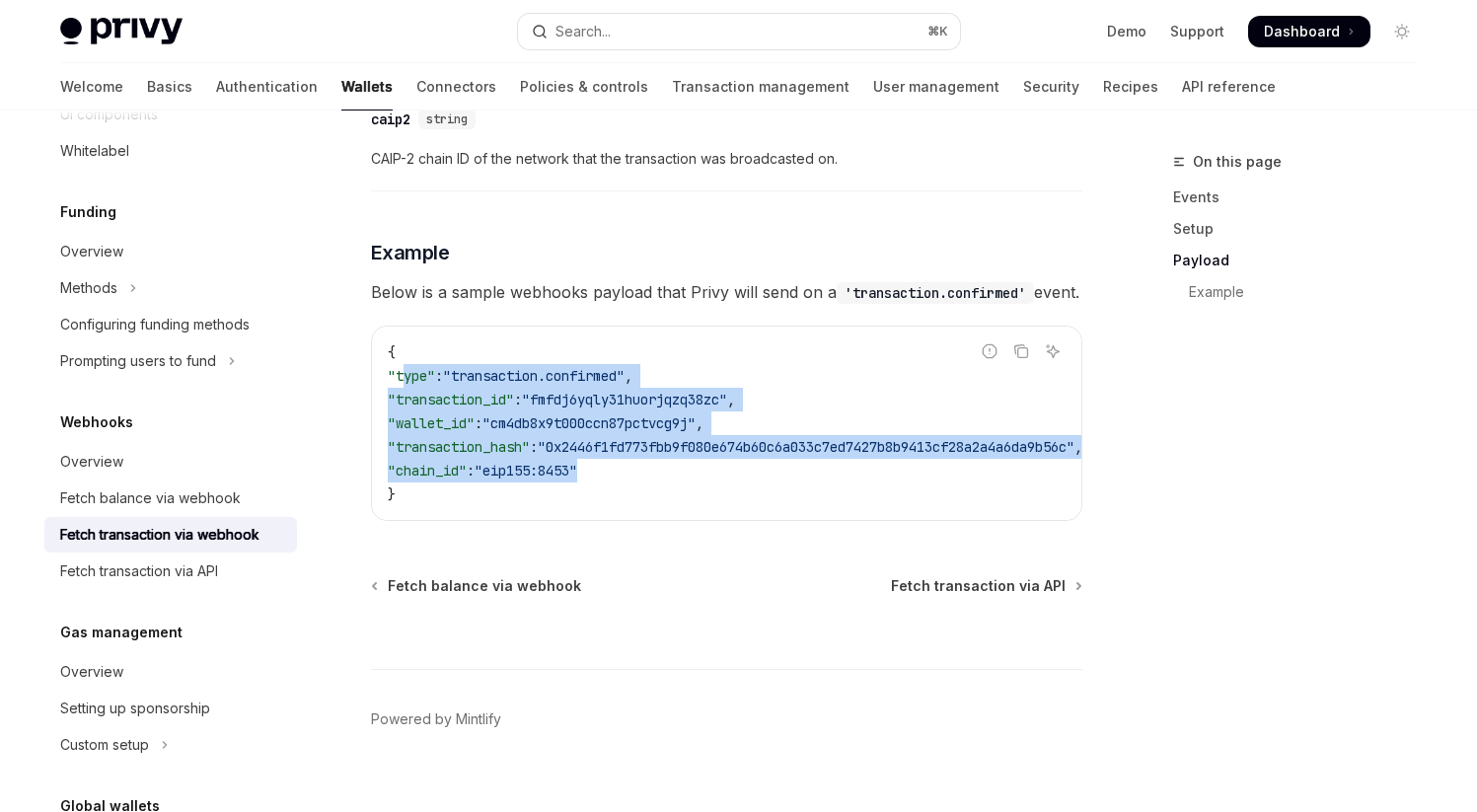
click at [691, 504] on code "{ "type" : "transaction.confirmed" , "transaction_id" : "fmfdj6yqly31huorjqzq38…" at bounding box center [759, 423] width 742 height 166
drag, startPoint x: 403, startPoint y: 404, endPoint x: 676, endPoint y: 487, distance: 285.3
click at [676, 487] on code "{ "type" : "transaction.confirmed" , "transaction_id" : "fmfdj6yqly31huorjqzq38…" at bounding box center [759, 423] width 742 height 166
drag, startPoint x: 403, startPoint y: 403, endPoint x: 647, endPoint y: 491, distance: 259.4
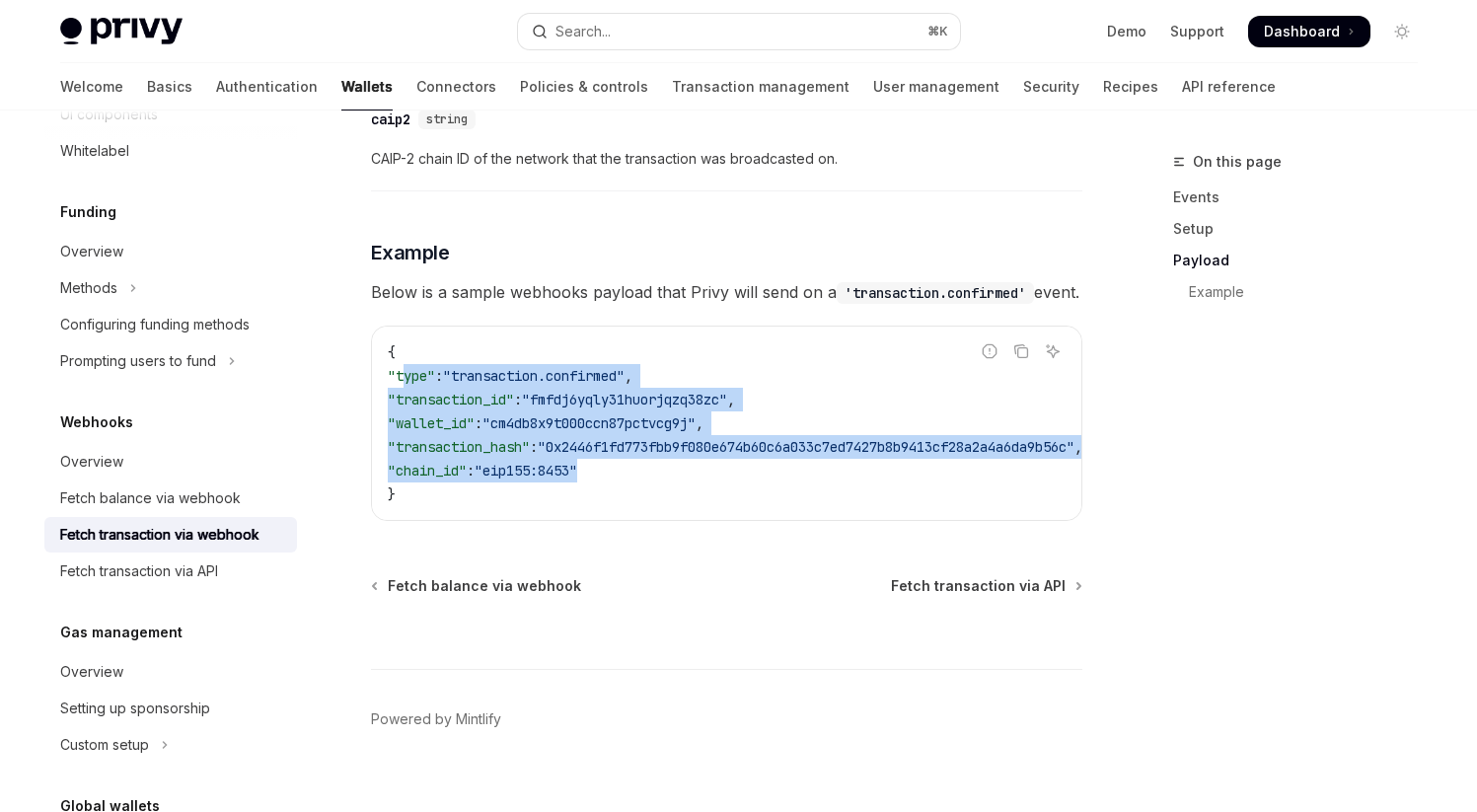
click at [647, 491] on code "{ "type" : "transaction.confirmed" , "transaction_id" : "fmfdj6yqly31huorjqzq38…" at bounding box center [759, 423] width 742 height 166
drag, startPoint x: 405, startPoint y: 403, endPoint x: 618, endPoint y: 492, distance: 230.8
click at [618, 492] on code "{ "type" : "transaction.confirmed" , "transaction_id" : "fmfdj6yqly31huorjqzq38…" at bounding box center [759, 423] width 742 height 166
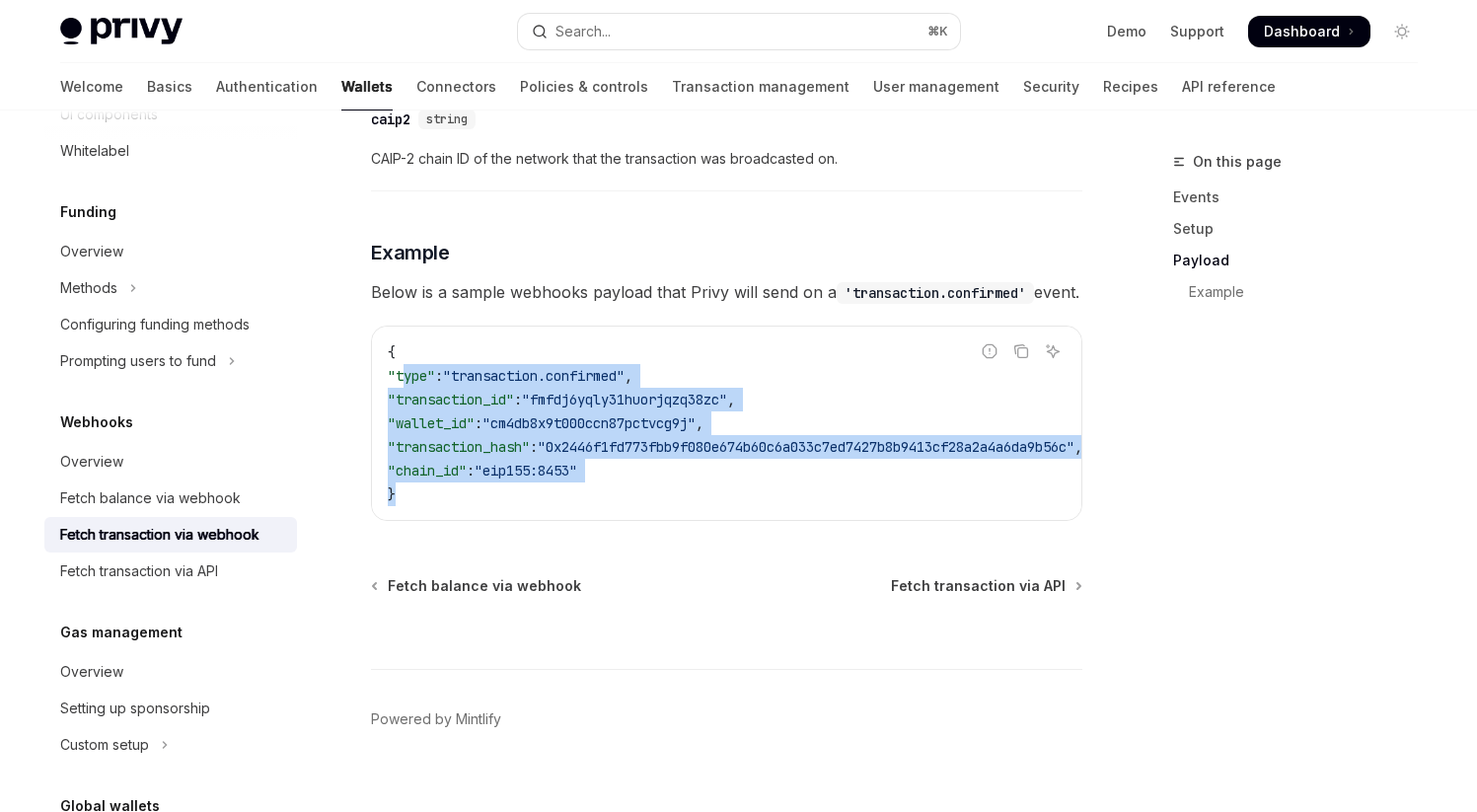
drag, startPoint x: 406, startPoint y: 401, endPoint x: 665, endPoint y: 536, distance: 292.1
click at [665, 520] on div "{ "type" : "transaction.confirmed" , "transaction_id" : "fmfdj6yqly31huorjqzq38…" at bounding box center [727, 423] width 710 height 194
